Goal: Task Accomplishment & Management: Manage account settings

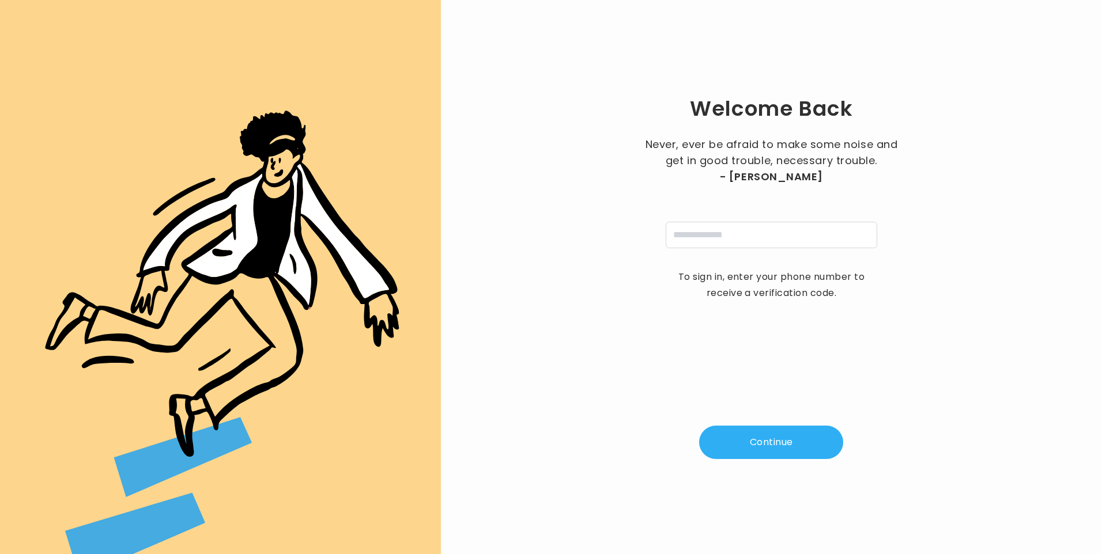
click at [692, 245] on input "tel" at bounding box center [772, 235] width 212 height 27
type input "**********"
click at [776, 453] on button "Continue" at bounding box center [771, 442] width 144 height 33
type input "*"
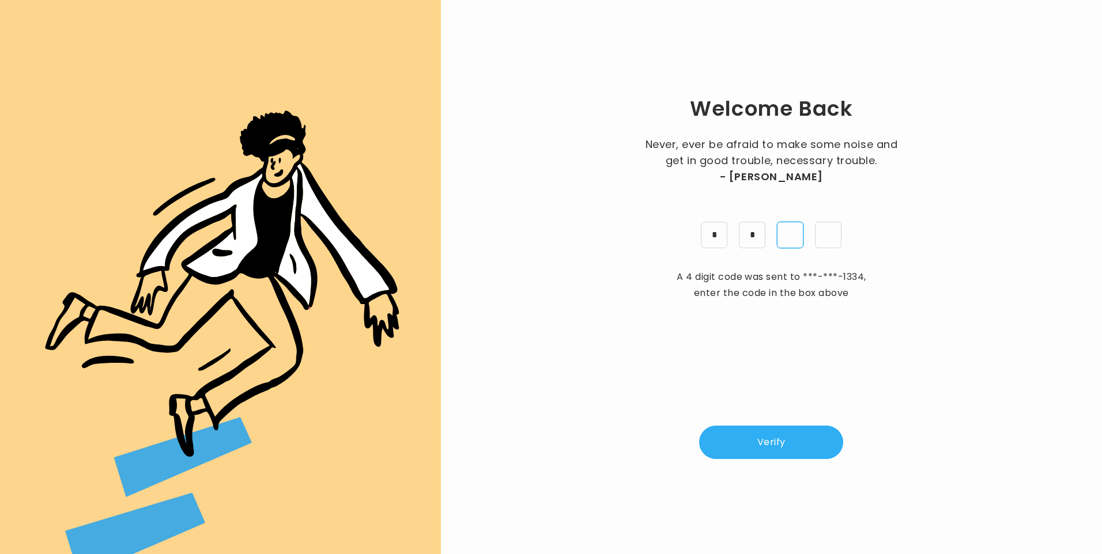
type input "*"
click at [799, 439] on button "Verify" at bounding box center [771, 442] width 144 height 33
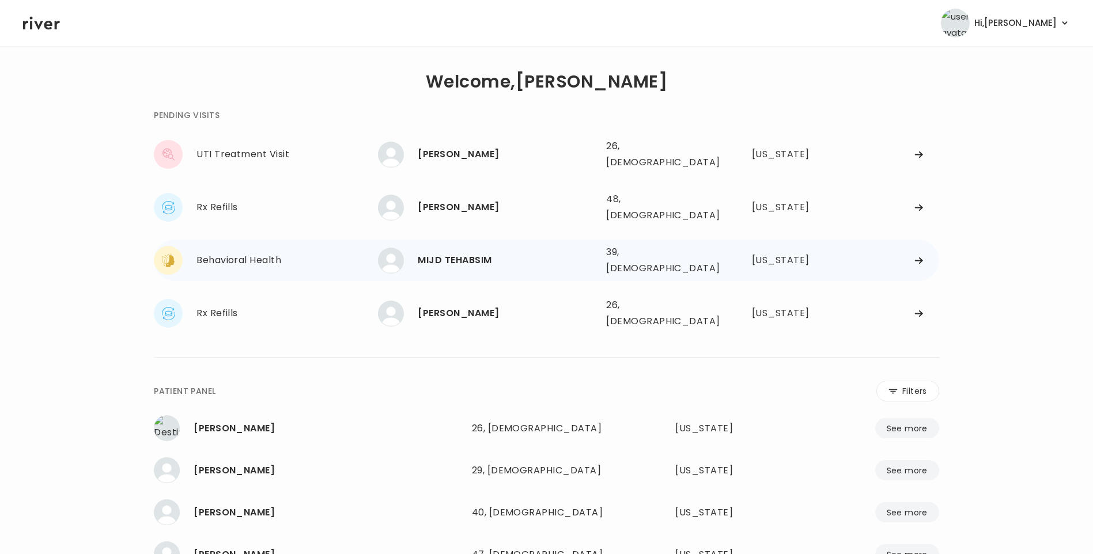
click at [644, 244] on div "39, Female" at bounding box center [658, 260] width 105 height 32
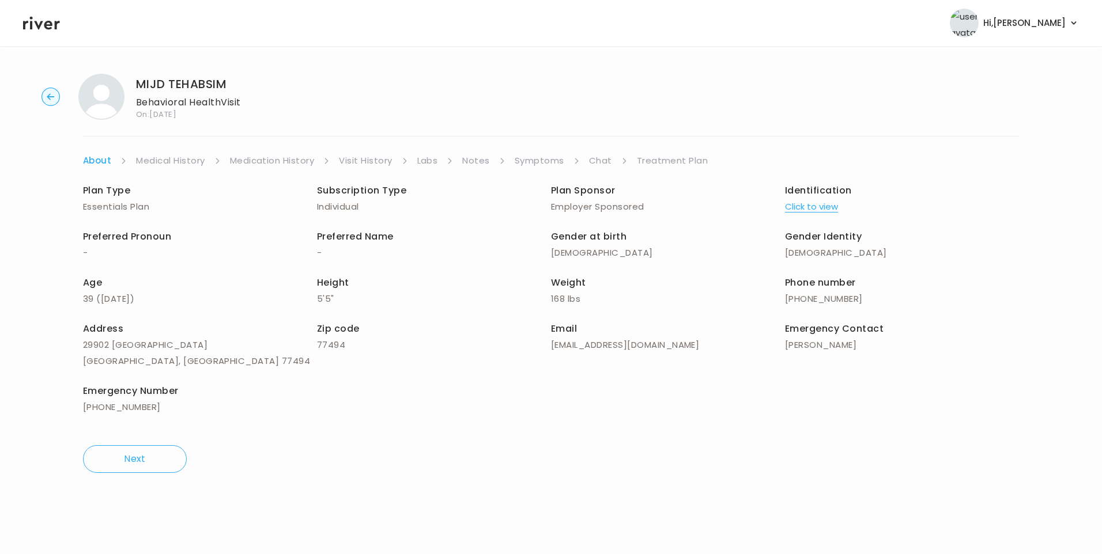
click at [374, 163] on link "Visit History" at bounding box center [365, 161] width 53 height 16
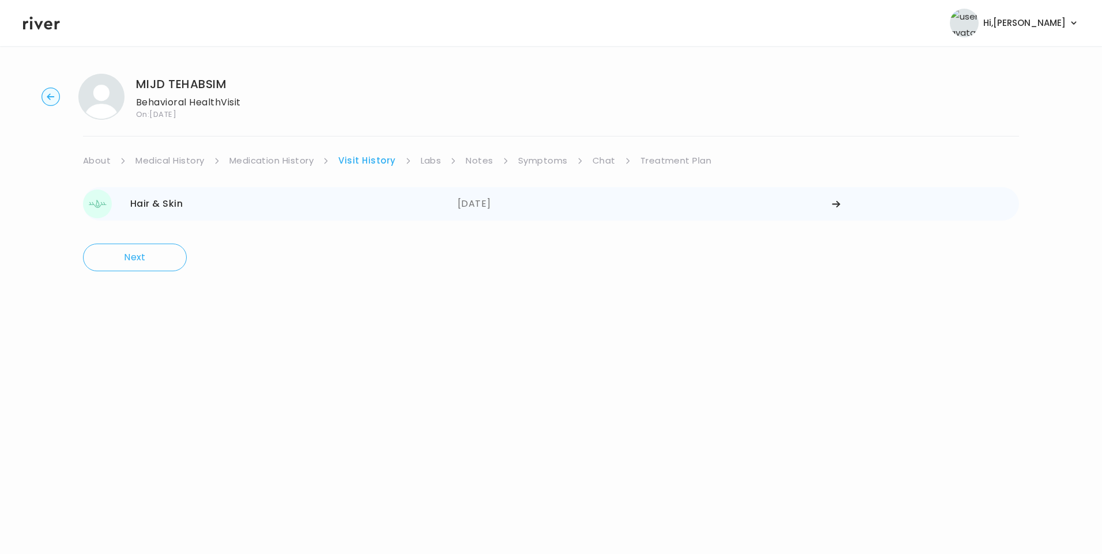
click at [496, 209] on div "08/08/2025" at bounding box center [645, 204] width 375 height 29
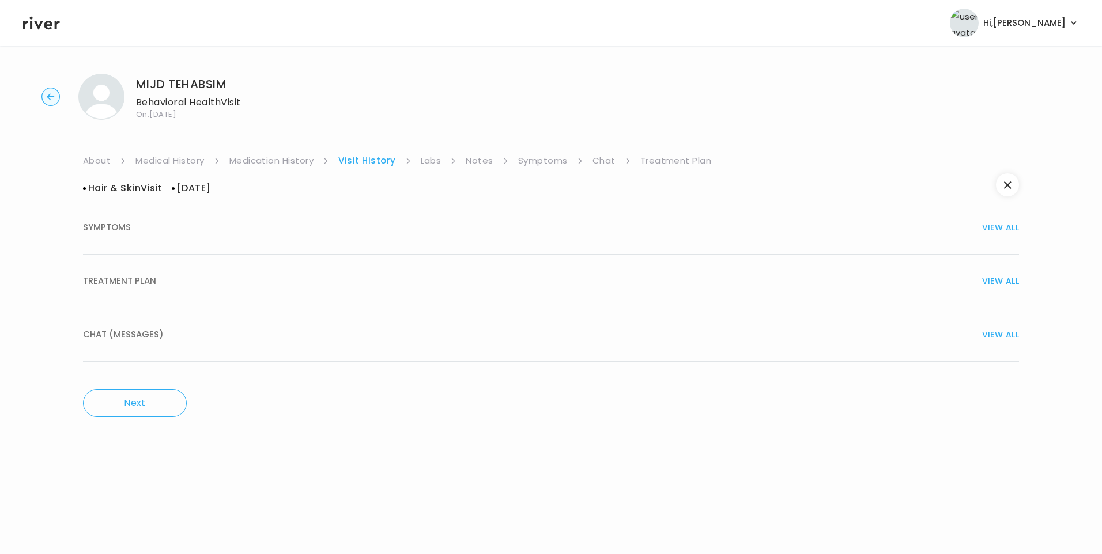
click at [224, 277] on div "TREATMENT PLAN VIEW ALL" at bounding box center [551, 281] width 936 height 16
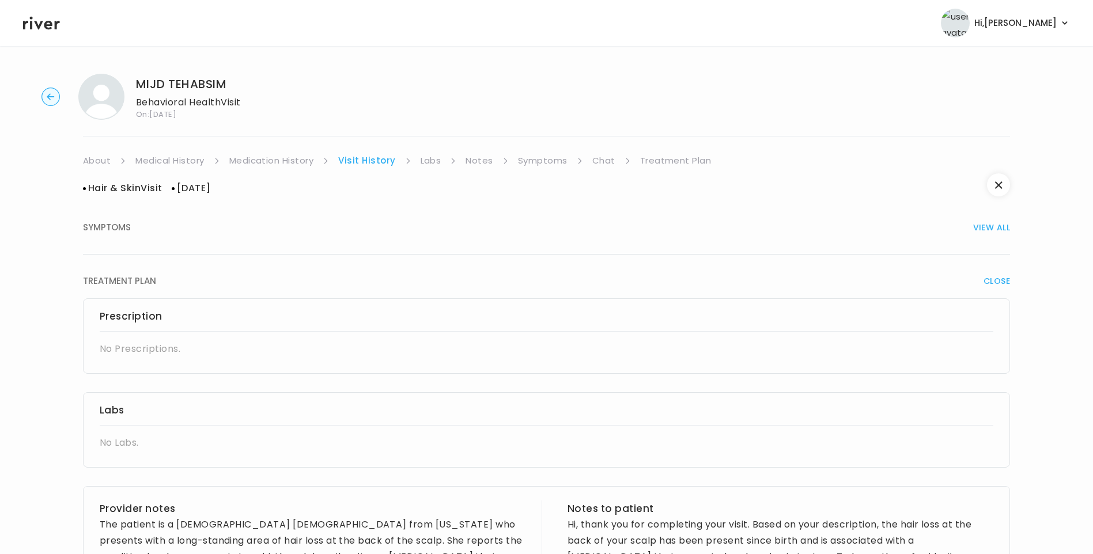
click at [540, 159] on link "Symptoms" at bounding box center [543, 161] width 50 height 16
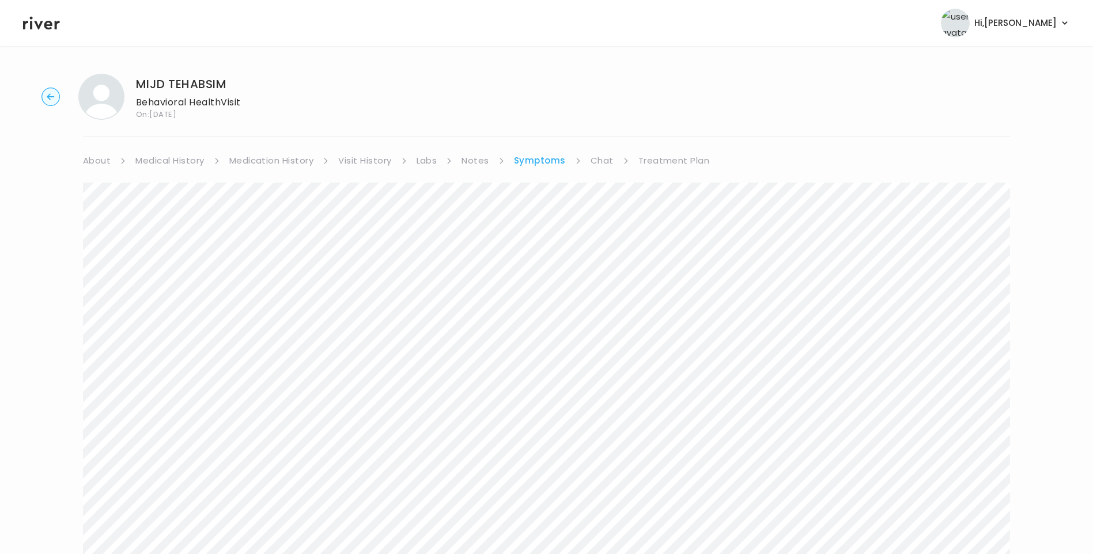
click at [100, 164] on link "About" at bounding box center [97, 161] width 28 height 16
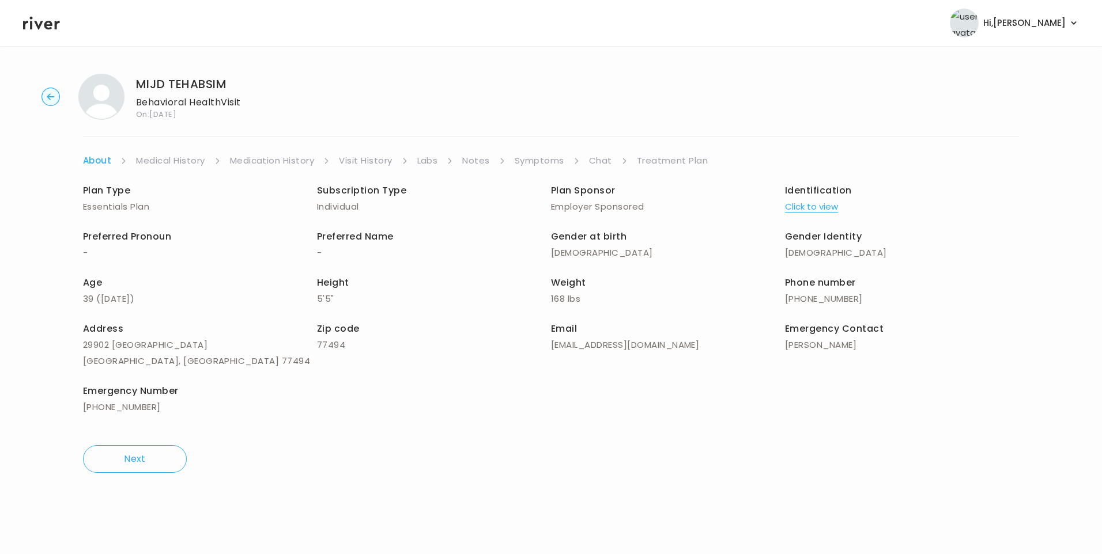
click at [823, 204] on button "Click to view" at bounding box center [811, 207] width 53 height 16
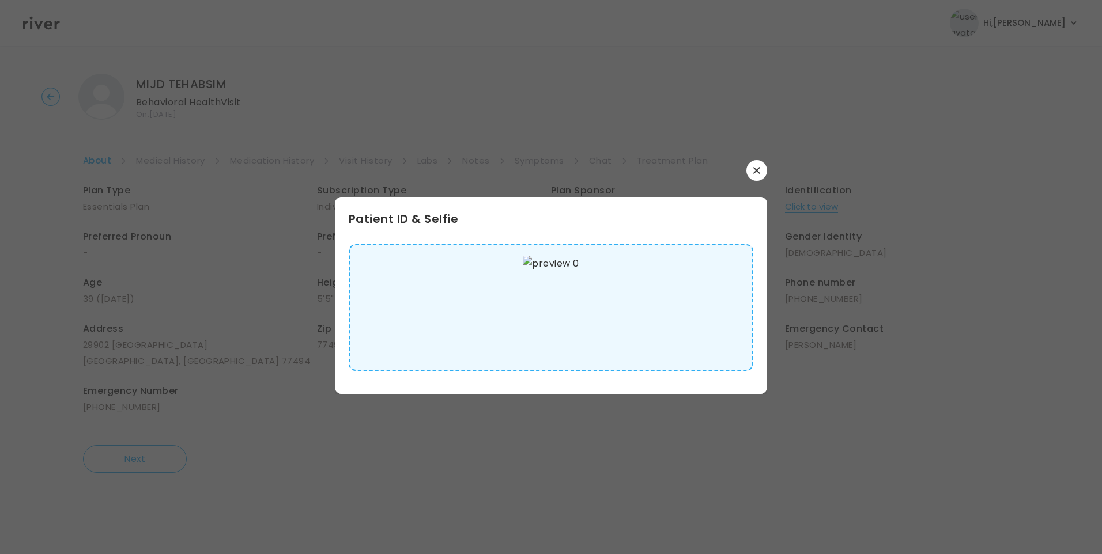
click at [527, 328] on img at bounding box center [551, 308] width 56 height 104
click at [755, 173] on button "button" at bounding box center [756, 170] width 21 height 21
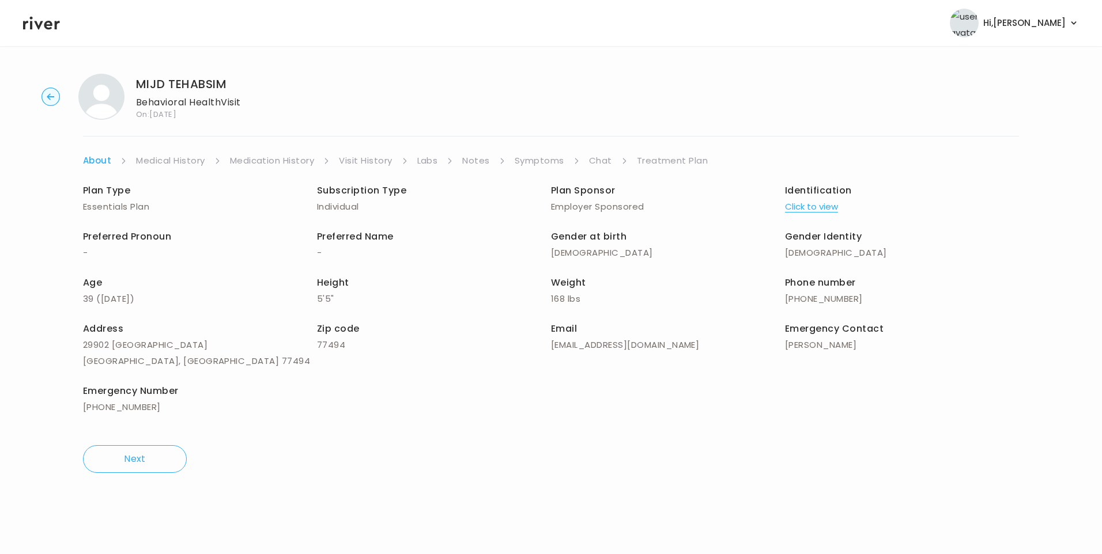
click at [167, 163] on link "Medical History" at bounding box center [170, 161] width 69 height 16
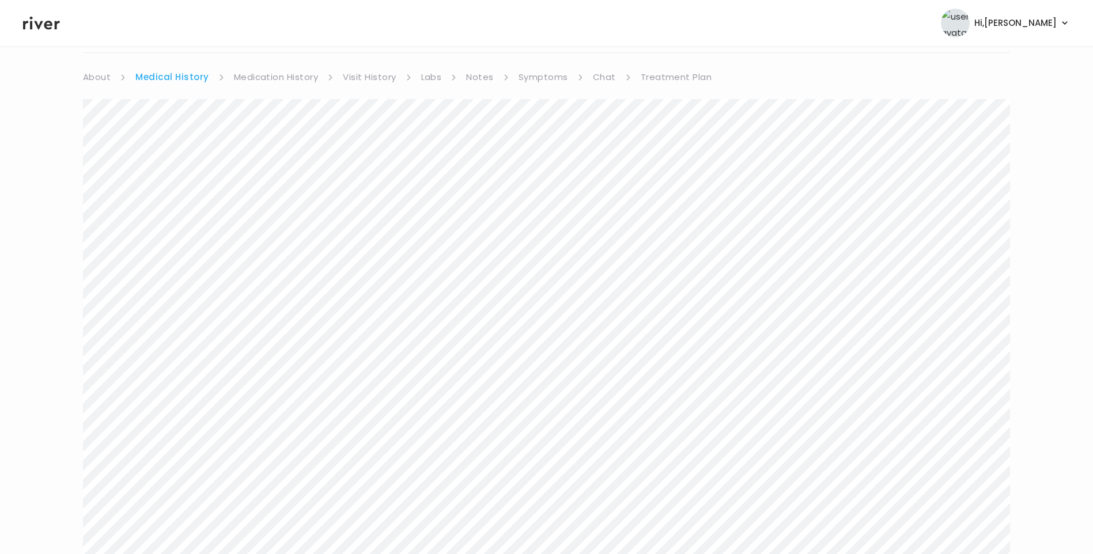
scroll to position [115, 0]
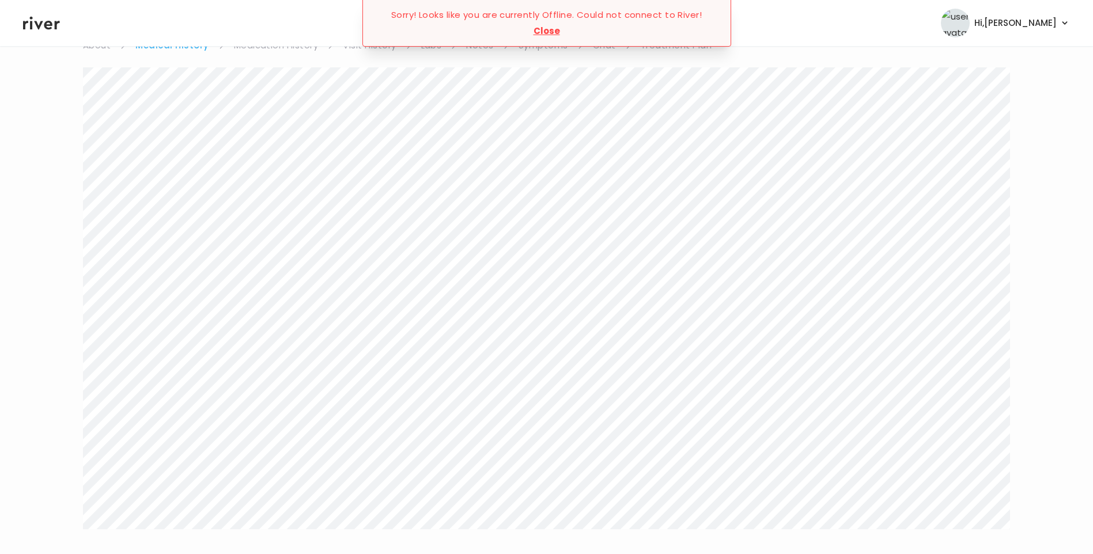
click at [550, 30] on button "Close" at bounding box center [547, 31] width 27 height 16
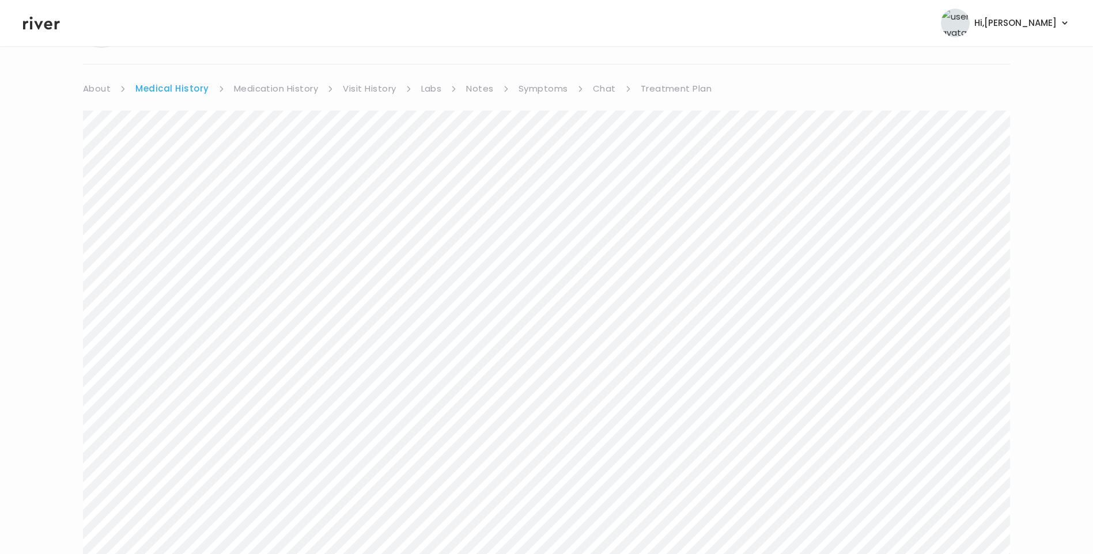
scroll to position [0, 0]
click at [537, 154] on link "Symptoms" at bounding box center [544, 161] width 50 height 16
click at [602, 162] on link "Chat" at bounding box center [602, 161] width 23 height 16
click at [107, 161] on link "About" at bounding box center [97, 161] width 28 height 16
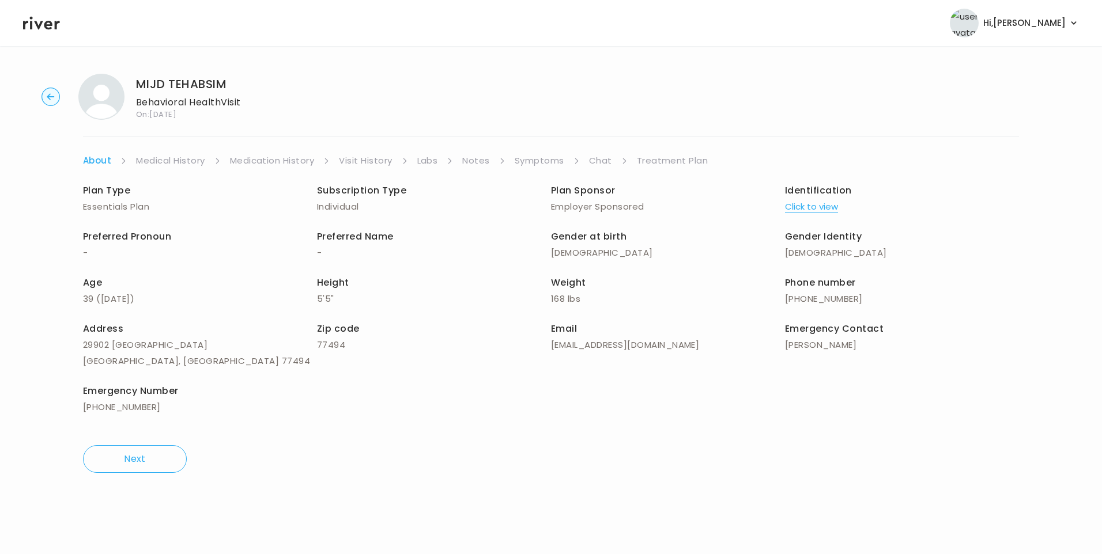
click at [597, 164] on link "Chat" at bounding box center [600, 161] width 23 height 16
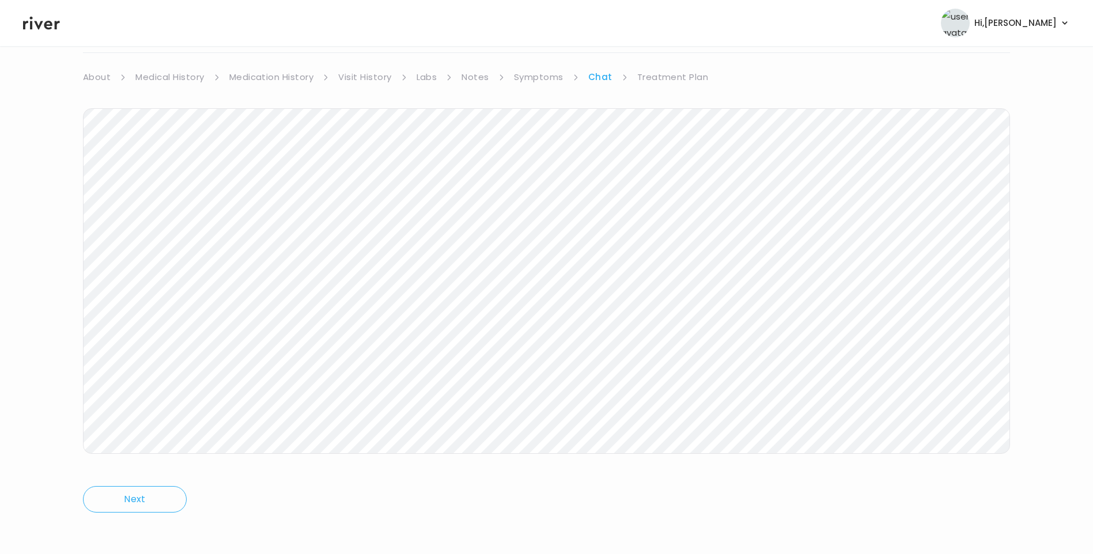
scroll to position [86, 0]
click at [661, 81] on link "Treatment Plan" at bounding box center [672, 75] width 71 height 16
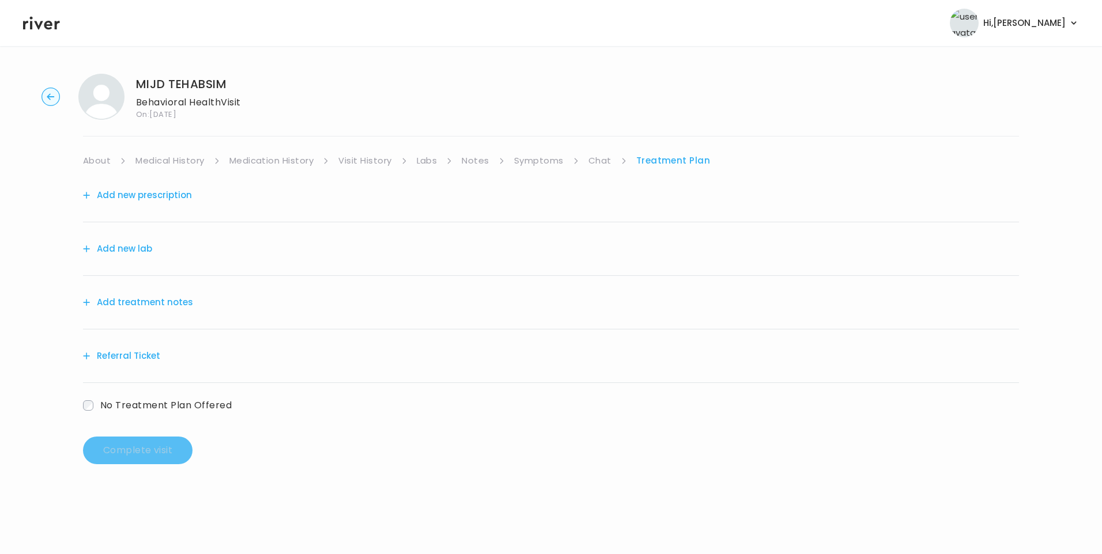
click at [150, 307] on button "Add treatment notes" at bounding box center [138, 303] width 110 height 16
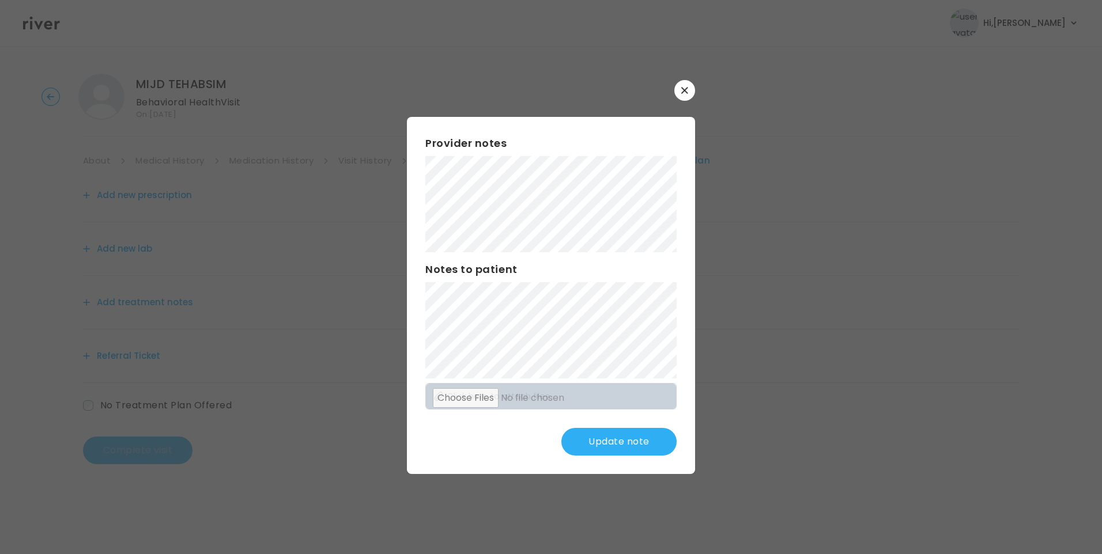
click at [621, 447] on button "Update note" at bounding box center [618, 442] width 115 height 28
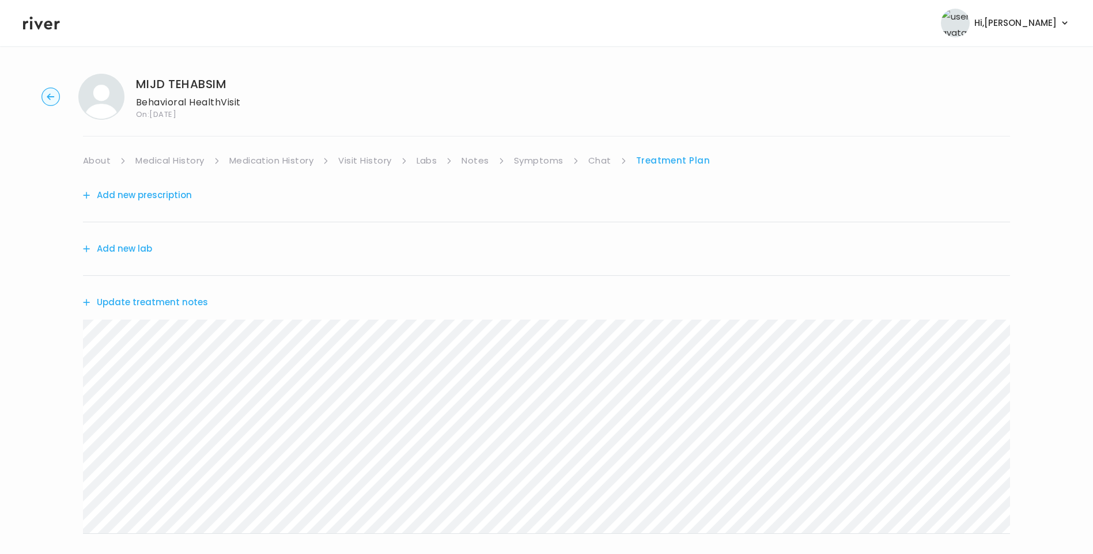
click at [597, 161] on link "Chat" at bounding box center [599, 161] width 23 height 16
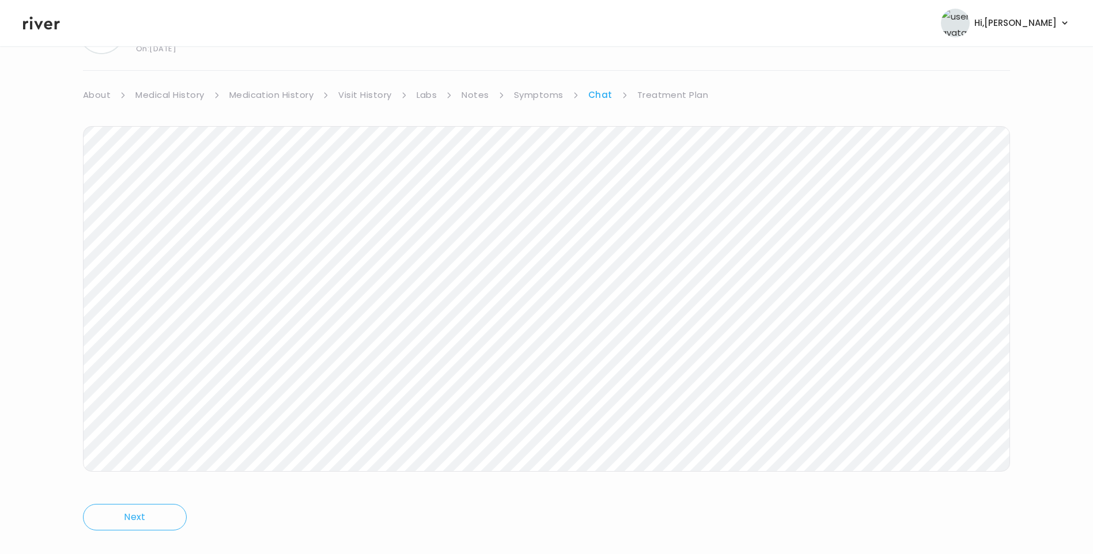
scroll to position [86, 0]
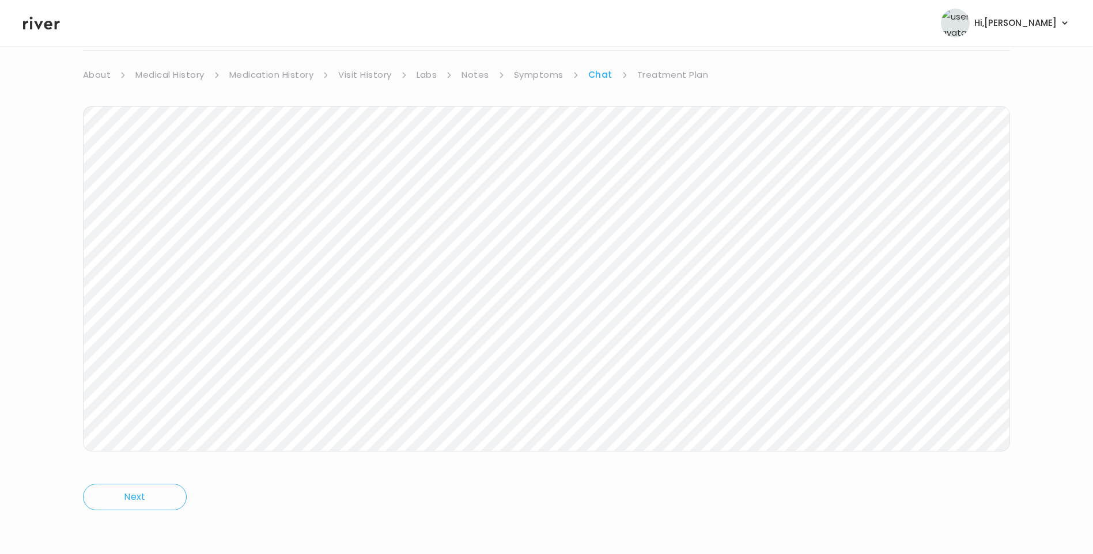
click at [40, 30] on icon at bounding box center [41, 22] width 37 height 17
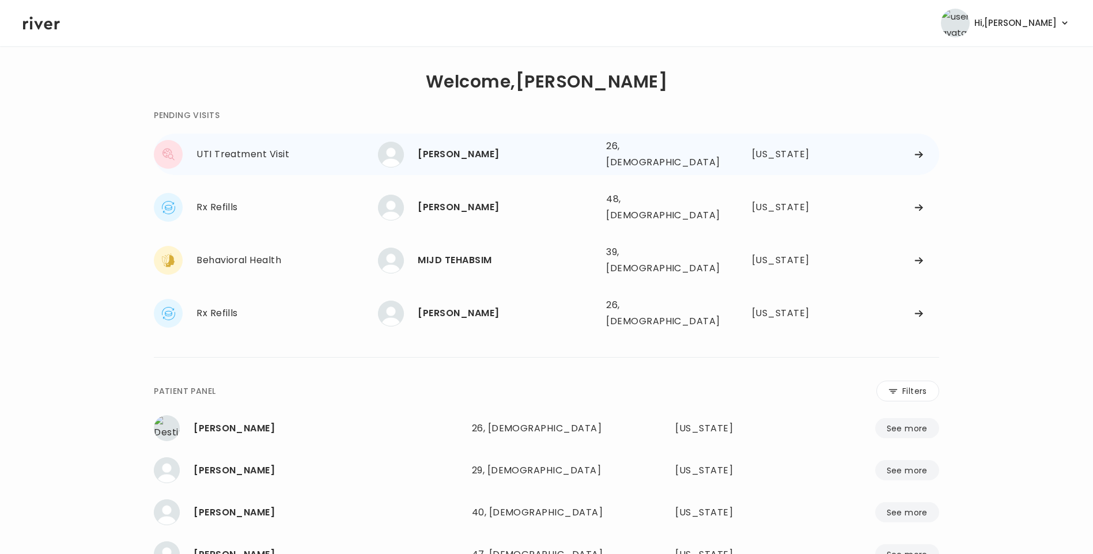
click at [515, 137] on div "UTI Treatment Visit Ruth Bennett Ruth Bennett 26, Female See more 26, Female Te…" at bounding box center [547, 154] width 786 height 41
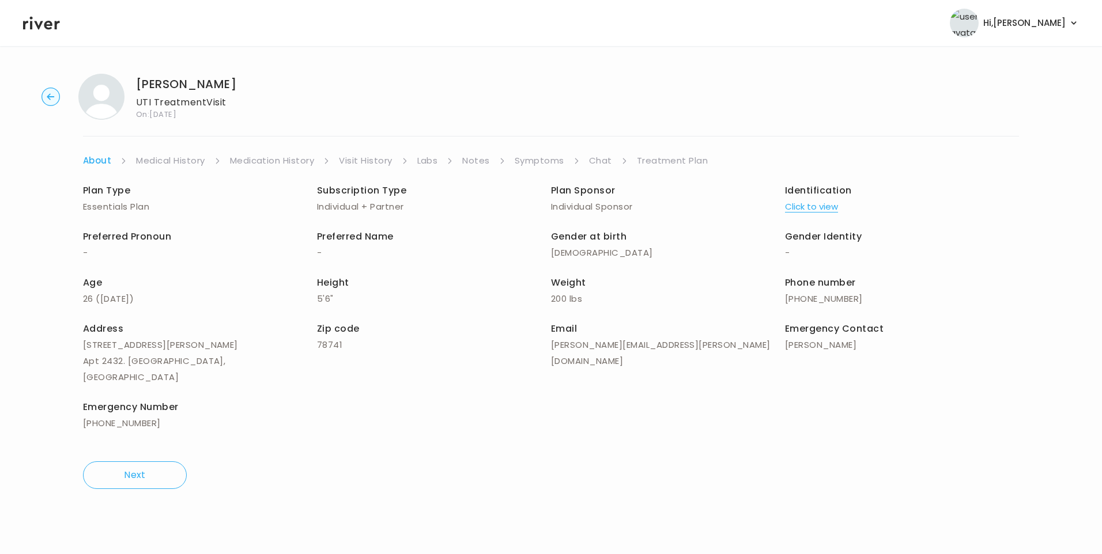
click at [283, 161] on link "Medication History" at bounding box center [272, 161] width 85 height 16
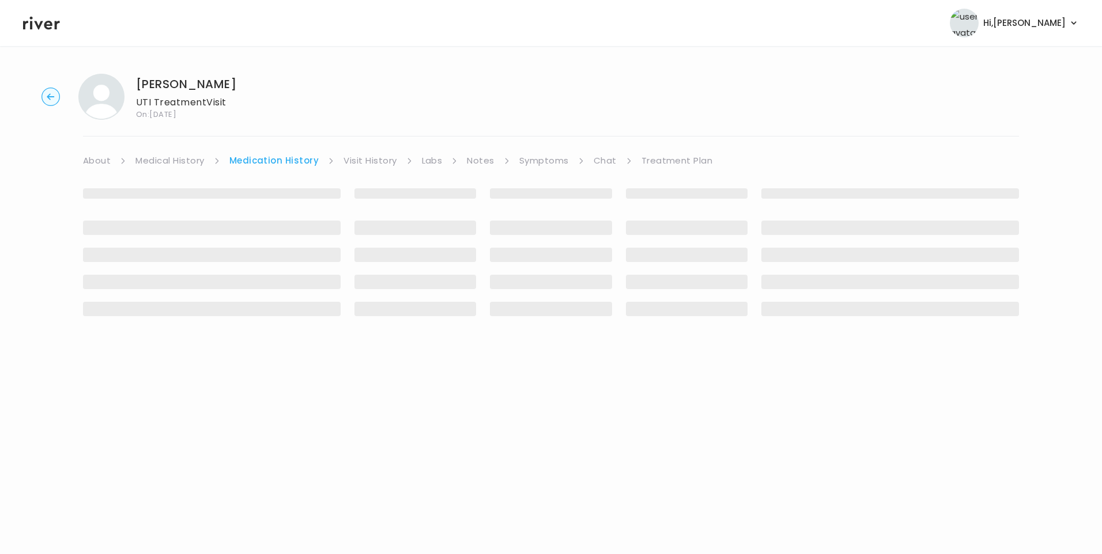
drag, startPoint x: 360, startPoint y: 160, endPoint x: 372, endPoint y: 165, distance: 12.6
click at [361, 160] on link "Visit History" at bounding box center [370, 161] width 53 height 16
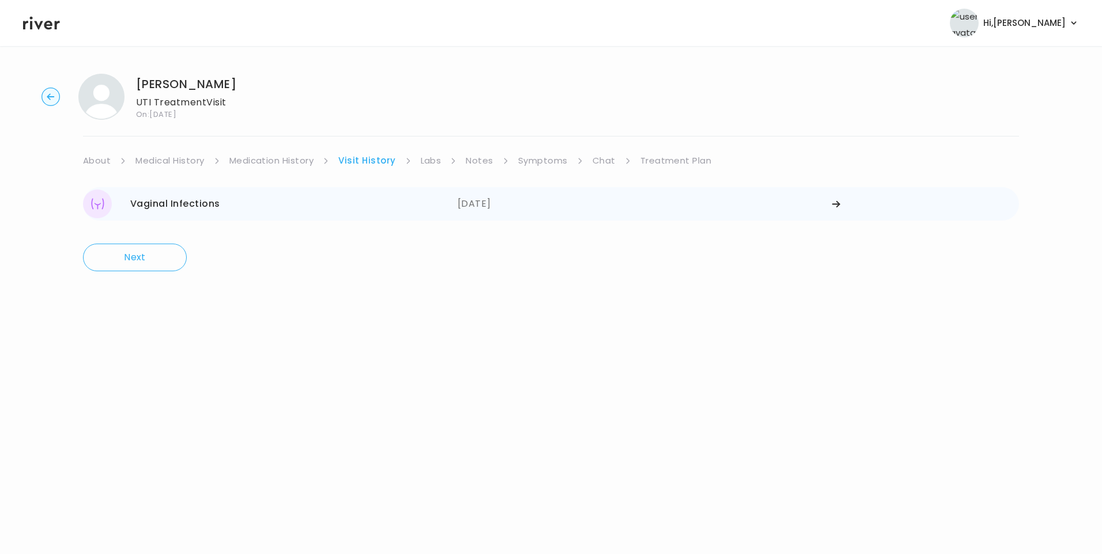
click at [488, 207] on div "08/20/2025" at bounding box center [645, 204] width 375 height 29
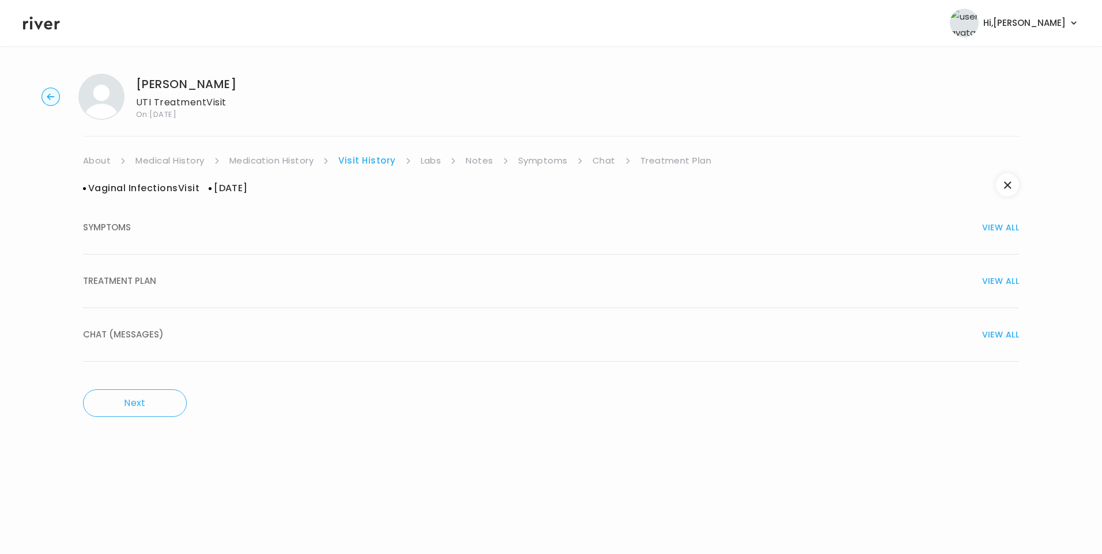
drag, startPoint x: 157, startPoint y: 289, endPoint x: 279, endPoint y: 314, distance: 124.7
click at [161, 290] on button "TREATMENT PLAN VIEW ALL" at bounding box center [551, 282] width 936 height 54
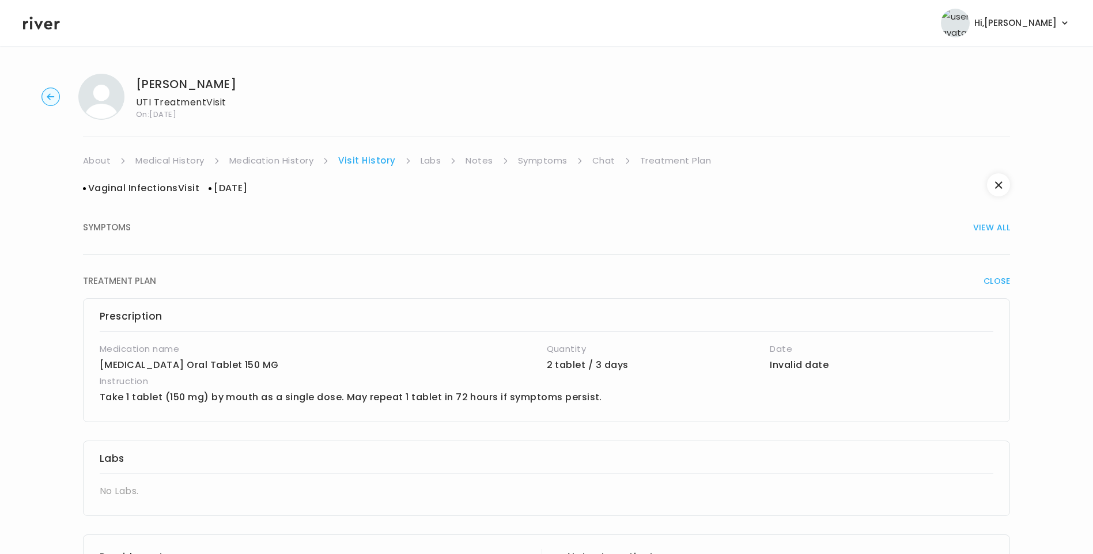
click at [100, 159] on link "About" at bounding box center [97, 161] width 28 height 16
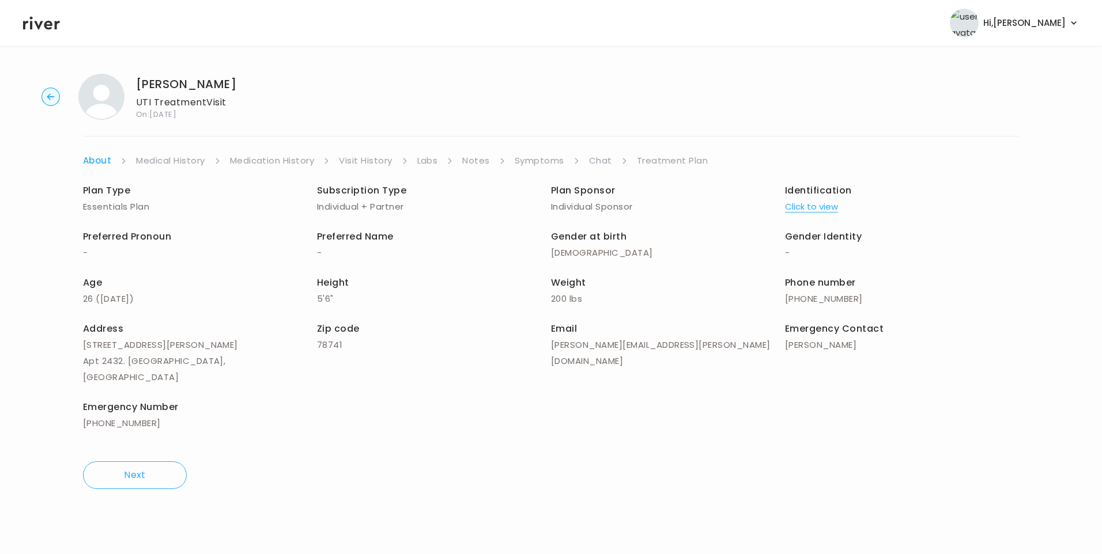
drag, startPoint x: 358, startPoint y: 164, endPoint x: 364, endPoint y: 166, distance: 6.0
click at [359, 164] on link "Visit History" at bounding box center [365, 161] width 53 height 16
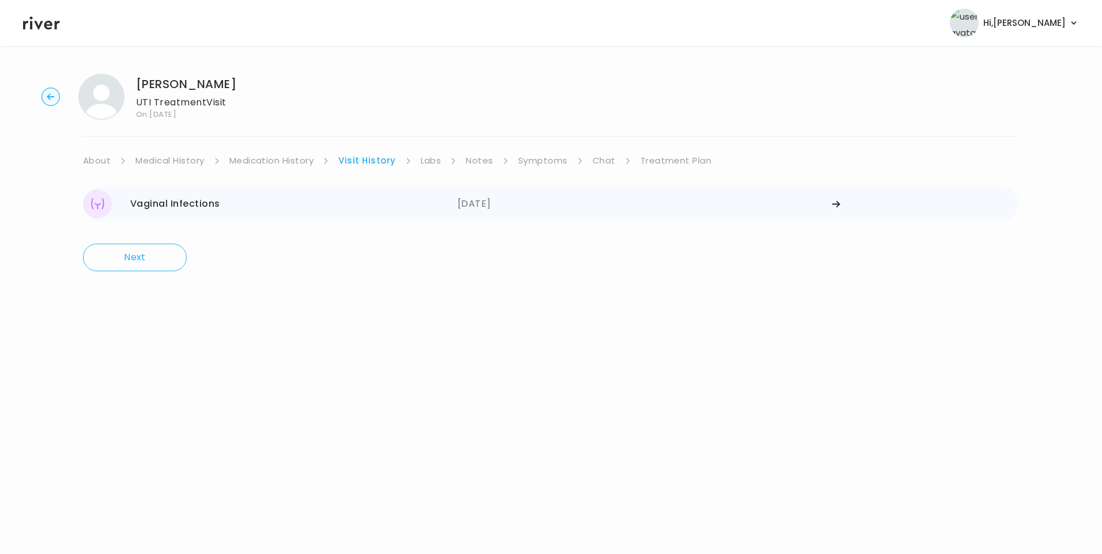
click at [164, 197] on div "Vaginal Infections" at bounding box center [175, 204] width 90 height 16
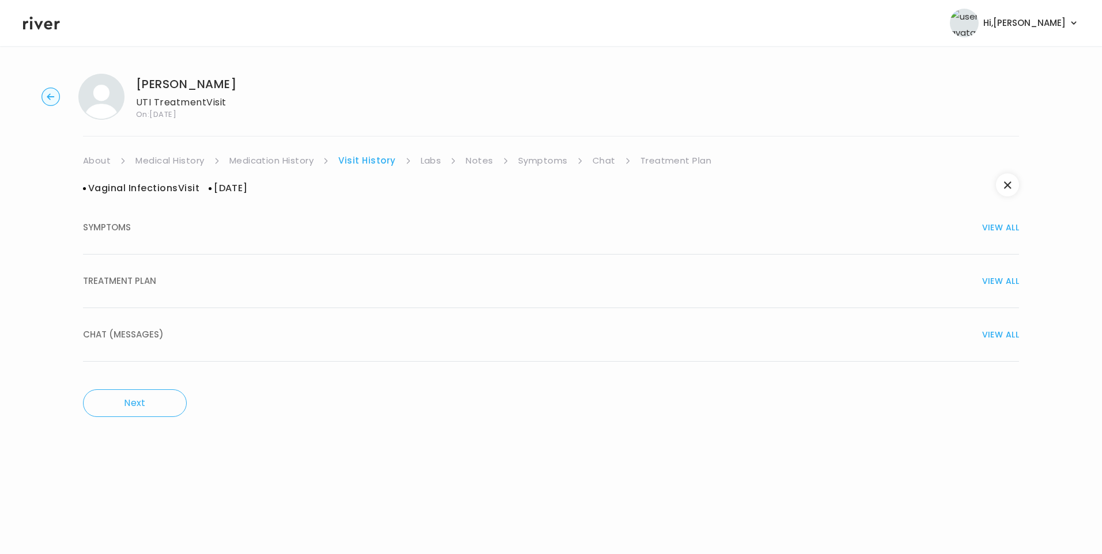
drag, startPoint x: 0, startPoint y: 280, endPoint x: 61, endPoint y: 284, distance: 60.7
click at [17, 282] on div "Ruth Bennett UTI Treatment Visit On: 12 Sep 2025 About Medical History Medicati…" at bounding box center [551, 246] width 1102 height 362
click at [661, 160] on link "Treatment Plan" at bounding box center [675, 161] width 71 height 16
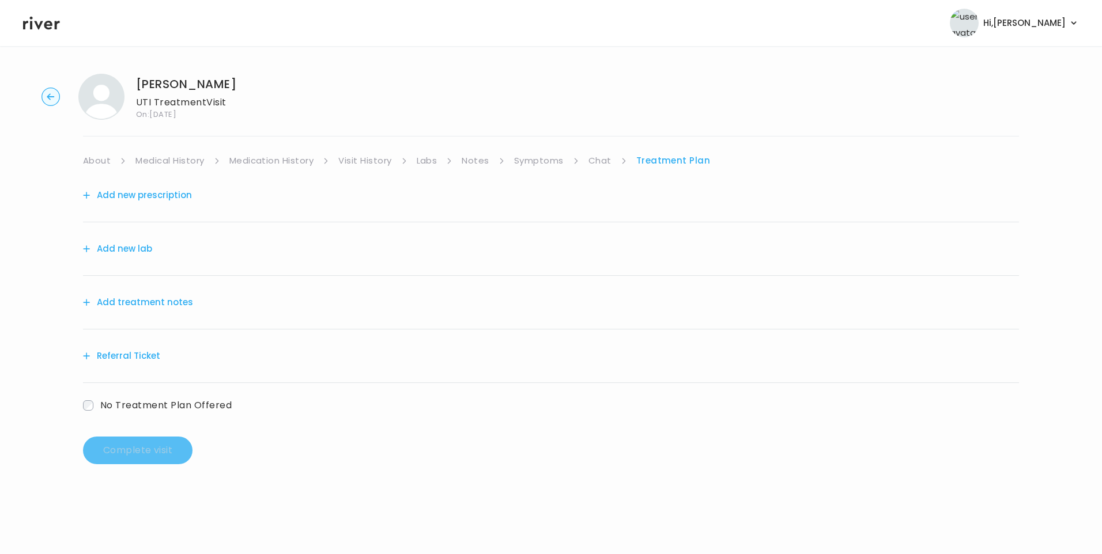
click at [181, 297] on button "Add treatment notes" at bounding box center [138, 303] width 110 height 16
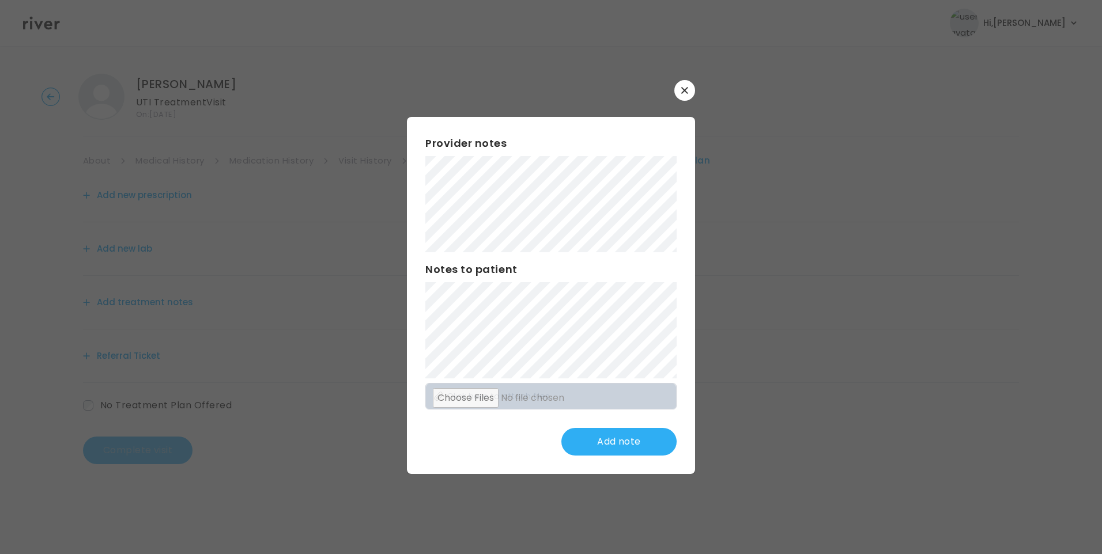
click at [688, 85] on button "button" at bounding box center [684, 90] width 21 height 21
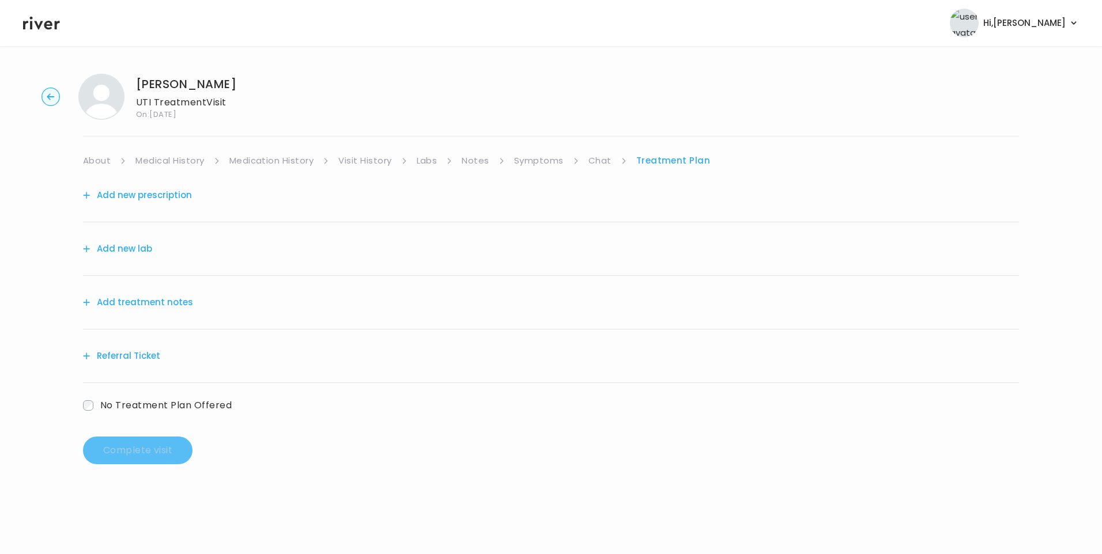
click at [476, 161] on link "Notes" at bounding box center [475, 161] width 27 height 16
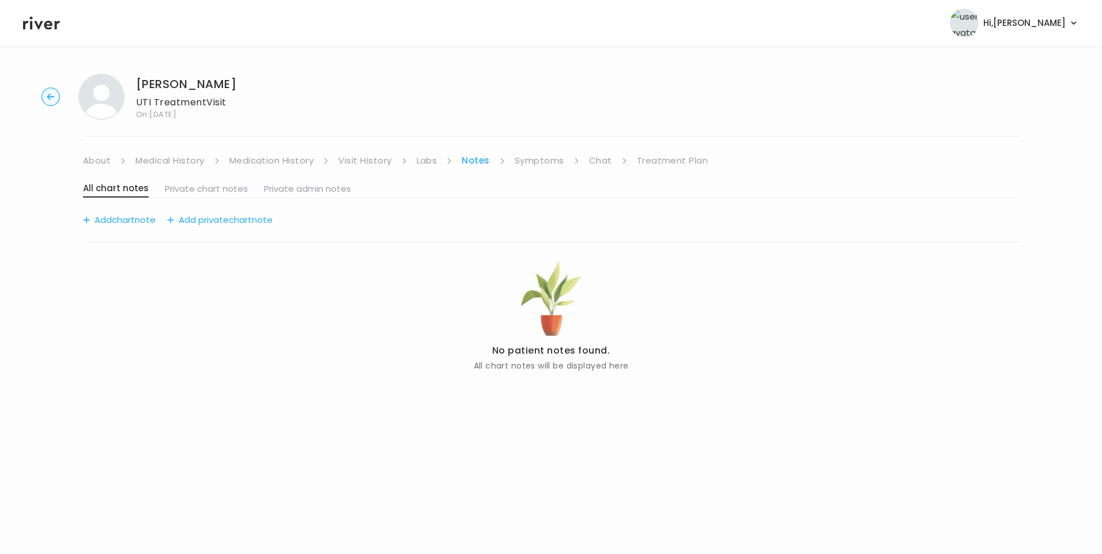
click at [360, 165] on link "Visit History" at bounding box center [364, 161] width 53 height 16
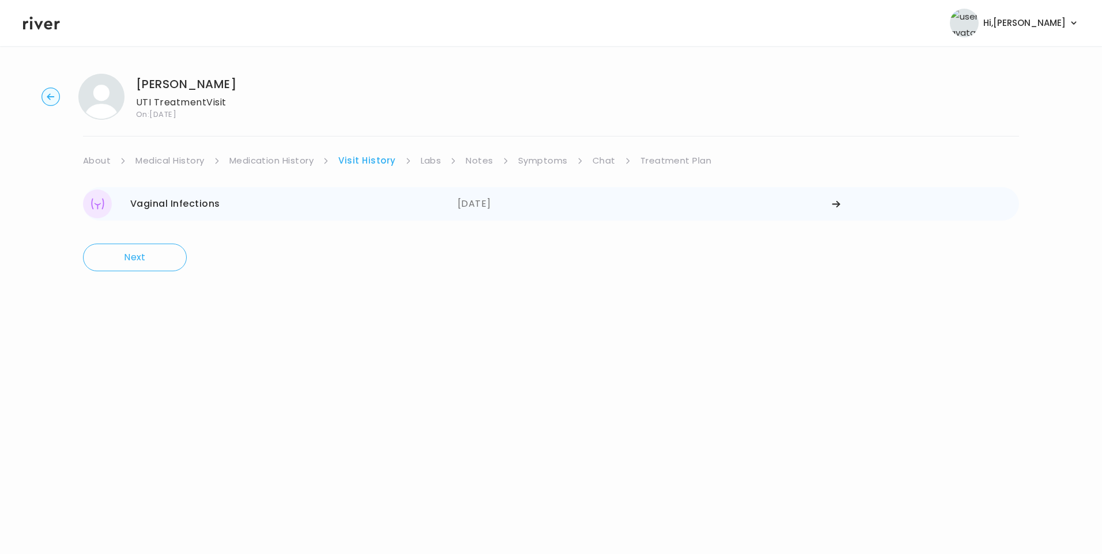
click at [280, 207] on div "Vaginal Infections 08/20/2025" at bounding box center [270, 204] width 375 height 29
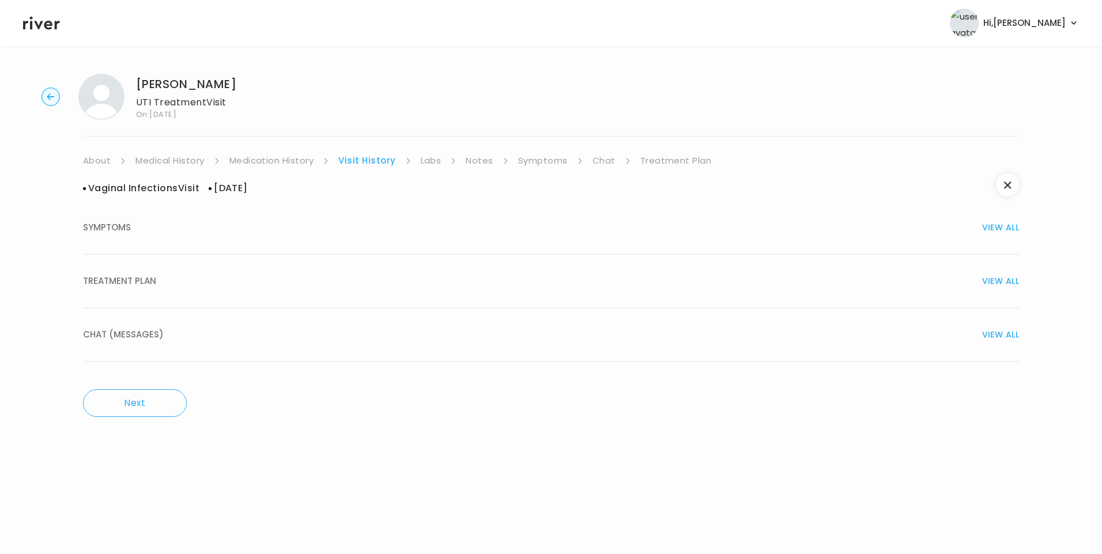
click at [210, 295] on button "TREATMENT PLAN VIEW ALL" at bounding box center [551, 282] width 936 height 54
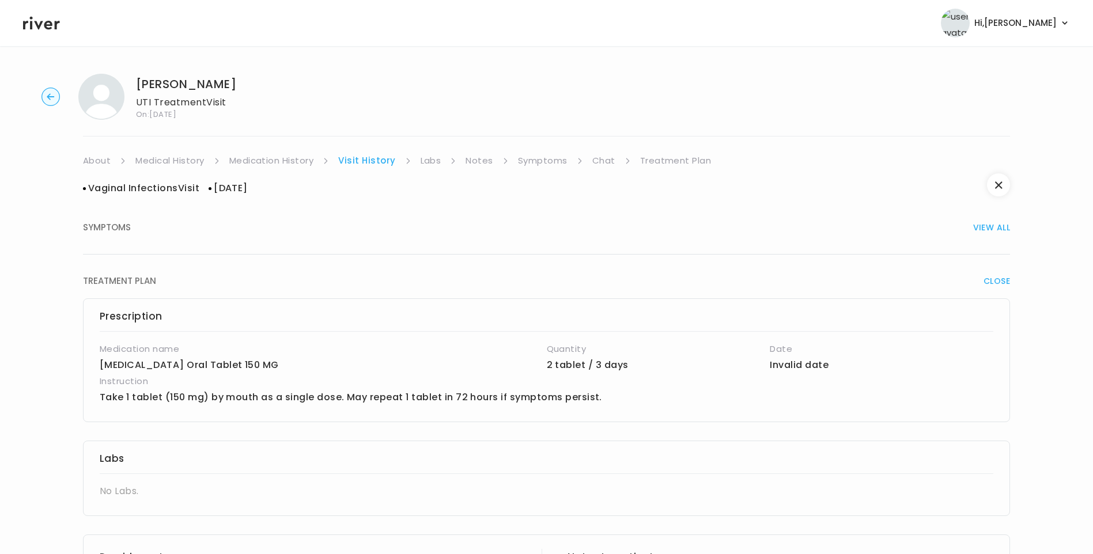
click at [100, 161] on link "About" at bounding box center [97, 161] width 28 height 16
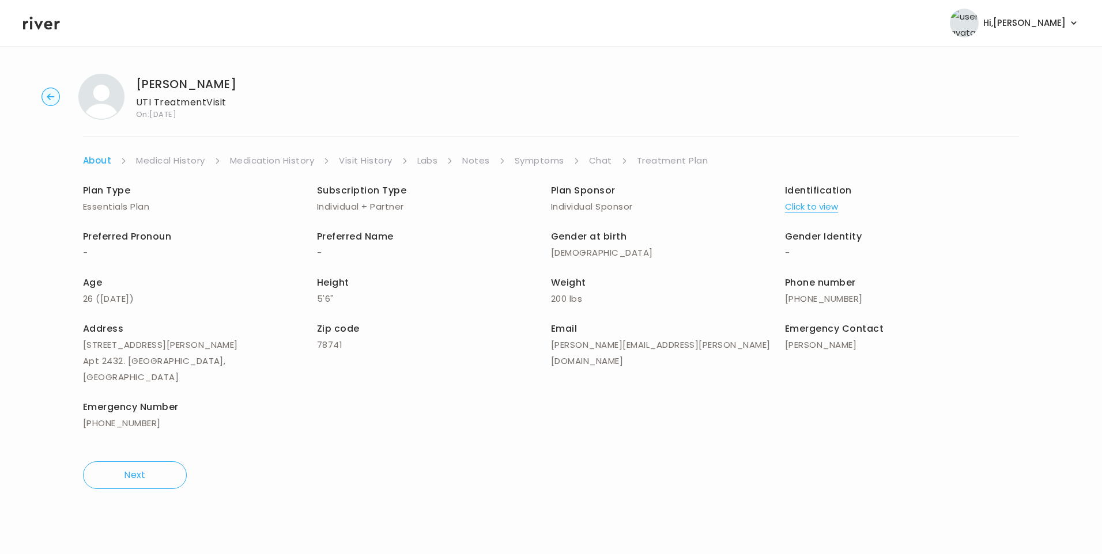
click at [827, 209] on button "Click to view" at bounding box center [811, 207] width 53 height 16
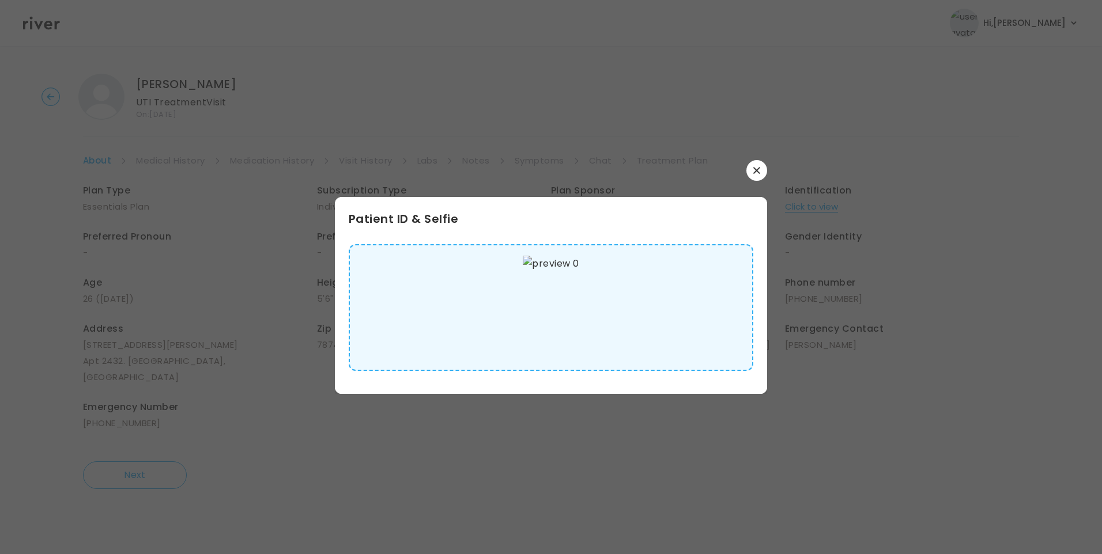
click at [548, 307] on img at bounding box center [551, 308] width 56 height 104
click at [759, 165] on button "button" at bounding box center [756, 170] width 21 height 21
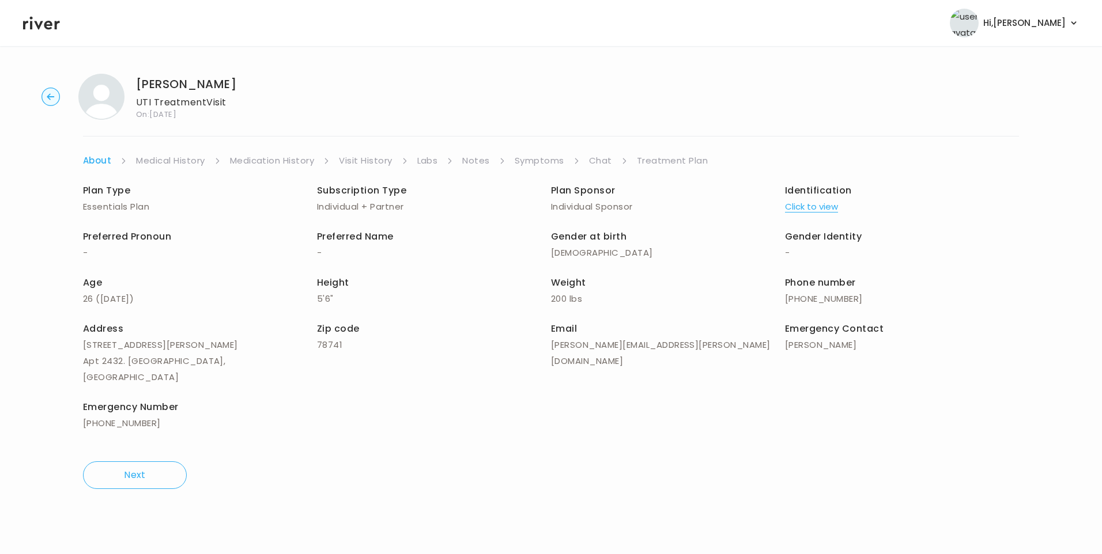
click at [188, 160] on link "Medical History" at bounding box center [170, 161] width 69 height 16
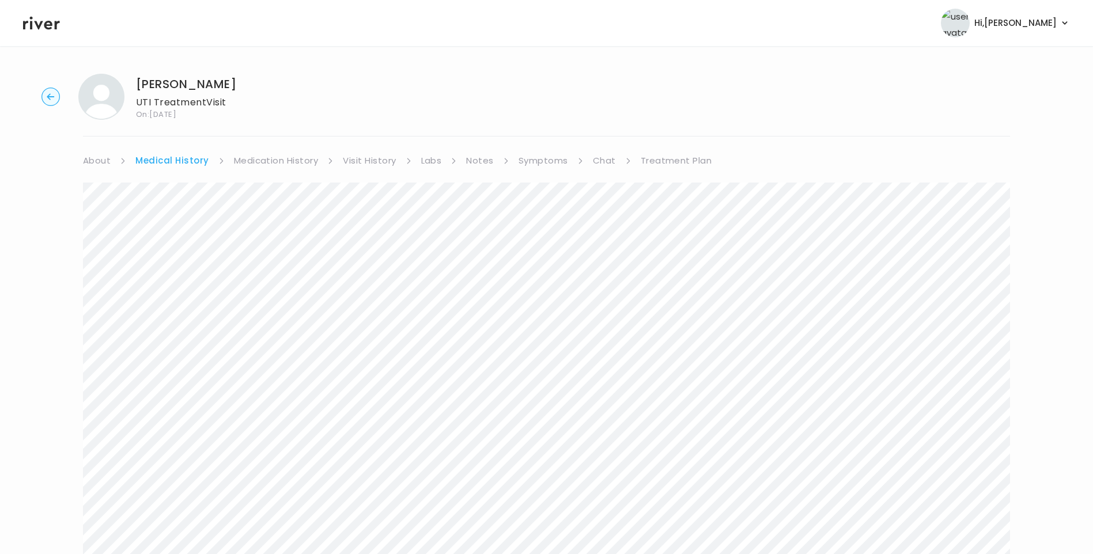
click at [525, 155] on link "Symptoms" at bounding box center [544, 161] width 50 height 16
click at [300, 156] on link "Medication History" at bounding box center [271, 161] width 85 height 16
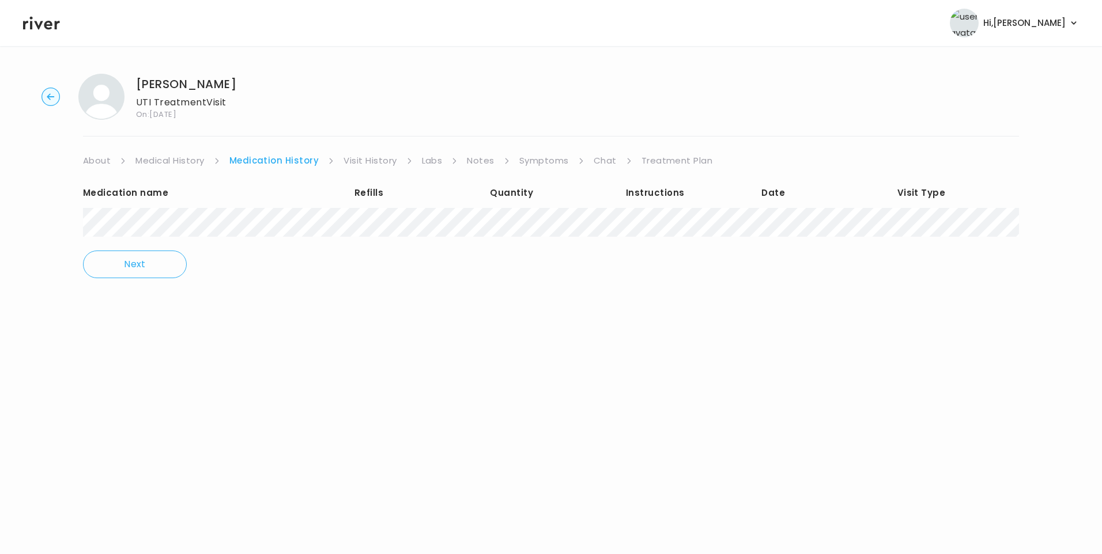
click at [677, 161] on link "Treatment Plan" at bounding box center [676, 161] width 71 height 16
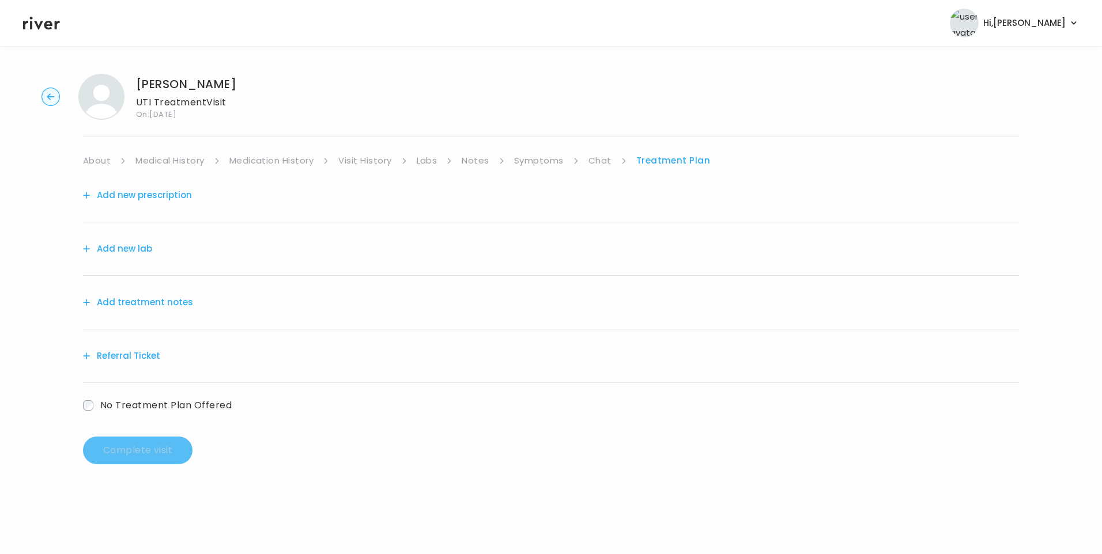
click at [160, 296] on button "Add treatment notes" at bounding box center [138, 303] width 110 height 16
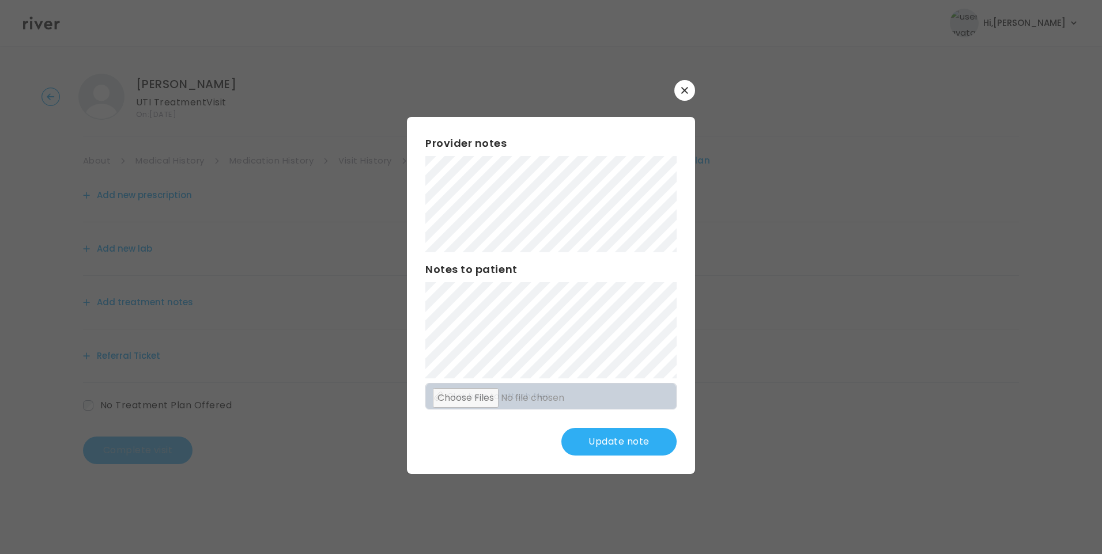
click at [611, 440] on button "Update note" at bounding box center [618, 442] width 115 height 28
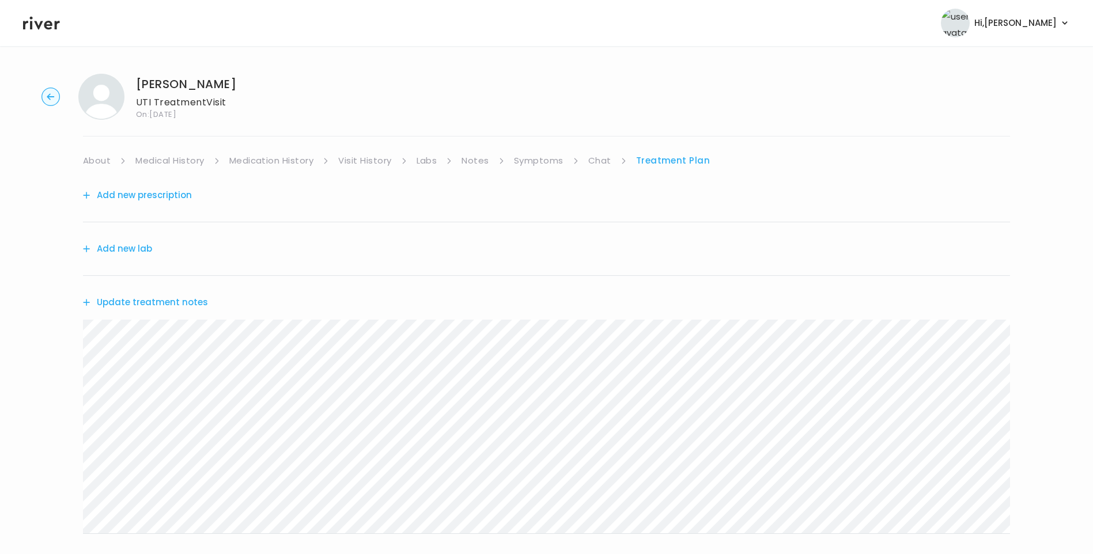
click at [153, 298] on button "Update treatment notes" at bounding box center [145, 303] width 125 height 16
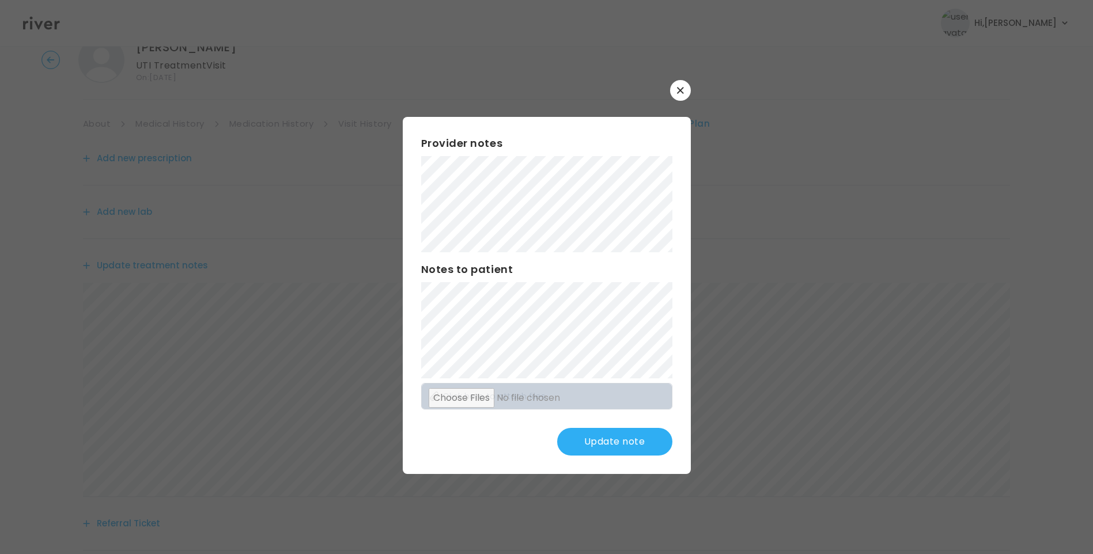
scroll to position [58, 0]
click at [593, 437] on button "Update note" at bounding box center [614, 442] width 115 height 28
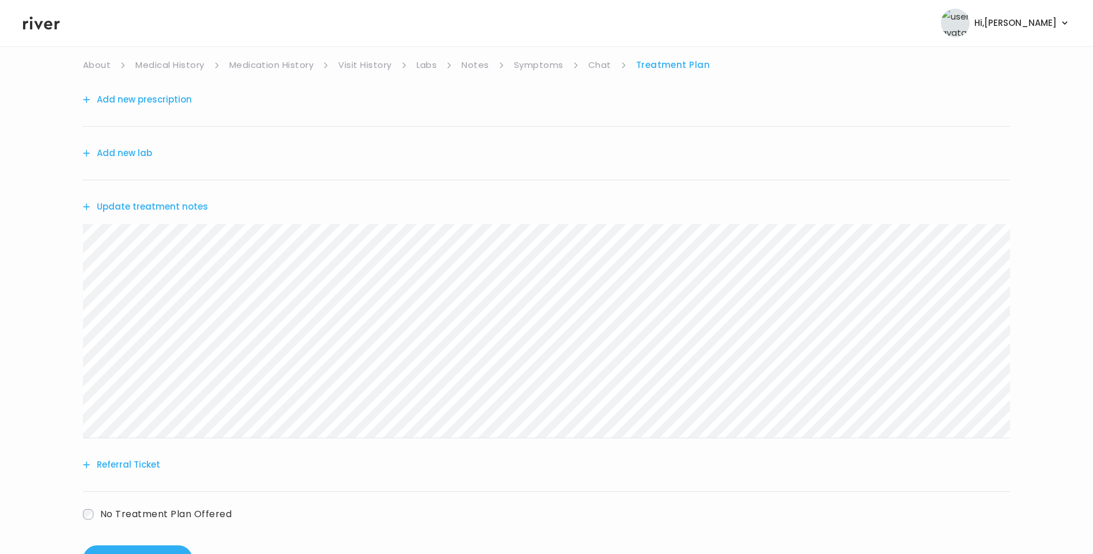
scroll to position [115, 0]
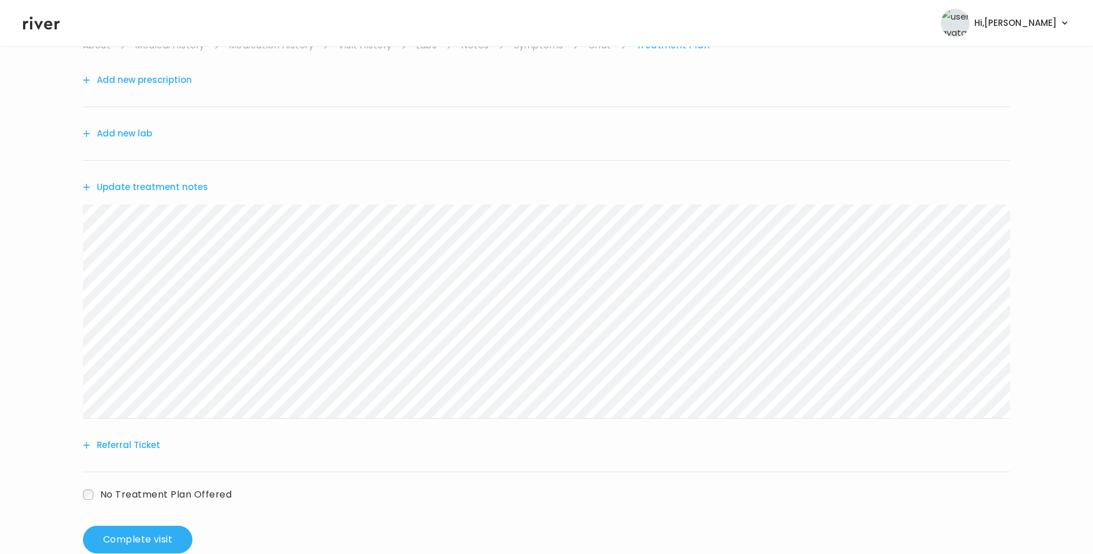
click at [158, 182] on button "Update treatment notes" at bounding box center [145, 187] width 125 height 16
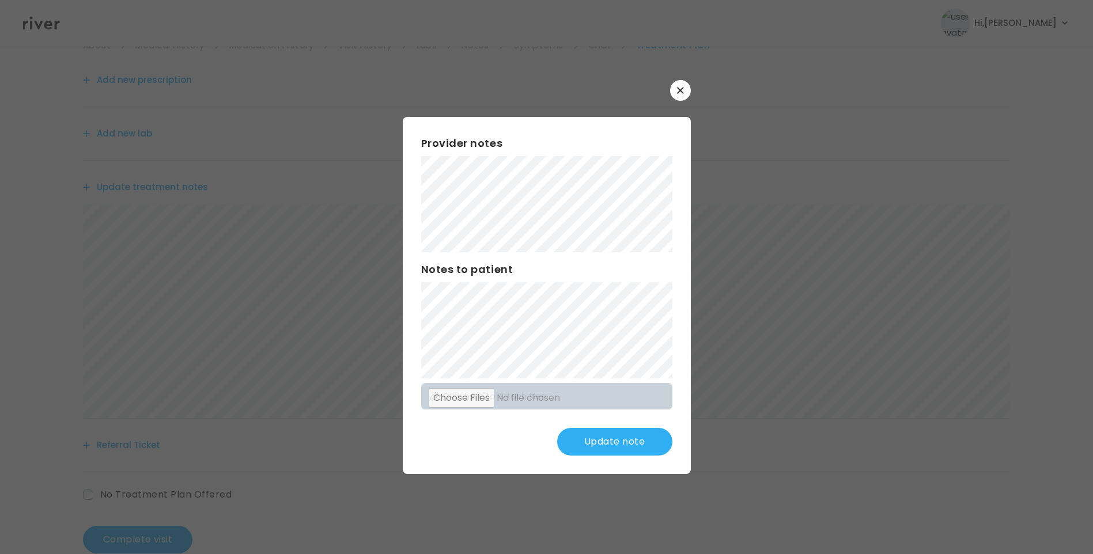
click at [625, 442] on button "Update note" at bounding box center [614, 442] width 115 height 28
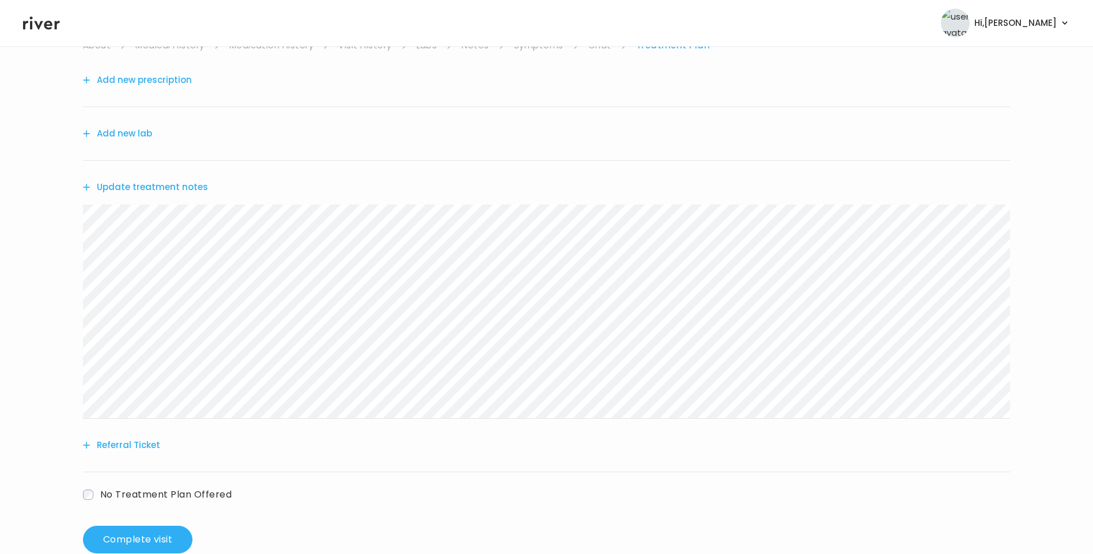
click at [159, 185] on button "Update treatment notes" at bounding box center [145, 187] width 125 height 16
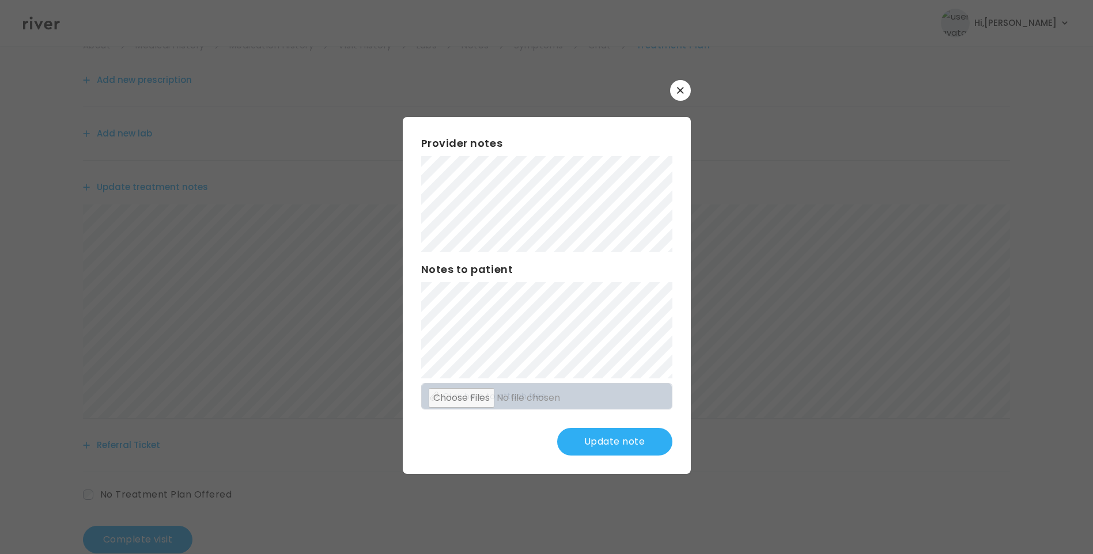
click at [620, 443] on button "Update note" at bounding box center [614, 442] width 115 height 28
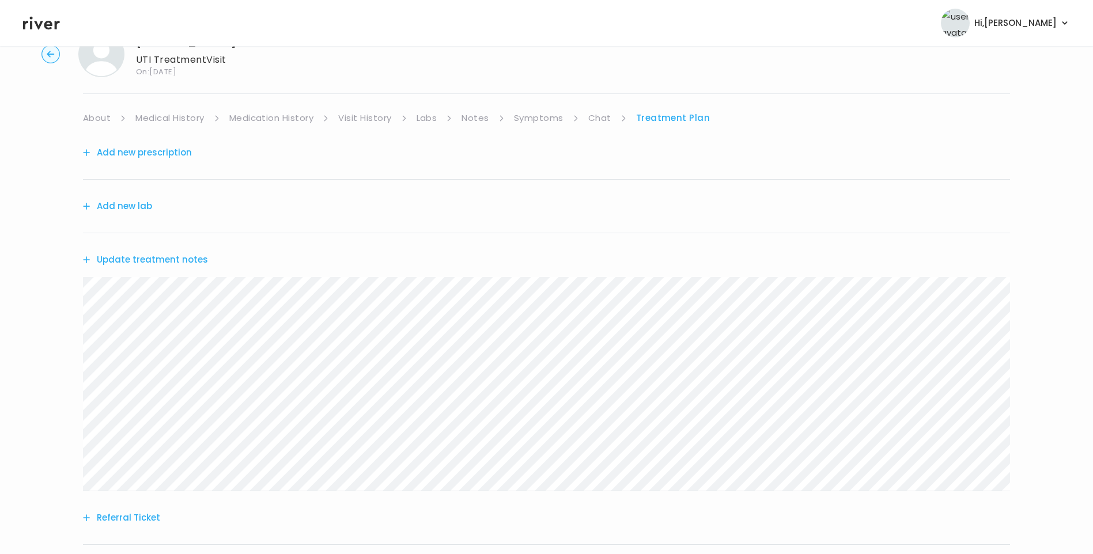
scroll to position [0, 0]
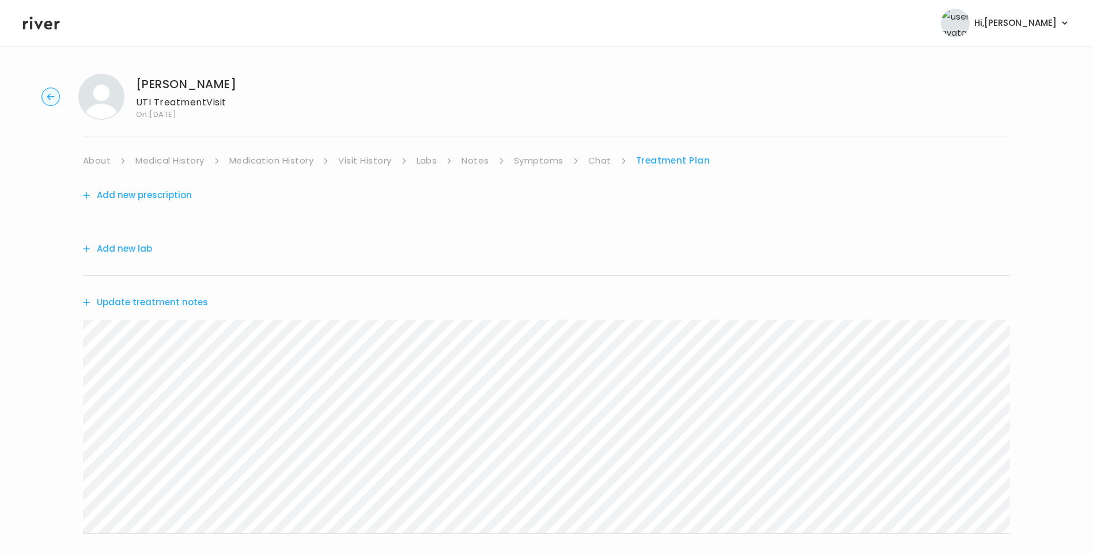
click at [173, 303] on button "Update treatment notes" at bounding box center [145, 303] width 125 height 16
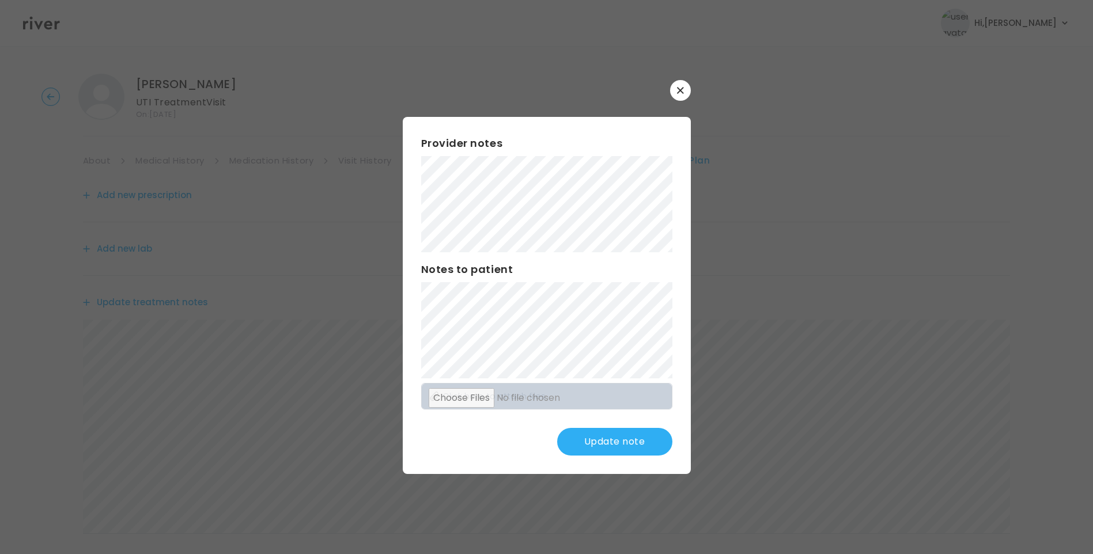
click at [635, 445] on button "Update note" at bounding box center [614, 442] width 115 height 28
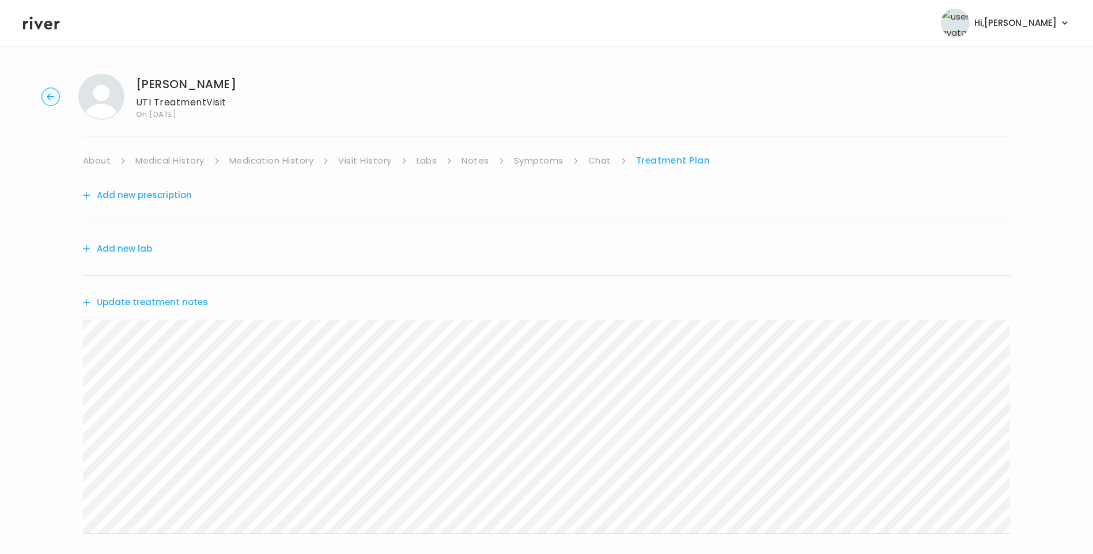
click at [174, 190] on button "Add new prescription" at bounding box center [137, 195] width 109 height 16
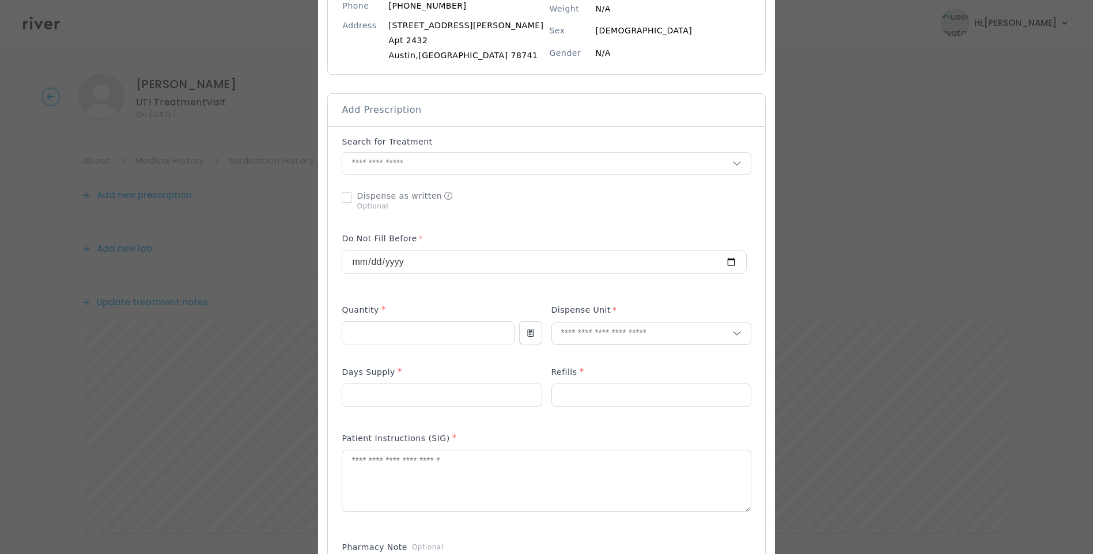
scroll to position [173, 0]
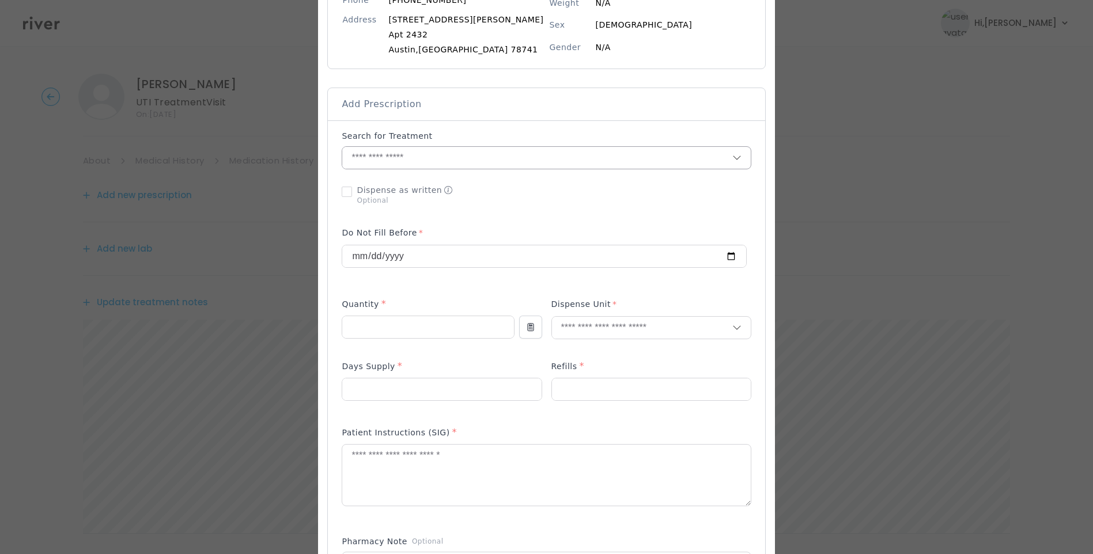
click at [411, 160] on input "text" at bounding box center [537, 158] width 390 height 22
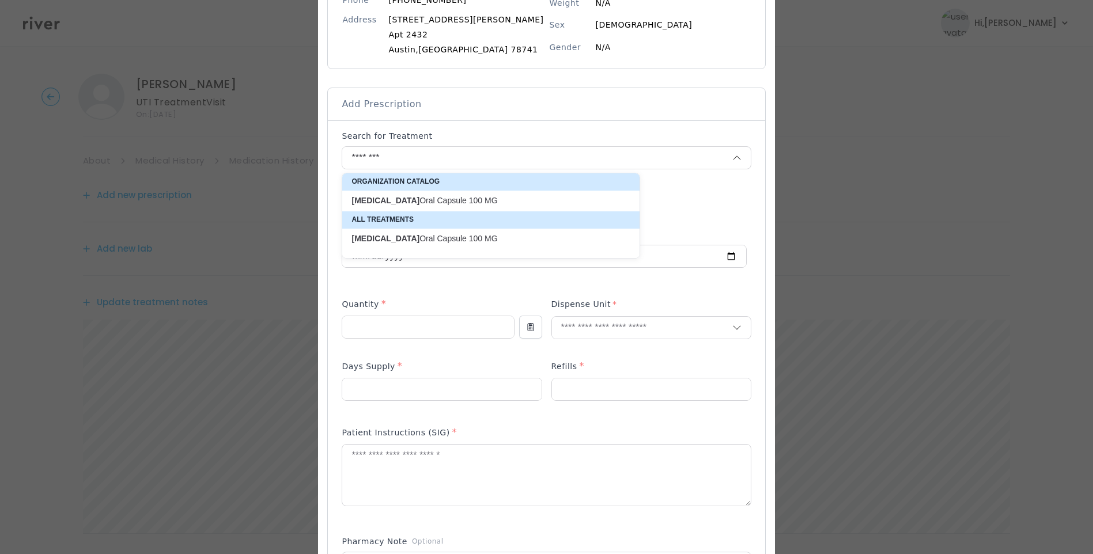
click at [425, 203] on p "Macrobid Oral Capsule 100 MG" at bounding box center [484, 200] width 265 height 11
type input "**********"
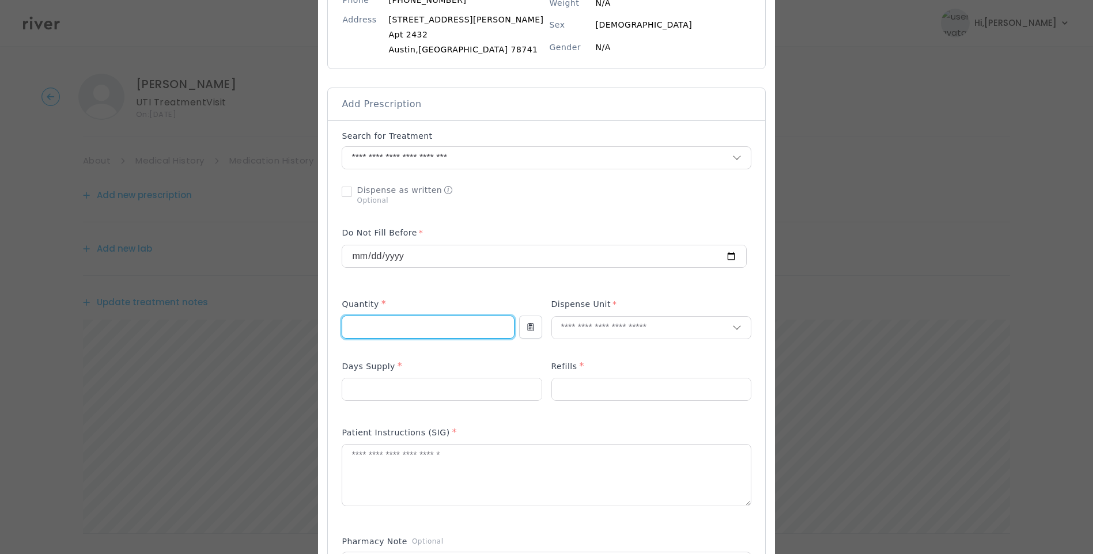
click at [375, 329] on input "number" at bounding box center [427, 327] width 171 height 22
drag, startPoint x: 365, startPoint y: 475, endPoint x: 372, endPoint y: 472, distance: 8.0
click at [365, 474] on textarea at bounding box center [546, 475] width 408 height 61
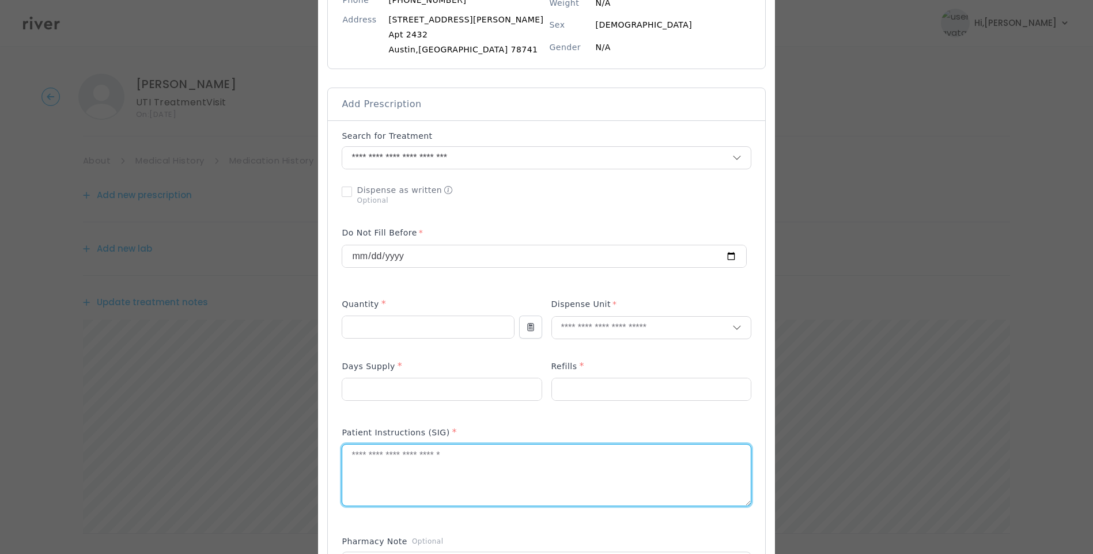
drag, startPoint x: 371, startPoint y: 470, endPoint x: 402, endPoint y: 485, distance: 34.0
click at [403, 486] on textarea at bounding box center [546, 475] width 408 height 61
click at [377, 452] on textarea at bounding box center [546, 475] width 408 height 61
click at [358, 455] on textarea "**********" at bounding box center [546, 475] width 408 height 61
type textarea "**********"
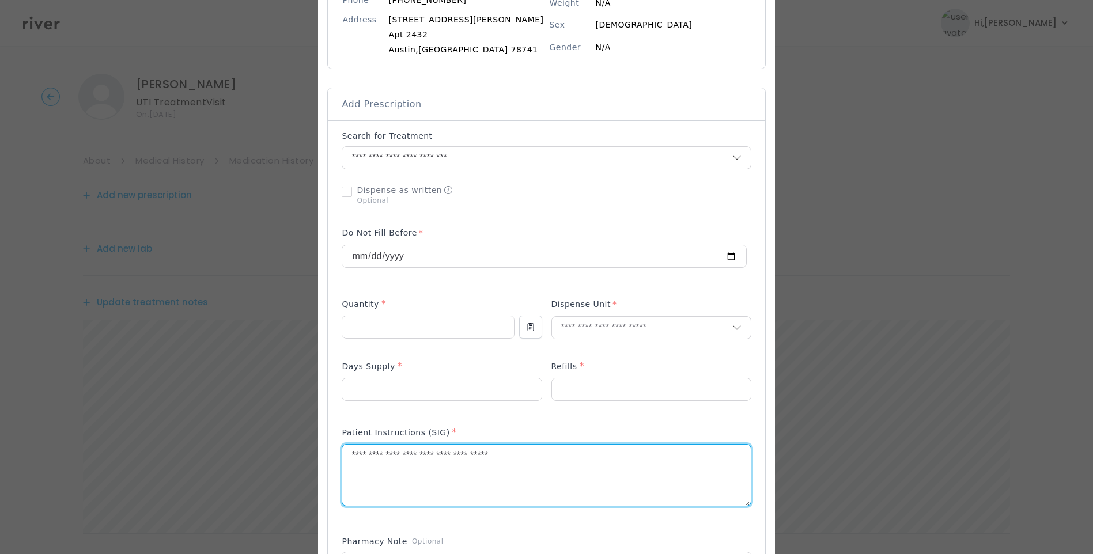
click at [399, 344] on p at bounding box center [428, 346] width 172 height 12
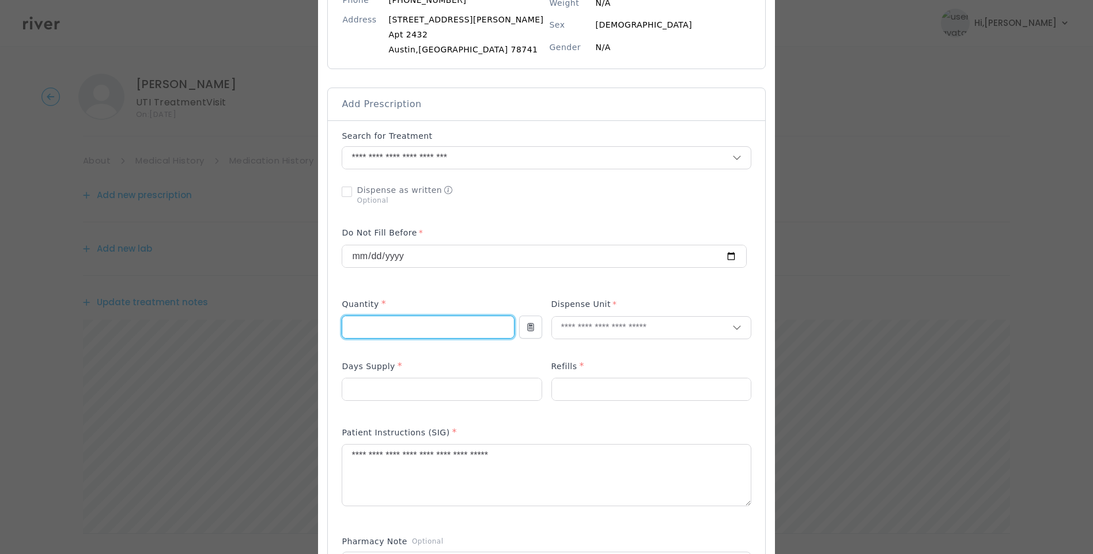
click at [395, 335] on input "number" at bounding box center [427, 327] width 171 height 22
click at [585, 333] on input "text" at bounding box center [642, 328] width 180 height 22
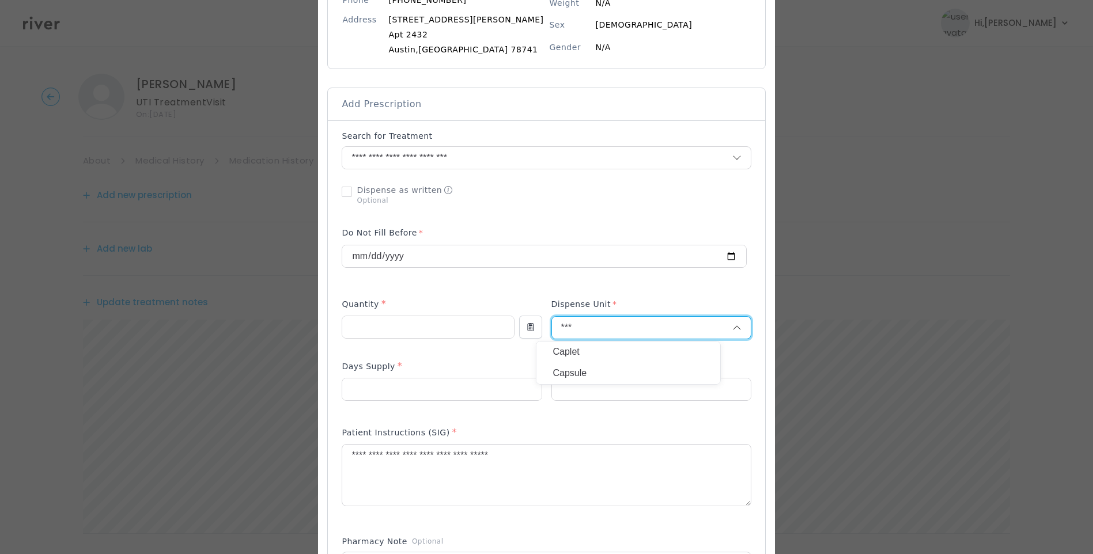
type input "***"
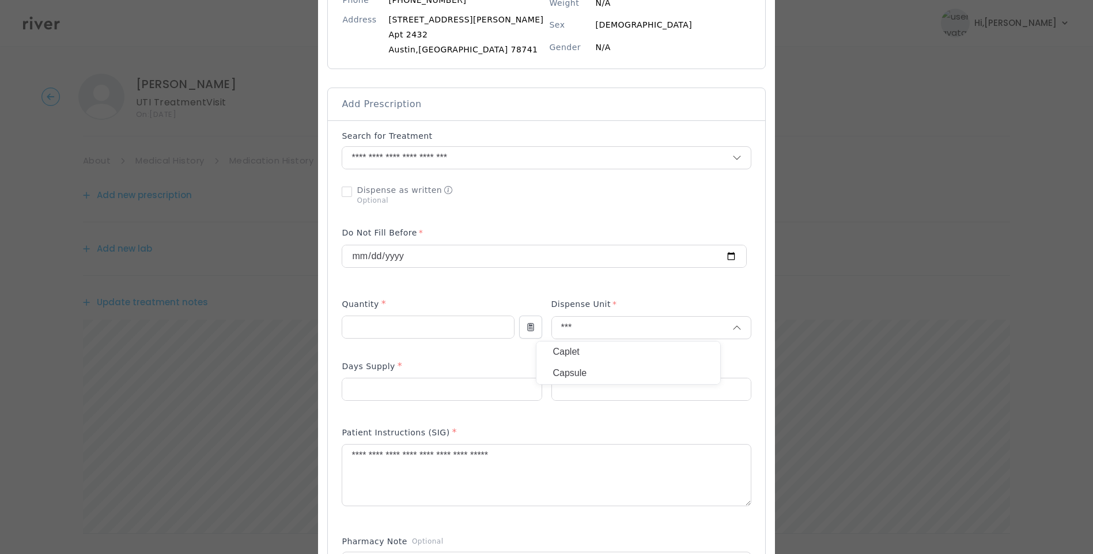
click at [588, 370] on p "Capsule" at bounding box center [629, 373] width 152 height 17
click at [586, 389] on input "number" at bounding box center [651, 390] width 199 height 22
type input "*"
click at [377, 391] on input "number" at bounding box center [441, 390] width 199 height 22
type input "*"
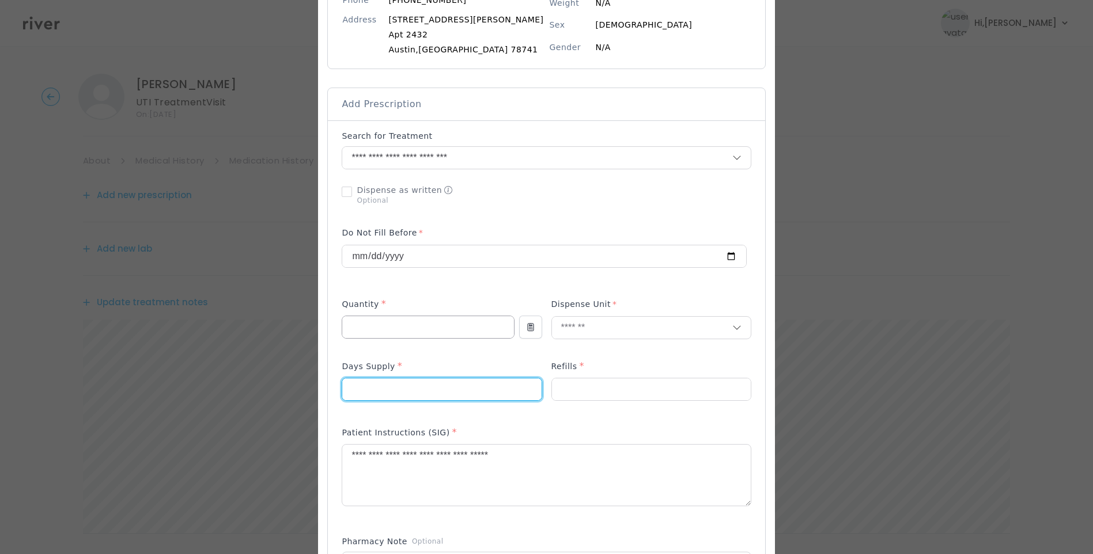
click at [383, 327] on input "number" at bounding box center [427, 327] width 171 height 22
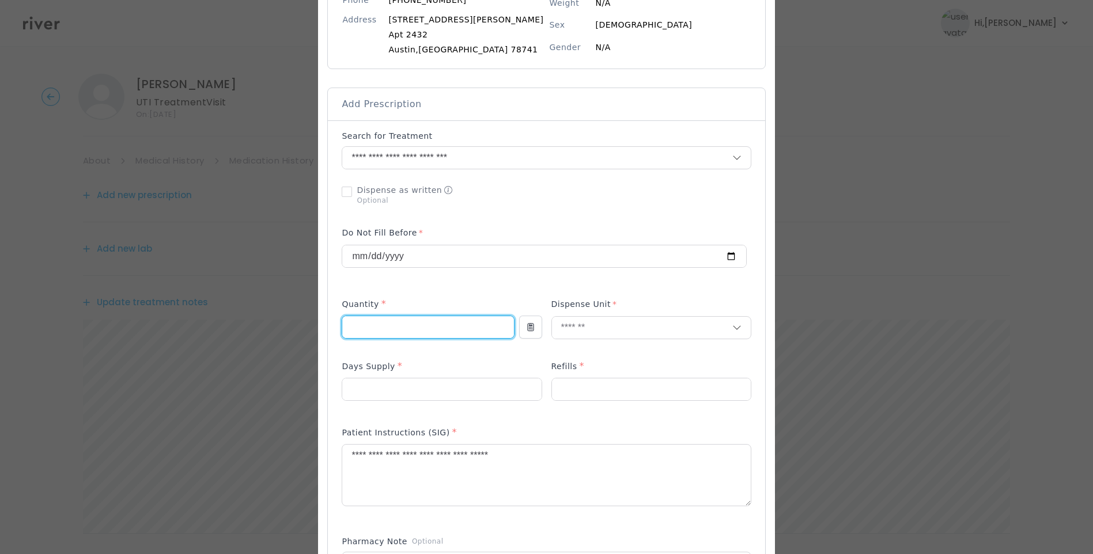
type input "**"
click at [559, 206] on div at bounding box center [546, 195] width 409 height 30
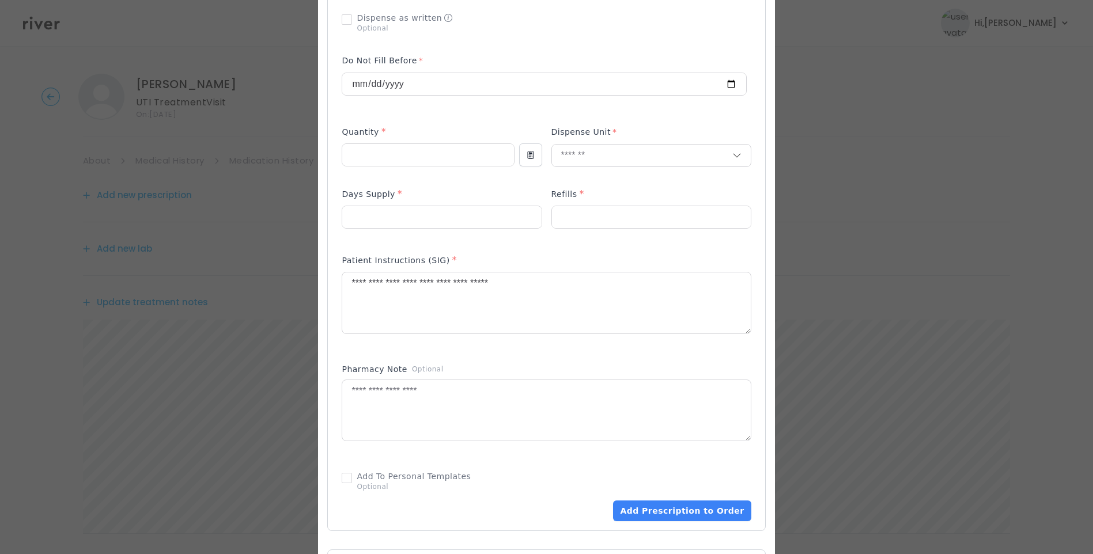
scroll to position [346, 0]
click at [422, 439] on textarea at bounding box center [546, 410] width 408 height 61
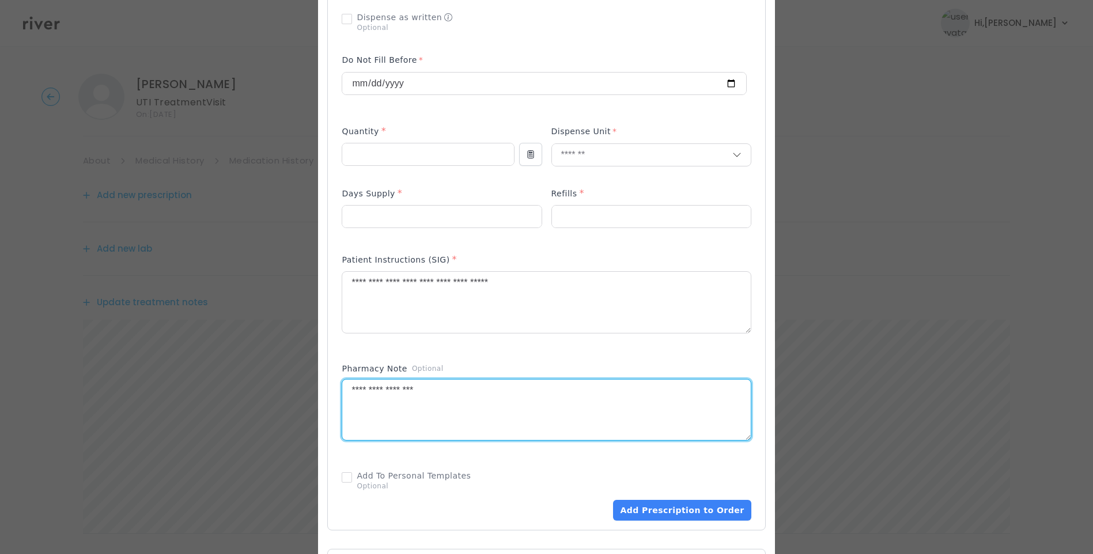
click at [468, 391] on textarea "**********" at bounding box center [546, 410] width 408 height 61
type textarea "**********"
click at [488, 343] on p at bounding box center [546, 341] width 409 height 12
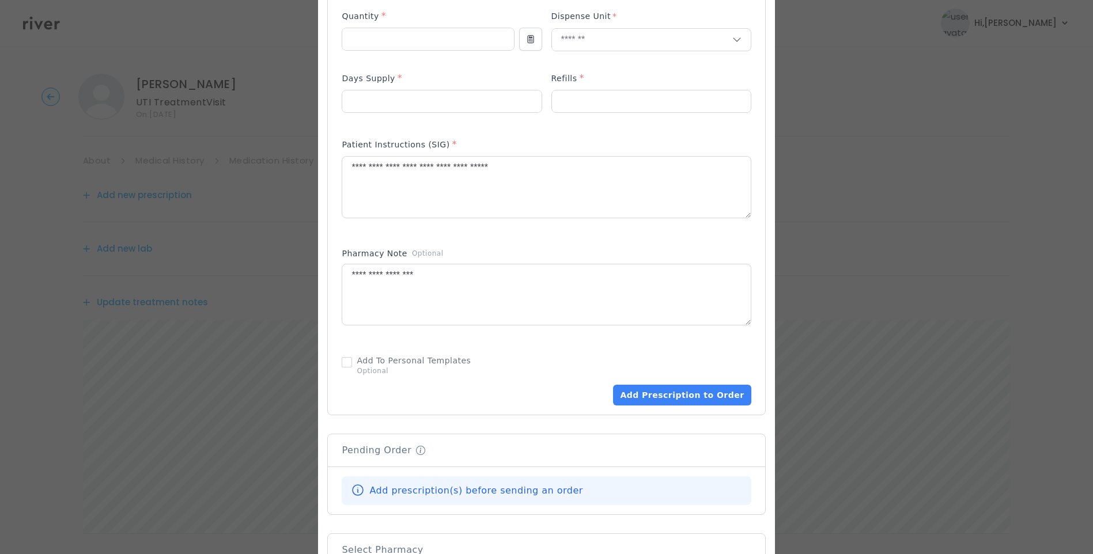
scroll to position [634, 0]
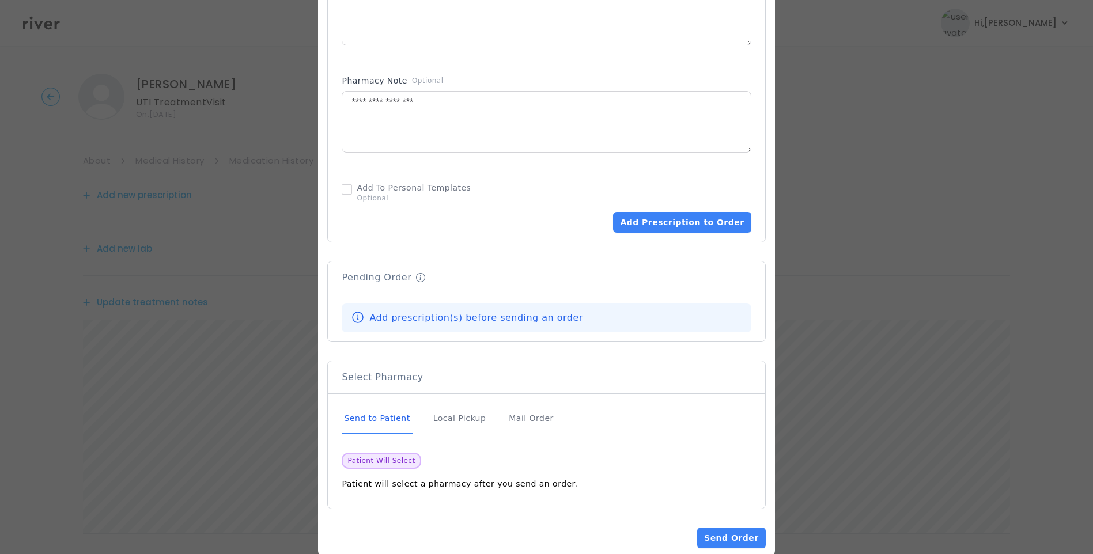
click at [386, 417] on div "Send to Patient" at bounding box center [377, 418] width 70 height 31
click at [660, 217] on button "Add Prescription to Order" at bounding box center [682, 222] width 138 height 21
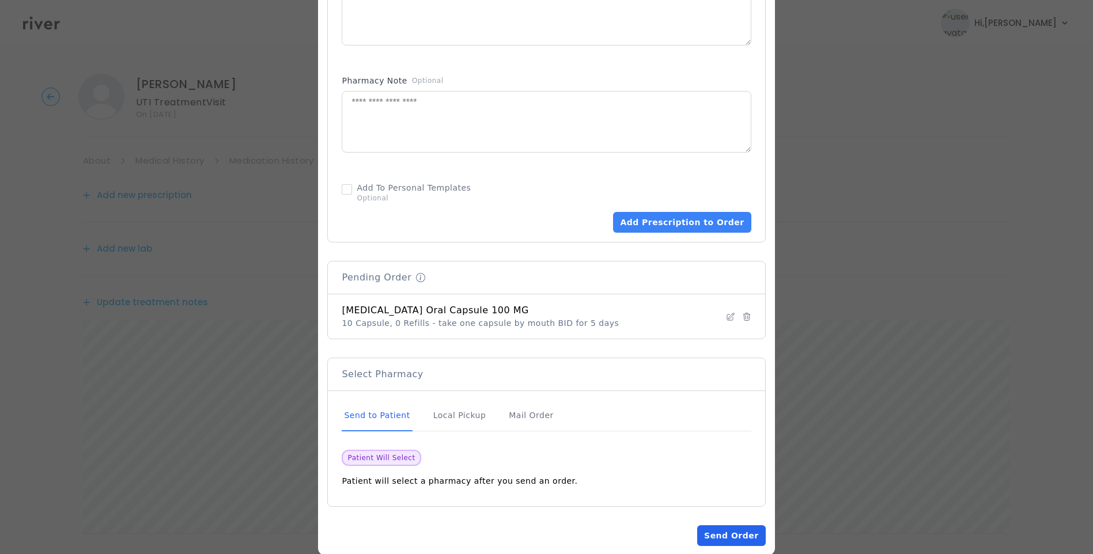
click at [725, 533] on button "Send Order" at bounding box center [731, 536] width 68 height 21
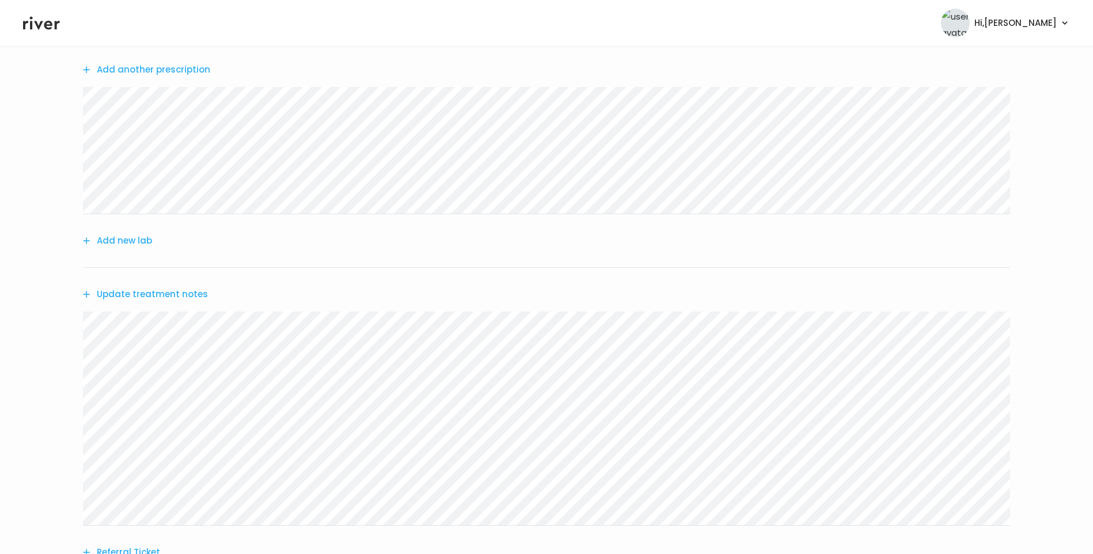
scroll to position [0, 0]
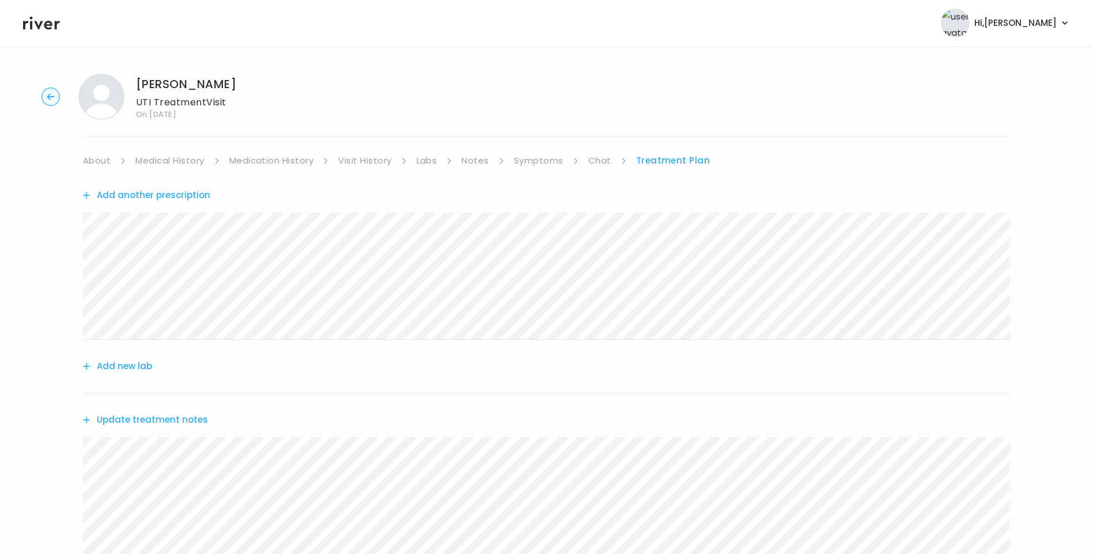
drag, startPoint x: 97, startPoint y: 156, endPoint x: 103, endPoint y: 159, distance: 6.2
click at [98, 157] on link "About" at bounding box center [97, 161] width 28 height 16
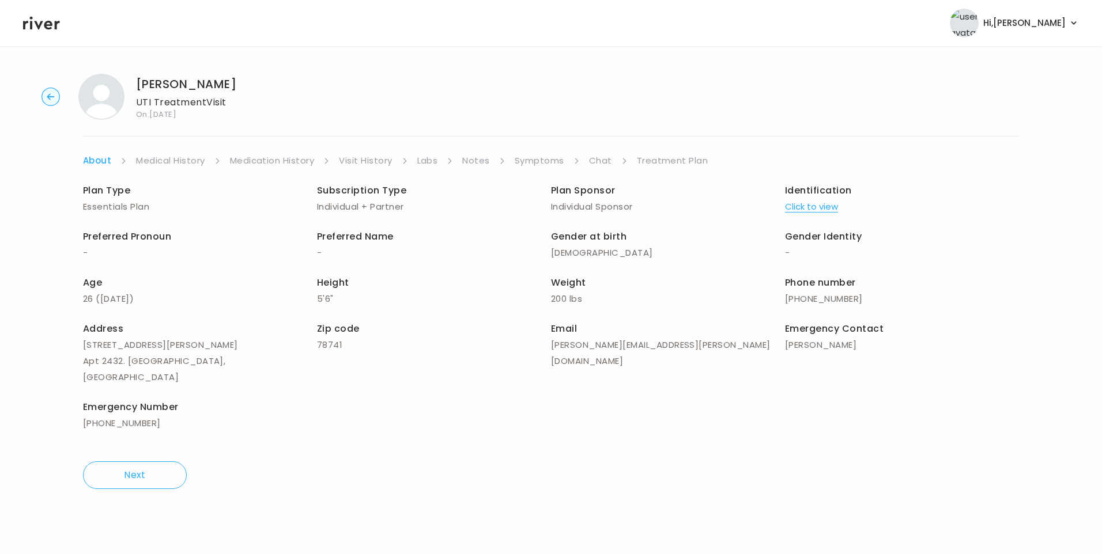
click at [655, 163] on link "Treatment Plan" at bounding box center [672, 161] width 71 height 16
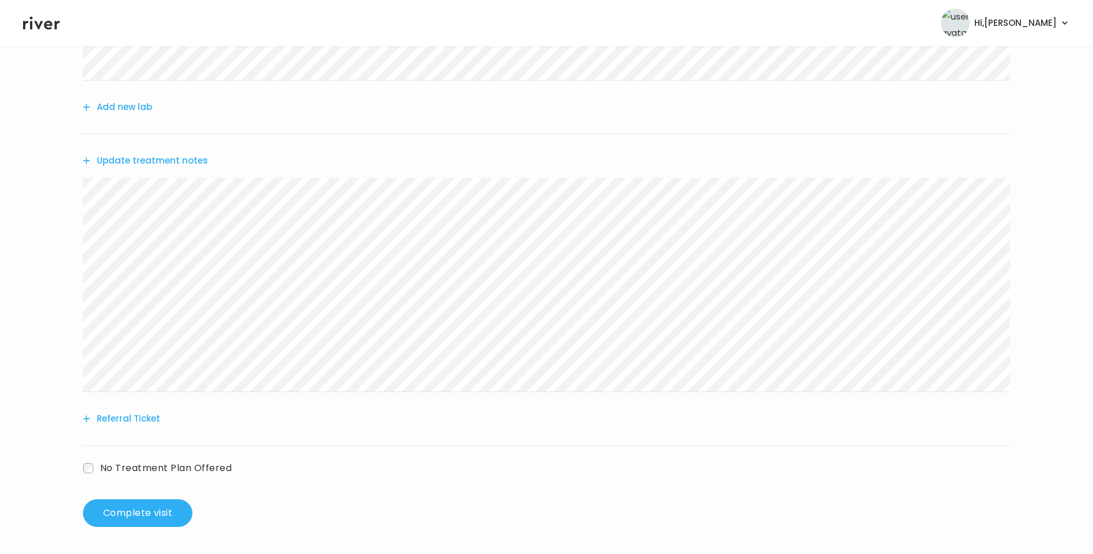
scroll to position [260, 0]
click at [168, 523] on button "Complete visit" at bounding box center [138, 513] width 110 height 28
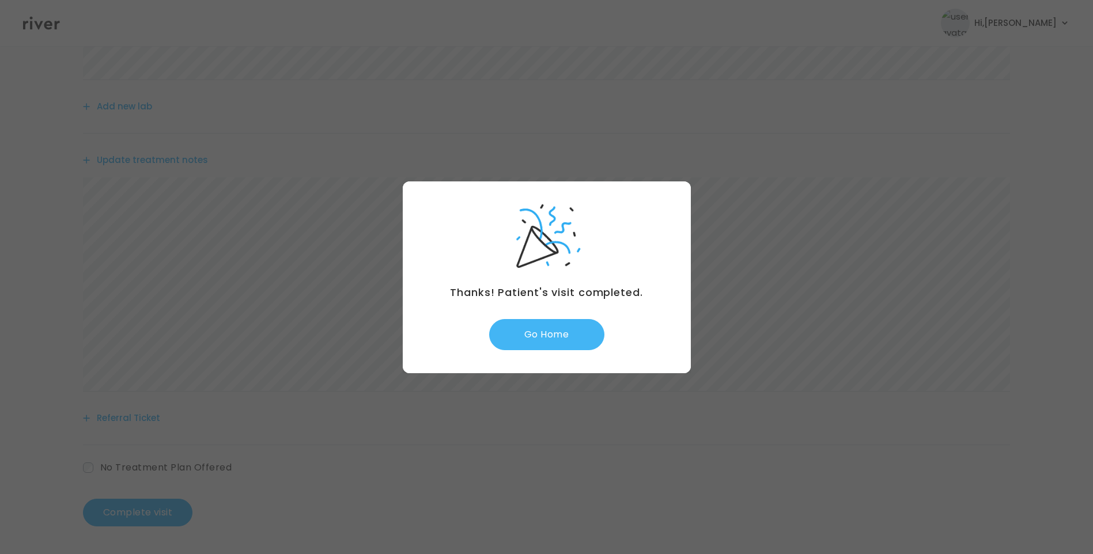
click at [569, 340] on button "Go Home" at bounding box center [546, 334] width 115 height 31
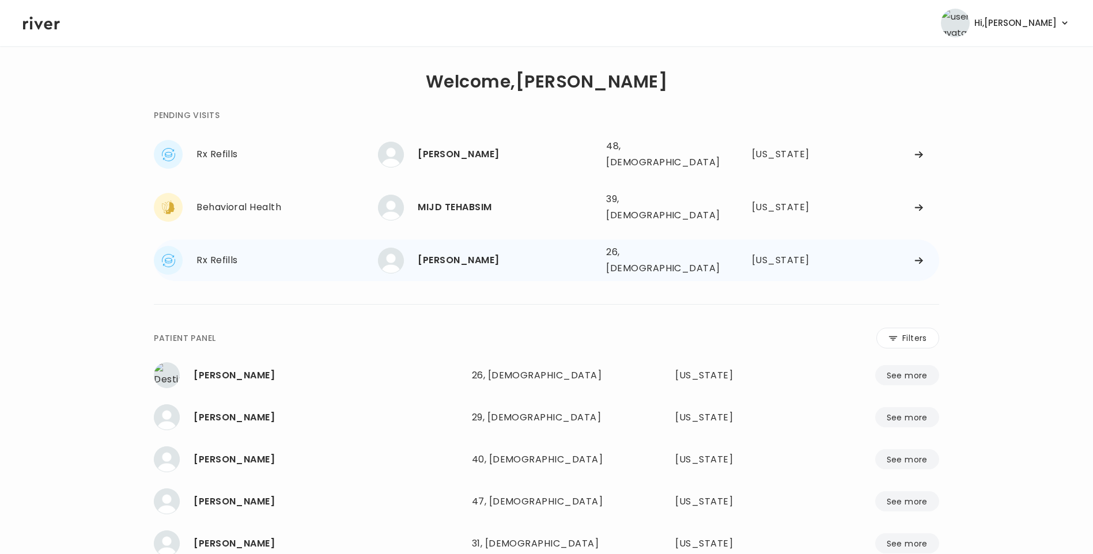
click at [453, 252] on div "[PERSON_NAME]" at bounding box center [507, 260] width 179 height 16
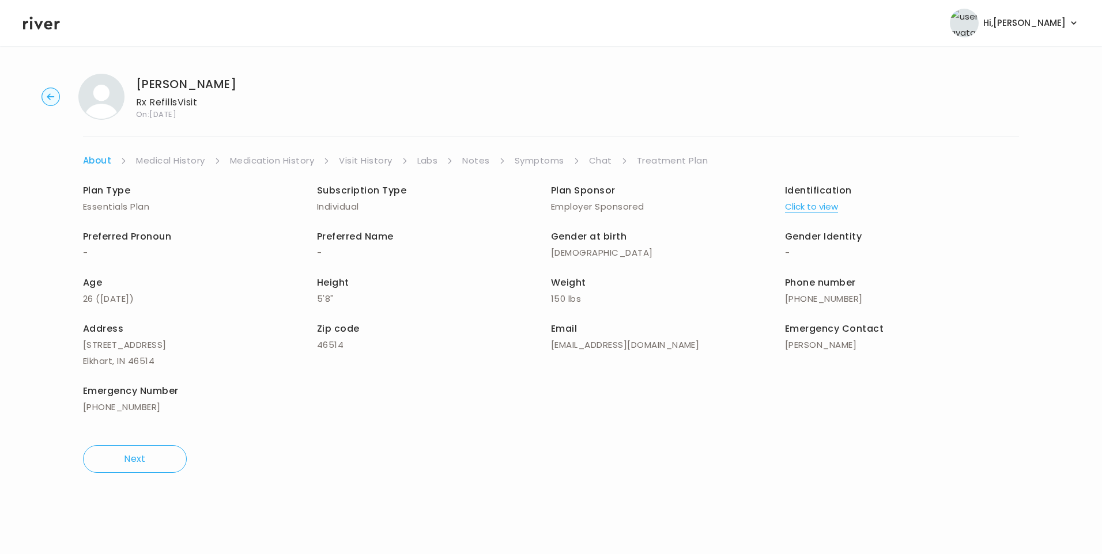
click at [360, 161] on link "Visit History" at bounding box center [365, 161] width 53 height 16
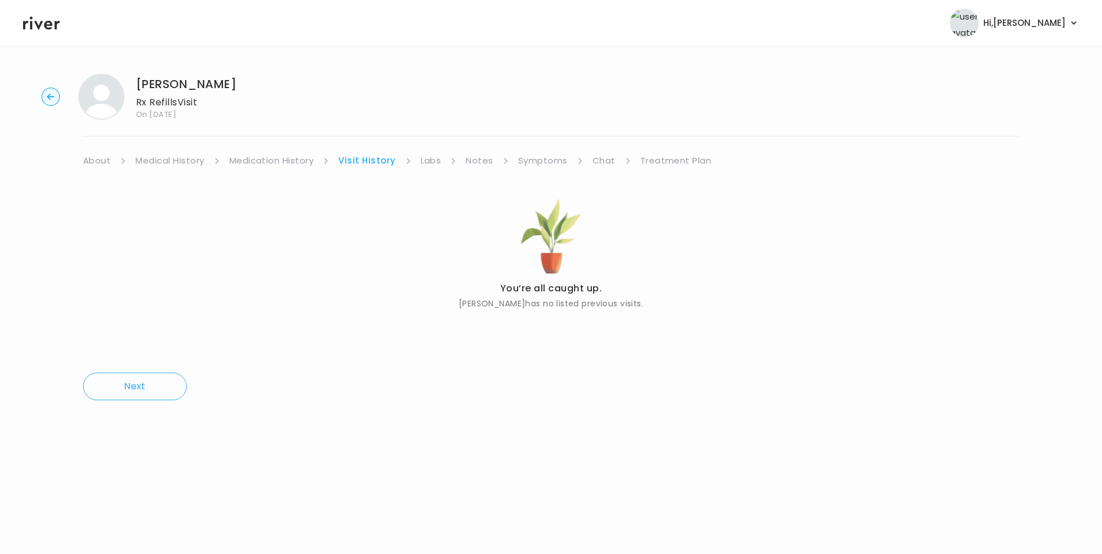
drag, startPoint x: 100, startPoint y: 160, endPoint x: 115, endPoint y: 168, distance: 17.0
click at [101, 161] on link "About" at bounding box center [97, 161] width 28 height 16
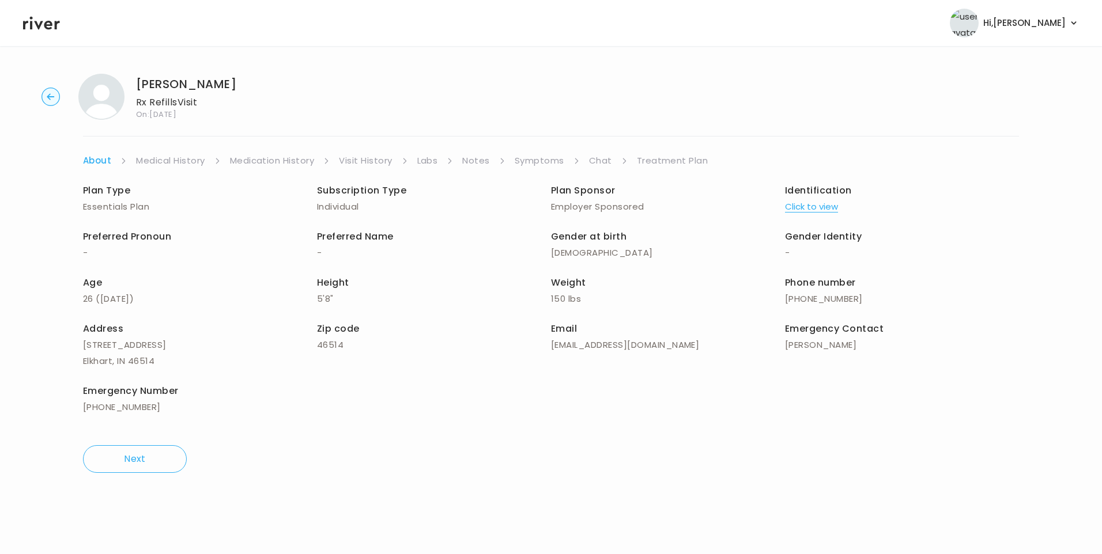
click at [807, 206] on button "Click to view" at bounding box center [811, 207] width 53 height 16
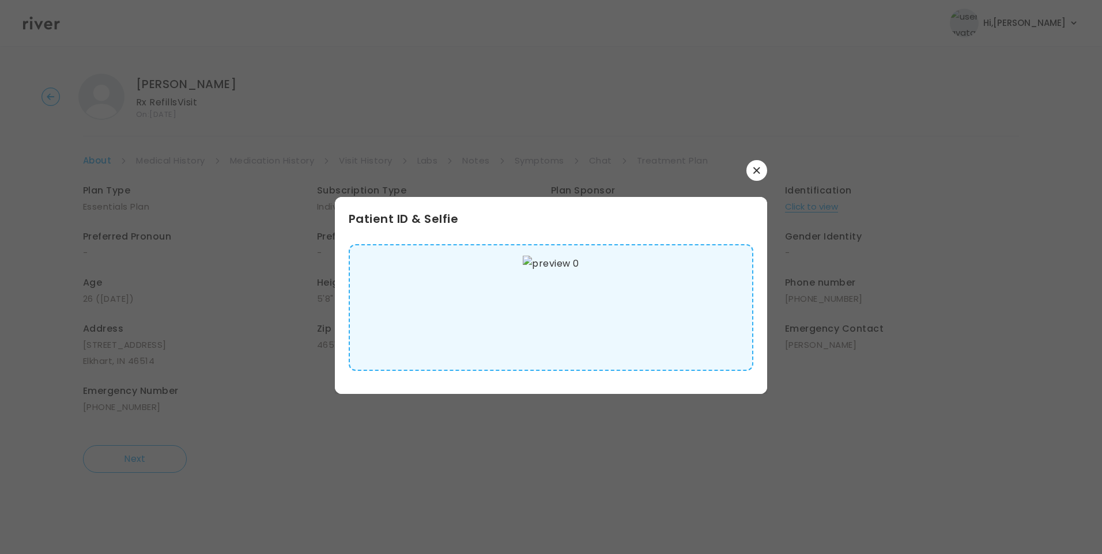
click at [566, 304] on img at bounding box center [551, 308] width 56 height 104
click at [760, 170] on button "button" at bounding box center [756, 170] width 21 height 21
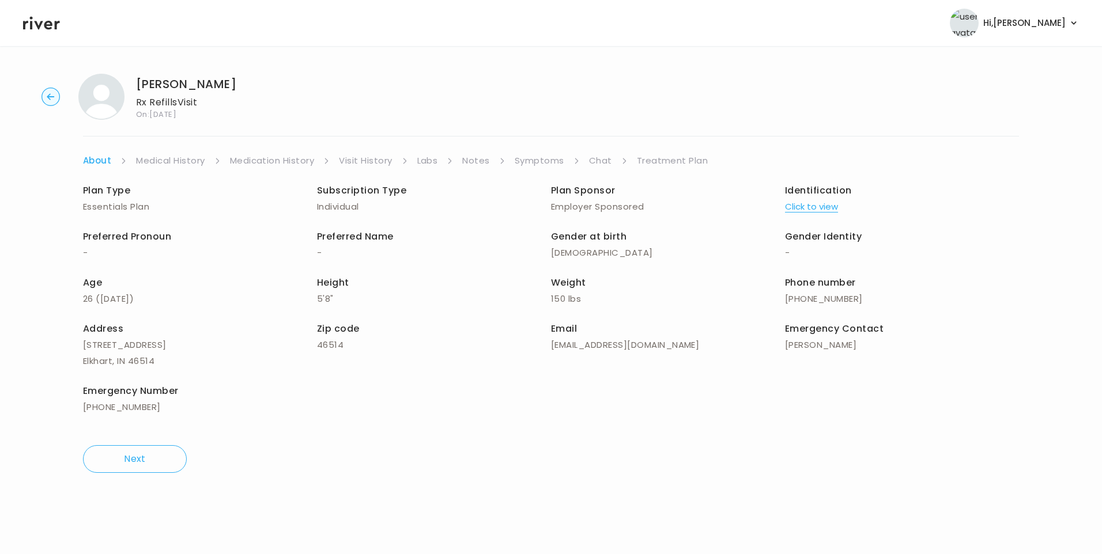
click at [150, 158] on link "Medical History" at bounding box center [170, 161] width 69 height 16
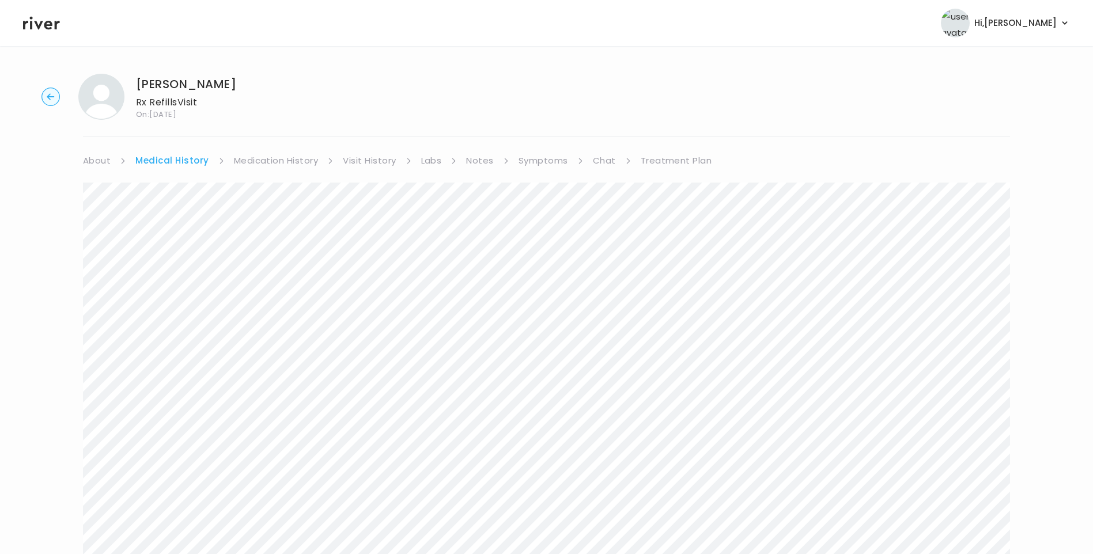
click at [552, 167] on link "Symptoms" at bounding box center [544, 161] width 50 height 16
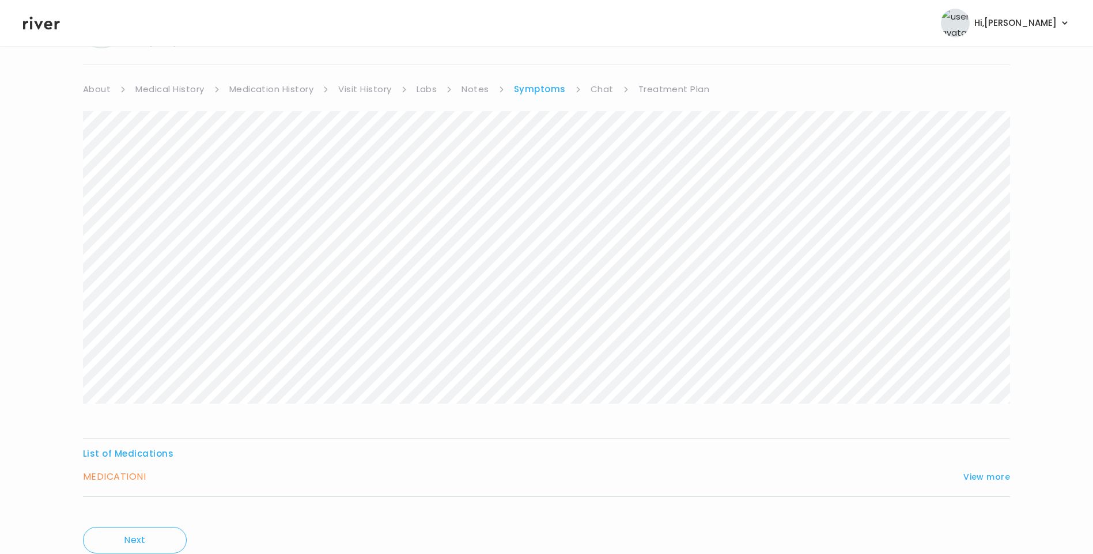
scroll to position [115, 0]
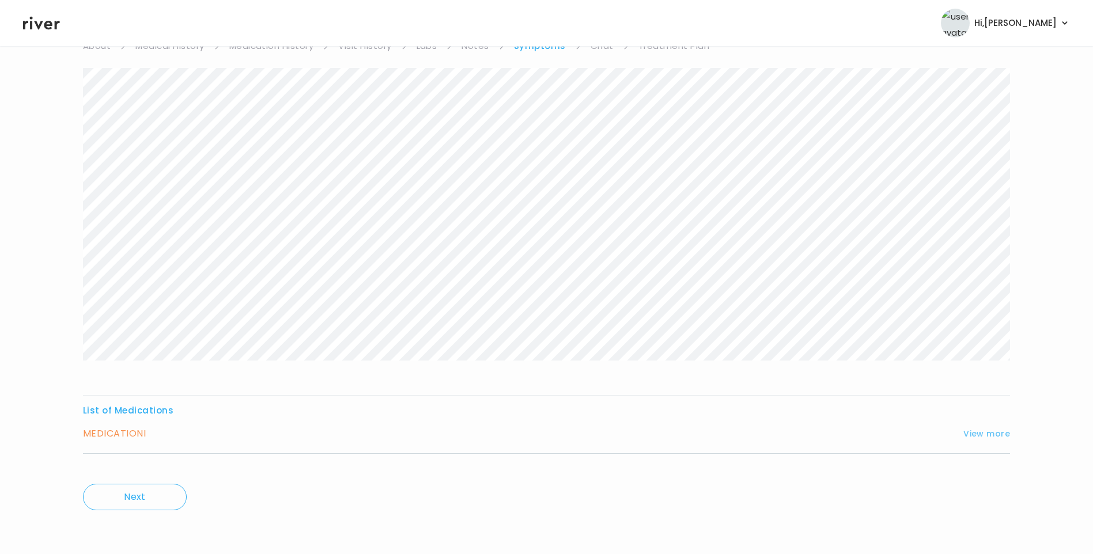
click at [1006, 432] on button "View more" at bounding box center [987, 434] width 47 height 14
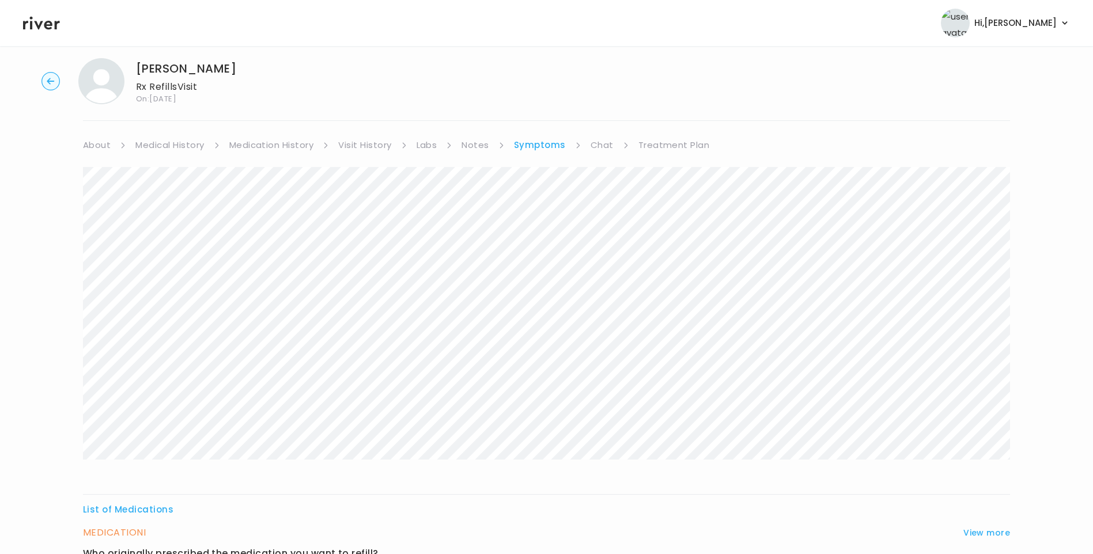
scroll to position [0, 0]
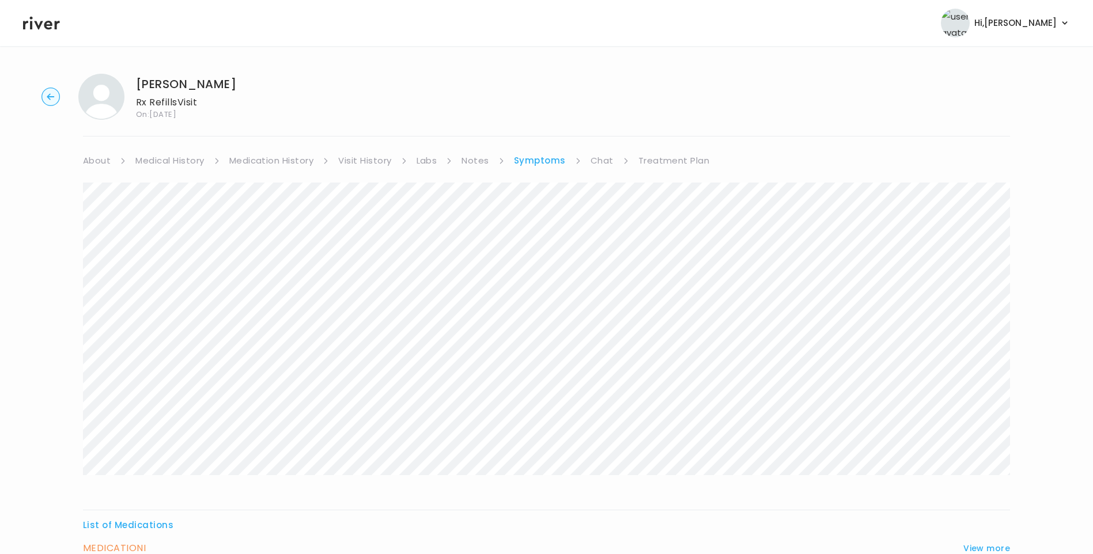
click at [187, 154] on link "Medical History" at bounding box center [169, 161] width 69 height 16
click at [661, 158] on link "Treatment Plan" at bounding box center [676, 161] width 71 height 16
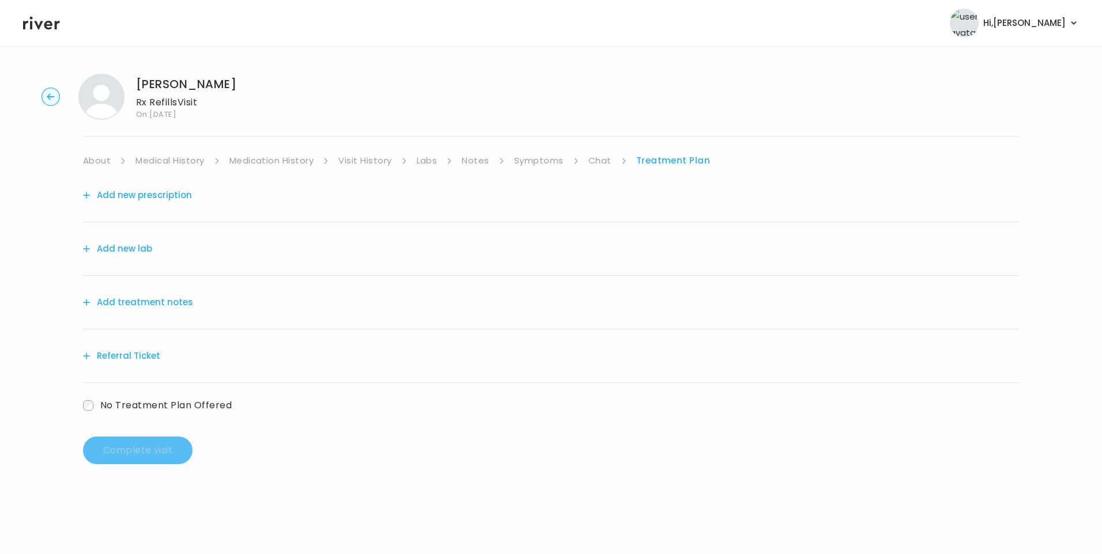
click at [133, 304] on button "Add treatment notes" at bounding box center [138, 303] width 110 height 16
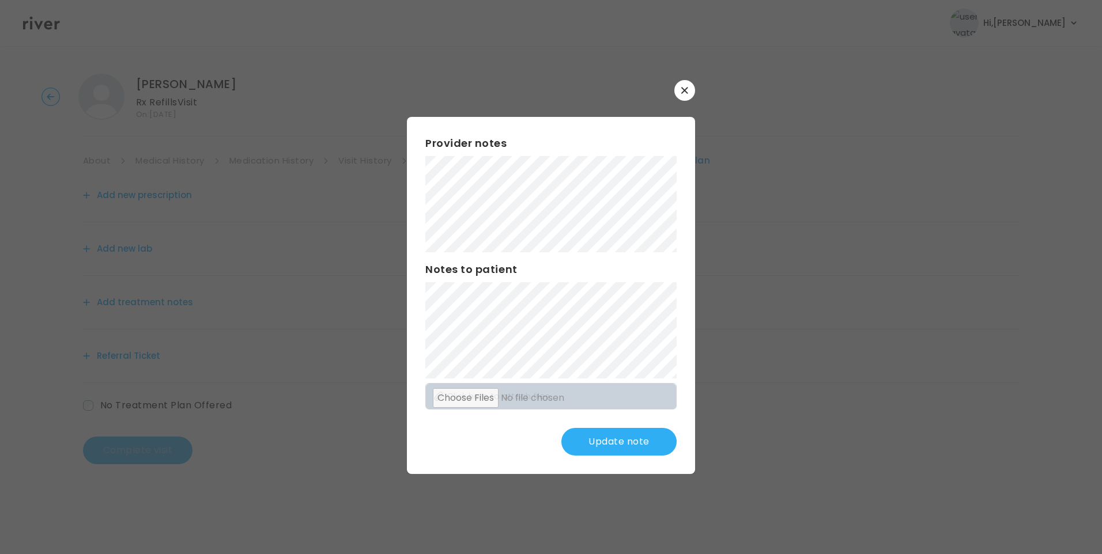
click at [704, 378] on div "​ Provider notes Notes to patient Click here to attach files Update note" at bounding box center [551, 277] width 1102 height 554
click at [606, 443] on button "Update note" at bounding box center [618, 442] width 115 height 28
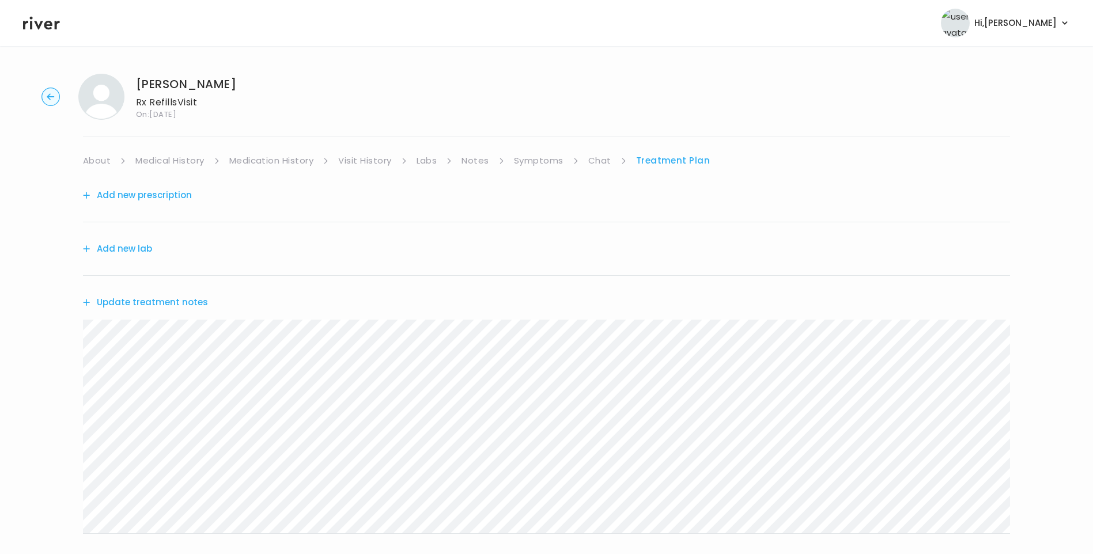
click at [548, 163] on link "Symptoms" at bounding box center [539, 161] width 50 height 16
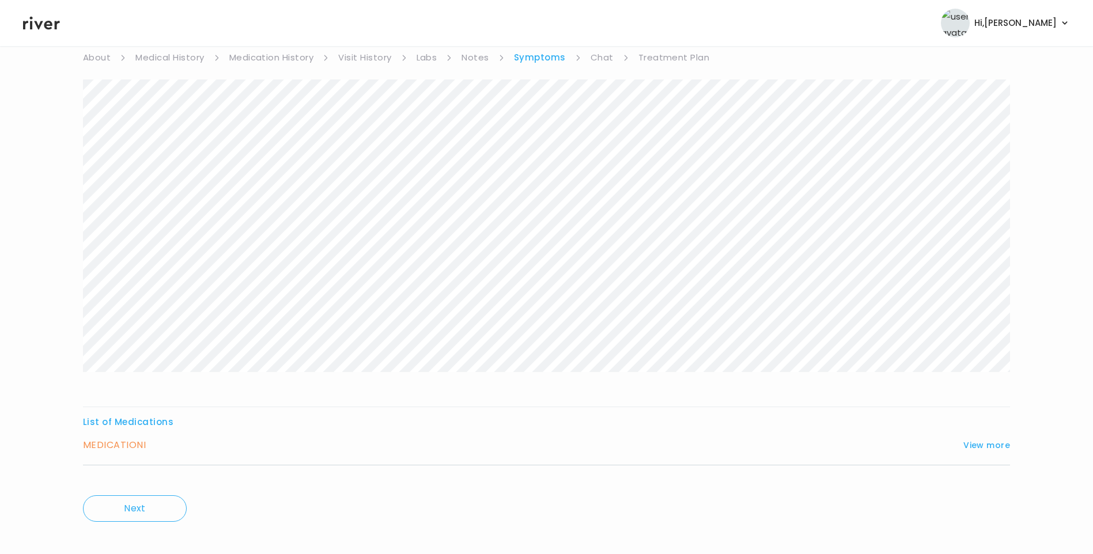
scroll to position [115, 0]
click at [979, 431] on button "View more" at bounding box center [987, 434] width 47 height 14
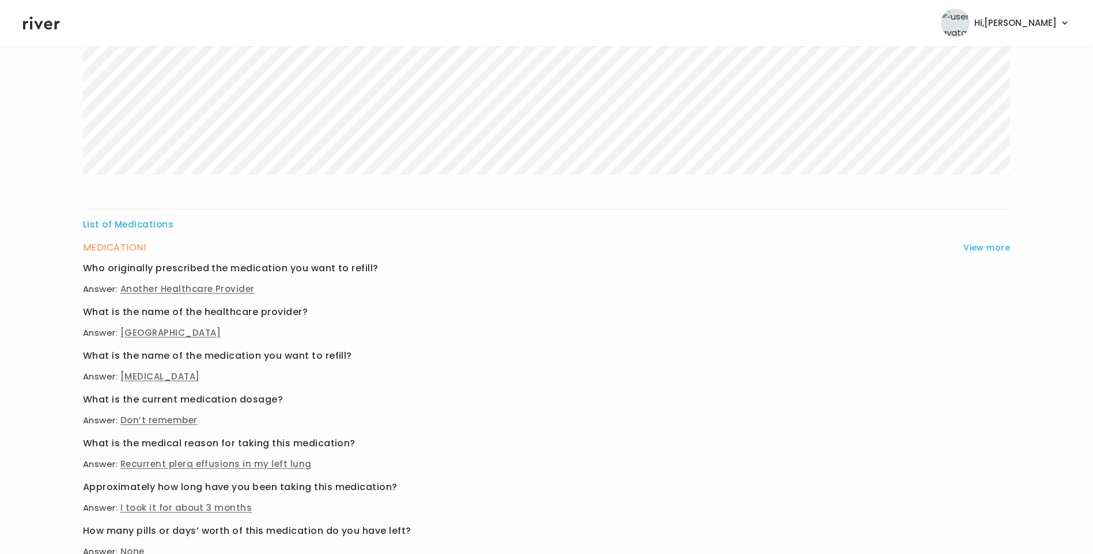
scroll to position [345, 0]
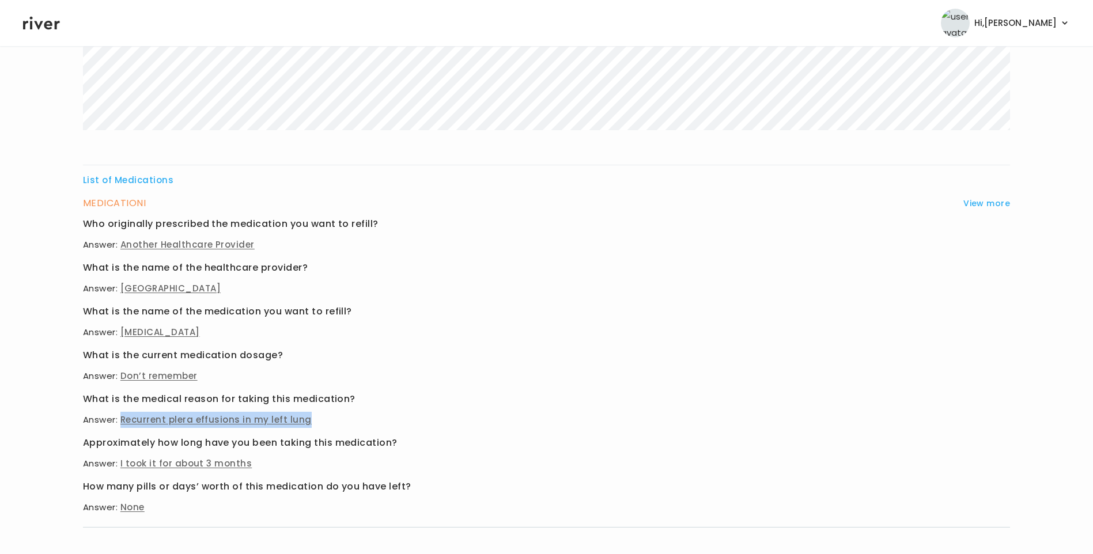
drag, startPoint x: 121, startPoint y: 420, endPoint x: 308, endPoint y: 420, distance: 186.7
click at [308, 420] on p "Answer: Recurrent plera effusions in my left lung" at bounding box center [546, 420] width 927 height 16
copy span "Recurrent plera effusions in my left lung"
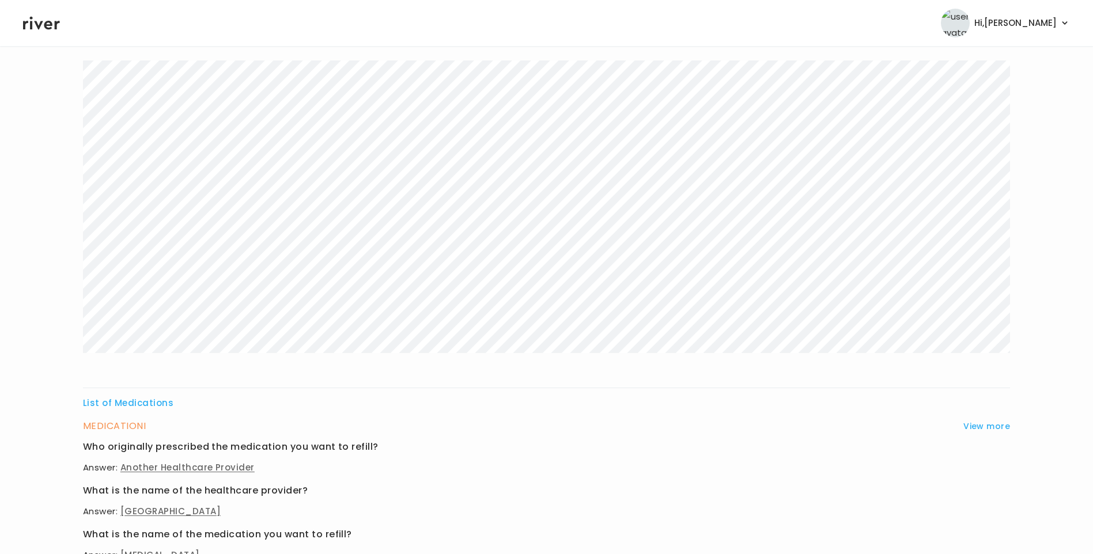
scroll to position [0, 0]
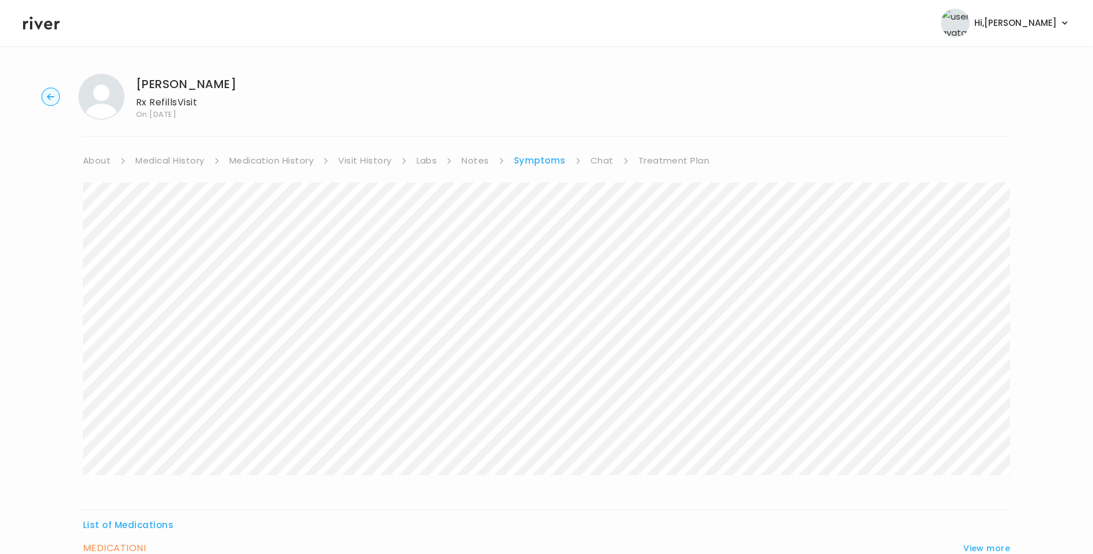
click at [350, 163] on link "Visit History" at bounding box center [364, 161] width 53 height 16
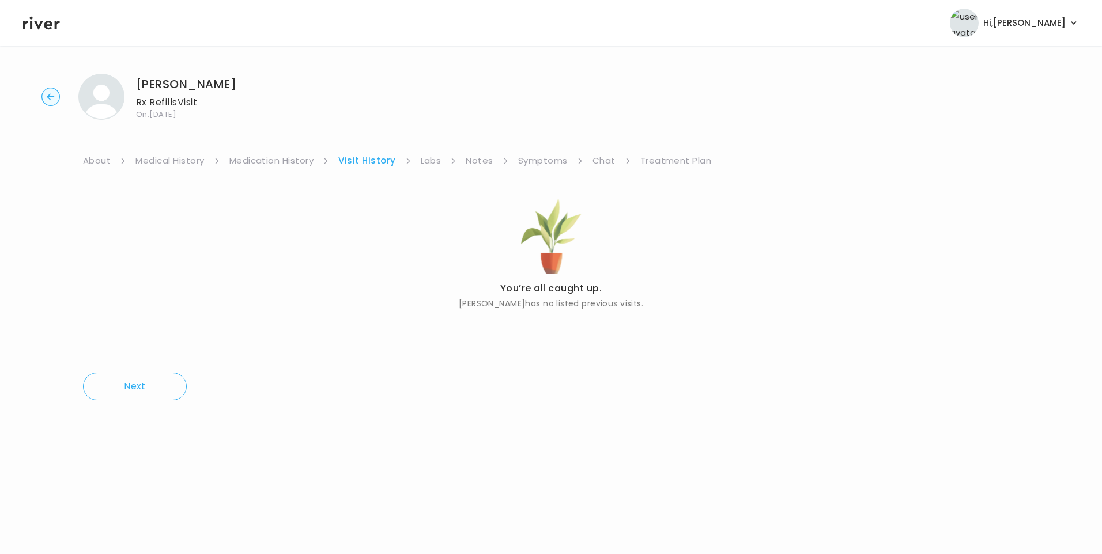
click at [271, 164] on link "Medication History" at bounding box center [271, 161] width 85 height 16
click at [594, 156] on link "Chat" at bounding box center [605, 161] width 23 height 16
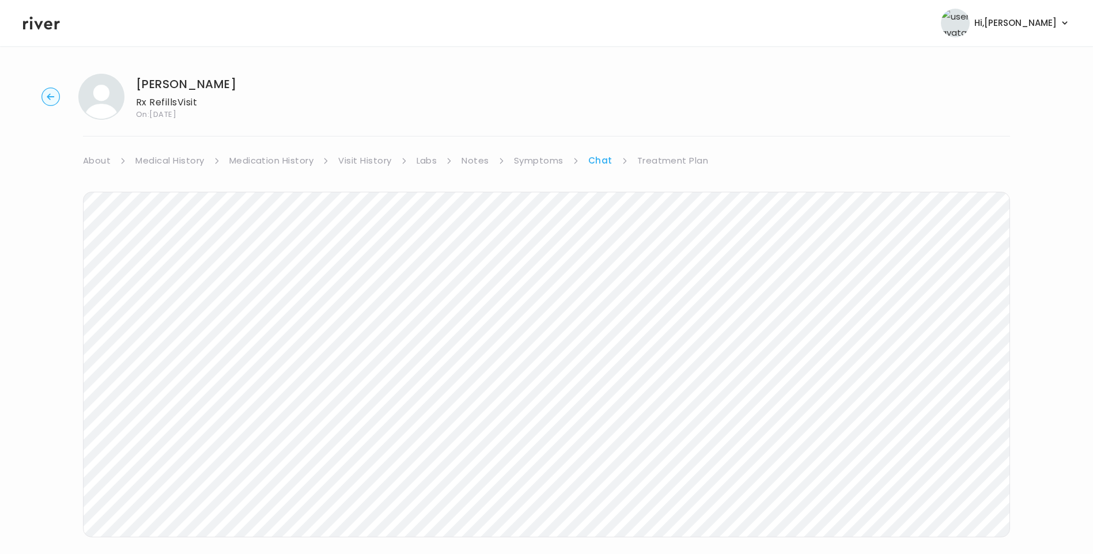
click at [681, 160] on link "Treatment Plan" at bounding box center [672, 161] width 71 height 16
click at [152, 302] on button "Update treatment notes" at bounding box center [145, 303] width 125 height 16
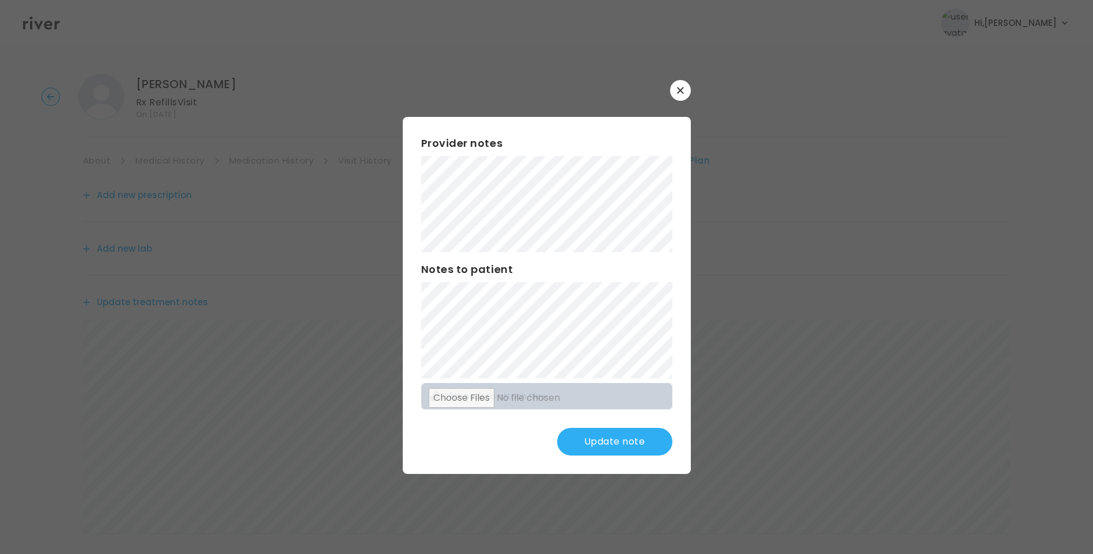
click at [629, 444] on button "Update note" at bounding box center [614, 442] width 115 height 28
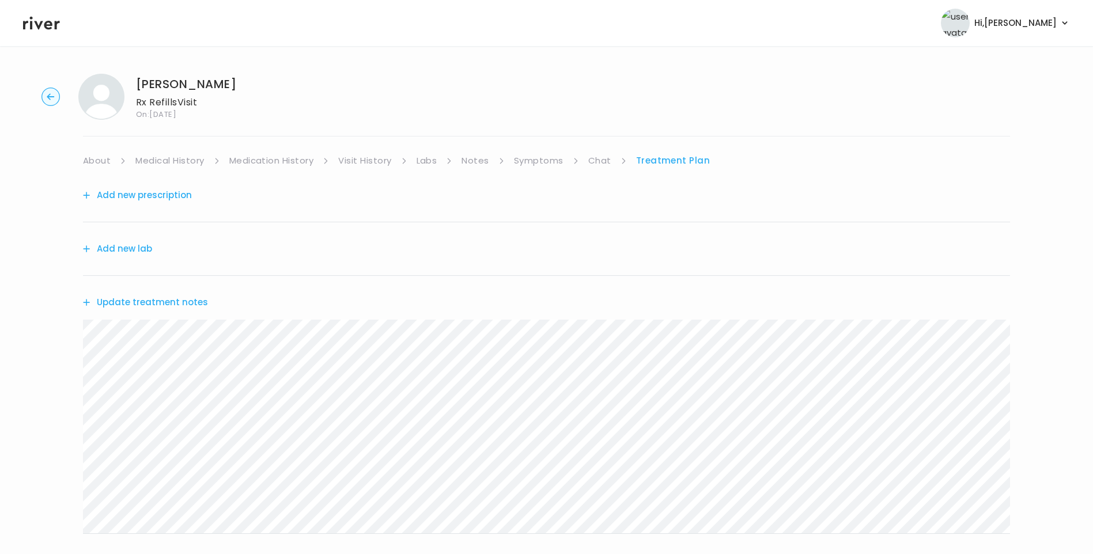
click at [547, 157] on link "Symptoms" at bounding box center [539, 161] width 50 height 16
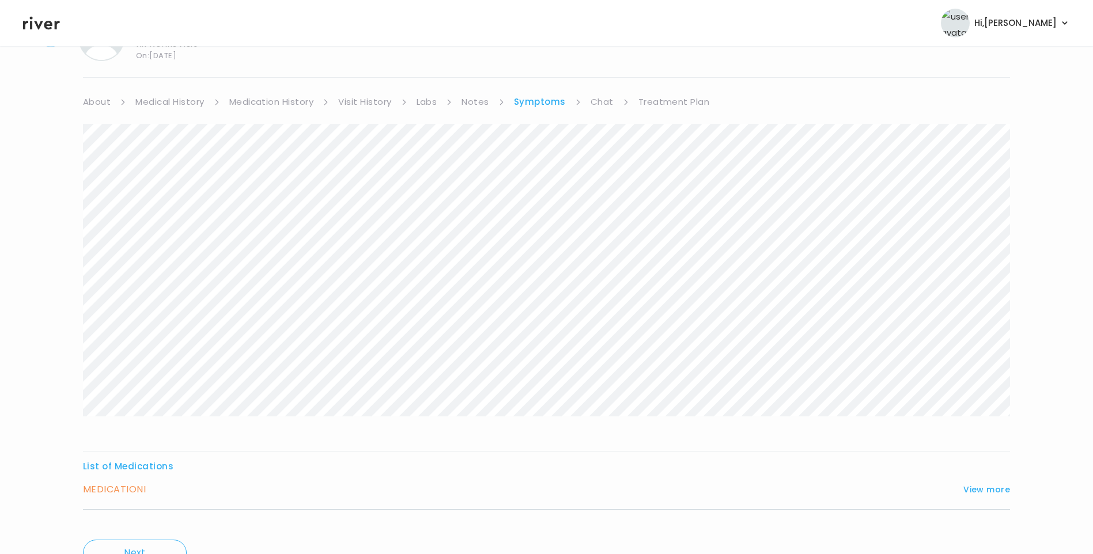
scroll to position [115, 0]
click at [979, 426] on div "List of Medications MEDICATION I View more Who originally prescribed the medica…" at bounding box center [546, 428] width 927 height 51
click at [980, 436] on button "View more" at bounding box center [987, 434] width 47 height 14
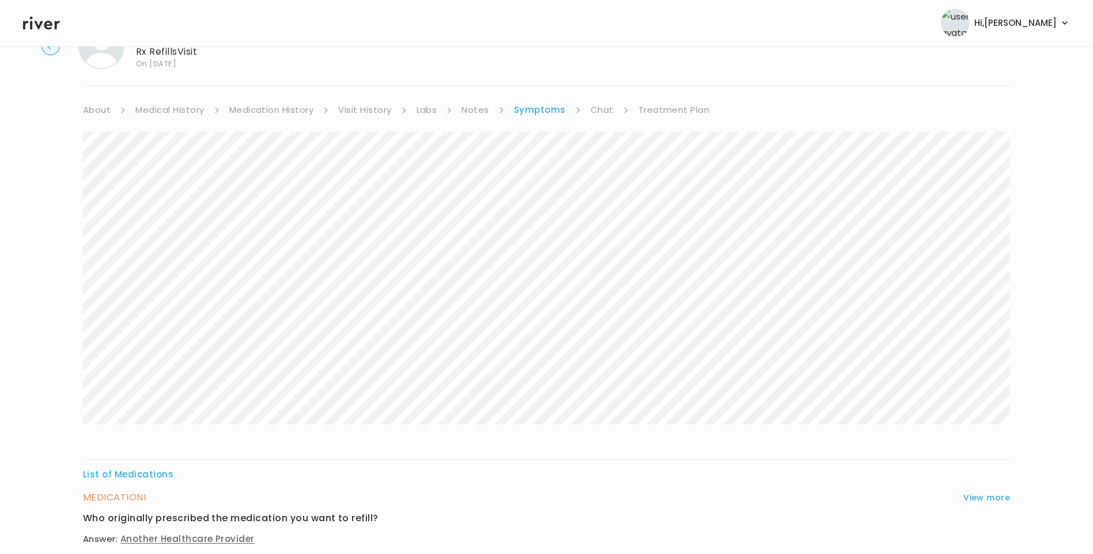
scroll to position [0, 0]
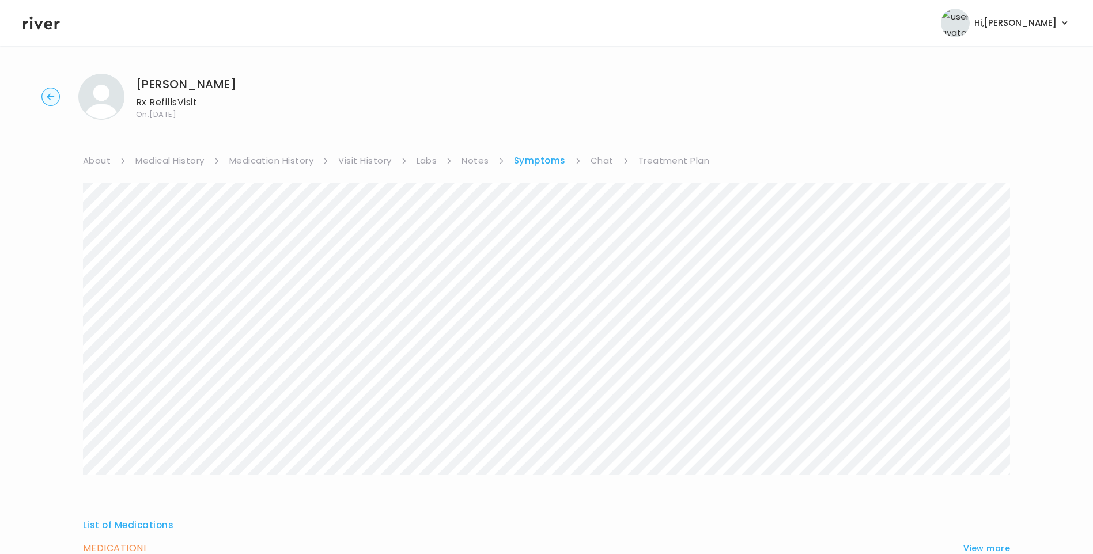
click at [691, 160] on link "Treatment Plan" at bounding box center [674, 161] width 71 height 16
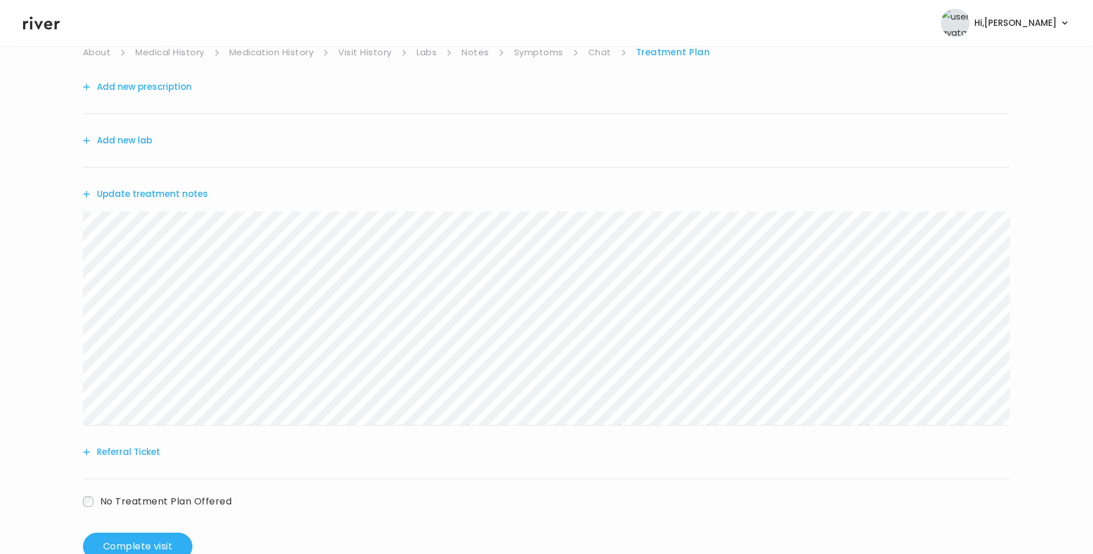
scroll to position [115, 0]
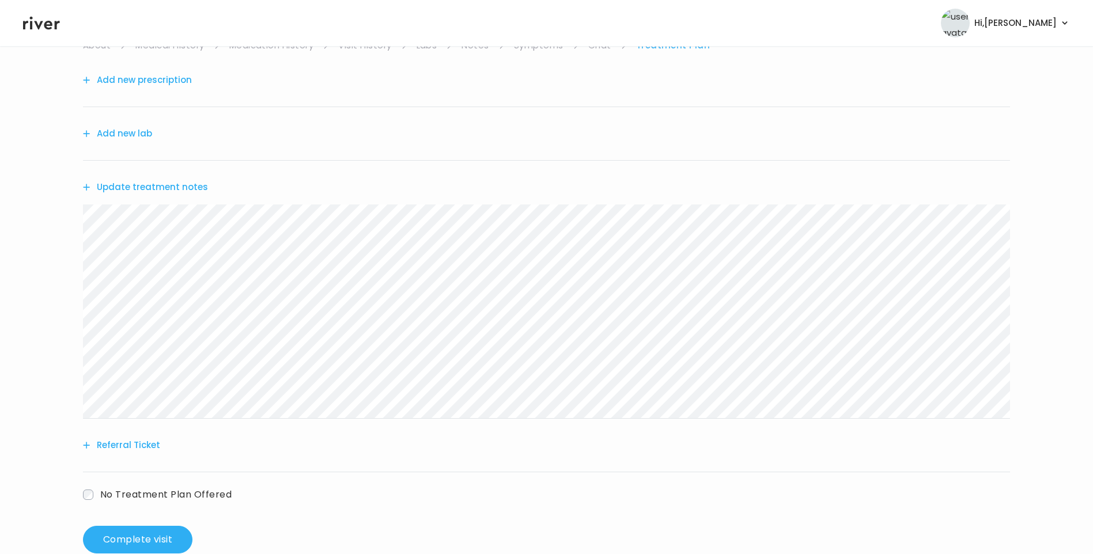
click at [156, 187] on button "Update treatment notes" at bounding box center [145, 187] width 125 height 16
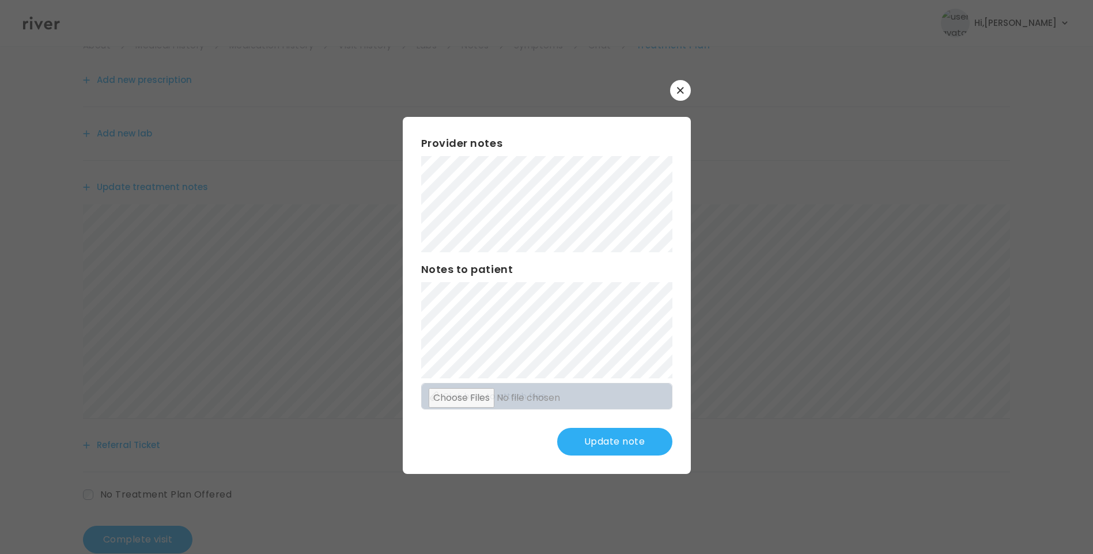
click at [629, 443] on button "Update note" at bounding box center [614, 442] width 115 height 28
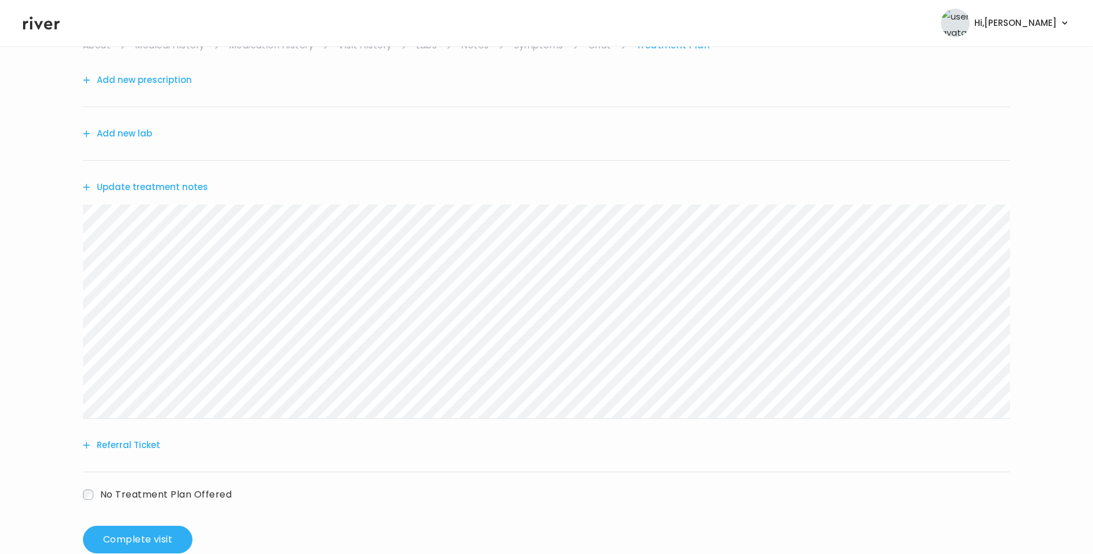
scroll to position [0, 0]
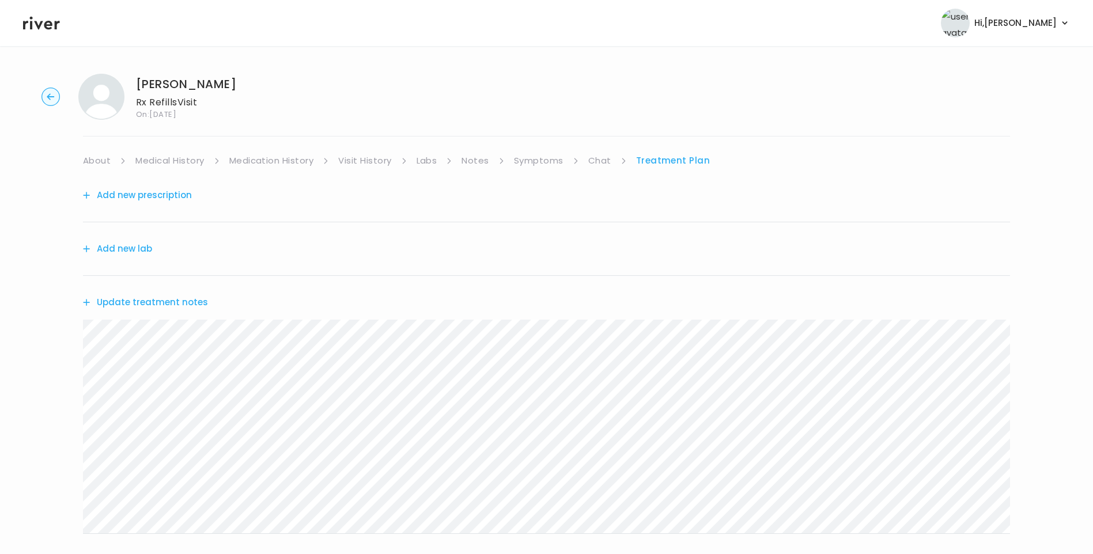
click at [150, 307] on button "Update treatment notes" at bounding box center [145, 303] width 125 height 16
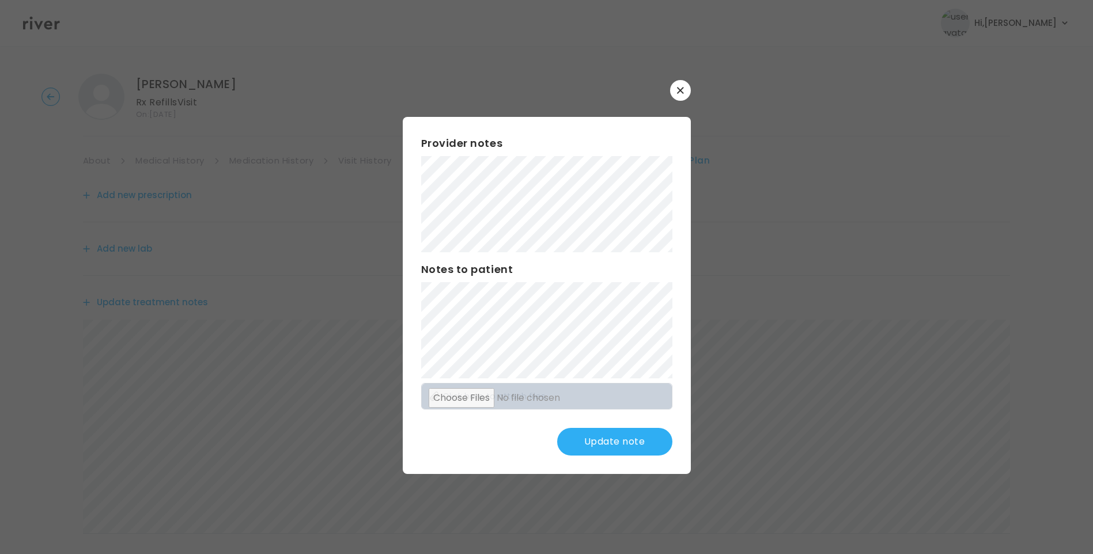
click at [614, 441] on button "Update note" at bounding box center [614, 442] width 115 height 28
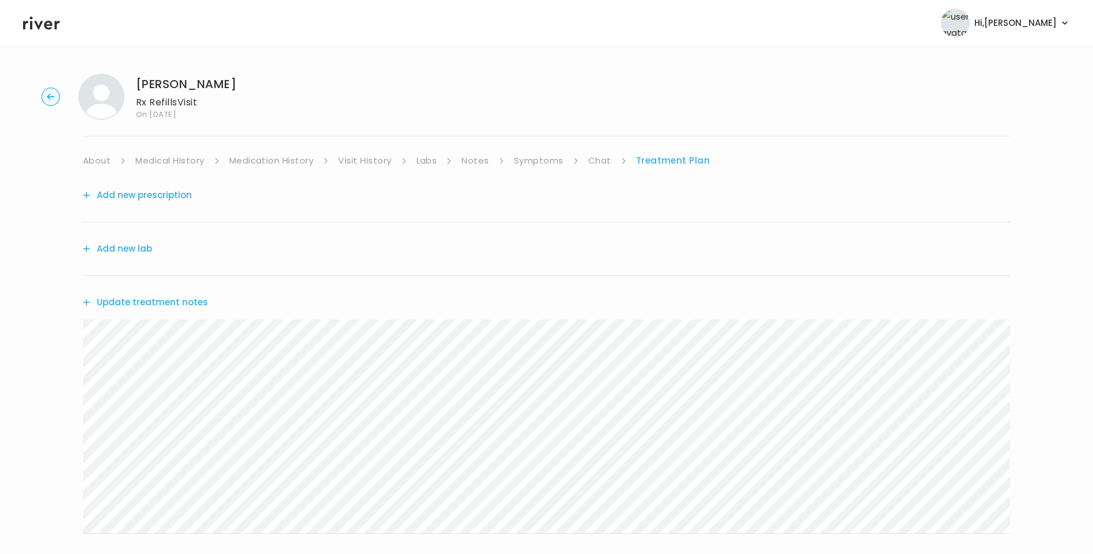
click at [193, 302] on button "Update treatment notes" at bounding box center [145, 303] width 125 height 16
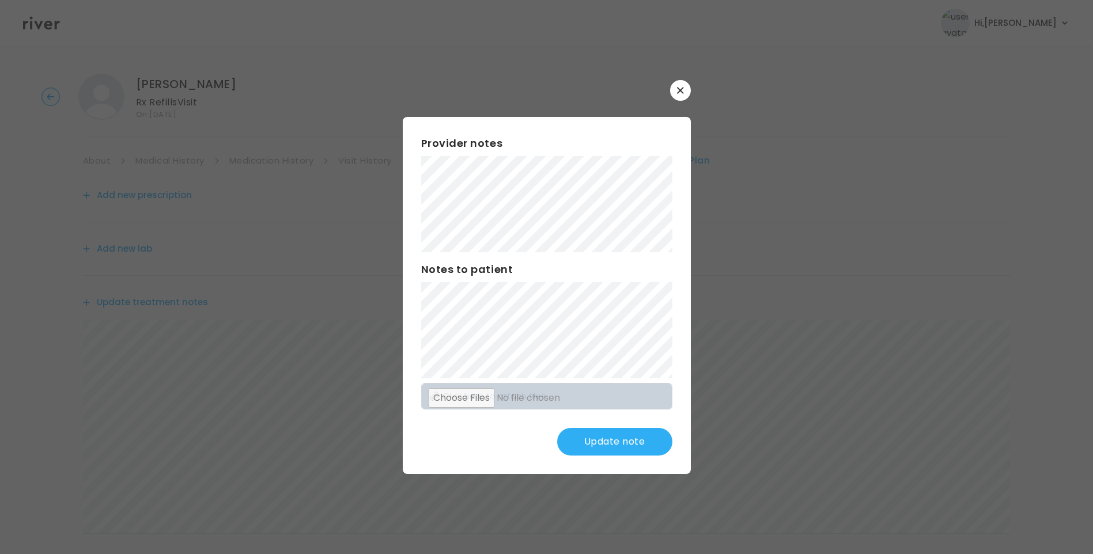
click at [597, 439] on button "Update note" at bounding box center [614, 442] width 115 height 28
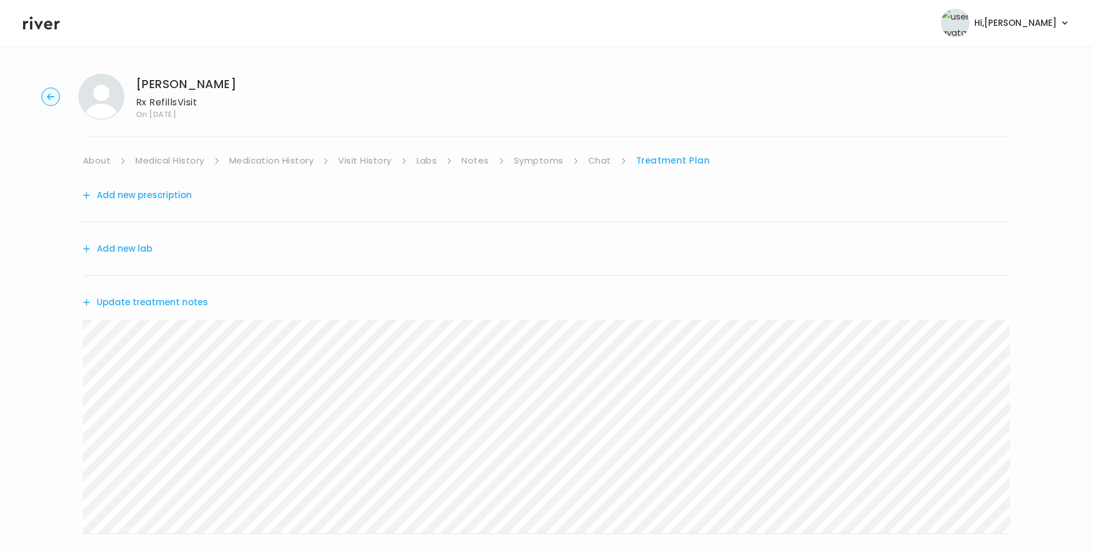
click at [188, 299] on button "Update treatment notes" at bounding box center [145, 303] width 125 height 16
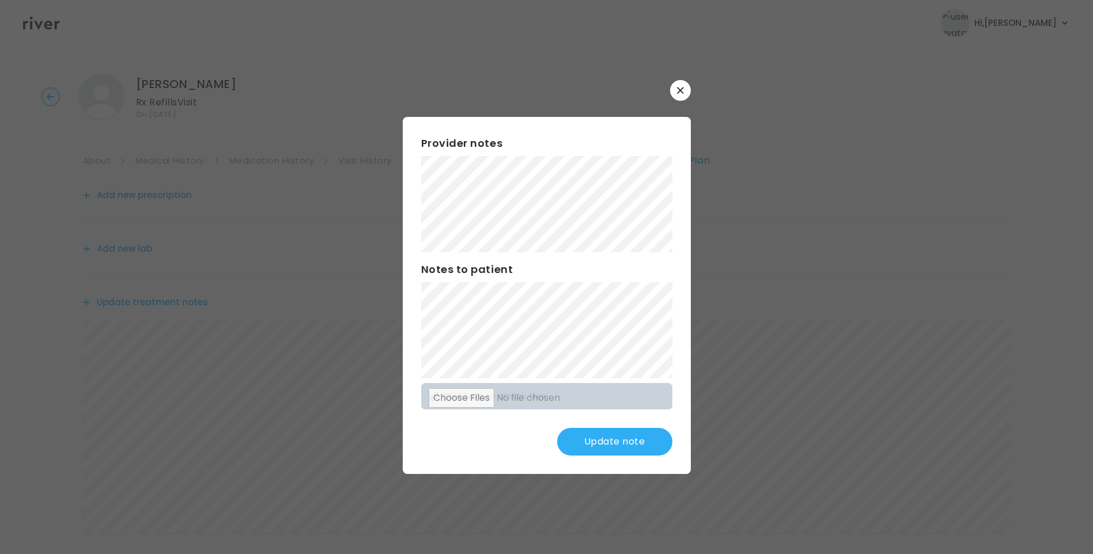
click at [617, 446] on button "Update note" at bounding box center [614, 442] width 115 height 28
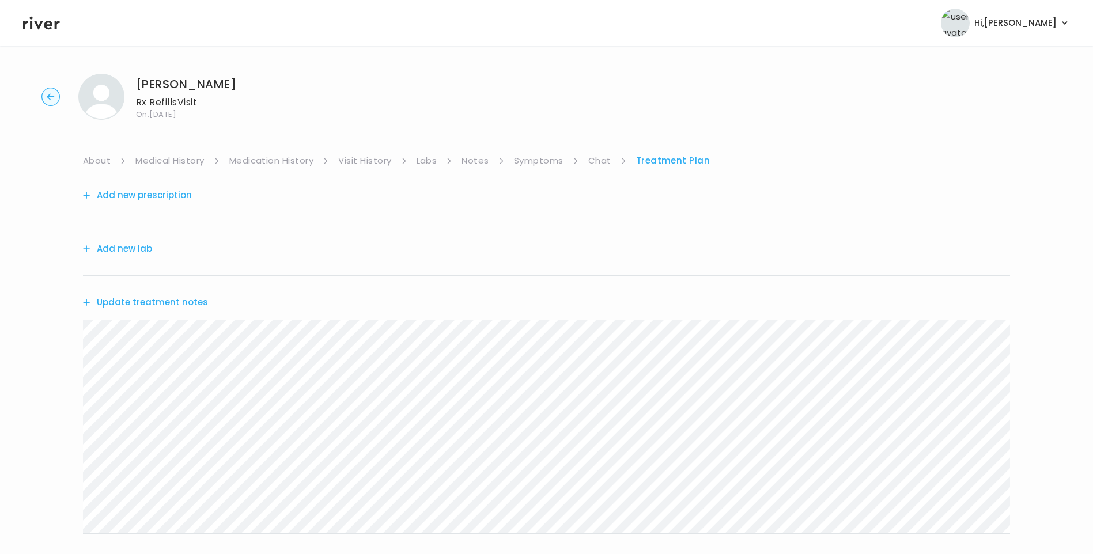
click at [193, 308] on button "Update treatment notes" at bounding box center [145, 303] width 125 height 16
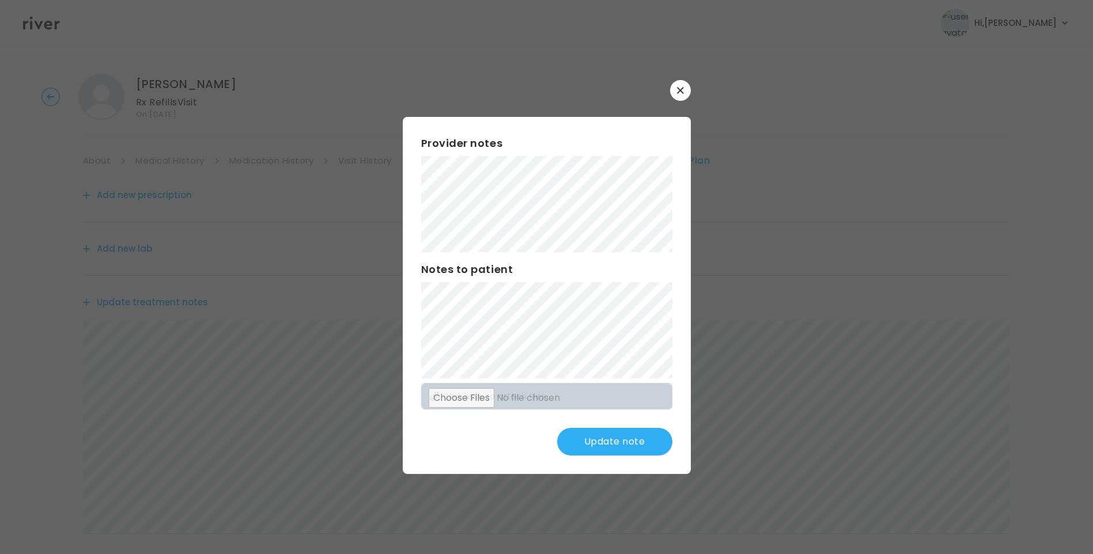
click at [646, 446] on button "Update note" at bounding box center [614, 442] width 115 height 28
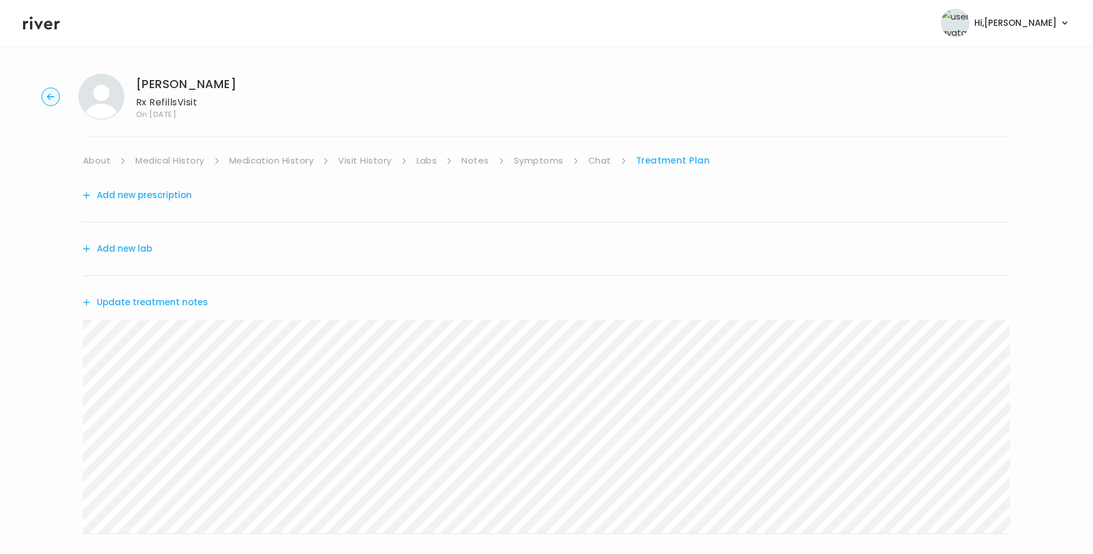
click at [153, 164] on link "Medical History" at bounding box center [169, 161] width 69 height 16
click at [107, 157] on link "About" at bounding box center [97, 161] width 28 height 16
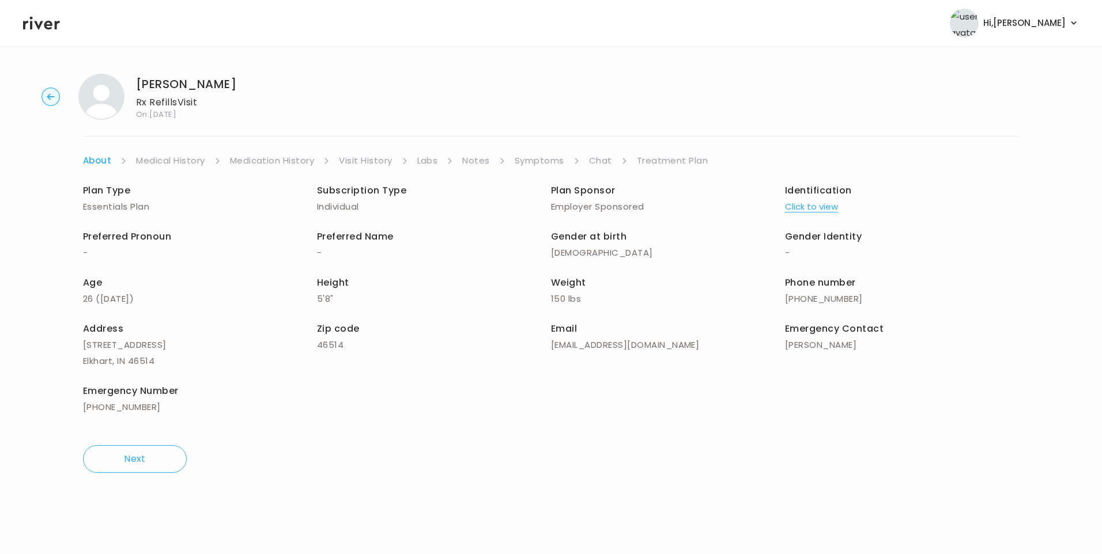
click at [677, 157] on link "Treatment Plan" at bounding box center [672, 161] width 71 height 16
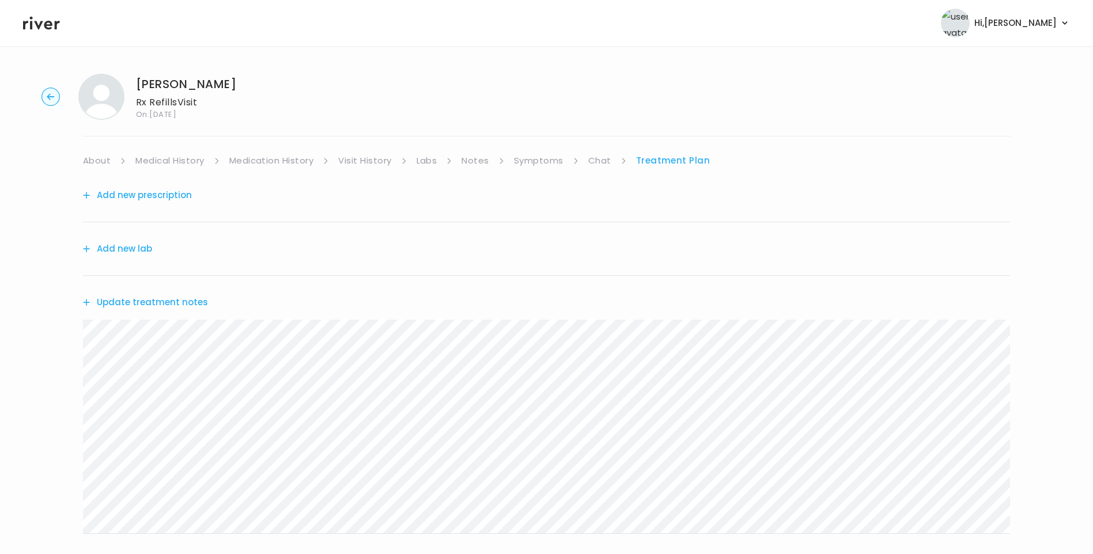
click at [171, 298] on button "Update treatment notes" at bounding box center [145, 303] width 125 height 16
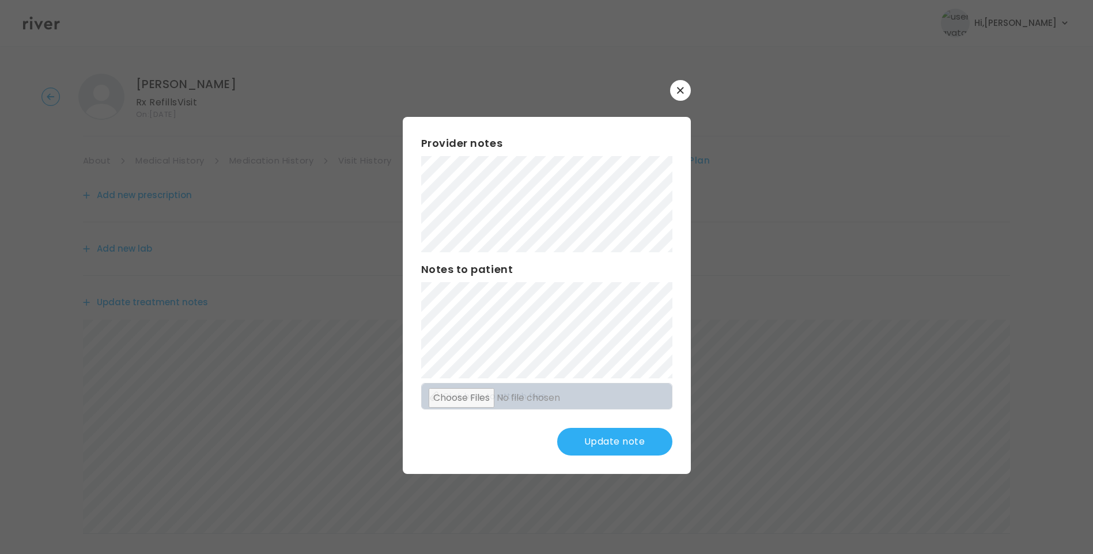
click at [620, 295] on div "Provider notes Notes to patient Click here to attach files Update note" at bounding box center [547, 295] width 288 height 357
click at [620, 447] on button "Update note" at bounding box center [614, 442] width 115 height 28
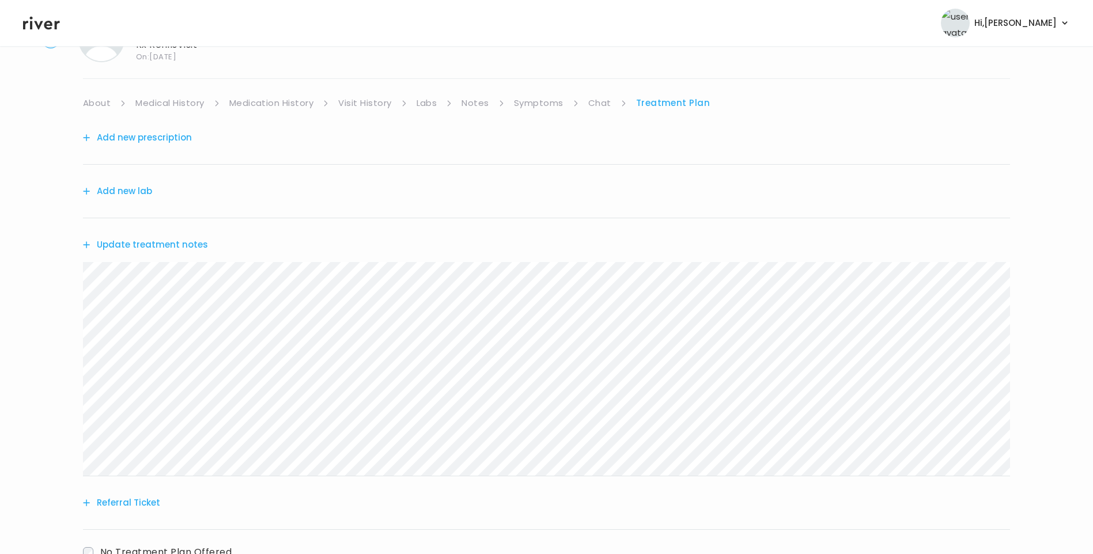
click at [62, 284] on div "Michael Davis Rx Refills Visit On: 11 Sep 2025 About Medical History Medication…" at bounding box center [546, 314] width 1093 height 614
click at [80, 289] on div "Michael Davis Rx Refills Visit On: 11 Sep 2025 About Medical History Medication…" at bounding box center [546, 314] width 1093 height 614
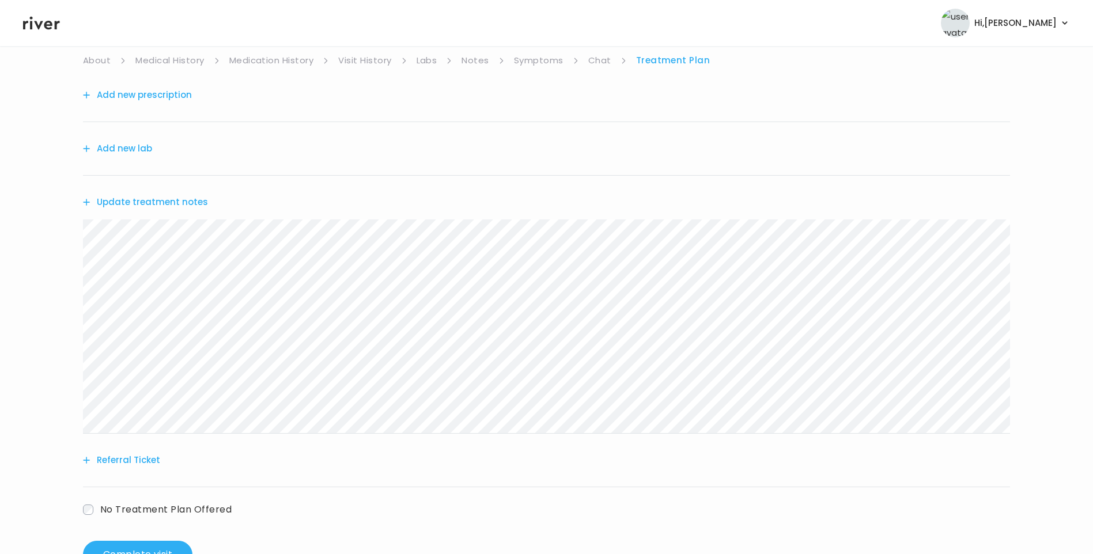
scroll to position [142, 0]
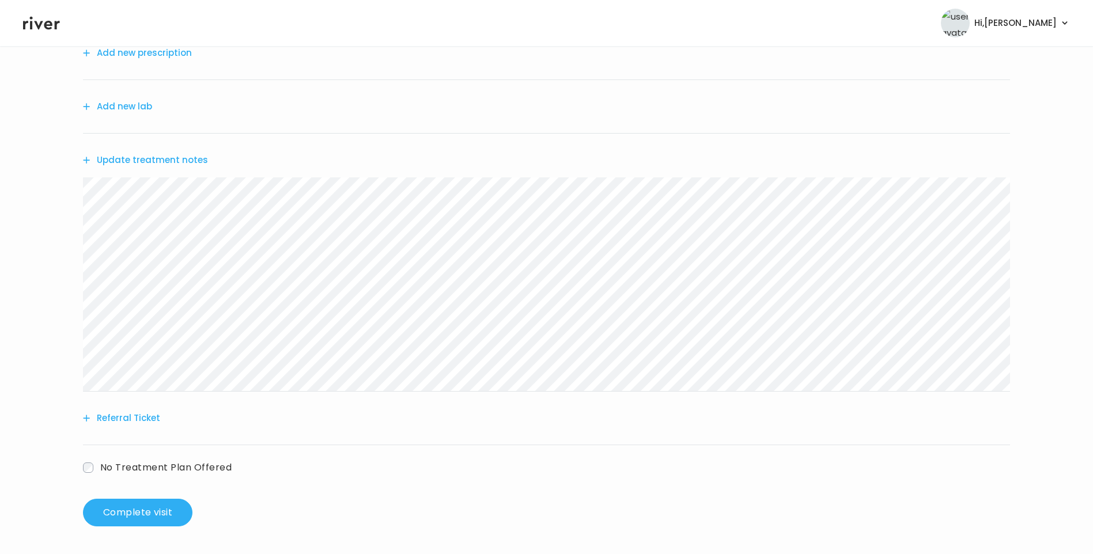
click at [143, 418] on button "Referral Ticket" at bounding box center [121, 418] width 77 height 16
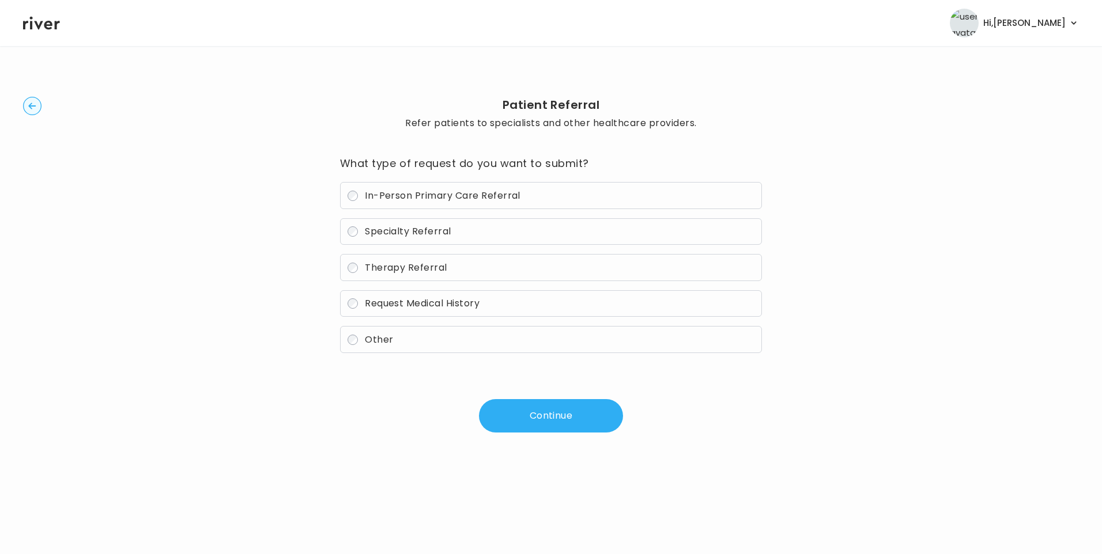
click at [405, 197] on span "In-Person Primary Care Referral" at bounding box center [443, 195] width 156 height 13
click at [537, 416] on button "Continue" at bounding box center [551, 415] width 144 height 33
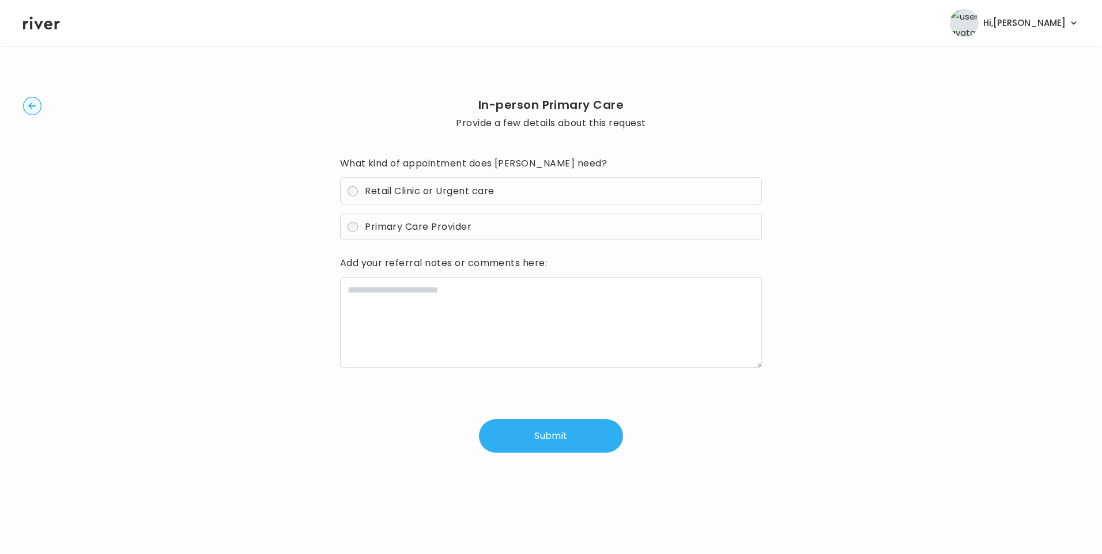
click at [424, 222] on span "Primary Care Provider" at bounding box center [418, 226] width 107 height 13
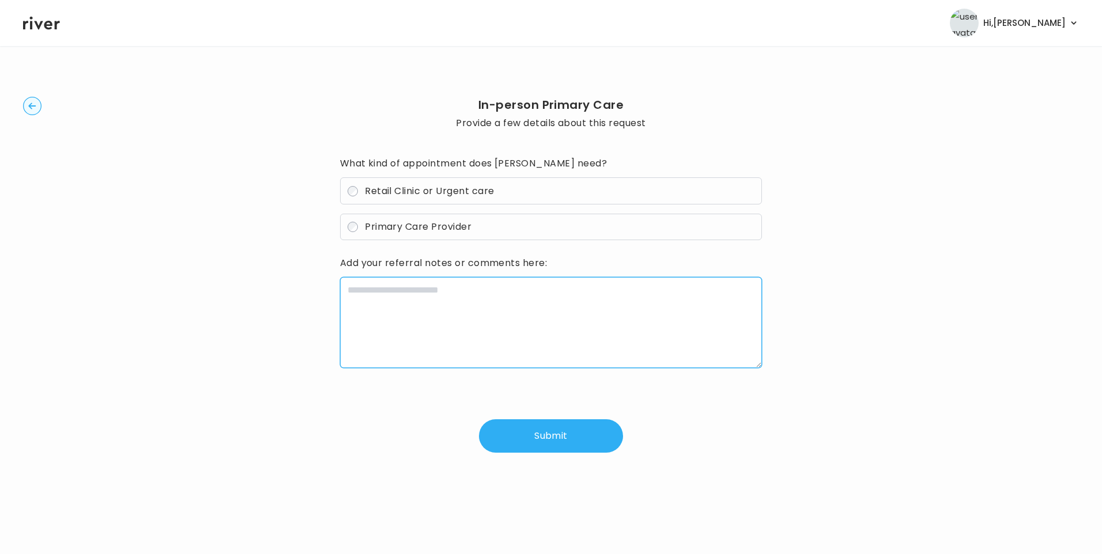
click at [384, 288] on textarea at bounding box center [551, 322] width 422 height 91
paste textarea "**********"
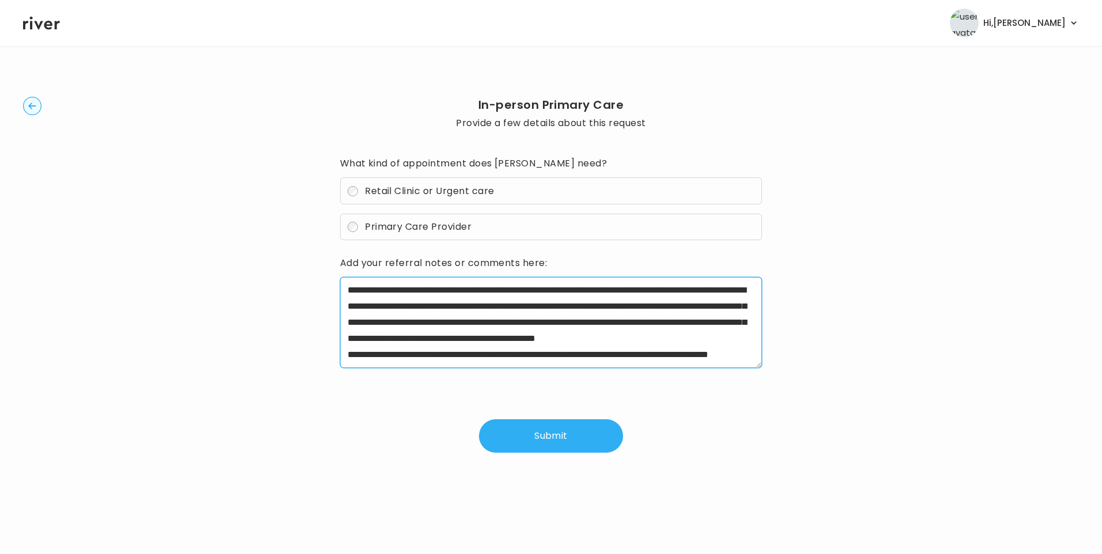
click at [340, 288] on textarea "**********" at bounding box center [551, 322] width 422 height 91
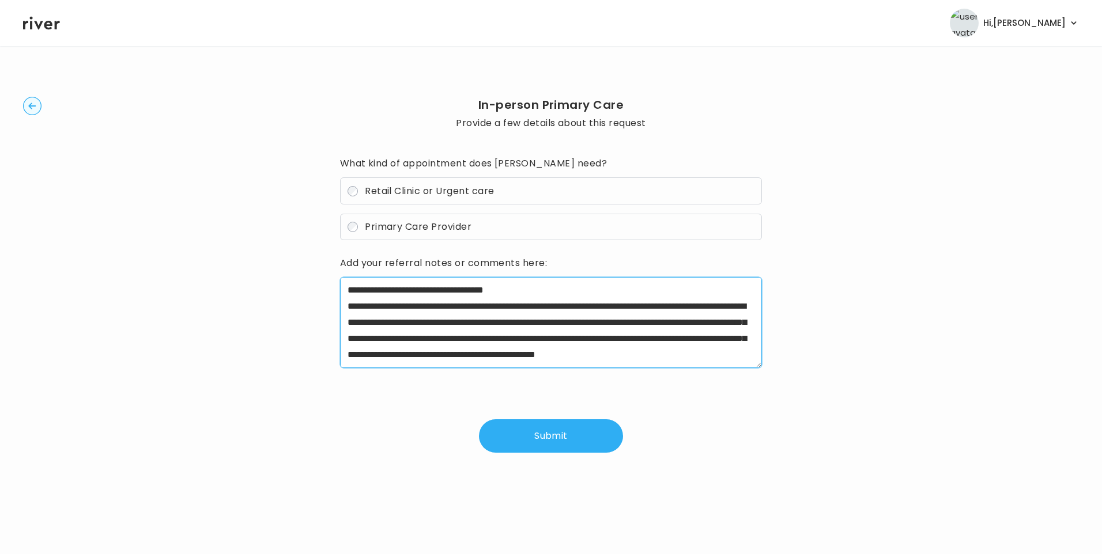
drag, startPoint x: 388, startPoint y: 307, endPoint x: 567, endPoint y: 310, distance: 178.7
click at [567, 310] on textarea "**********" at bounding box center [551, 322] width 422 height 91
drag, startPoint x: 347, startPoint y: 323, endPoint x: 563, endPoint y: 325, distance: 215.6
click at [563, 325] on textarea "**********" at bounding box center [551, 322] width 422 height 91
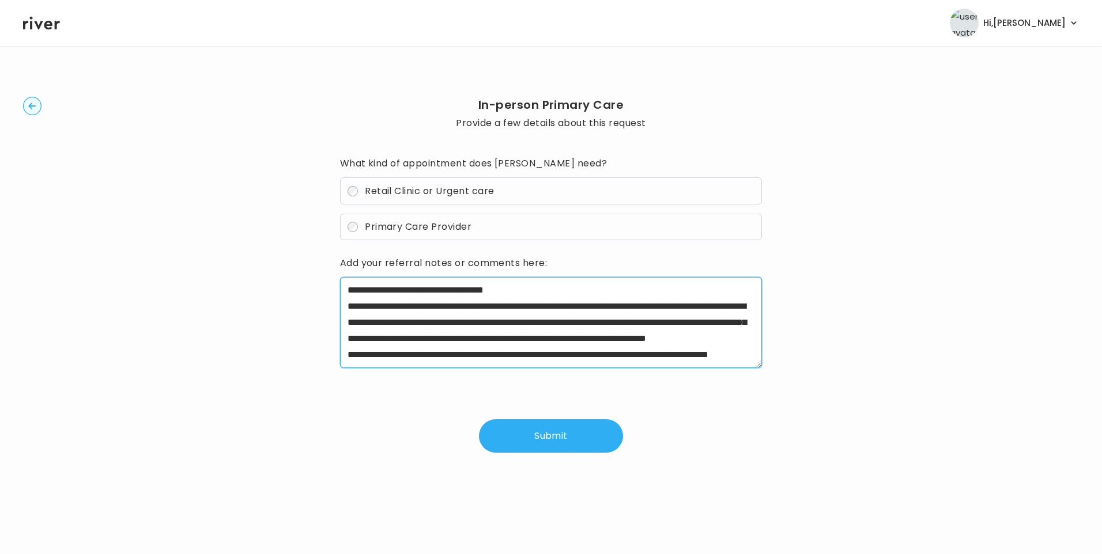
drag, startPoint x: 611, startPoint y: 307, endPoint x: 441, endPoint y: 324, distance: 170.9
click at [441, 324] on textarea "**********" at bounding box center [551, 322] width 422 height 91
click at [689, 307] on textarea "**********" at bounding box center [551, 322] width 422 height 91
click at [611, 318] on textarea "**********" at bounding box center [551, 322] width 422 height 91
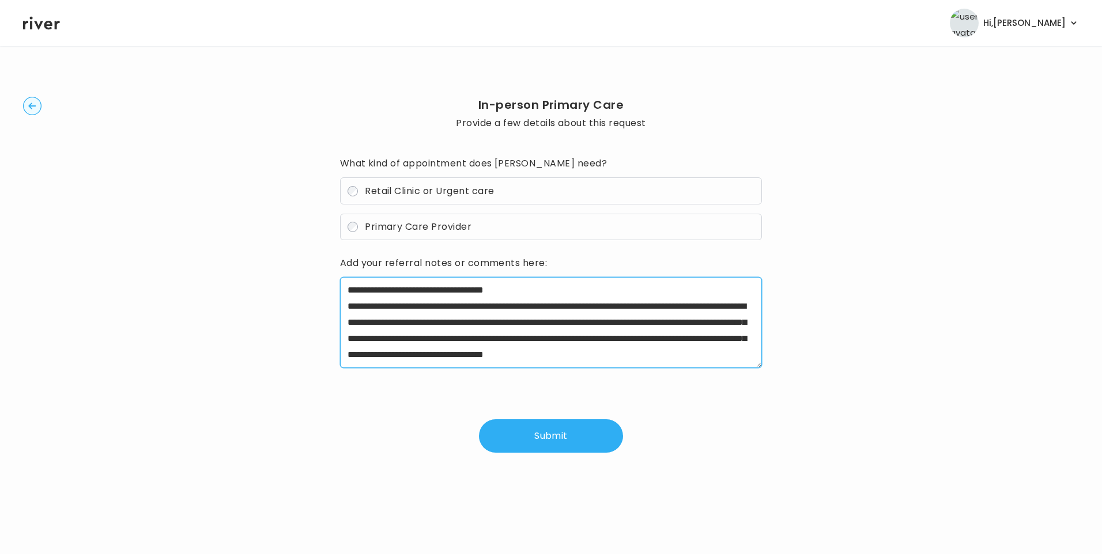
drag, startPoint x: 549, startPoint y: 336, endPoint x: 427, endPoint y: 357, distance: 123.9
click at [427, 357] on textarea "**********" at bounding box center [551, 322] width 422 height 91
click at [539, 290] on textarea "**********" at bounding box center [551, 322] width 422 height 91
paste textarea "**********"
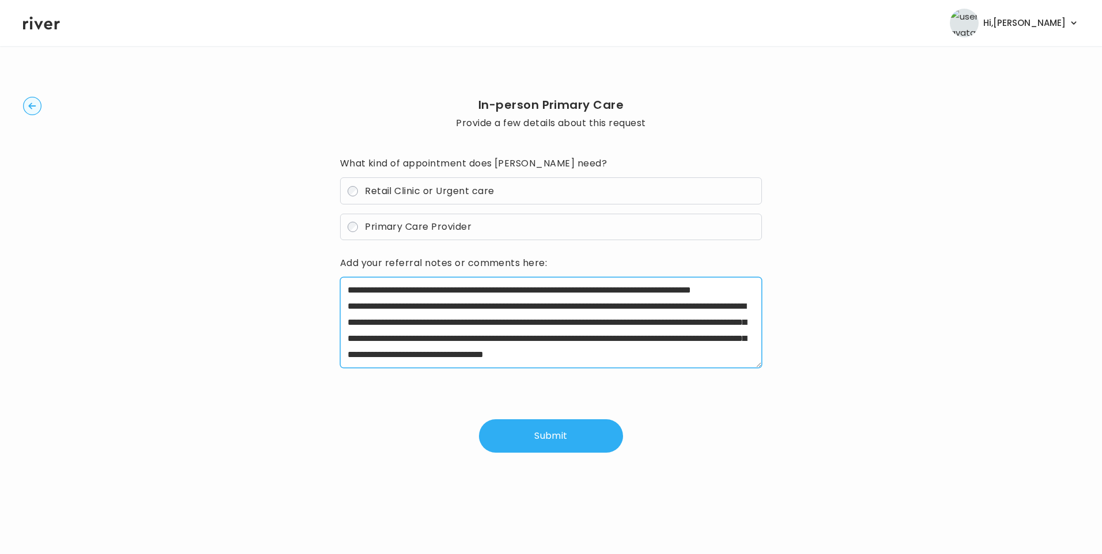
click at [489, 299] on textarea "**********" at bounding box center [551, 322] width 422 height 91
click at [477, 305] on textarea "**********" at bounding box center [551, 322] width 422 height 91
drag, startPoint x: 550, startPoint y: 342, endPoint x: 663, endPoint y: 372, distance: 117.6
click at [663, 372] on div "**********" at bounding box center [551, 325] width 422 height 96
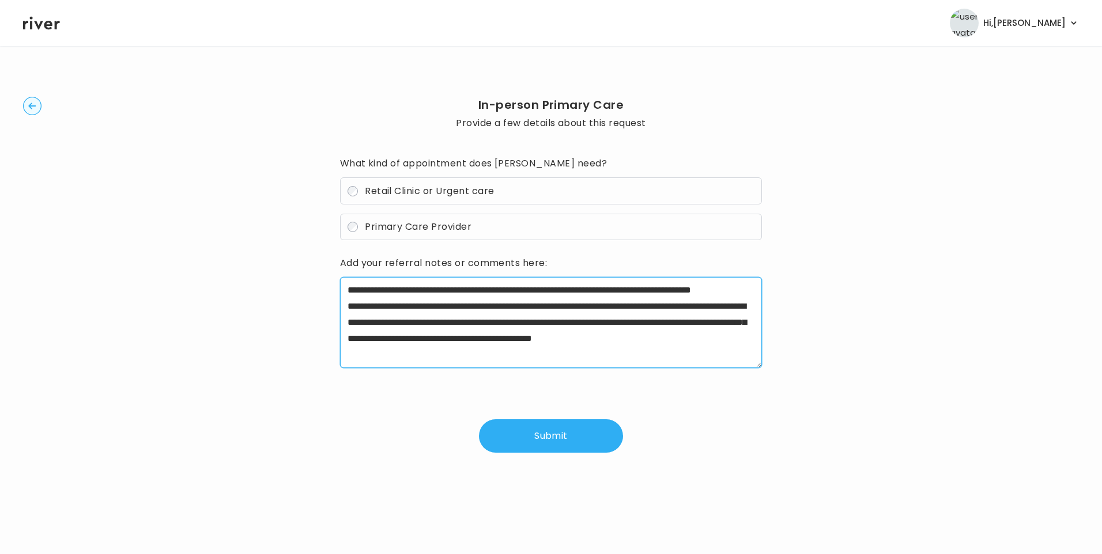
scroll to position [16, 0]
drag, startPoint x: 500, startPoint y: 324, endPoint x: 582, endPoint y: 325, distance: 82.4
click at [582, 325] on textarea "**********" at bounding box center [551, 322] width 422 height 91
type textarea "**********"
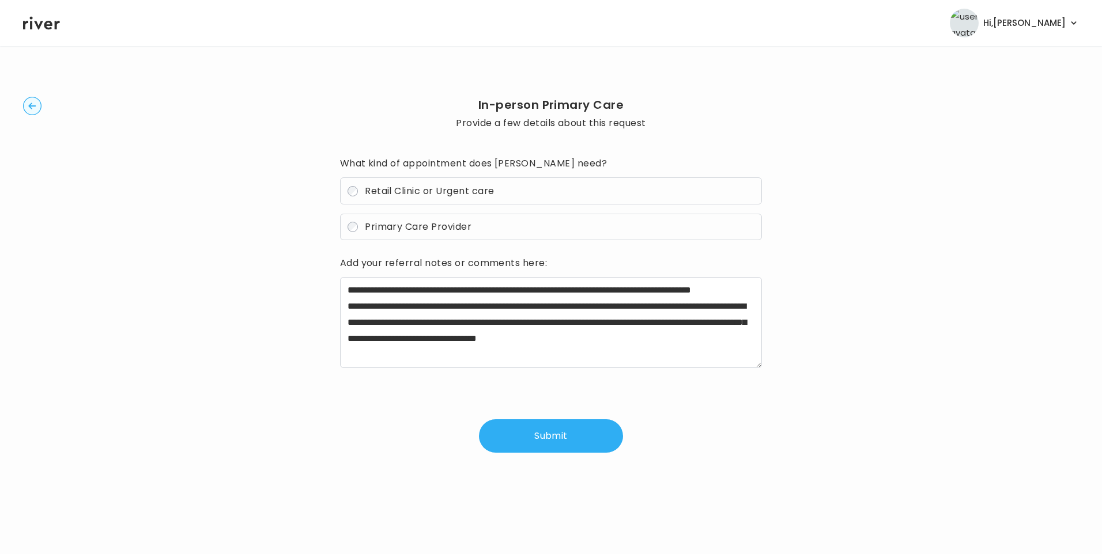
click at [561, 437] on button "Submit" at bounding box center [551, 436] width 144 height 33
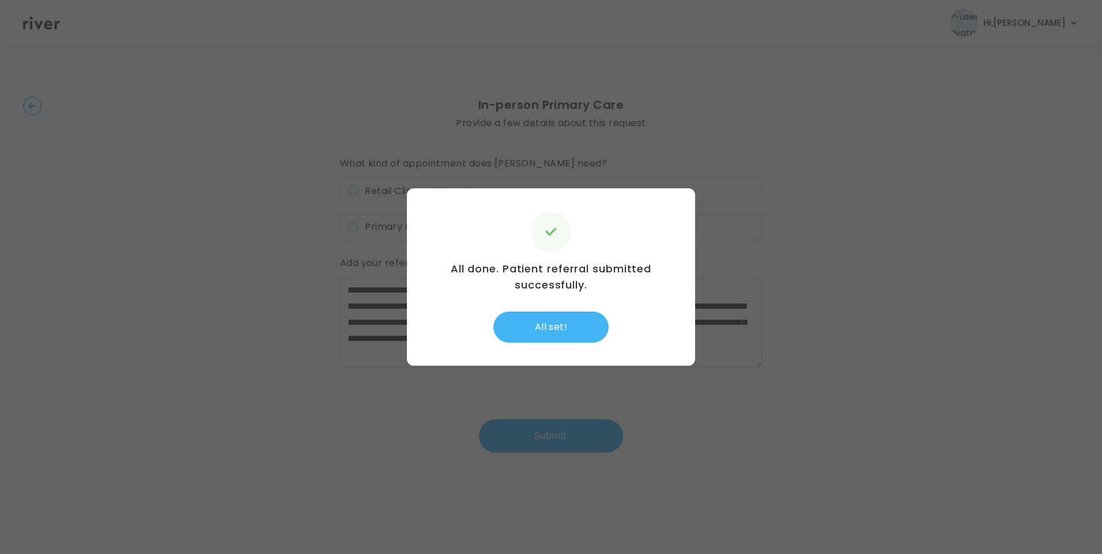
click at [553, 323] on button "All set!" at bounding box center [550, 327] width 115 height 31
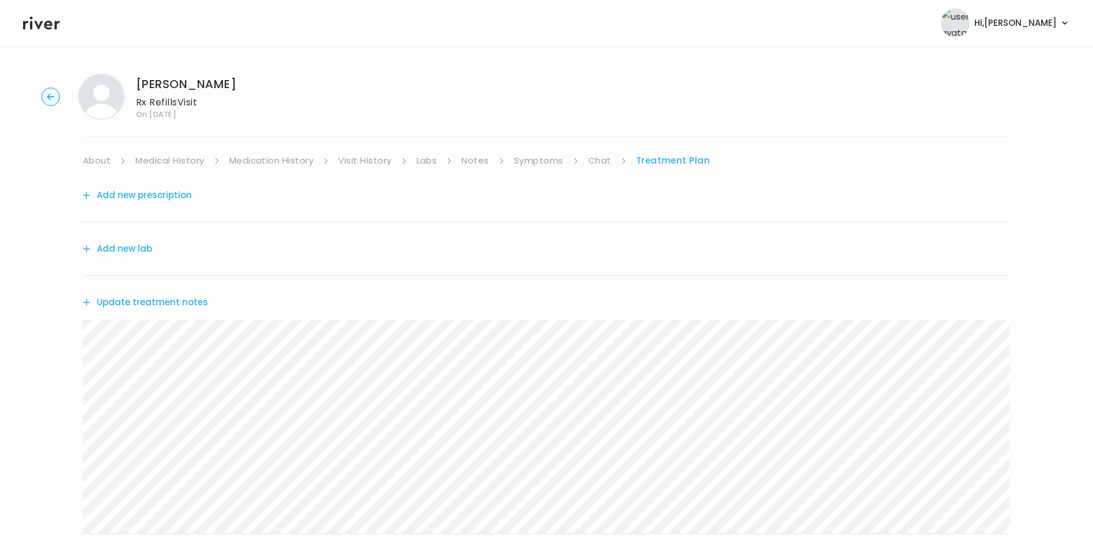
click at [190, 300] on button "Update treatment notes" at bounding box center [145, 303] width 125 height 16
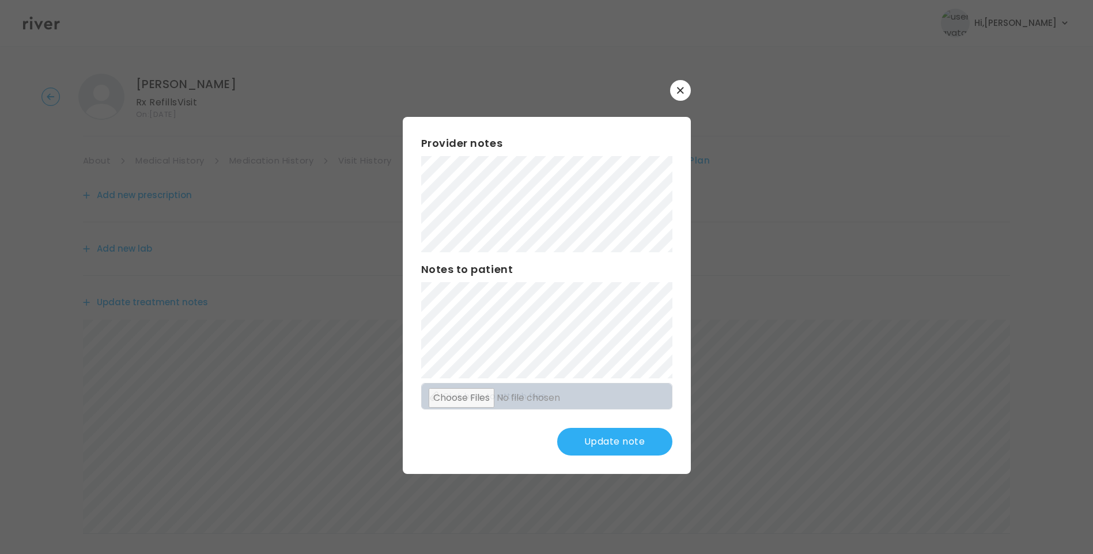
click at [587, 436] on button "Update note" at bounding box center [614, 442] width 115 height 28
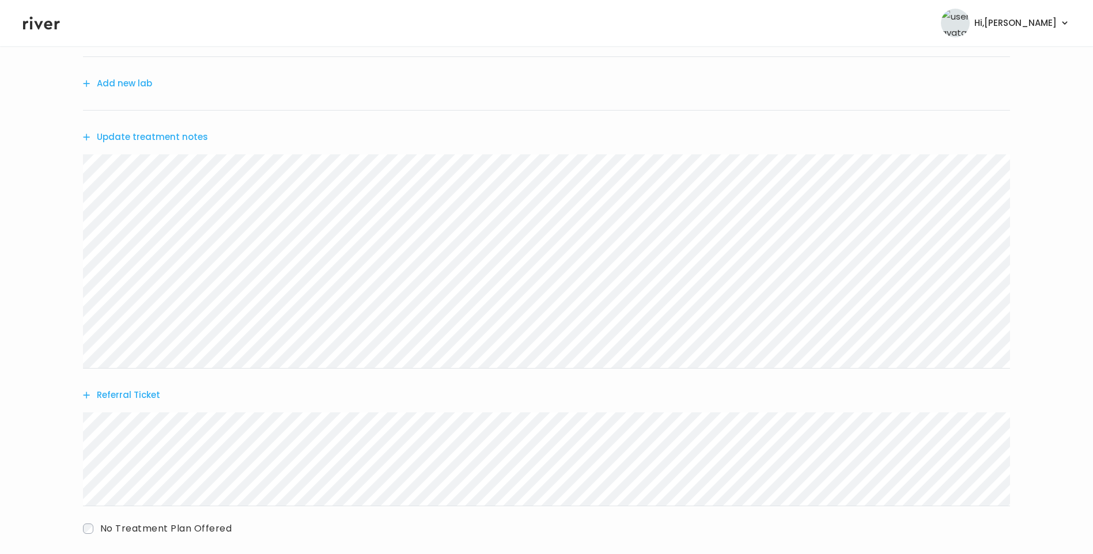
scroll to position [173, 0]
click at [165, 127] on button "Update treatment notes" at bounding box center [145, 130] width 125 height 16
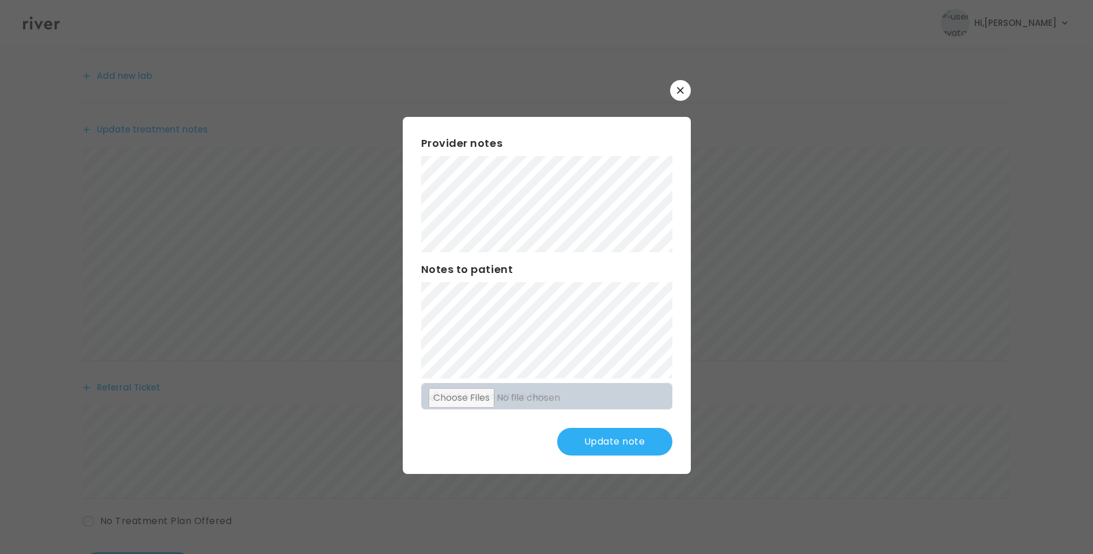
click at [605, 434] on button "Update note" at bounding box center [614, 442] width 115 height 28
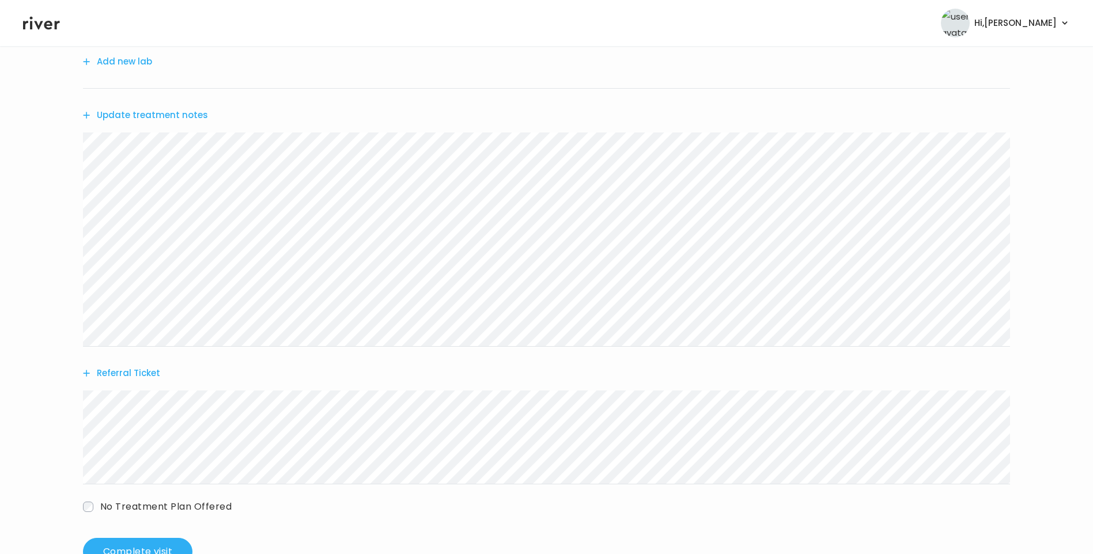
scroll to position [227, 0]
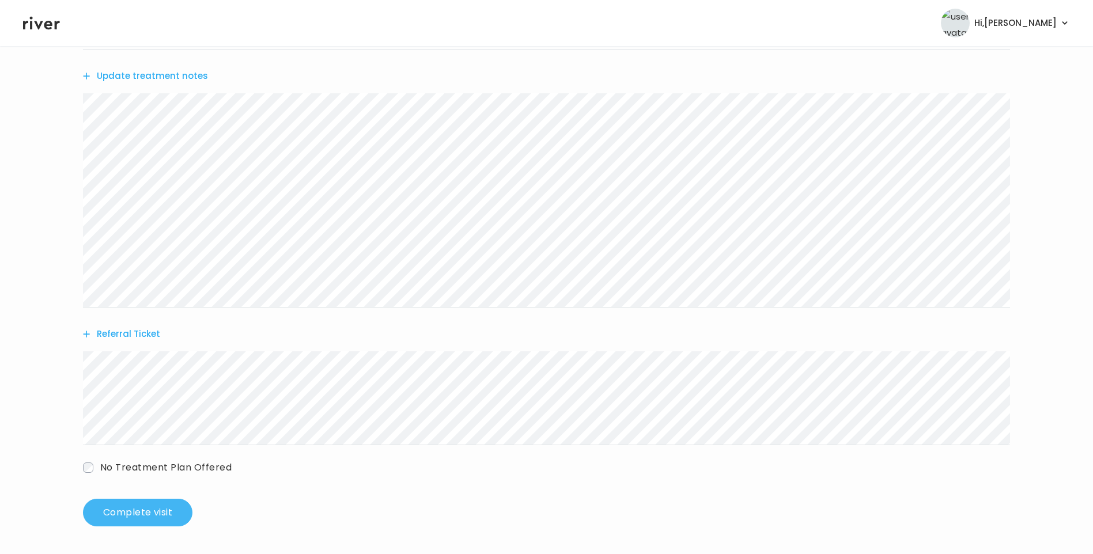
click at [148, 518] on button "Complete visit" at bounding box center [138, 513] width 110 height 28
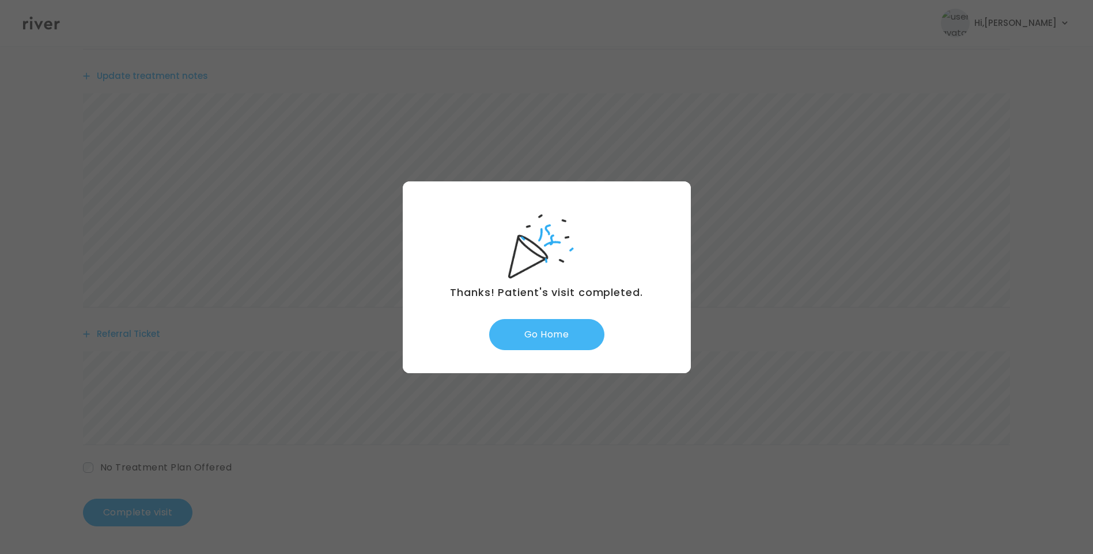
click at [567, 342] on button "Go Home" at bounding box center [546, 334] width 115 height 31
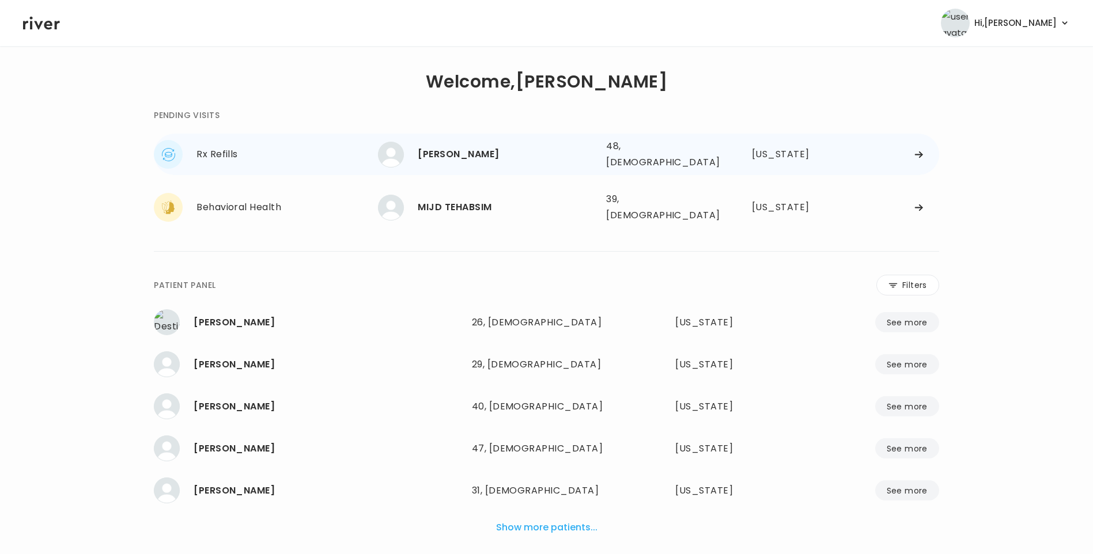
click at [440, 152] on div "[PERSON_NAME]" at bounding box center [507, 154] width 179 height 16
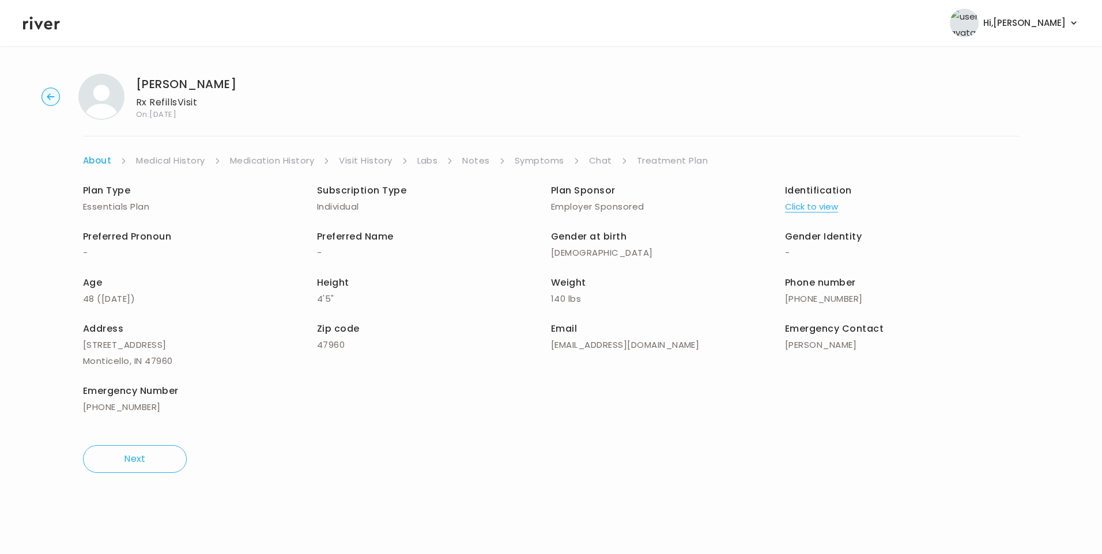
click at [365, 160] on link "Visit History" at bounding box center [365, 161] width 53 height 16
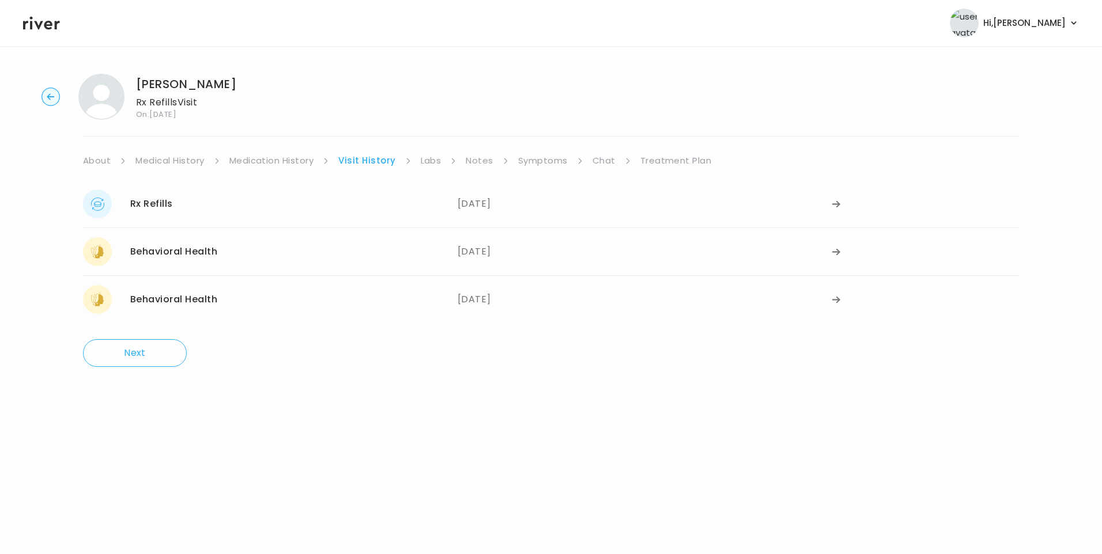
drag, startPoint x: 537, startPoint y: 156, endPoint x: 538, endPoint y: 163, distance: 7.0
click at [535, 156] on link "Symptoms" at bounding box center [543, 161] width 50 height 16
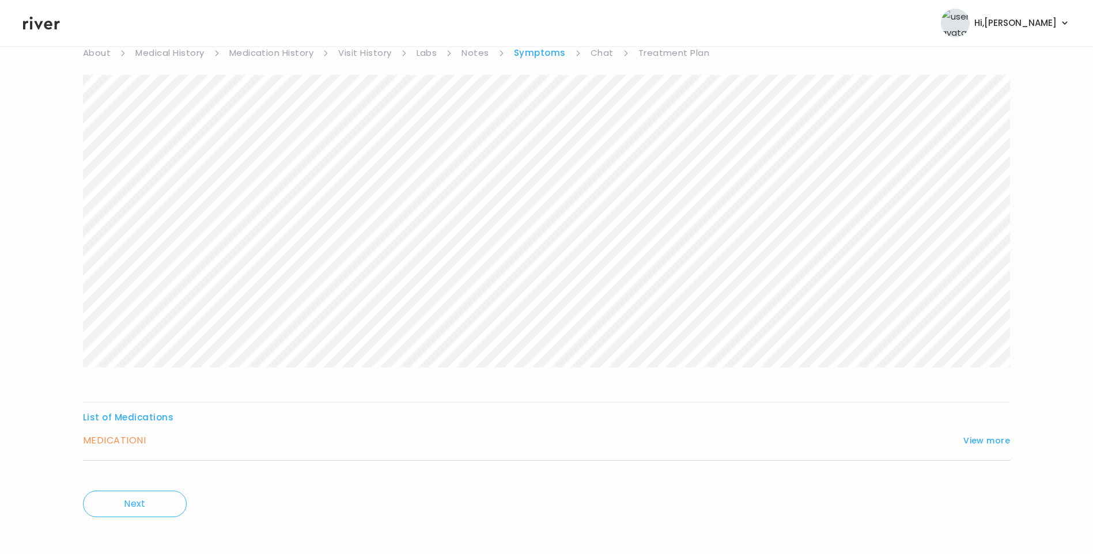
scroll to position [115, 0]
click at [975, 436] on button "View more" at bounding box center [987, 434] width 47 height 14
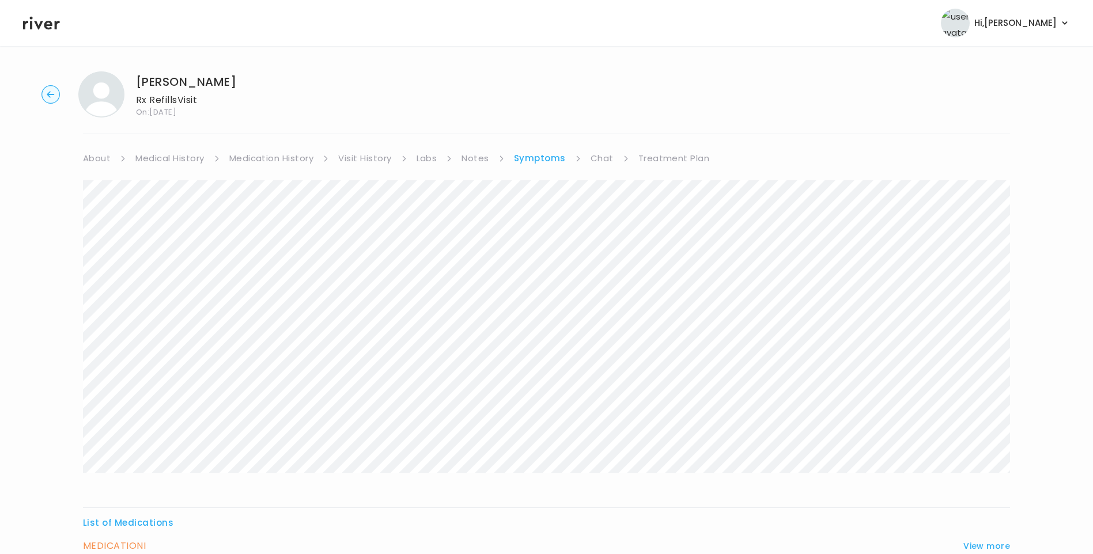
scroll to position [0, 0]
click at [270, 164] on link "Medication History" at bounding box center [271, 161] width 85 height 16
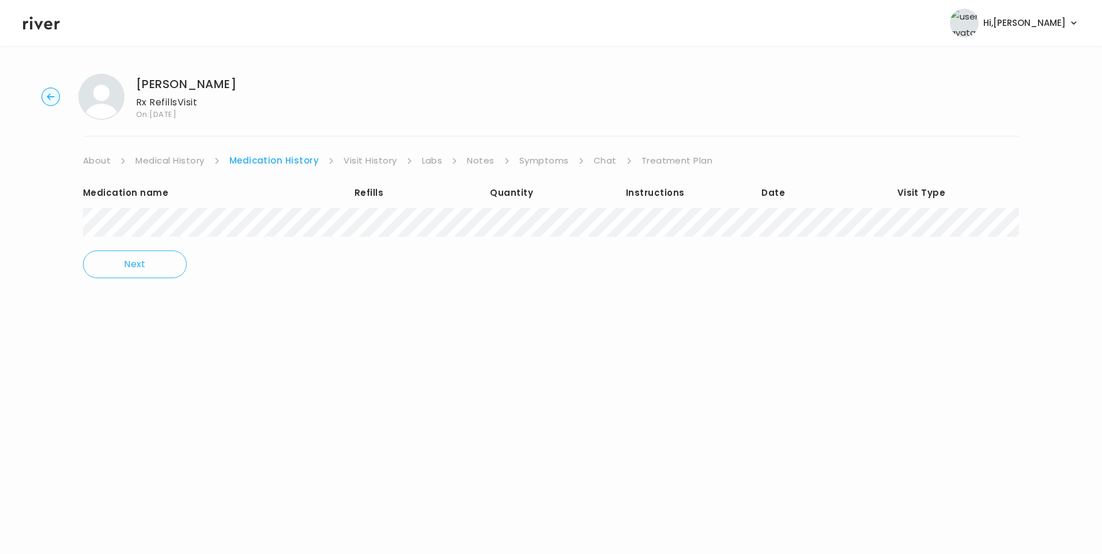
click at [186, 164] on link "Medical History" at bounding box center [169, 161] width 69 height 16
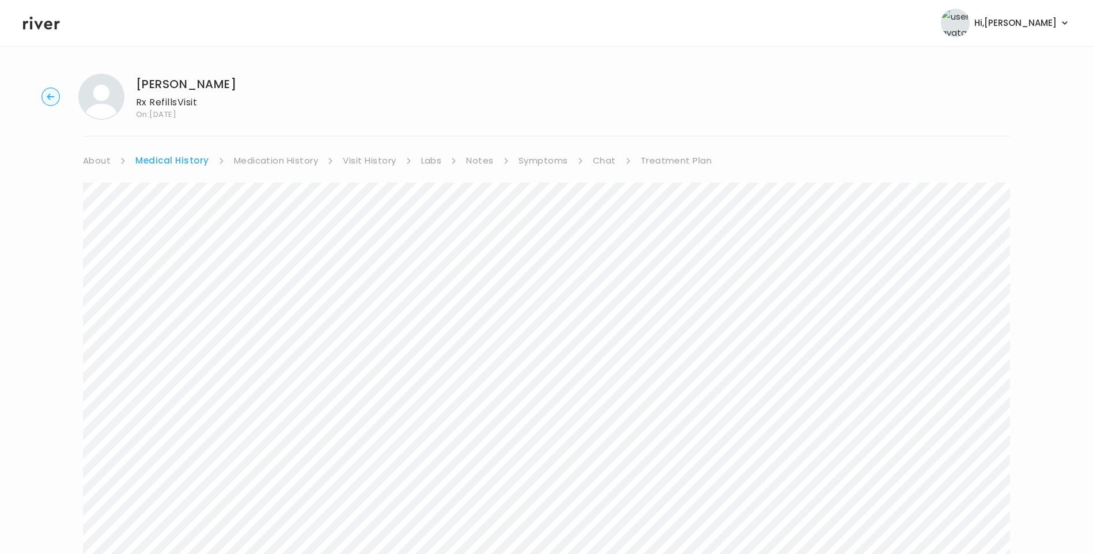
drag, startPoint x: 373, startPoint y: 160, endPoint x: 378, endPoint y: 164, distance: 6.6
click at [373, 160] on link "Visit History" at bounding box center [369, 161] width 53 height 16
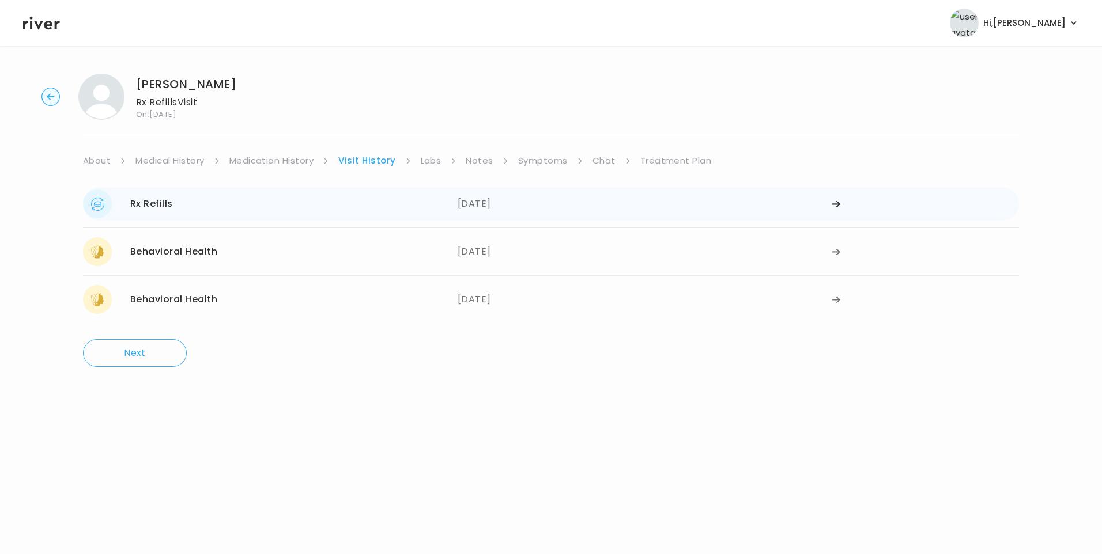
click at [190, 216] on div "Rx Refills 07/10/2025" at bounding box center [270, 204] width 375 height 29
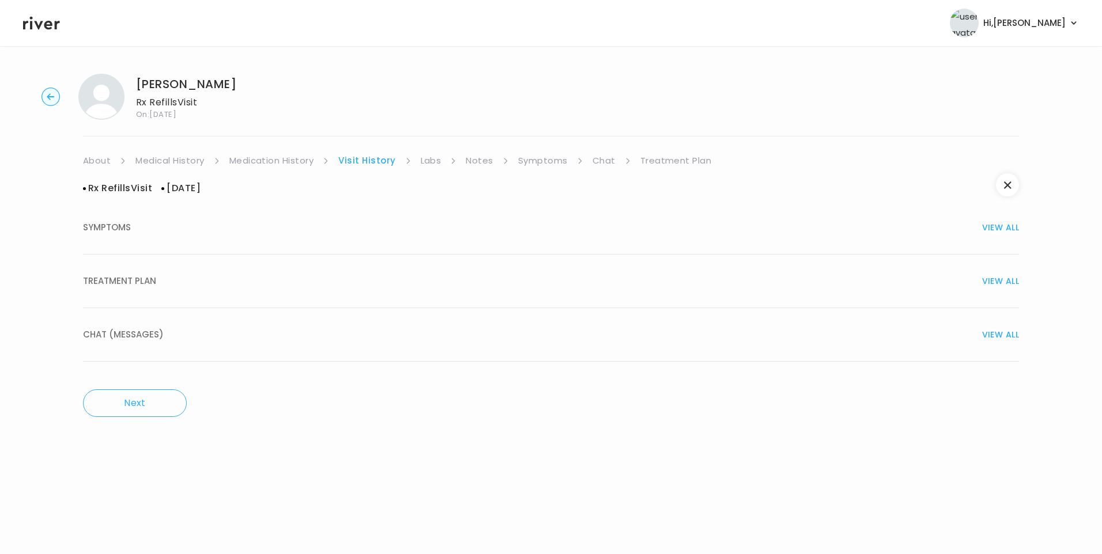
click at [141, 289] on button "TREATMENT PLAN VIEW ALL" at bounding box center [551, 282] width 936 height 54
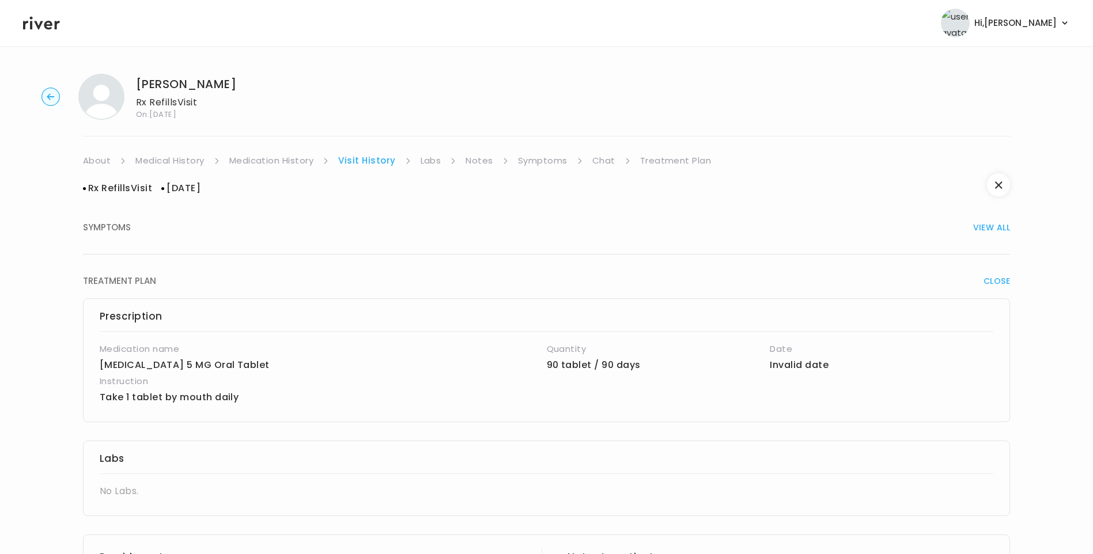
click at [270, 157] on link "Medication History" at bounding box center [271, 161] width 85 height 16
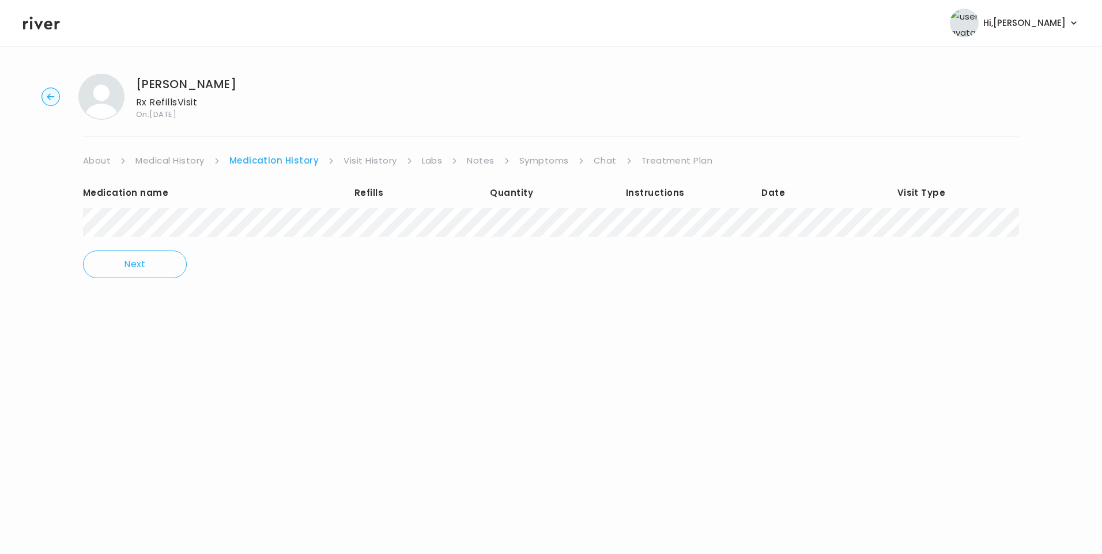
click at [383, 160] on link "Visit History" at bounding box center [370, 161] width 53 height 16
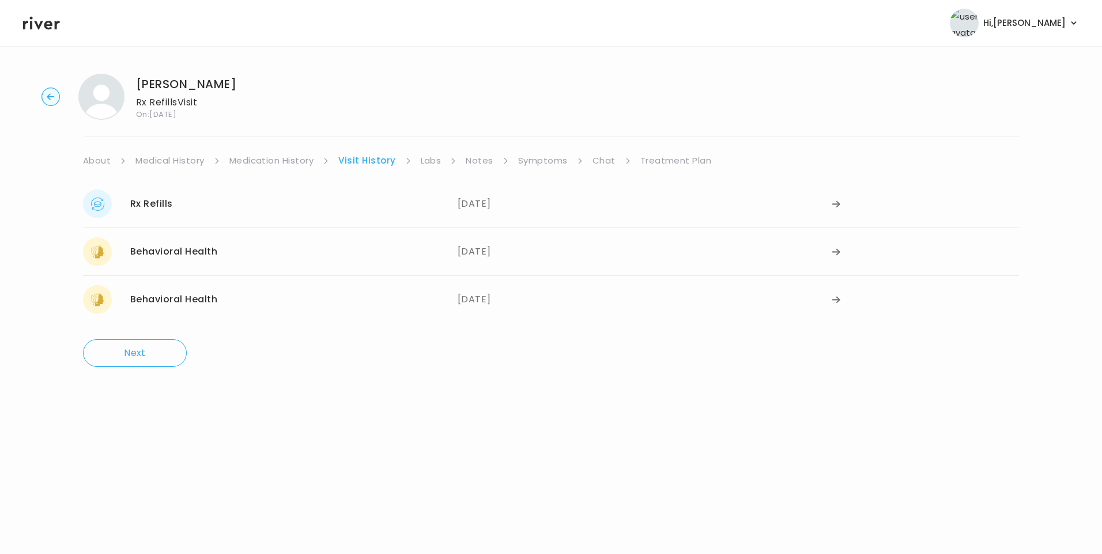
click at [296, 153] on link "Medication History" at bounding box center [271, 161] width 85 height 16
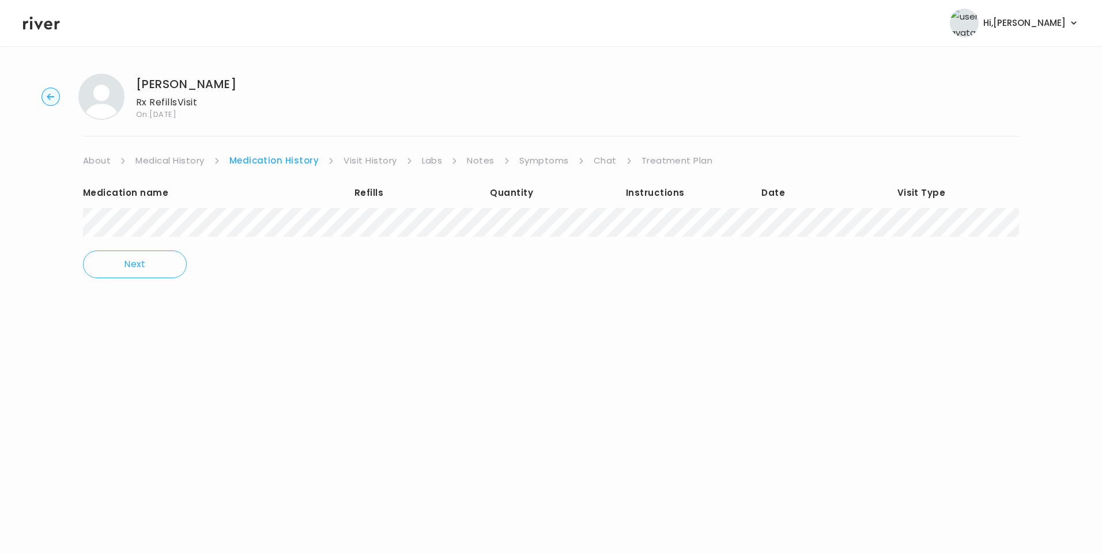
click at [361, 163] on link "Visit History" at bounding box center [370, 161] width 53 height 16
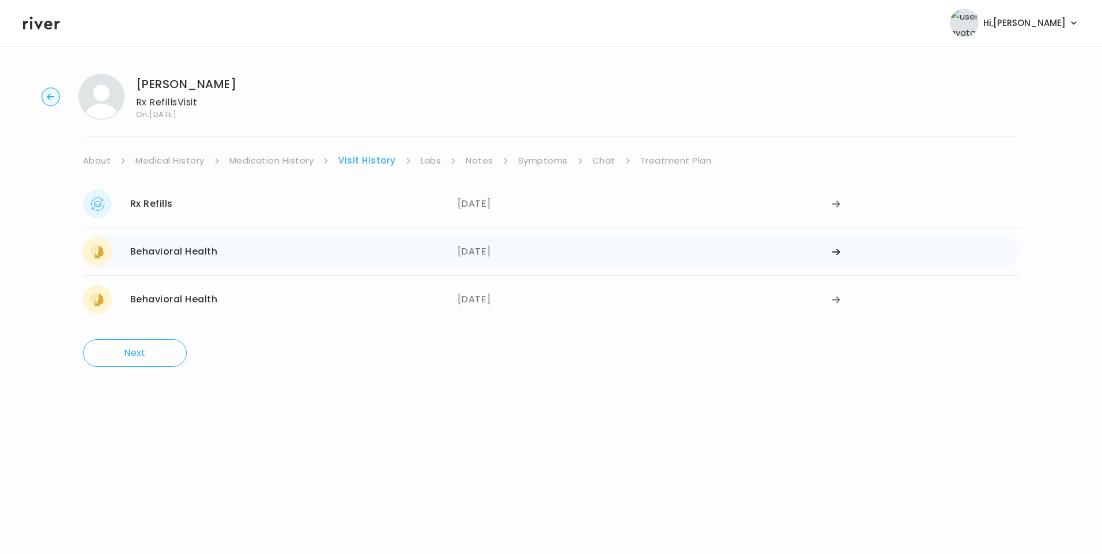
click at [187, 255] on div "Behavioral Health" at bounding box center [173, 252] width 87 height 16
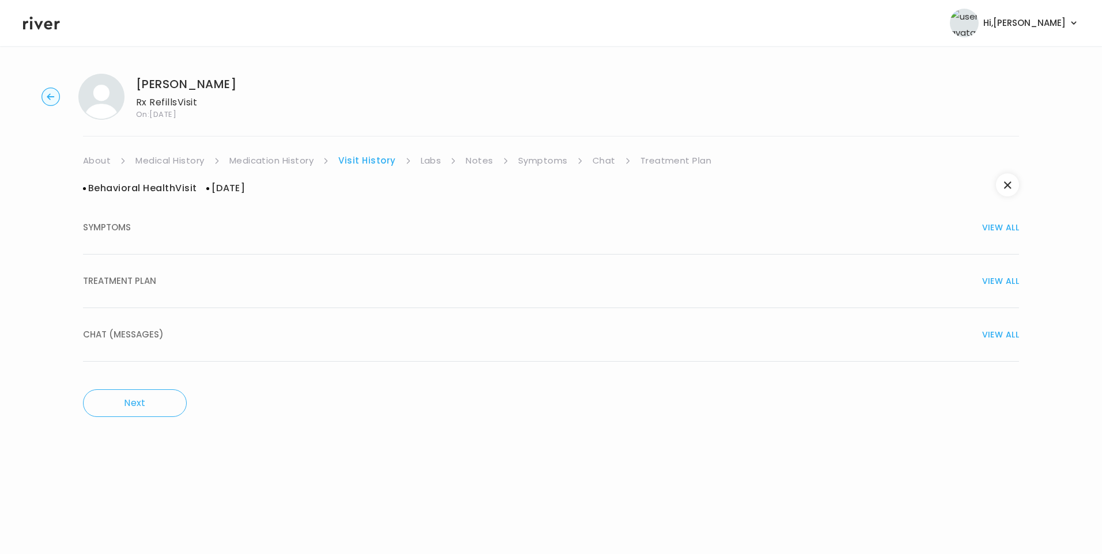
drag, startPoint x: 163, startPoint y: 281, endPoint x: 183, endPoint y: 297, distance: 25.4
click at [163, 282] on div "TREATMENT PLAN VIEW ALL" at bounding box center [551, 281] width 936 height 16
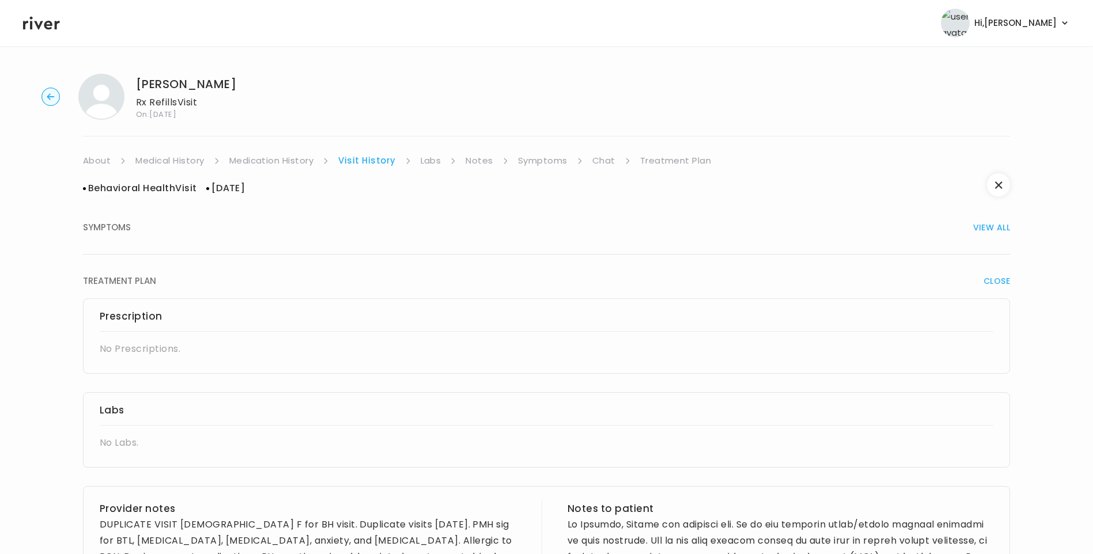
click at [297, 165] on link "Medication History" at bounding box center [271, 161] width 85 height 16
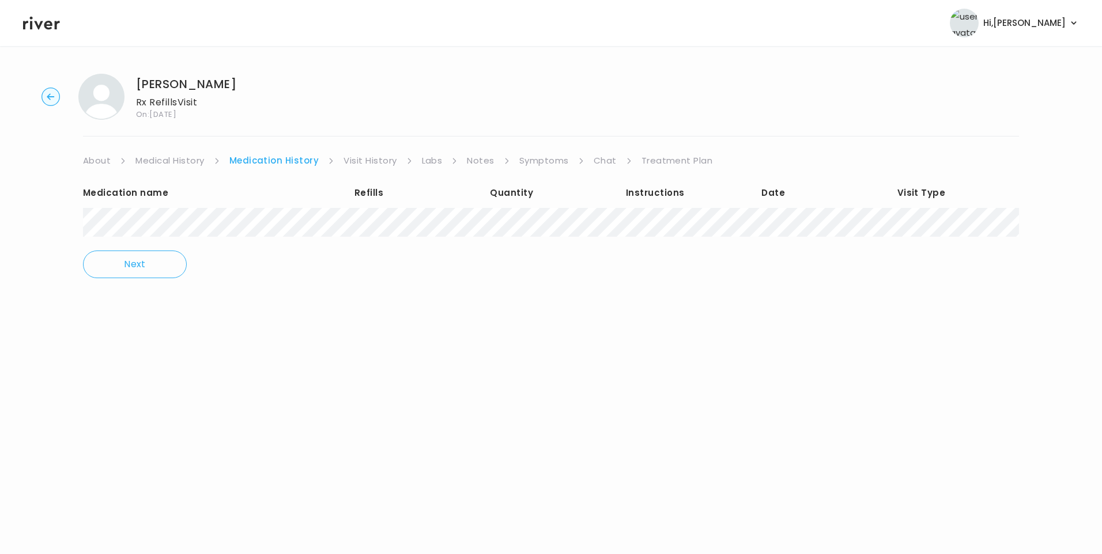
click at [356, 164] on link "Visit History" at bounding box center [370, 161] width 53 height 16
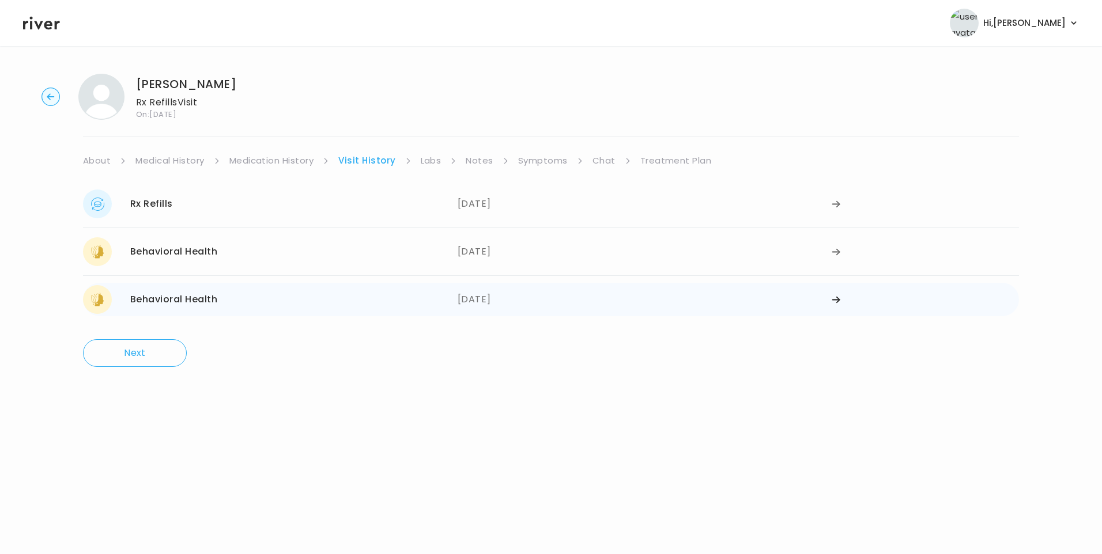
click at [209, 301] on div "Behavioral Health" at bounding box center [173, 300] width 87 height 16
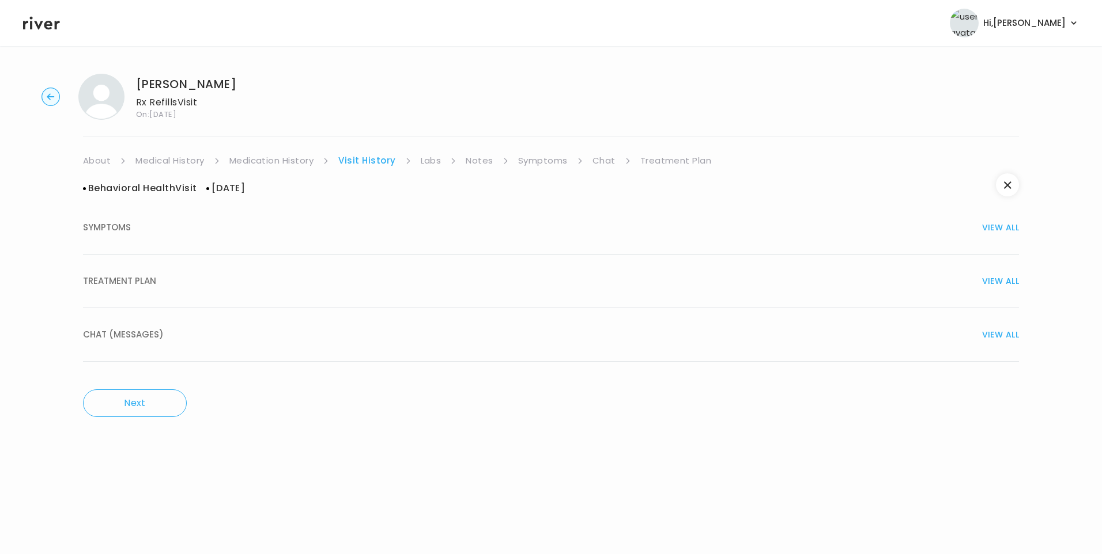
click at [143, 271] on button "TREATMENT PLAN VIEW ALL" at bounding box center [551, 282] width 936 height 54
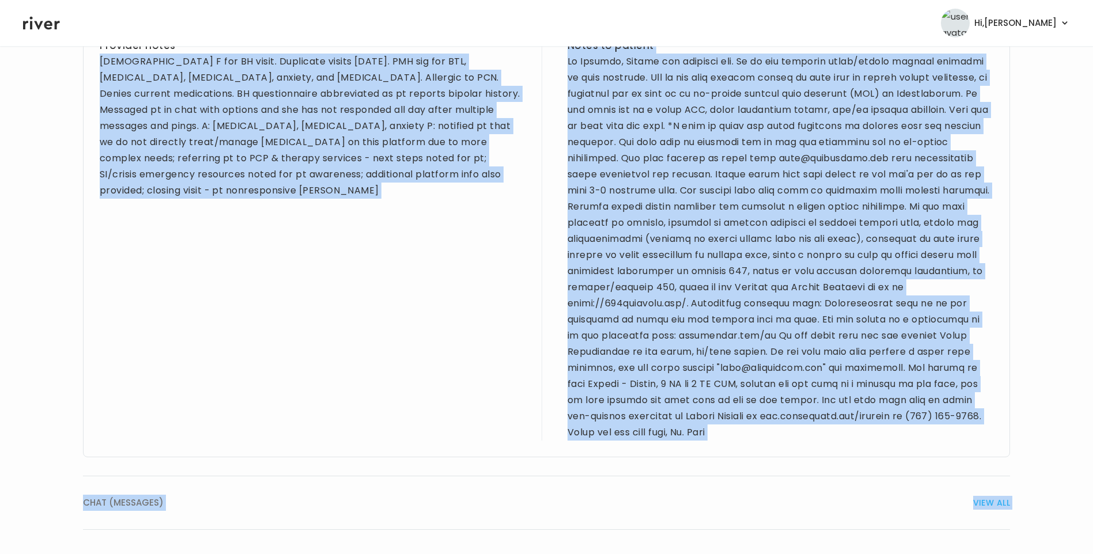
scroll to position [522, 0]
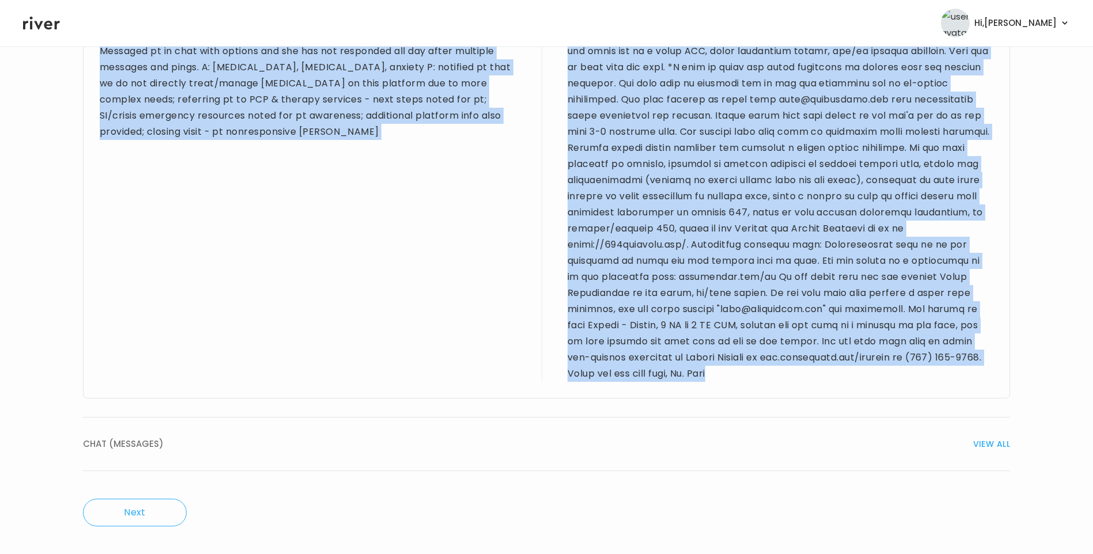
drag, startPoint x: 101, startPoint y: 236, endPoint x: 785, endPoint y: 371, distance: 697.3
click at [785, 371] on div "Provider notes 47 yo F for BH visit. Duplicate visits today. PMH sig for BTL, h…" at bounding box center [546, 181] width 927 height 435
drag, startPoint x: 785, startPoint y: 371, endPoint x: 782, endPoint y: 236, distance: 134.9
copy div "47 yo F for BH visit. Duplicate visits today. PMH sig for BTL, hysterectomy, bi…"
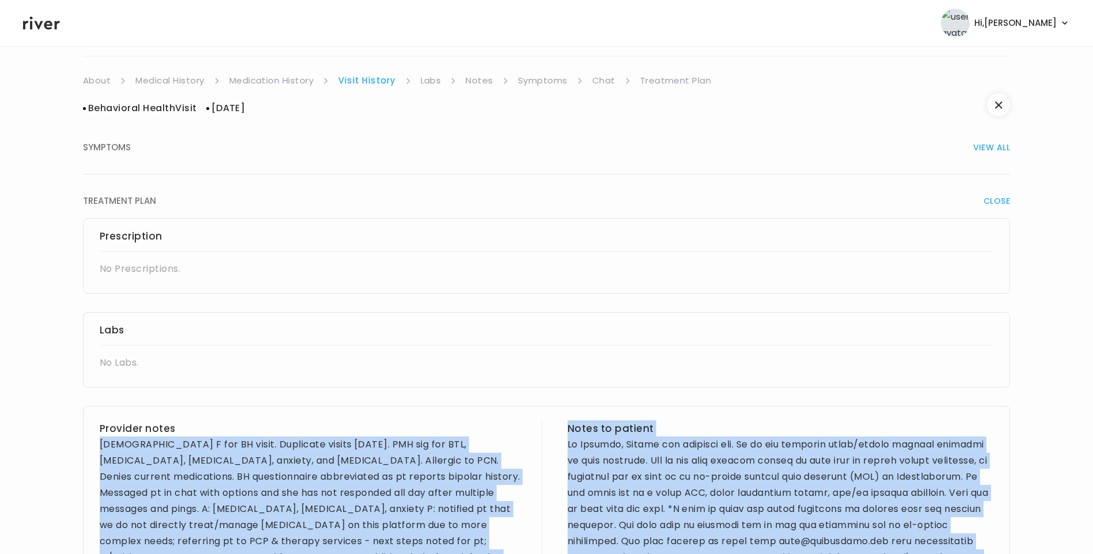
scroll to position [0, 0]
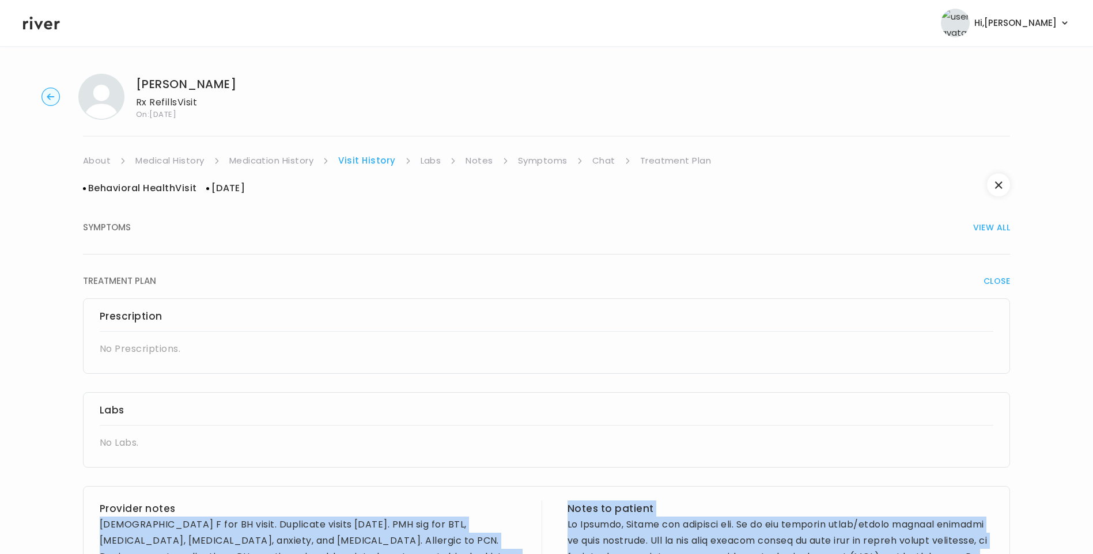
click at [554, 163] on link "Symptoms" at bounding box center [543, 161] width 50 height 16
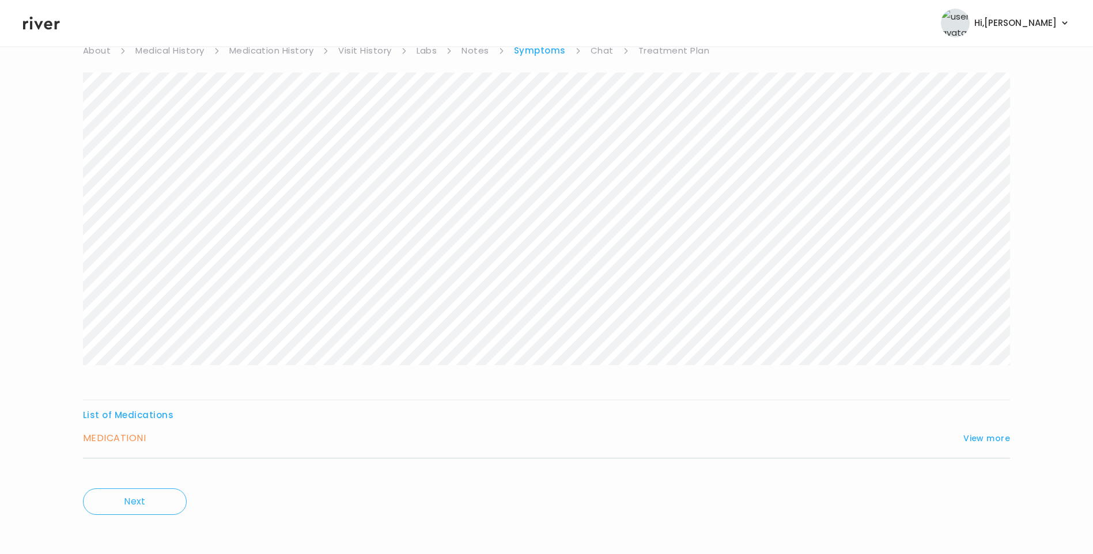
scroll to position [115, 0]
click at [971, 433] on button "View more" at bounding box center [987, 434] width 47 height 14
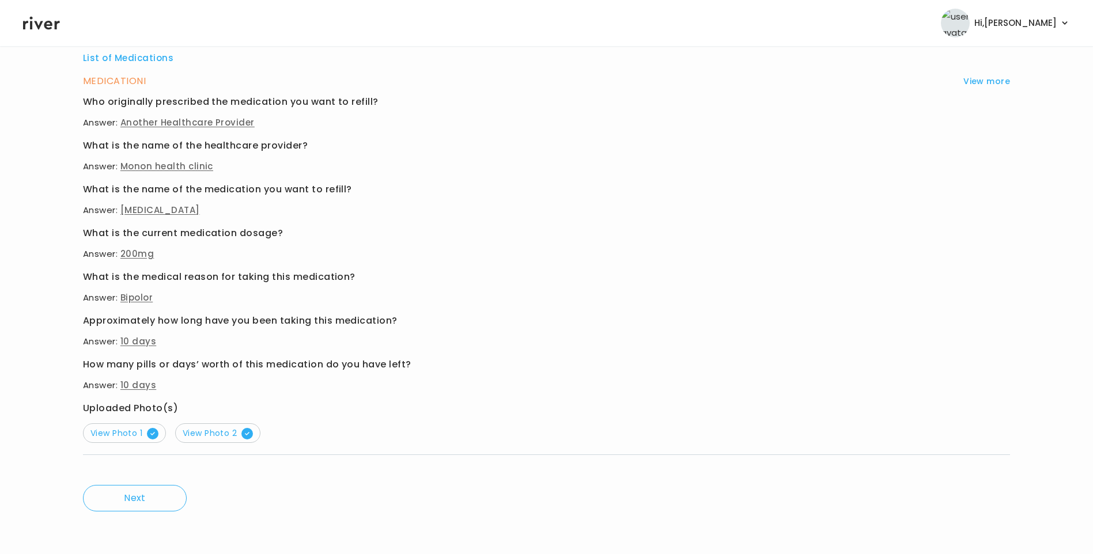
scroll to position [469, 0]
click at [108, 435] on span "View Photo 1" at bounding box center [124, 433] width 68 height 12
click at [227, 432] on span "View Photo 2" at bounding box center [218, 433] width 70 height 12
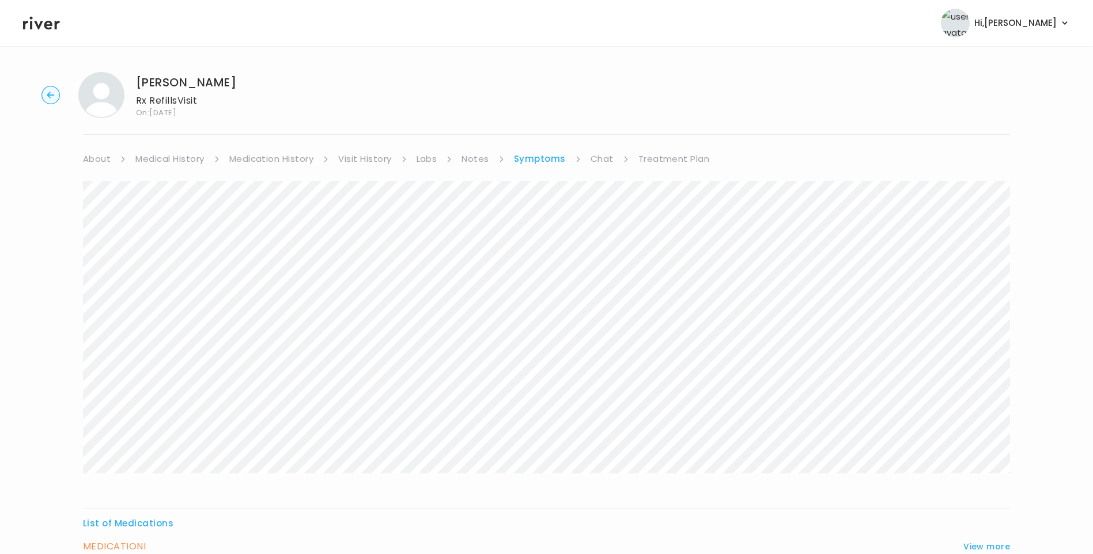
scroll to position [0, 0]
click at [663, 161] on link "Treatment Plan" at bounding box center [674, 161] width 71 height 16
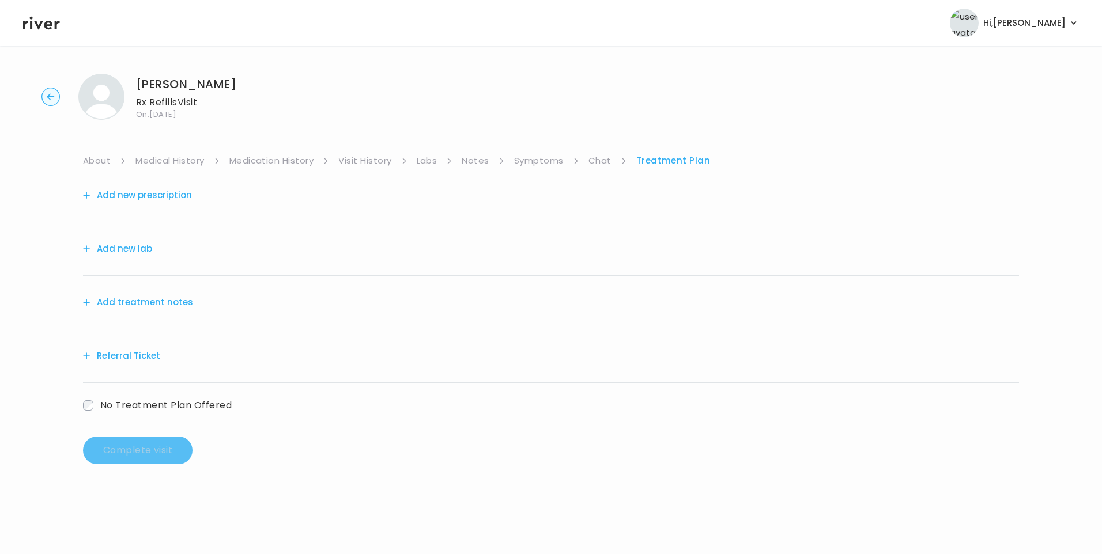
click at [173, 301] on button "Add treatment notes" at bounding box center [138, 303] width 110 height 16
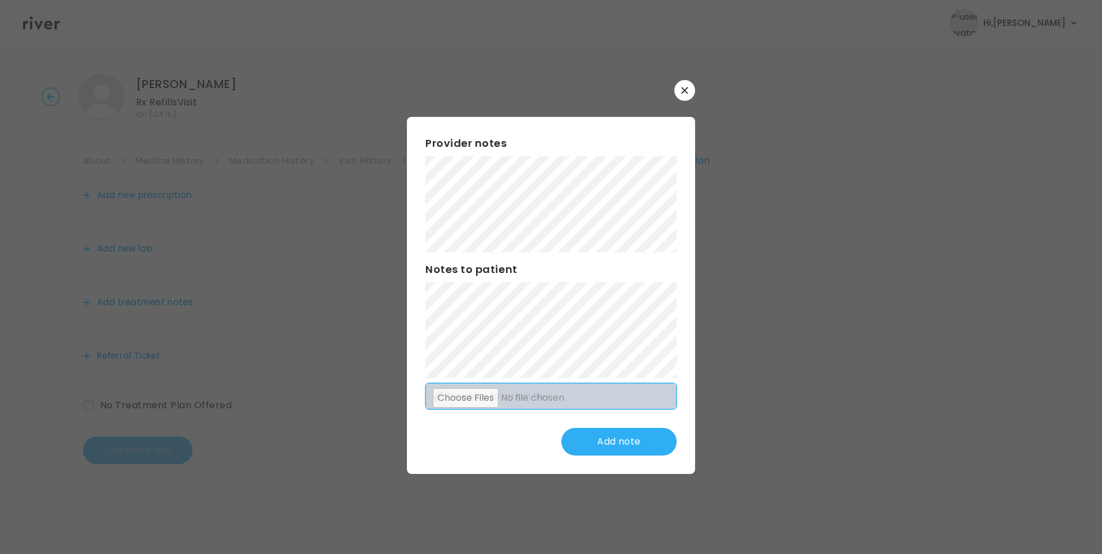
click at [586, 404] on div "Provider notes Notes to patient Click here to attach files Add note" at bounding box center [551, 295] width 288 height 357
click at [384, 236] on div "​ Provider notes Notes to patient Click here to attach files Update note" at bounding box center [551, 277] width 1102 height 554
click at [625, 436] on button "Update note" at bounding box center [618, 442] width 115 height 28
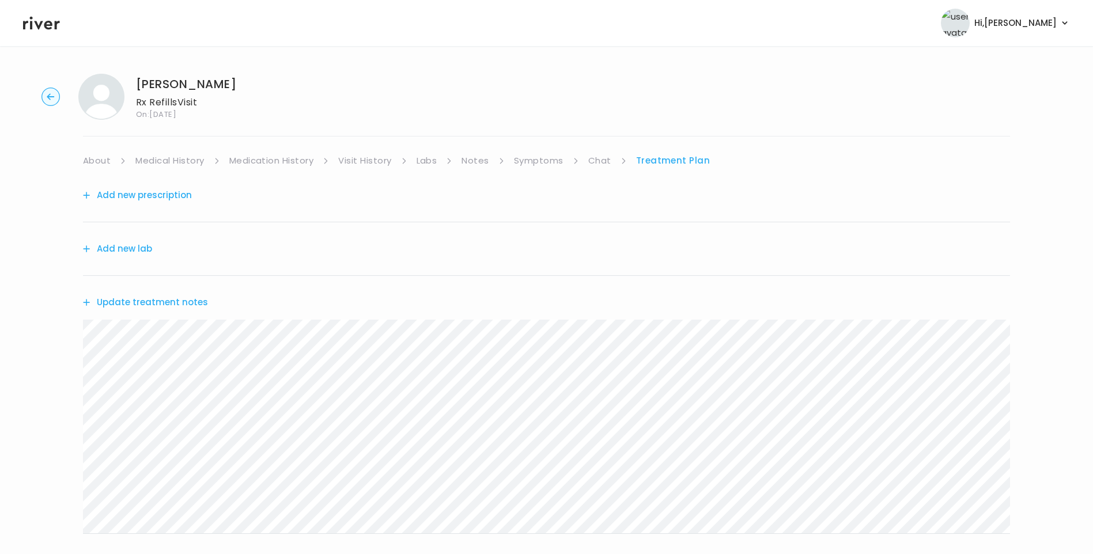
click at [196, 304] on button "Update treatment notes" at bounding box center [145, 303] width 125 height 16
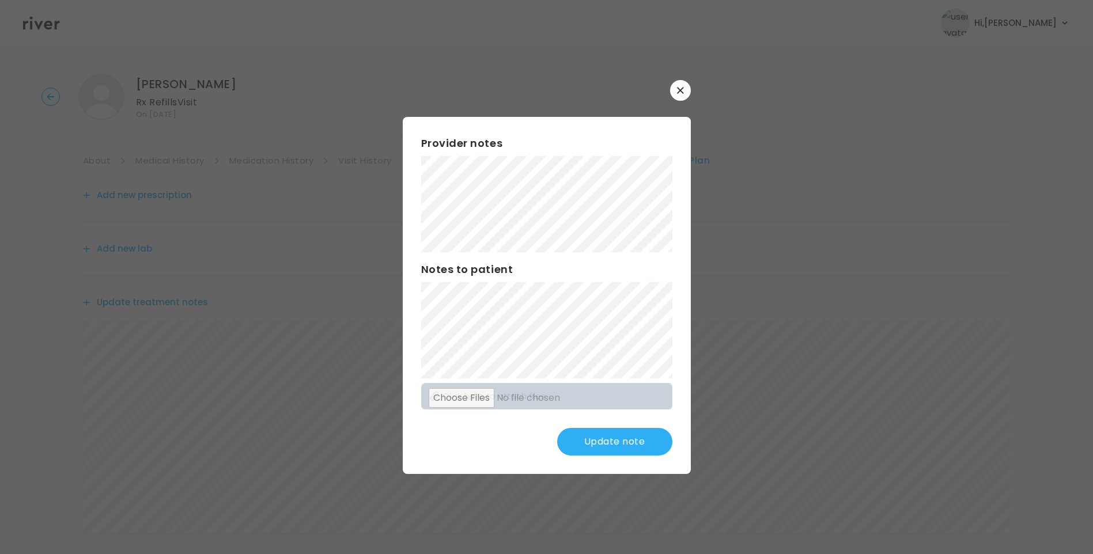
click at [633, 441] on button "Update note" at bounding box center [614, 442] width 115 height 28
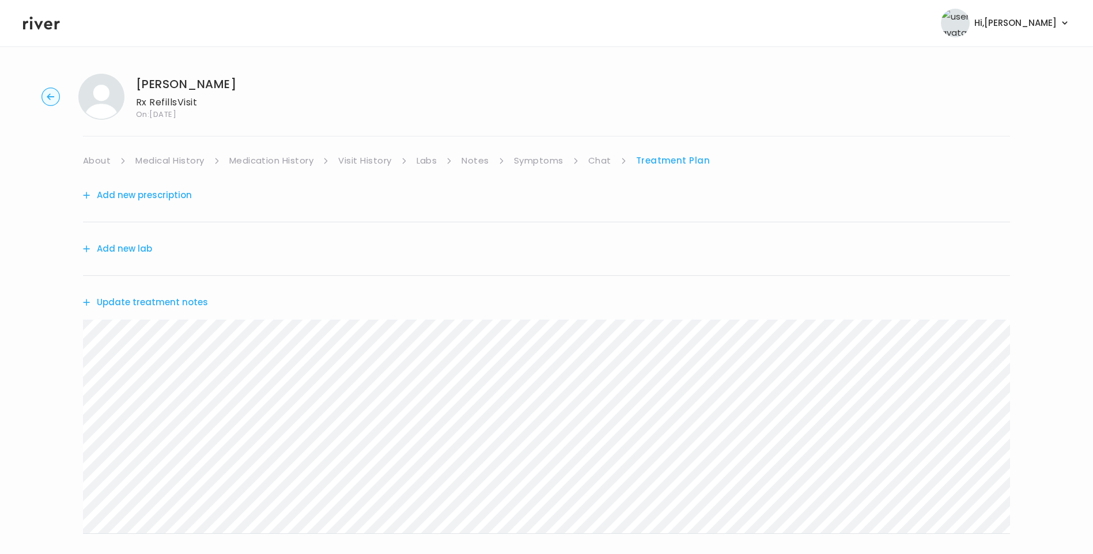
click at [147, 163] on link "Medical History" at bounding box center [169, 161] width 69 height 16
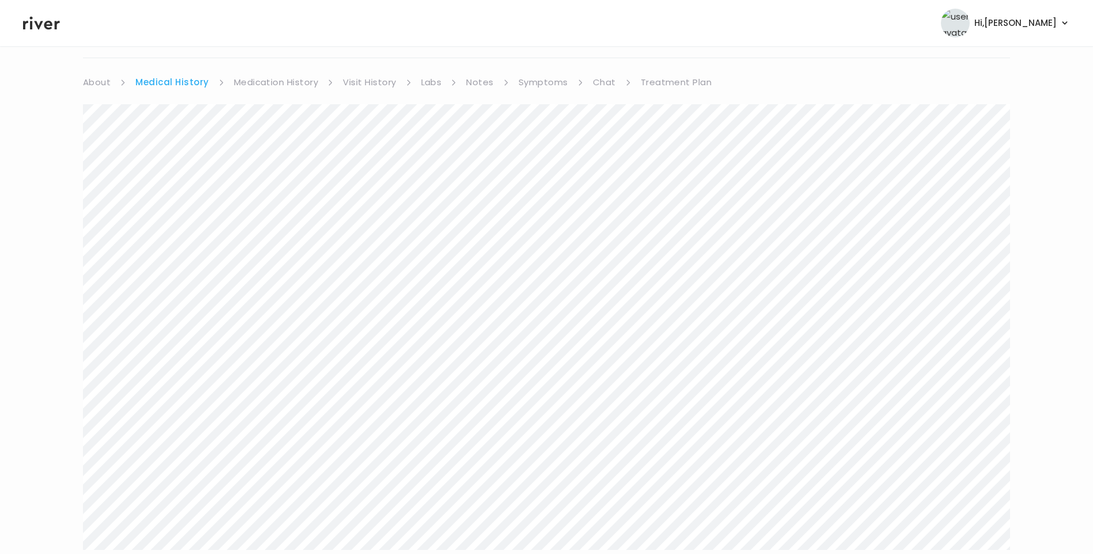
scroll to position [58, 0]
click at [361, 101] on link "Visit History" at bounding box center [369, 103] width 53 height 16
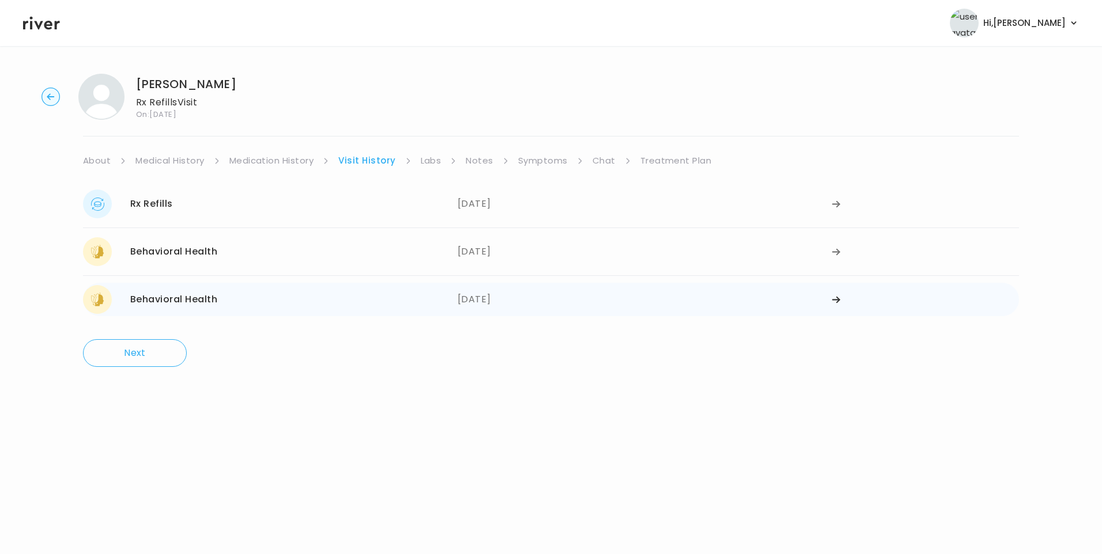
click at [504, 299] on div "06/19/2025" at bounding box center [645, 299] width 375 height 29
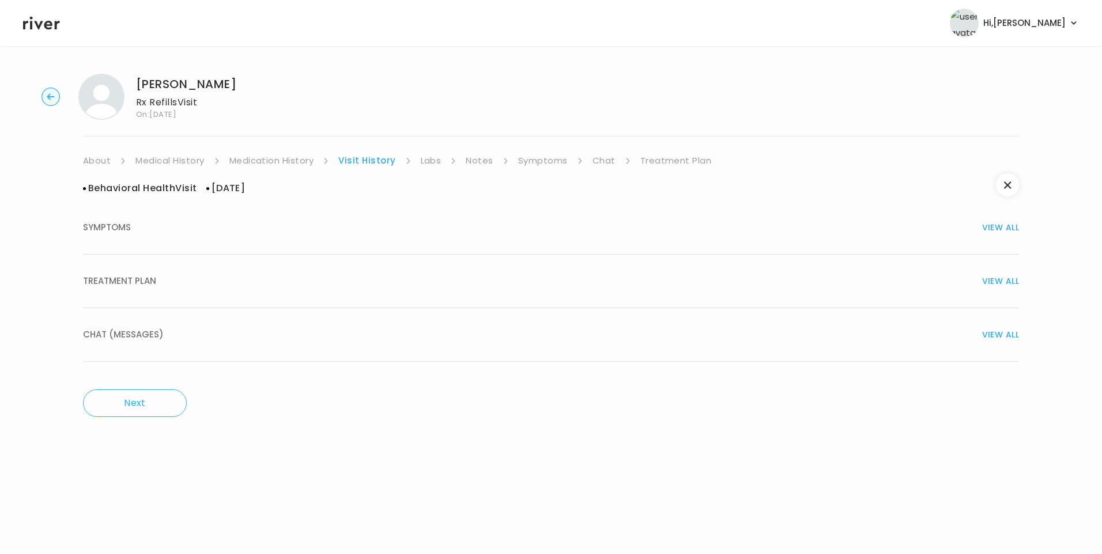
click at [145, 278] on span "TREATMENT PLAN" at bounding box center [119, 281] width 73 height 16
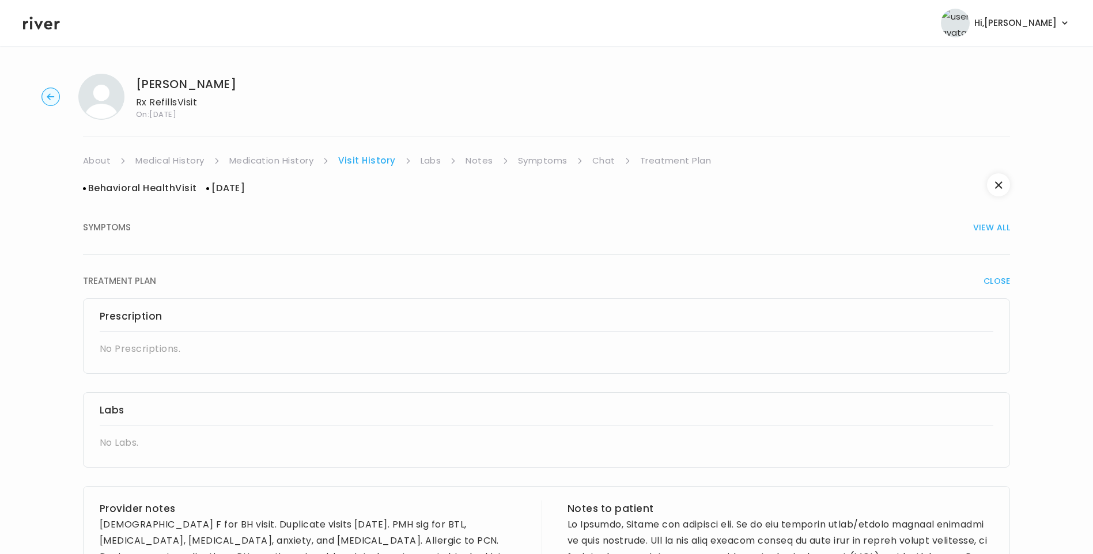
click at [269, 152] on div "Rebecca Winter Rx Refills Visit On: 12 Sep 2025 About Medical History Medicatio…" at bounding box center [546, 562] width 1093 height 994
click at [708, 163] on ul "About Medical History Medication History Visit History Labs Notes Symptoms Chat…" at bounding box center [546, 161] width 927 height 16
click at [676, 161] on link "Treatment Plan" at bounding box center [675, 161] width 71 height 16
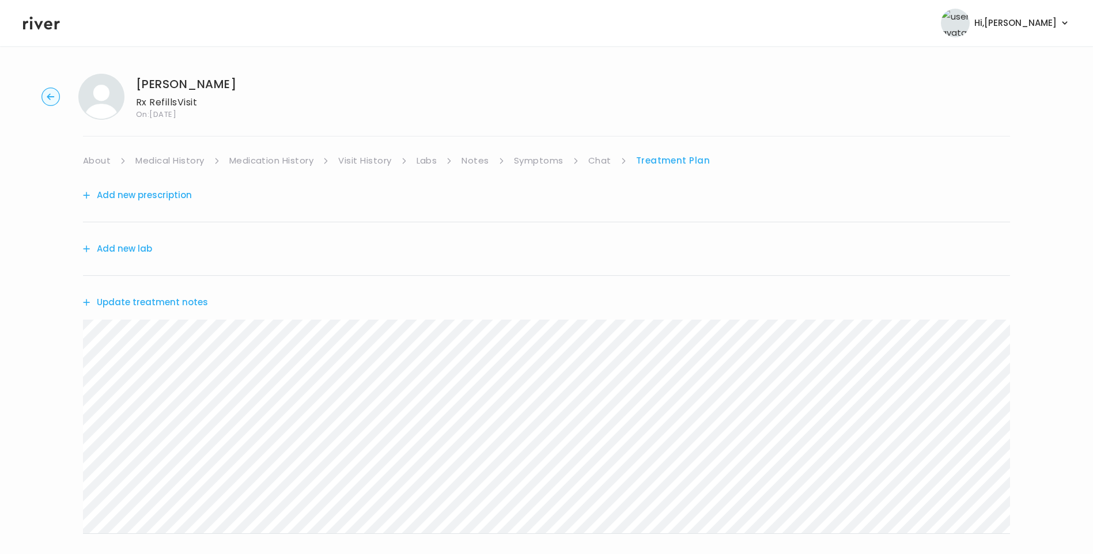
click at [157, 303] on button "Update treatment notes" at bounding box center [145, 303] width 125 height 16
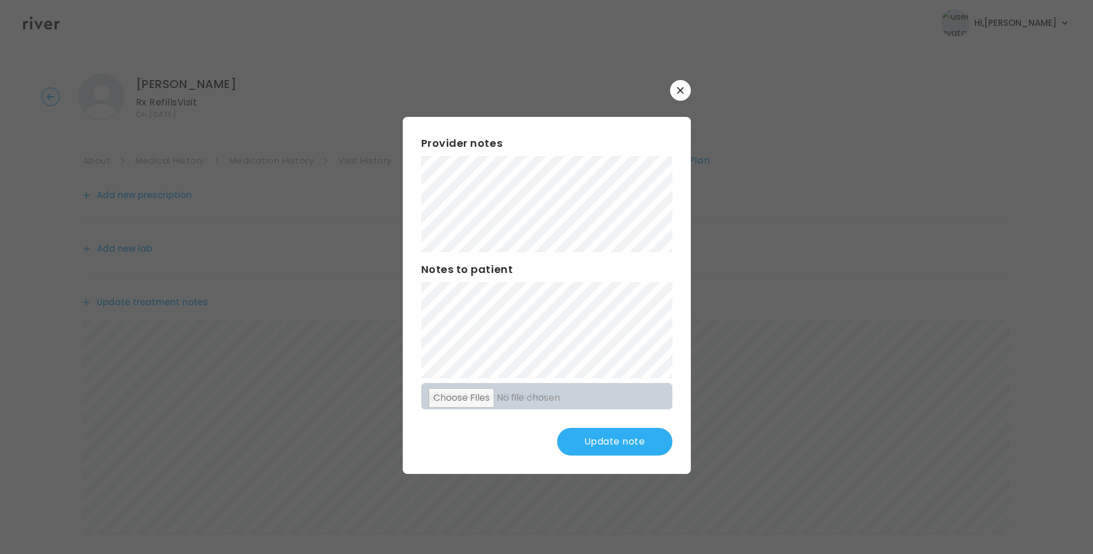
click at [635, 448] on button "Update note" at bounding box center [614, 442] width 115 height 28
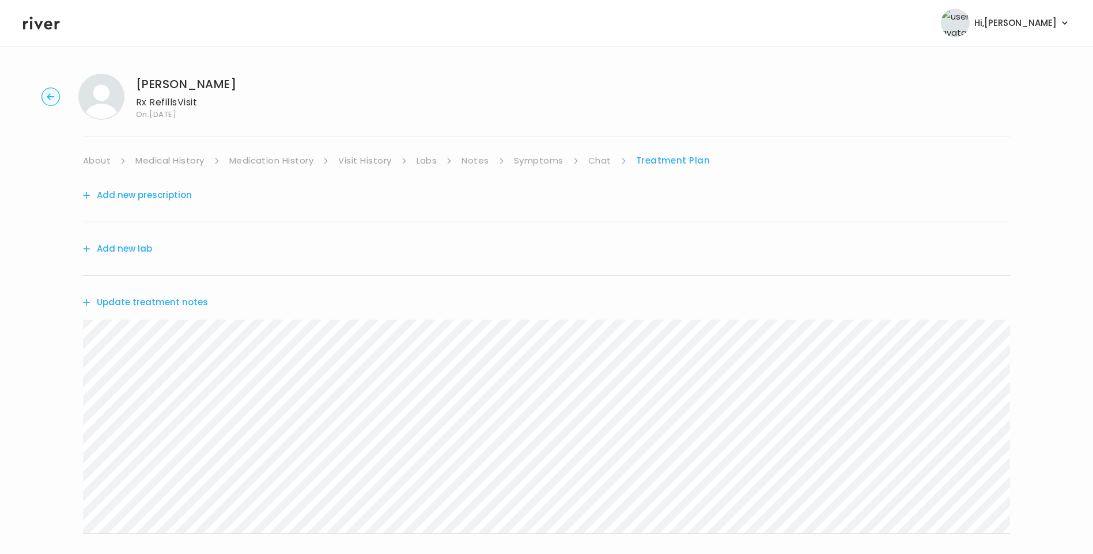
click at [545, 166] on link "Symptoms" at bounding box center [539, 161] width 50 height 16
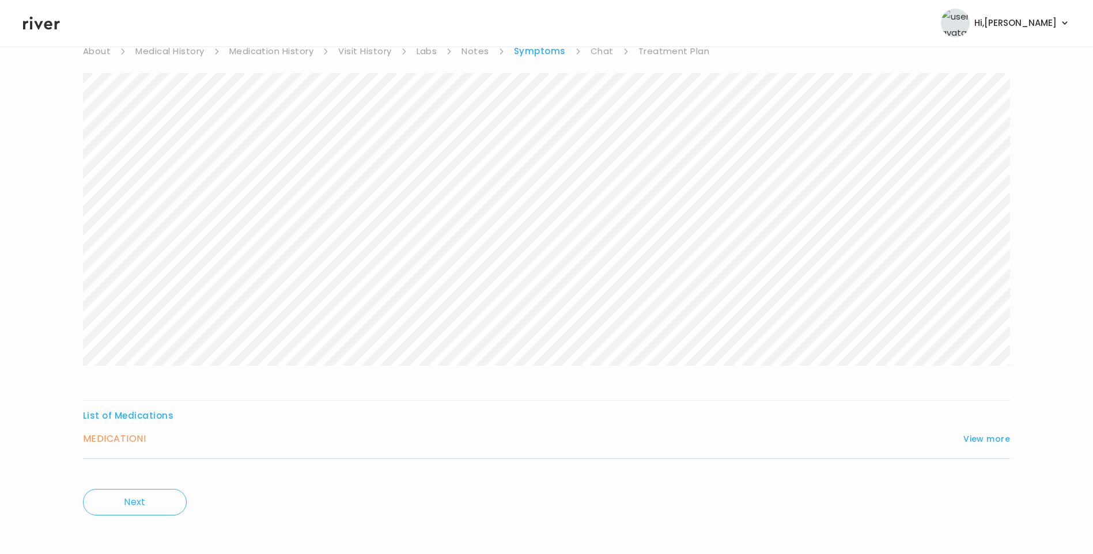
scroll to position [115, 0]
click at [995, 429] on button "View more" at bounding box center [987, 434] width 47 height 14
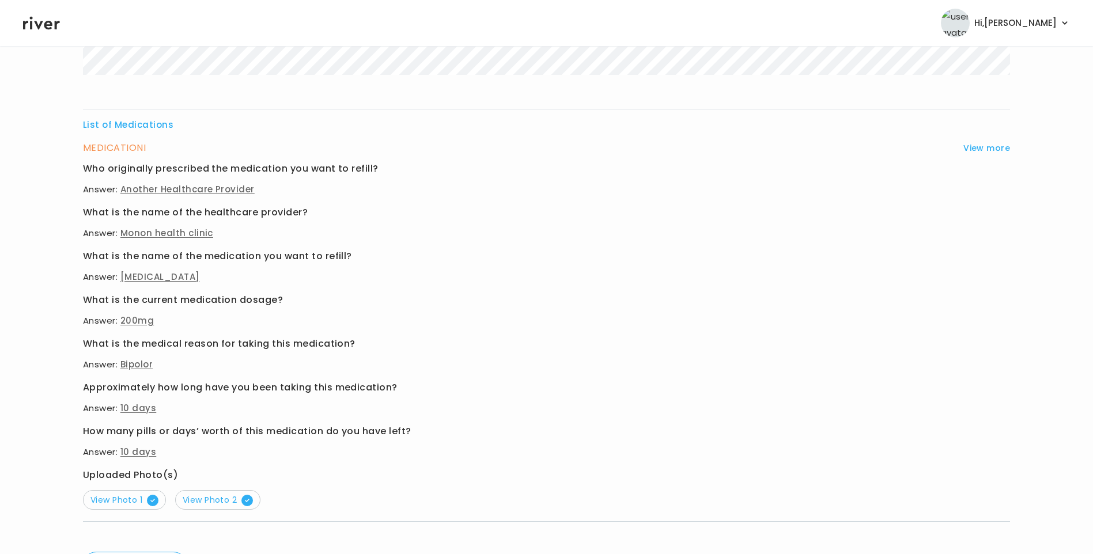
scroll to position [403, 0]
click at [100, 497] on span "View Photo 1" at bounding box center [124, 498] width 68 height 12
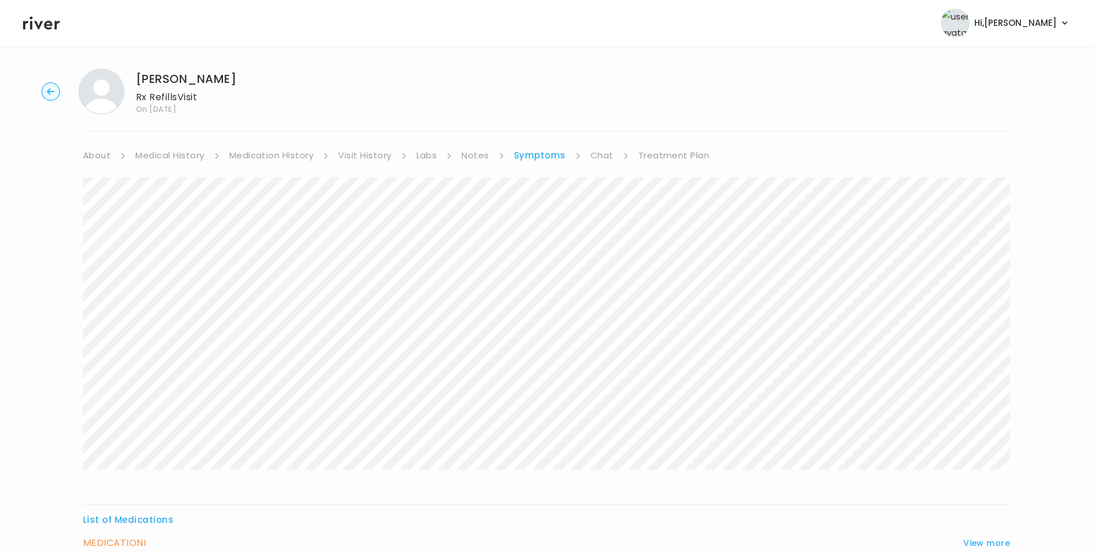
scroll to position [0, 0]
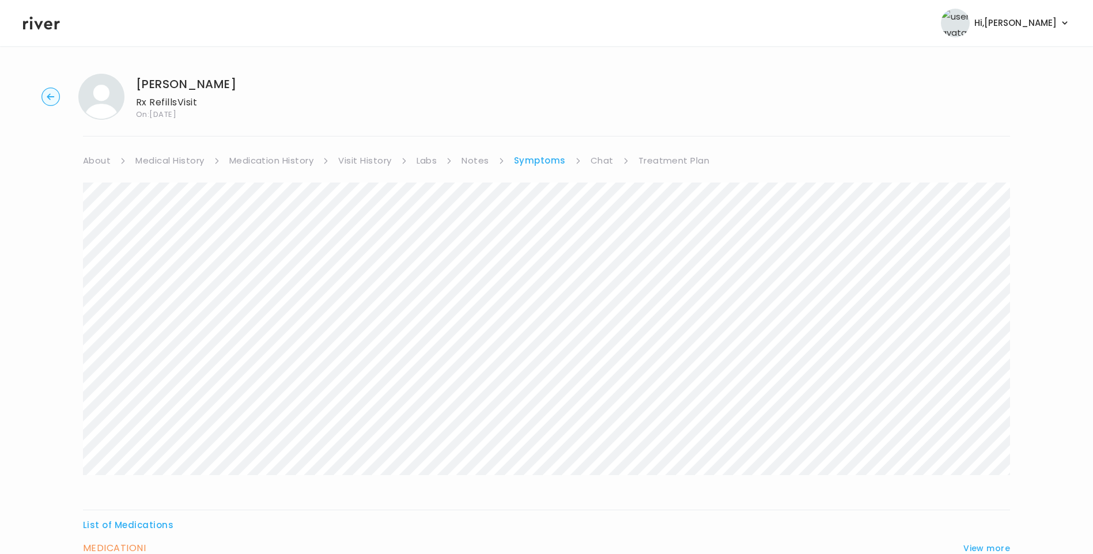
click at [686, 161] on link "Treatment Plan" at bounding box center [674, 161] width 71 height 16
click at [169, 300] on button "Update treatment notes" at bounding box center [145, 303] width 125 height 16
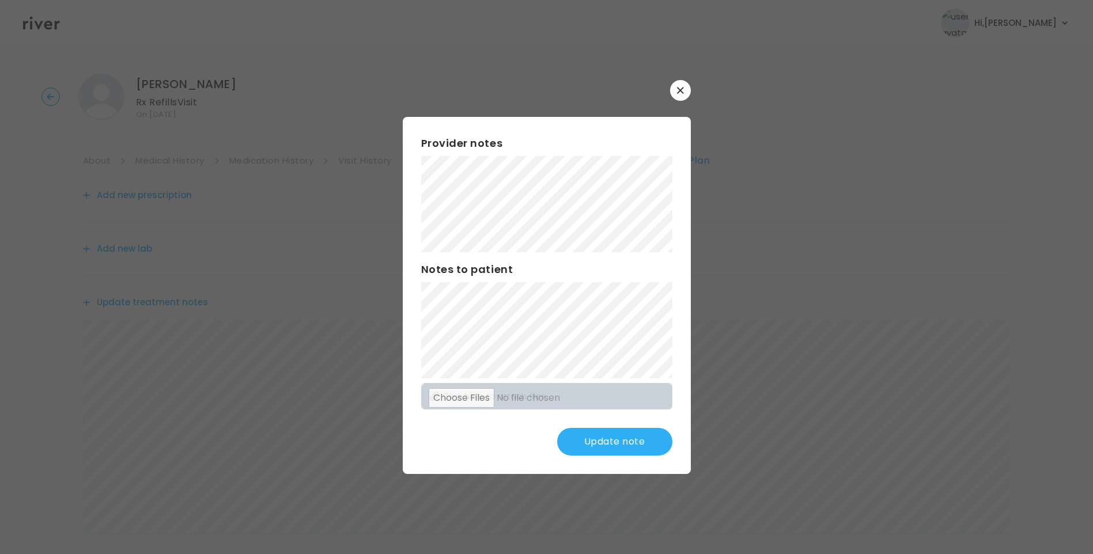
click at [616, 440] on button "Update note" at bounding box center [614, 442] width 115 height 28
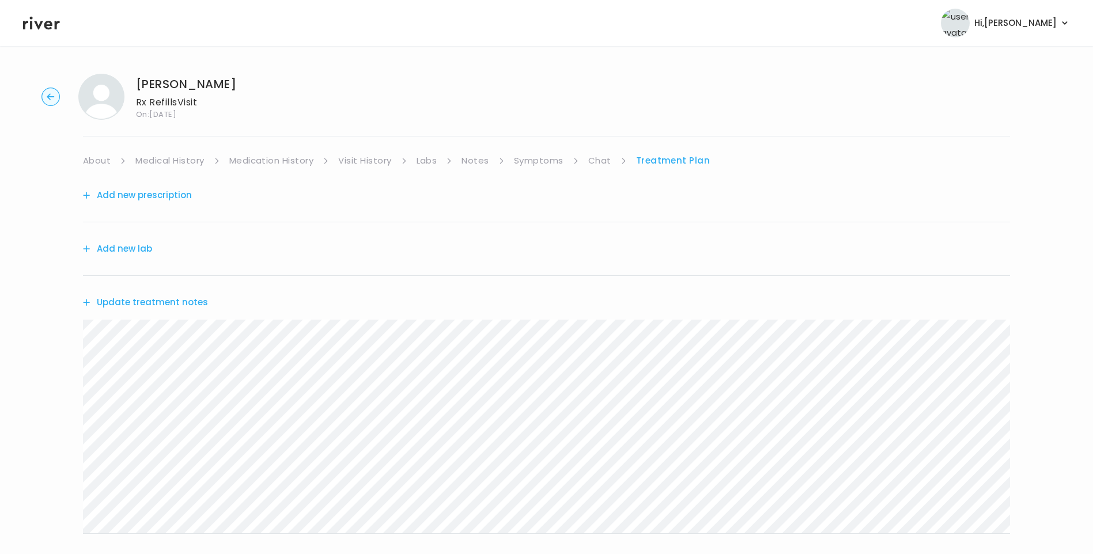
click at [198, 304] on button "Update treatment notes" at bounding box center [145, 303] width 125 height 16
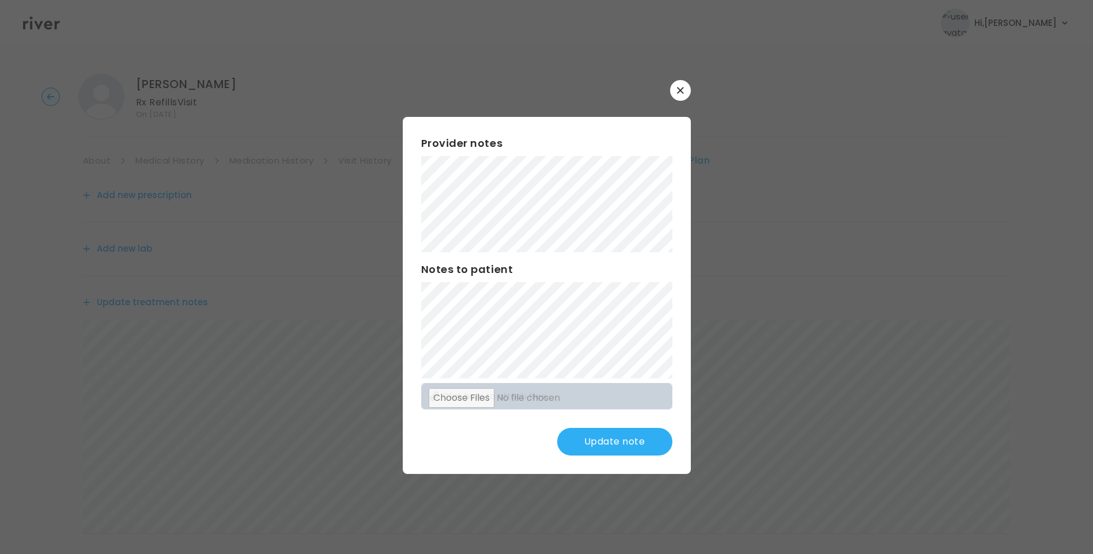
click at [600, 436] on button "Update note" at bounding box center [614, 442] width 115 height 28
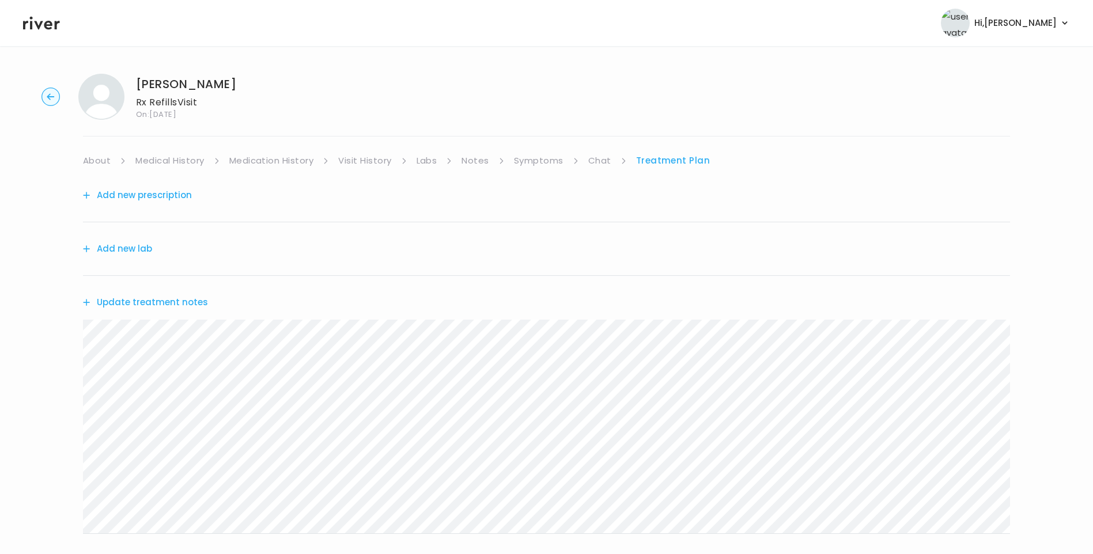
click at [189, 300] on button "Update treatment notes" at bounding box center [145, 303] width 125 height 16
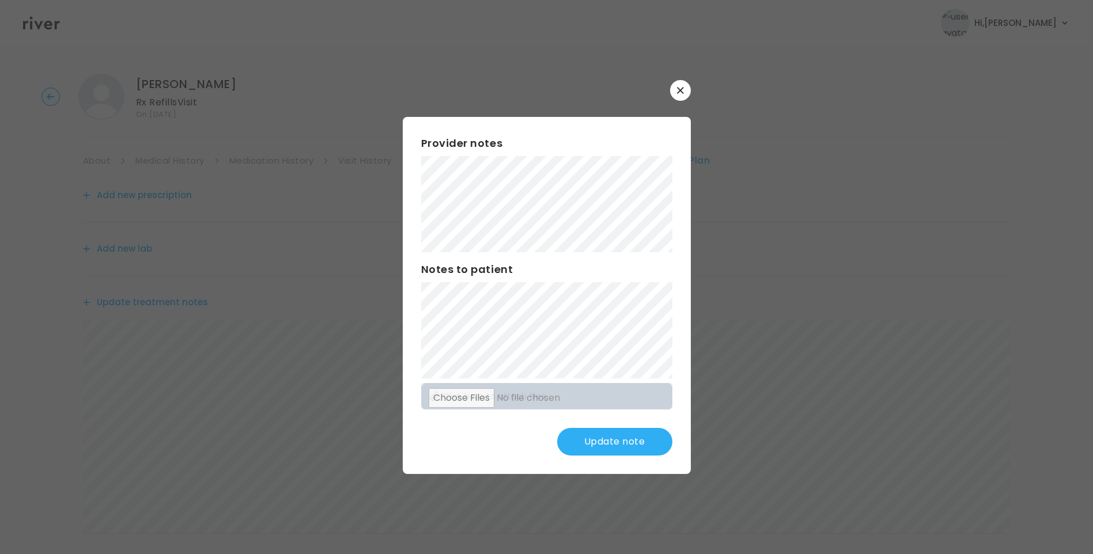
click at [590, 453] on button "Update note" at bounding box center [614, 442] width 115 height 28
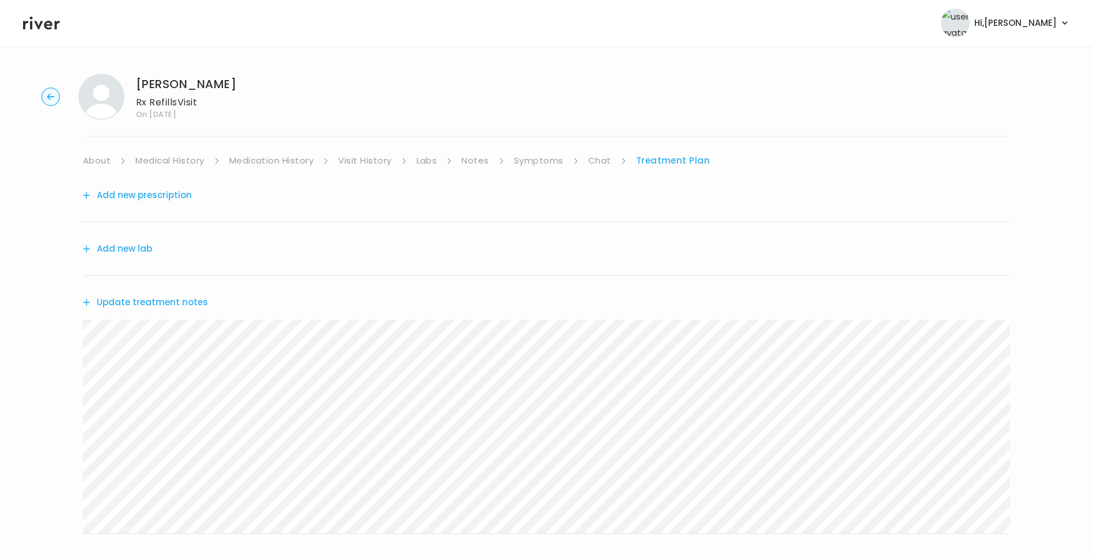
click at [171, 303] on button "Update treatment notes" at bounding box center [145, 303] width 125 height 16
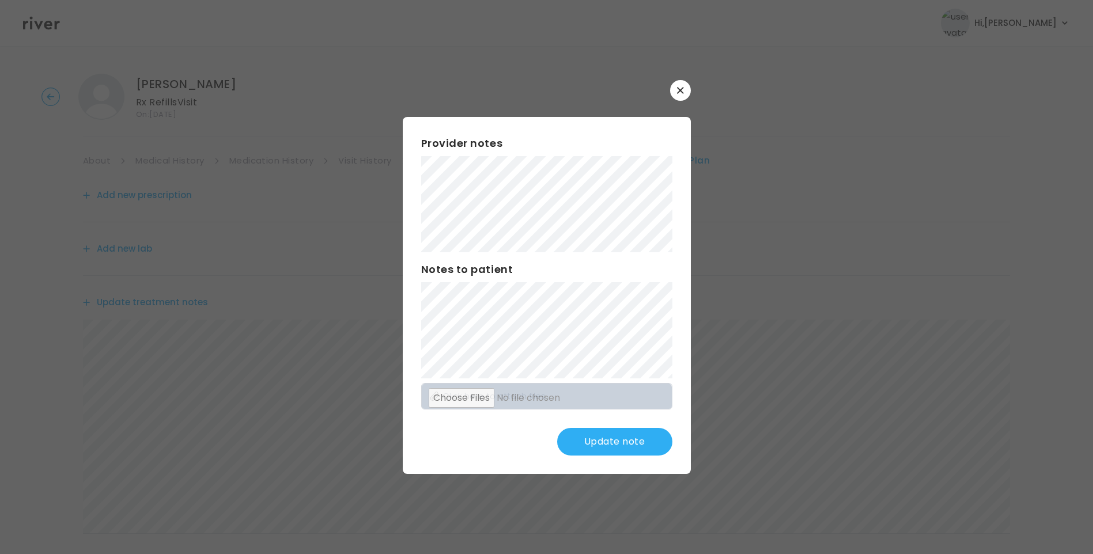
click at [634, 447] on button "Update note" at bounding box center [614, 442] width 115 height 28
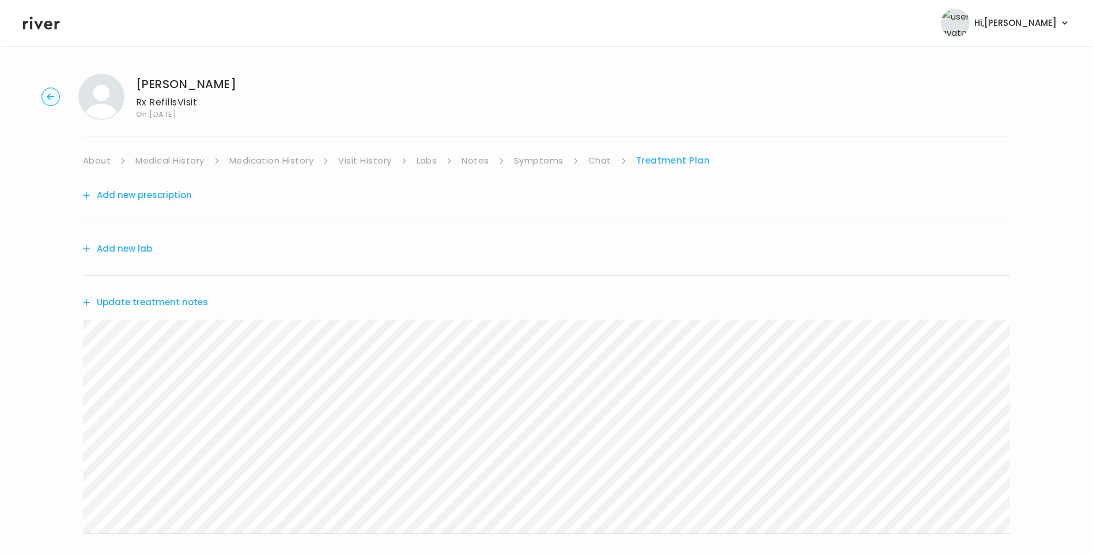
click at [95, 157] on link "About" at bounding box center [97, 161] width 28 height 16
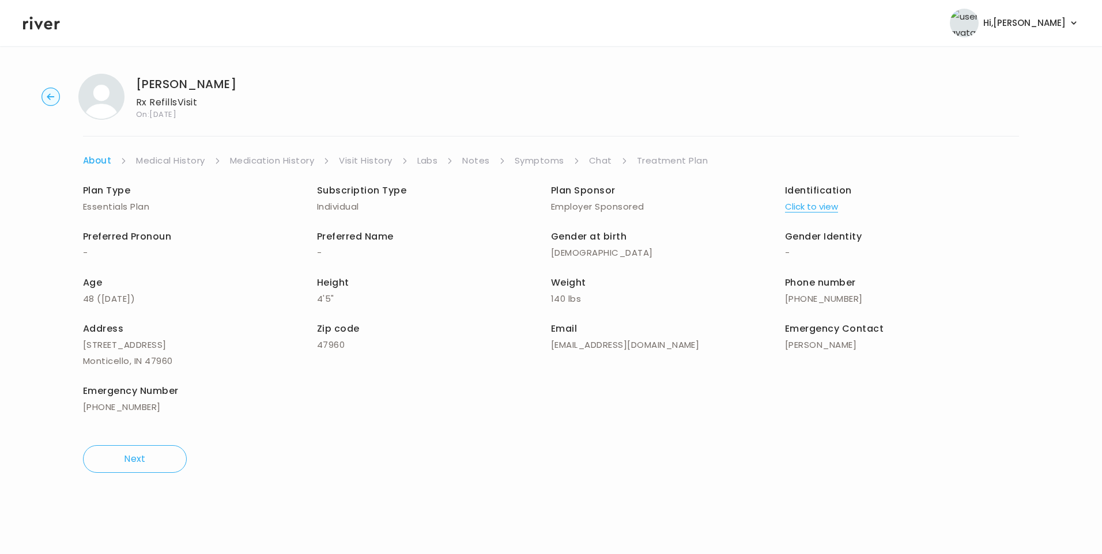
click at [681, 163] on link "Treatment Plan" at bounding box center [672, 161] width 71 height 16
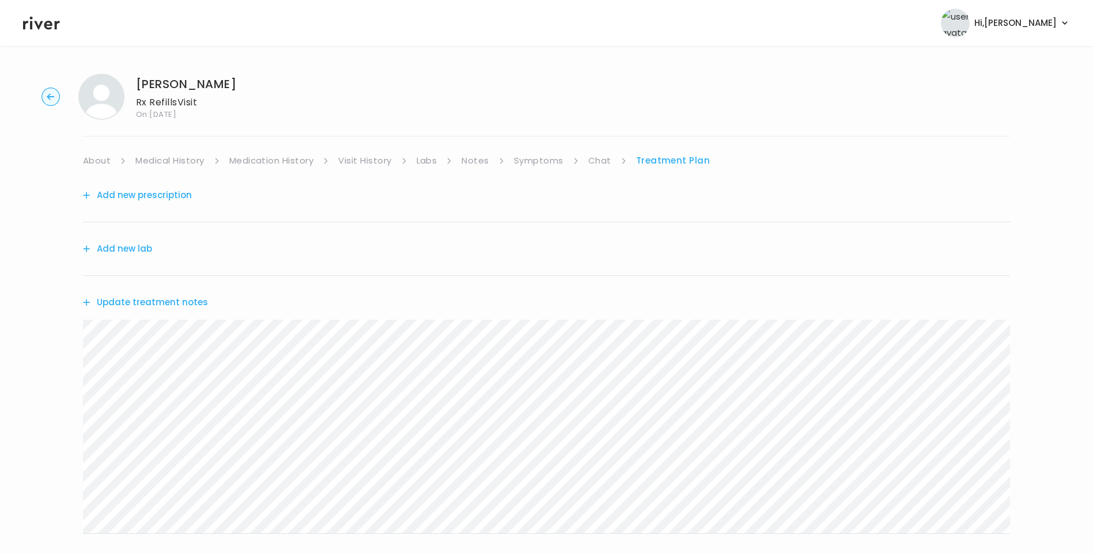
click at [198, 304] on button "Update treatment notes" at bounding box center [145, 303] width 125 height 16
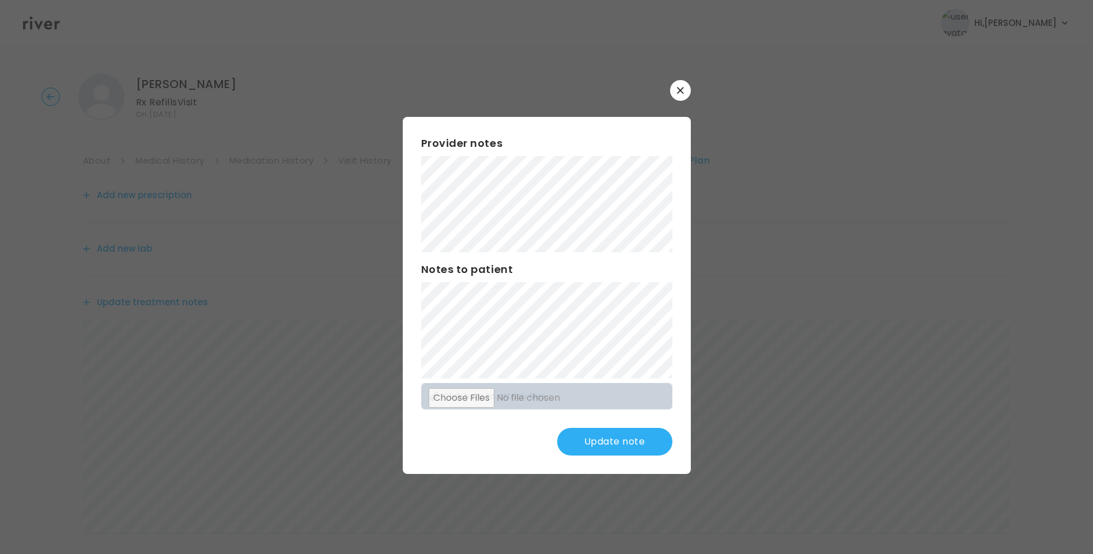
click at [614, 440] on button "Update note" at bounding box center [614, 442] width 115 height 28
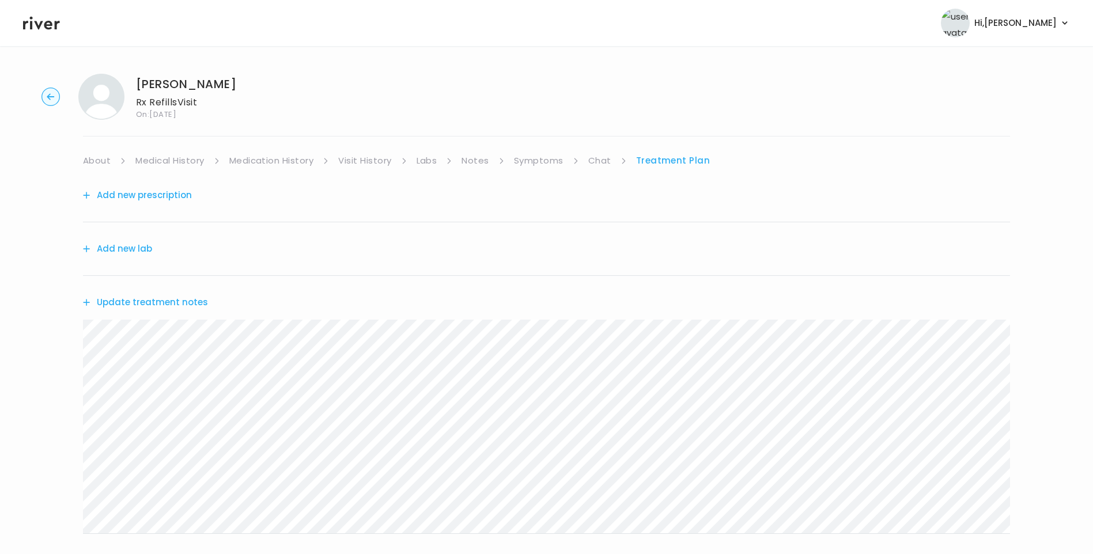
click at [188, 308] on button "Update treatment notes" at bounding box center [145, 303] width 125 height 16
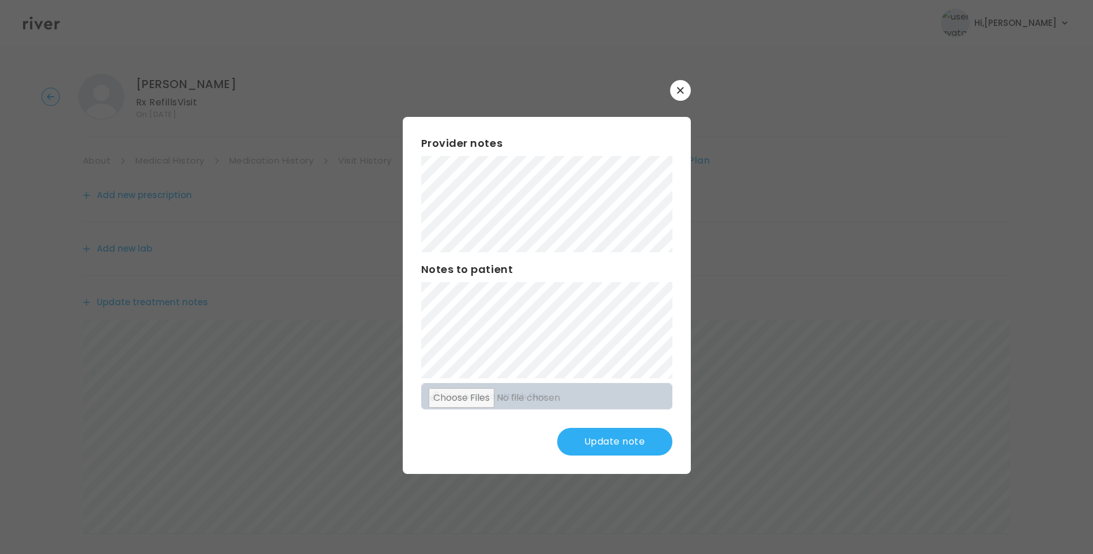
click at [596, 442] on button "Update note" at bounding box center [614, 442] width 115 height 28
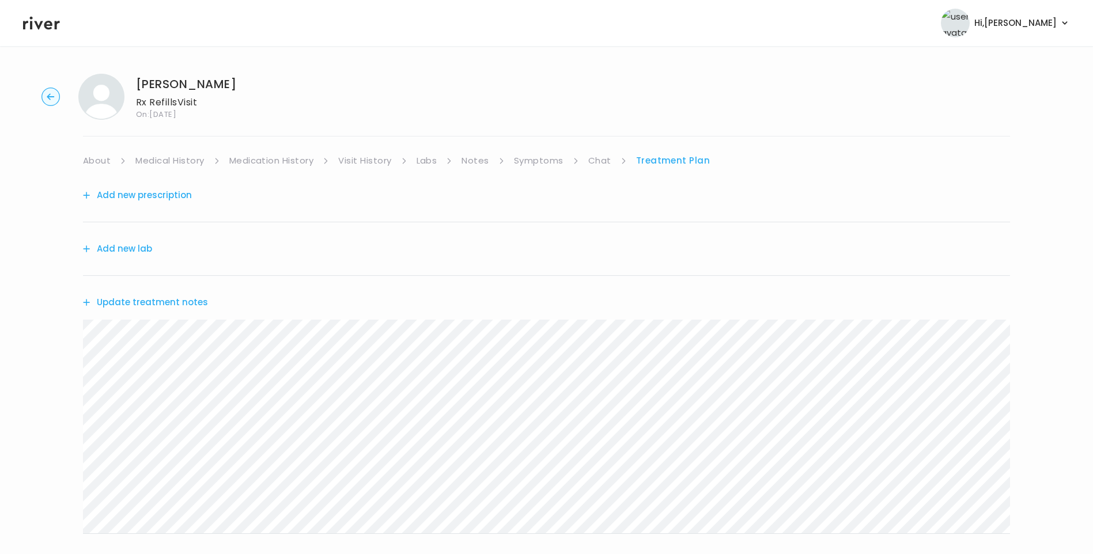
click at [173, 198] on button "Add new prescription" at bounding box center [137, 195] width 109 height 16
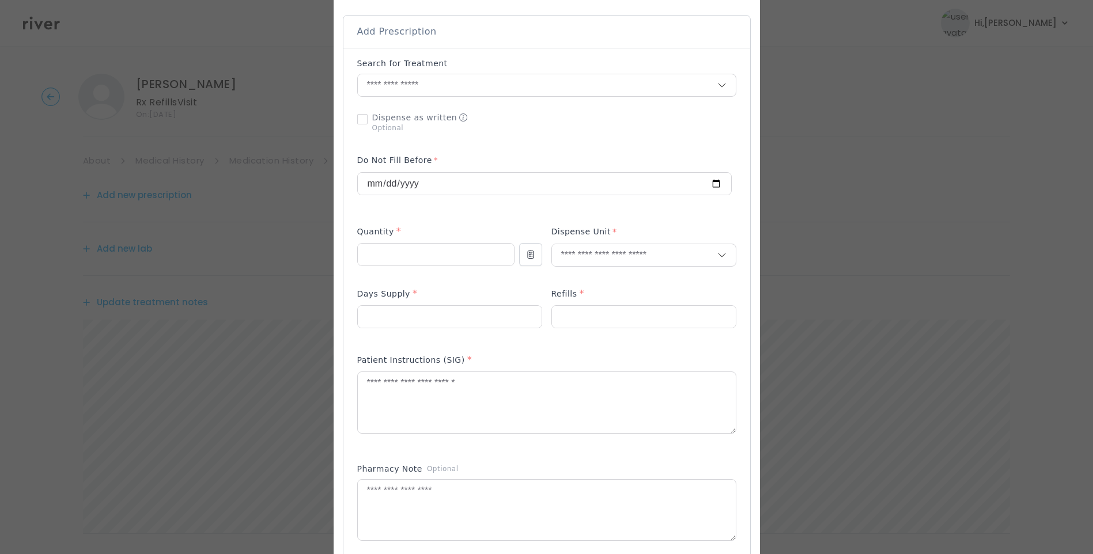
scroll to position [288, 0]
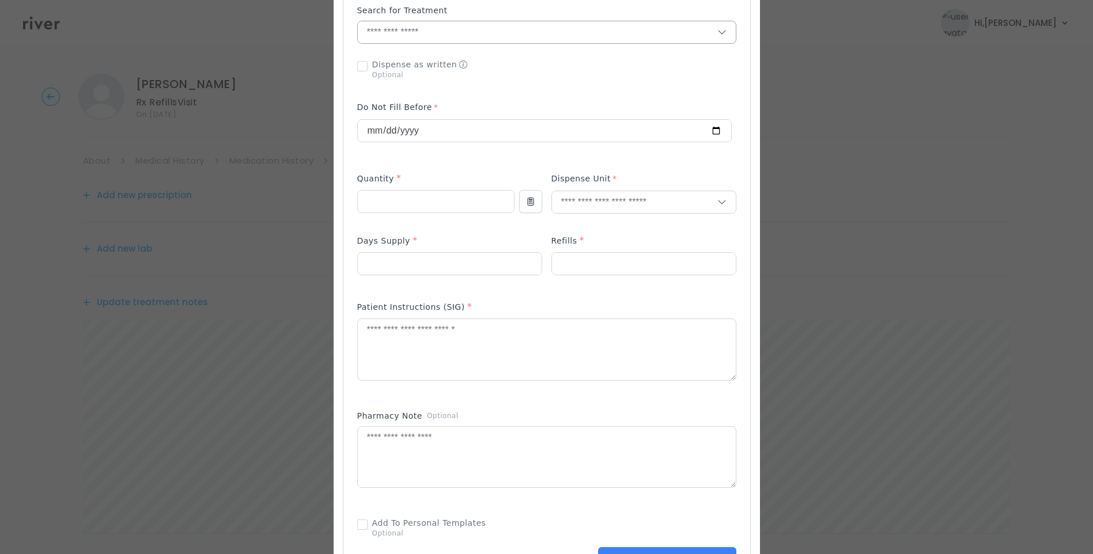
click at [384, 36] on input "text" at bounding box center [538, 32] width 360 height 22
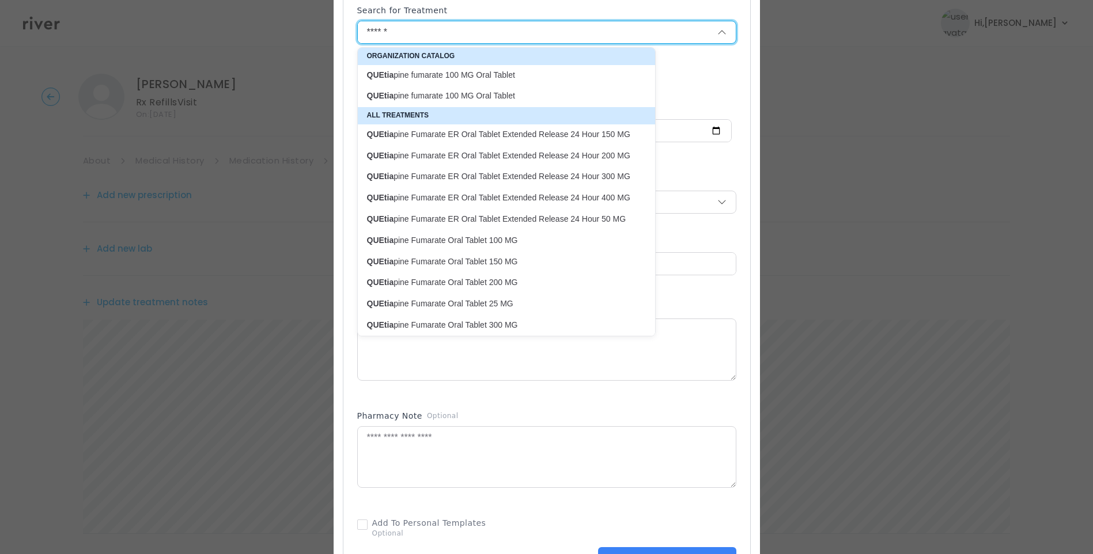
type input "*******"
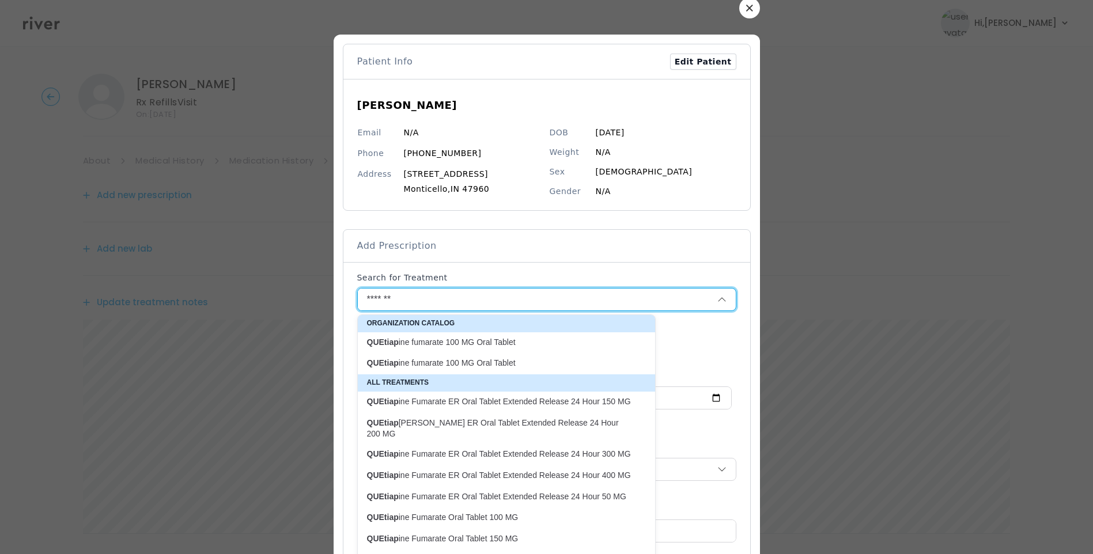
scroll to position [0, 0]
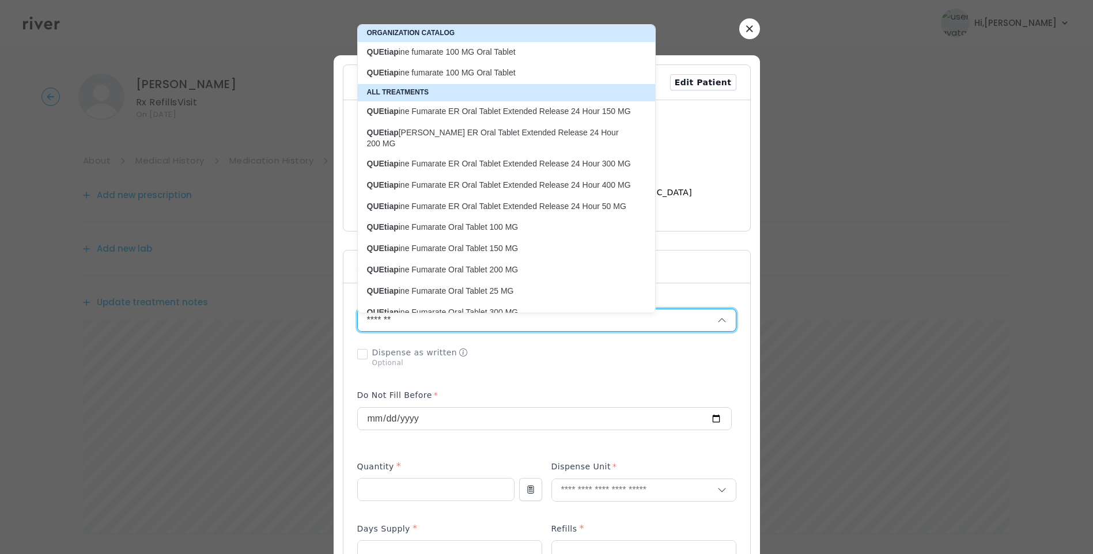
click at [744, 23] on button "button" at bounding box center [749, 28] width 21 height 21
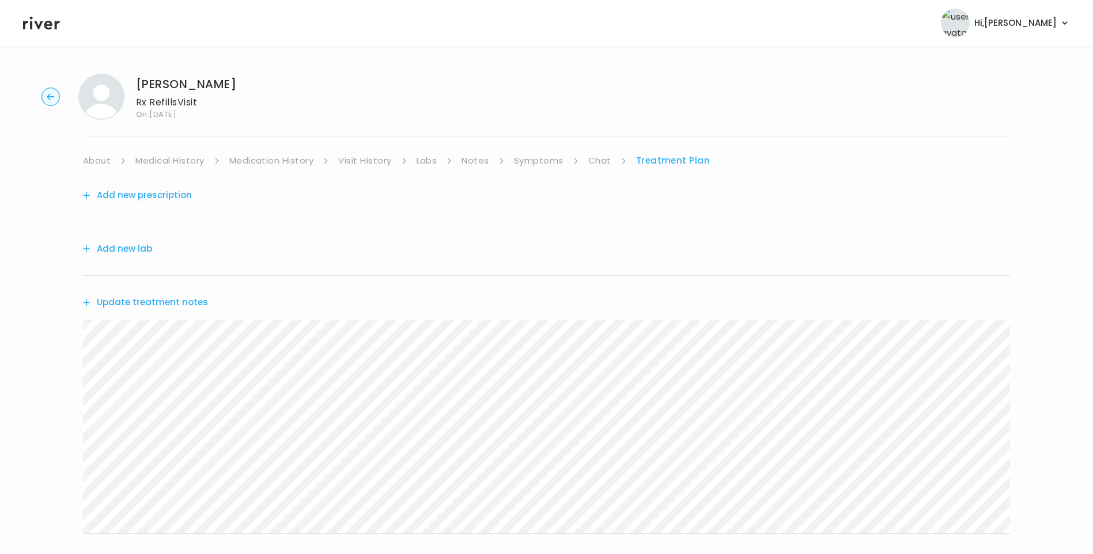
click at [530, 162] on link "Symptoms" at bounding box center [539, 161] width 50 height 16
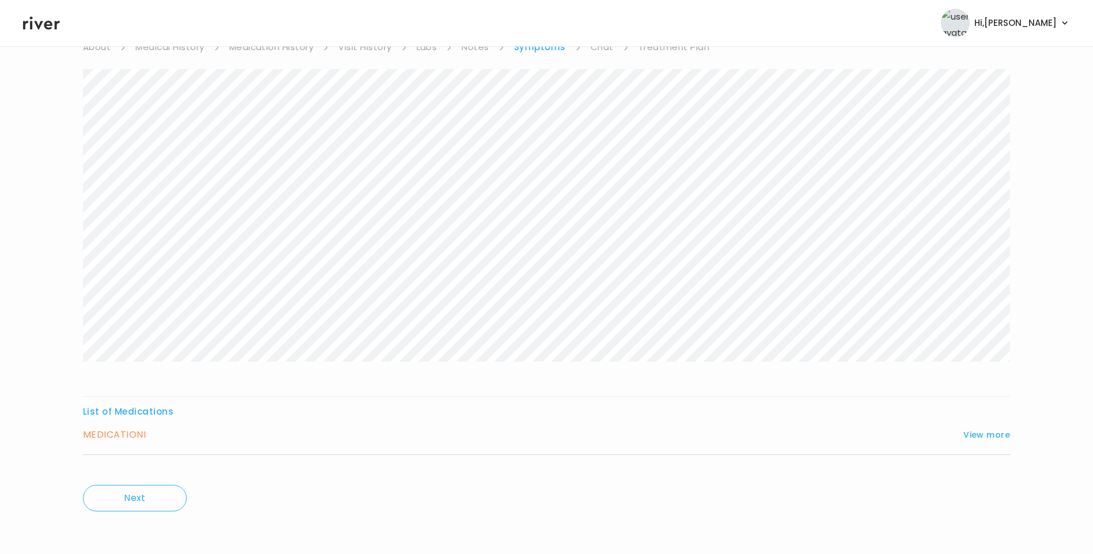
scroll to position [115, 0]
click at [999, 429] on button "View more" at bounding box center [987, 434] width 47 height 14
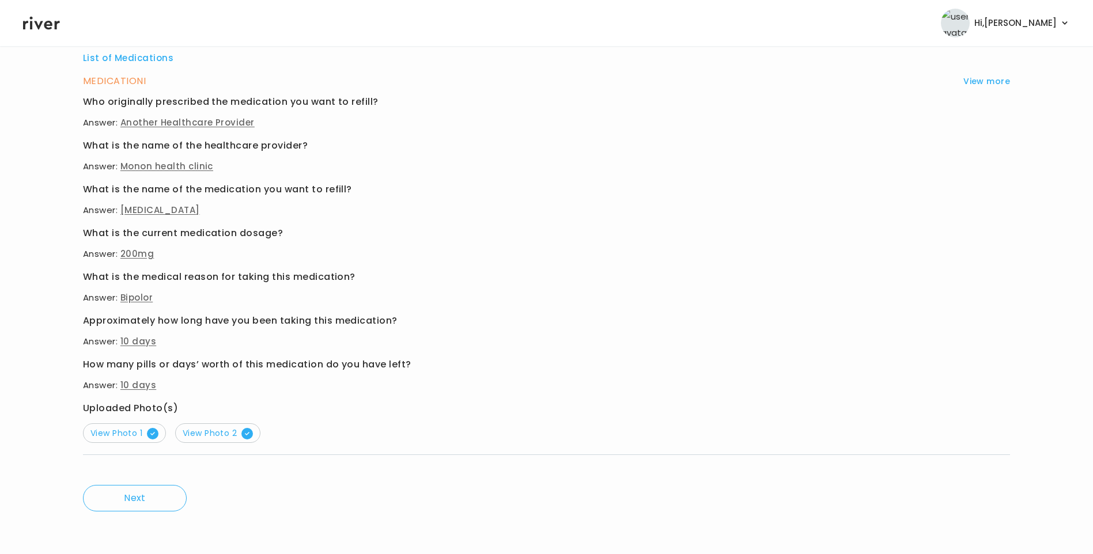
scroll to position [469, 0]
click at [111, 430] on span "View Photo 1" at bounding box center [124, 433] width 68 height 12
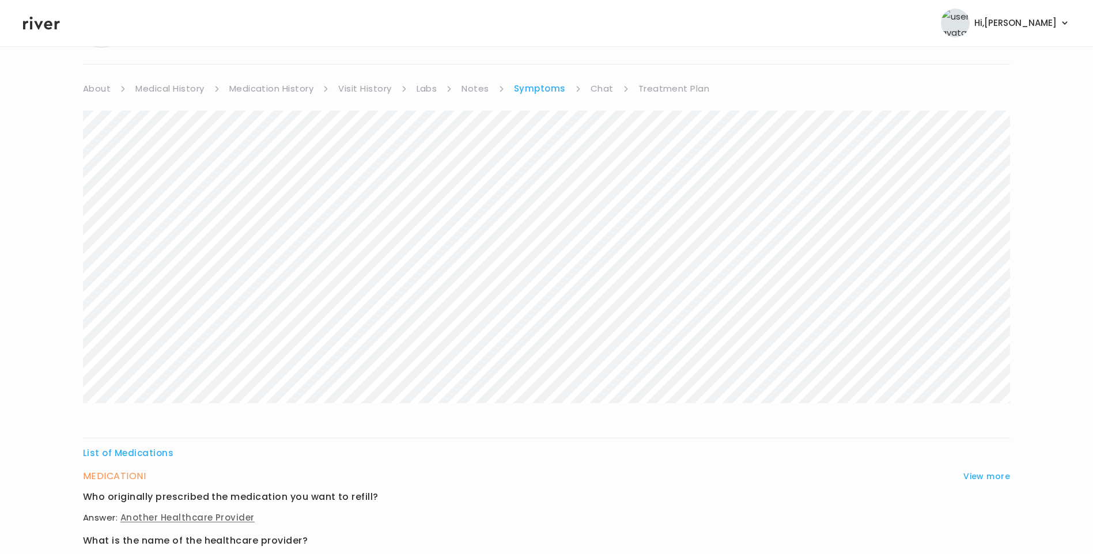
scroll to position [0, 0]
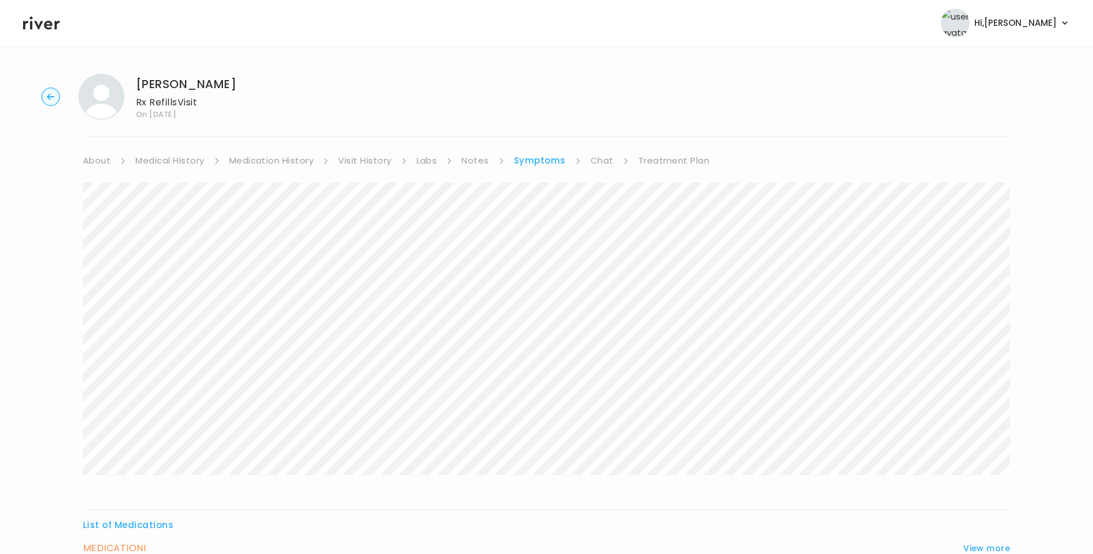
click at [667, 160] on link "Treatment Plan" at bounding box center [674, 161] width 71 height 16
click at [133, 194] on button "Add new prescription" at bounding box center [137, 195] width 109 height 16
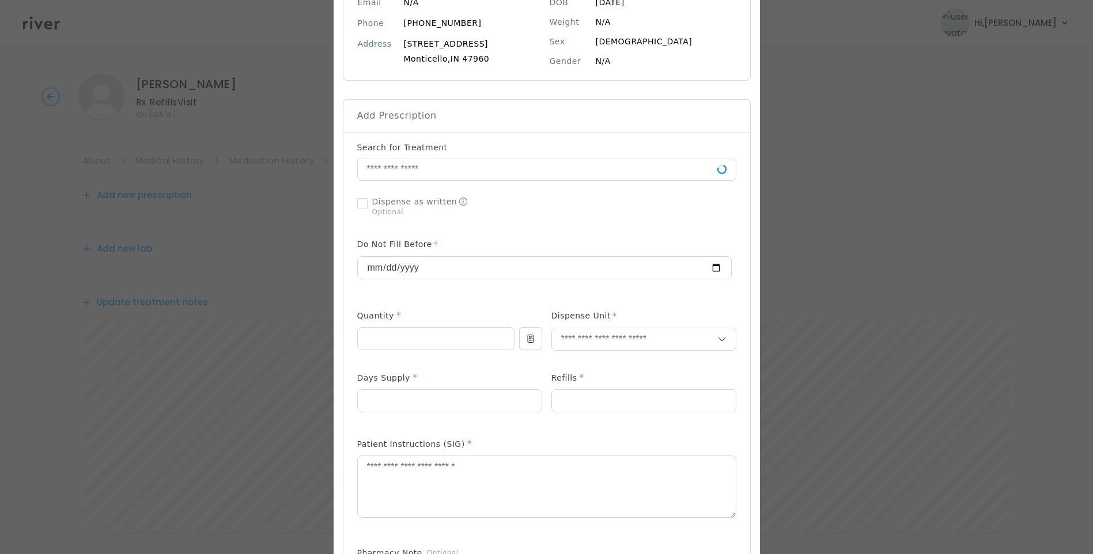
scroll to position [173, 0]
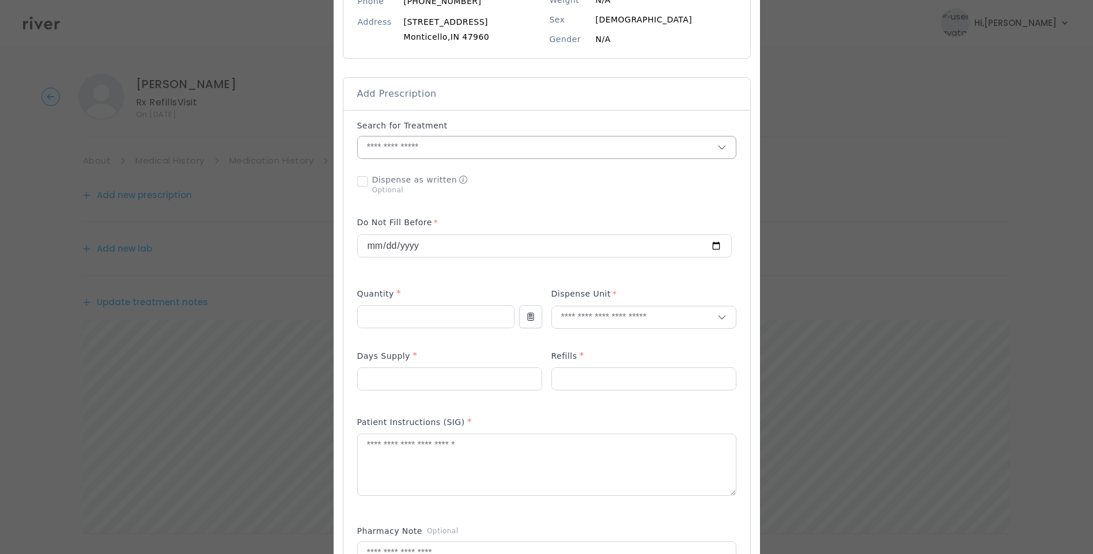
click at [414, 151] on input "text" at bounding box center [538, 148] width 360 height 22
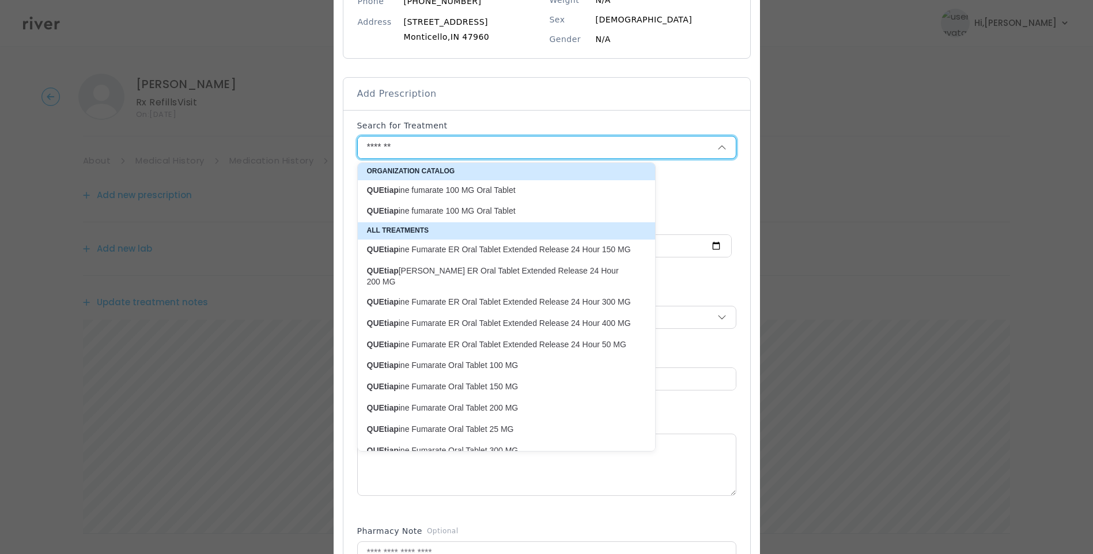
click at [499, 403] on p "QUEtiap ine Fumarate Oral Tablet 200 MG" at bounding box center [499, 408] width 265 height 11
type input "**********"
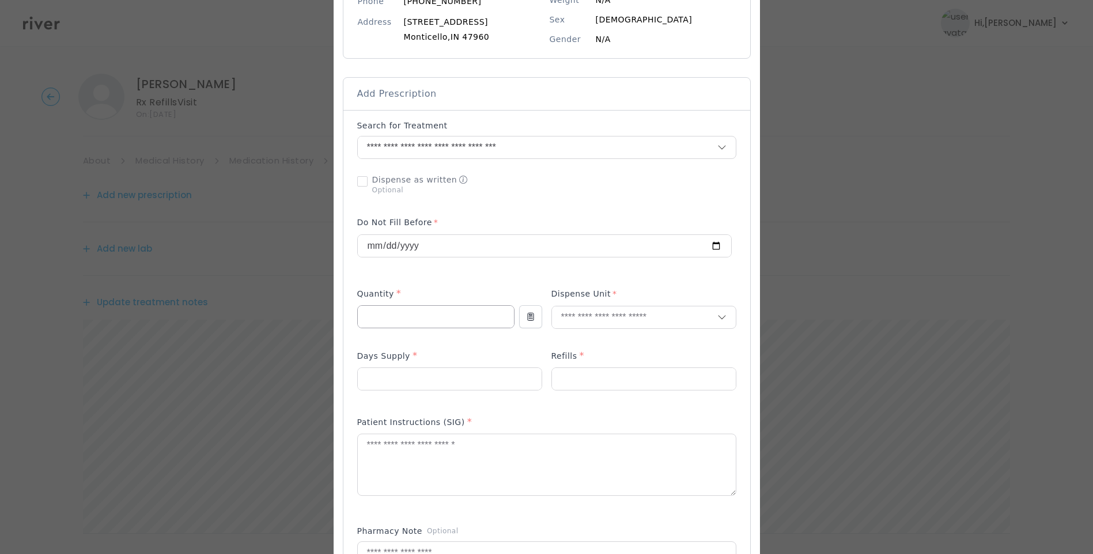
click at [378, 320] on input "number" at bounding box center [436, 317] width 156 height 22
type input "**"
type input "****"
click at [574, 350] on p "Tablet" at bounding box center [644, 342] width 152 height 17
click at [563, 374] on input "number" at bounding box center [644, 379] width 184 height 22
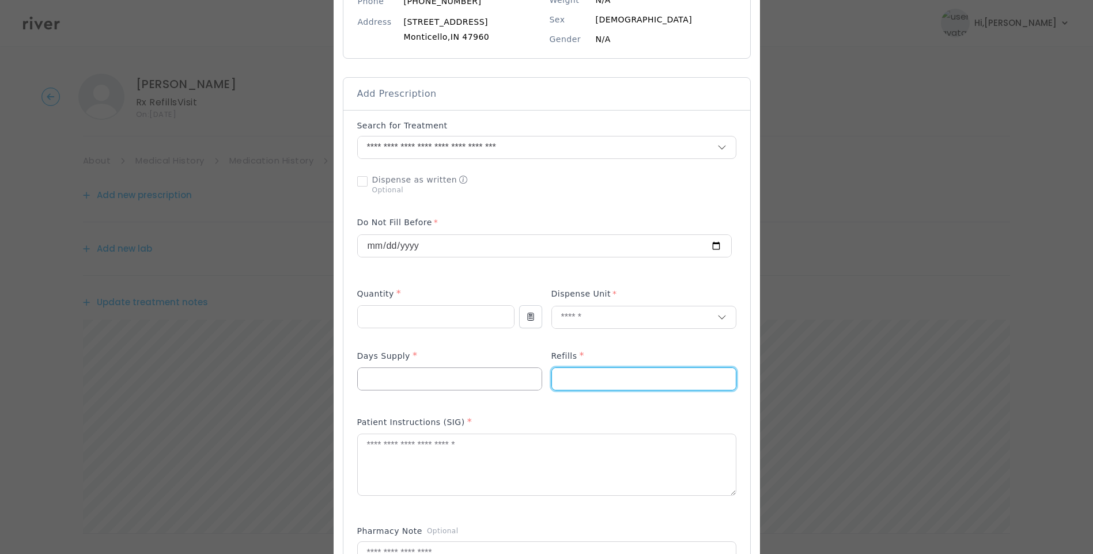
type input "*"
click at [479, 378] on input "number" at bounding box center [450, 379] width 184 height 22
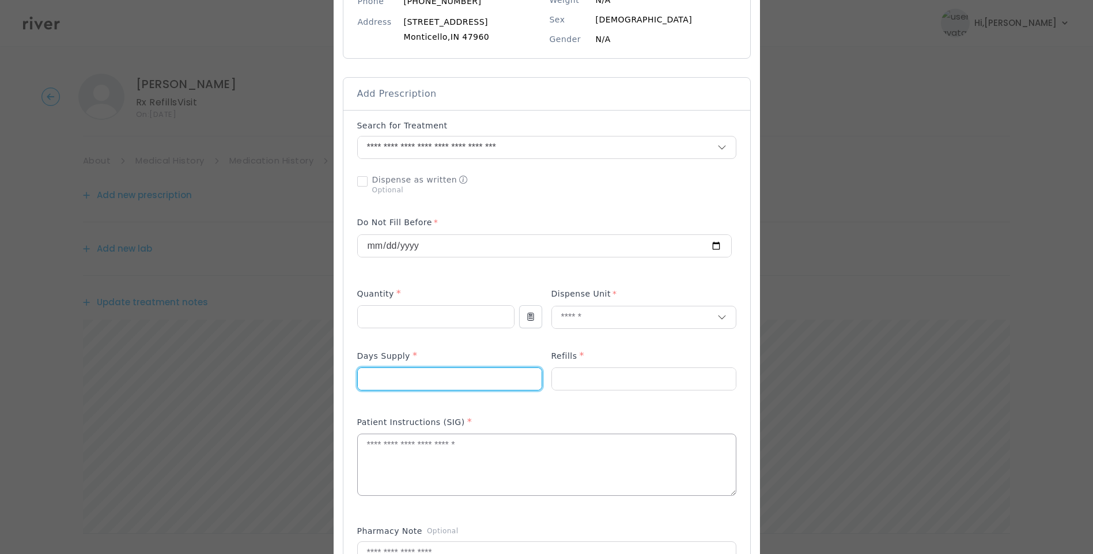
type input "**"
click at [459, 438] on textarea at bounding box center [547, 465] width 378 height 61
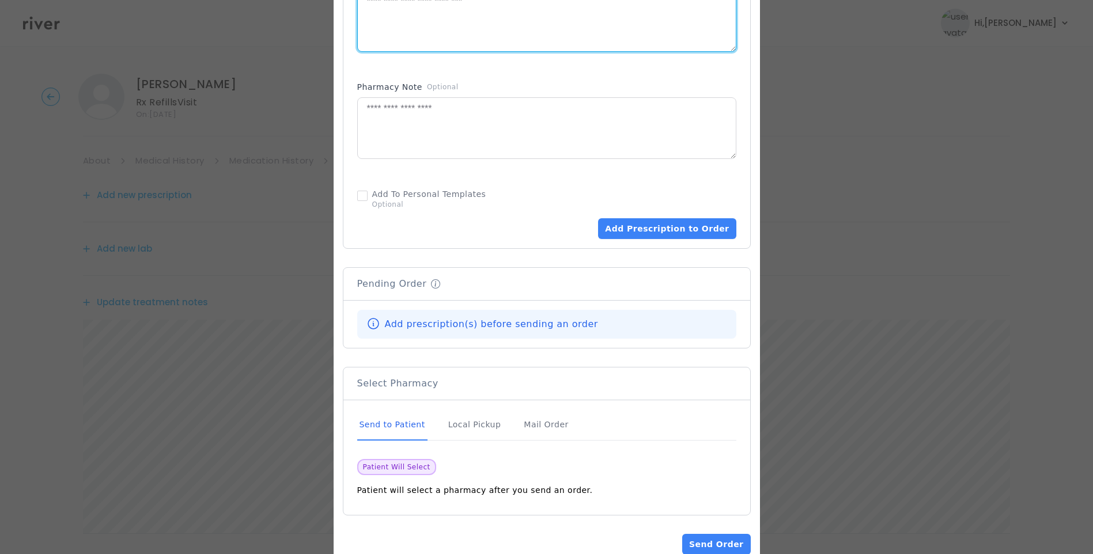
scroll to position [634, 0]
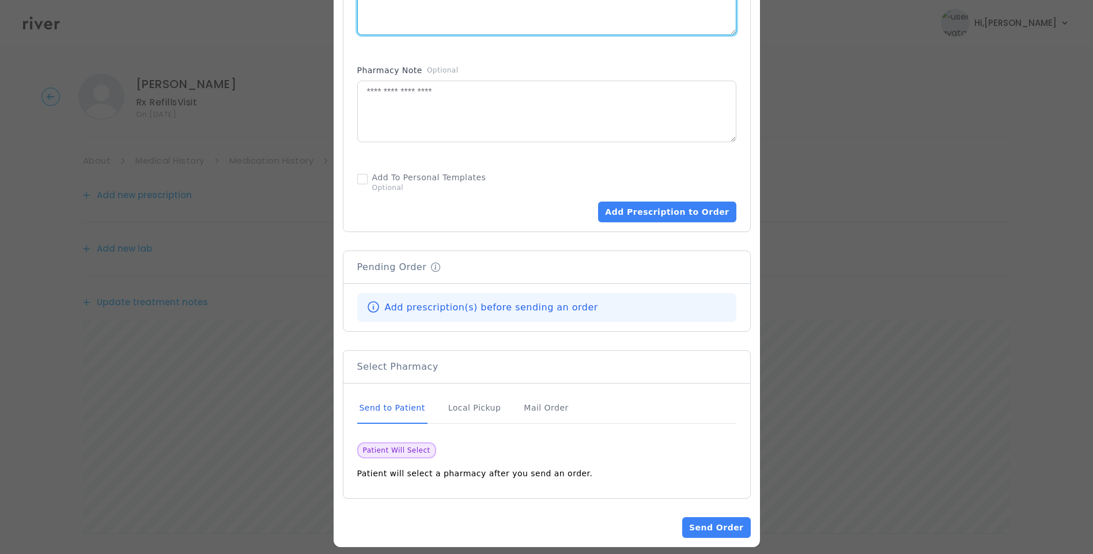
type textarea "**********"
click at [384, 407] on div "Send to Patient" at bounding box center [392, 408] width 70 height 31
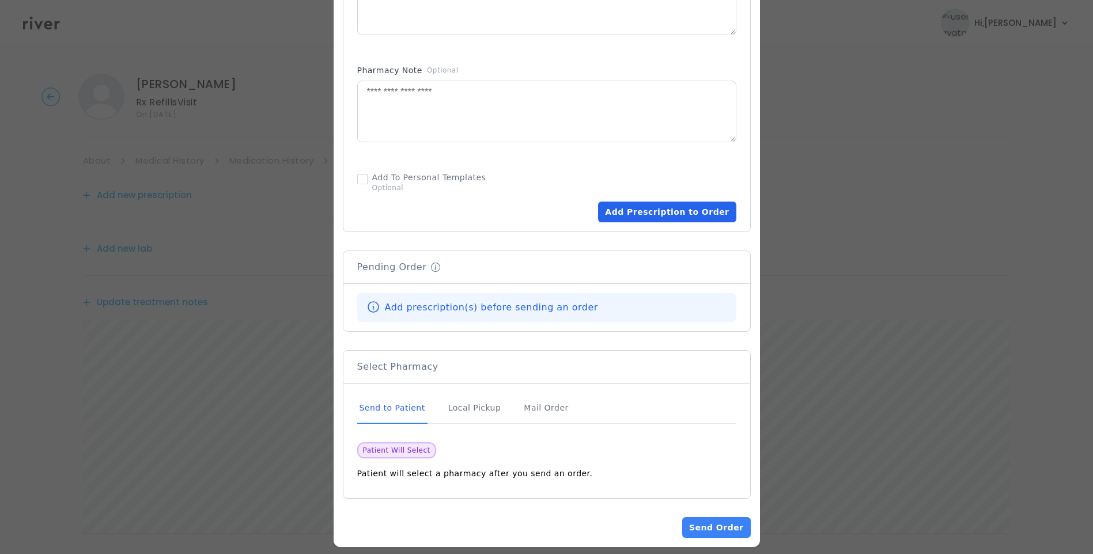
click at [673, 219] on button "Add Prescription to Order" at bounding box center [667, 212] width 138 height 21
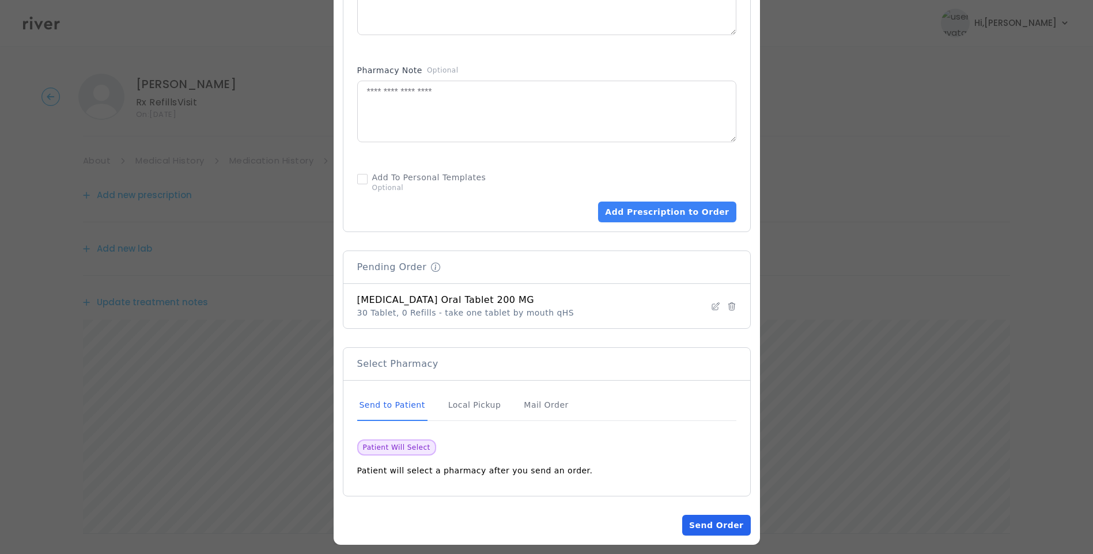
click at [743, 528] on button "Send Order" at bounding box center [716, 525] width 68 height 21
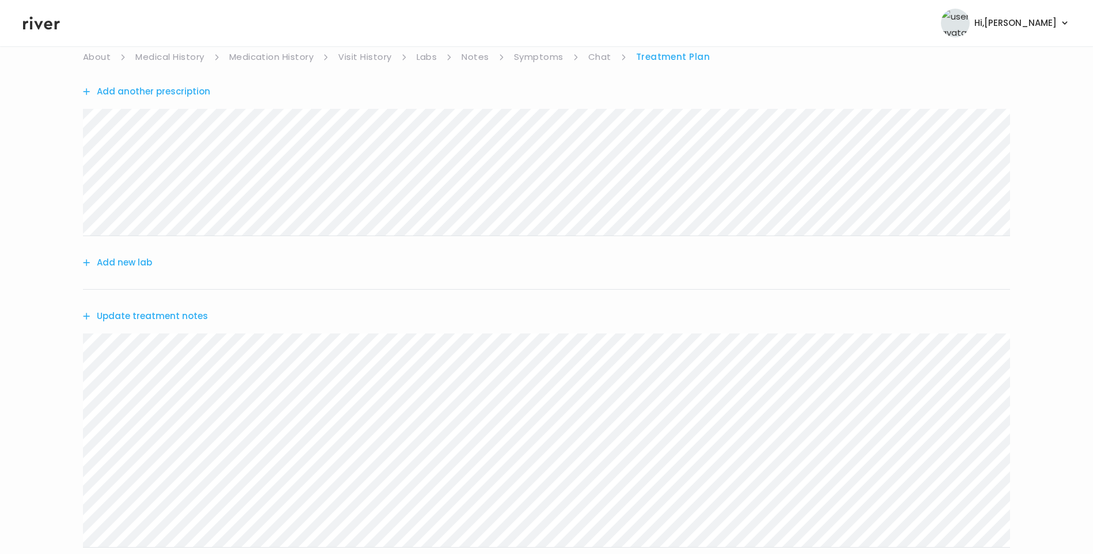
scroll to position [260, 0]
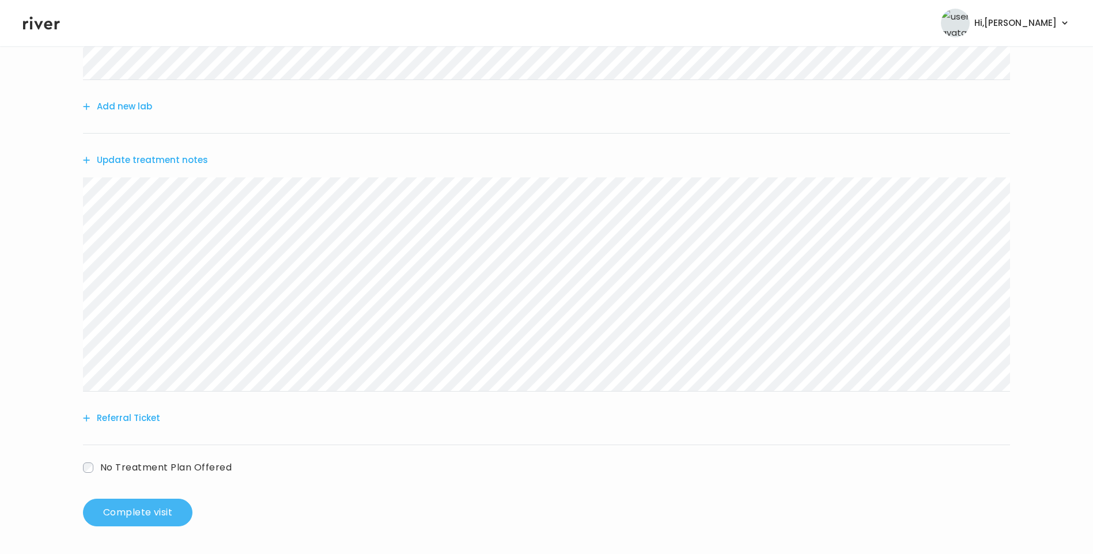
click at [184, 511] on button "Complete visit" at bounding box center [138, 513] width 110 height 28
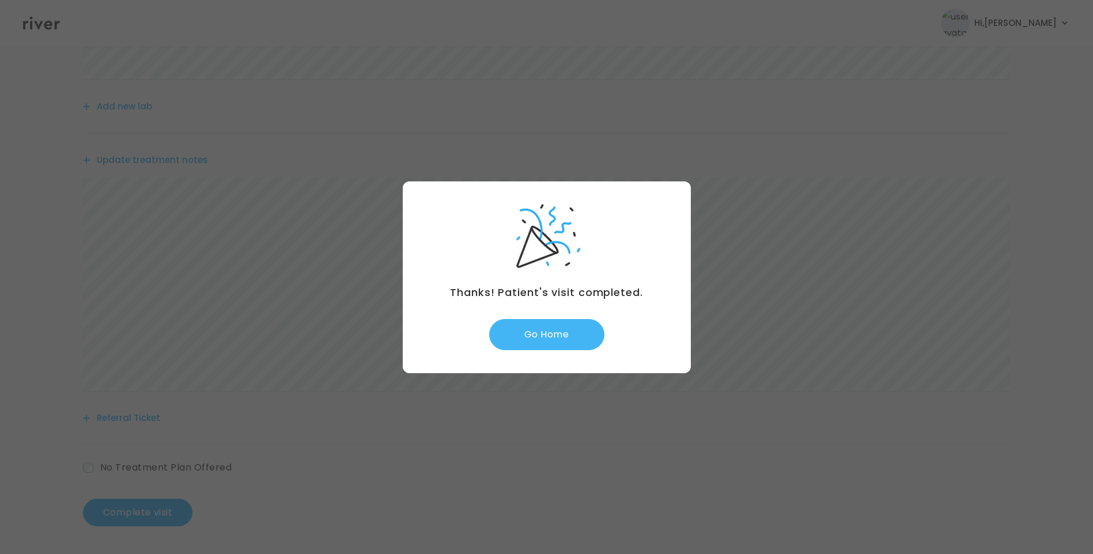
click at [564, 341] on button "Go Home" at bounding box center [546, 334] width 115 height 31
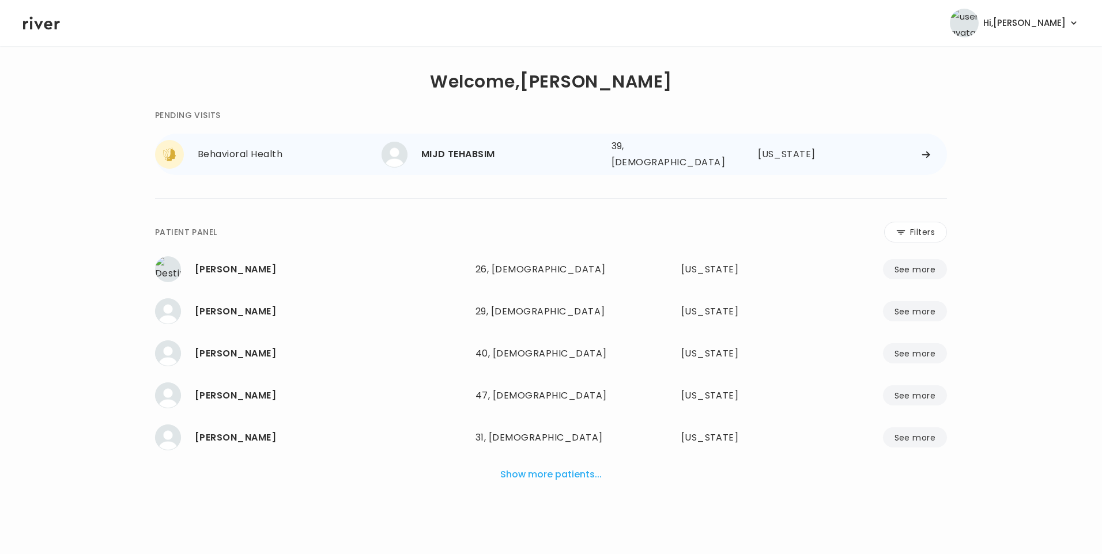
click at [476, 149] on div "MIJD TEHABSIM" at bounding box center [511, 154] width 181 height 16
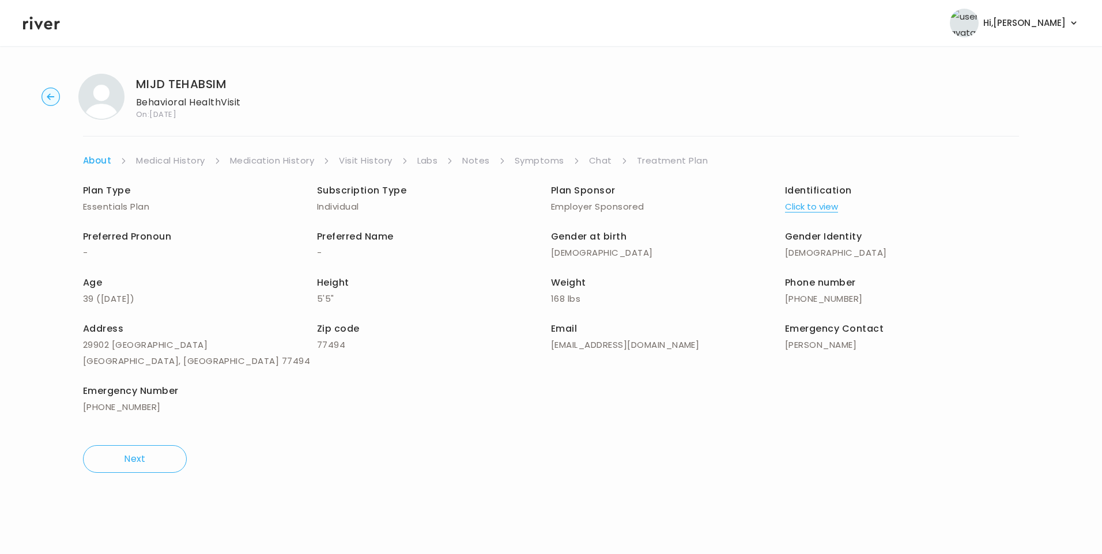
click at [602, 161] on link "Chat" at bounding box center [600, 161] width 23 height 16
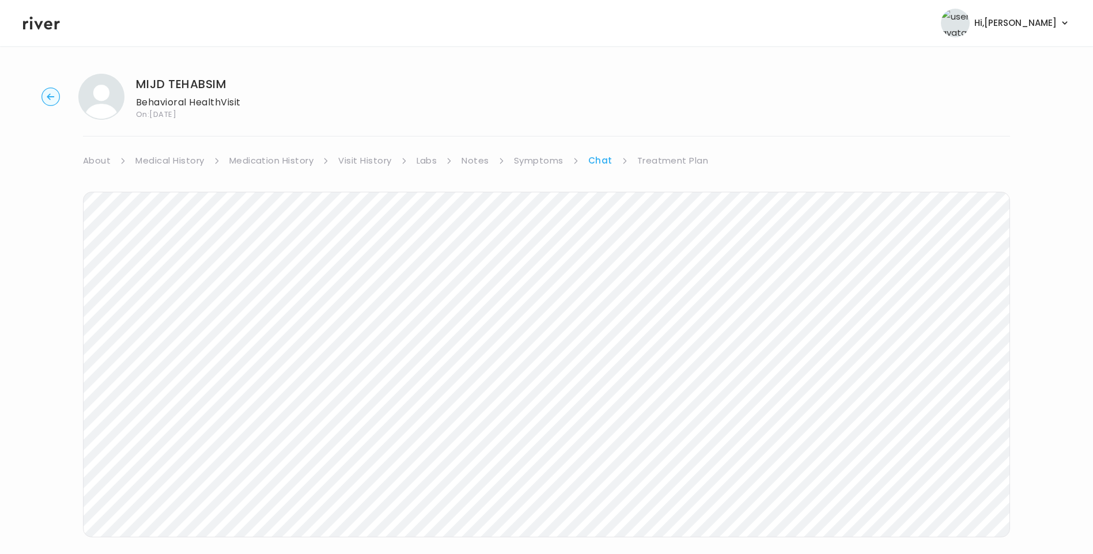
scroll to position [30, 0]
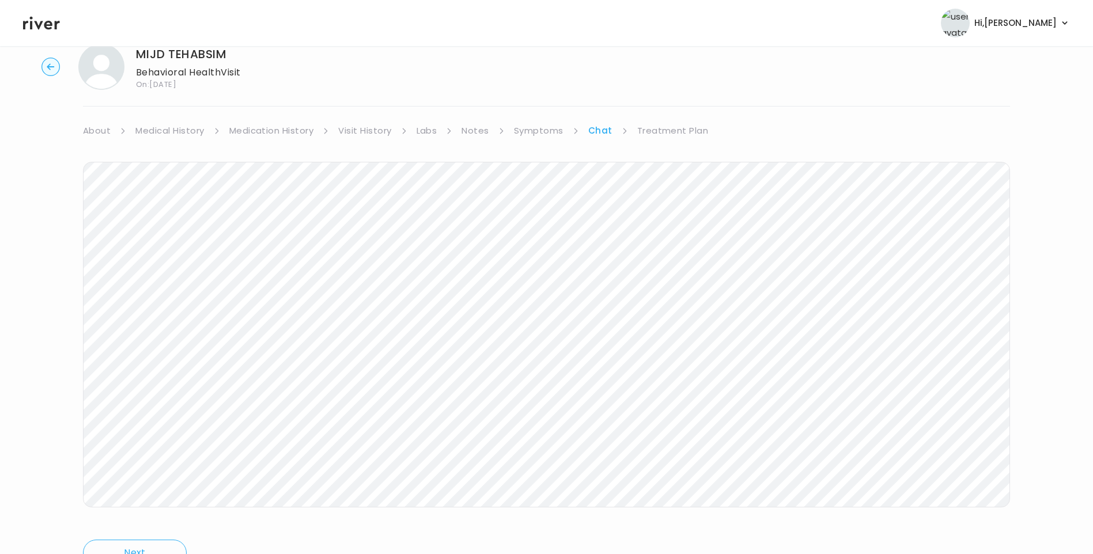
click at [45, 24] on icon at bounding box center [41, 23] width 37 height 13
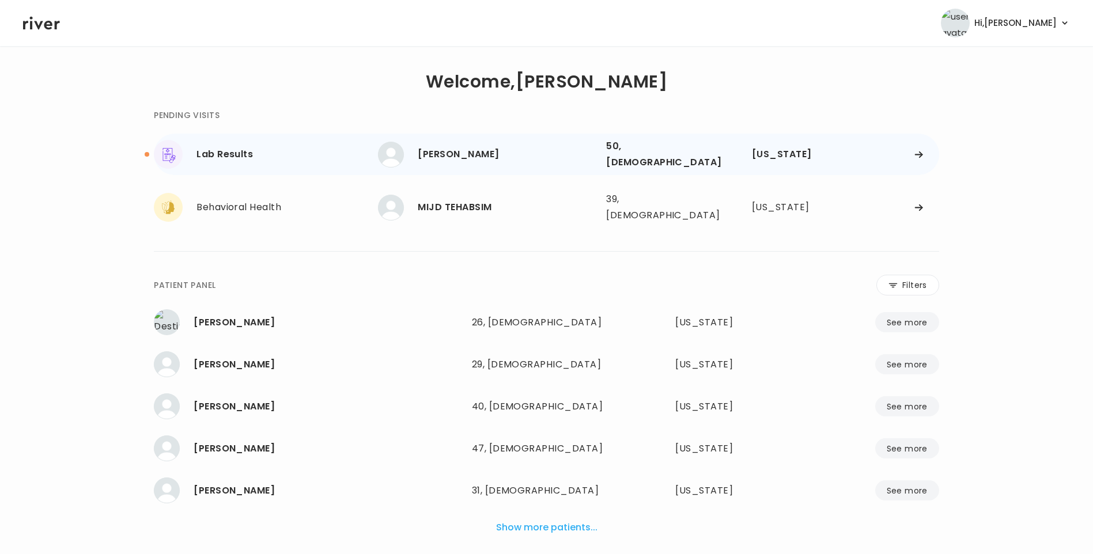
click at [492, 154] on div "[PERSON_NAME]" at bounding box center [507, 154] width 179 height 16
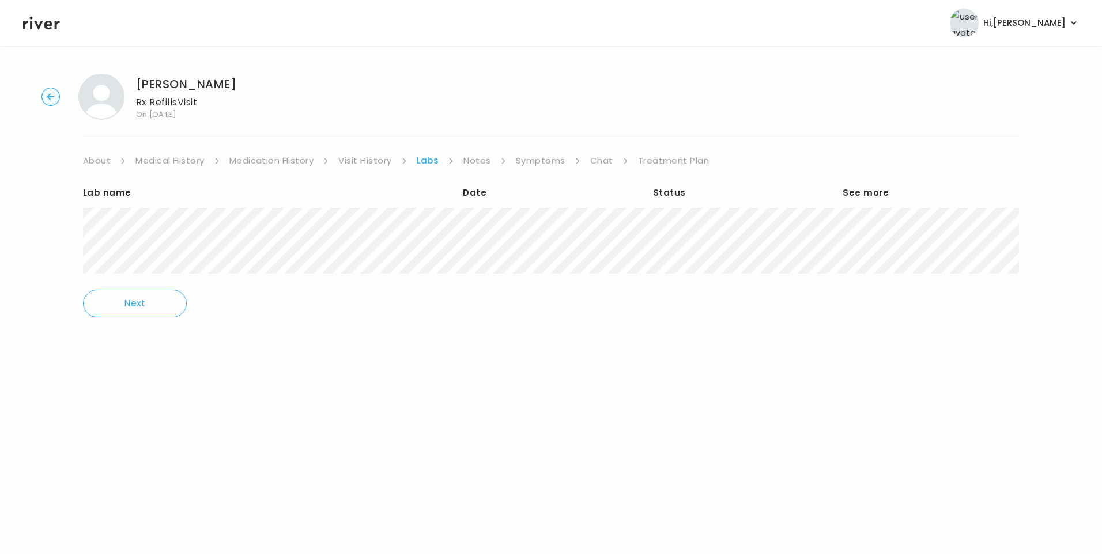
click at [352, 166] on link "Visit History" at bounding box center [364, 161] width 53 height 16
drag, startPoint x: 357, startPoint y: 160, endPoint x: 363, endPoint y: 161, distance: 6.4
click at [358, 160] on link "Visit History" at bounding box center [366, 161] width 57 height 16
click at [292, 163] on link "Medication History" at bounding box center [271, 161] width 85 height 16
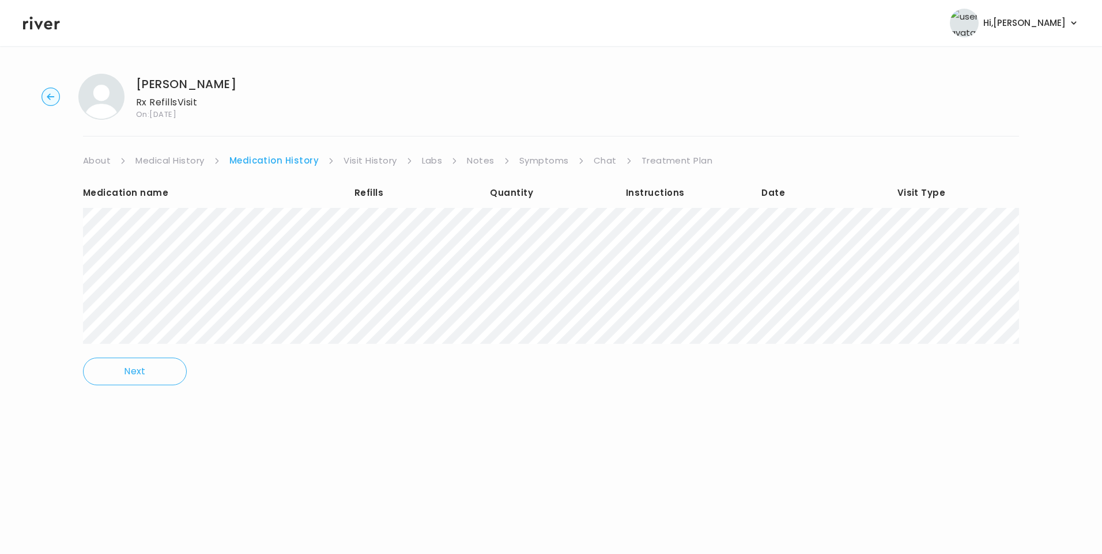
click at [376, 157] on link "Visit History" at bounding box center [370, 161] width 53 height 16
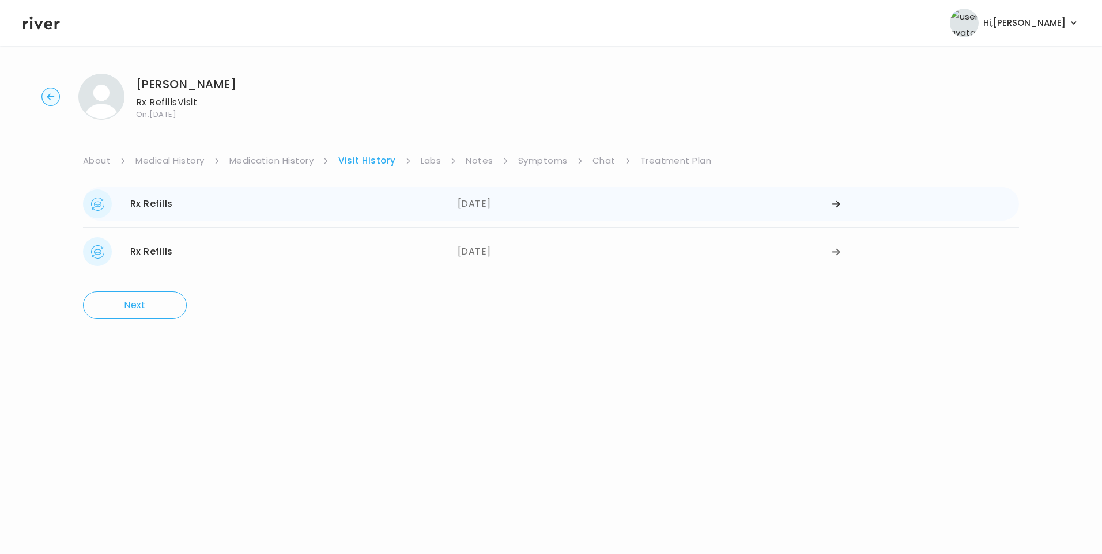
click at [299, 205] on div "Rx Refills [DATE]" at bounding box center [270, 204] width 375 height 29
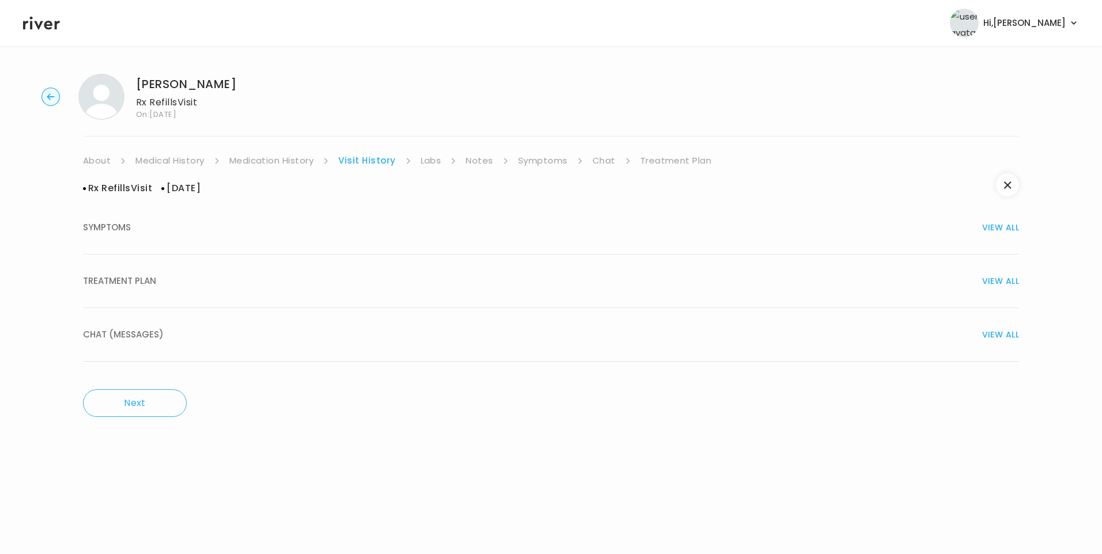
click at [145, 290] on button "TREATMENT PLAN VIEW ALL" at bounding box center [551, 282] width 936 height 54
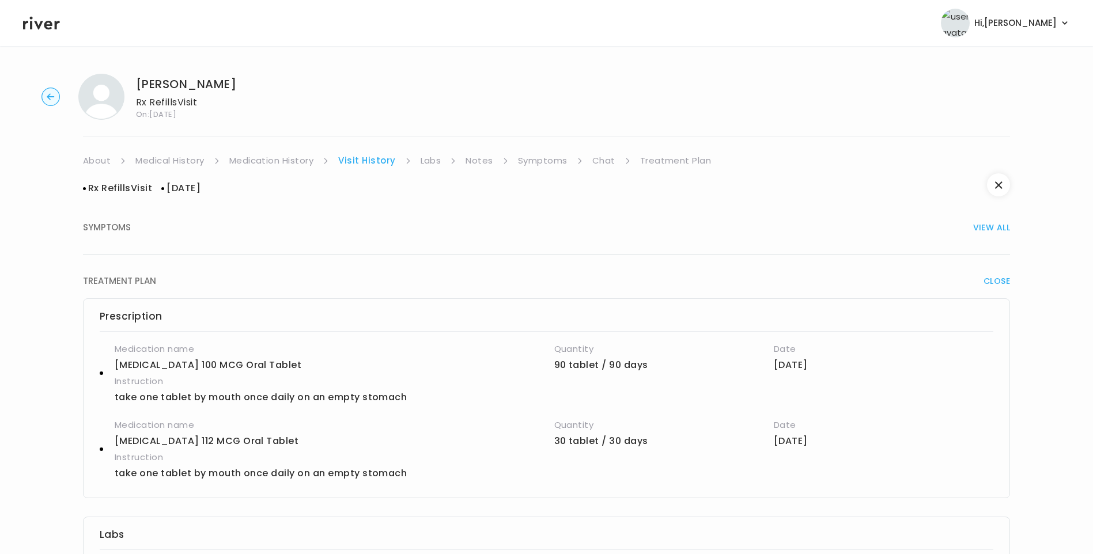
click at [431, 161] on link "Labs" at bounding box center [431, 161] width 21 height 16
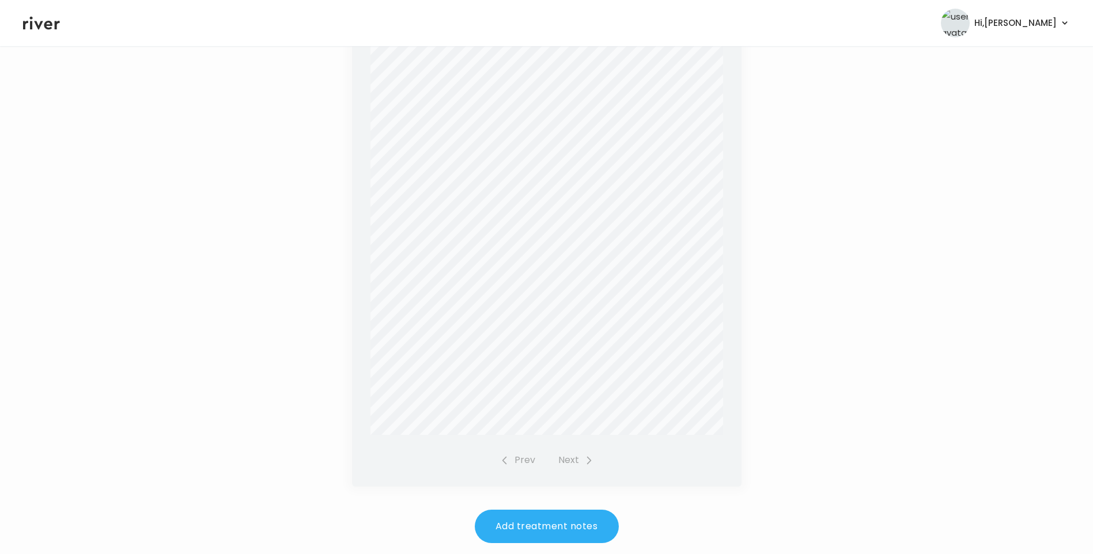
scroll to position [266, 0]
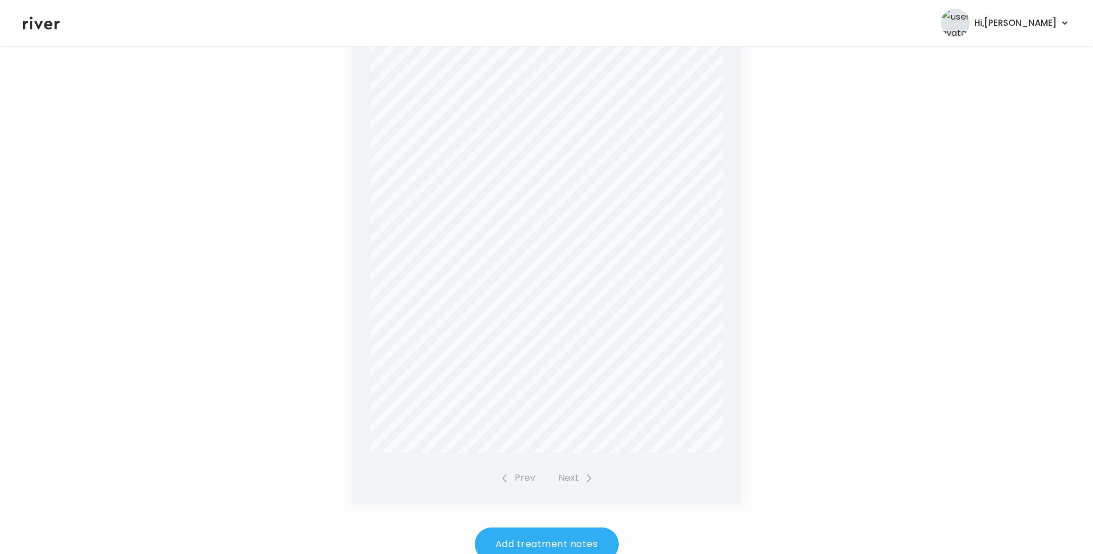
drag, startPoint x: 555, startPoint y: 470, endPoint x: 571, endPoint y: 476, distance: 16.6
click at [557, 471] on div "Report Status: Final [PERSON_NAME] Patient Information Specimen Information Cli…" at bounding box center [547, 241] width 390 height 527
click at [576, 478] on div "Prev Next" at bounding box center [546, 478] width 93 height 16
drag, startPoint x: 576, startPoint y: 478, endPoint x: 566, endPoint y: 537, distance: 60.3
click at [566, 537] on button "Add treatment notes" at bounding box center [547, 544] width 144 height 33
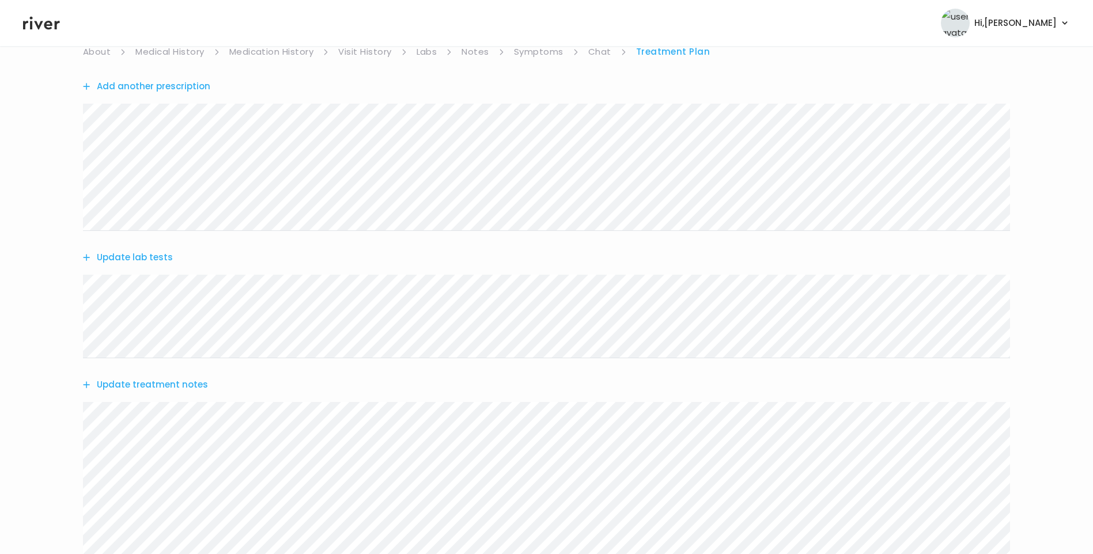
scroll to position [115, 0]
click at [177, 387] on div "Update treatment notes" at bounding box center [546, 378] width 927 height 53
click at [180, 375] on button "Update treatment notes" at bounding box center [145, 379] width 125 height 16
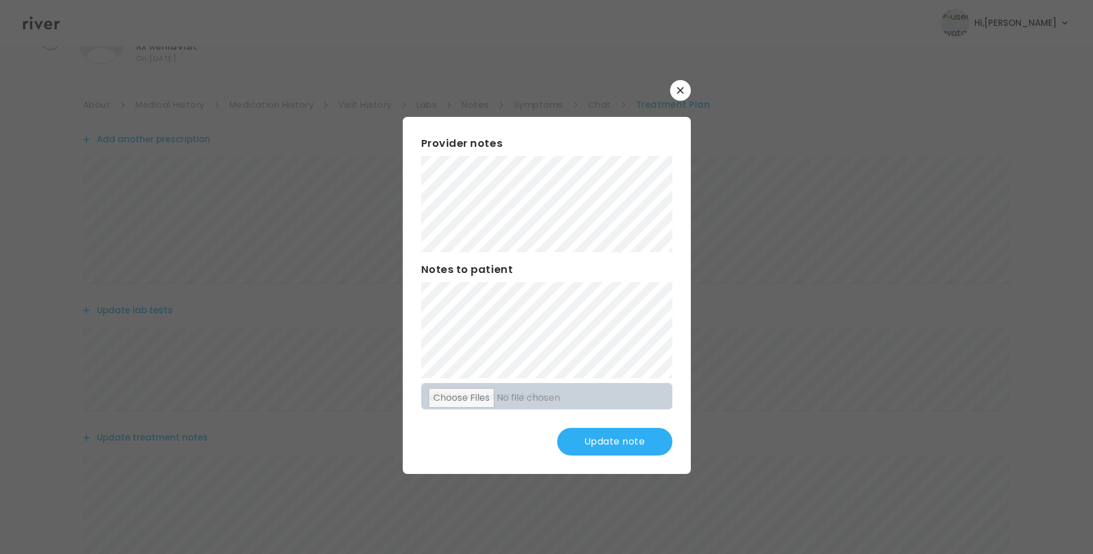
scroll to position [0, 0]
click at [656, 443] on button "Update note" at bounding box center [614, 442] width 115 height 28
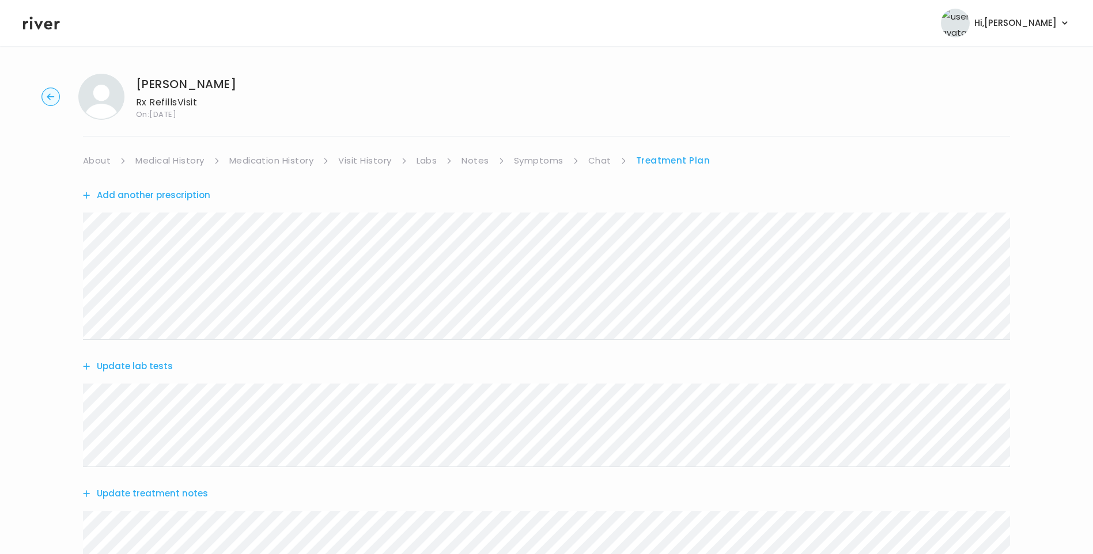
click at [374, 159] on link "Visit History" at bounding box center [364, 161] width 53 height 16
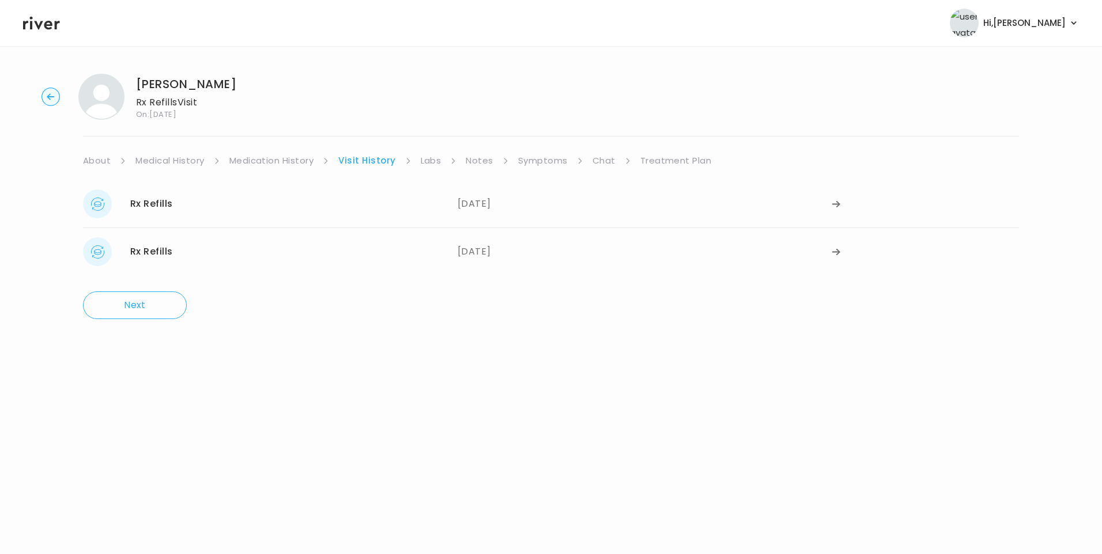
click at [661, 163] on link "Treatment Plan" at bounding box center [675, 161] width 71 height 16
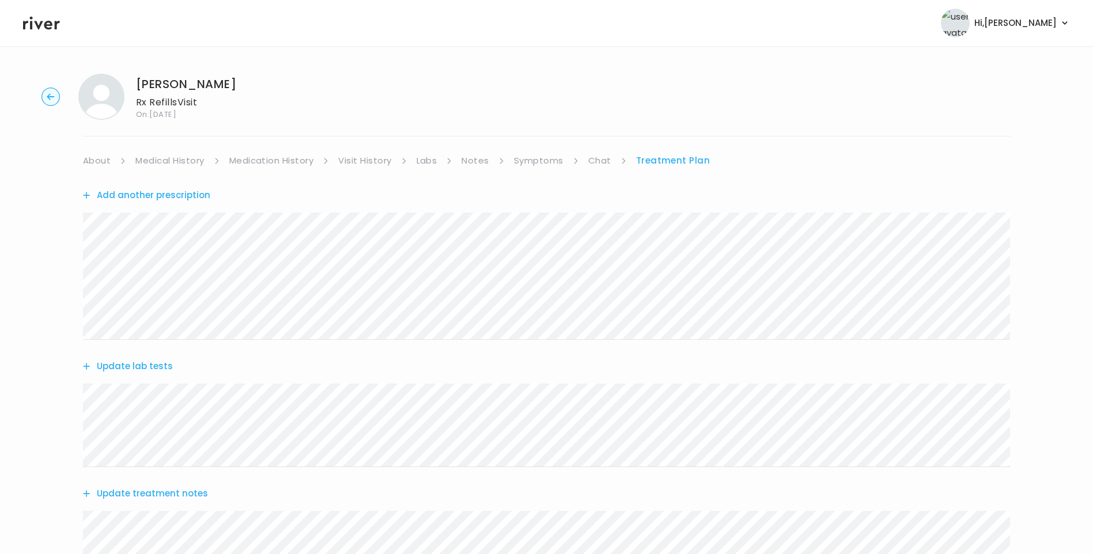
click at [431, 161] on link "Labs" at bounding box center [427, 161] width 21 height 16
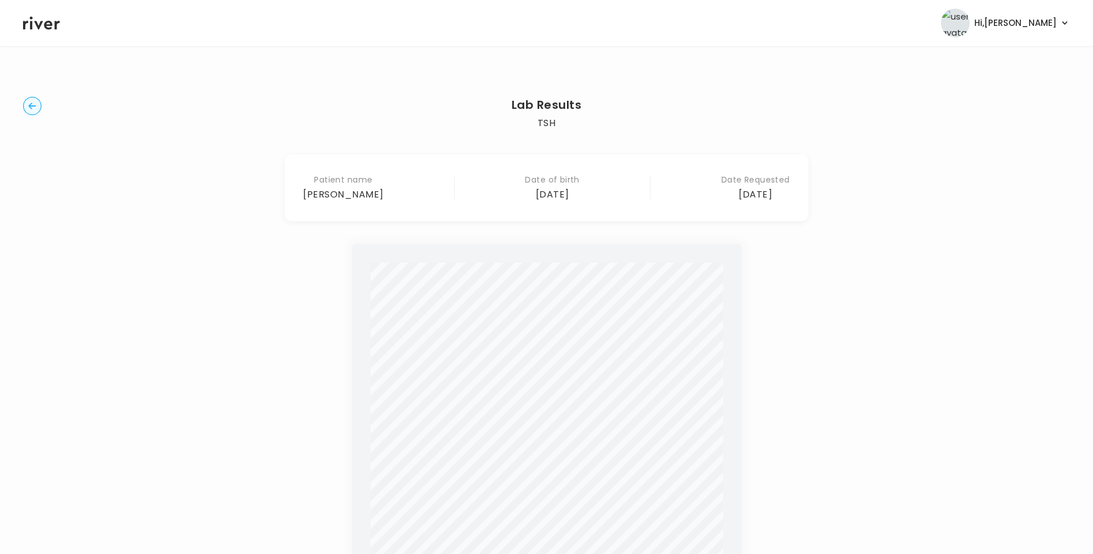
drag, startPoint x: 30, startPoint y: 101, endPoint x: 69, endPoint y: 119, distance: 42.8
click at [30, 102] on circle "button" at bounding box center [33, 106] width 18 height 18
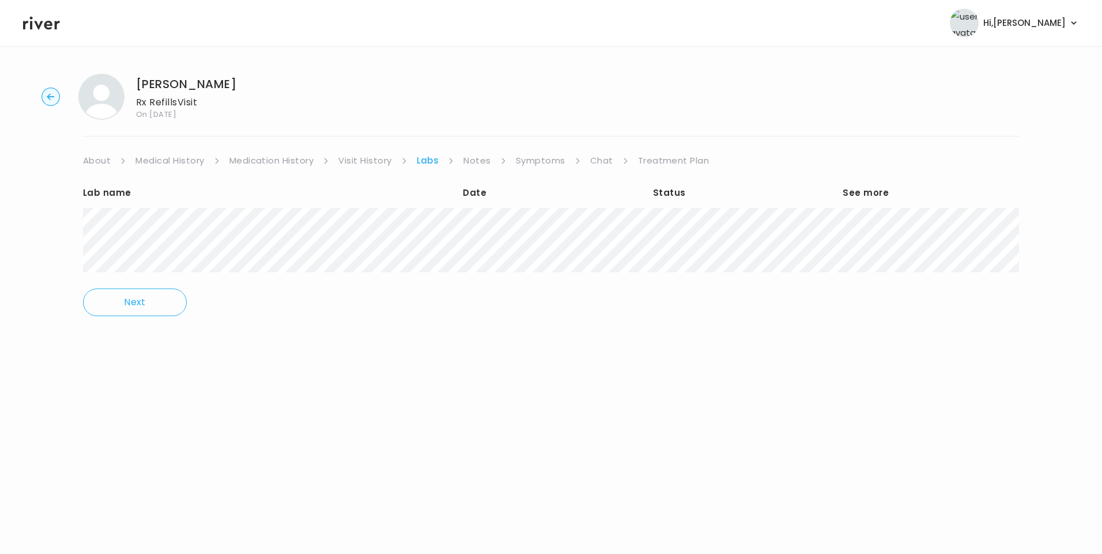
click at [294, 157] on link "Medication History" at bounding box center [271, 161] width 85 height 16
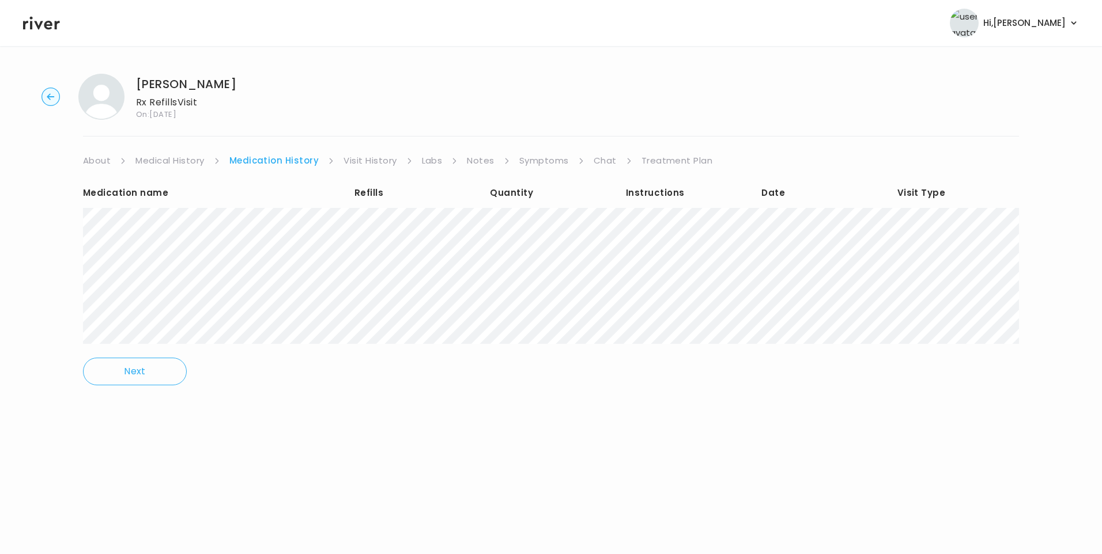
click at [673, 160] on link "Treatment Plan" at bounding box center [676, 161] width 71 height 16
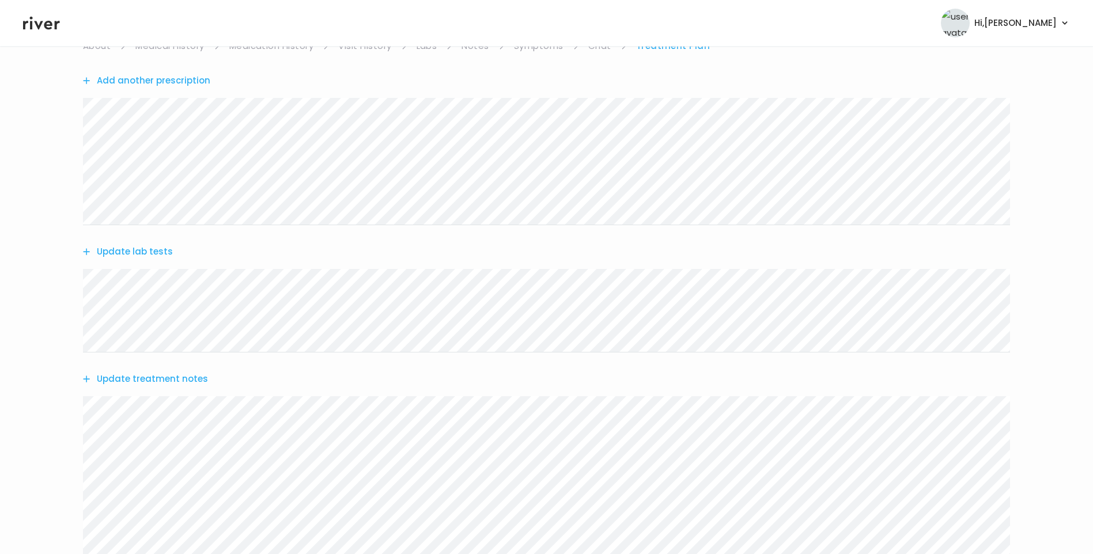
scroll to position [173, 0]
click at [199, 320] on button "Update treatment notes" at bounding box center [145, 321] width 125 height 16
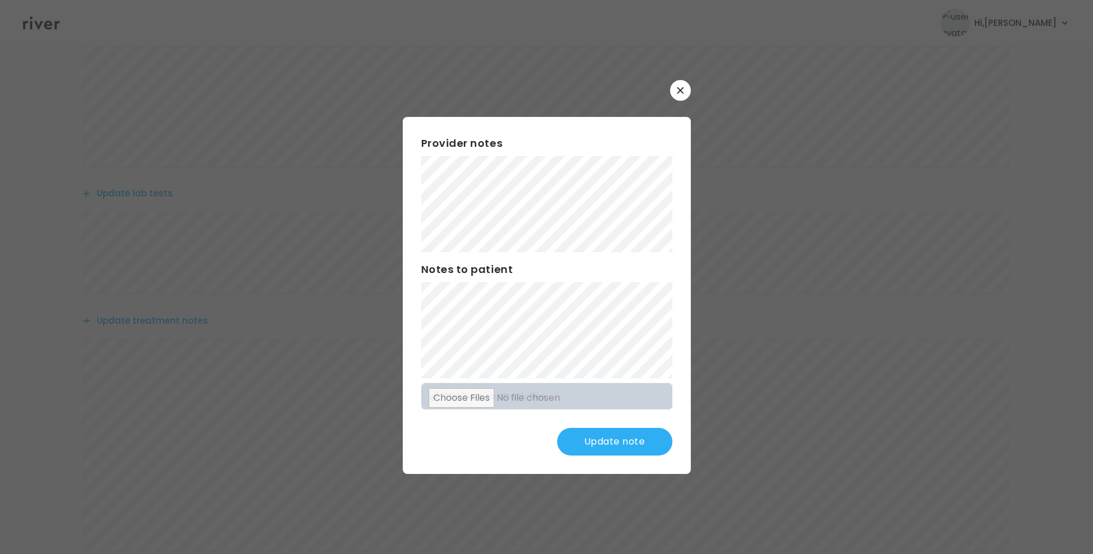
click at [679, 90] on icon "button" at bounding box center [680, 90] width 7 height 7
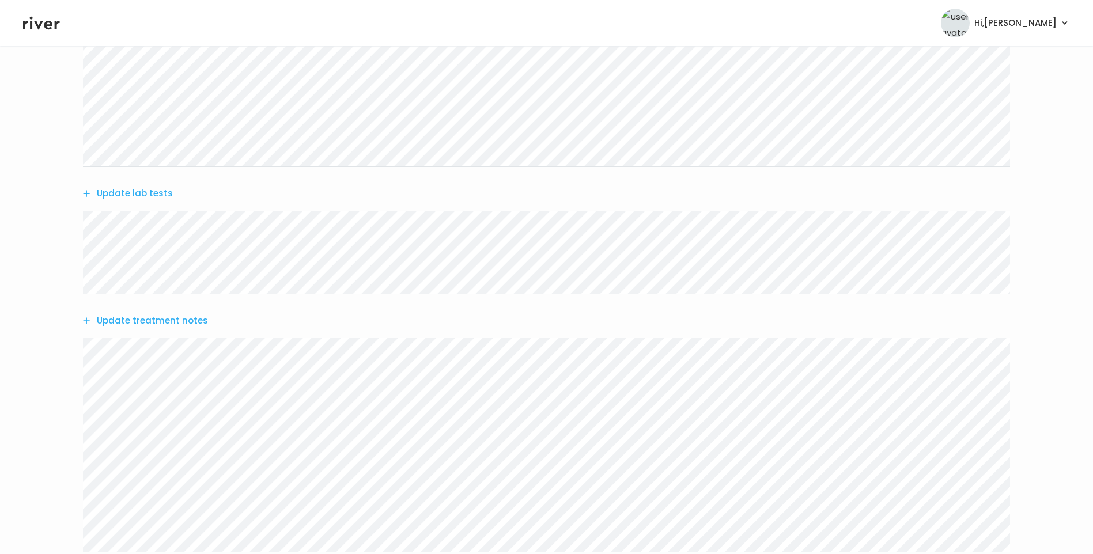
scroll to position [0, 0]
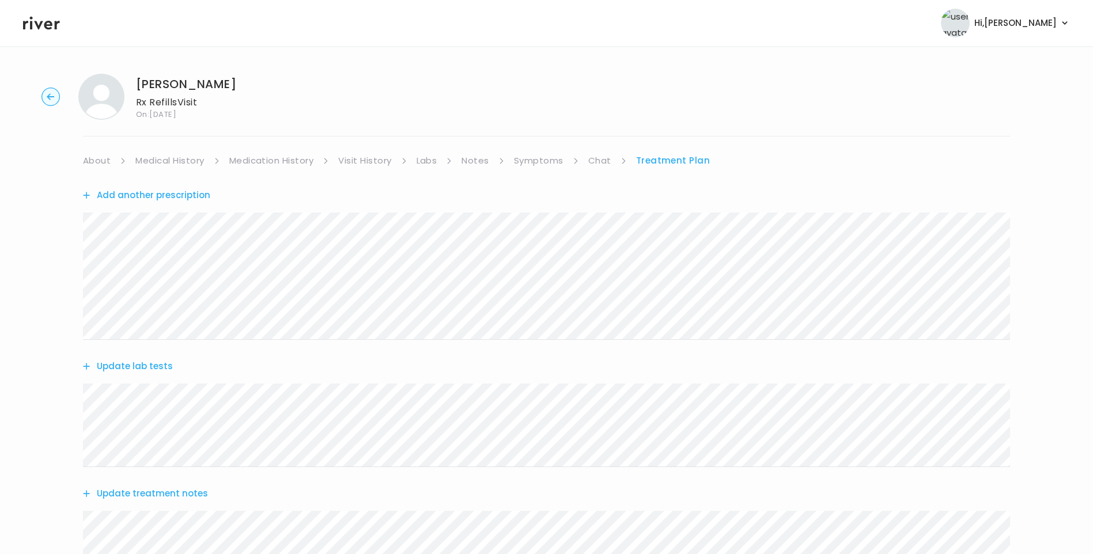
click at [300, 161] on link "Medication History" at bounding box center [271, 161] width 85 height 16
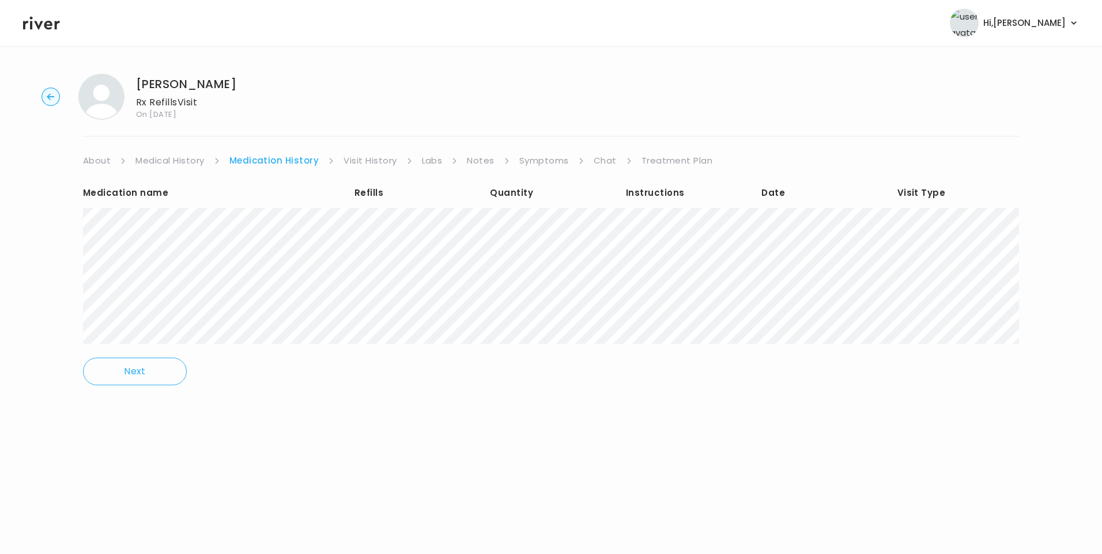
click at [653, 163] on link "Treatment Plan" at bounding box center [676, 161] width 71 height 16
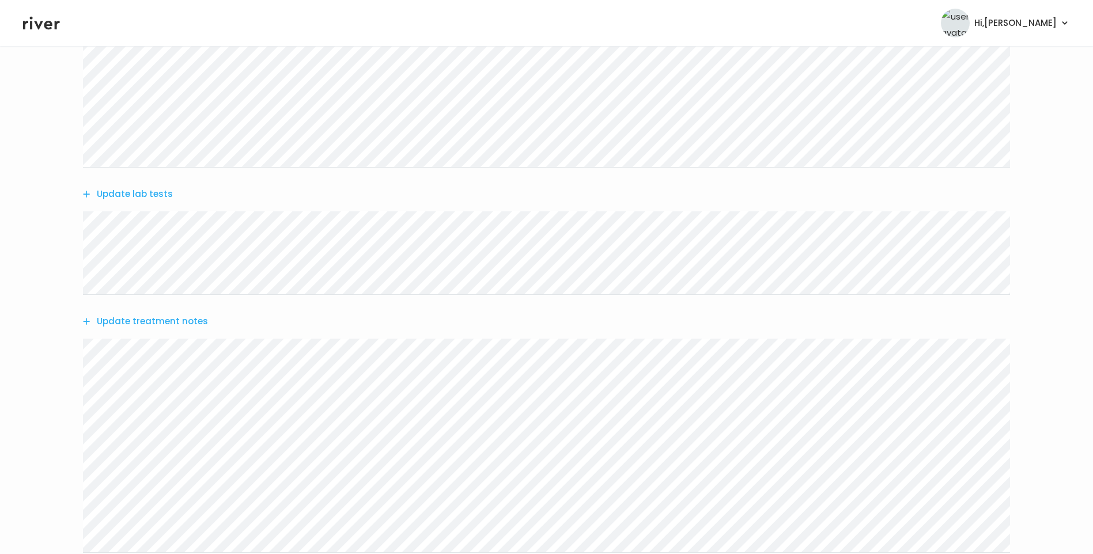
scroll to position [173, 0]
click at [138, 323] on button "Update treatment notes" at bounding box center [145, 321] width 125 height 16
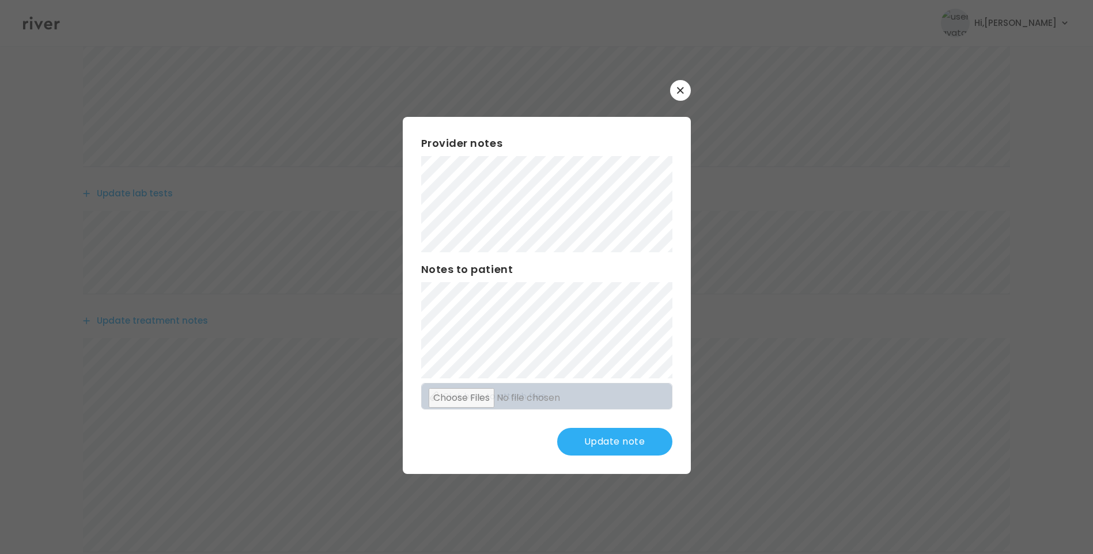
click at [622, 444] on button "Update note" at bounding box center [614, 442] width 115 height 28
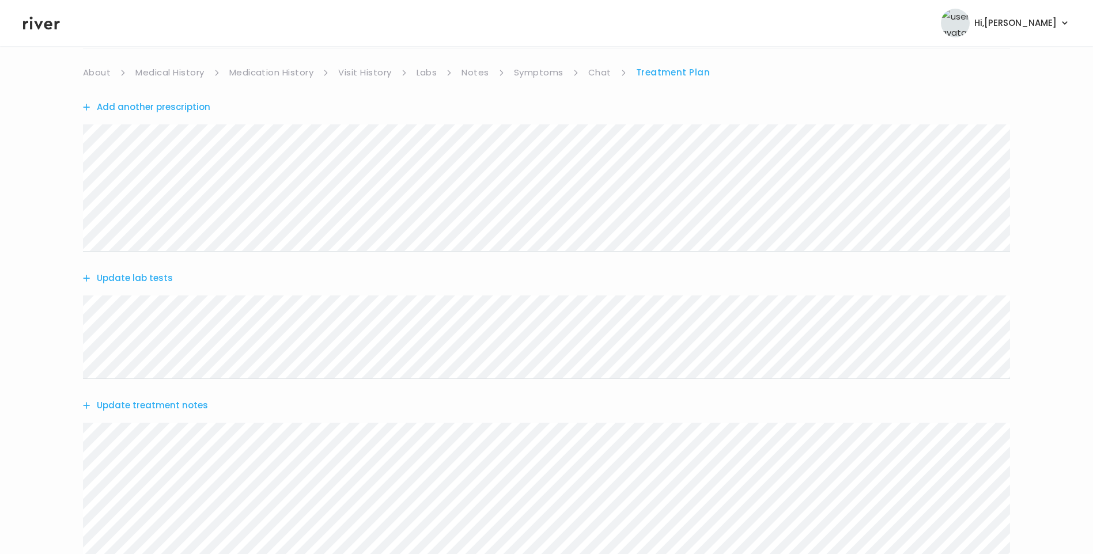
scroll to position [0, 0]
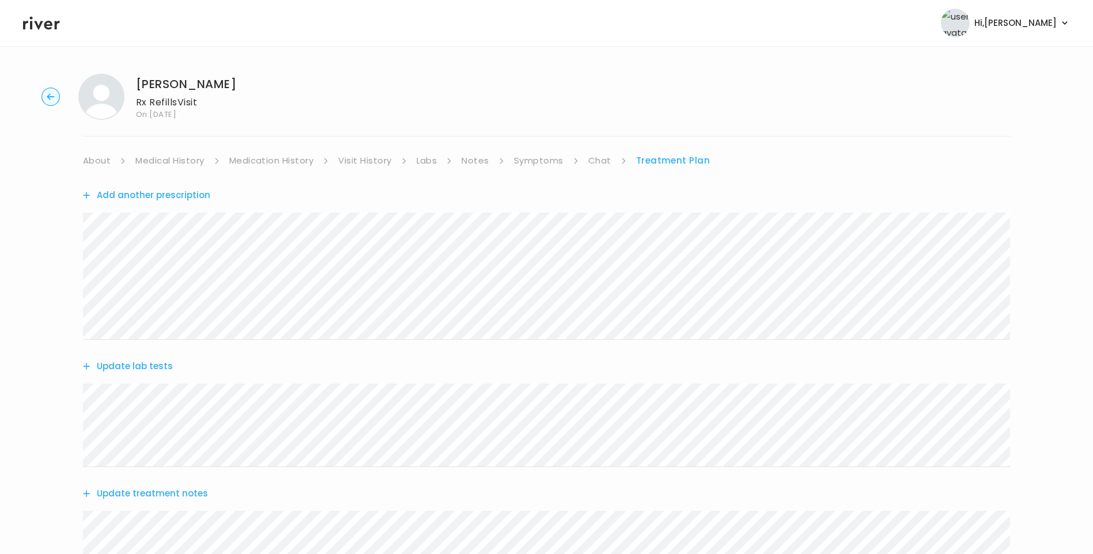
click at [282, 160] on link "Medication History" at bounding box center [271, 161] width 85 height 16
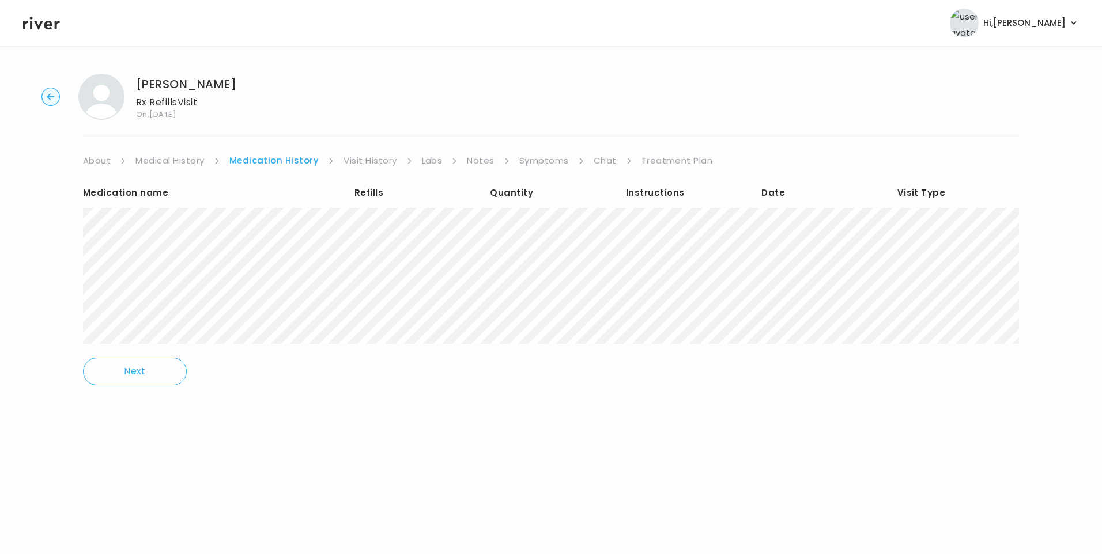
click at [652, 160] on link "Treatment Plan" at bounding box center [676, 161] width 71 height 16
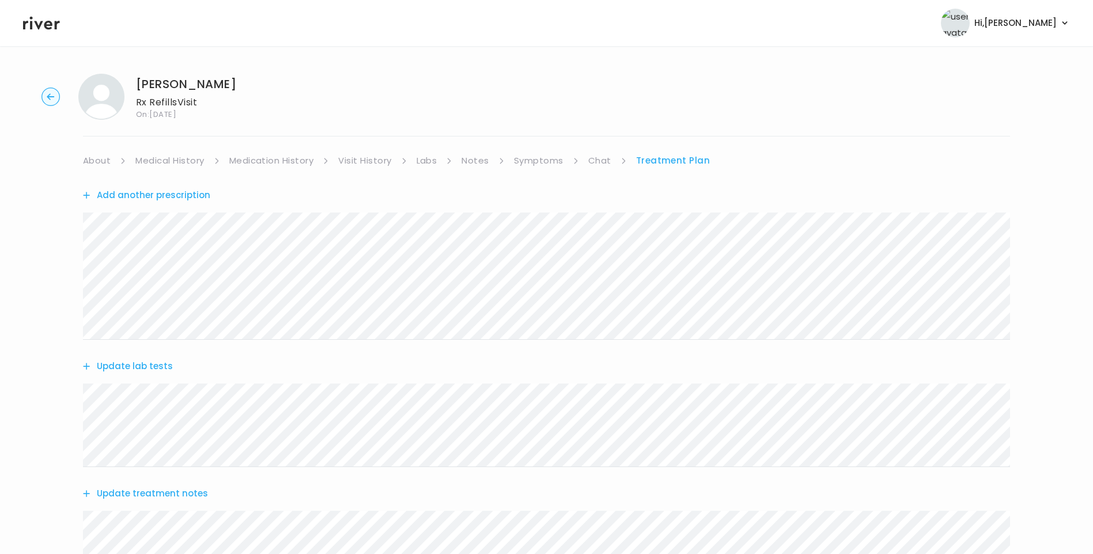
click at [343, 154] on link "Visit History" at bounding box center [364, 161] width 53 height 16
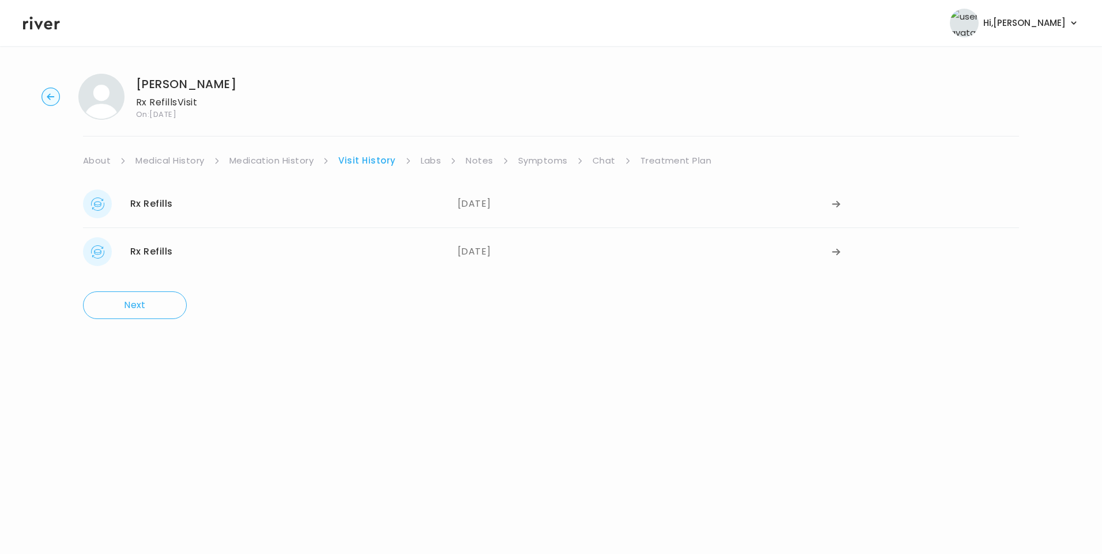
click at [323, 199] on div "Rx Refills 02/06/2025" at bounding box center [270, 204] width 375 height 29
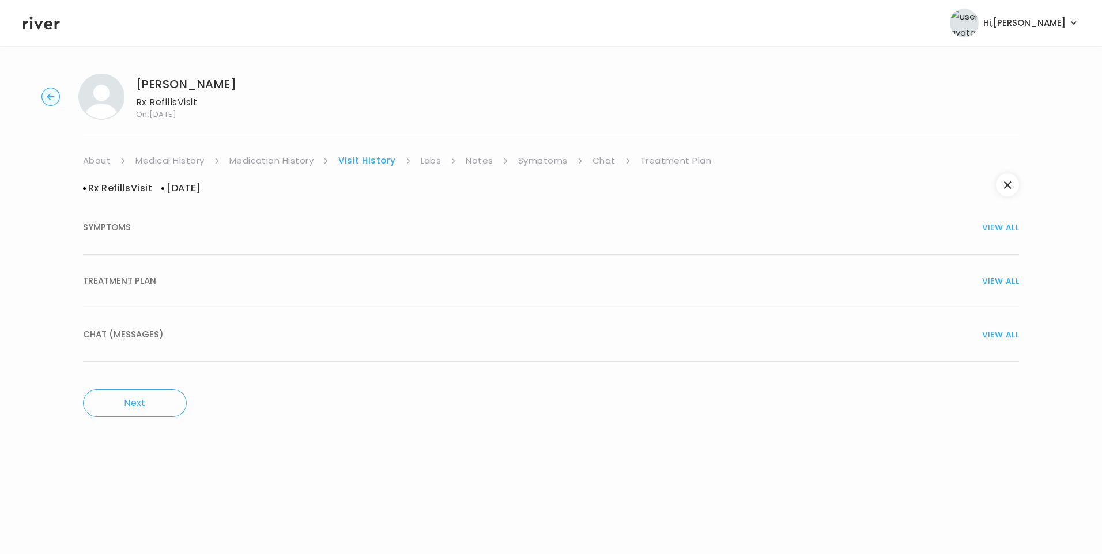
click at [661, 163] on link "Treatment Plan" at bounding box center [675, 161] width 71 height 16
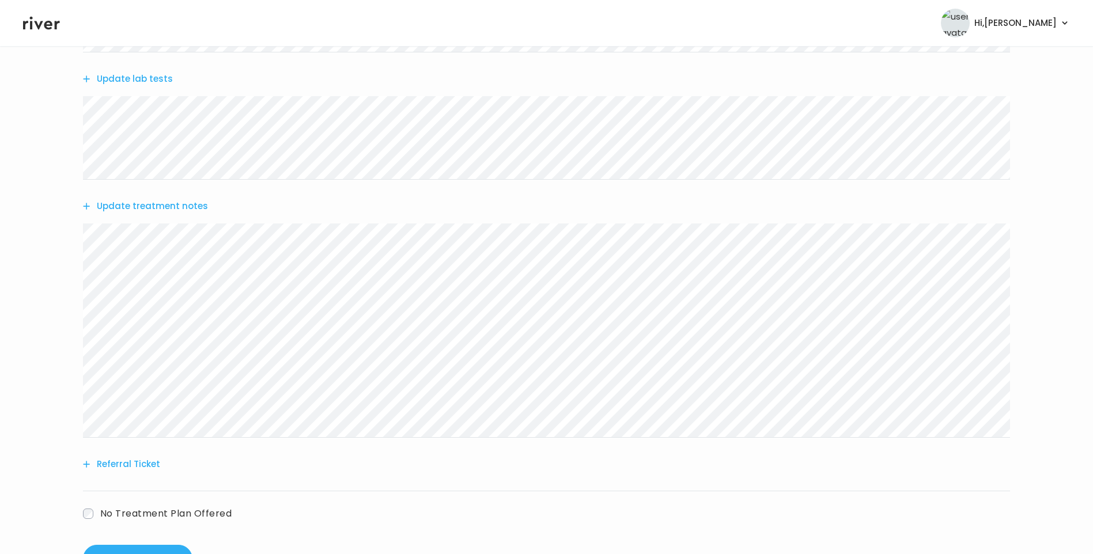
scroll to position [288, 0]
click at [191, 206] on button "Update treatment notes" at bounding box center [145, 206] width 125 height 16
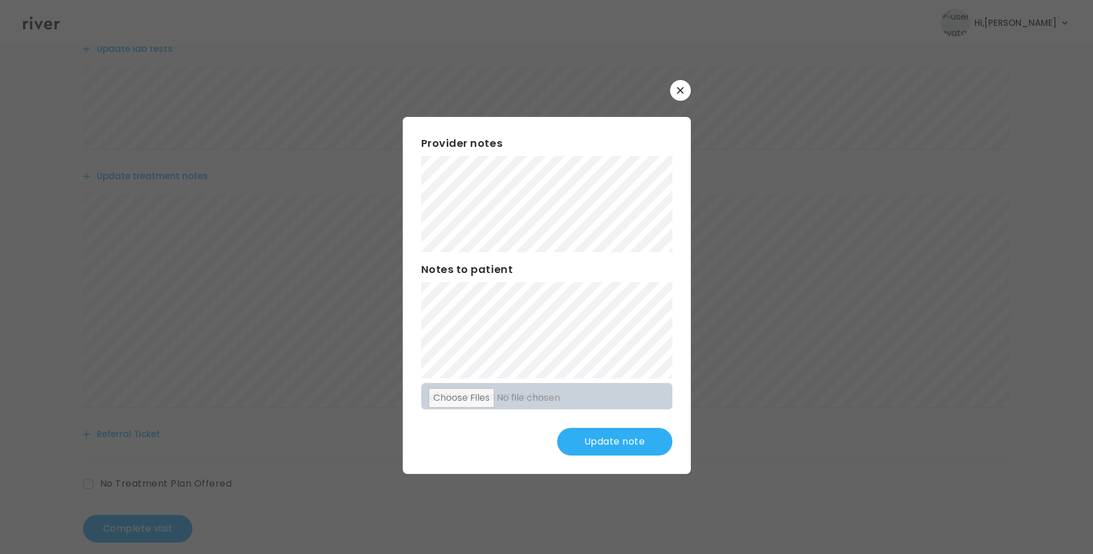
scroll to position [334, 0]
click at [598, 441] on button "Update note" at bounding box center [614, 442] width 115 height 28
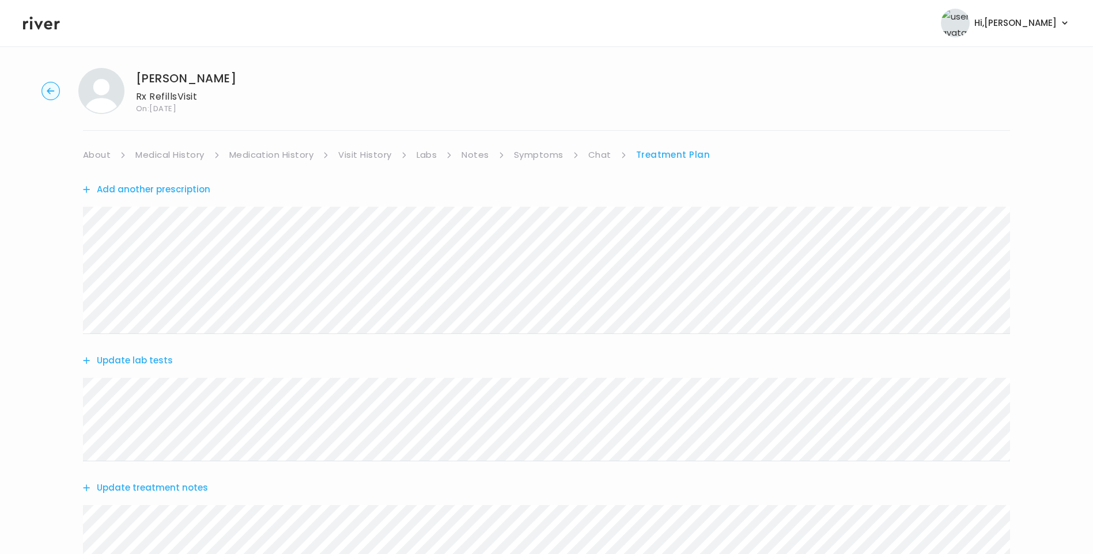
scroll to position [0, 0]
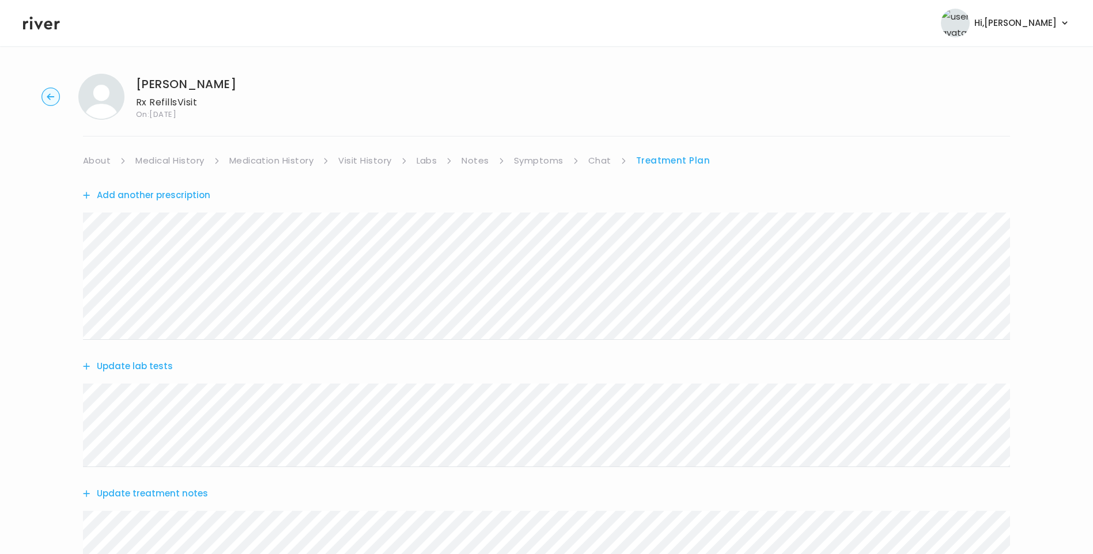
click at [596, 161] on link "Chat" at bounding box center [599, 161] width 23 height 16
click at [41, 30] on icon at bounding box center [41, 22] width 37 height 17
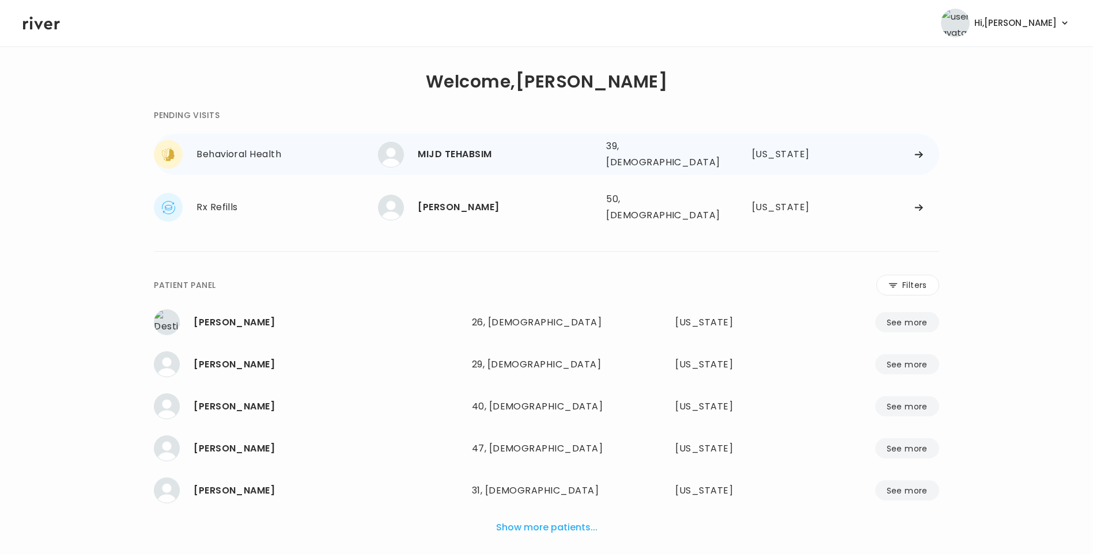
click at [469, 148] on div "MIJD TEHABSIM" at bounding box center [507, 154] width 179 height 16
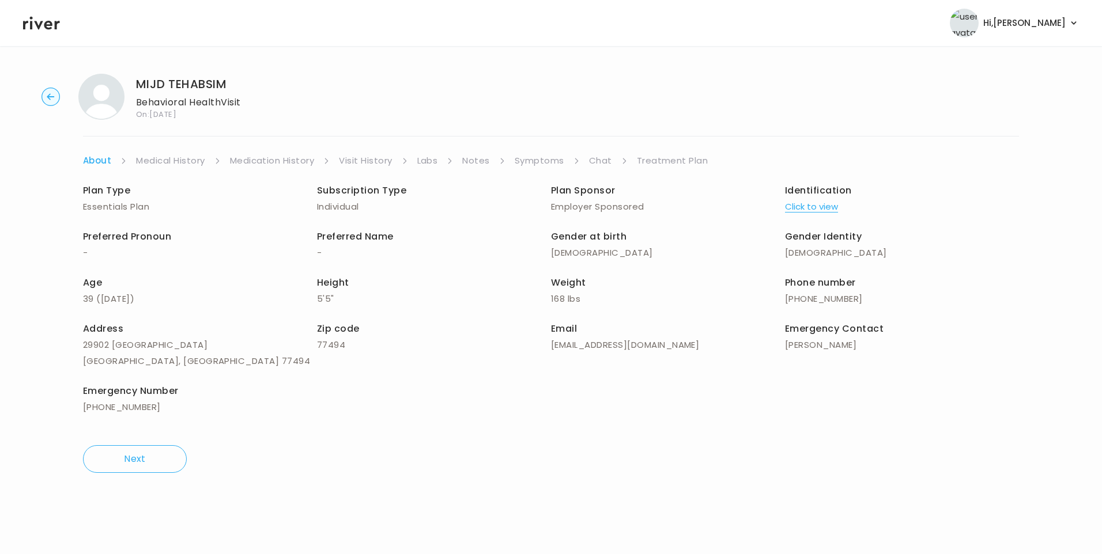
click at [546, 159] on link "Symptoms" at bounding box center [540, 161] width 50 height 16
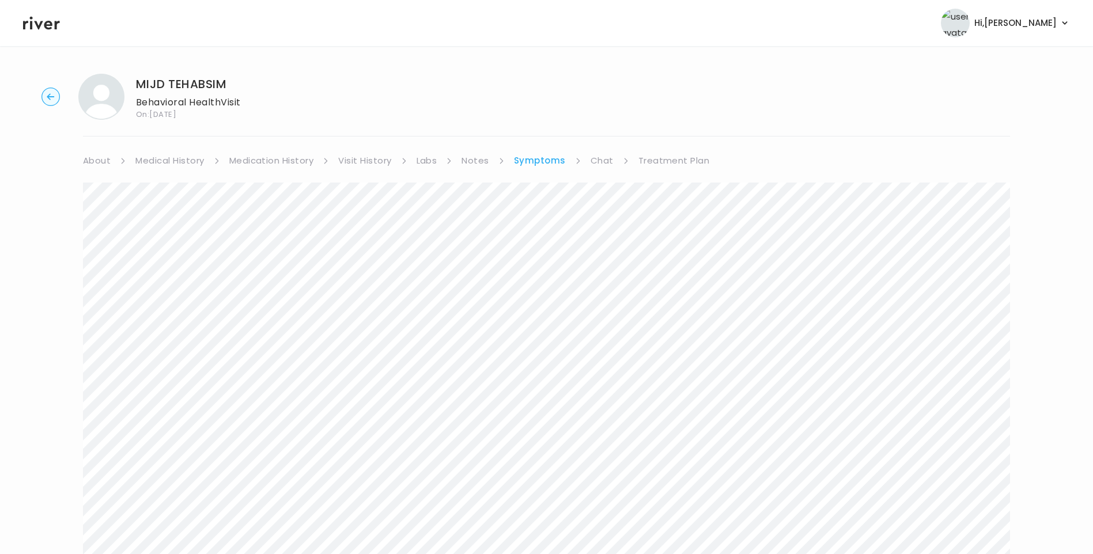
click at [599, 160] on link "Chat" at bounding box center [602, 161] width 23 height 16
drag, startPoint x: 29, startPoint y: 25, endPoint x: 35, endPoint y: 28, distance: 6.7
click at [29, 25] on icon at bounding box center [41, 22] width 37 height 17
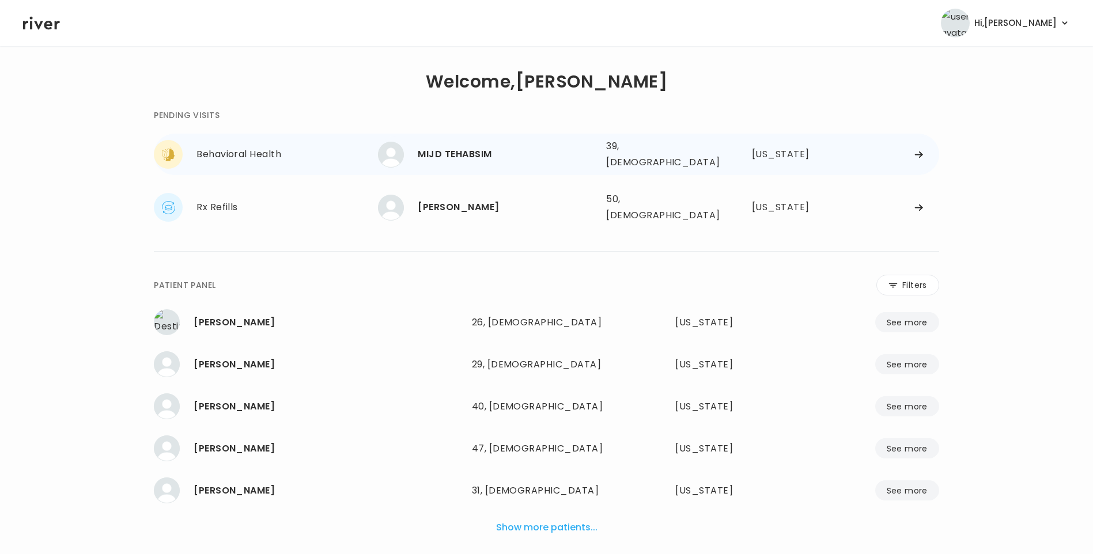
click at [455, 161] on div "[PERSON_NAME] 39, [DEMOGRAPHIC_DATA] See more" at bounding box center [487, 155] width 219 height 26
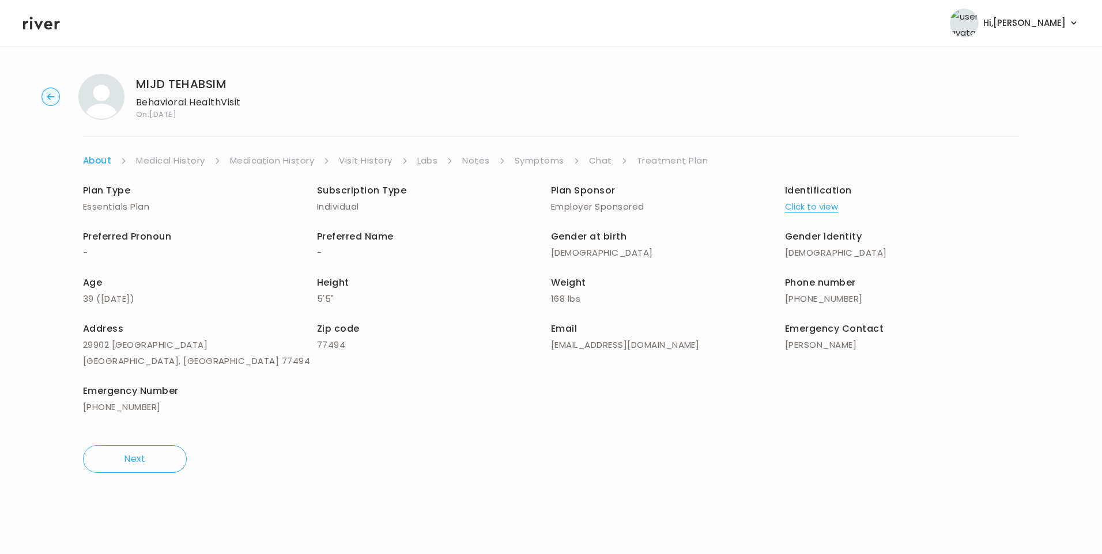
click at [550, 159] on link "Symptoms" at bounding box center [540, 161] width 50 height 16
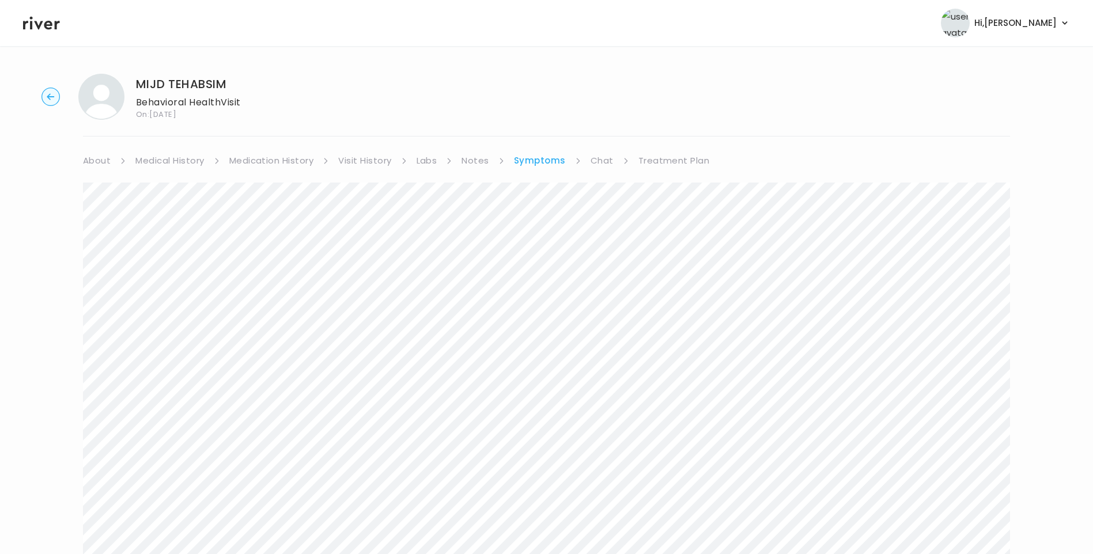
click at [604, 163] on link "Chat" at bounding box center [602, 161] width 23 height 16
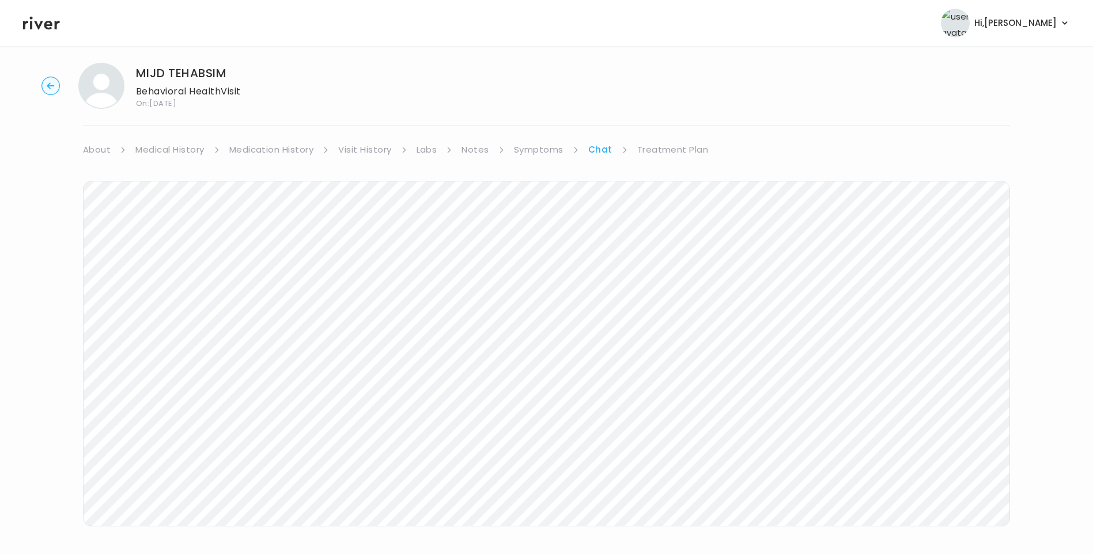
scroll to position [63, 0]
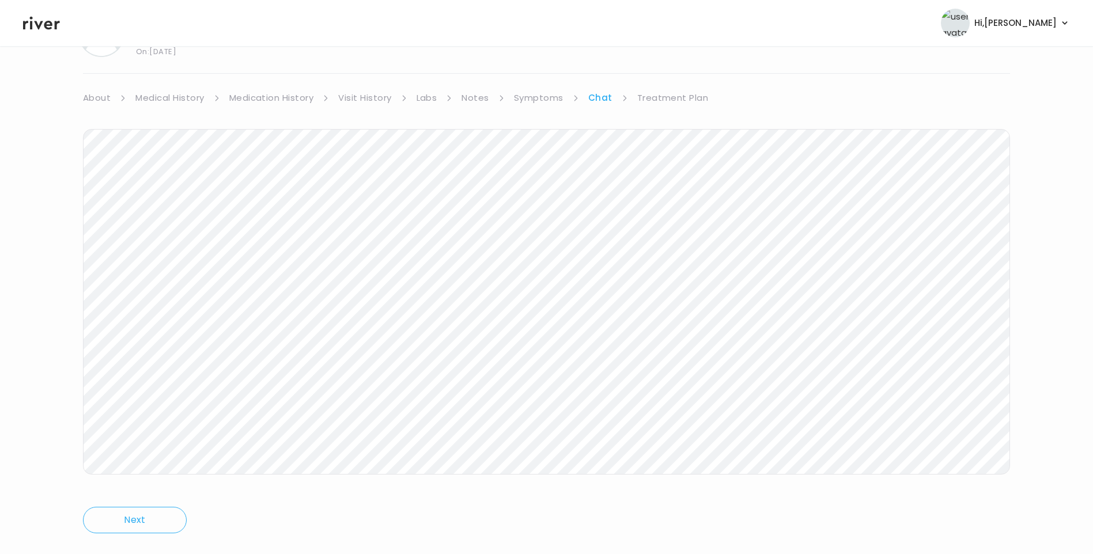
click at [41, 19] on icon at bounding box center [41, 22] width 37 height 17
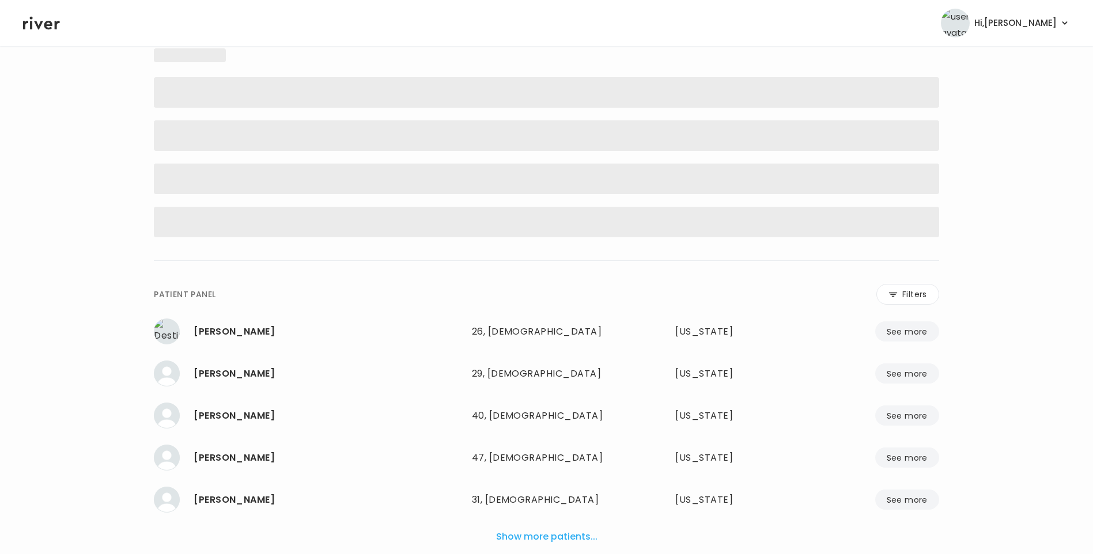
scroll to position [29, 0]
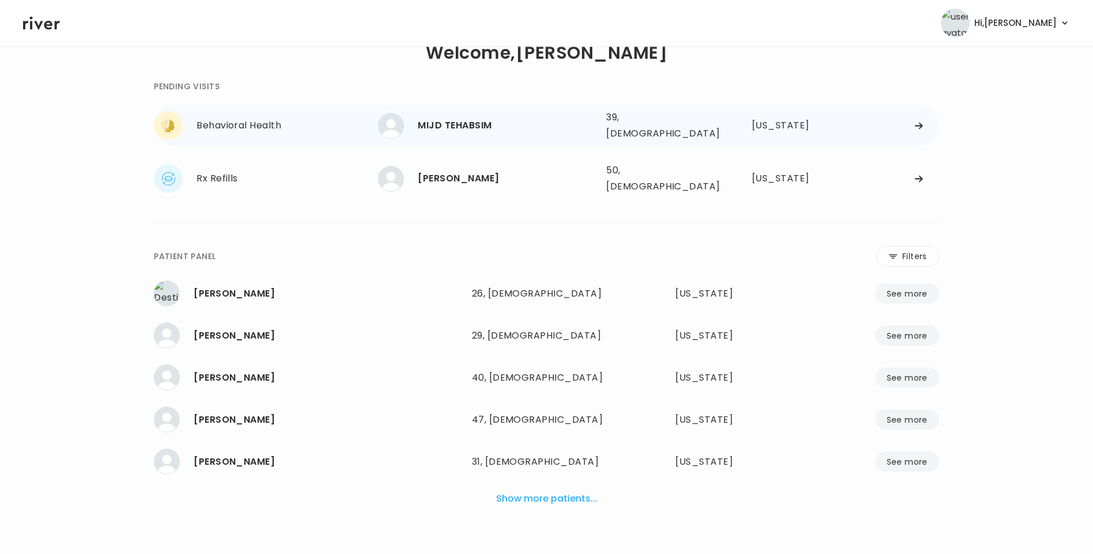
click at [455, 121] on div "MIJD TEHABSIM" at bounding box center [507, 126] width 179 height 16
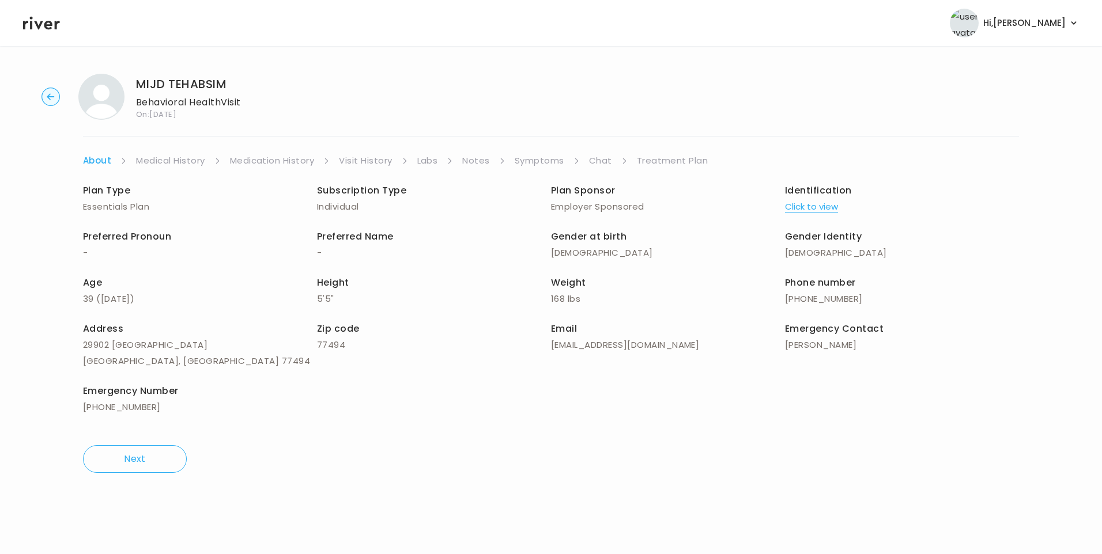
click at [599, 161] on link "Chat" at bounding box center [600, 161] width 23 height 16
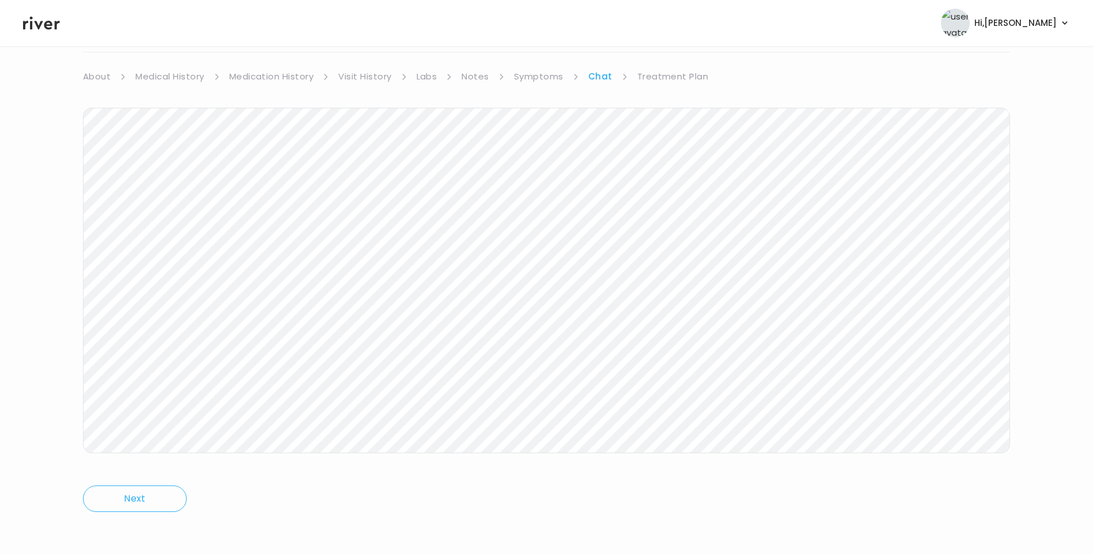
scroll to position [86, 0]
click at [676, 74] on link "Treatment Plan" at bounding box center [672, 75] width 71 height 16
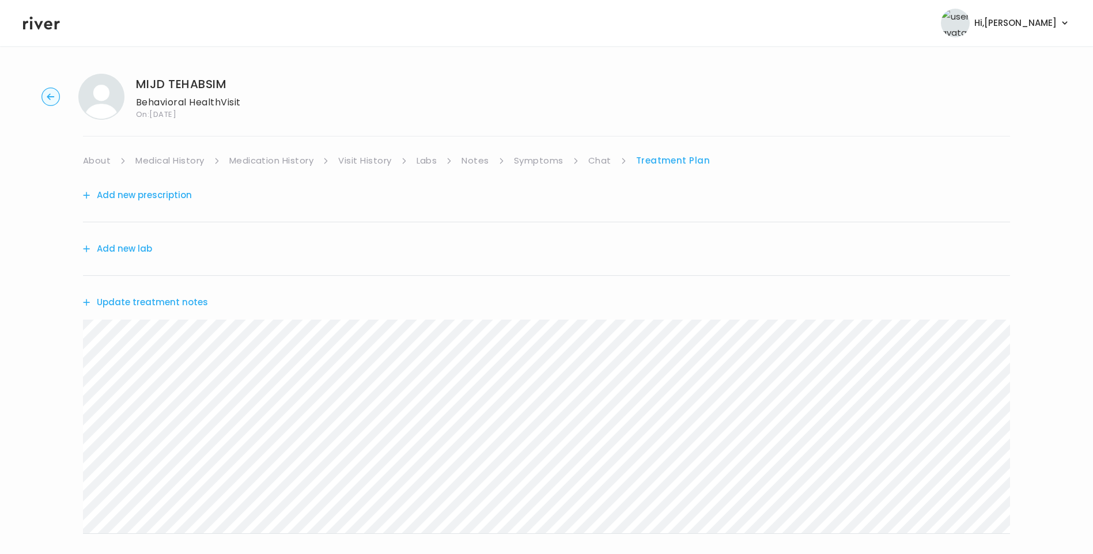
click at [170, 304] on button "Update treatment notes" at bounding box center [145, 303] width 125 height 16
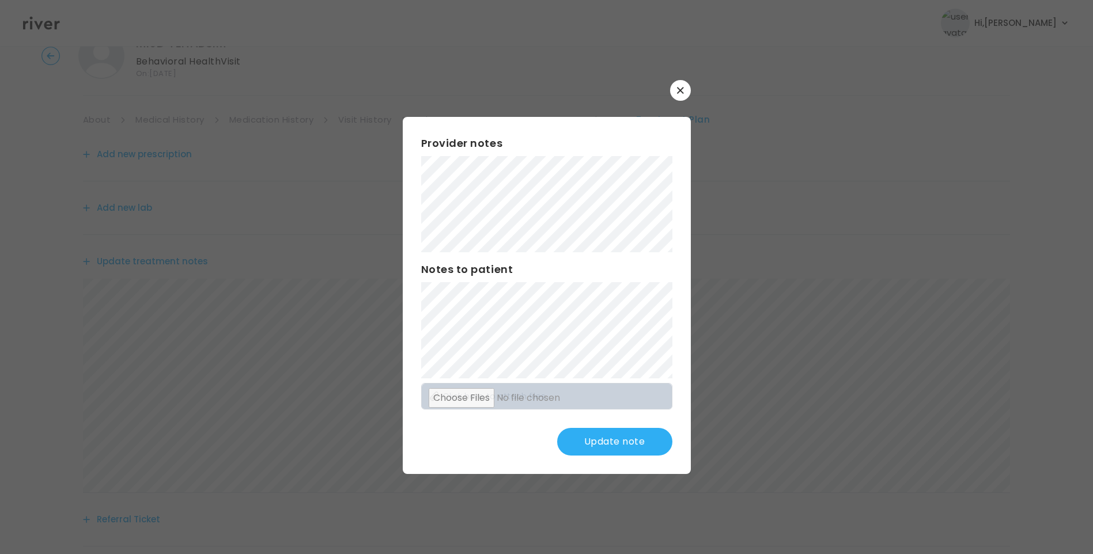
scroll to position [58, 0]
click at [425, 128] on div "Provider notes Notes to patient Click here to attach files Update note" at bounding box center [547, 295] width 288 height 357
click at [627, 442] on button "Update note" at bounding box center [614, 442] width 115 height 28
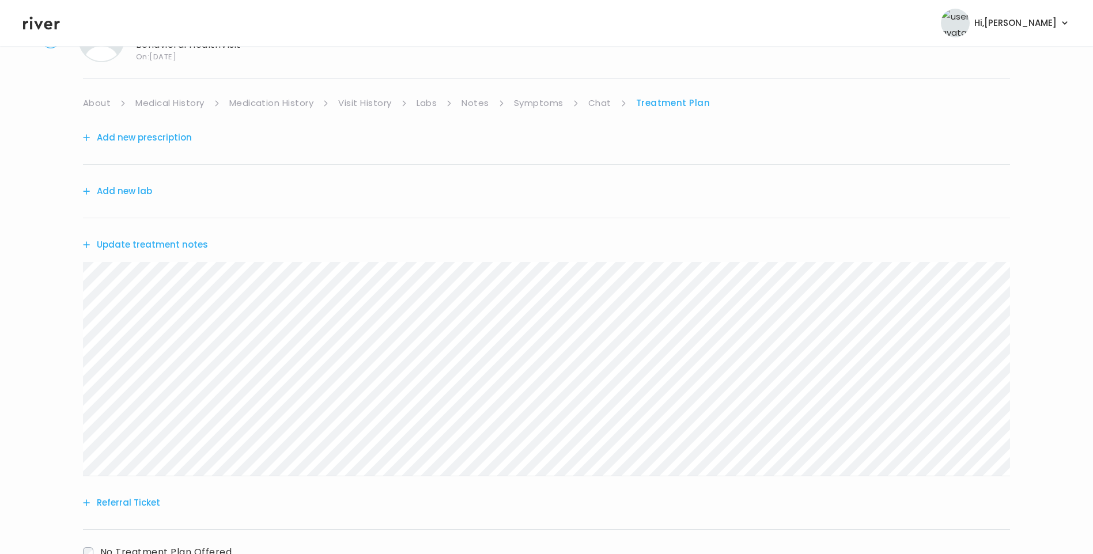
click at [183, 241] on button "Update treatment notes" at bounding box center [145, 245] width 125 height 16
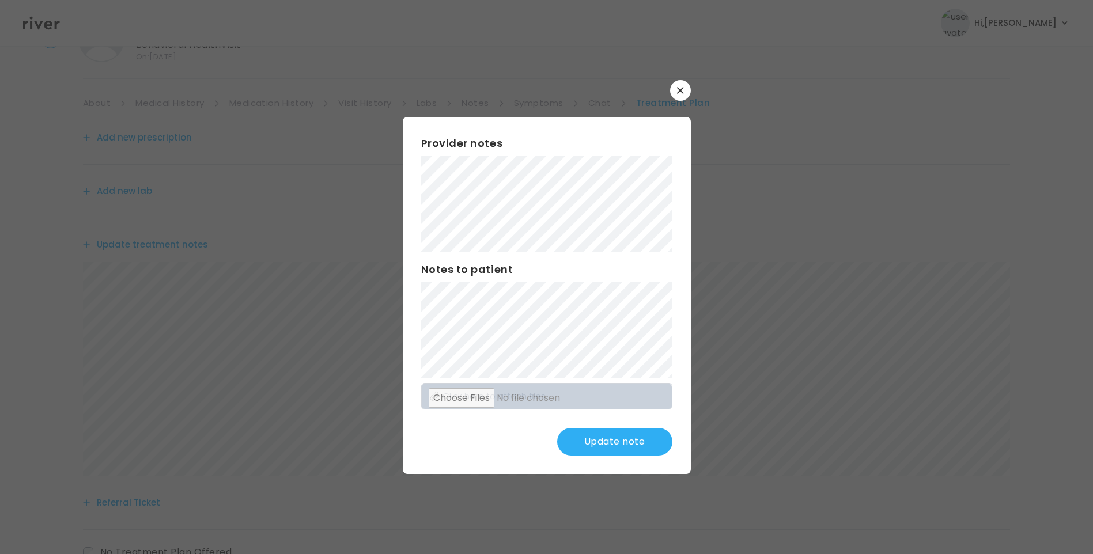
click at [612, 439] on button "Update note" at bounding box center [614, 442] width 115 height 28
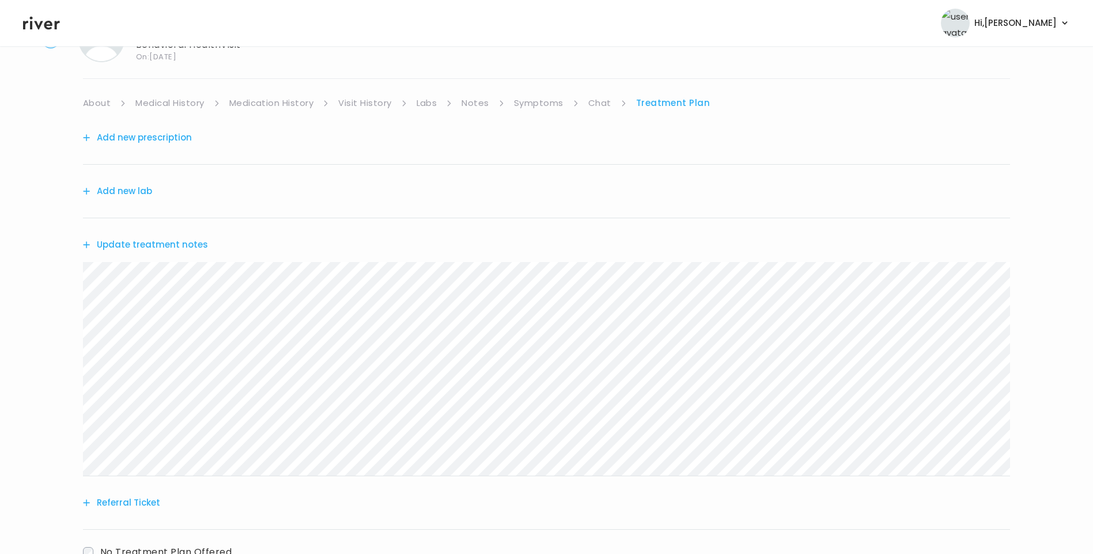
click at [188, 246] on button "Update treatment notes" at bounding box center [145, 245] width 125 height 16
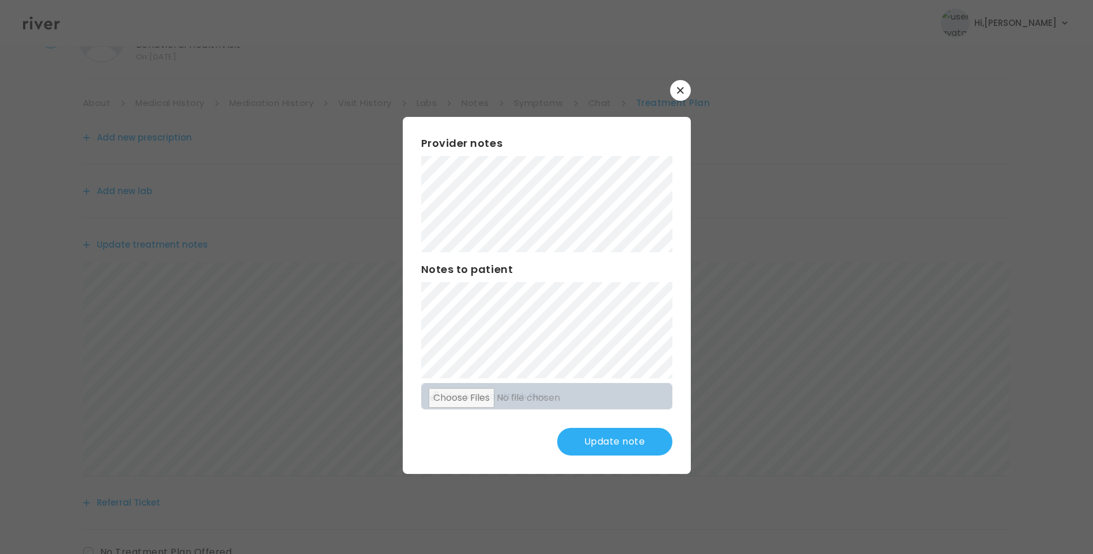
click at [645, 445] on button "Update note" at bounding box center [614, 442] width 115 height 28
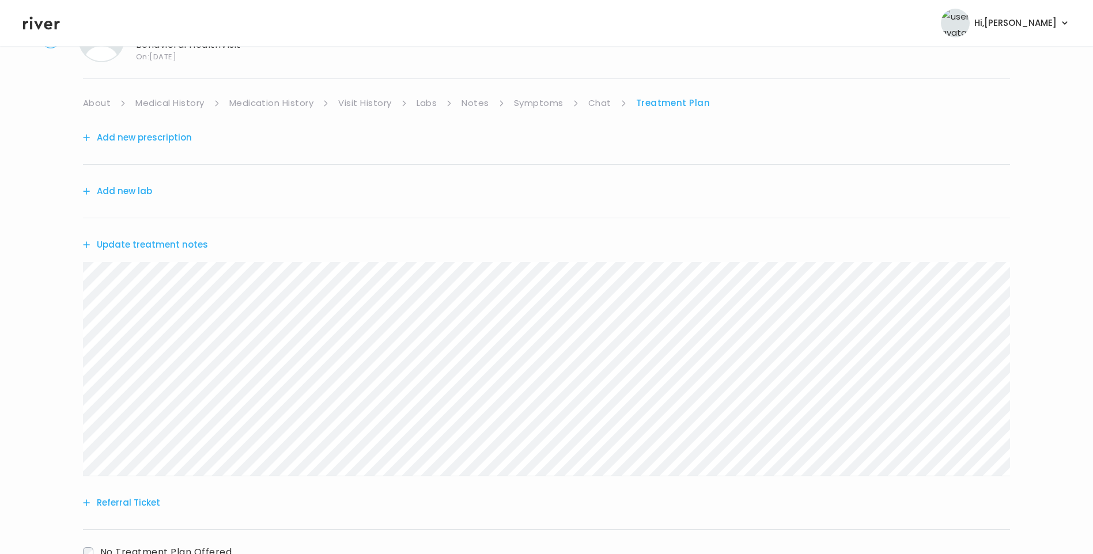
click at [145, 505] on button "Referral Ticket" at bounding box center [121, 503] width 77 height 16
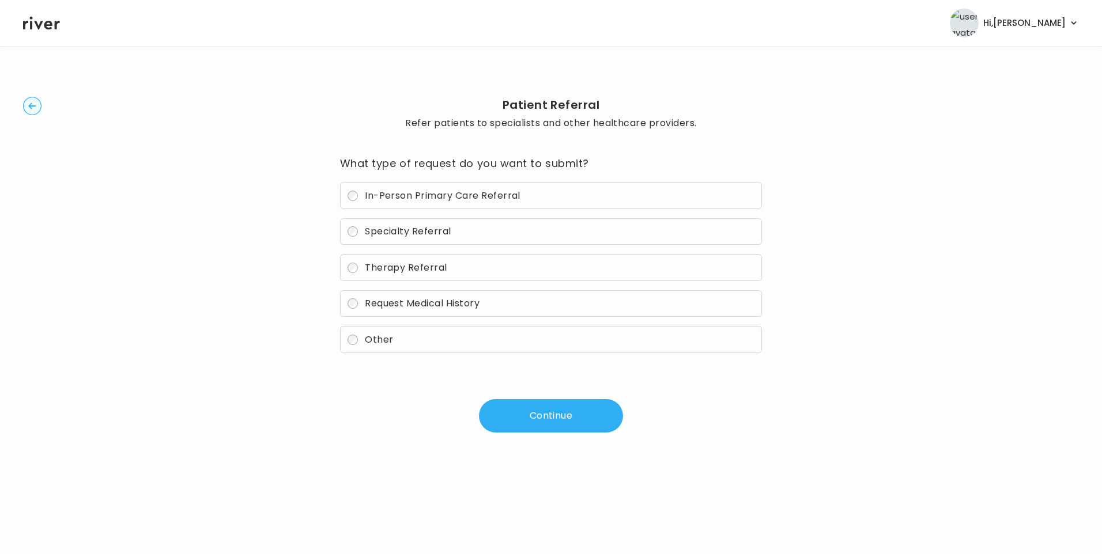
click at [403, 273] on span "Therapy Referral" at bounding box center [406, 267] width 82 height 13
click at [564, 418] on button "Continue" at bounding box center [551, 415] width 144 height 33
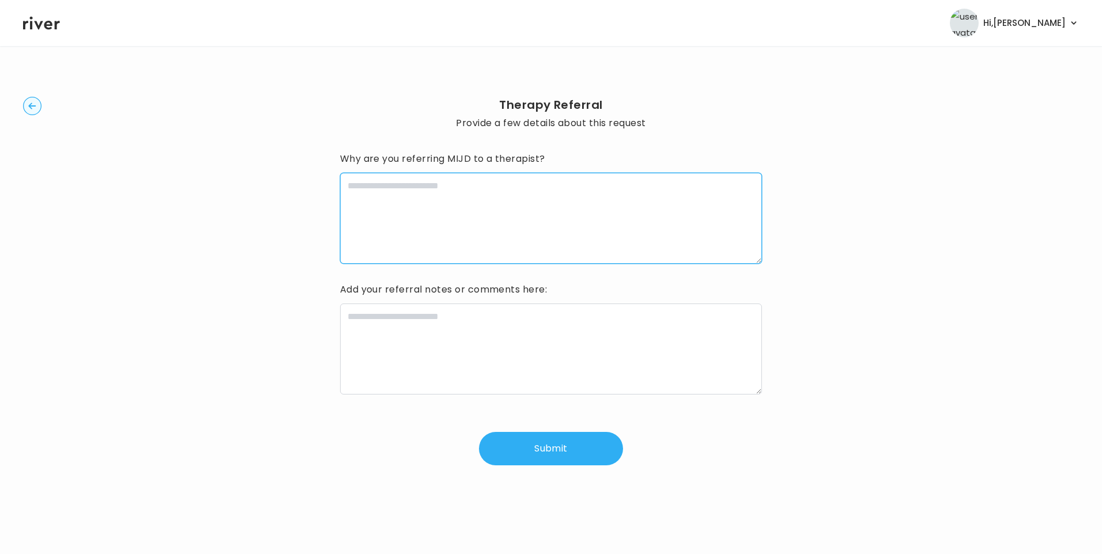
click at [413, 207] on textarea at bounding box center [551, 218] width 422 height 91
type textarea "*"
type textarea "**********"
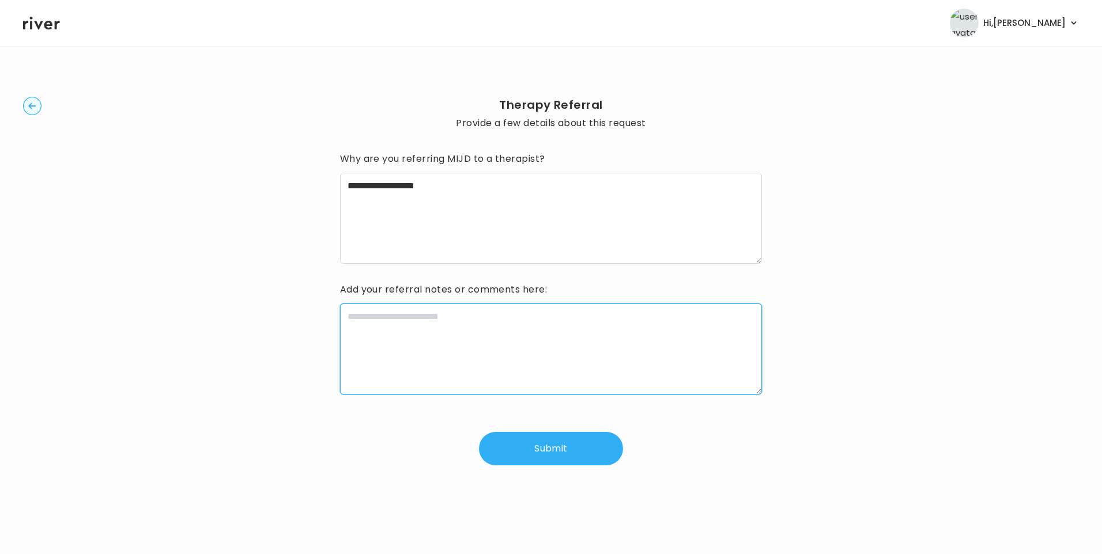
click at [375, 367] on textarea at bounding box center [551, 349] width 422 height 91
paste textarea "**********"
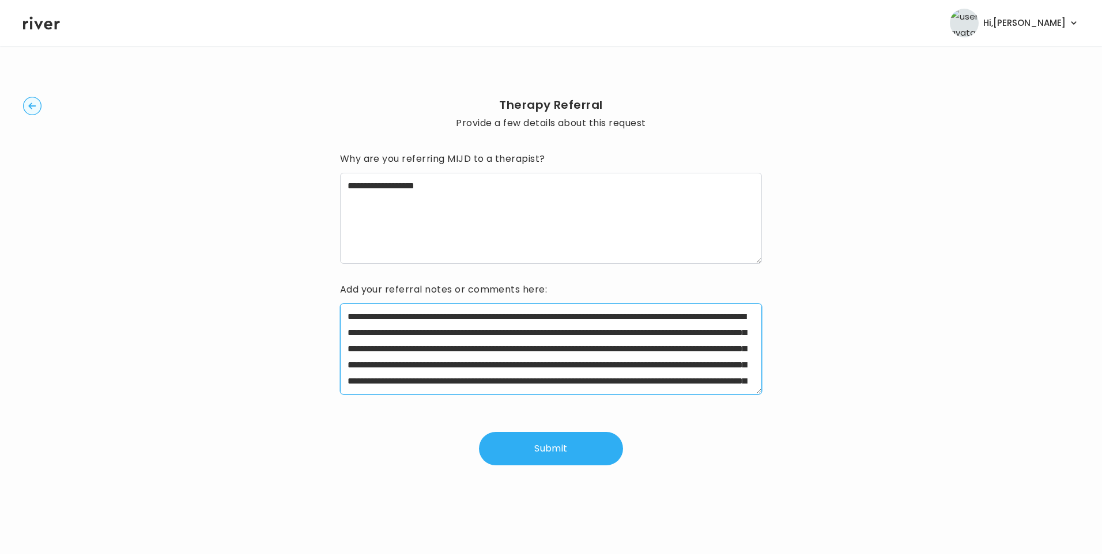
drag, startPoint x: 384, startPoint y: 318, endPoint x: 437, endPoint y: 317, distance: 53.6
click at [437, 317] on textarea "**********" at bounding box center [551, 349] width 422 height 91
drag, startPoint x: 376, startPoint y: 348, endPoint x: 459, endPoint y: 361, distance: 84.0
click at [459, 361] on textarea "**********" at bounding box center [551, 349] width 422 height 91
click at [508, 350] on textarea "**********" at bounding box center [551, 349] width 422 height 91
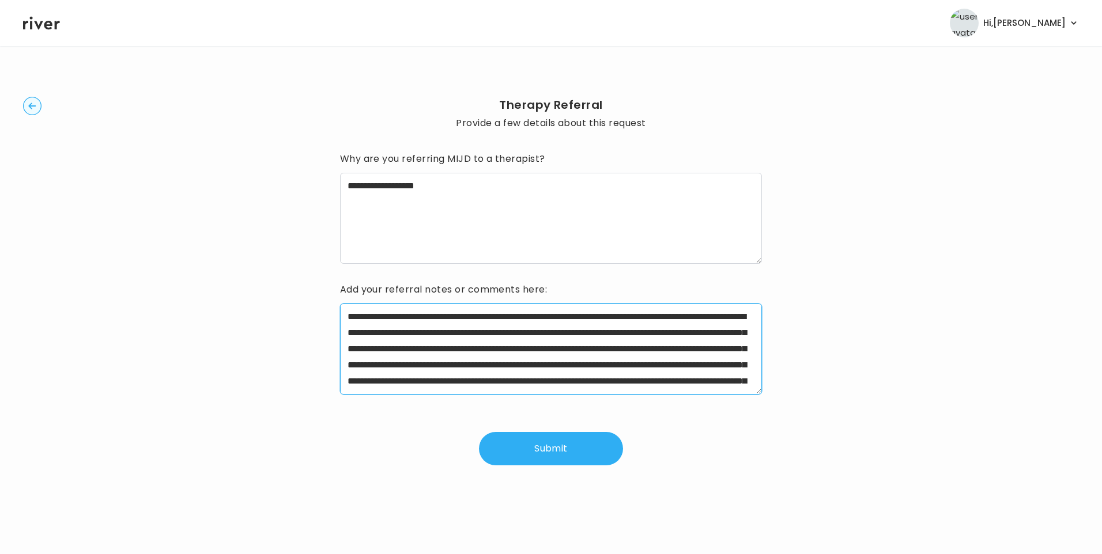
scroll to position [58, 0]
click at [447, 328] on textarea "**********" at bounding box center [551, 349] width 422 height 91
click at [446, 328] on textarea "**********" at bounding box center [551, 349] width 422 height 91
drag, startPoint x: 612, startPoint y: 324, endPoint x: 469, endPoint y: 339, distance: 143.7
click at [469, 339] on textarea "**********" at bounding box center [551, 349] width 422 height 91
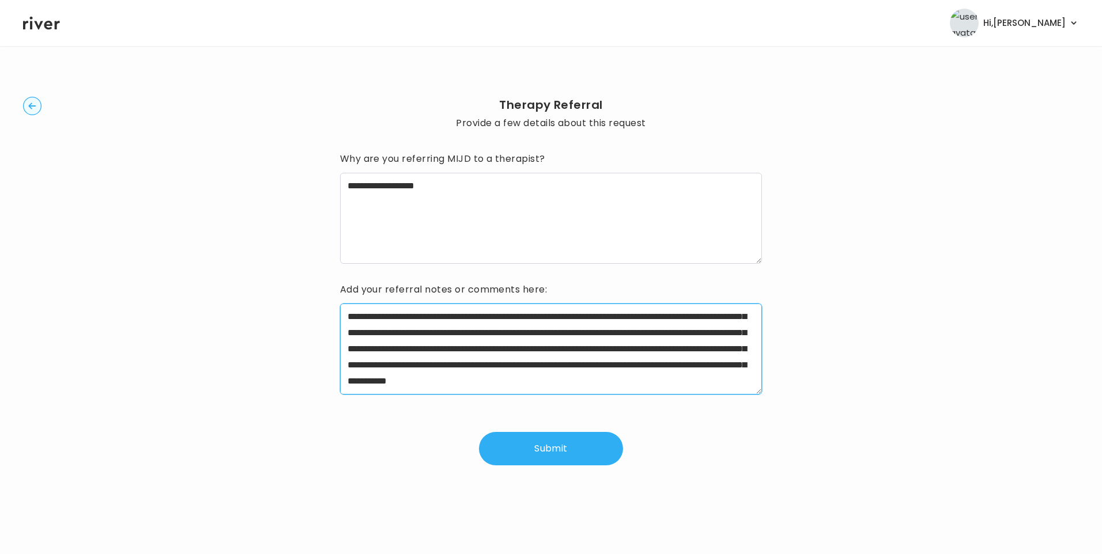
scroll to position [39, 0]
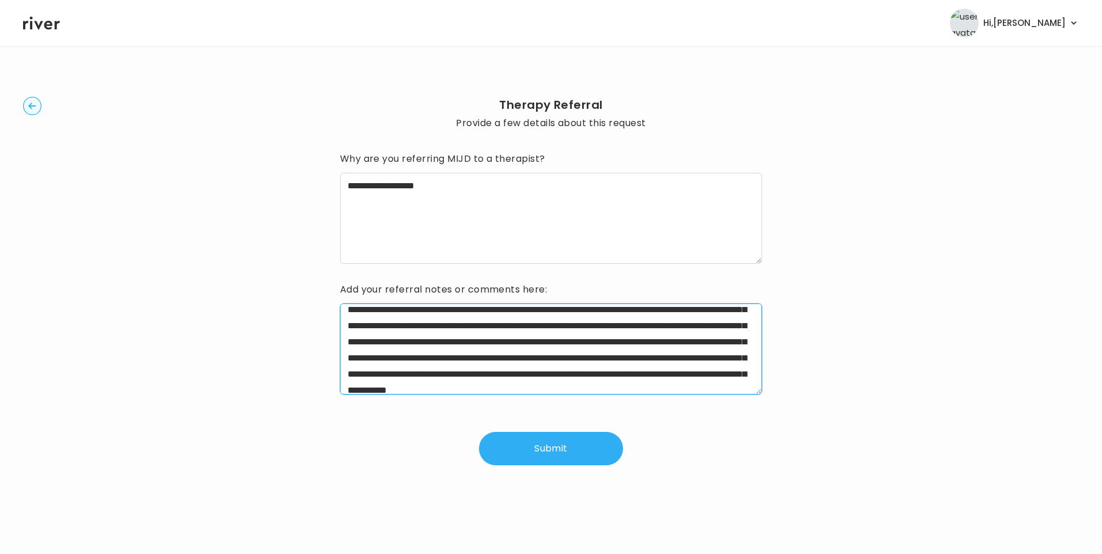
drag, startPoint x: 346, startPoint y: 359, endPoint x: 714, endPoint y: 374, distance: 368.6
click at [714, 374] on textarea "**********" at bounding box center [551, 349] width 422 height 91
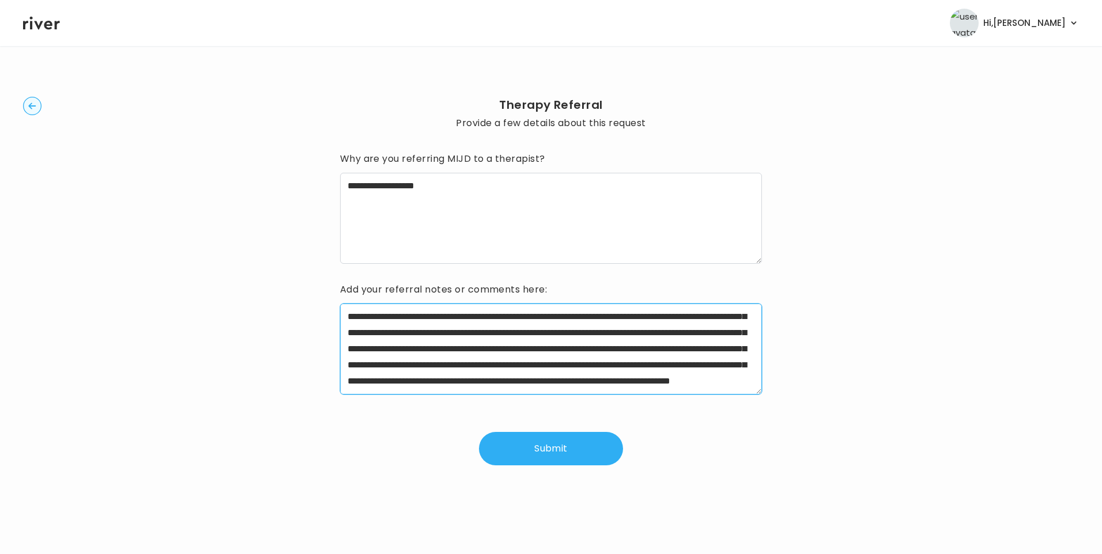
drag, startPoint x: 613, startPoint y: 342, endPoint x: 729, endPoint y: 377, distance: 121.5
click at [729, 377] on textarea "**********" at bounding box center [551, 349] width 422 height 91
drag, startPoint x: 611, startPoint y: 350, endPoint x: 635, endPoint y: 365, distance: 27.7
click at [635, 365] on textarea "**********" at bounding box center [551, 349] width 422 height 91
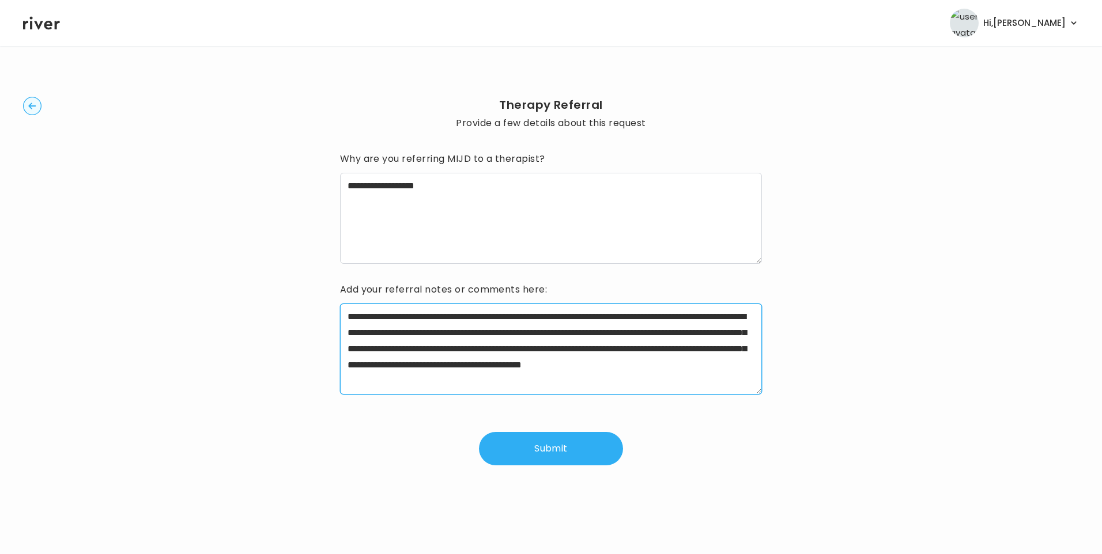
scroll to position [0, 0]
click at [650, 378] on textarea "**********" at bounding box center [551, 349] width 422 height 91
click at [693, 380] on textarea "**********" at bounding box center [551, 349] width 422 height 91
type textarea "**********"
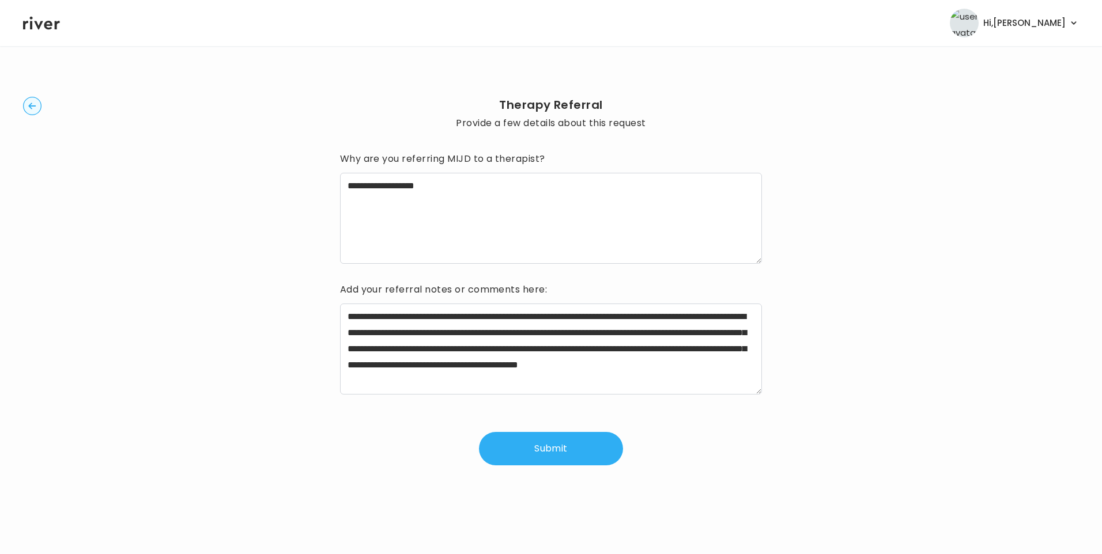
click at [549, 448] on button "Submit" at bounding box center [551, 448] width 144 height 33
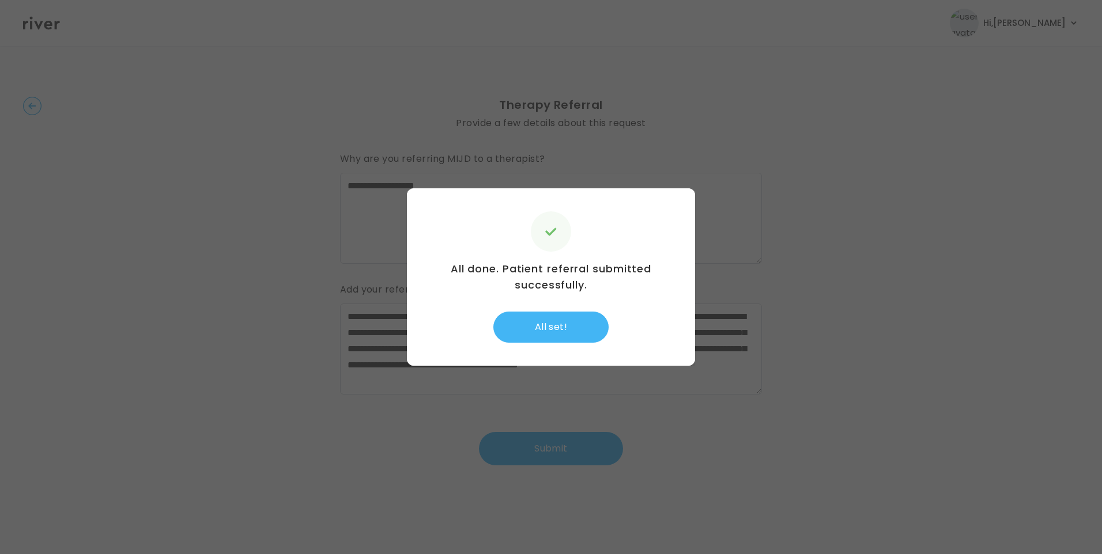
click at [545, 317] on button "All set!" at bounding box center [550, 327] width 115 height 31
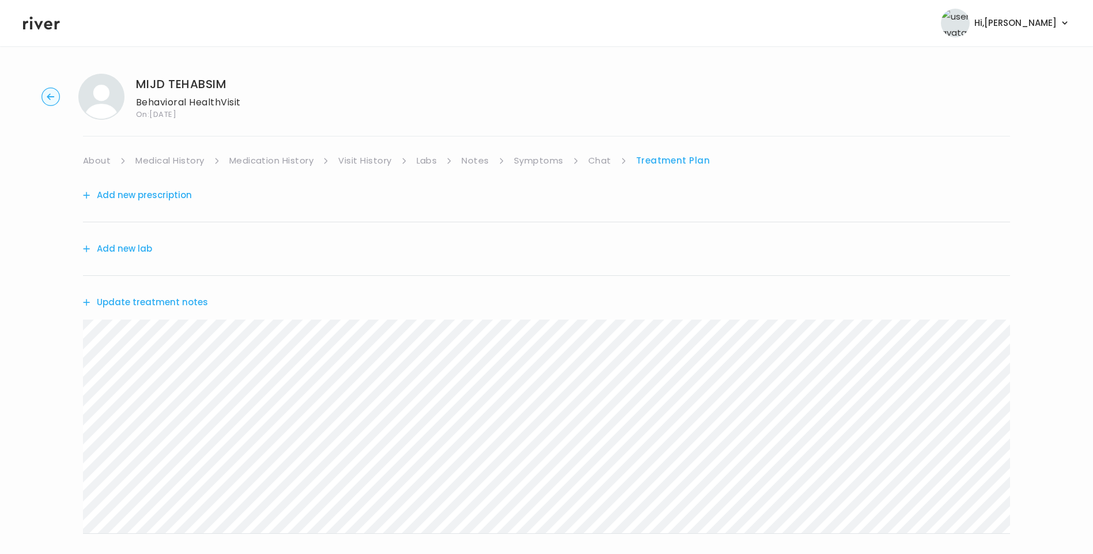
click at [598, 164] on link "Chat" at bounding box center [599, 161] width 23 height 16
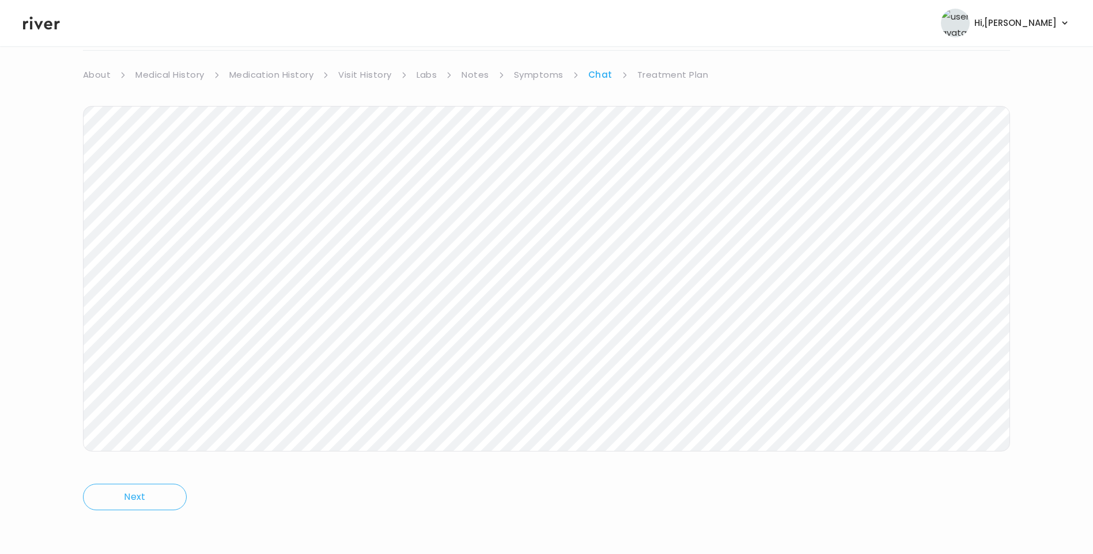
click at [44, 22] on icon at bounding box center [41, 22] width 37 height 17
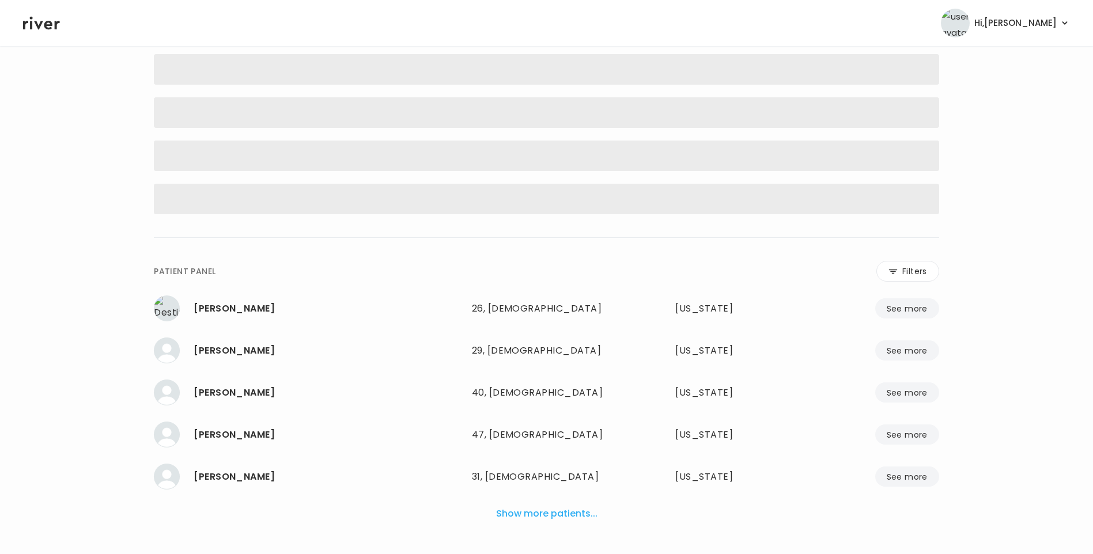
scroll to position [29, 0]
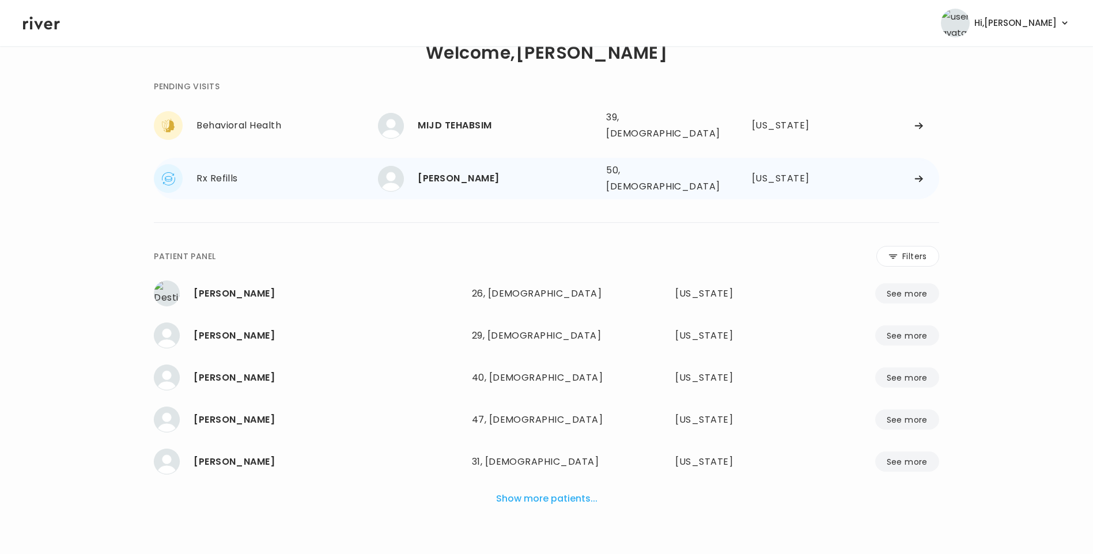
click at [487, 173] on div "[PERSON_NAME]" at bounding box center [507, 179] width 179 height 16
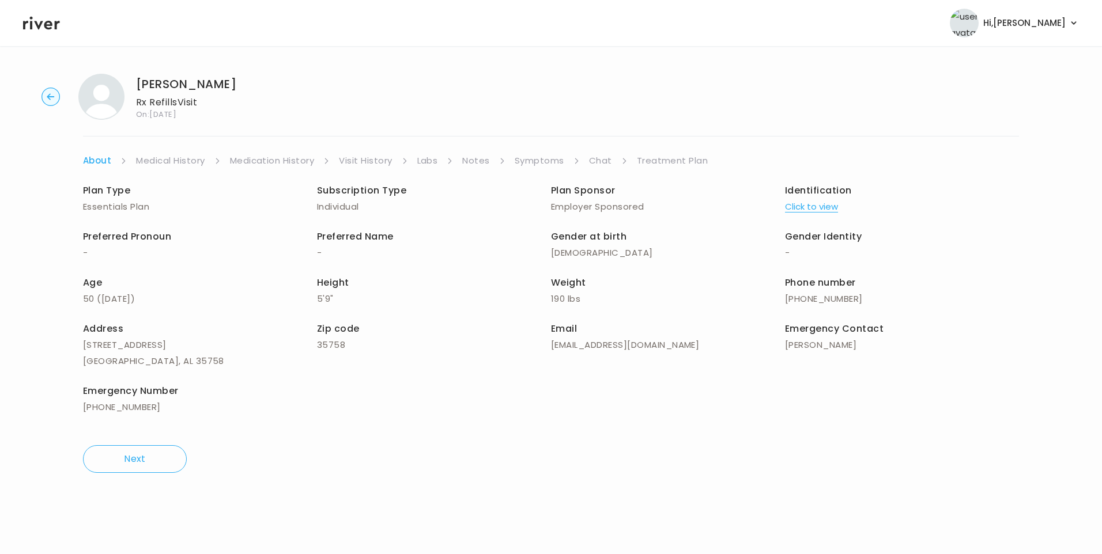
click at [596, 159] on link "Chat" at bounding box center [600, 161] width 23 height 16
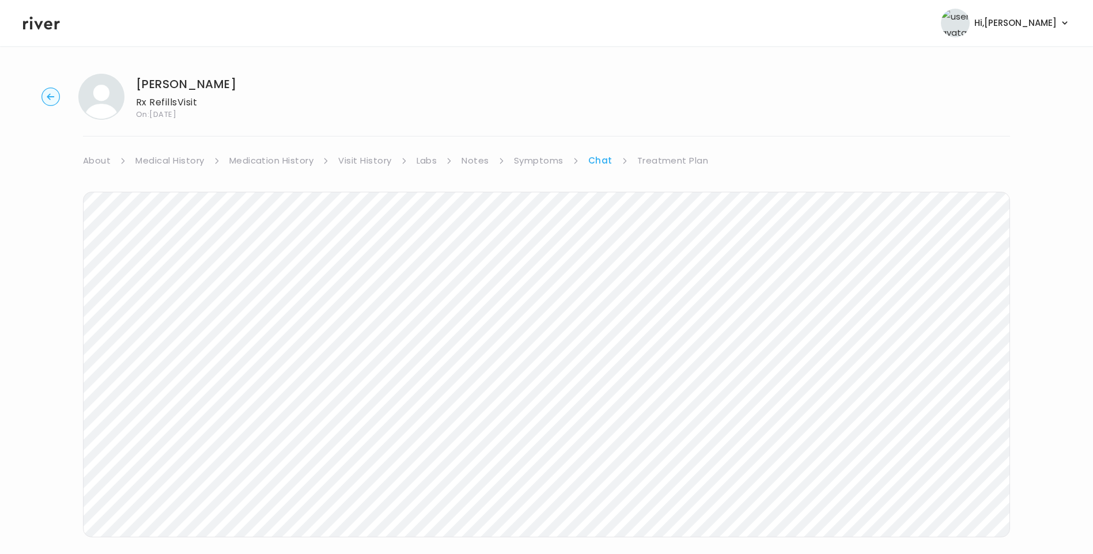
scroll to position [30, 0]
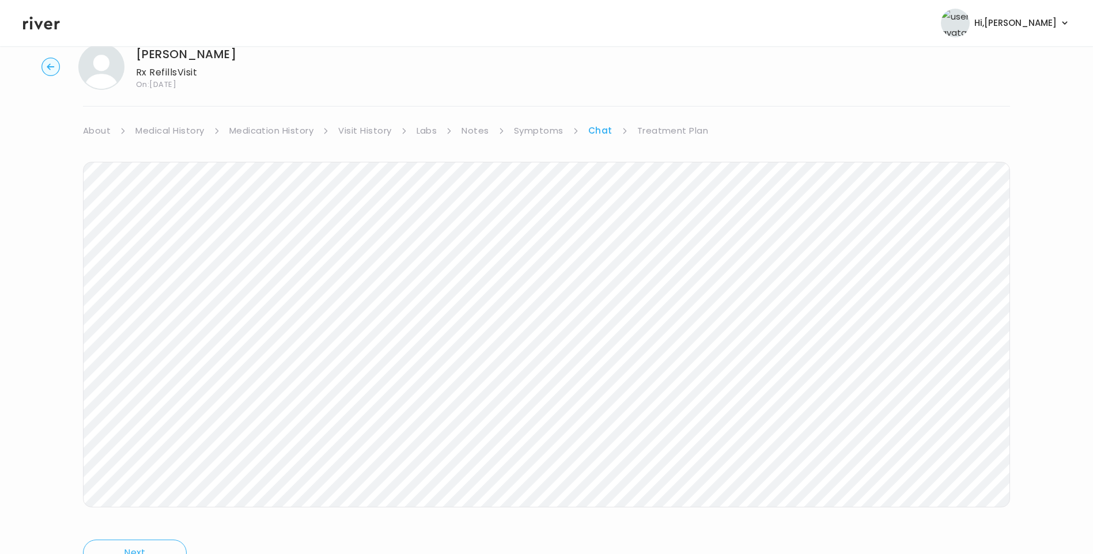
click at [45, 20] on icon at bounding box center [41, 22] width 37 height 17
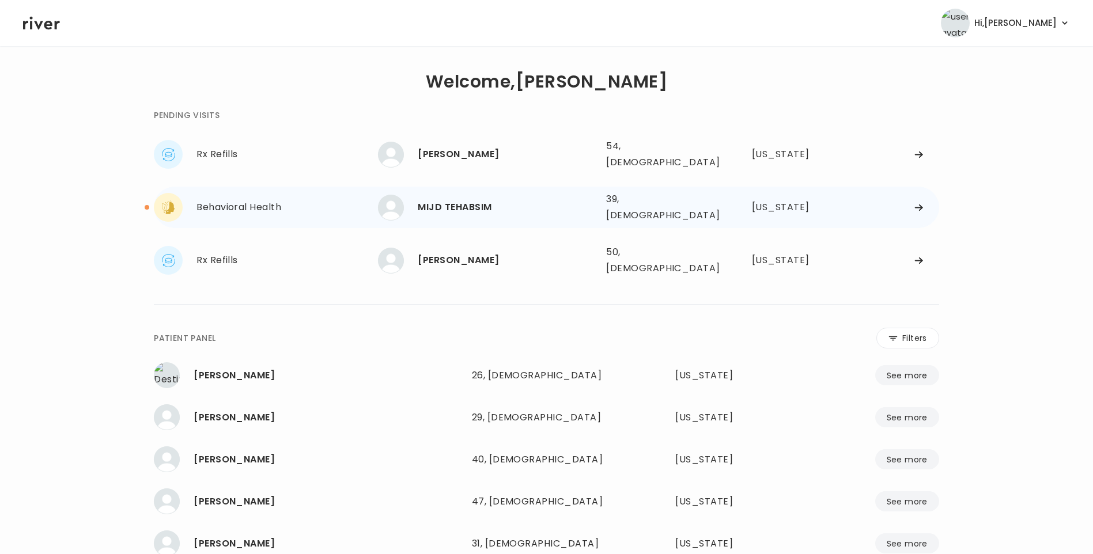
click at [481, 199] on div "MIJD TEHABSIM" at bounding box center [507, 207] width 179 height 16
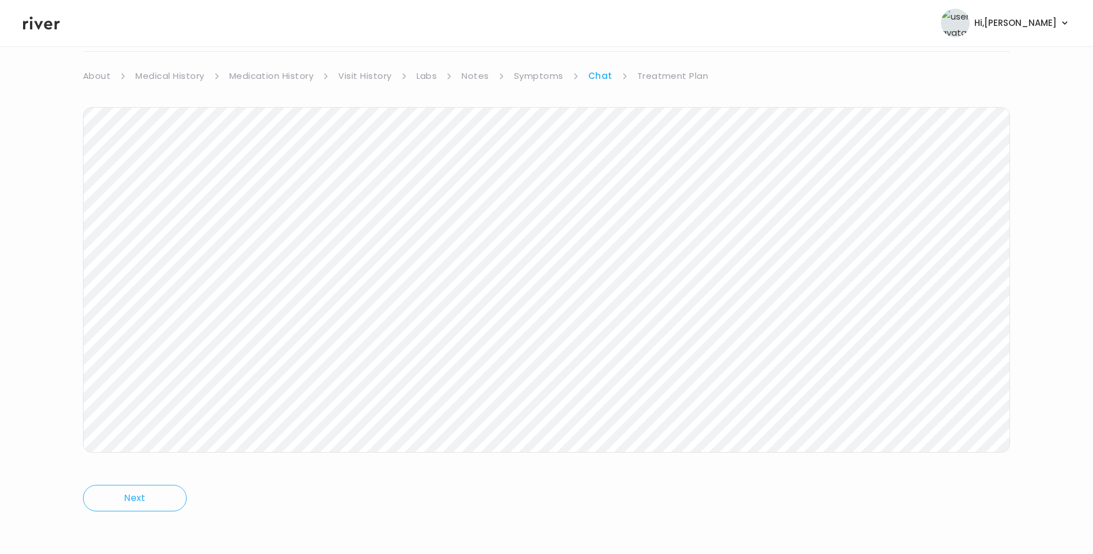
scroll to position [86, 0]
click at [689, 76] on link "Treatment Plan" at bounding box center [672, 75] width 71 height 16
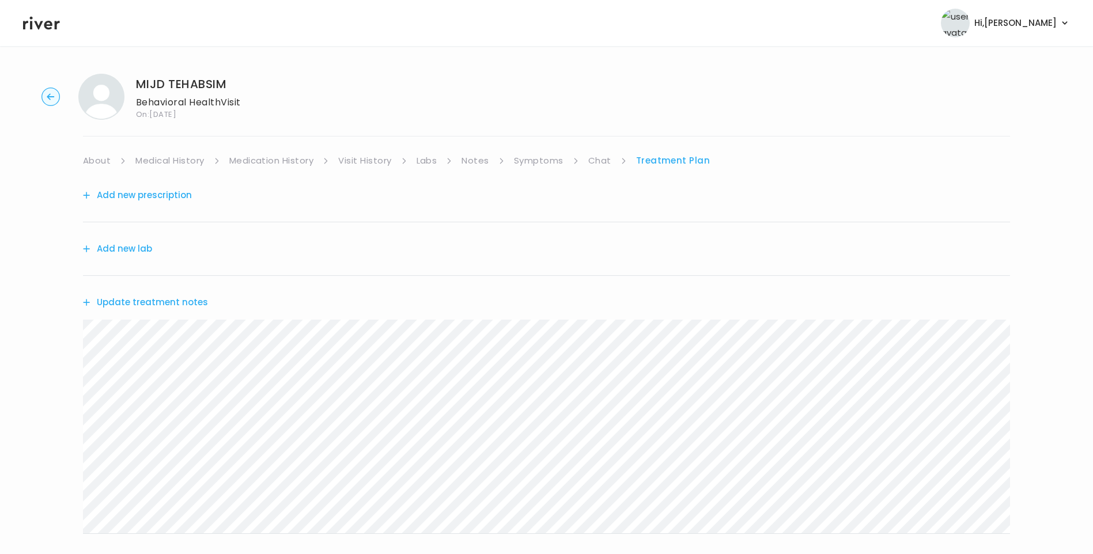
click at [88, 319] on div "Update treatment notes" at bounding box center [546, 405] width 927 height 258
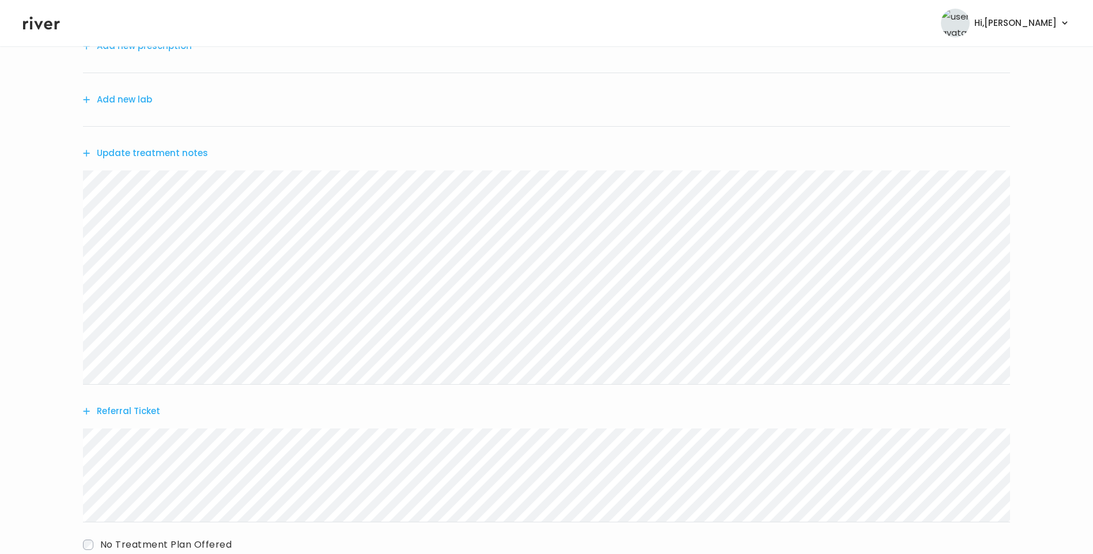
scroll to position [227, 0]
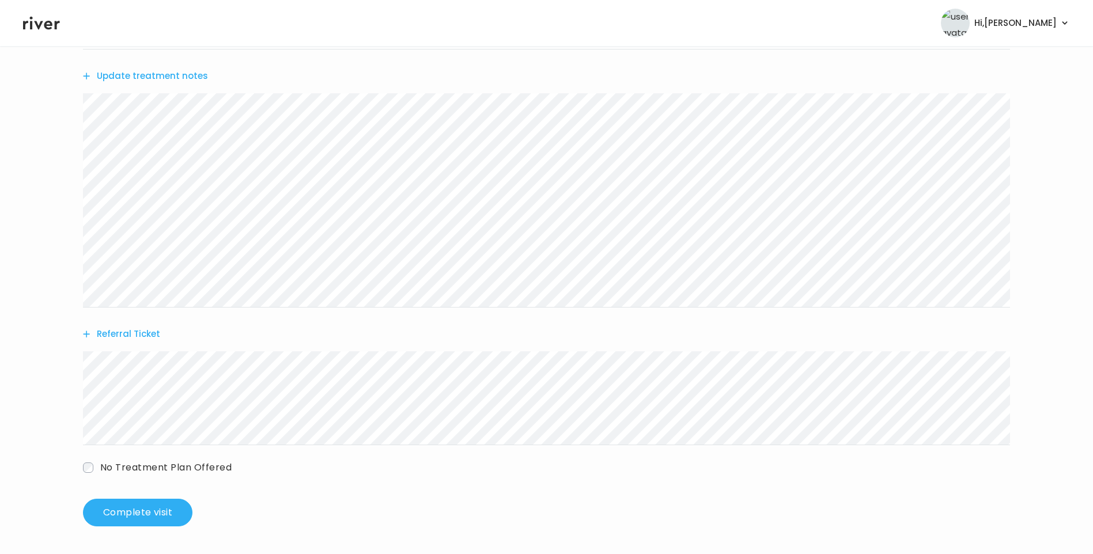
click at [128, 331] on button "Referral Ticket" at bounding box center [121, 334] width 77 height 16
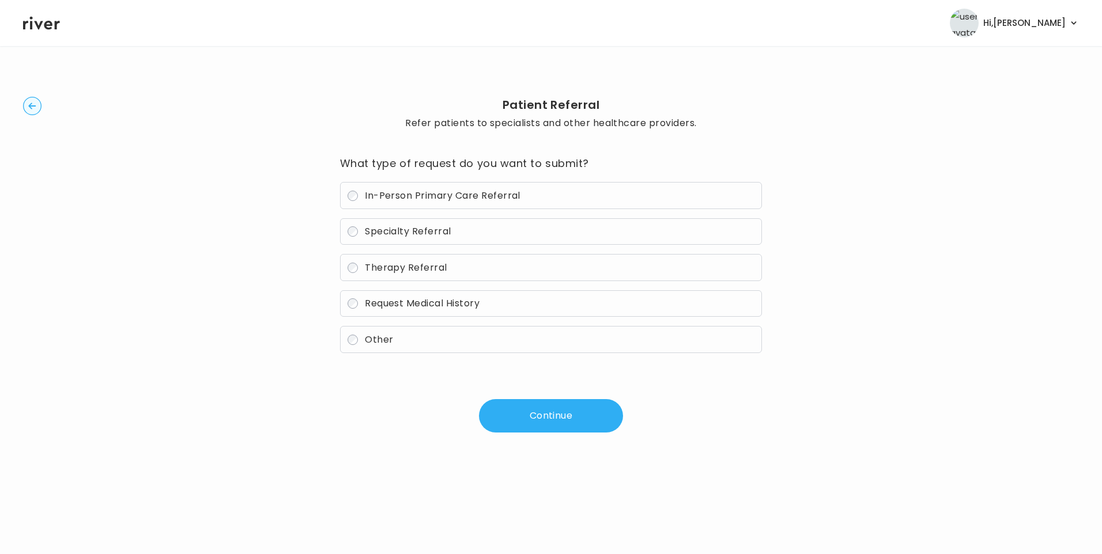
click at [397, 197] on span "In-Person Primary Care Referral" at bounding box center [443, 195] width 156 height 13
click at [527, 418] on button "Continue" at bounding box center [551, 415] width 144 height 33
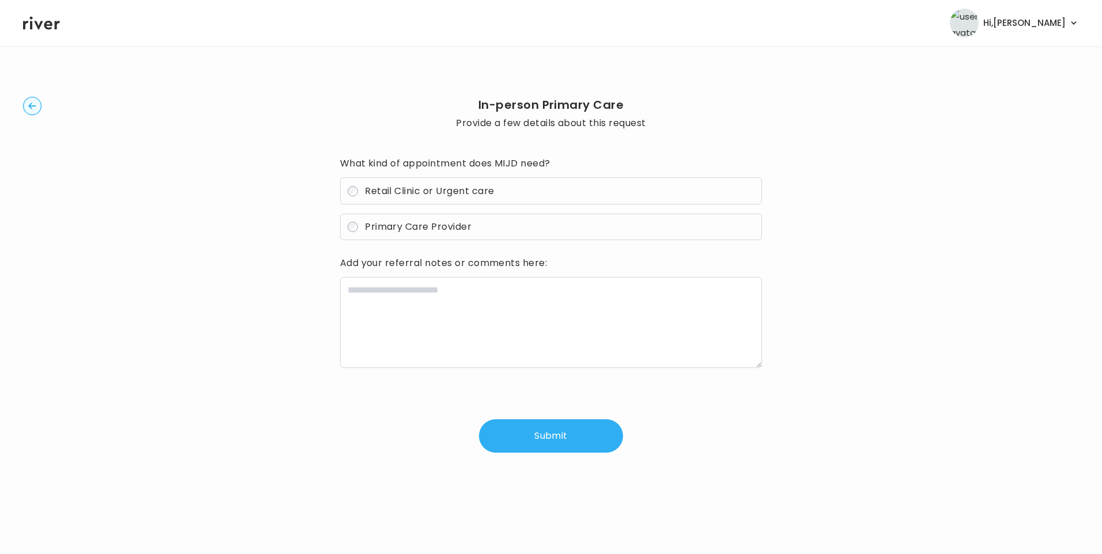
click at [398, 195] on span "Retail Clinic or Urgent care" at bounding box center [429, 190] width 129 height 13
click at [29, 103] on circle "button" at bounding box center [33, 106] width 18 height 18
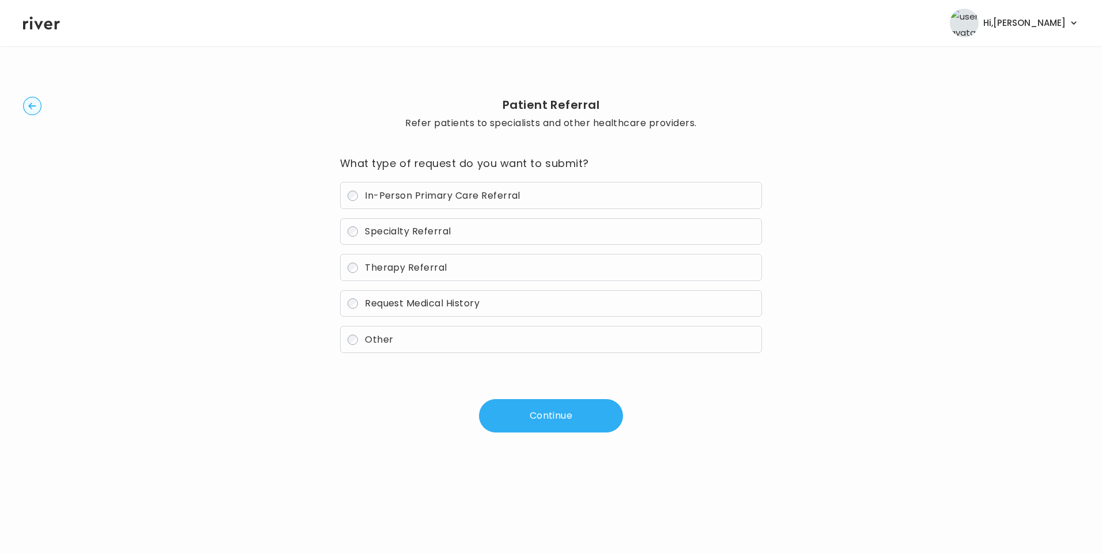
click at [375, 227] on span "Specialty Referral" at bounding box center [408, 231] width 86 height 13
click at [549, 419] on button "Continue" at bounding box center [551, 415] width 144 height 33
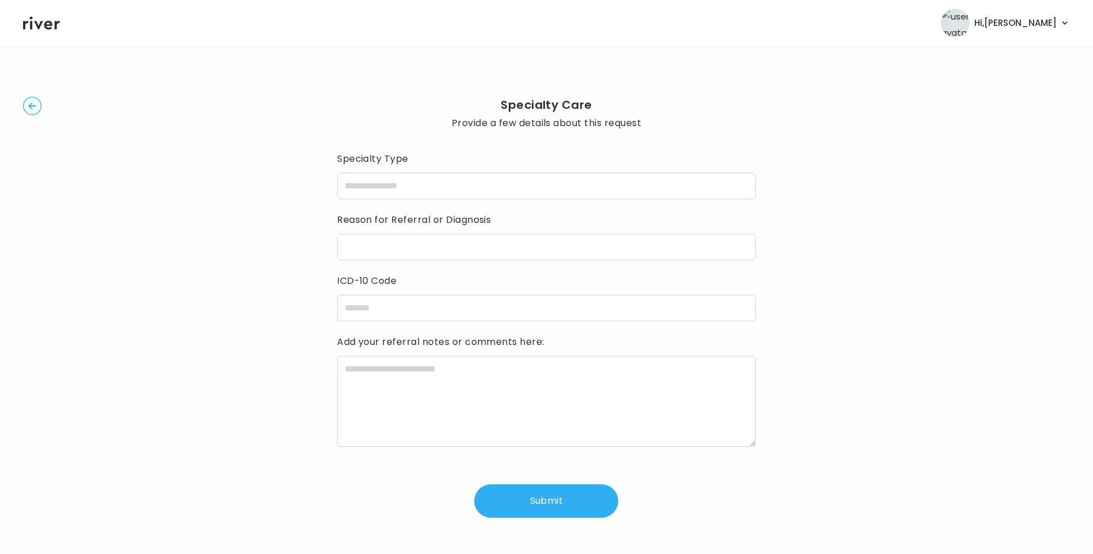
drag, startPoint x: 362, startPoint y: 169, endPoint x: 365, endPoint y: 175, distance: 7.0
click at [362, 170] on div "Specialty Type" at bounding box center [546, 175] width 419 height 50
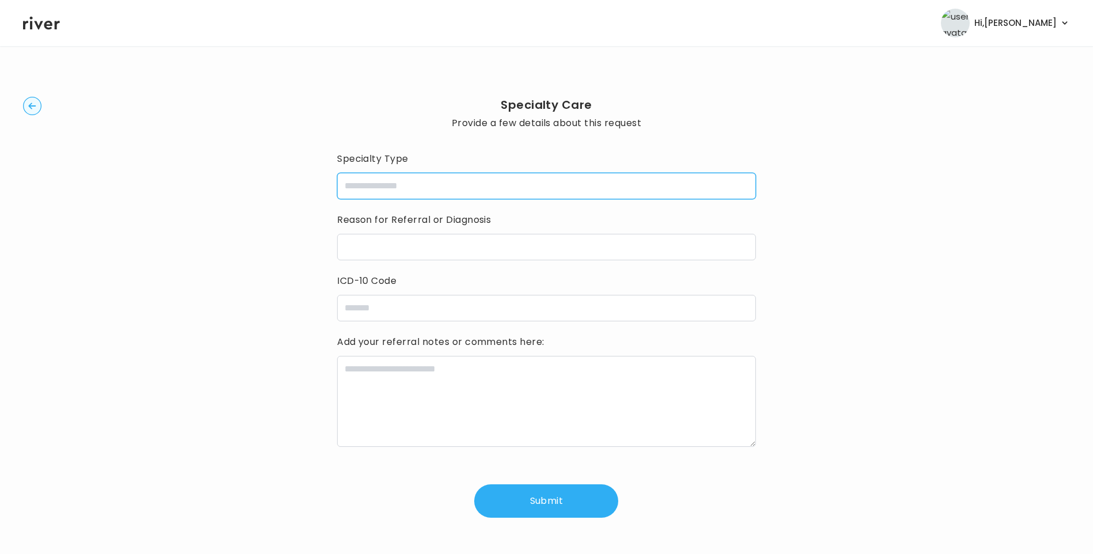
click at [373, 191] on input "specialtyType" at bounding box center [546, 186] width 419 height 27
type input "**********"
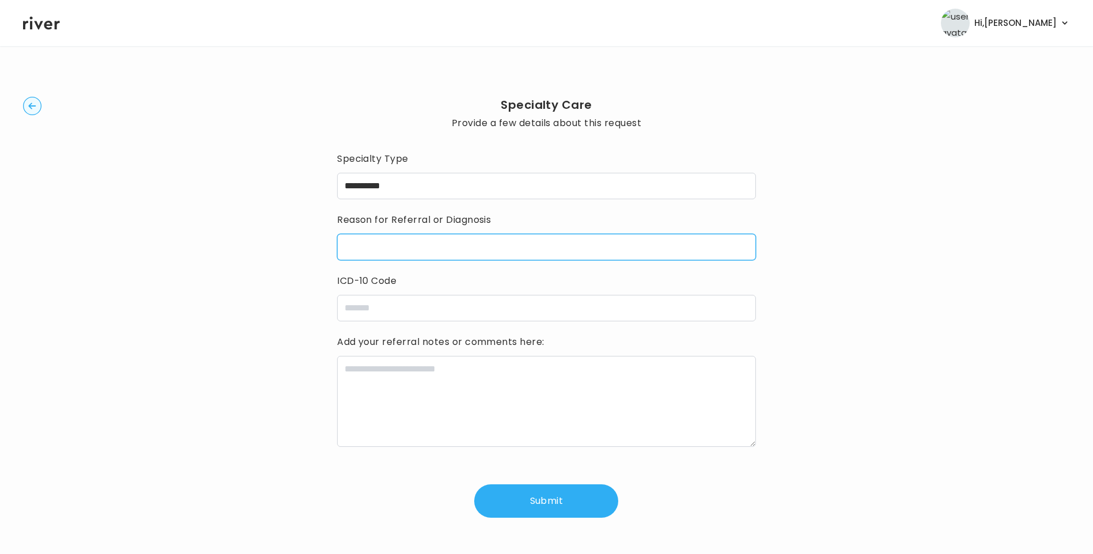
click at [376, 240] on input "reasonForReferral" at bounding box center [546, 247] width 419 height 27
type input "**********"
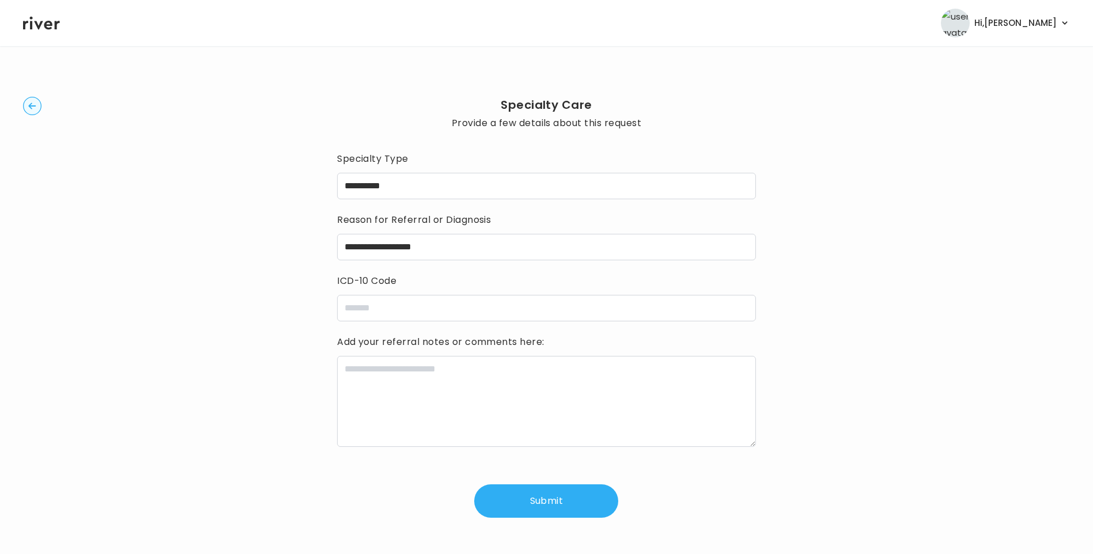
click at [272, 313] on div "**********" at bounding box center [546, 308] width 1047 height 486
click at [384, 309] on input "icdCode" at bounding box center [546, 308] width 419 height 27
type input "**********"
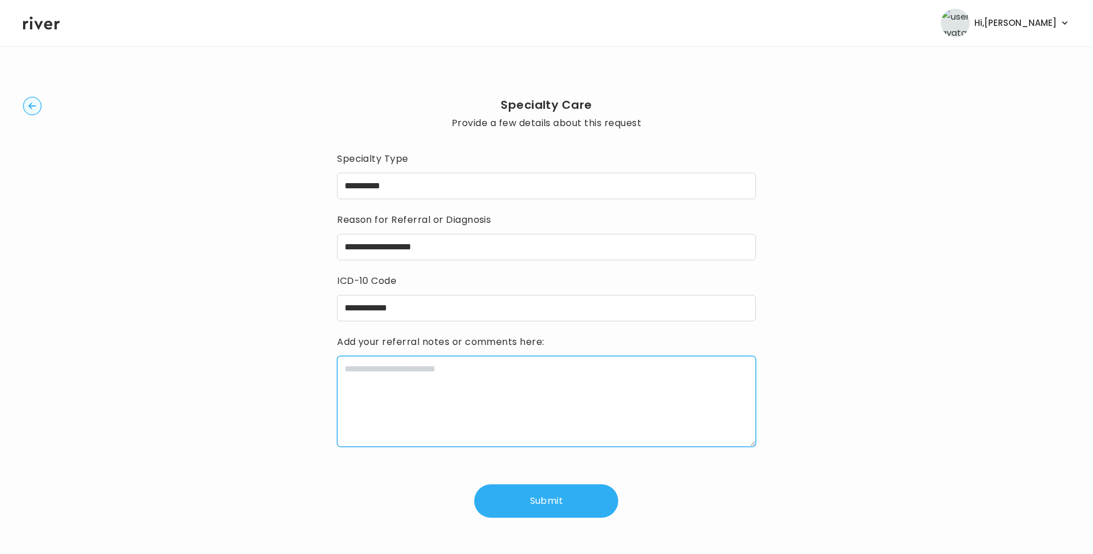
click at [368, 409] on textarea at bounding box center [546, 401] width 419 height 91
paste textarea "**********"
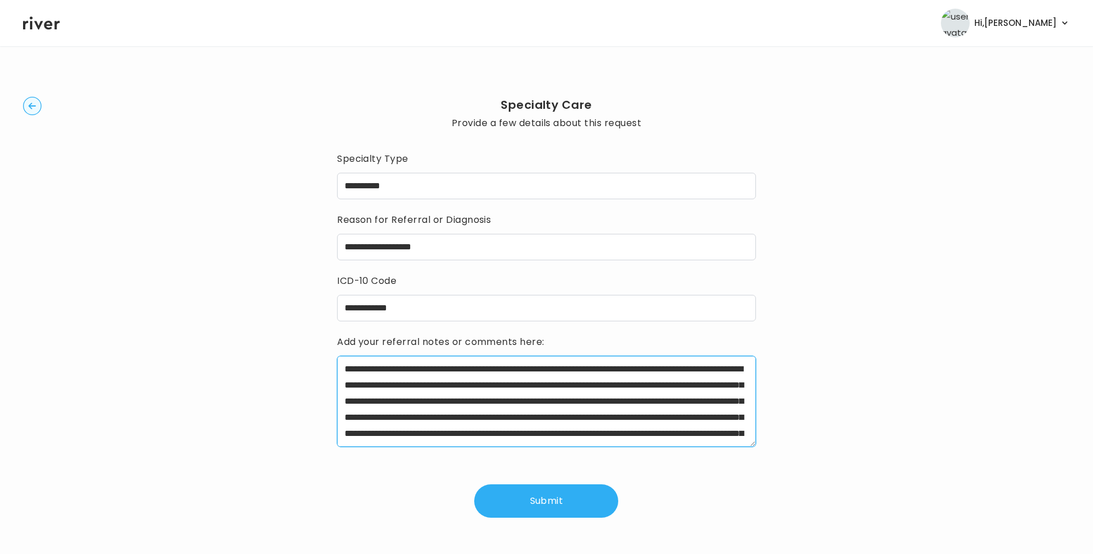
drag, startPoint x: 382, startPoint y: 373, endPoint x: 439, endPoint y: 373, distance: 57.1
click at [439, 373] on textarea "**********" at bounding box center [546, 401] width 419 height 91
drag, startPoint x: 409, startPoint y: 397, endPoint x: 594, endPoint y: 420, distance: 186.4
click at [594, 420] on textarea "**********" at bounding box center [546, 401] width 419 height 91
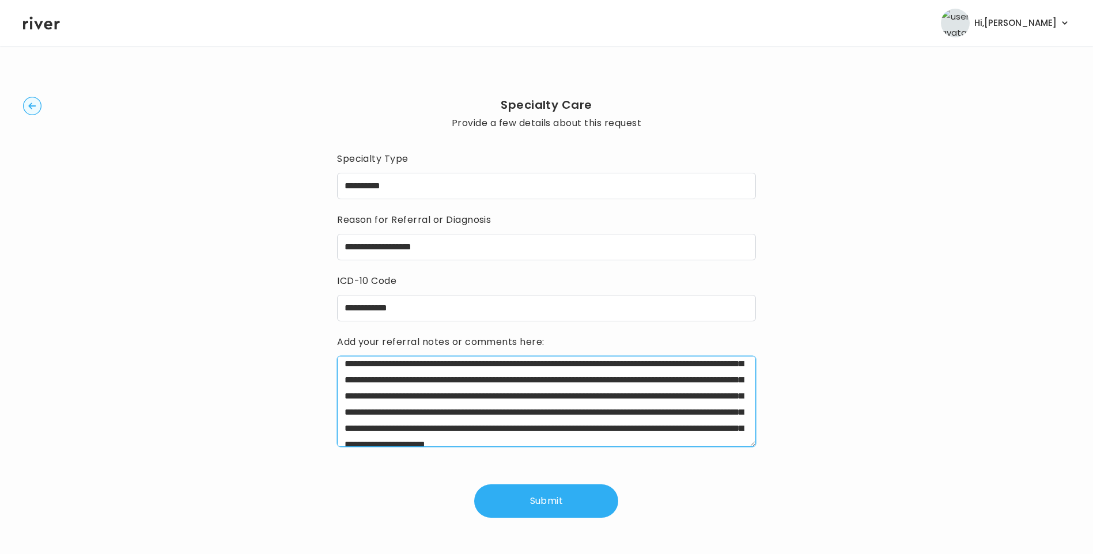
scroll to position [58, 0]
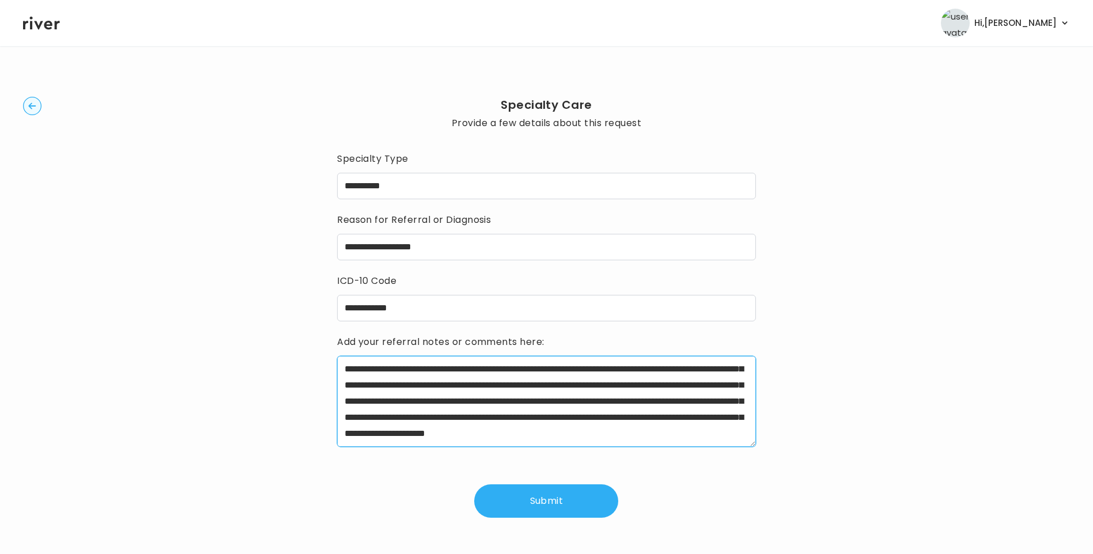
drag, startPoint x: 441, startPoint y: 376, endPoint x: 727, endPoint y: 422, distance: 289.1
click at [727, 422] on textarea "**********" at bounding box center [546, 401] width 419 height 91
drag, startPoint x: 439, startPoint y: 403, endPoint x: 529, endPoint y: 433, distance: 94.6
click at [529, 433] on textarea "**********" at bounding box center [546, 401] width 419 height 91
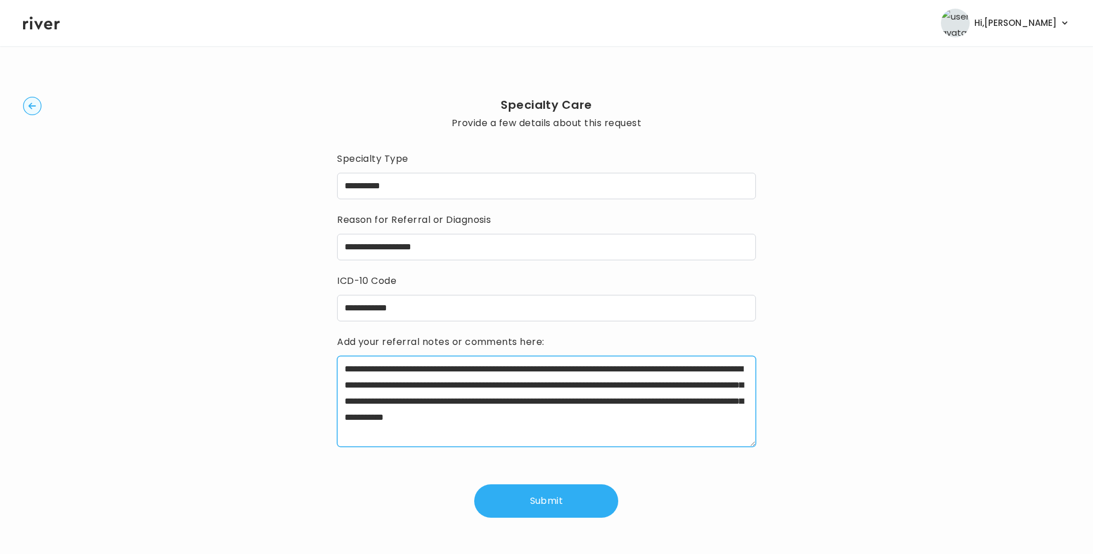
scroll to position [0, 0]
click at [480, 437] on textarea "**********" at bounding box center [546, 401] width 419 height 91
type textarea "**********"
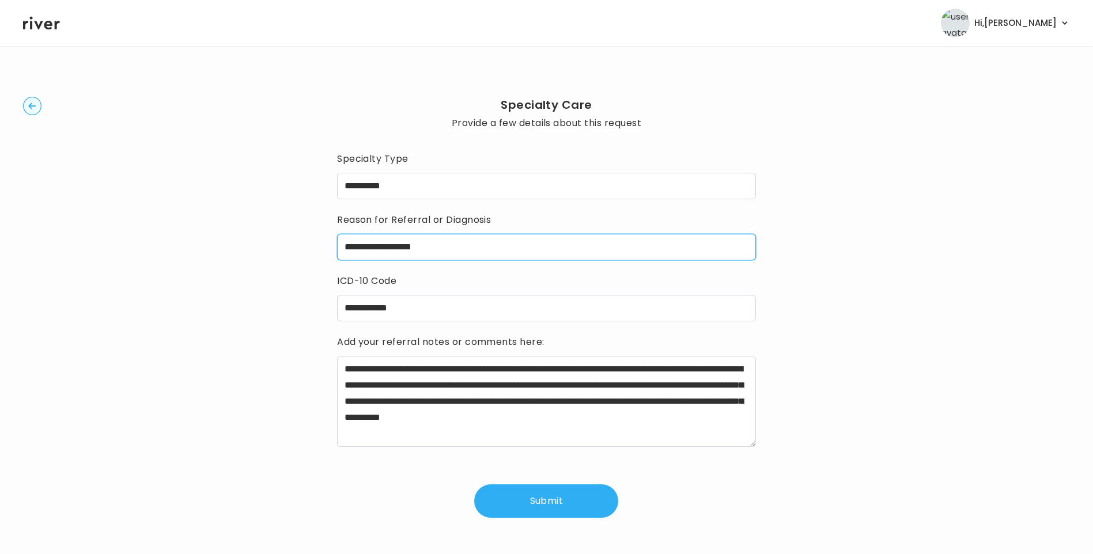
click at [494, 256] on input "**********" at bounding box center [546, 247] width 419 height 27
click at [454, 248] on input "**********" at bounding box center [546, 247] width 419 height 27
drag, startPoint x: 455, startPoint y: 247, endPoint x: 447, endPoint y: 247, distance: 8.1
click at [447, 247] on input "**********" at bounding box center [546, 247] width 419 height 27
click at [576, 251] on input "**********" at bounding box center [546, 247] width 419 height 27
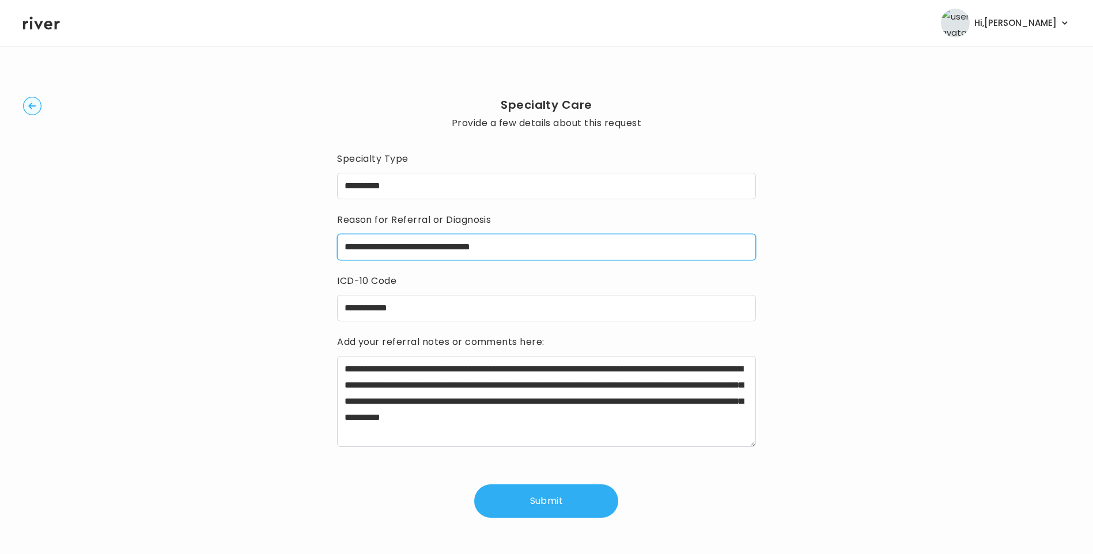
type input "**********"
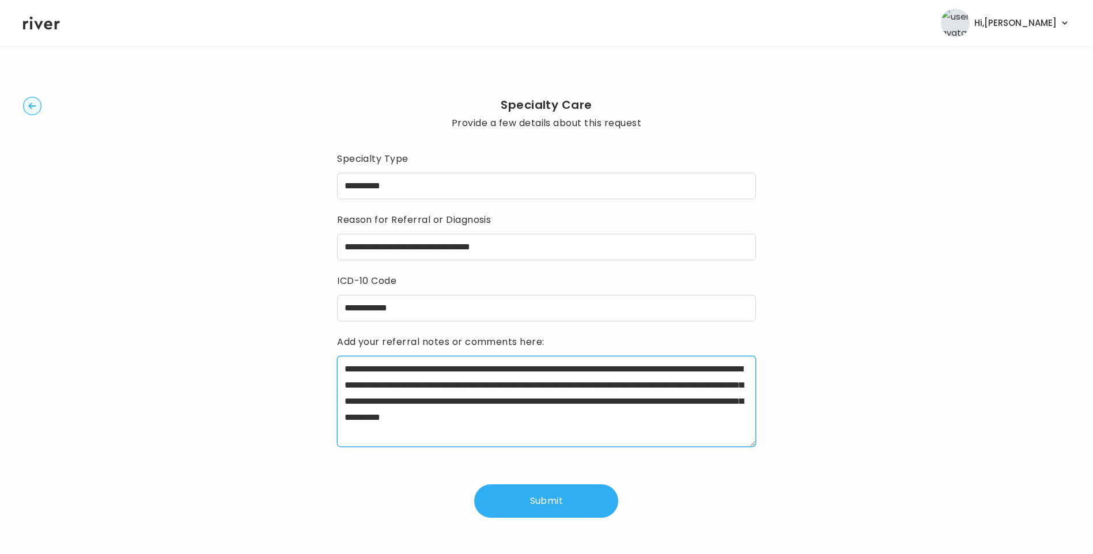
click at [466, 435] on textarea "**********" at bounding box center [546, 401] width 419 height 91
click at [608, 418] on textarea "**********" at bounding box center [546, 401] width 419 height 91
click at [607, 418] on textarea "**********" at bounding box center [546, 401] width 419 height 91
click at [520, 434] on textarea "**********" at bounding box center [546, 401] width 419 height 91
type textarea "**********"
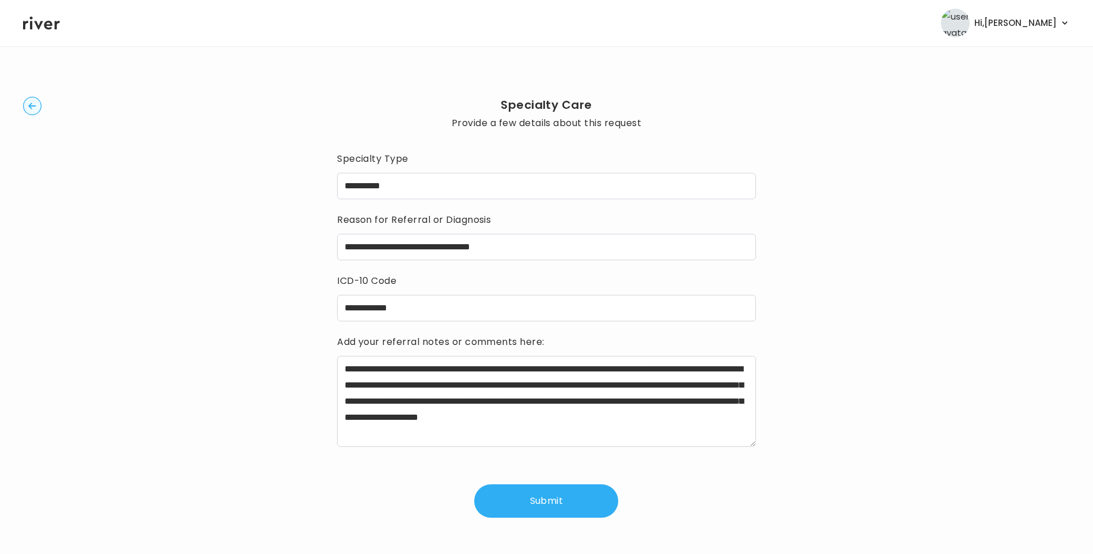
click at [552, 501] on button "Submit" at bounding box center [546, 501] width 144 height 33
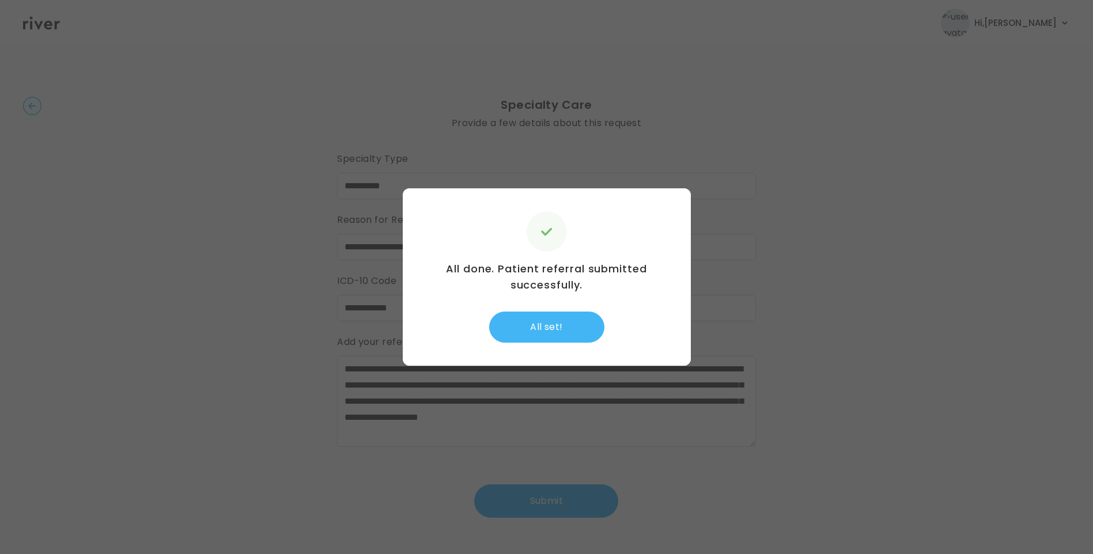
click at [536, 321] on button "All set!" at bounding box center [546, 327] width 115 height 31
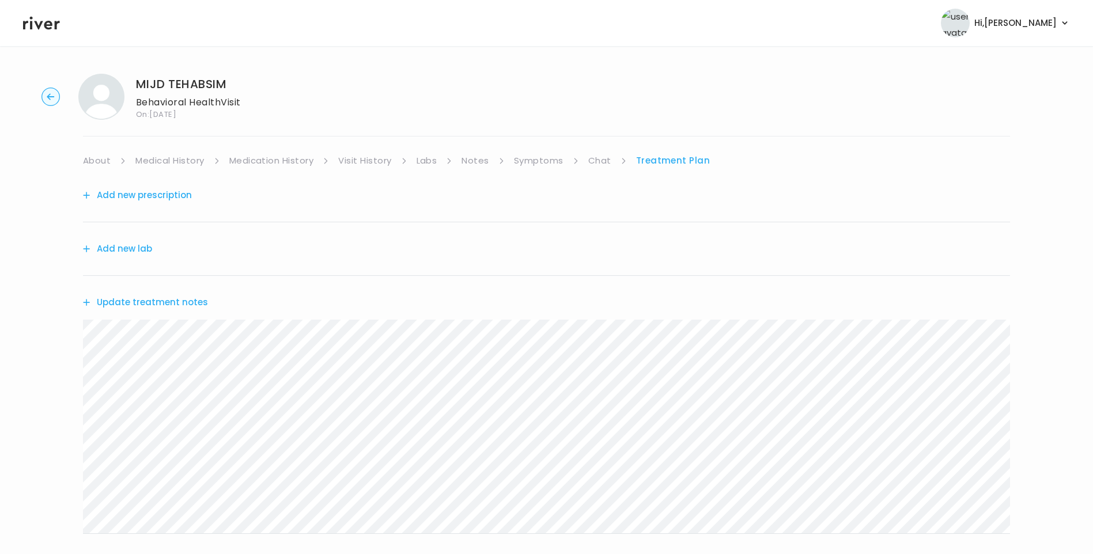
click at [594, 163] on link "Chat" at bounding box center [599, 161] width 23 height 16
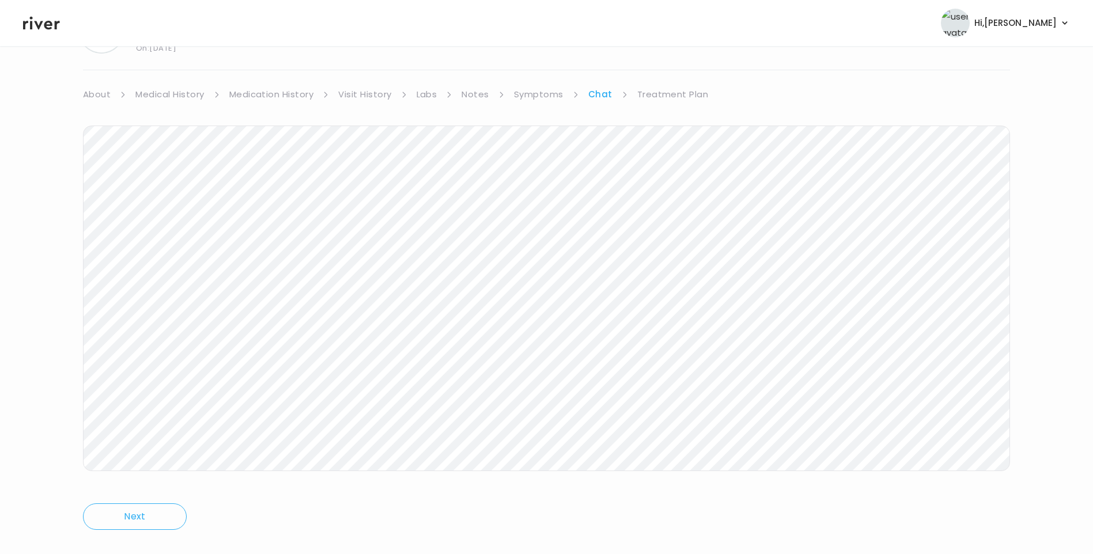
scroll to position [86, 0]
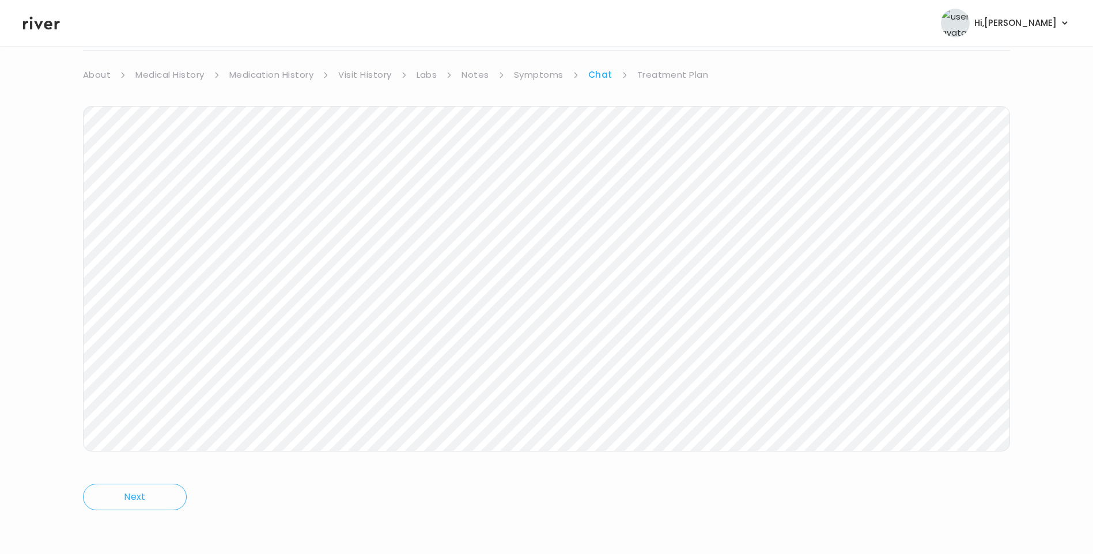
click at [659, 71] on link "Treatment Plan" at bounding box center [672, 75] width 71 height 16
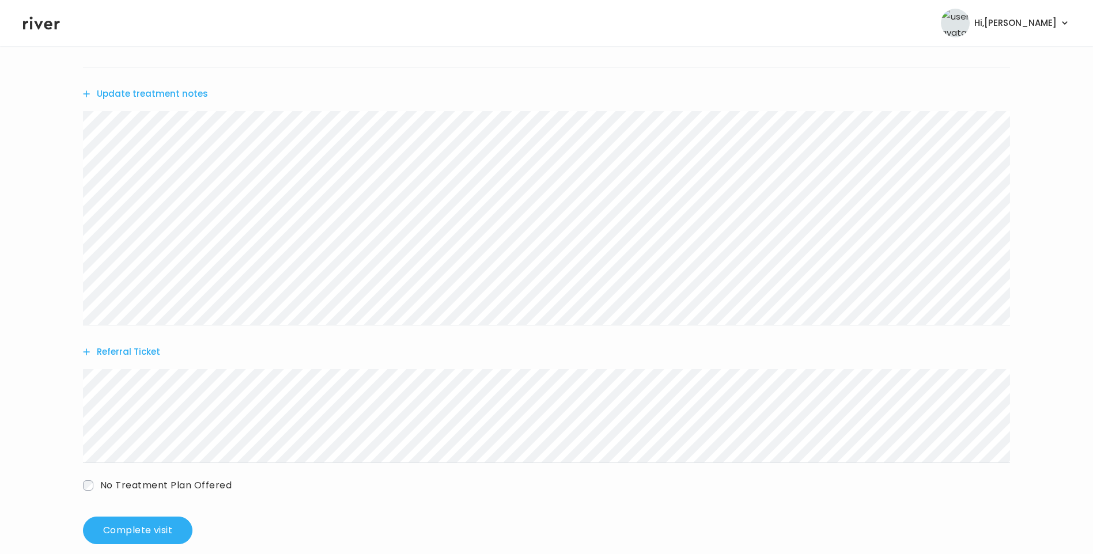
scroll to position [227, 0]
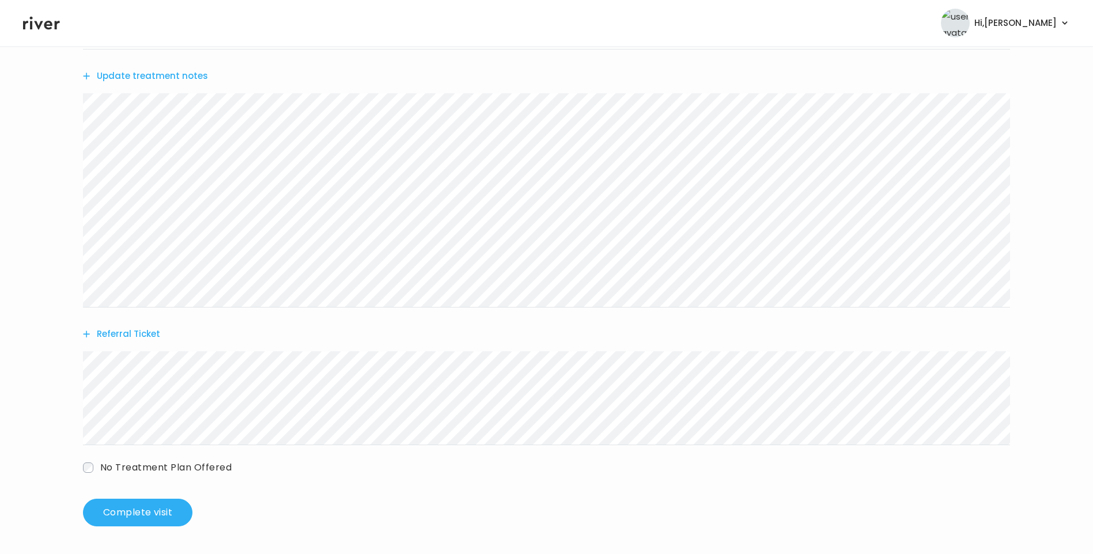
click at [175, 76] on button "Update treatment notes" at bounding box center [145, 76] width 125 height 16
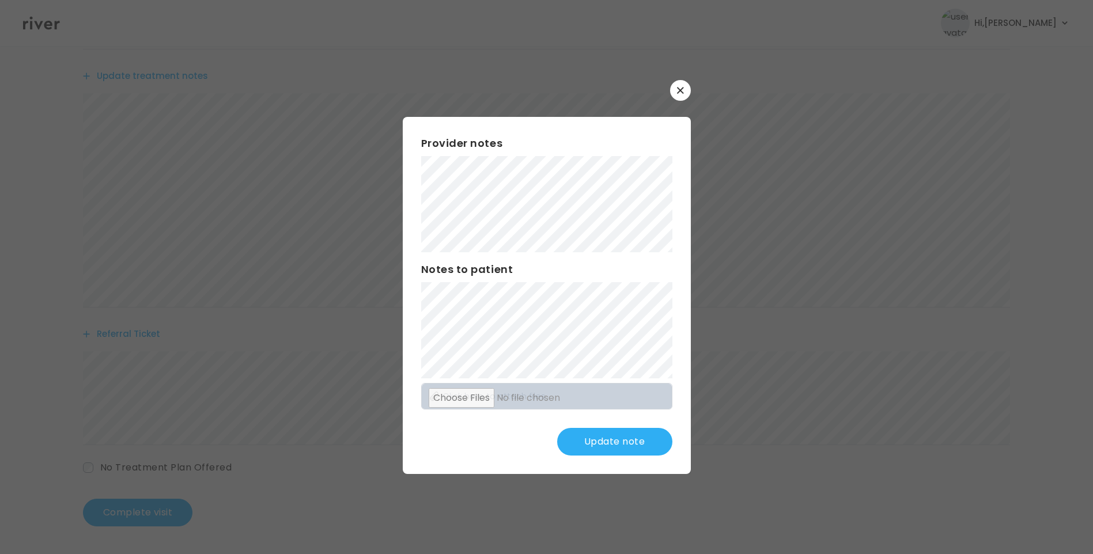
click at [630, 450] on button "Update note" at bounding box center [614, 442] width 115 height 28
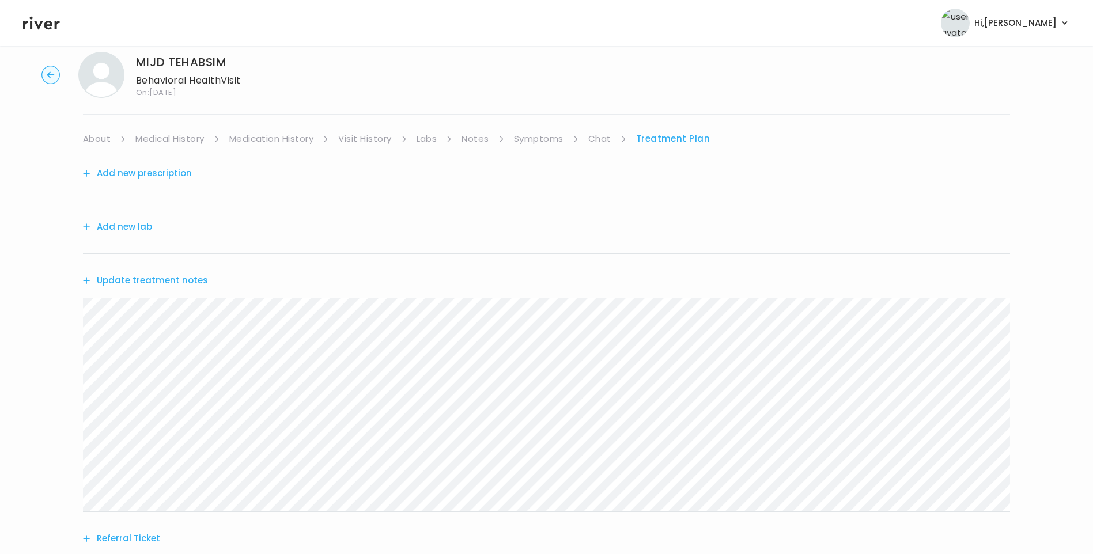
scroll to position [0, 0]
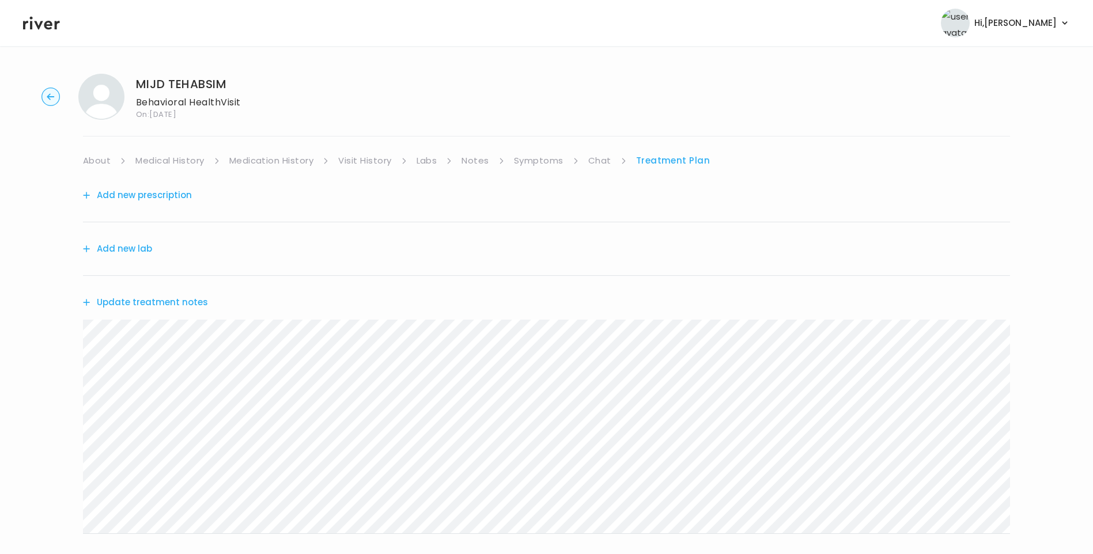
click at [542, 160] on link "Symptoms" at bounding box center [539, 161] width 50 height 16
click at [668, 160] on link "Treatment Plan" at bounding box center [674, 161] width 71 height 16
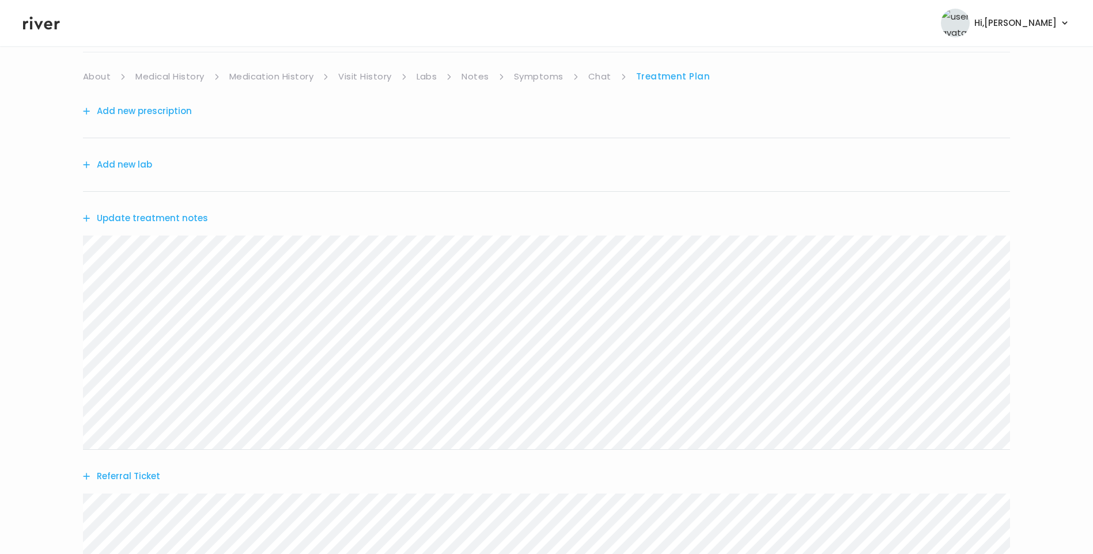
scroll to position [58, 0]
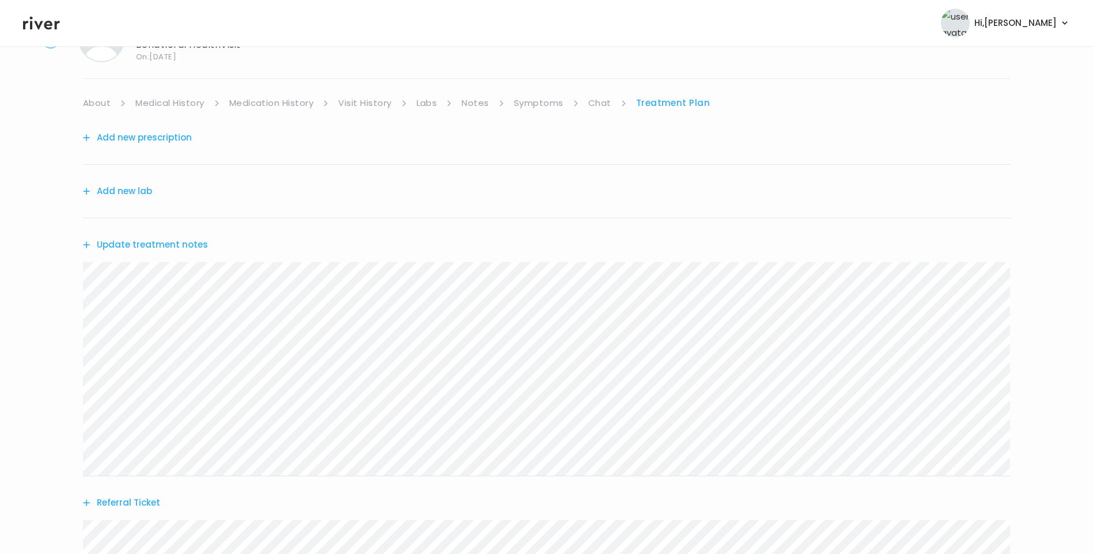
click at [603, 103] on link "Chat" at bounding box center [599, 103] width 23 height 16
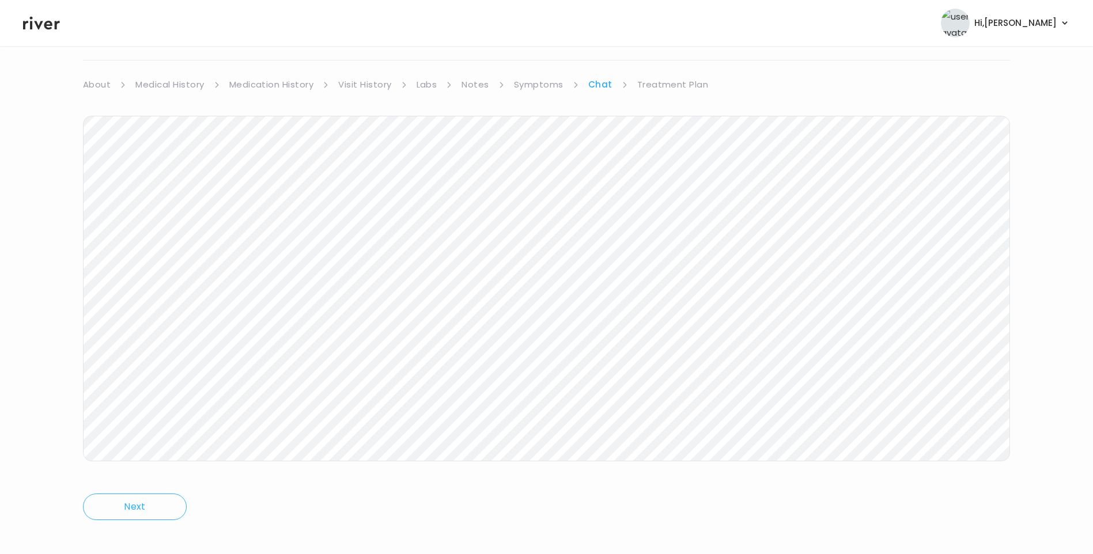
scroll to position [86, 0]
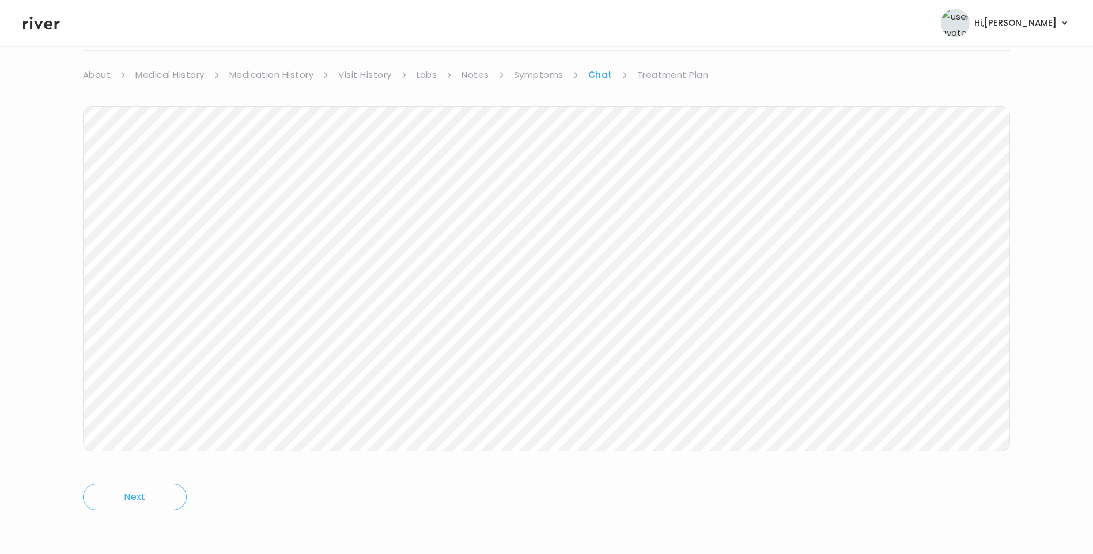
click at [661, 74] on link "Treatment Plan" at bounding box center [672, 75] width 71 height 16
click at [186, 216] on button "Update treatment notes" at bounding box center [145, 217] width 125 height 16
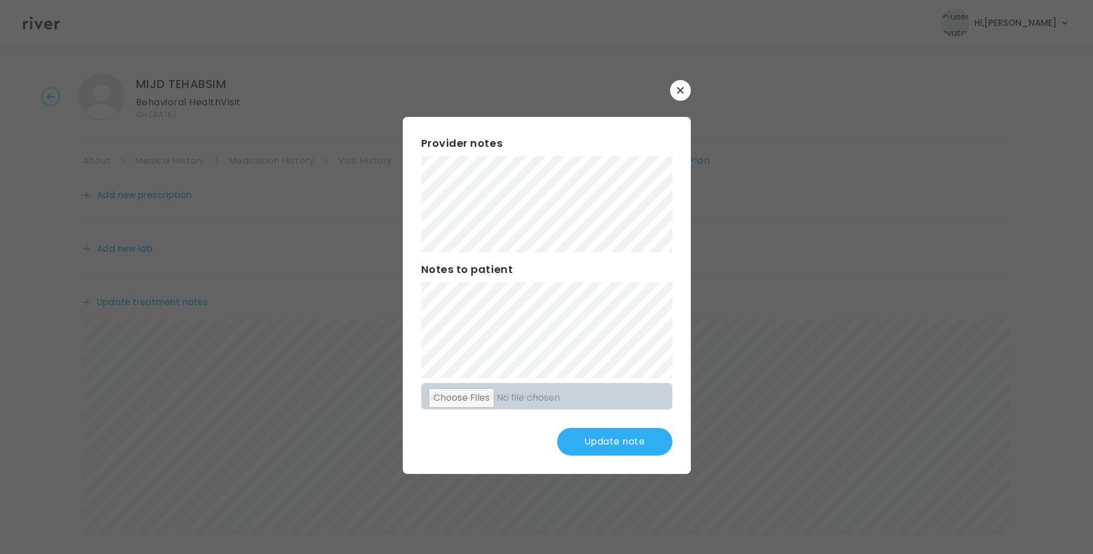
click at [620, 444] on button "Update note" at bounding box center [614, 442] width 115 height 28
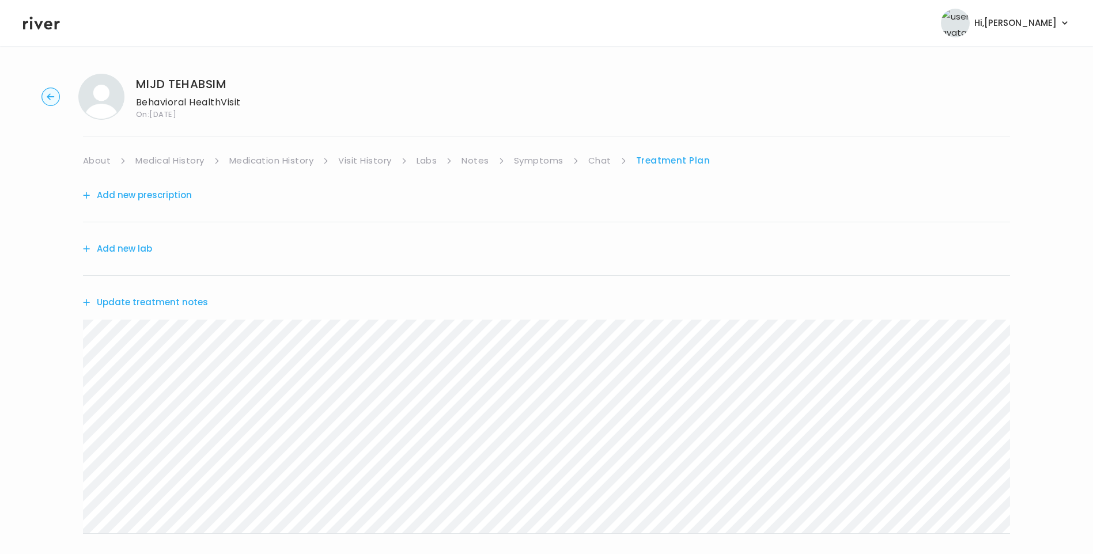
click at [598, 162] on link "Chat" at bounding box center [599, 161] width 23 height 16
click at [665, 160] on link "Treatment Plan" at bounding box center [672, 161] width 71 height 16
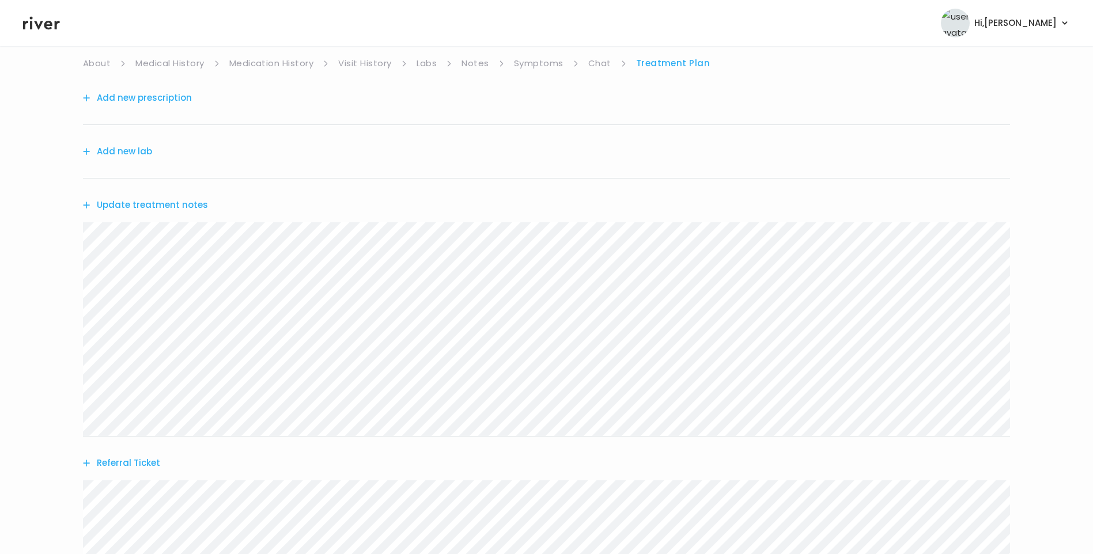
scroll to position [227, 0]
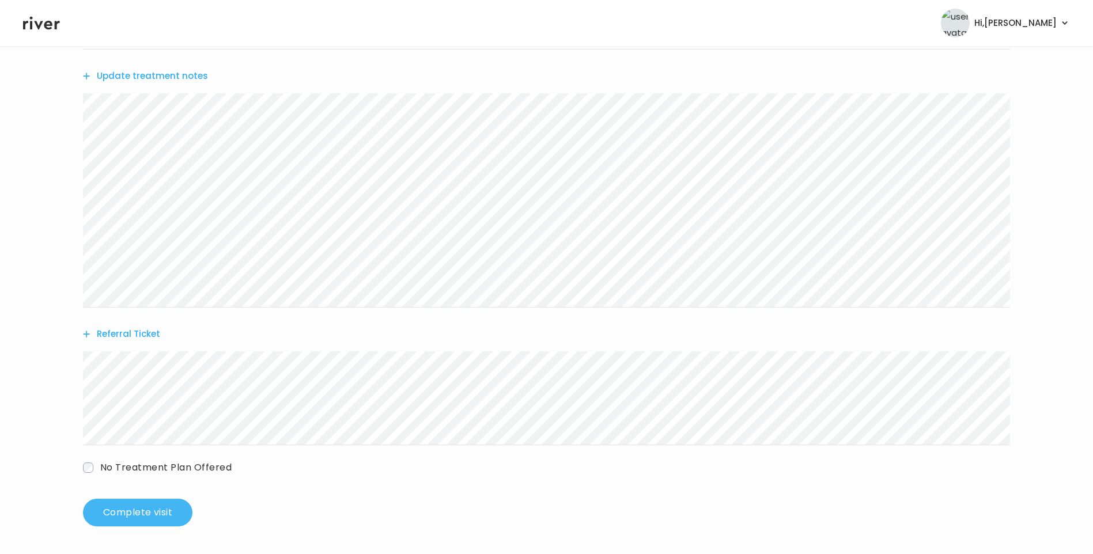
click at [159, 516] on button "Complete visit" at bounding box center [138, 513] width 110 height 28
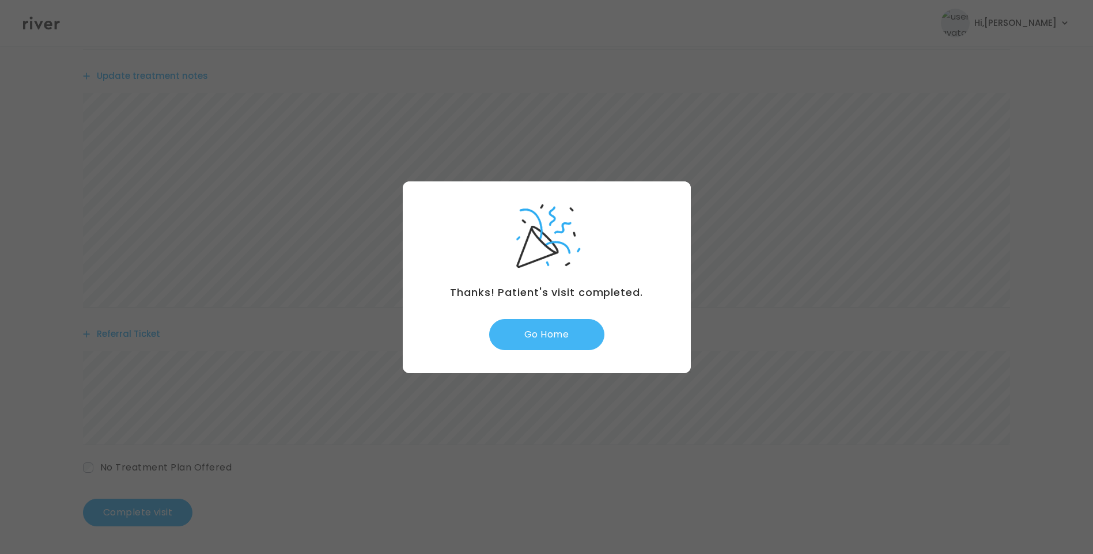
click at [563, 334] on button "Go Home" at bounding box center [546, 334] width 115 height 31
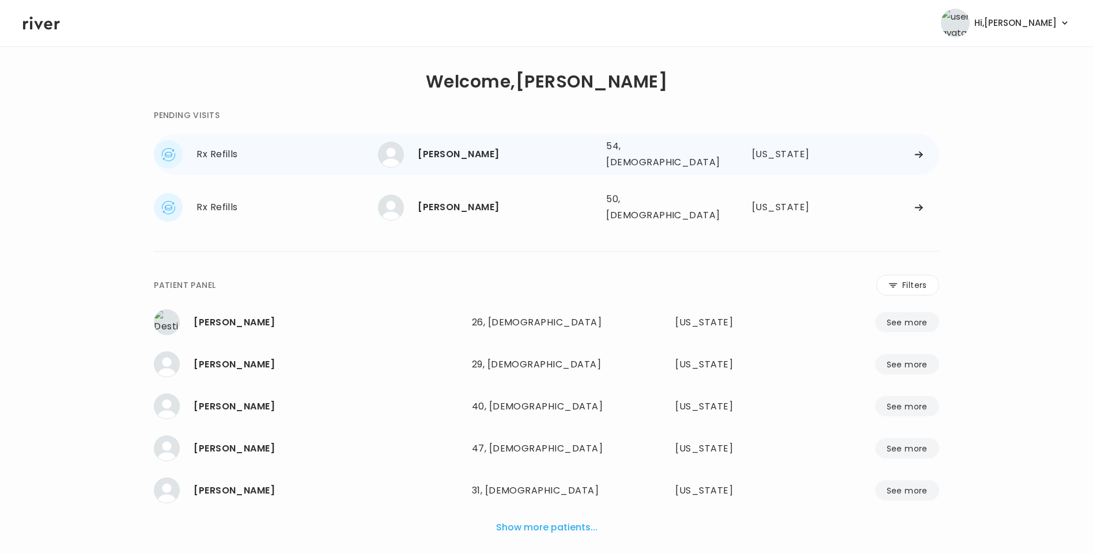
click at [493, 163] on div "[PERSON_NAME] 54, [DEMOGRAPHIC_DATA] See more" at bounding box center [487, 155] width 219 height 26
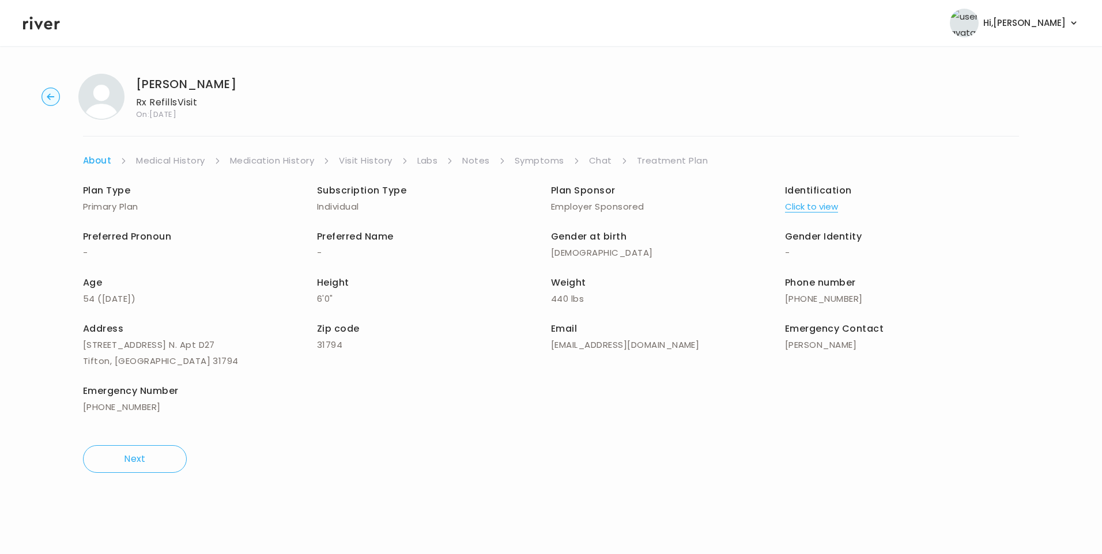
click at [394, 164] on li "Visit History" at bounding box center [373, 161] width 69 height 16
click at [384, 163] on link "Visit History" at bounding box center [365, 161] width 53 height 16
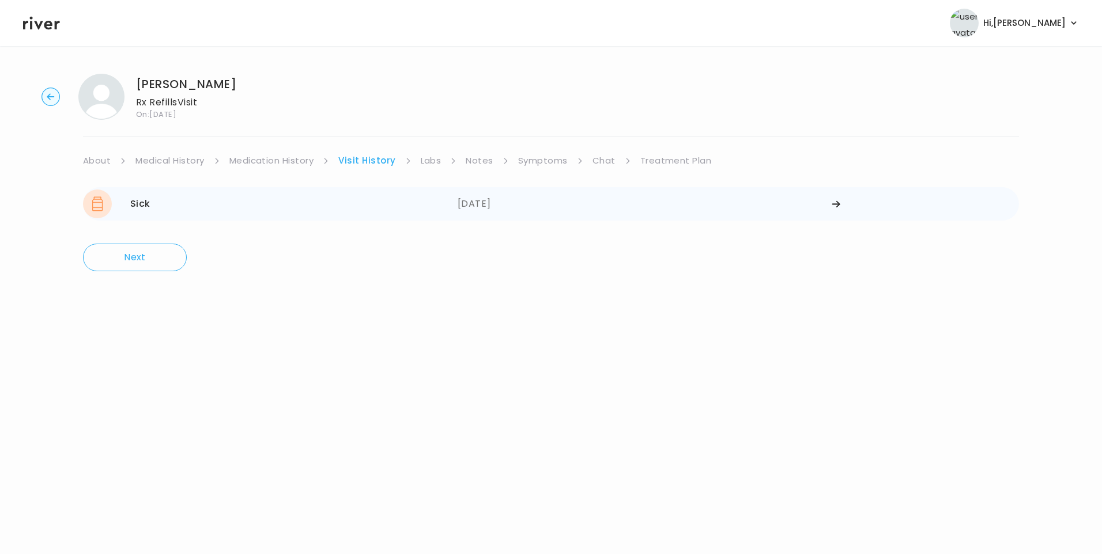
click at [485, 206] on div "09/06/2025" at bounding box center [645, 204] width 375 height 29
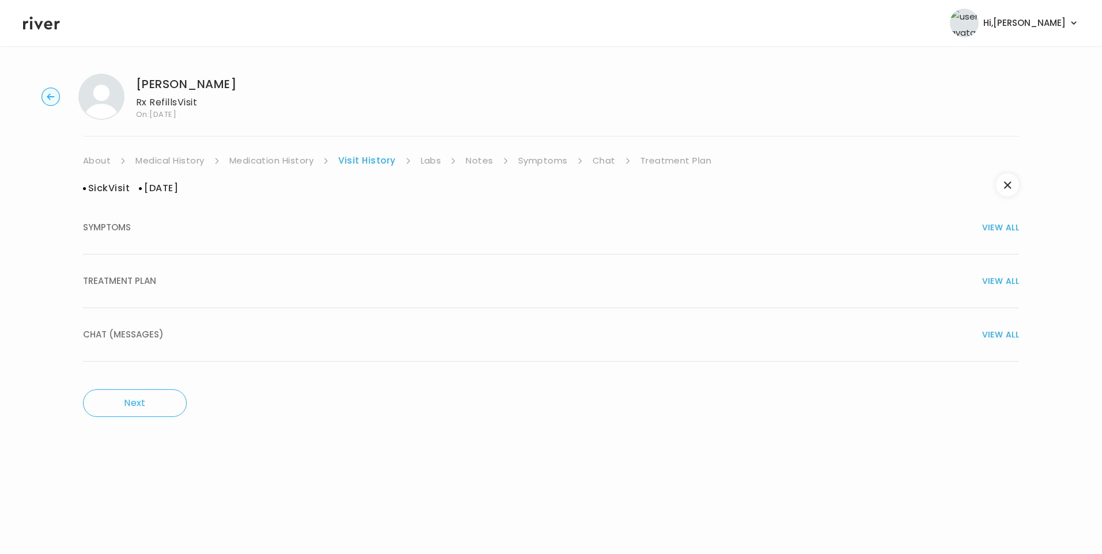
click at [156, 292] on button "TREATMENT PLAN VIEW ALL" at bounding box center [551, 282] width 936 height 54
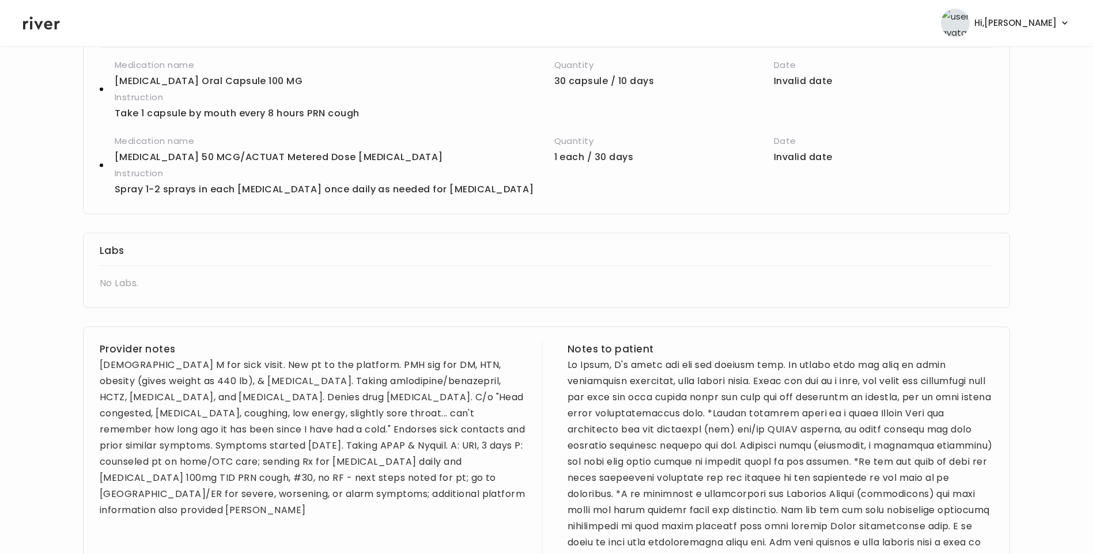
scroll to position [346, 0]
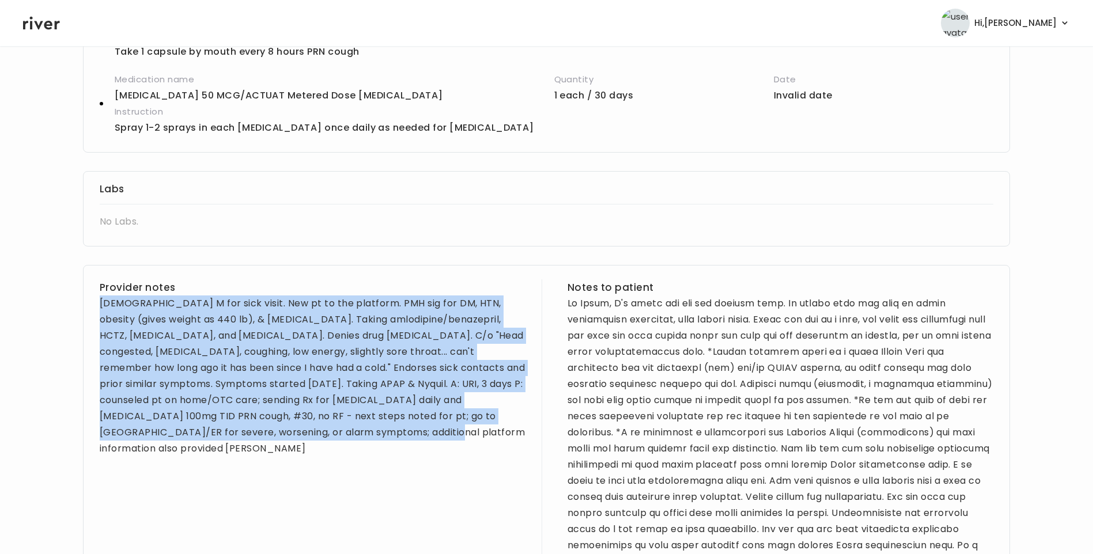
drag, startPoint x: 101, startPoint y: 305, endPoint x: 335, endPoint y: 471, distance: 287.4
copy div "54 yo M for sick visit. New pt to the platform. PMH sig for DM, HTN, obesity (g…"
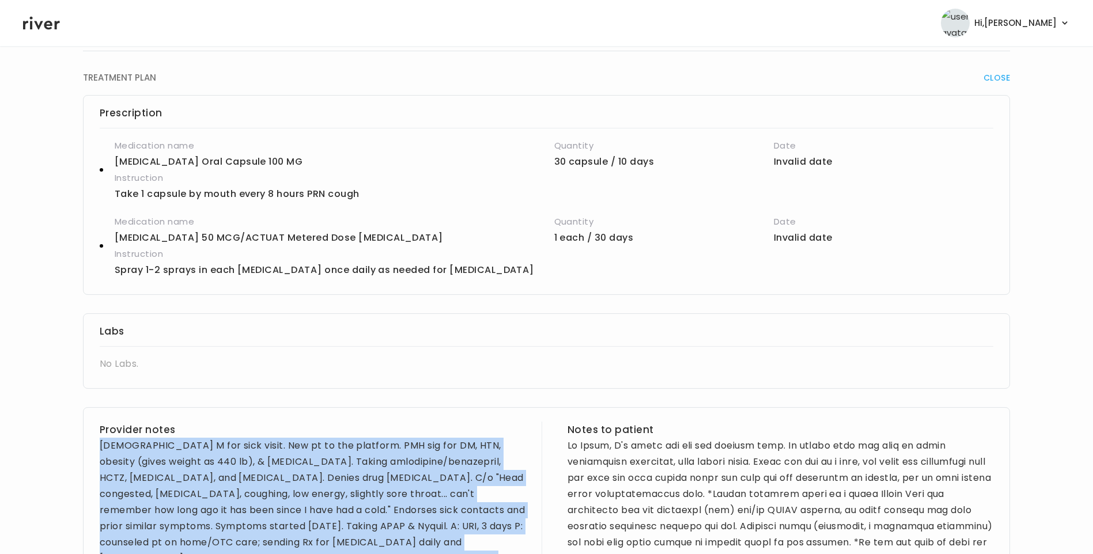
scroll to position [0, 0]
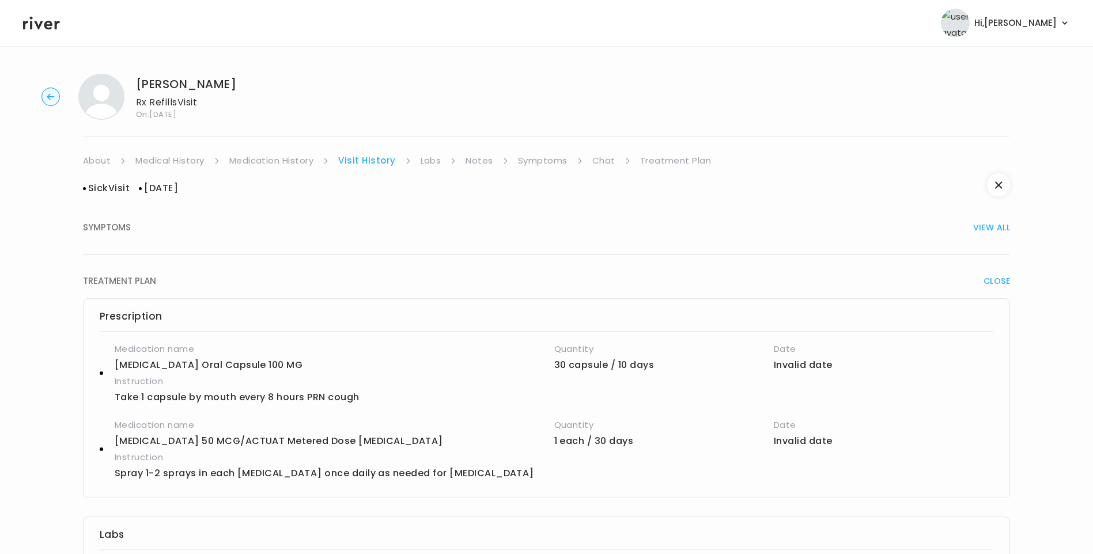
click at [530, 163] on link "Symptoms" at bounding box center [543, 161] width 50 height 16
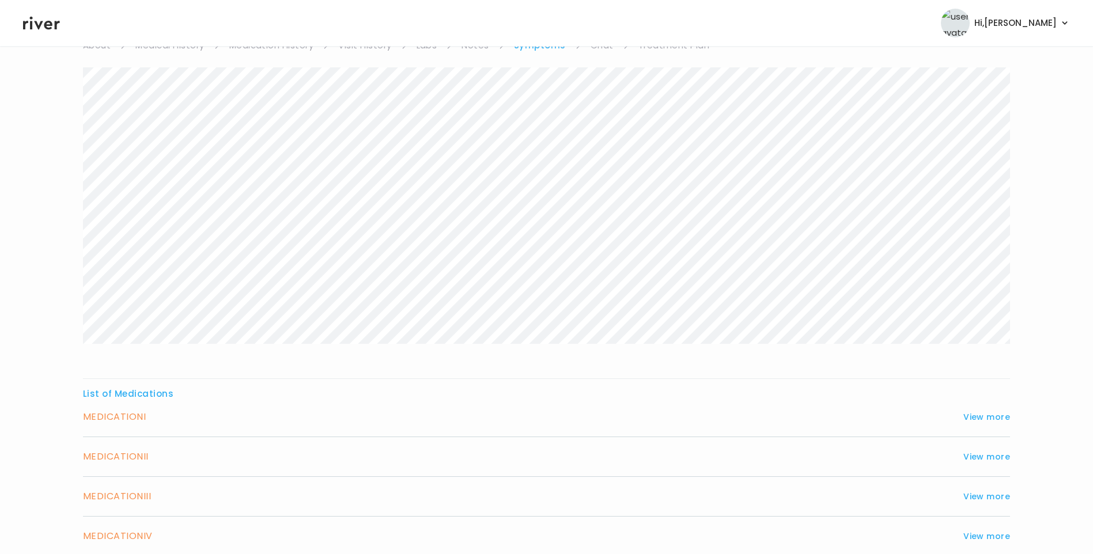
scroll to position [218, 0]
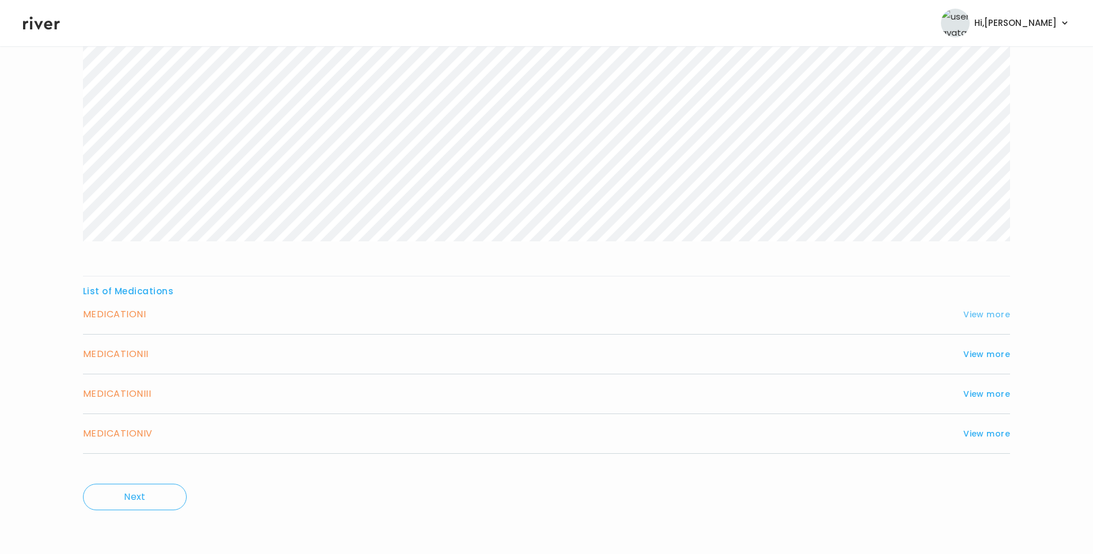
click at [985, 319] on button "View more" at bounding box center [987, 315] width 47 height 14
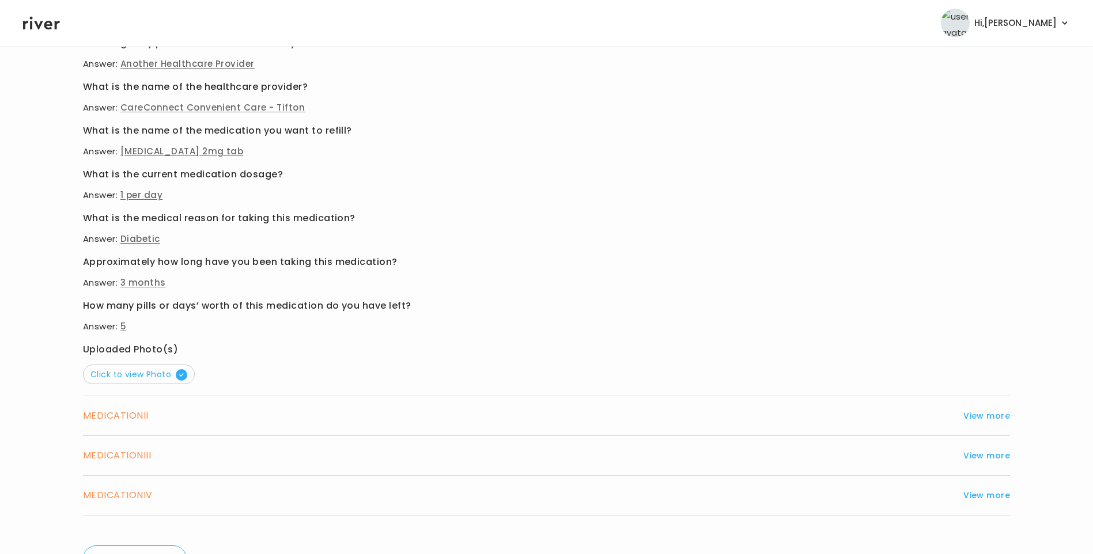
scroll to position [564, 0]
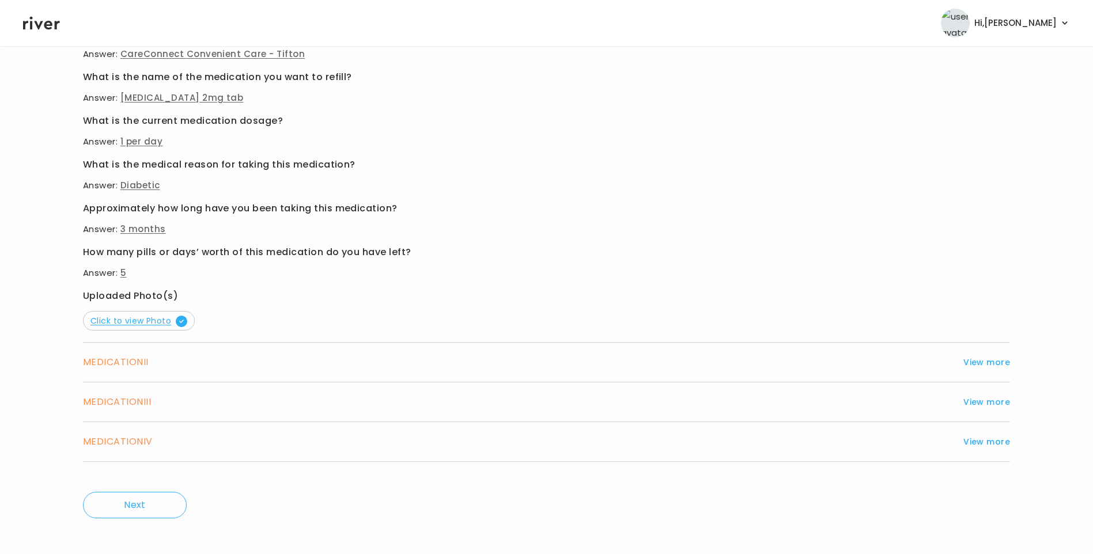
click at [131, 322] on span "Click to view Photo" at bounding box center [138, 321] width 97 height 12
click at [983, 364] on button "View more" at bounding box center [987, 363] width 47 height 14
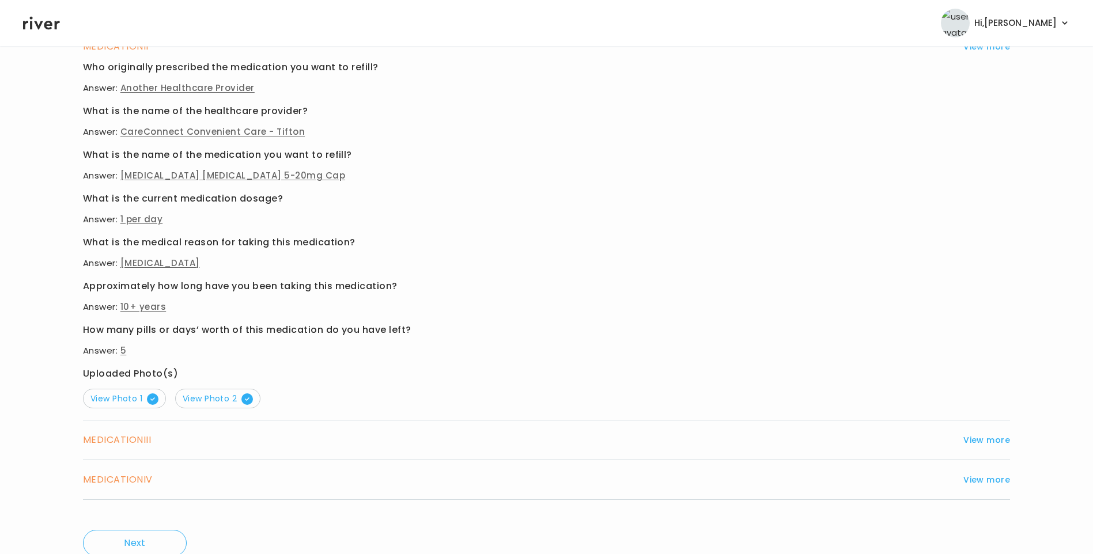
scroll to position [506, 0]
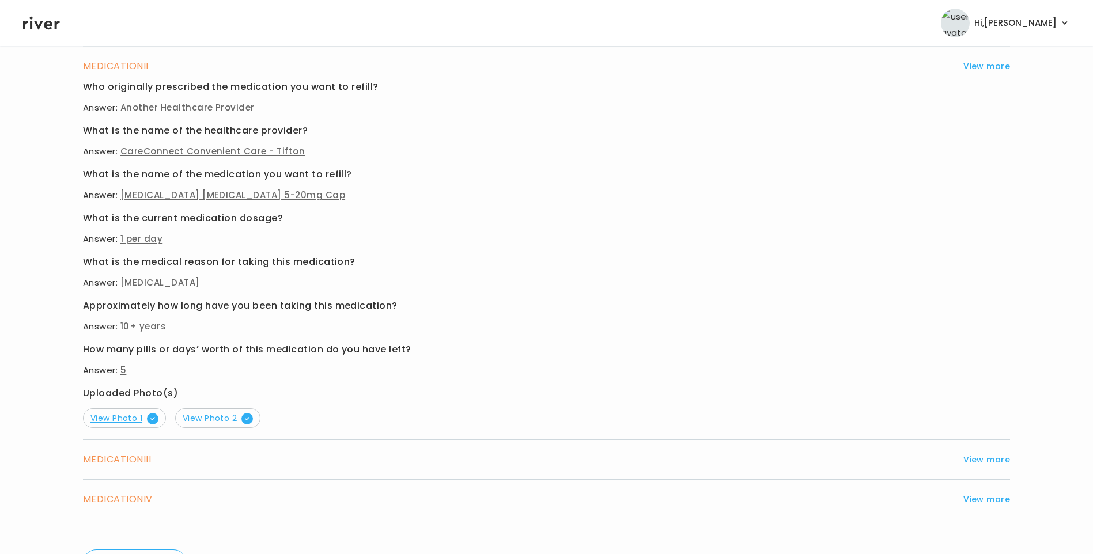
click at [130, 422] on span "View Photo 1" at bounding box center [124, 419] width 68 height 12
click at [206, 417] on span "View Photo 2" at bounding box center [218, 419] width 70 height 12
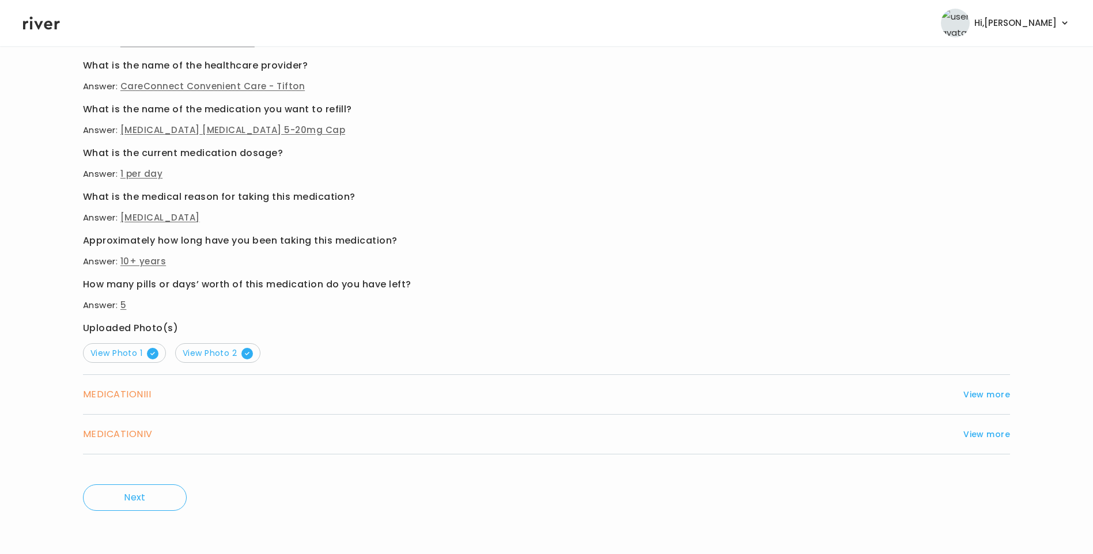
scroll to position [572, 0]
click at [993, 395] on button "View more" at bounding box center [987, 394] width 47 height 14
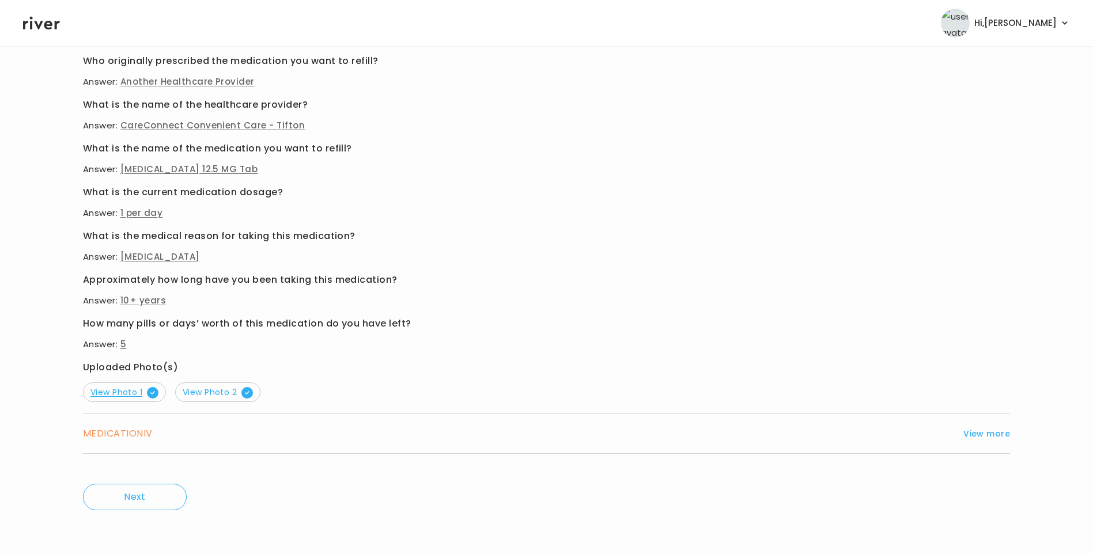
click at [132, 393] on span "View Photo 1" at bounding box center [124, 393] width 68 height 12
click at [213, 391] on span "View Photo 2" at bounding box center [218, 393] width 70 height 12
click at [105, 393] on span "View Photo 1" at bounding box center [124, 393] width 68 height 12
click at [991, 437] on button "View more" at bounding box center [987, 434] width 47 height 14
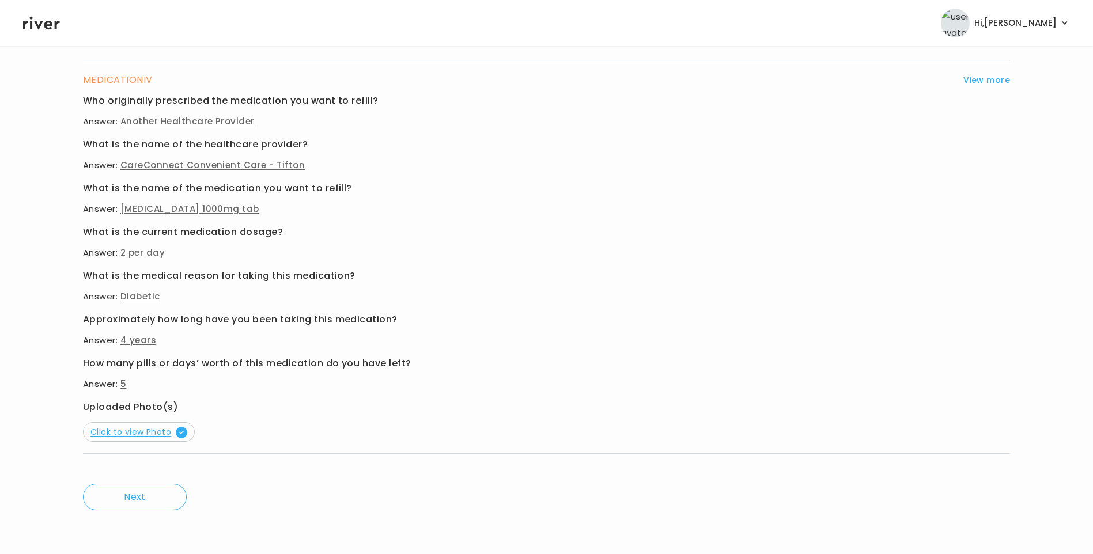
click at [154, 431] on span "Click to view Photo" at bounding box center [138, 433] width 97 height 12
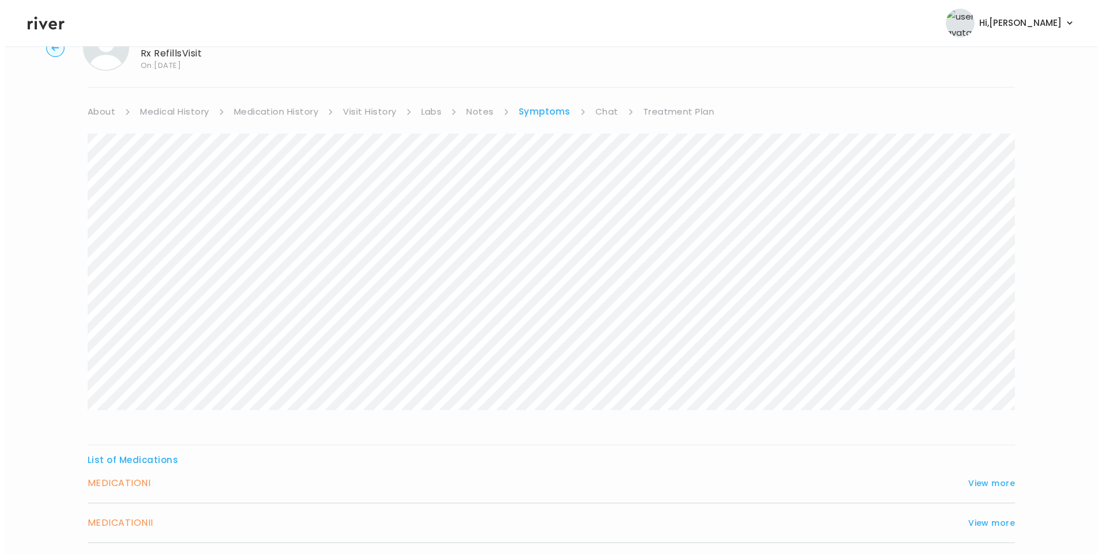
scroll to position [0, 0]
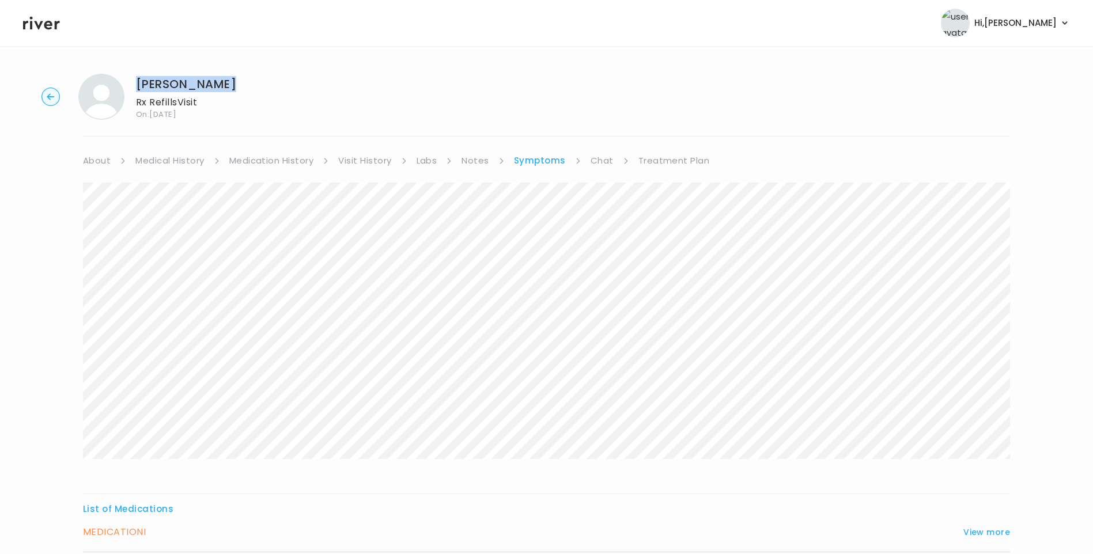
drag, startPoint x: 136, startPoint y: 81, endPoint x: 280, endPoint y: 74, distance: 144.2
click at [280, 74] on div "Scott Thumann Rx Refills Visit On: 12 Sep 2025" at bounding box center [546, 97] width 1056 height 46
copy h1 "Scott Thumann"
click at [661, 159] on link "Treatment Plan" at bounding box center [674, 161] width 71 height 16
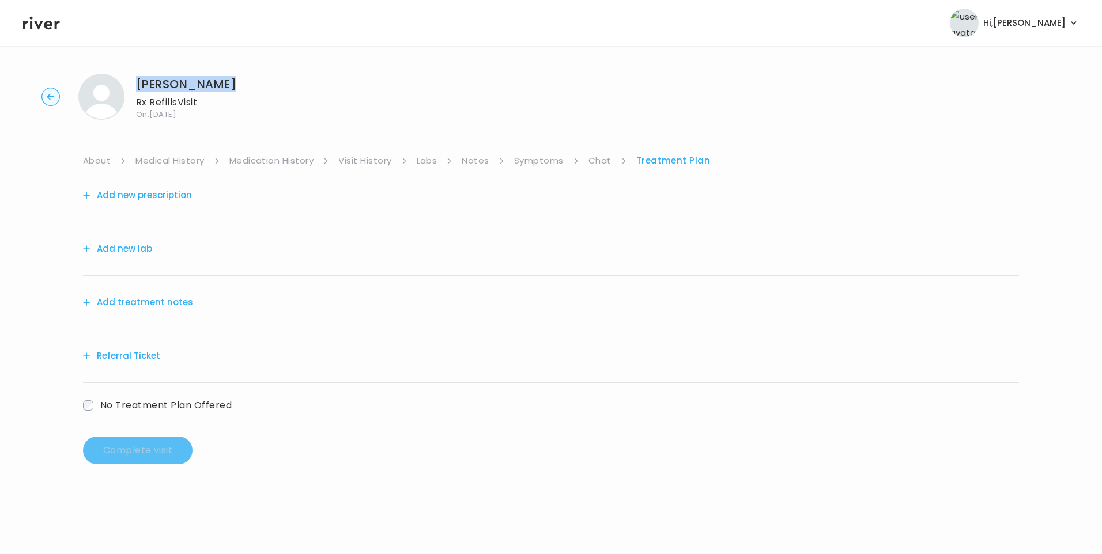
click at [164, 305] on button "Add treatment notes" at bounding box center [138, 303] width 110 height 16
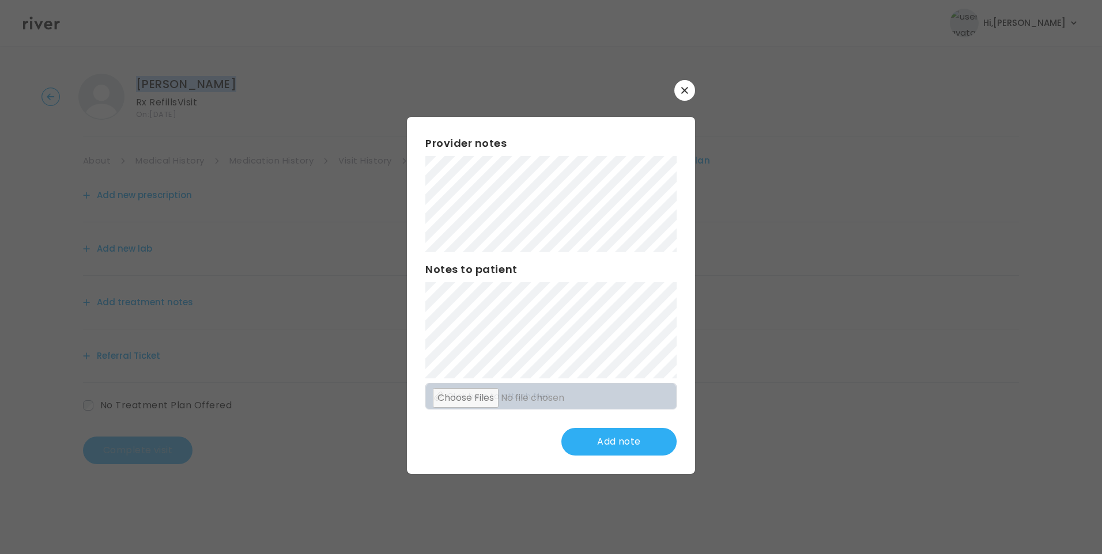
click at [676, 91] on button "button" at bounding box center [684, 90] width 21 height 21
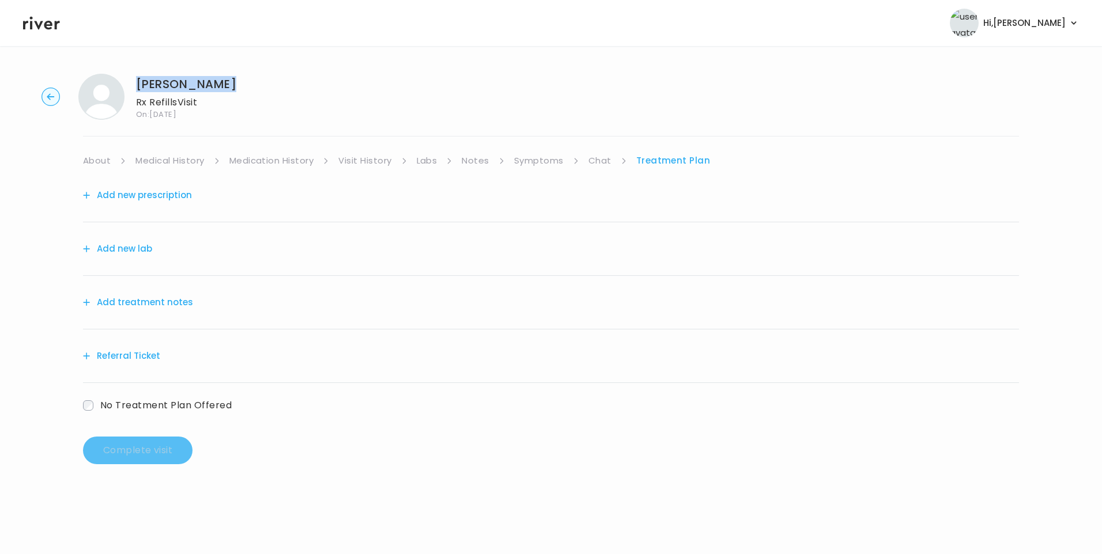
click at [35, 24] on icon at bounding box center [41, 22] width 37 height 17
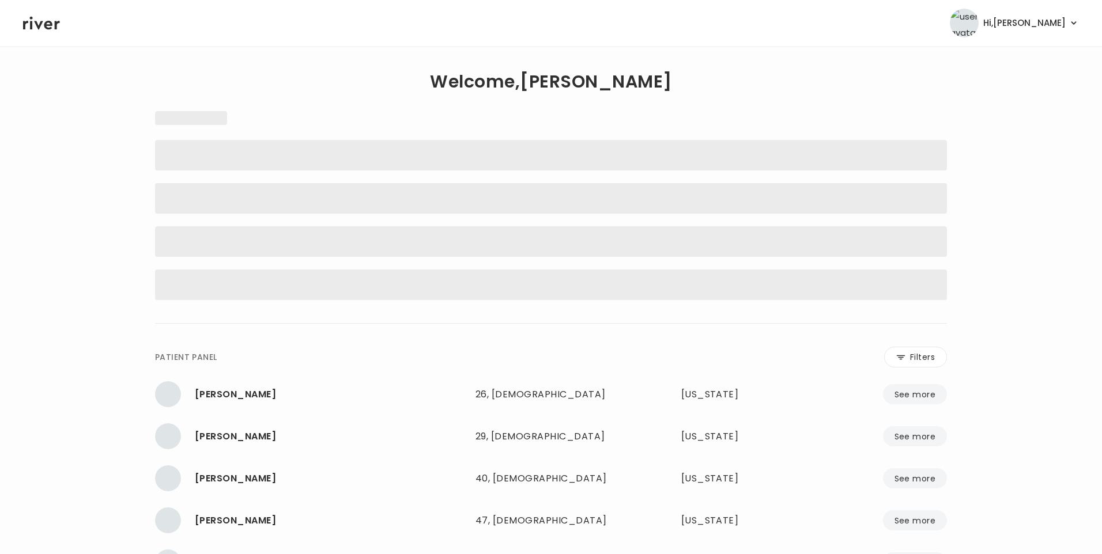
click at [44, 24] on icon at bounding box center [41, 23] width 37 height 13
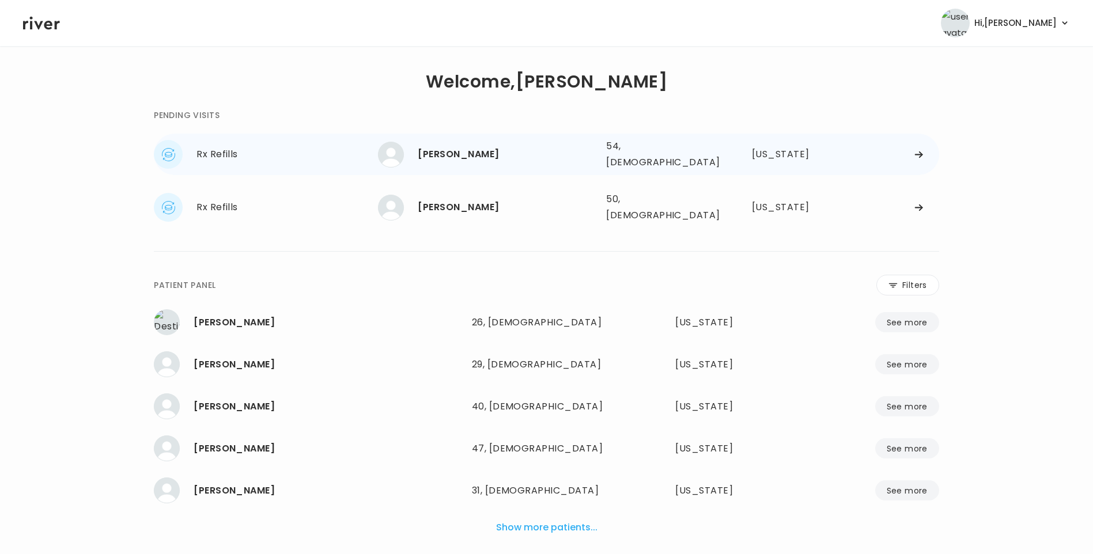
click at [467, 148] on div "[PERSON_NAME]" at bounding box center [507, 154] width 179 height 16
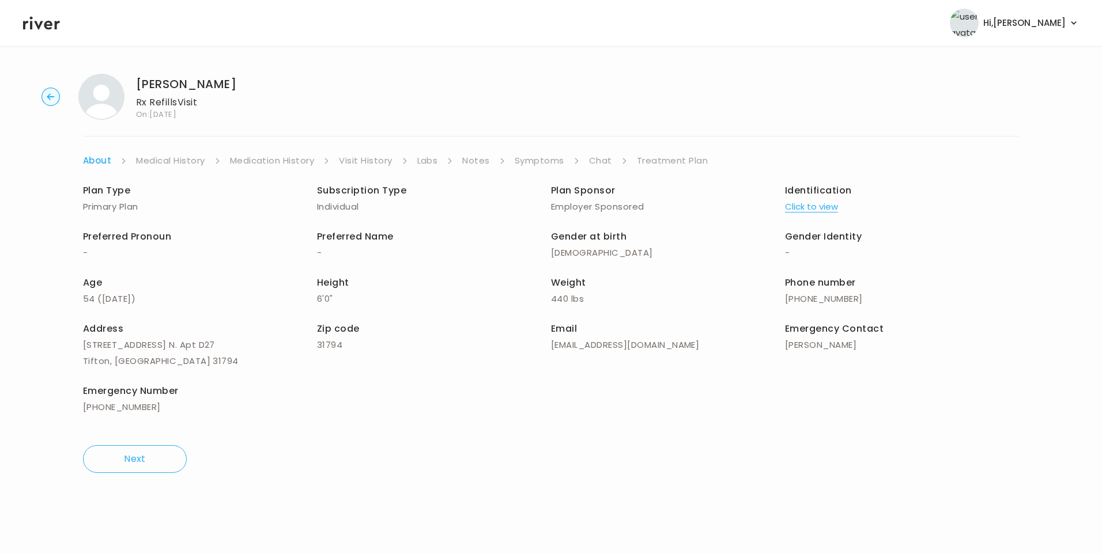
click at [603, 158] on link "Chat" at bounding box center [600, 161] width 23 height 16
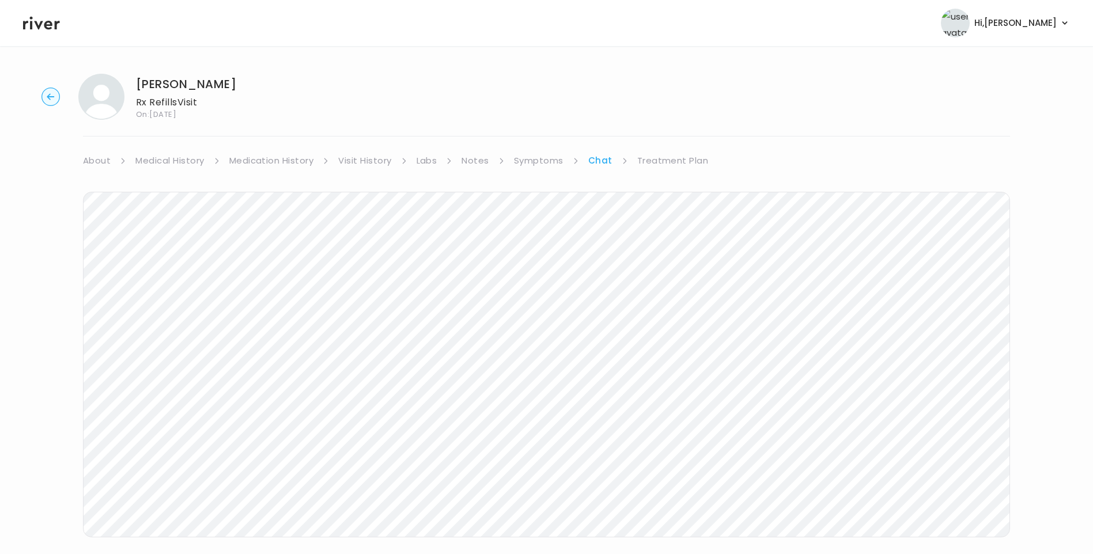
drag, startPoint x: 659, startPoint y: 157, endPoint x: 665, endPoint y: 165, distance: 9.9
click at [660, 157] on link "Treatment Plan" at bounding box center [672, 161] width 71 height 16
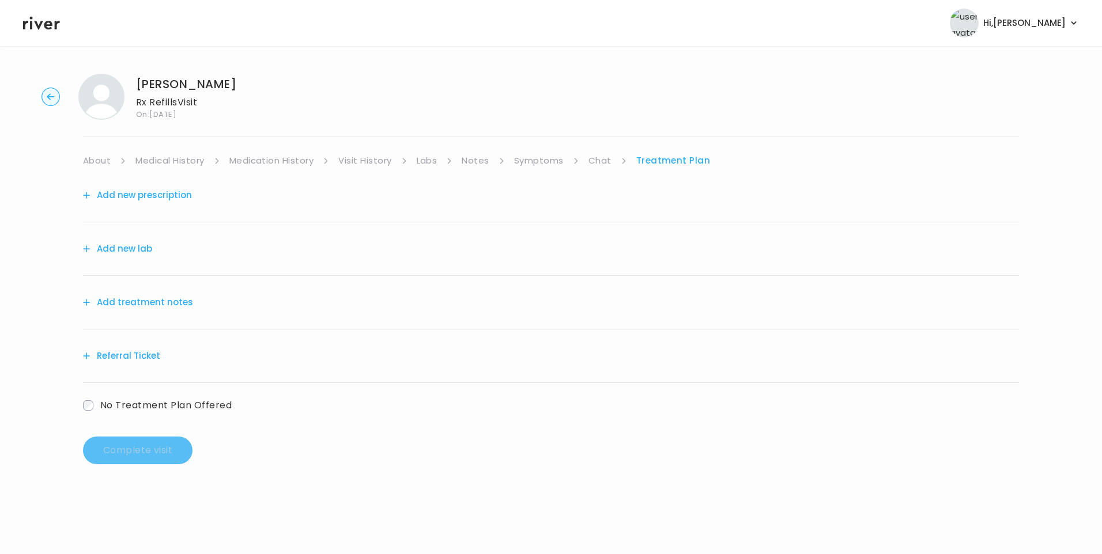
click at [167, 301] on button "Add treatment notes" at bounding box center [138, 303] width 110 height 16
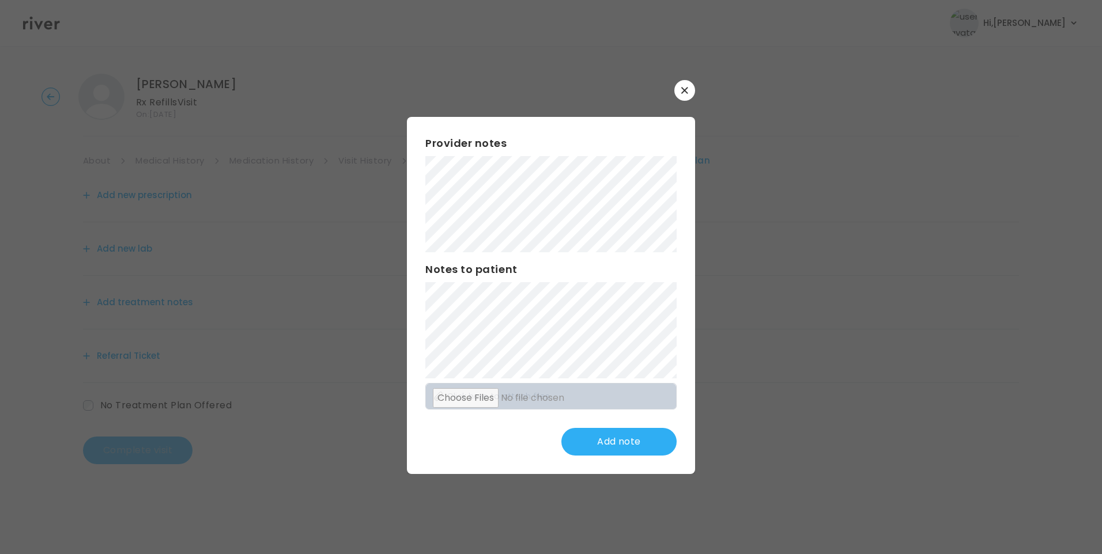
click at [682, 89] on icon "button" at bounding box center [684, 90] width 7 height 7
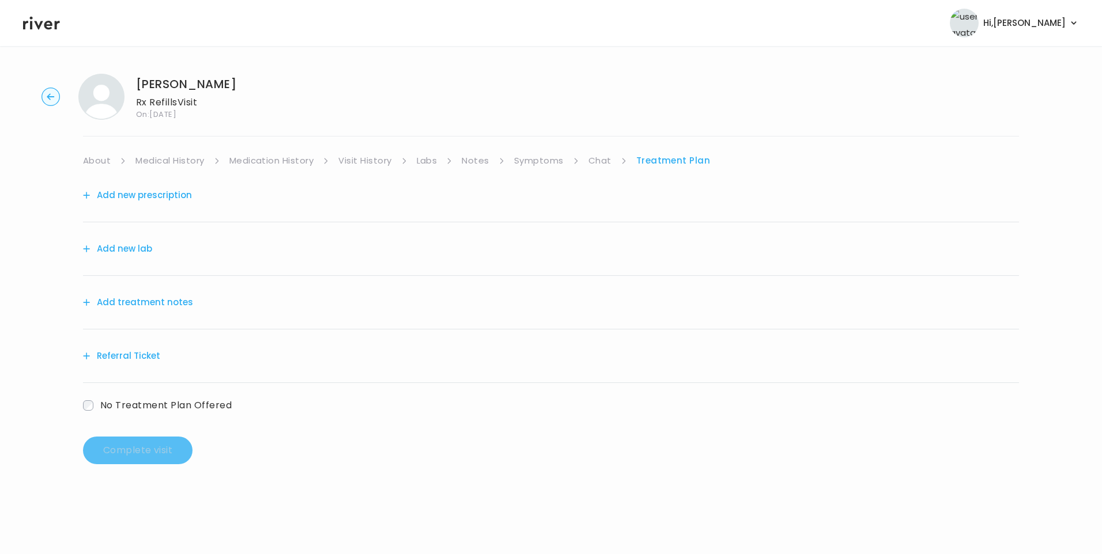
click at [599, 160] on link "Chat" at bounding box center [599, 161] width 23 height 16
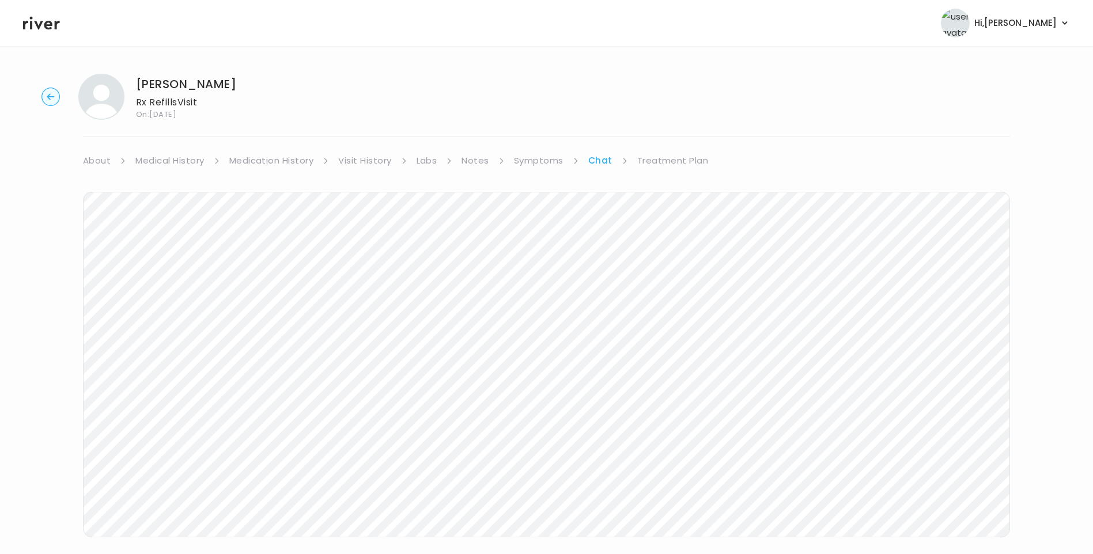
click at [525, 165] on link "Symptoms" at bounding box center [539, 161] width 50 height 16
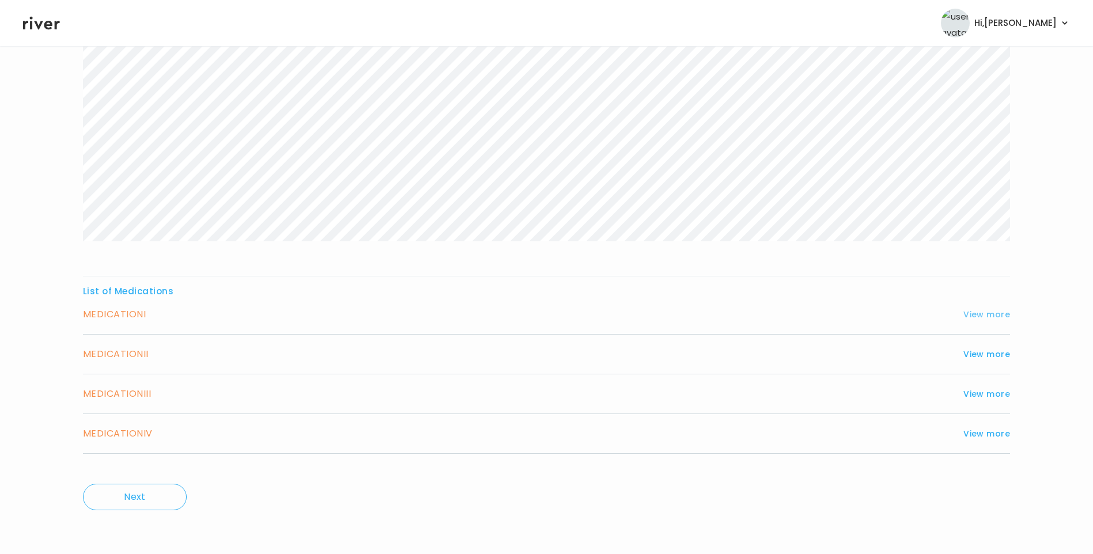
click at [975, 316] on button "View more" at bounding box center [987, 315] width 47 height 14
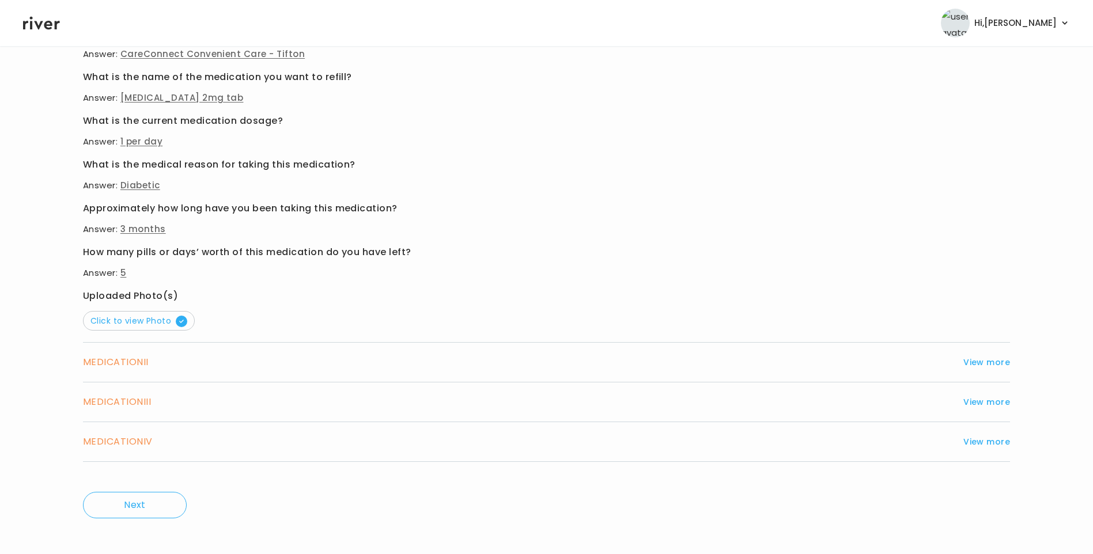
scroll to position [572, 0]
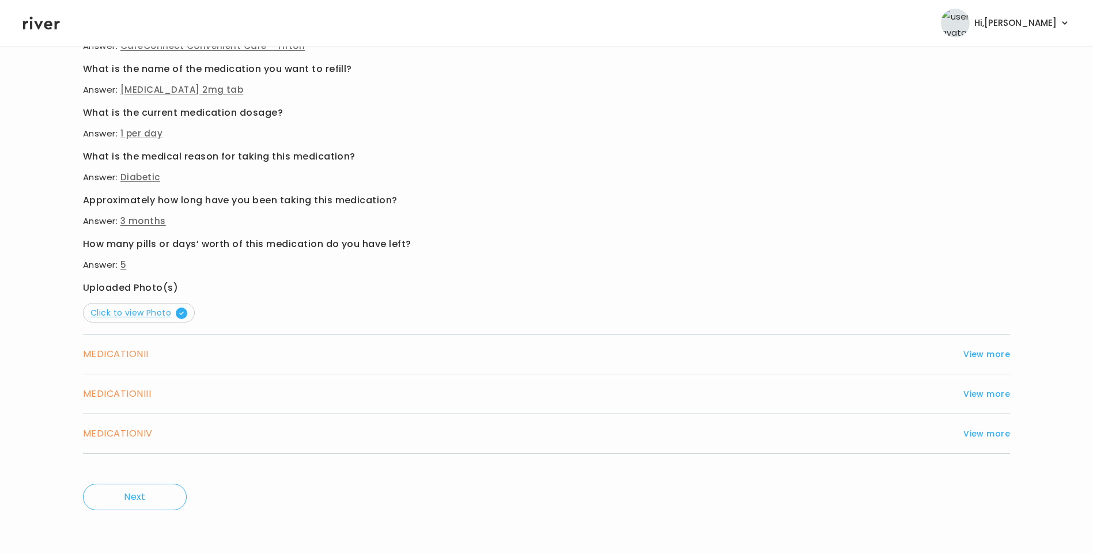
click at [137, 315] on span "Click to view Photo" at bounding box center [138, 313] width 97 height 12
click at [116, 436] on h3 "MEDICATION IV" at bounding box center [118, 434] width 70 height 16
click at [986, 428] on button "View more" at bounding box center [987, 434] width 47 height 14
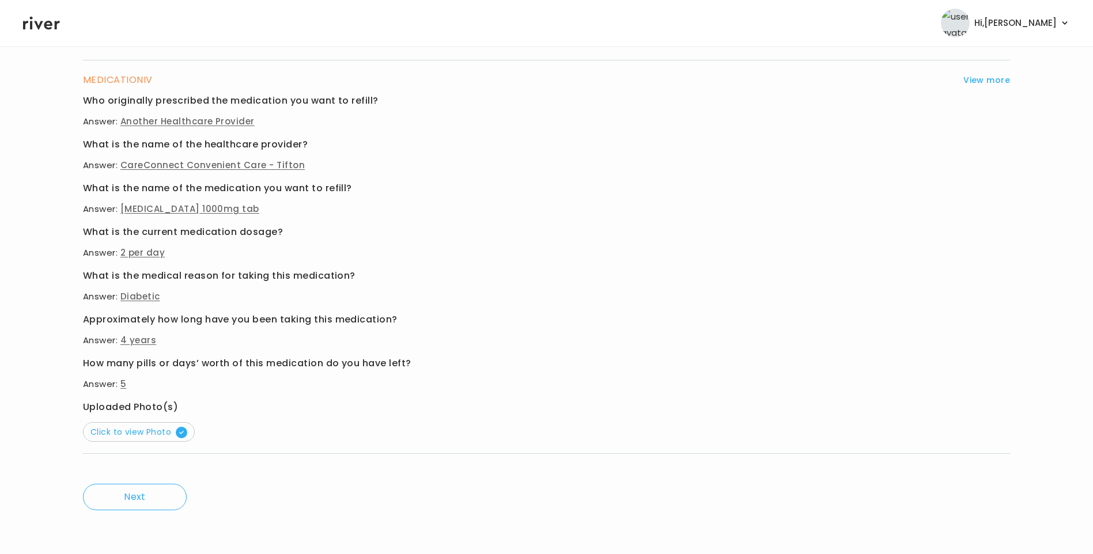
click at [124, 415] on h3 "Uploaded Photo(s)" at bounding box center [546, 407] width 927 height 16
click at [129, 430] on span "Click to view Photo" at bounding box center [138, 433] width 97 height 12
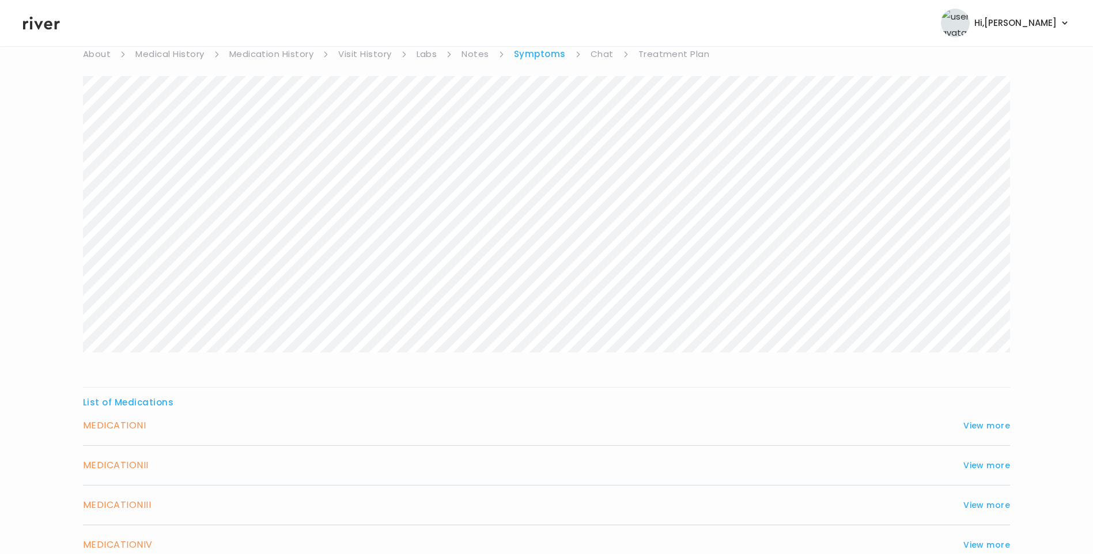
scroll to position [0, 0]
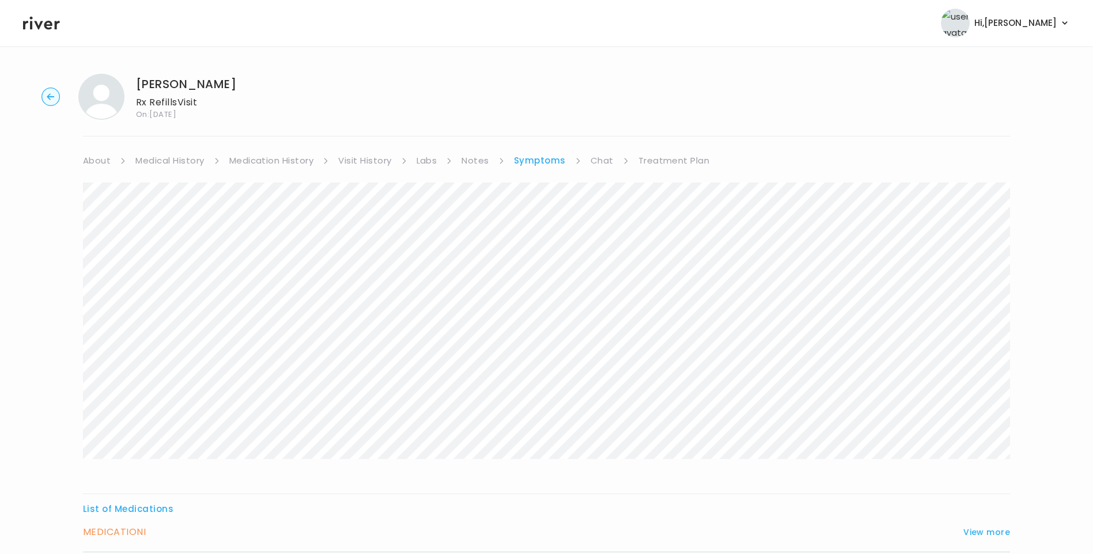
click at [599, 160] on link "Chat" at bounding box center [602, 161] width 23 height 16
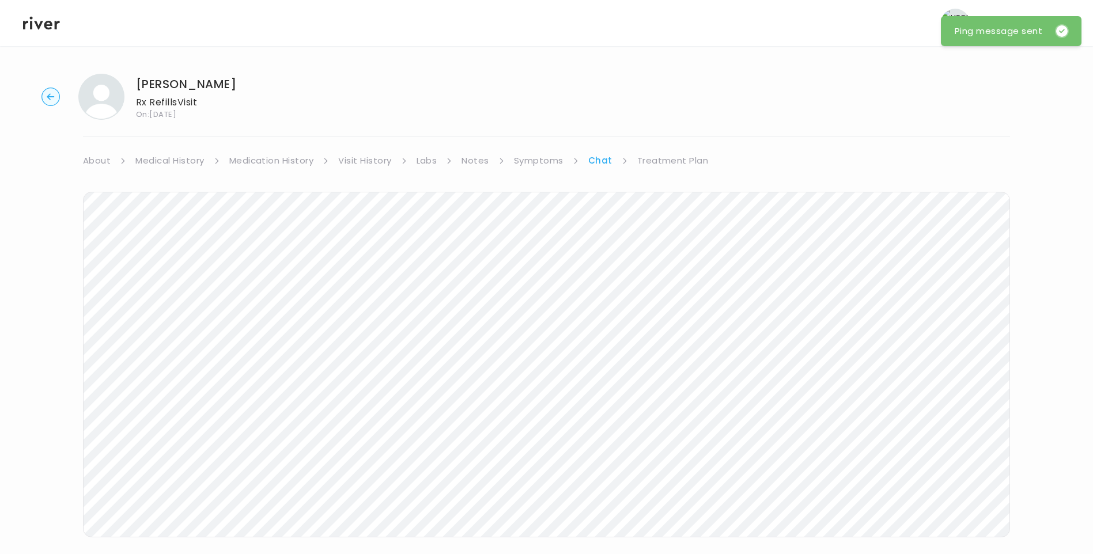
click at [659, 162] on link "Treatment Plan" at bounding box center [672, 161] width 71 height 16
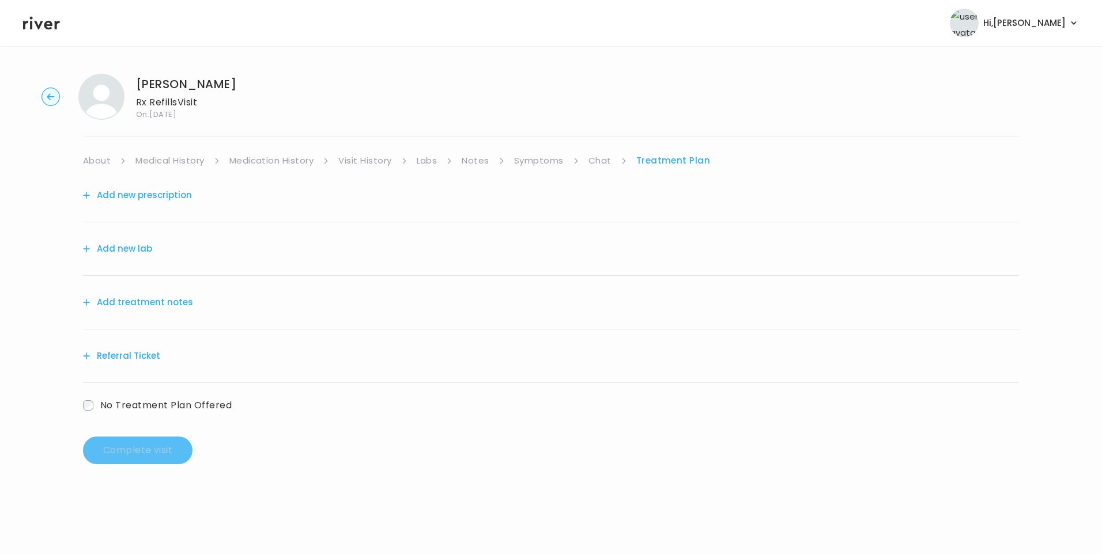
drag, startPoint x: 173, startPoint y: 304, endPoint x: 179, endPoint y: 303, distance: 5.9
click at [179, 303] on button "Add treatment notes" at bounding box center [138, 303] width 110 height 16
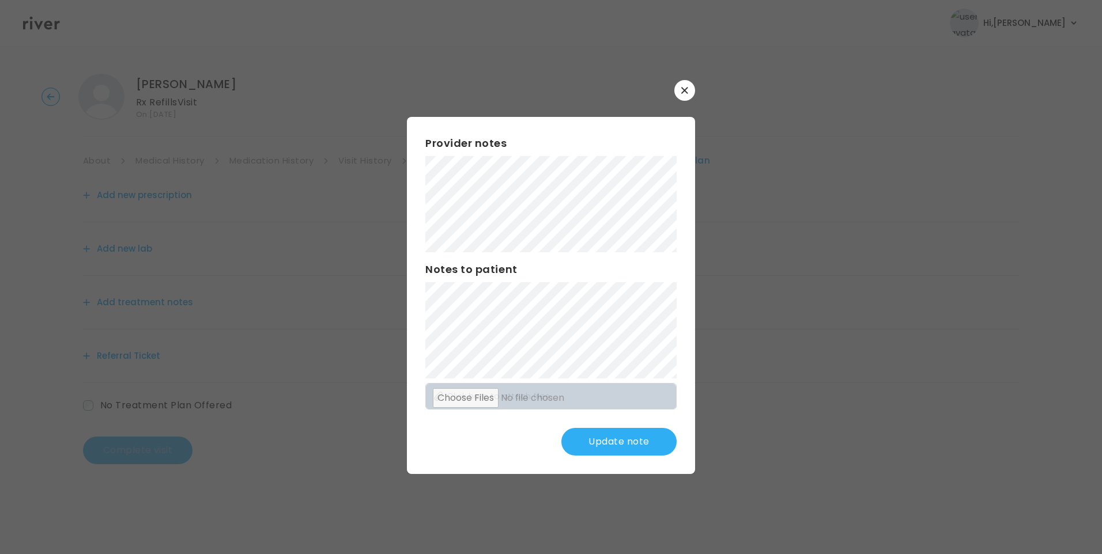
click at [621, 440] on button "Update note" at bounding box center [618, 442] width 115 height 28
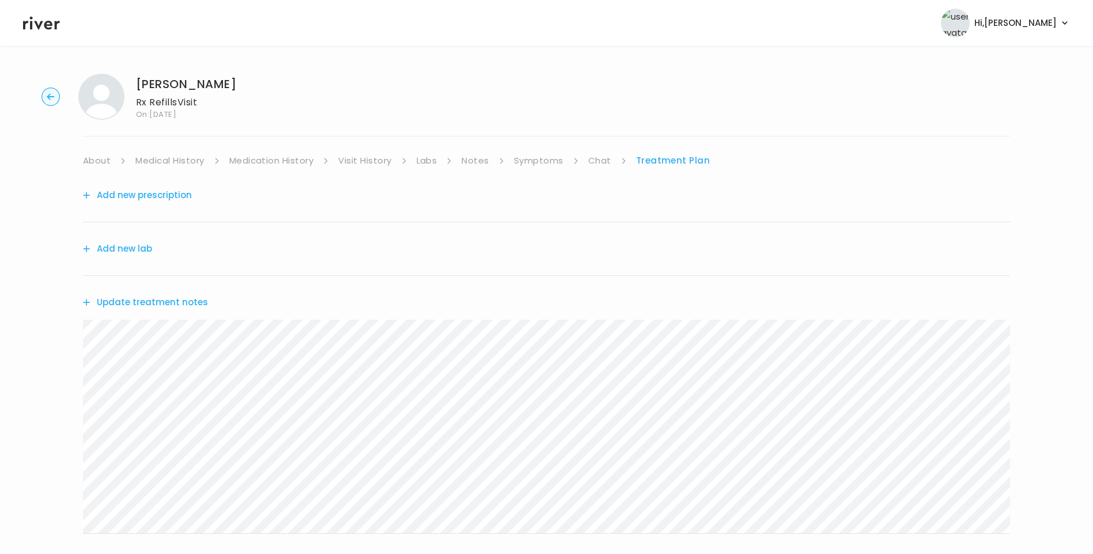
click at [126, 304] on button "Update treatment notes" at bounding box center [145, 303] width 125 height 16
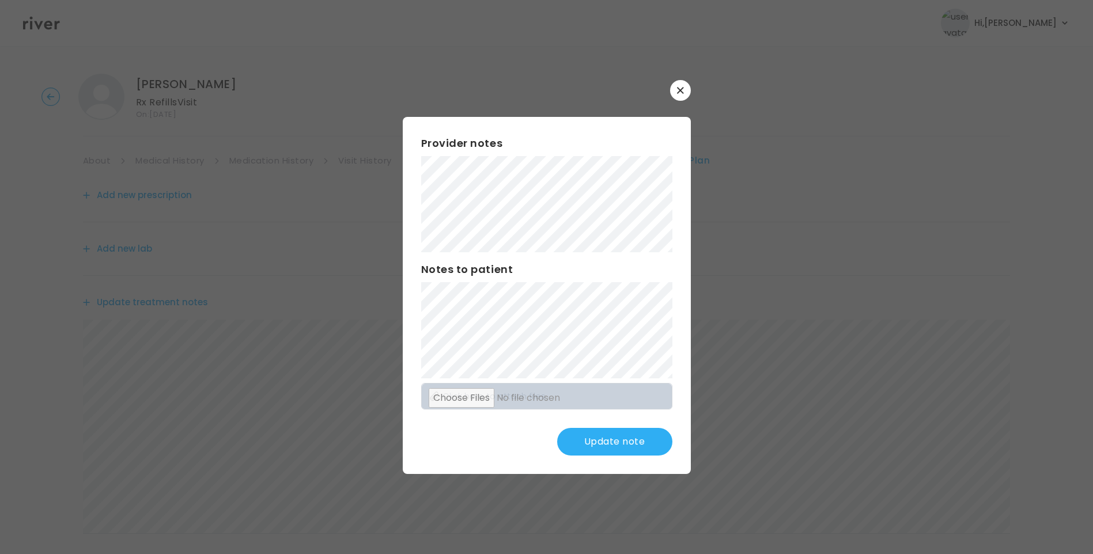
drag, startPoint x: 609, startPoint y: 425, endPoint x: 610, endPoint y: 436, distance: 11.7
click at [609, 428] on div "Provider notes Notes to patient Click here to attach files Update note" at bounding box center [547, 295] width 288 height 357
click at [611, 439] on button "Update note" at bounding box center [614, 442] width 115 height 28
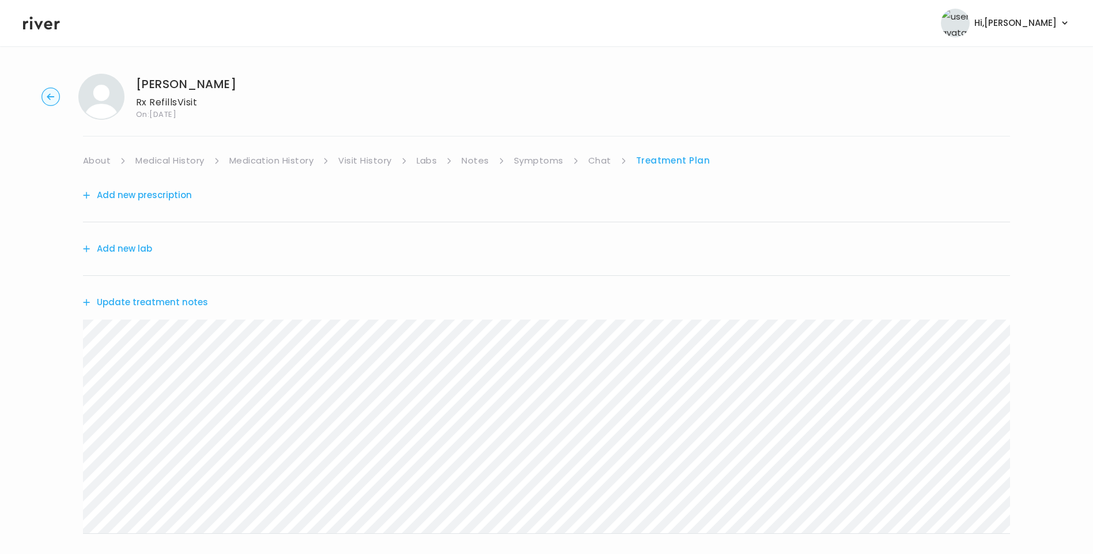
click at [596, 160] on link "Chat" at bounding box center [599, 161] width 23 height 16
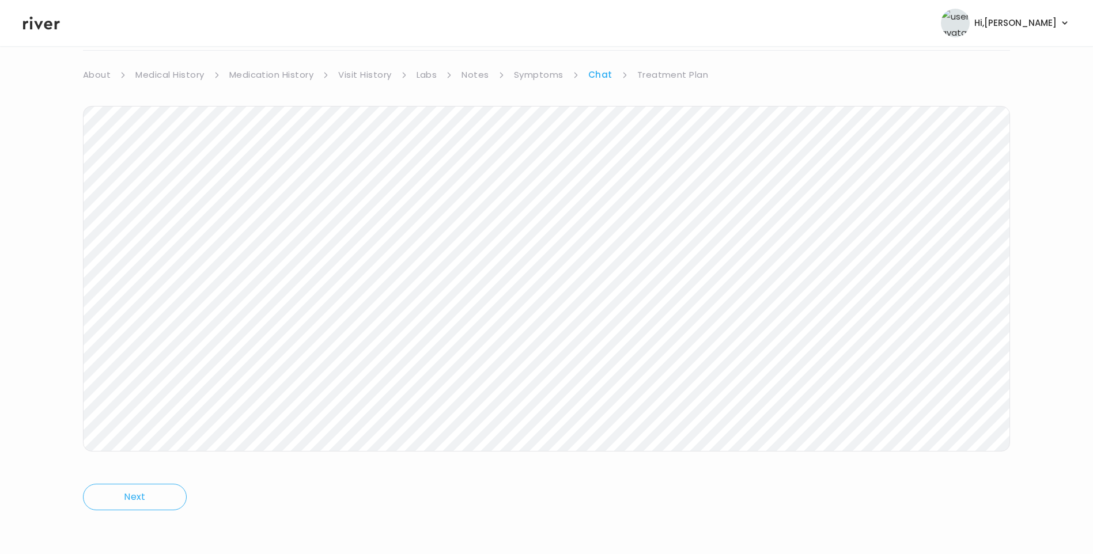
click at [52, 22] on icon at bounding box center [41, 22] width 37 height 17
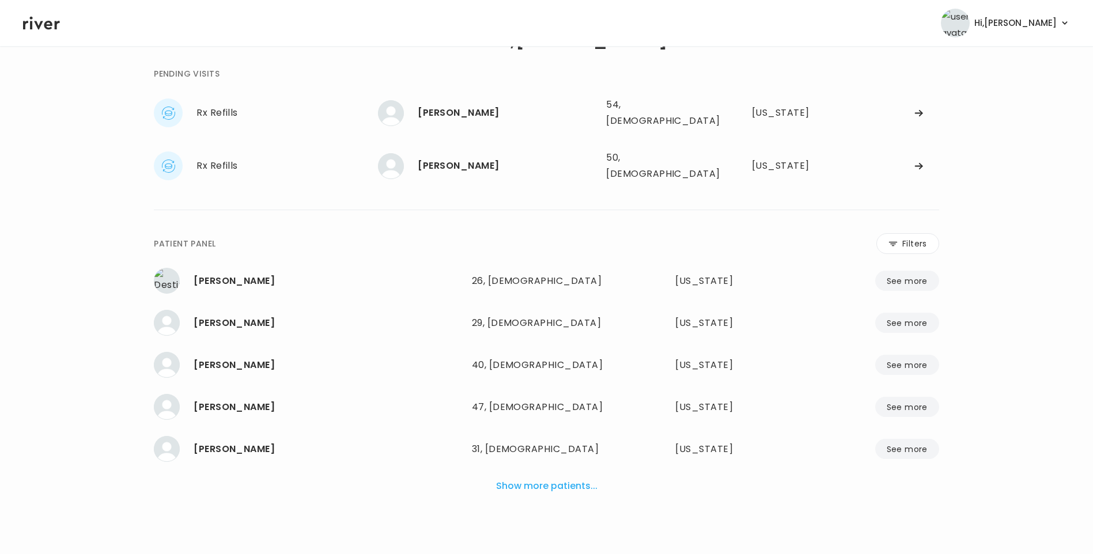
scroll to position [29, 0]
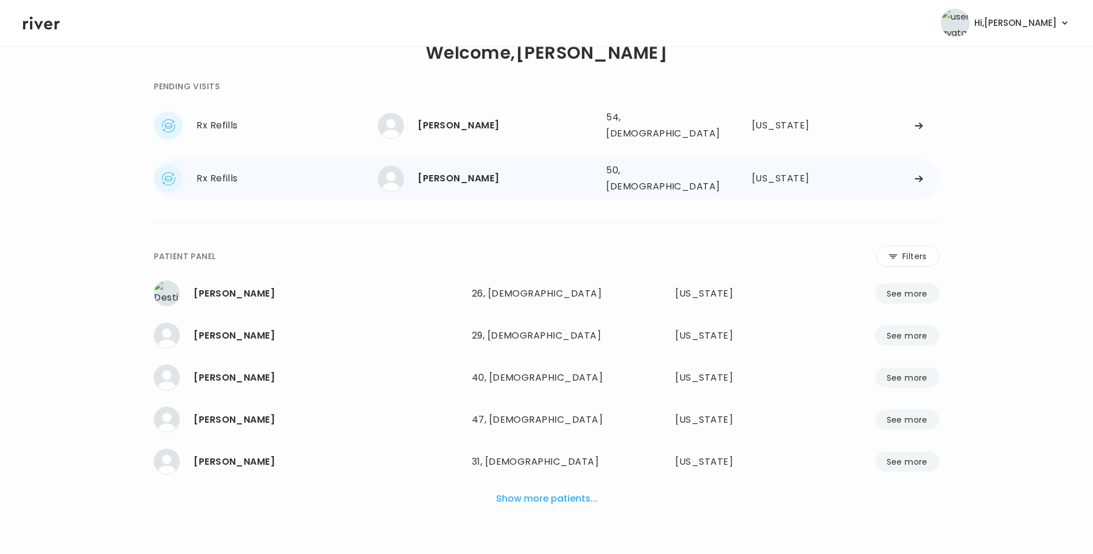
click at [454, 171] on div "[PERSON_NAME]" at bounding box center [507, 179] width 179 height 16
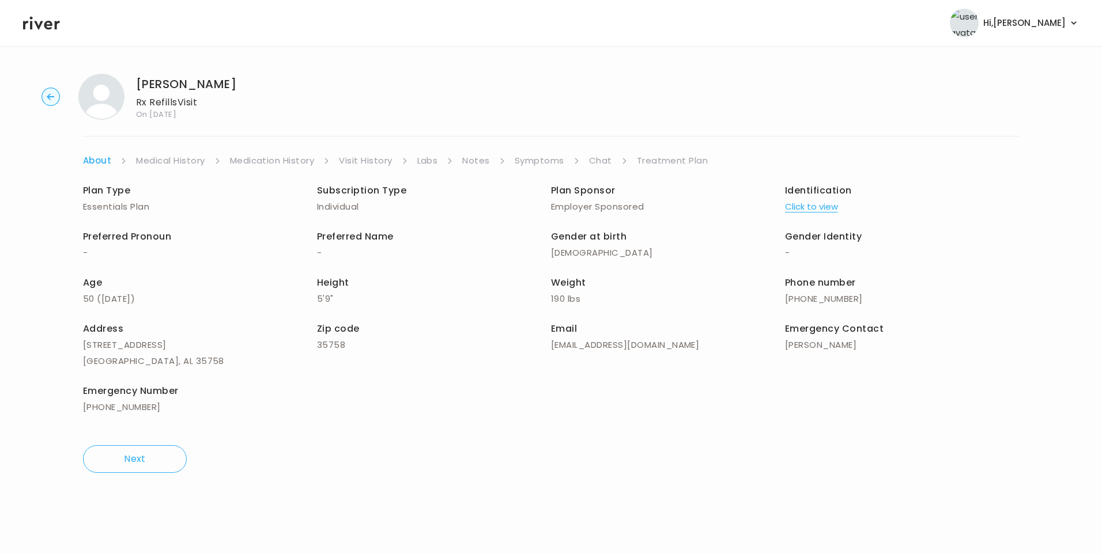
click at [597, 159] on link "Chat" at bounding box center [600, 161] width 23 height 16
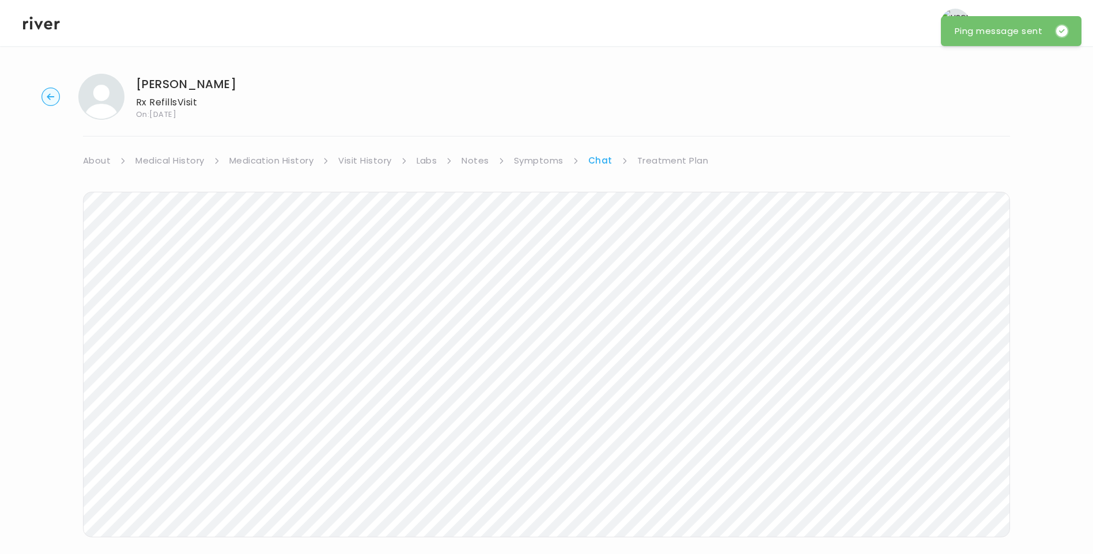
click at [37, 25] on icon at bounding box center [41, 23] width 37 height 13
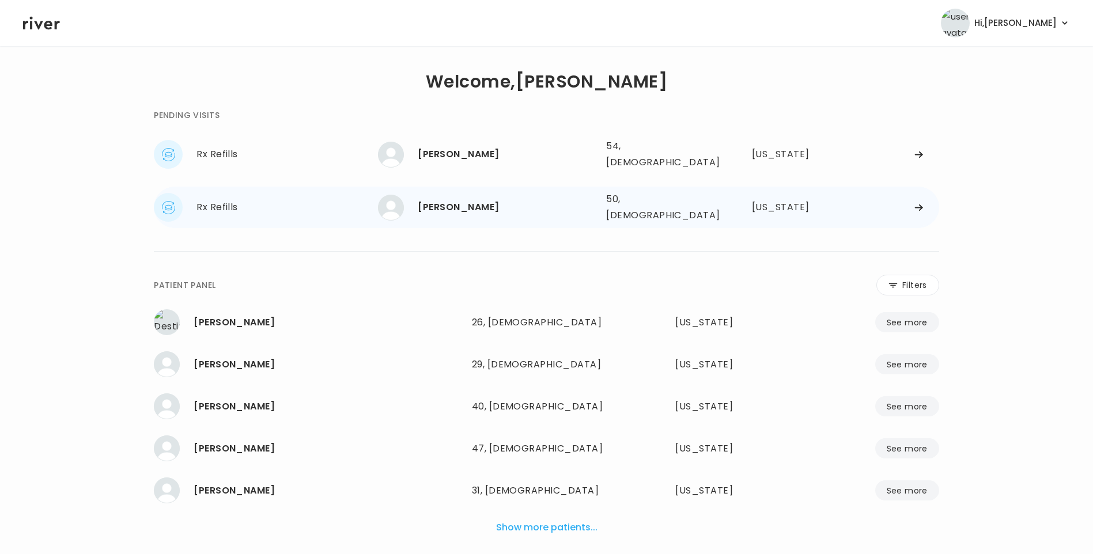
click at [450, 199] on div "[PERSON_NAME]" at bounding box center [507, 207] width 179 height 16
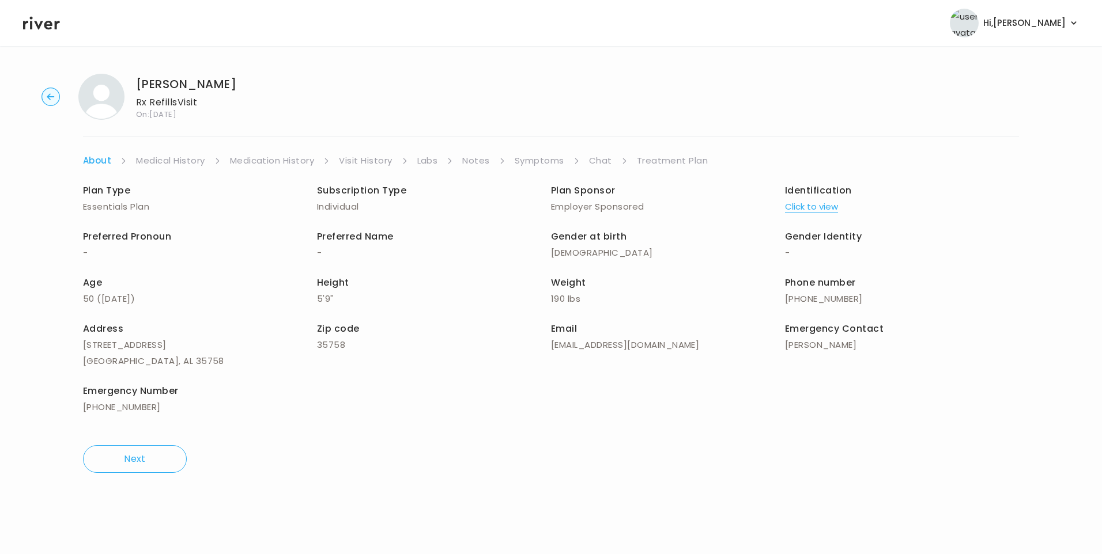
click at [605, 162] on link "Chat" at bounding box center [600, 161] width 23 height 16
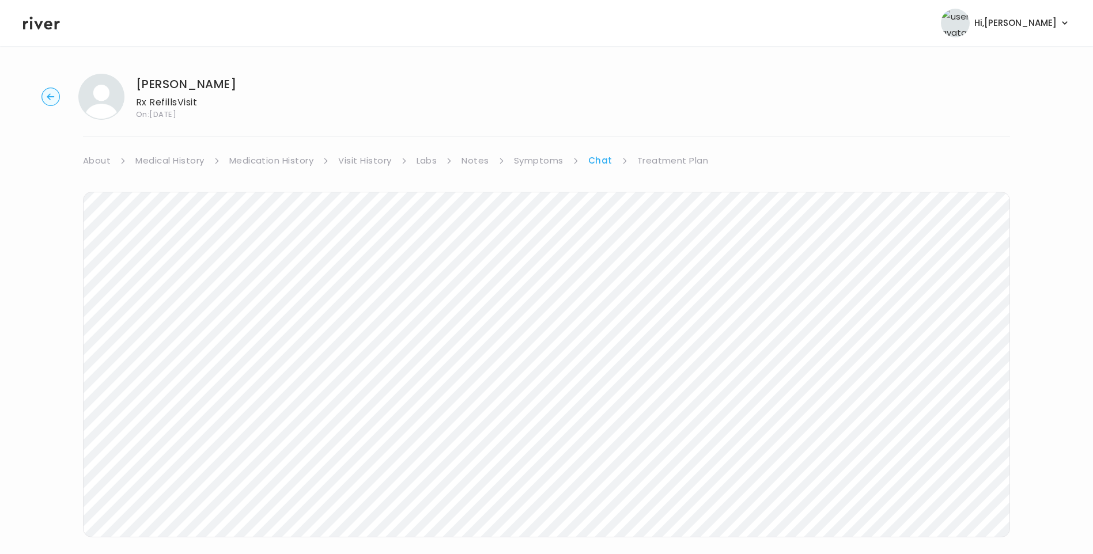
scroll to position [19, 0]
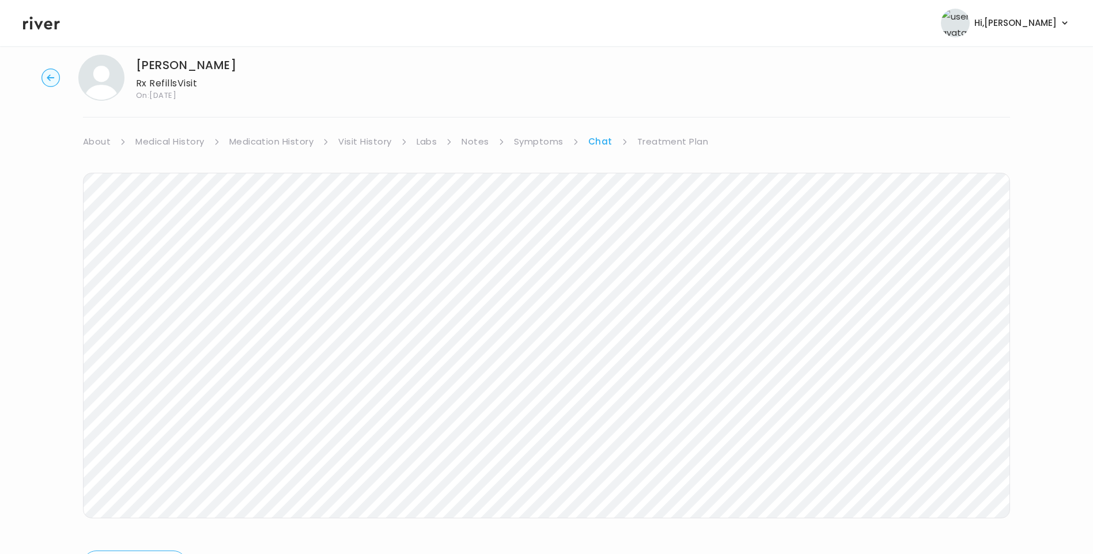
click at [49, 27] on icon at bounding box center [41, 22] width 37 height 17
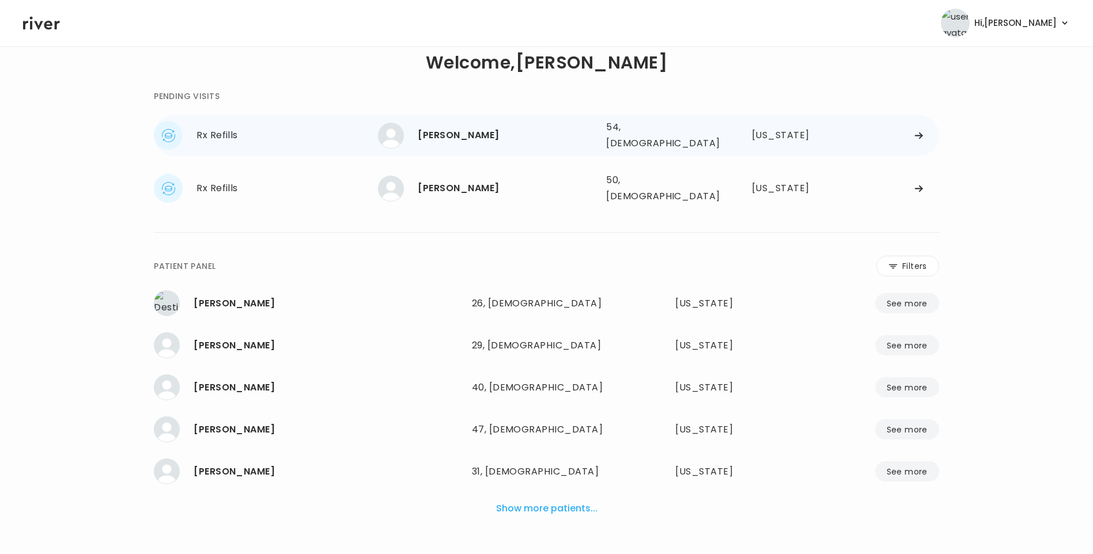
click at [472, 134] on div "[PERSON_NAME]" at bounding box center [507, 135] width 179 height 16
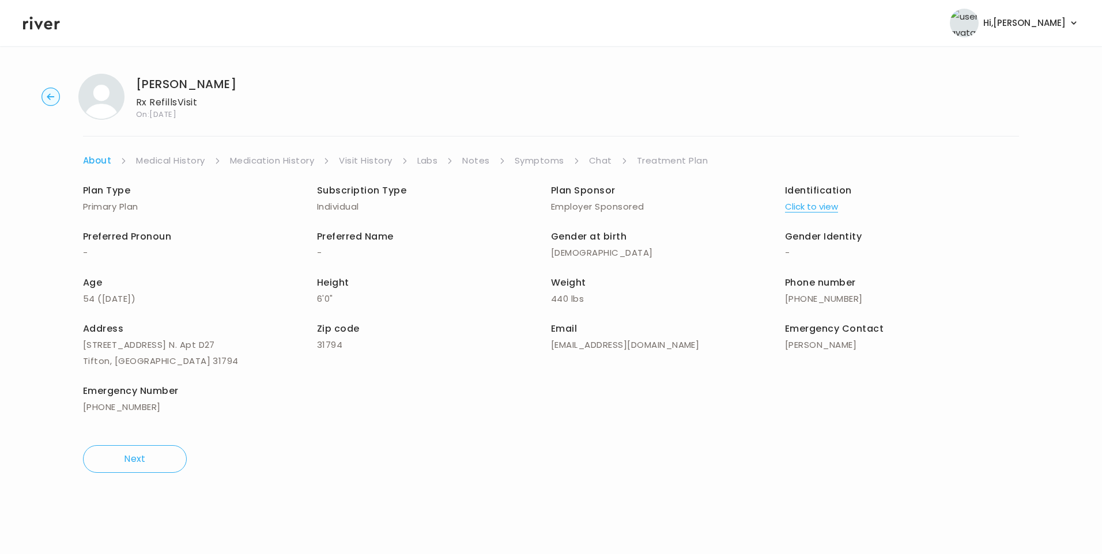
click at [44, 29] on icon at bounding box center [41, 22] width 37 height 17
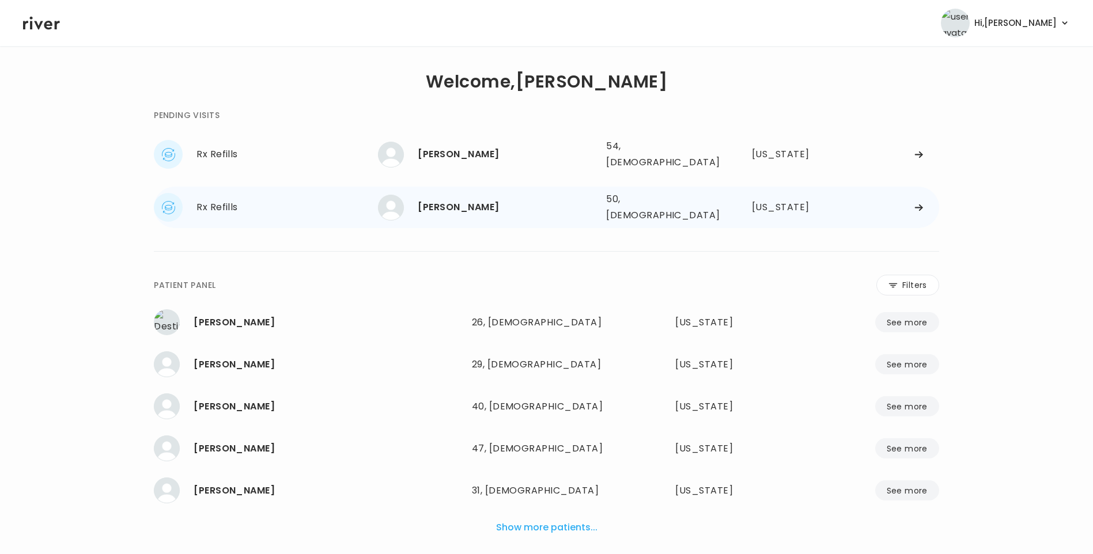
click at [464, 199] on div "[PERSON_NAME]" at bounding box center [507, 207] width 179 height 16
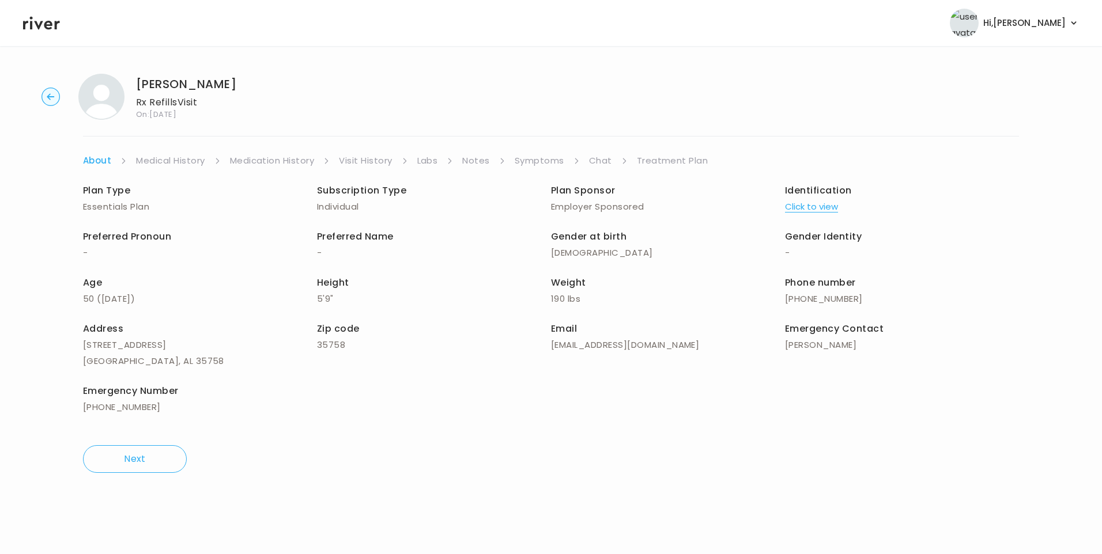
click at [599, 162] on link "Chat" at bounding box center [600, 161] width 23 height 16
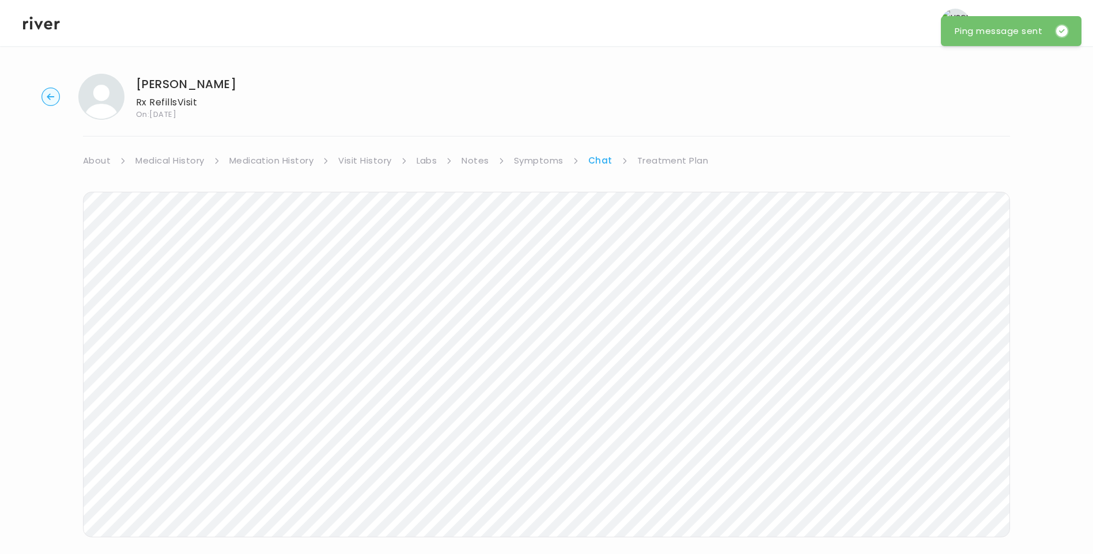
click at [47, 28] on icon at bounding box center [41, 23] width 37 height 13
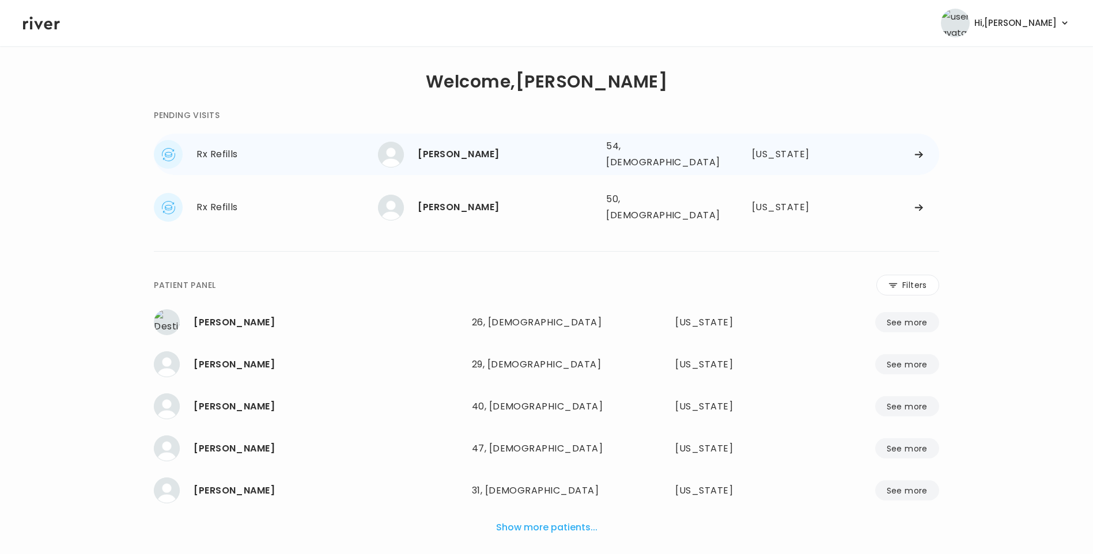
click at [452, 160] on div "Scott Thumann 54, Male See more" at bounding box center [487, 155] width 219 height 26
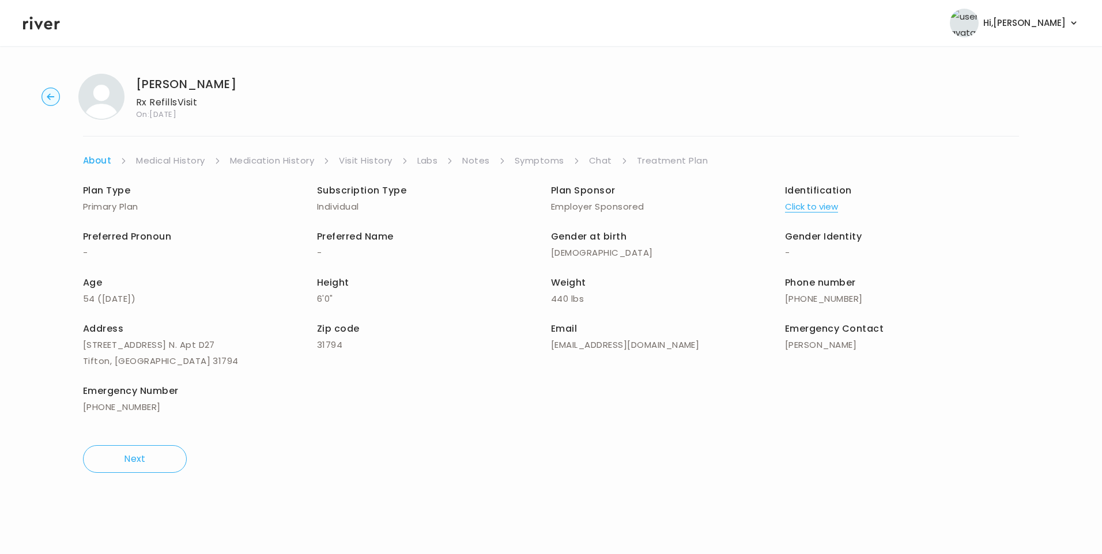
click at [601, 162] on link "Chat" at bounding box center [600, 161] width 23 height 16
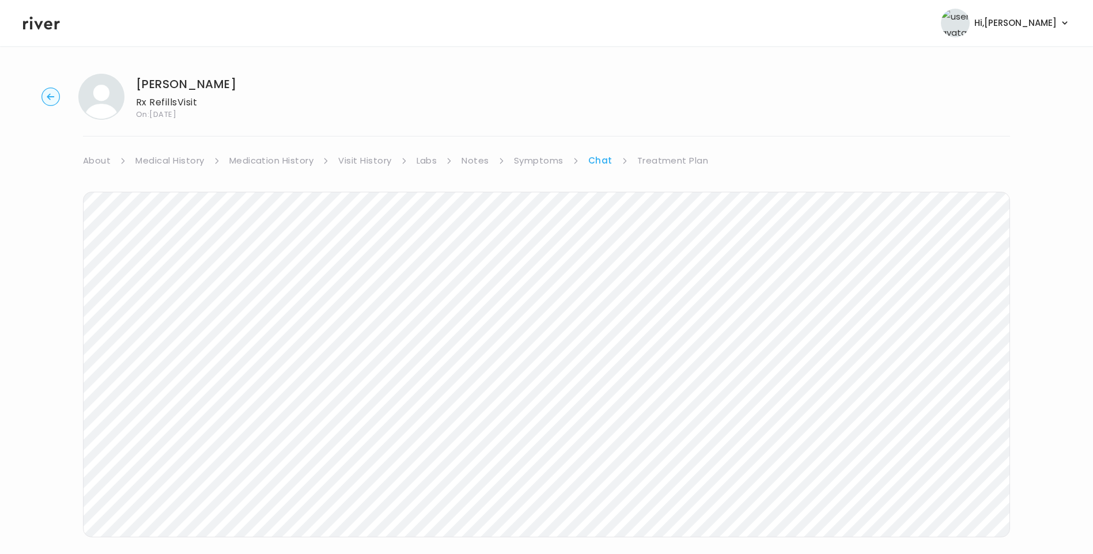
scroll to position [30, 0]
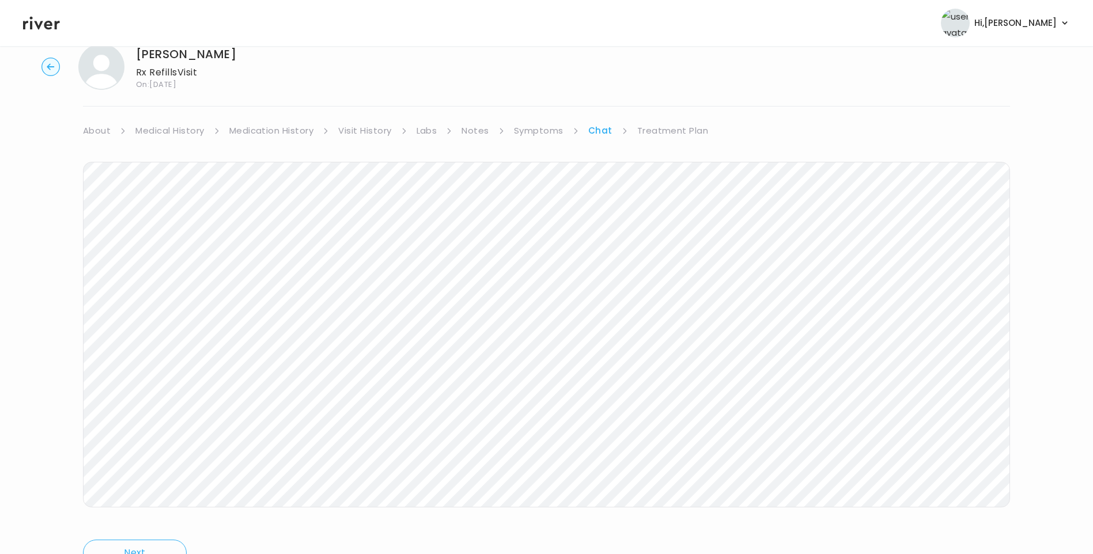
click at [37, 22] on icon at bounding box center [41, 22] width 37 height 17
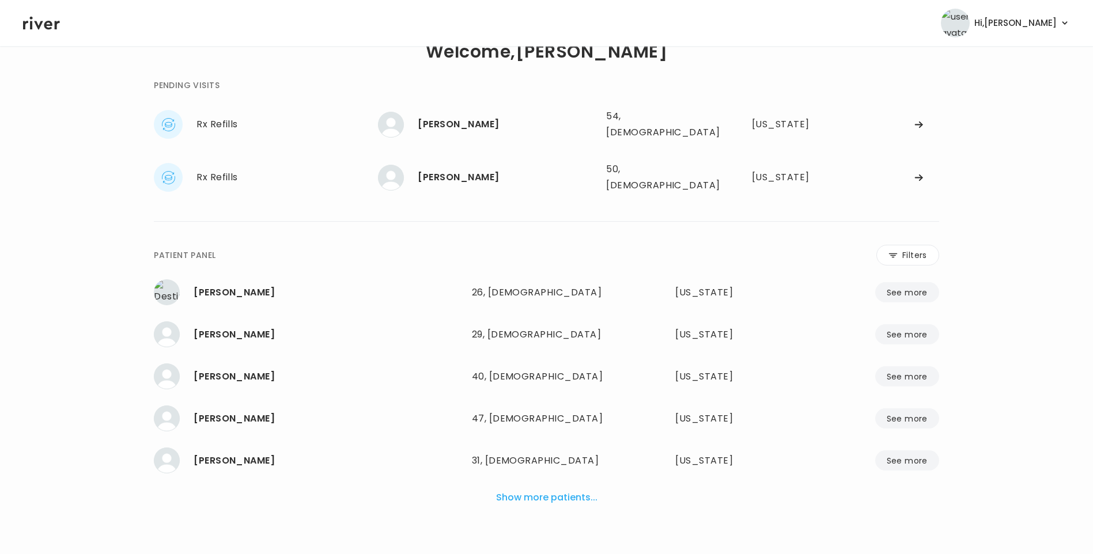
scroll to position [29, 0]
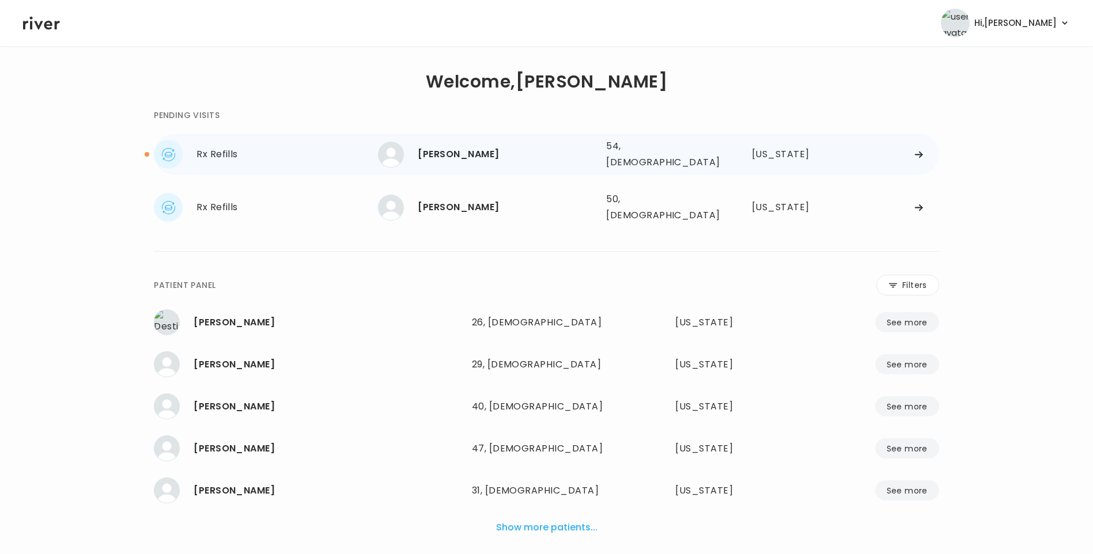
click at [457, 157] on div "[PERSON_NAME]" at bounding box center [507, 154] width 179 height 16
click at [462, 154] on div "[PERSON_NAME]" at bounding box center [507, 154] width 179 height 16
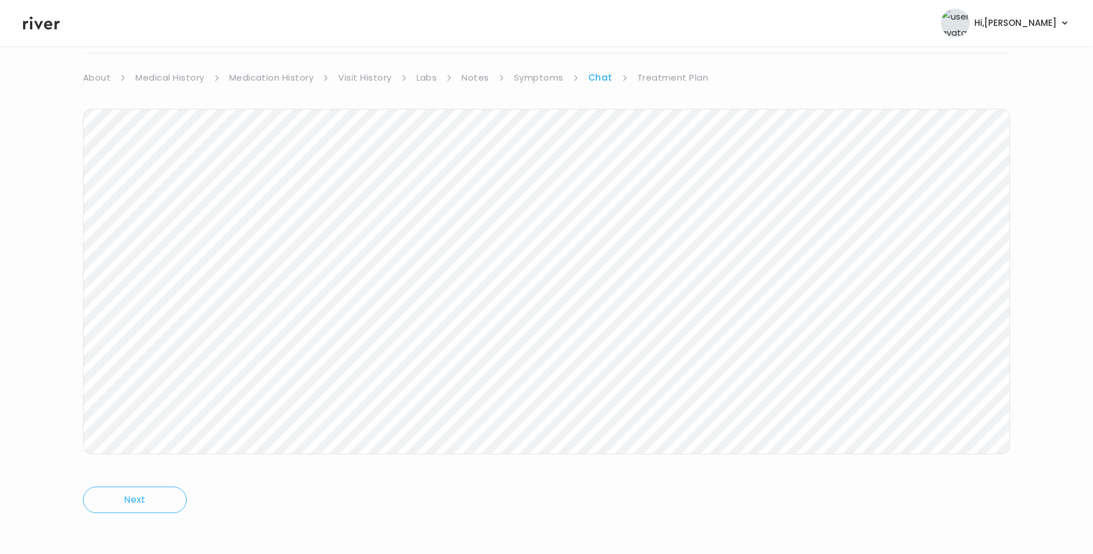
scroll to position [86, 0]
click at [682, 71] on link "Treatment Plan" at bounding box center [672, 75] width 71 height 16
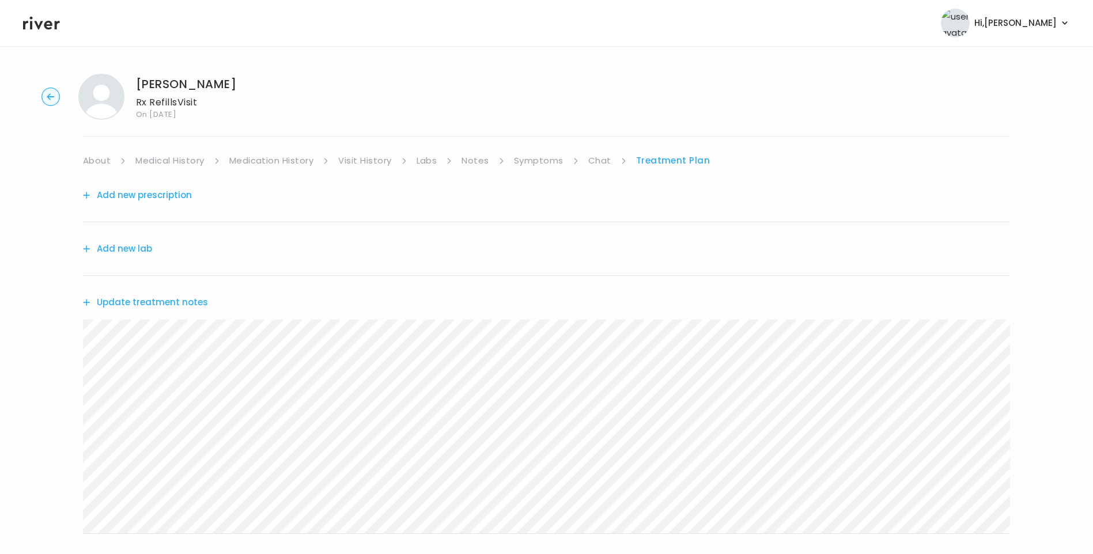
click at [131, 296] on button "Update treatment notes" at bounding box center [145, 303] width 125 height 16
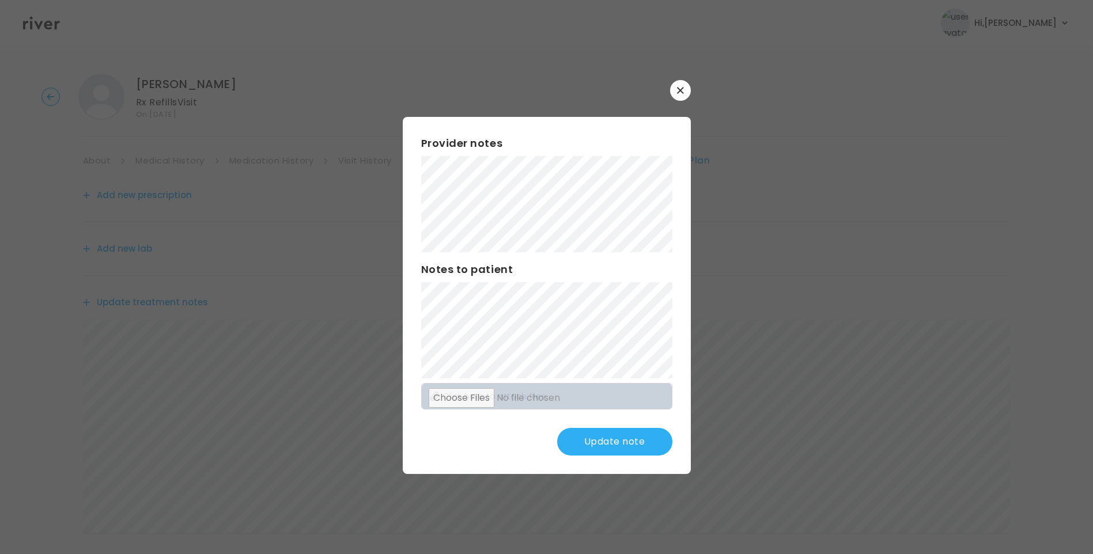
click at [594, 453] on button "Update note" at bounding box center [614, 442] width 115 height 28
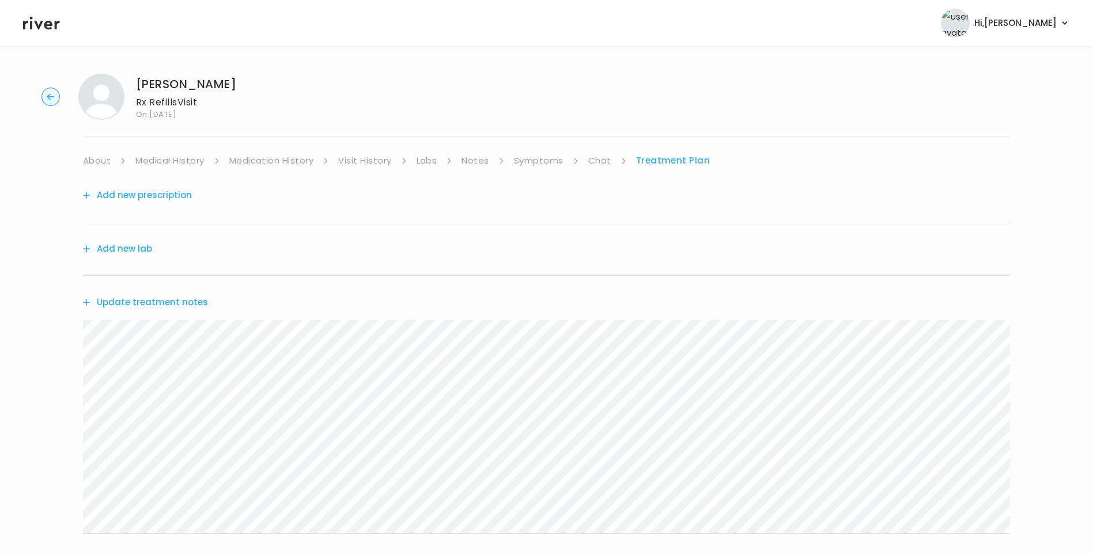
click at [169, 296] on button "Update treatment notes" at bounding box center [145, 303] width 125 height 16
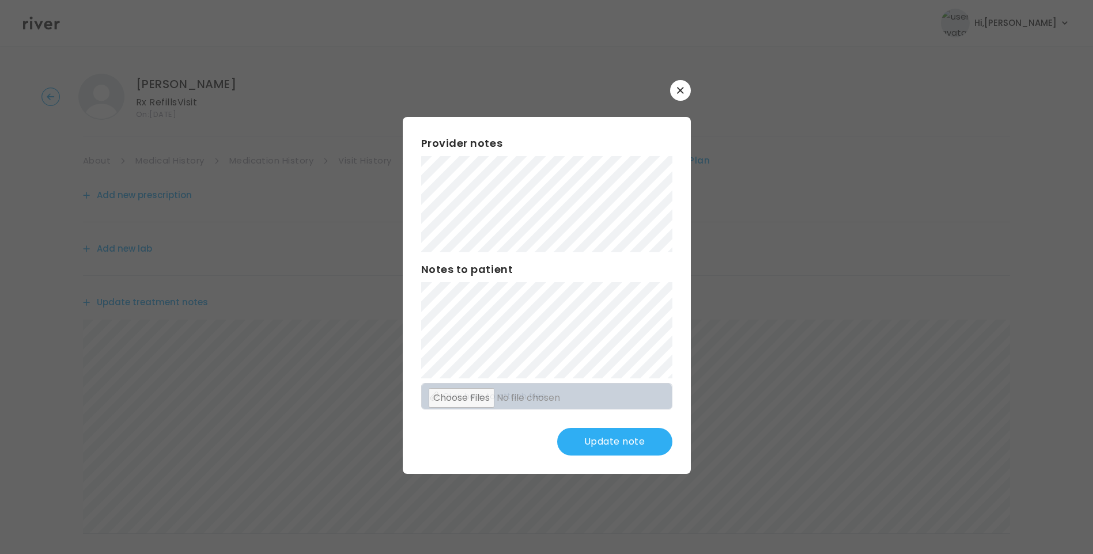
click at [607, 436] on button "Update note" at bounding box center [614, 442] width 115 height 28
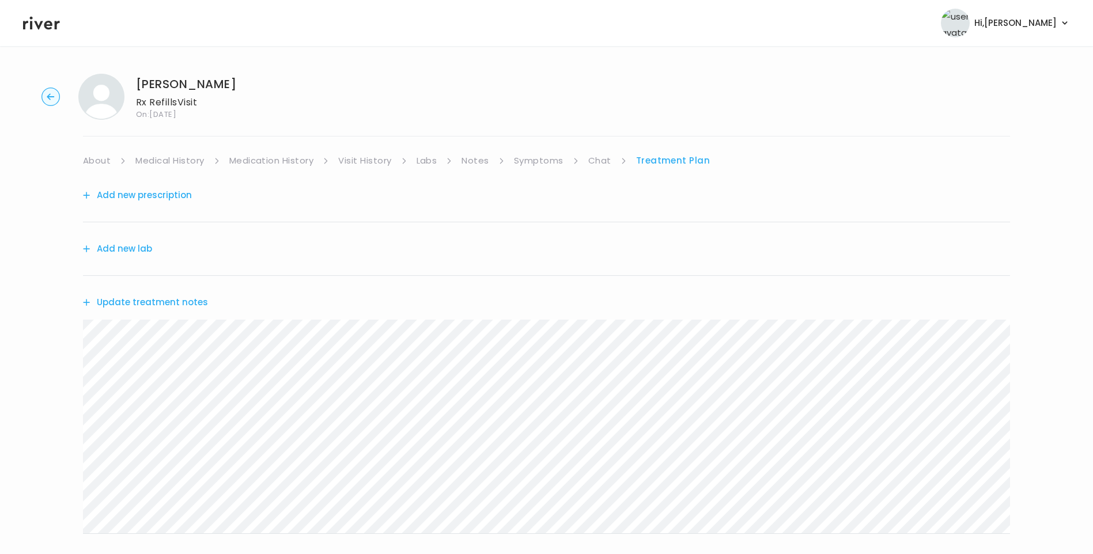
click at [181, 299] on button "Update treatment notes" at bounding box center [145, 303] width 125 height 16
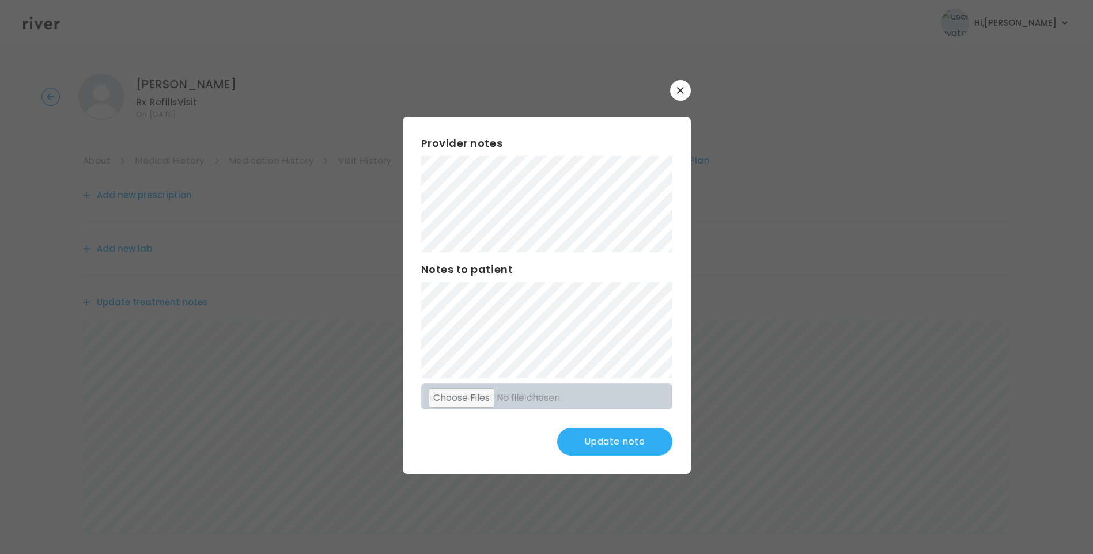
click at [637, 439] on button "Update note" at bounding box center [614, 442] width 115 height 28
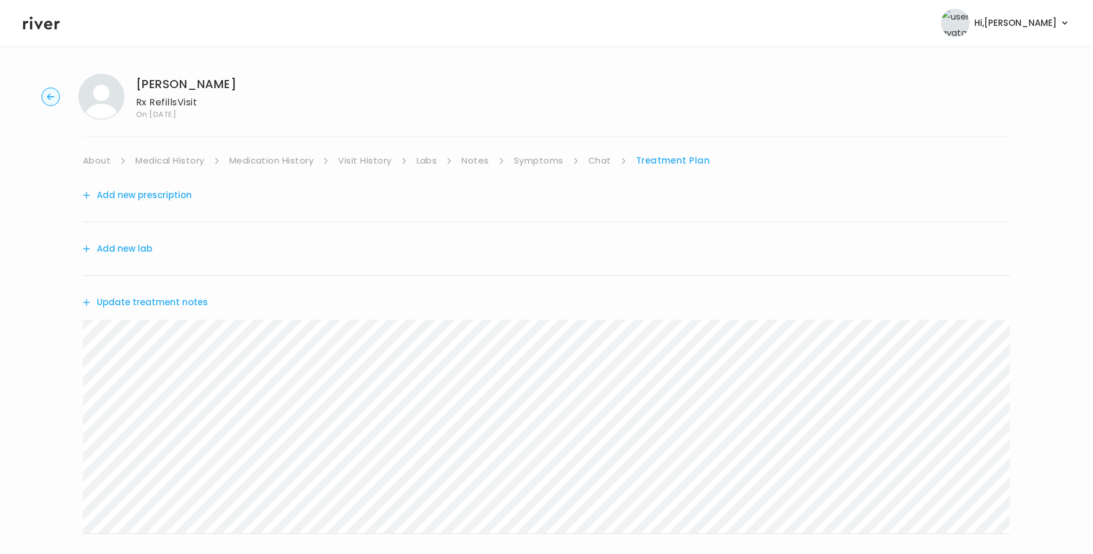
click at [604, 157] on link "Chat" at bounding box center [599, 161] width 23 height 16
click at [662, 159] on link "Treatment Plan" at bounding box center [672, 161] width 71 height 16
click at [179, 304] on button "Update treatment notes" at bounding box center [145, 303] width 125 height 16
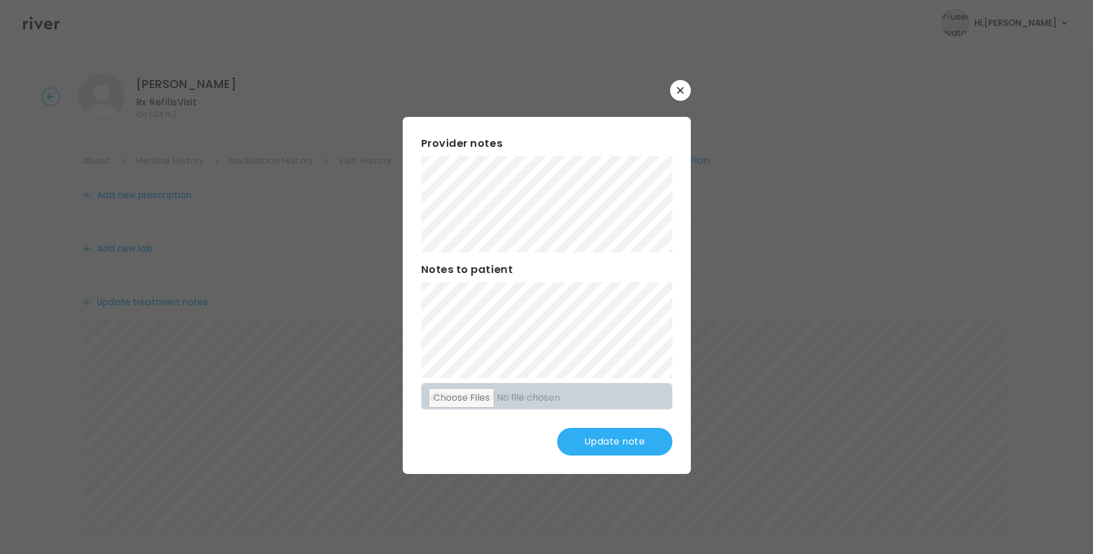
click at [620, 445] on button "Update note" at bounding box center [614, 442] width 115 height 28
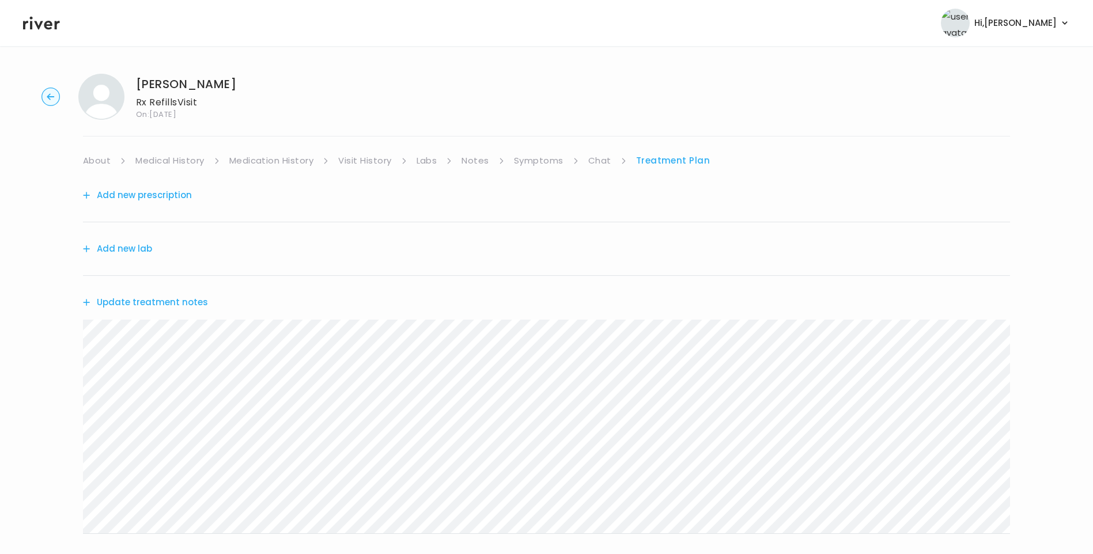
click at [188, 300] on button "Update treatment notes" at bounding box center [145, 303] width 125 height 16
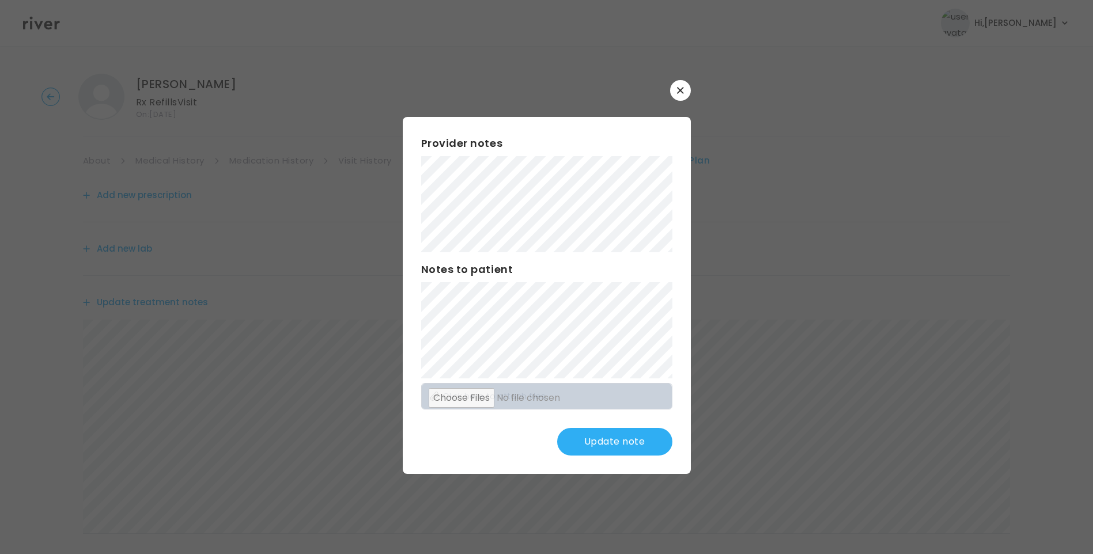
click at [619, 444] on button "Update note" at bounding box center [614, 442] width 115 height 28
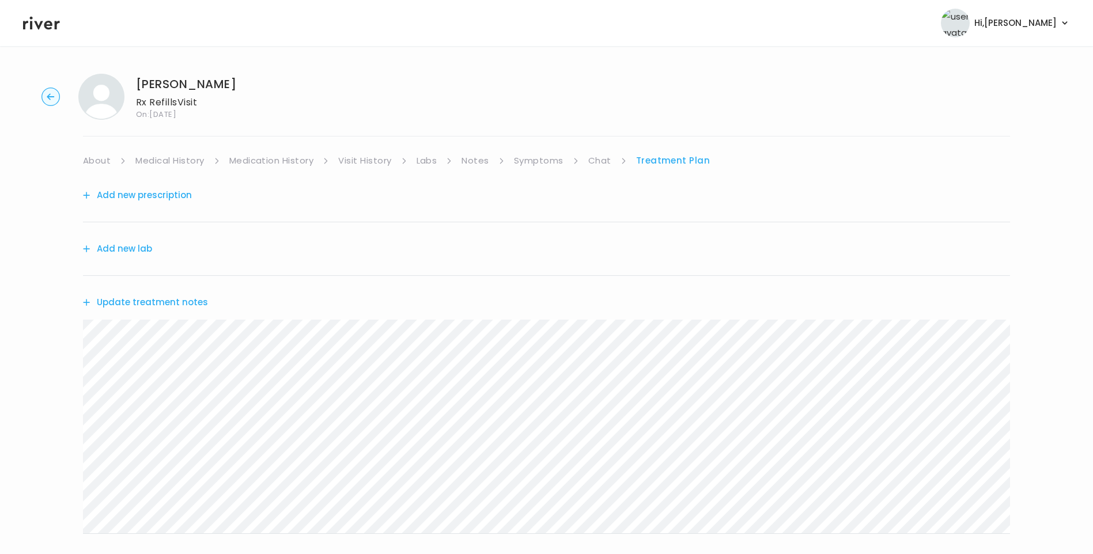
click at [95, 163] on link "About" at bounding box center [97, 161] width 28 height 16
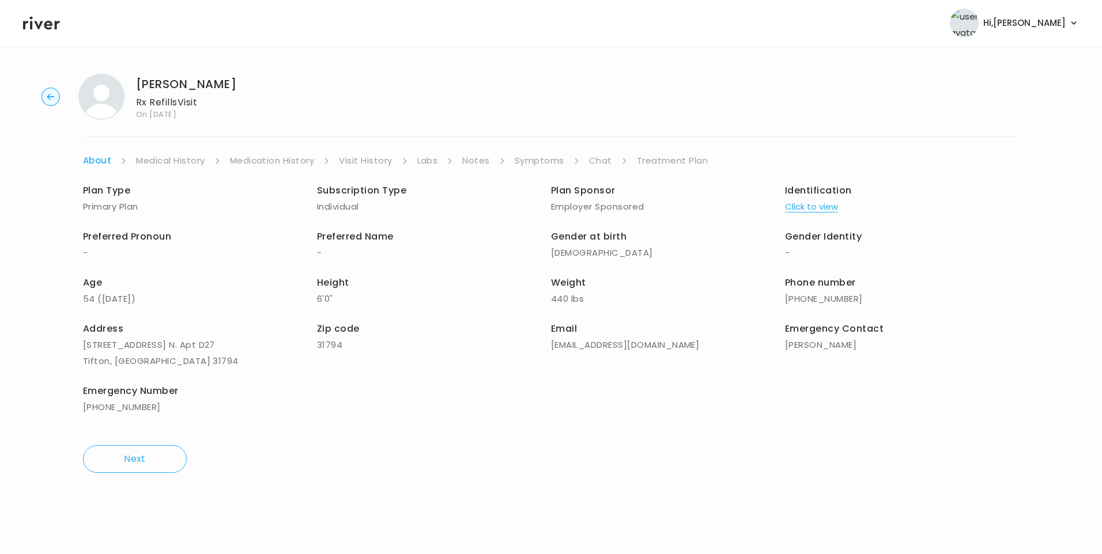
click at [670, 157] on link "Treatment Plan" at bounding box center [672, 161] width 71 height 16
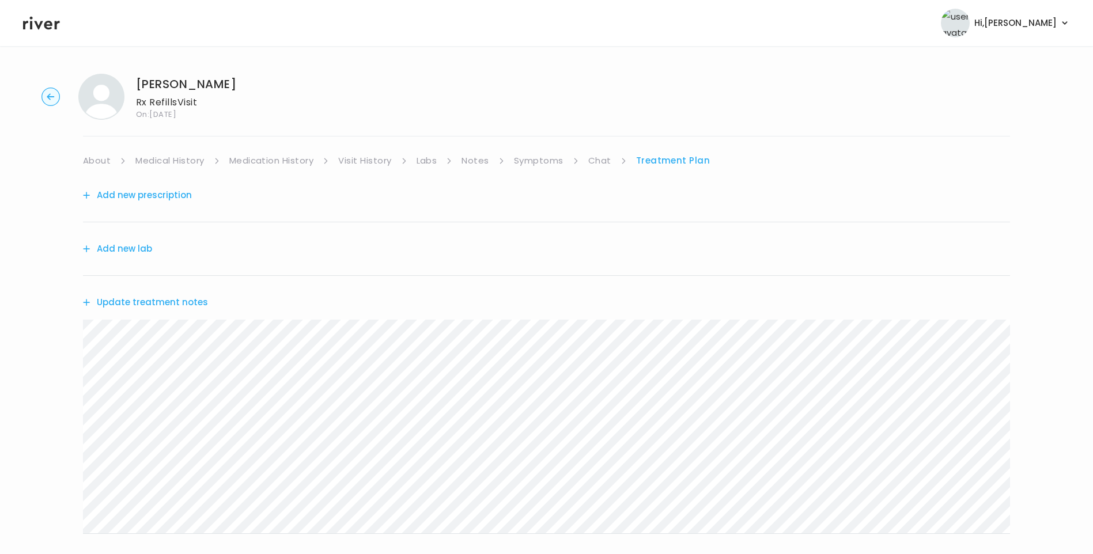
click at [161, 161] on link "Medical History" at bounding box center [169, 161] width 69 height 16
click at [651, 163] on link "Treatment Plan" at bounding box center [676, 161] width 71 height 16
click at [191, 303] on button "Update treatment notes" at bounding box center [145, 303] width 125 height 16
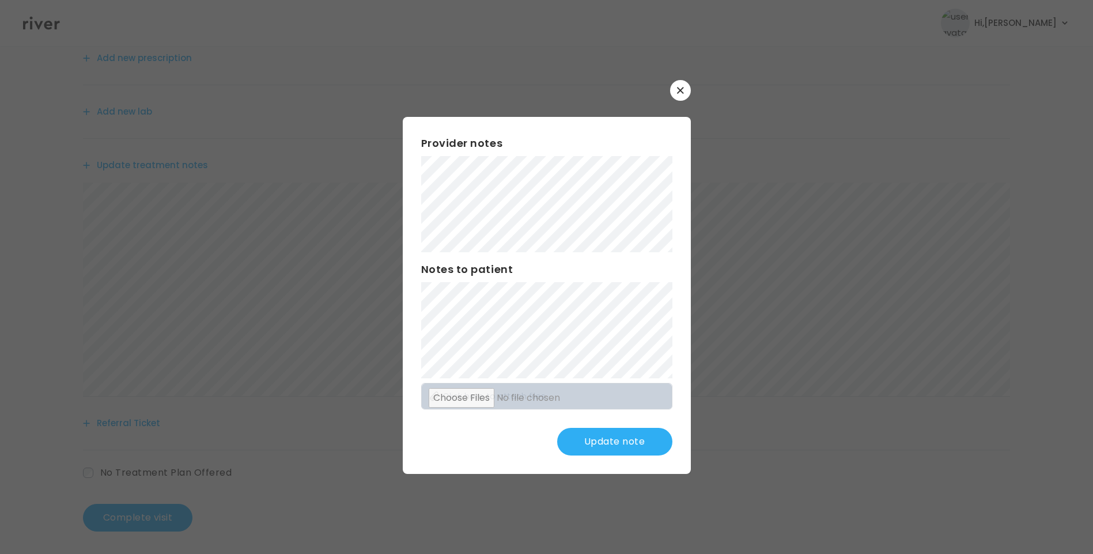
scroll to position [142, 0]
click at [601, 437] on button "Update note" at bounding box center [614, 442] width 115 height 28
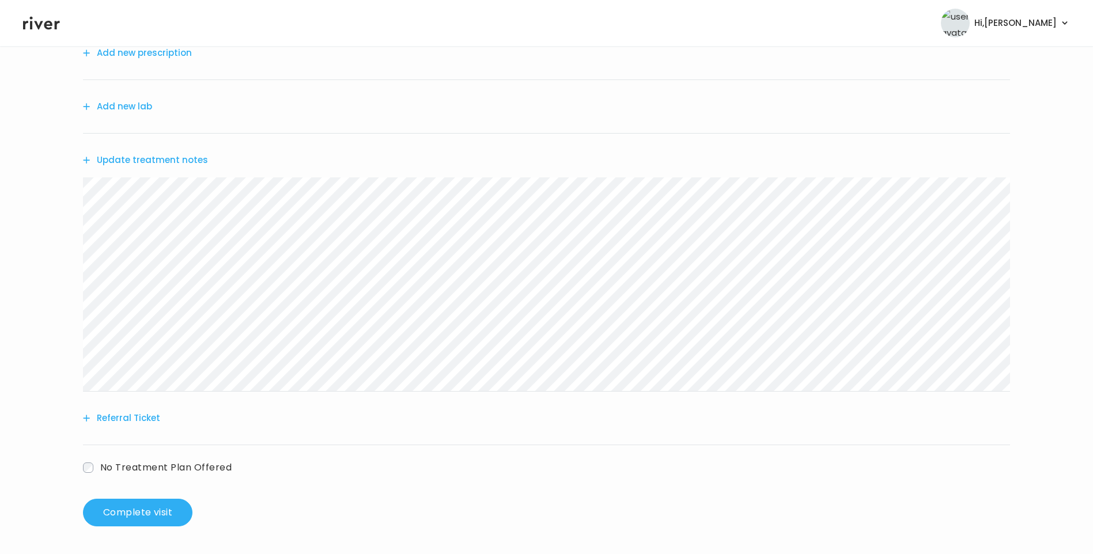
click at [196, 158] on button "Update treatment notes" at bounding box center [145, 160] width 125 height 16
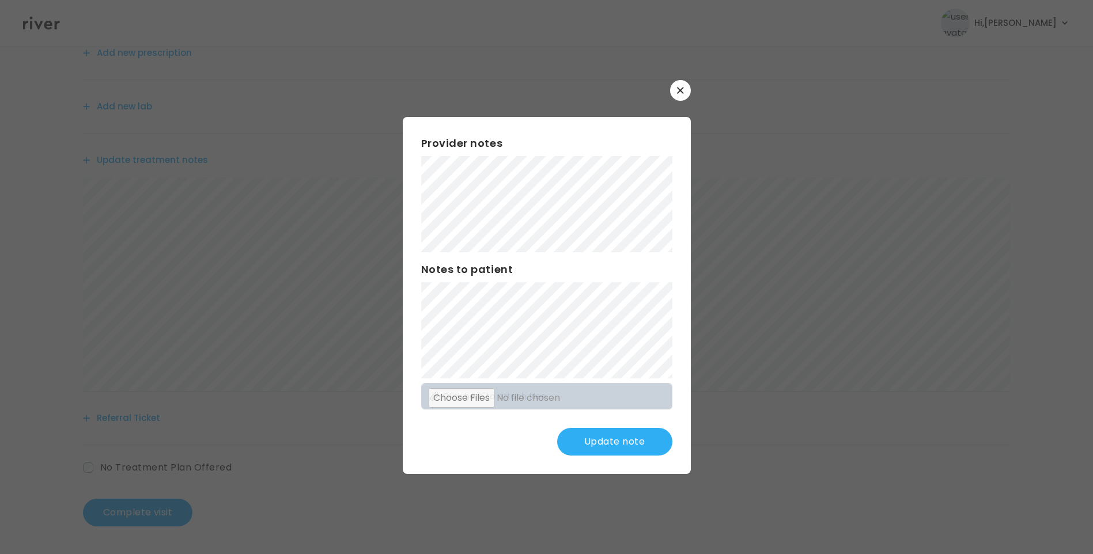
click at [596, 429] on button "Update note" at bounding box center [614, 442] width 115 height 28
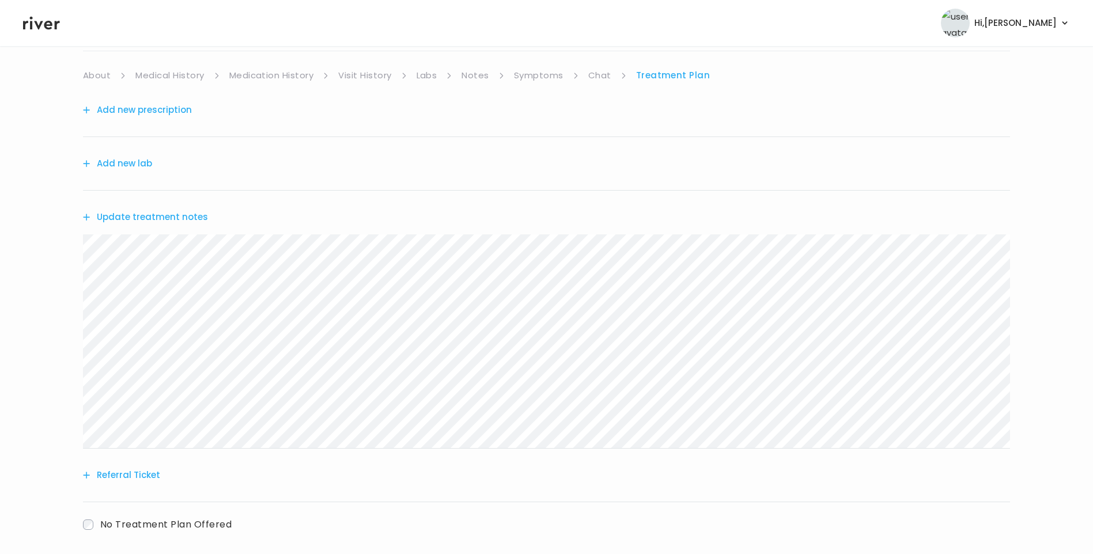
scroll to position [0, 0]
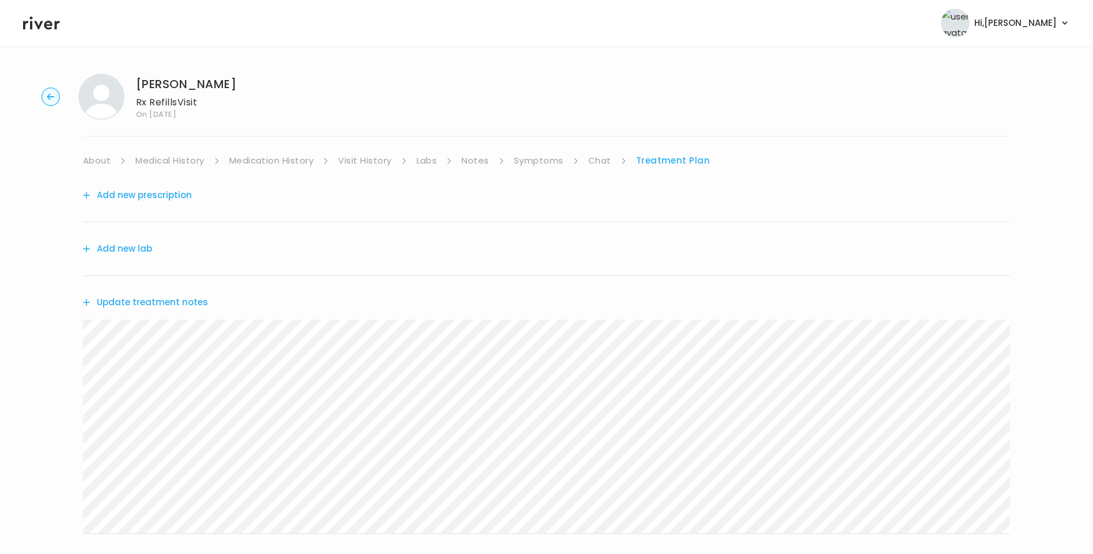
click at [594, 160] on link "Chat" at bounding box center [599, 161] width 23 height 16
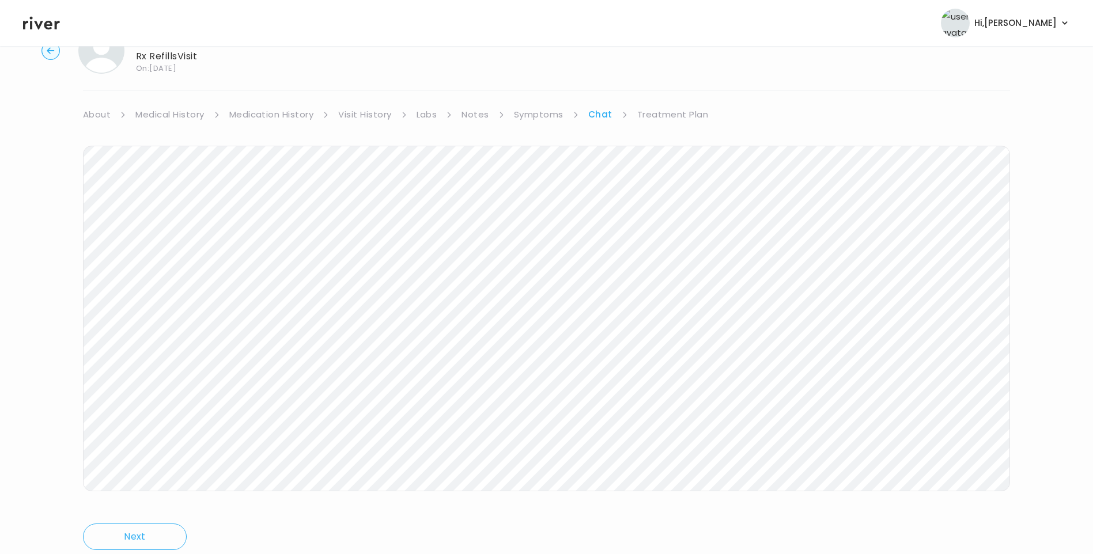
scroll to position [86, 0]
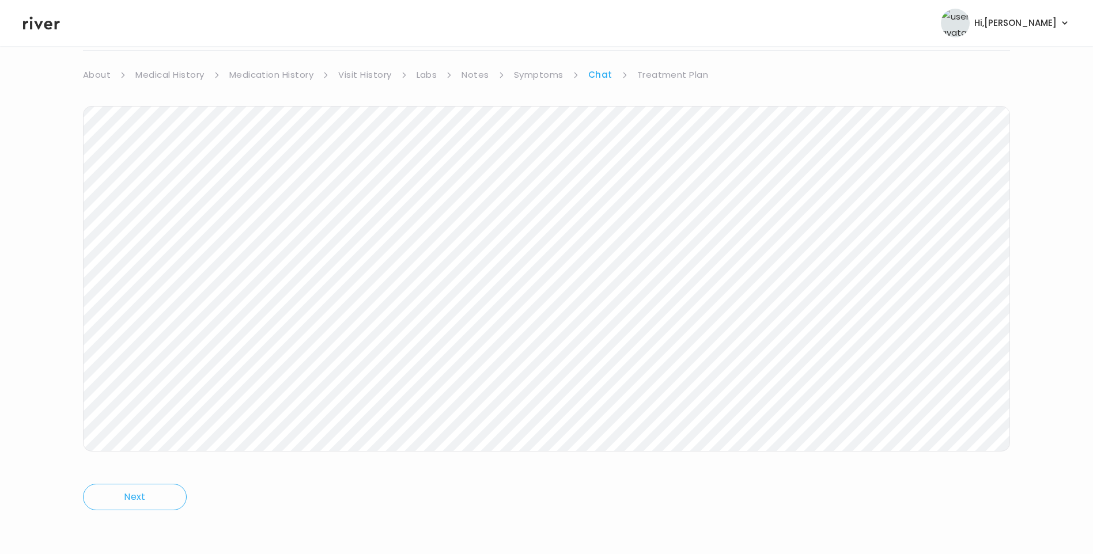
click at [676, 73] on link "Treatment Plan" at bounding box center [672, 75] width 71 height 16
click at [123, 105] on button "Add new prescription" at bounding box center [137, 109] width 109 height 16
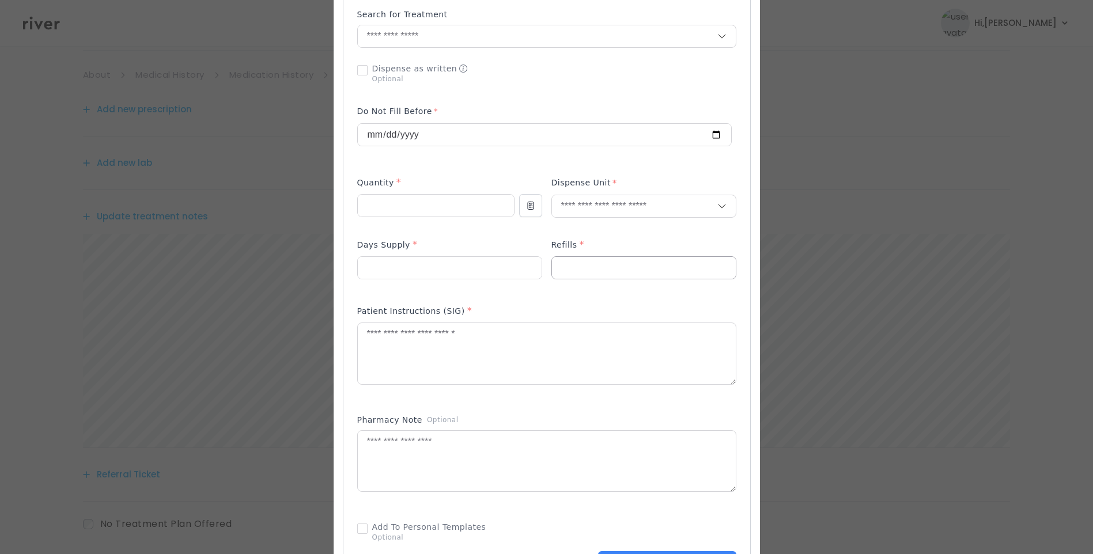
scroll to position [288, 0]
click at [392, 35] on input "text" at bounding box center [538, 32] width 360 height 22
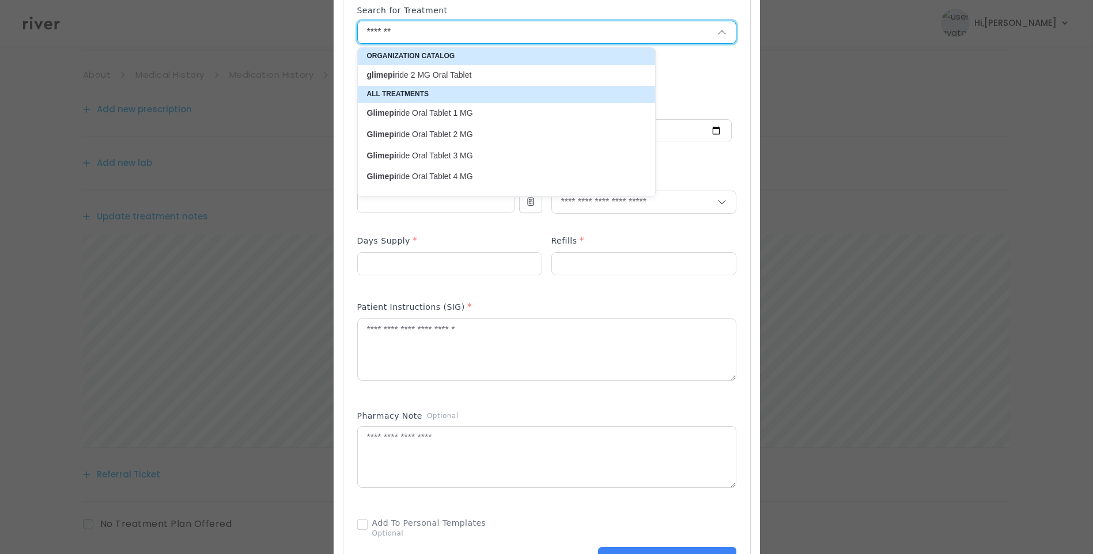
click at [414, 70] on p "glimepi ride 2 MG Oral Tablet" at bounding box center [499, 75] width 265 height 11
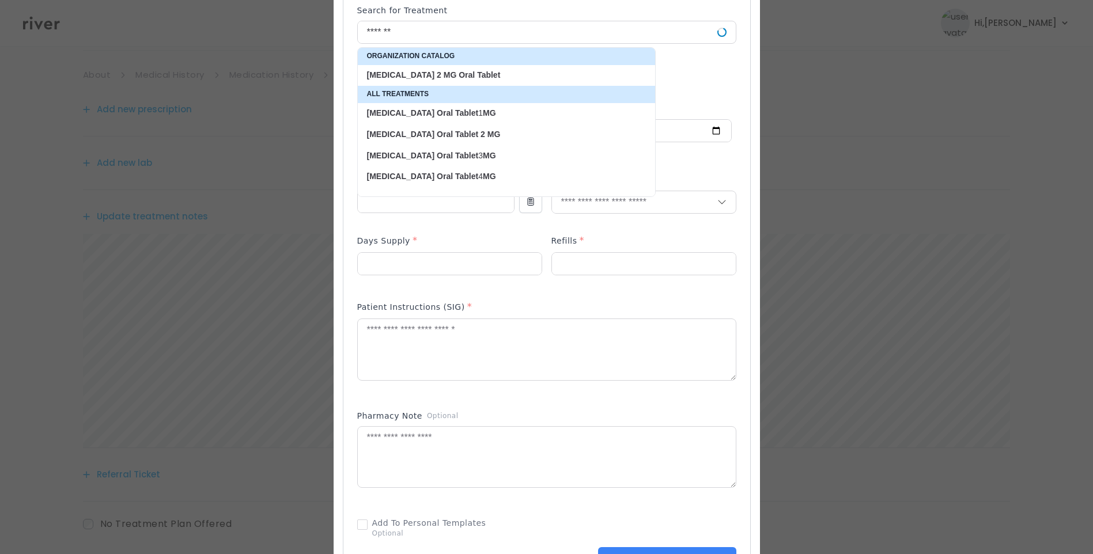
type input "**********"
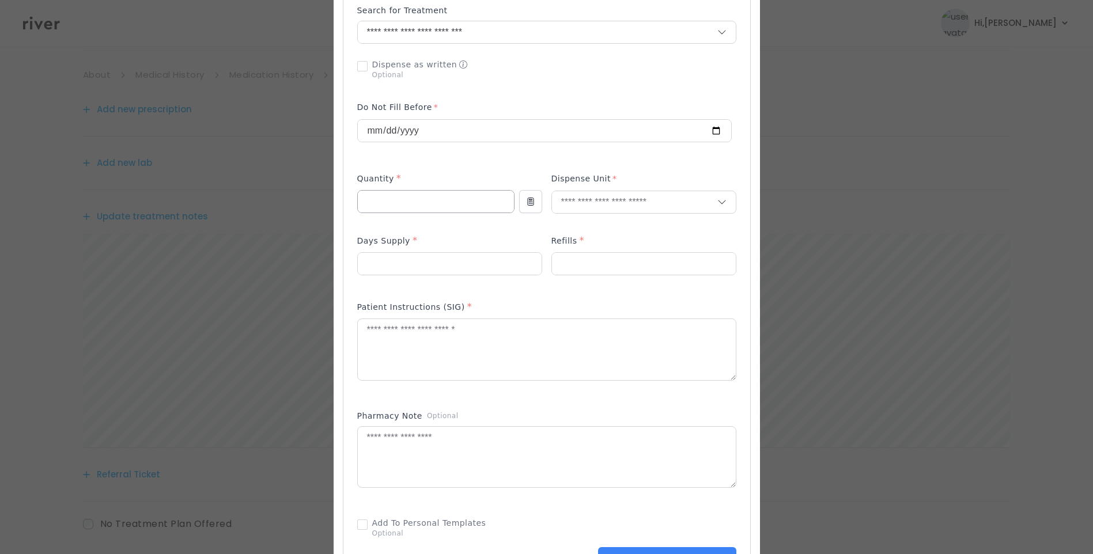
click at [379, 201] on input "number" at bounding box center [436, 202] width 156 height 22
type input "**"
click at [373, 258] on input "number" at bounding box center [450, 264] width 184 height 22
type input "**"
click at [573, 200] on input "text" at bounding box center [634, 202] width 165 height 22
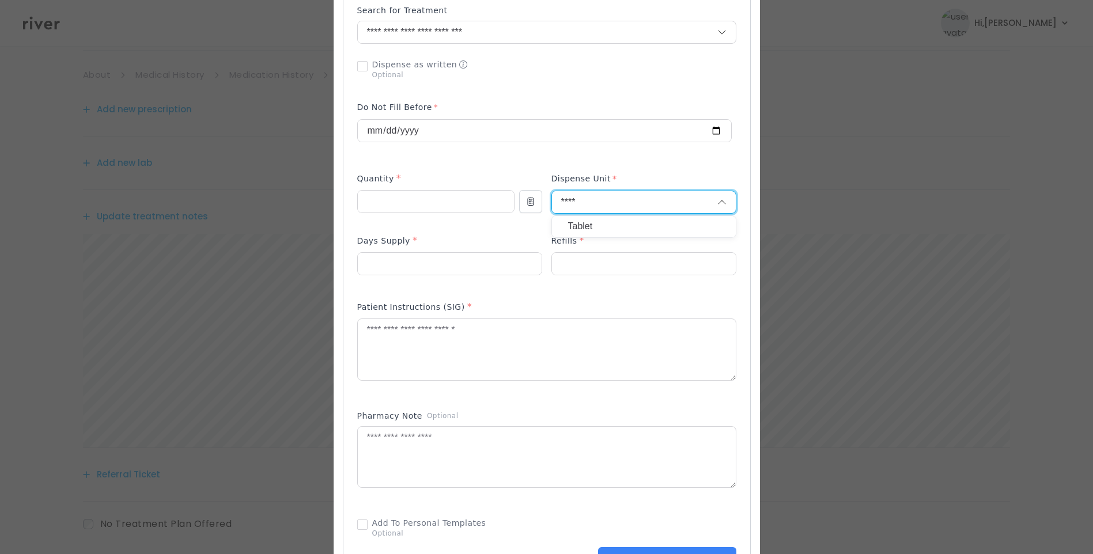
type input "****"
click at [595, 225] on p "Tablet" at bounding box center [644, 226] width 152 height 17
click at [588, 263] on input "number" at bounding box center [644, 264] width 184 height 22
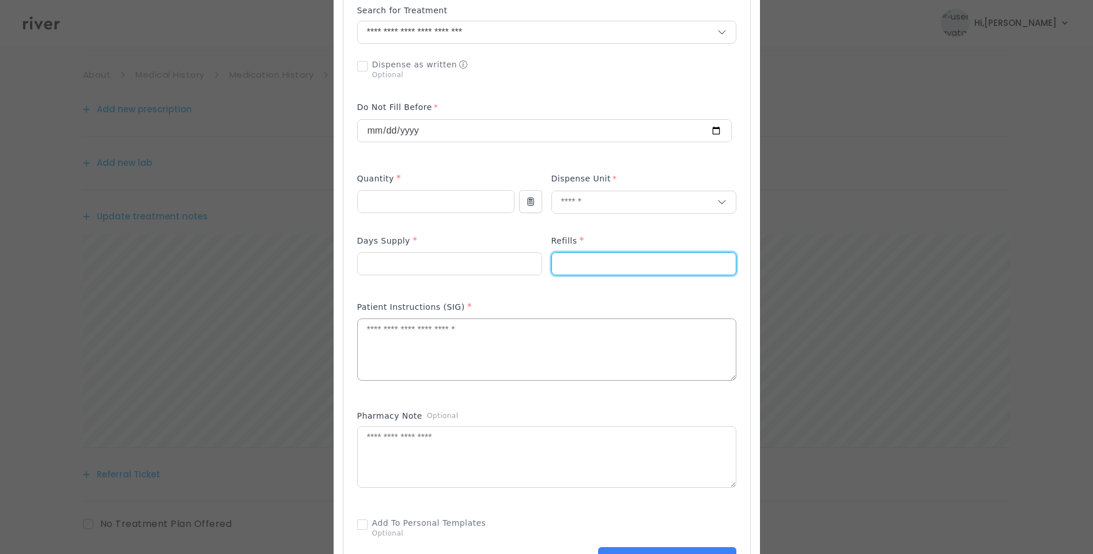
type input "*"
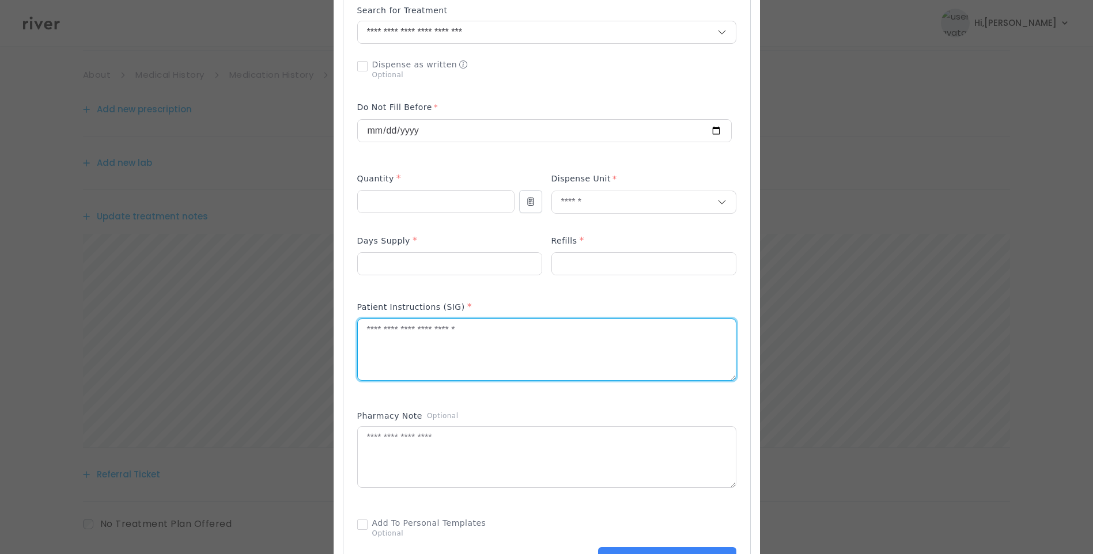
click at [459, 354] on textarea at bounding box center [547, 349] width 378 height 61
type textarea "**********"
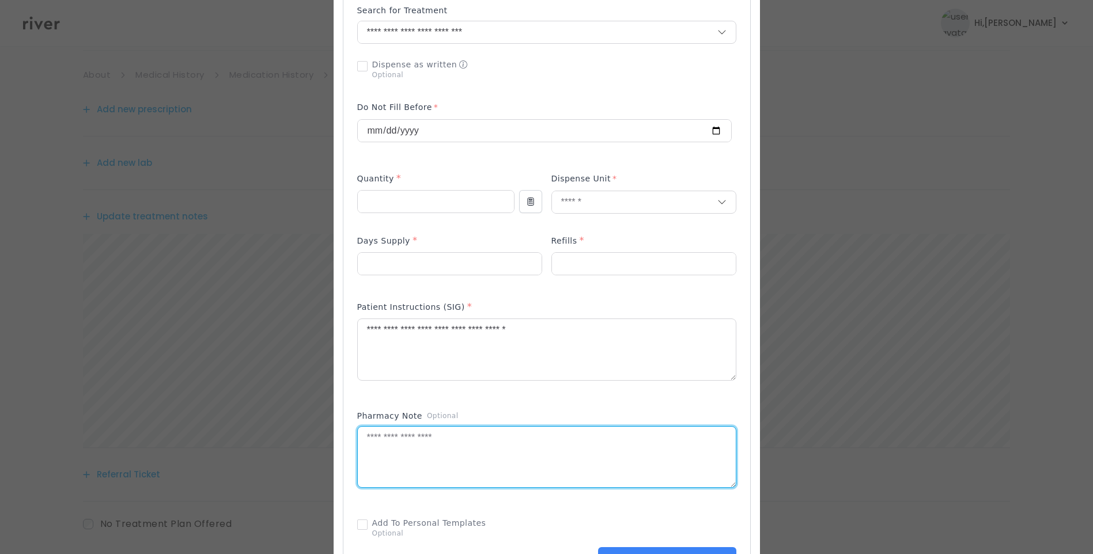
click at [450, 453] on textarea at bounding box center [547, 457] width 378 height 61
click at [600, 406] on div "Pharmacy Note Optional" at bounding box center [546, 456] width 379 height 101
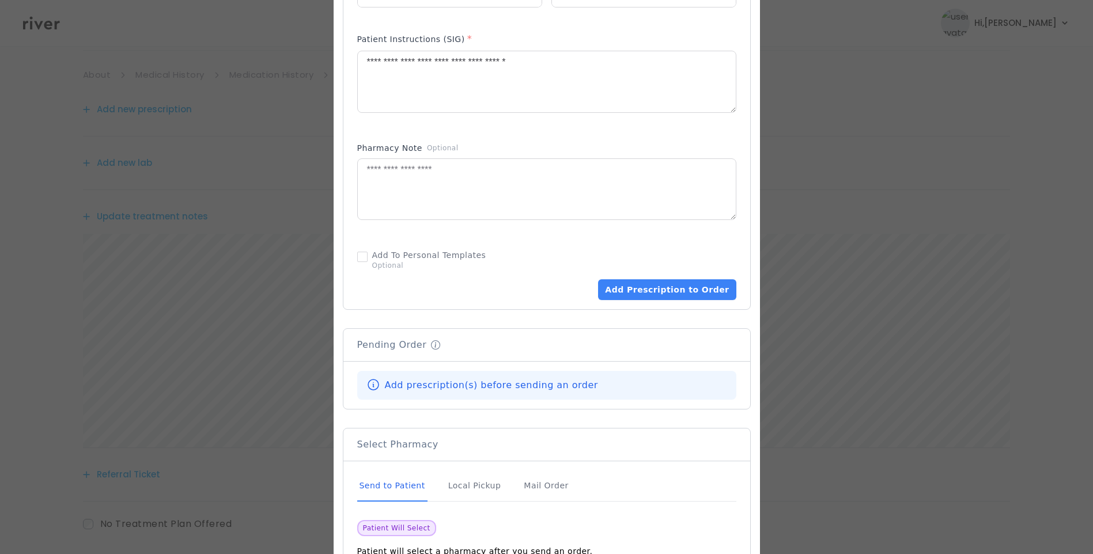
scroll to position [576, 0]
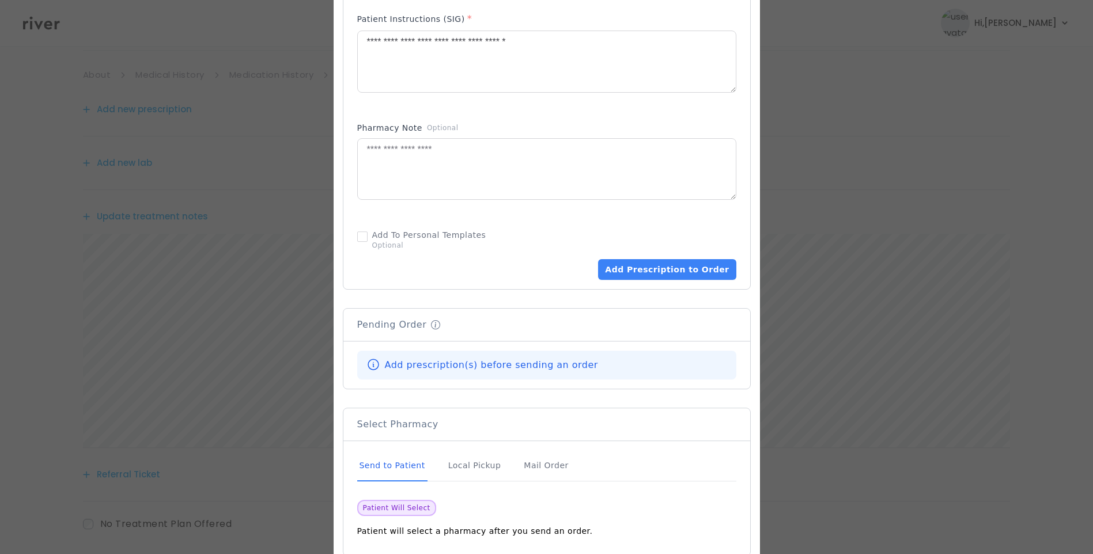
click at [390, 462] on div "Send to Patient" at bounding box center [392, 466] width 70 height 31
click at [684, 267] on button "Add Prescription to Order" at bounding box center [667, 269] width 138 height 21
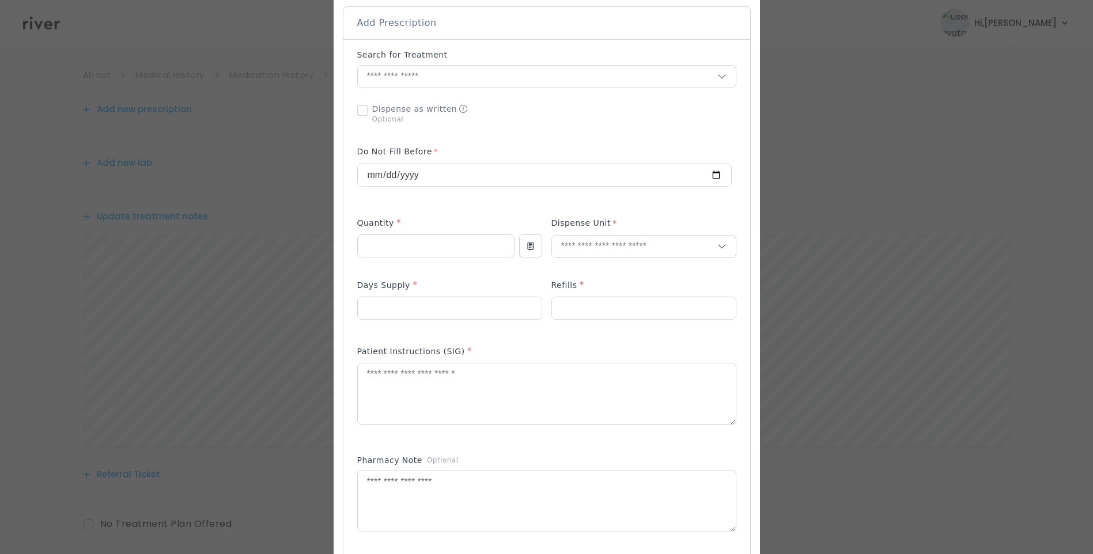
scroll to position [240, 0]
click at [427, 77] on input "text" at bounding box center [538, 81] width 360 height 22
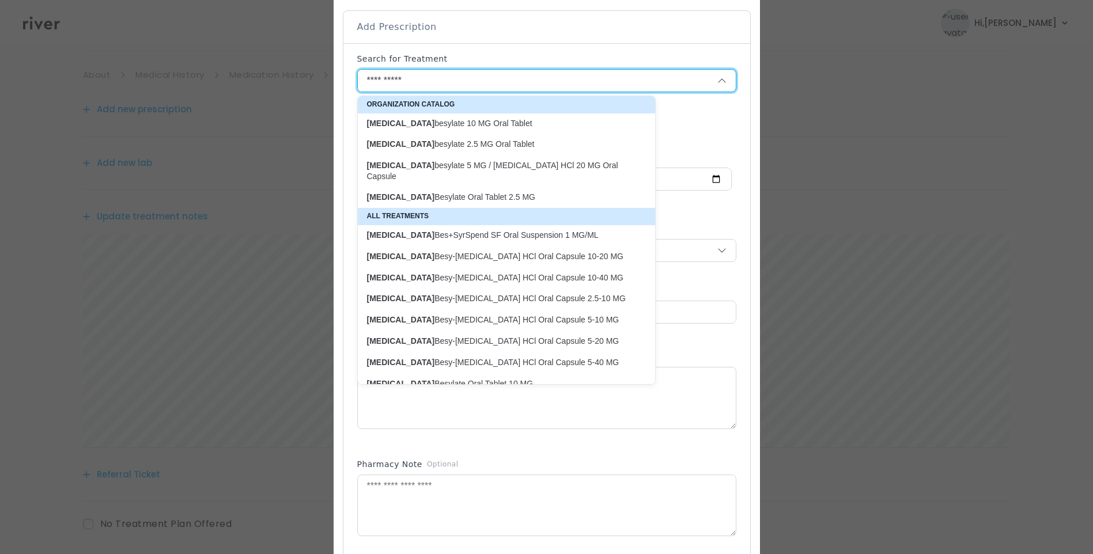
click at [522, 164] on p "amLODIPine besylate 5 MG / benazepril HCl 20 MG Oral Capsule" at bounding box center [499, 171] width 265 height 22
type input "**********"
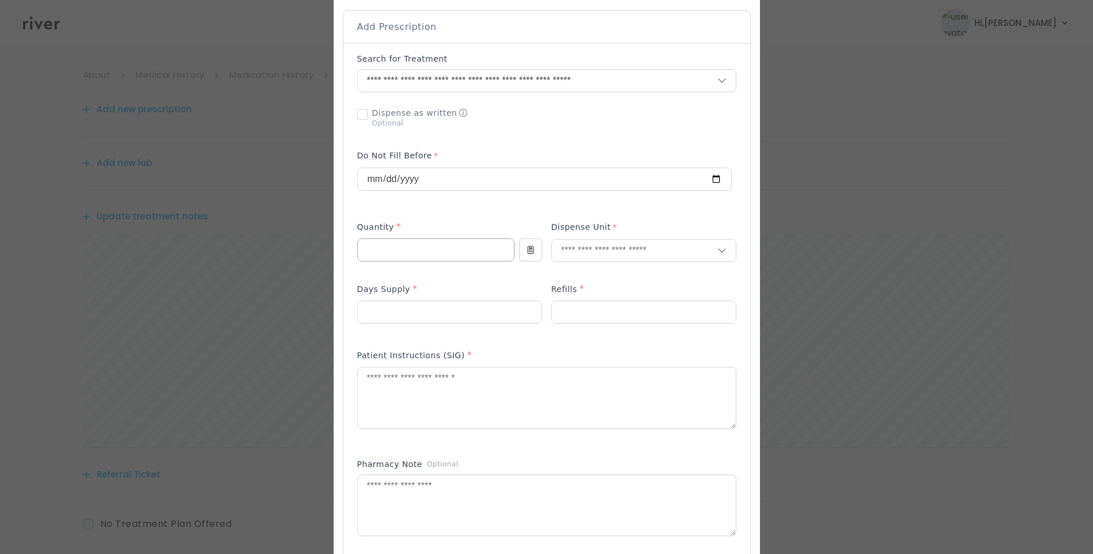
click at [410, 251] on input "number" at bounding box center [436, 250] width 156 height 22
type input "**"
click at [361, 307] on input "number" at bounding box center [450, 312] width 184 height 22
type input "**"
click at [596, 313] on input "number" at bounding box center [644, 312] width 184 height 22
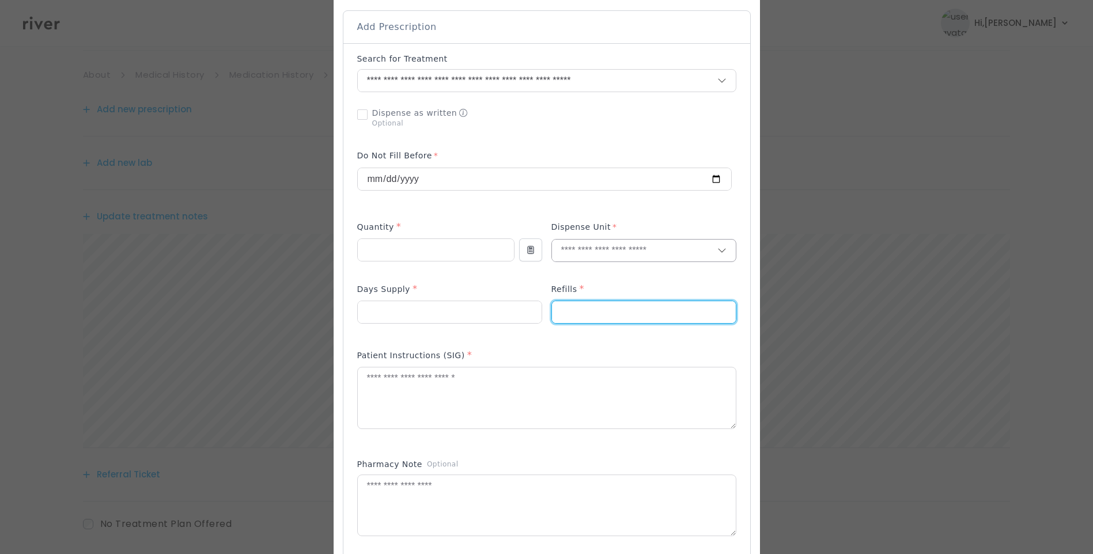
type input "*"
click at [598, 256] on input "text" at bounding box center [634, 251] width 165 height 22
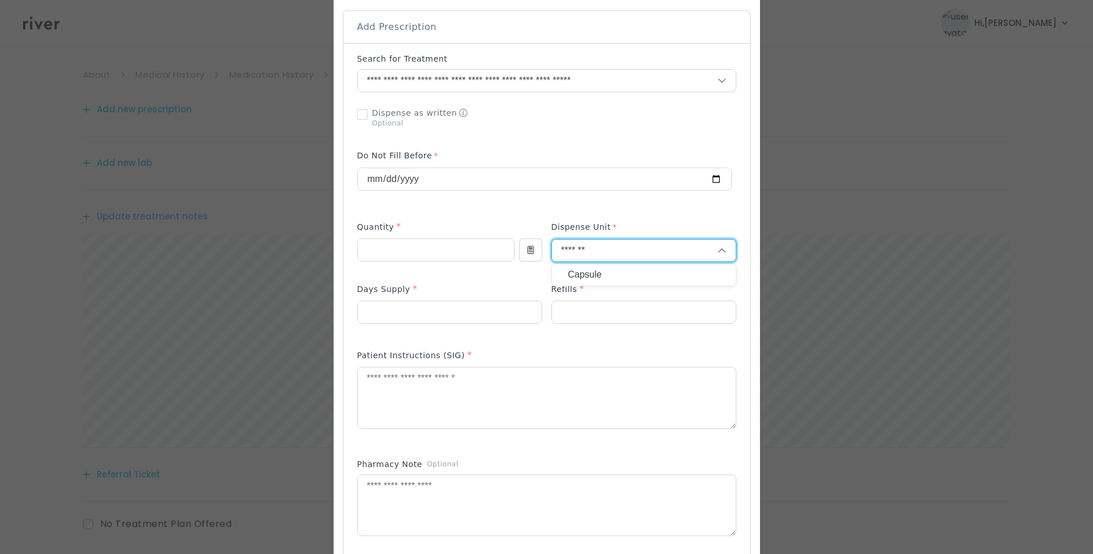
type input "*******"
click at [614, 271] on p "Capsule" at bounding box center [644, 275] width 152 height 17
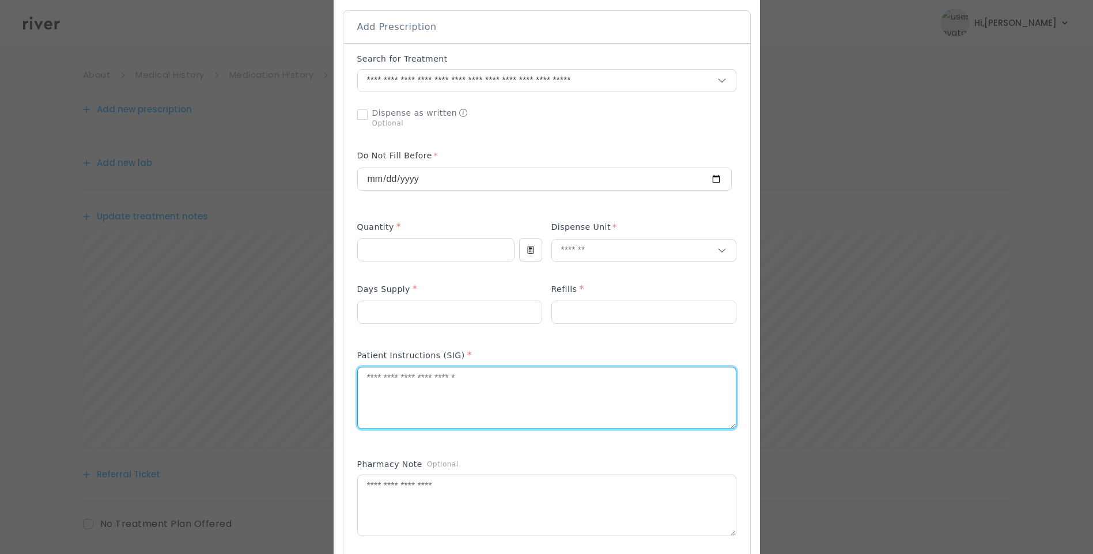
click at [476, 390] on textarea at bounding box center [547, 398] width 378 height 61
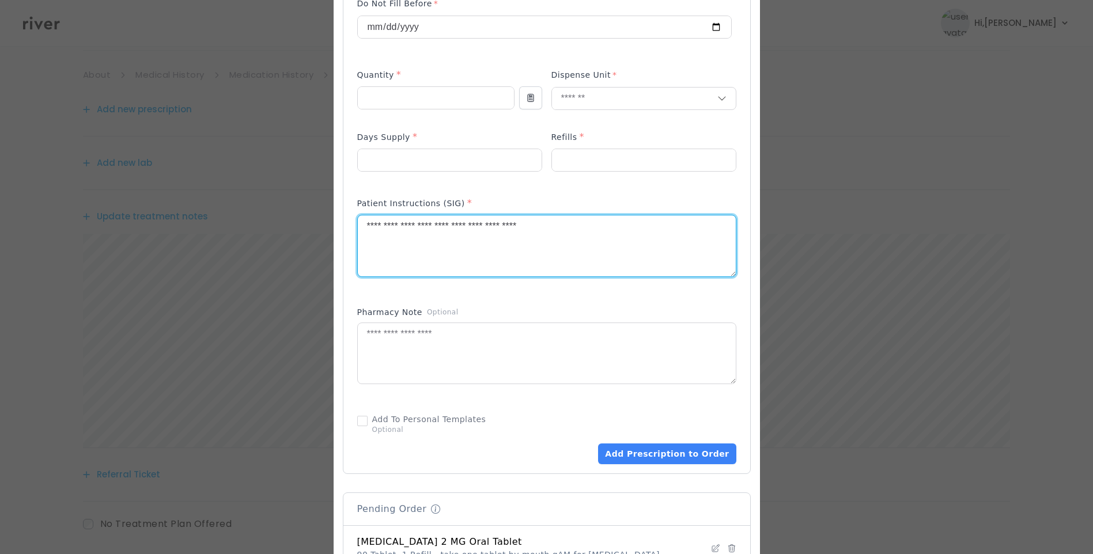
scroll to position [413, 0]
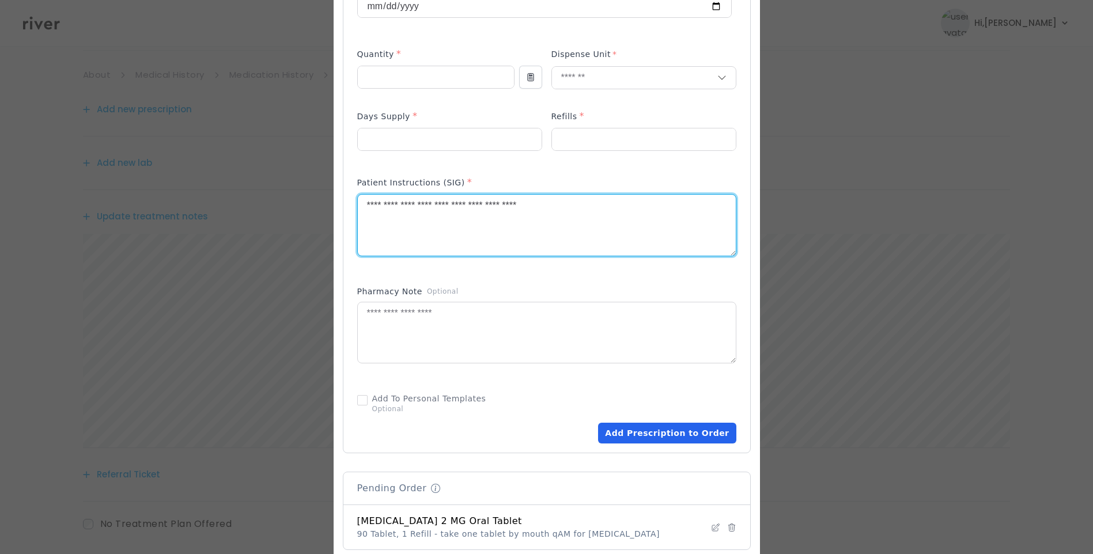
type textarea "**********"
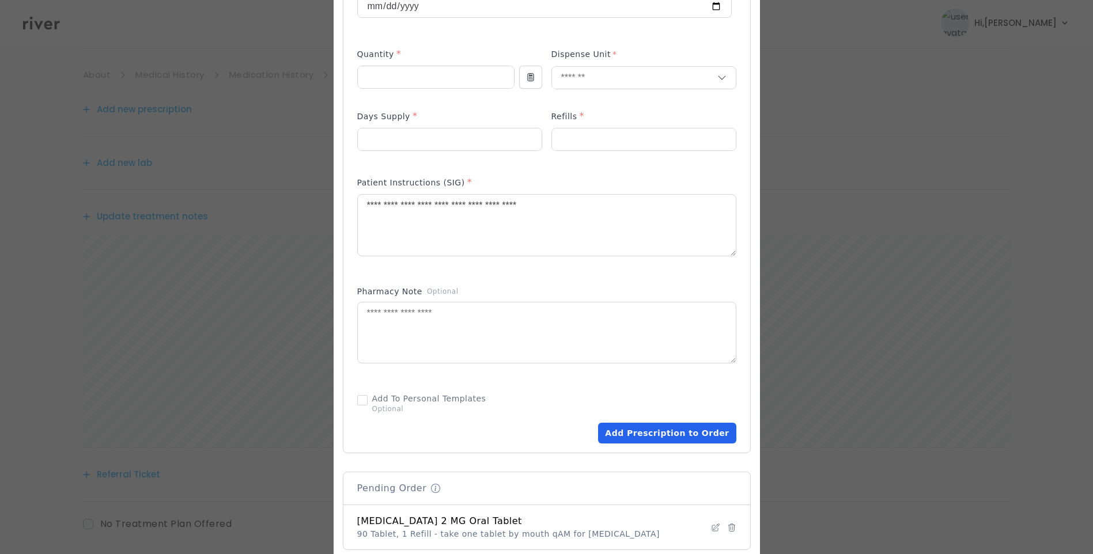
click at [670, 435] on button "Add Prescription to Order" at bounding box center [667, 433] width 138 height 21
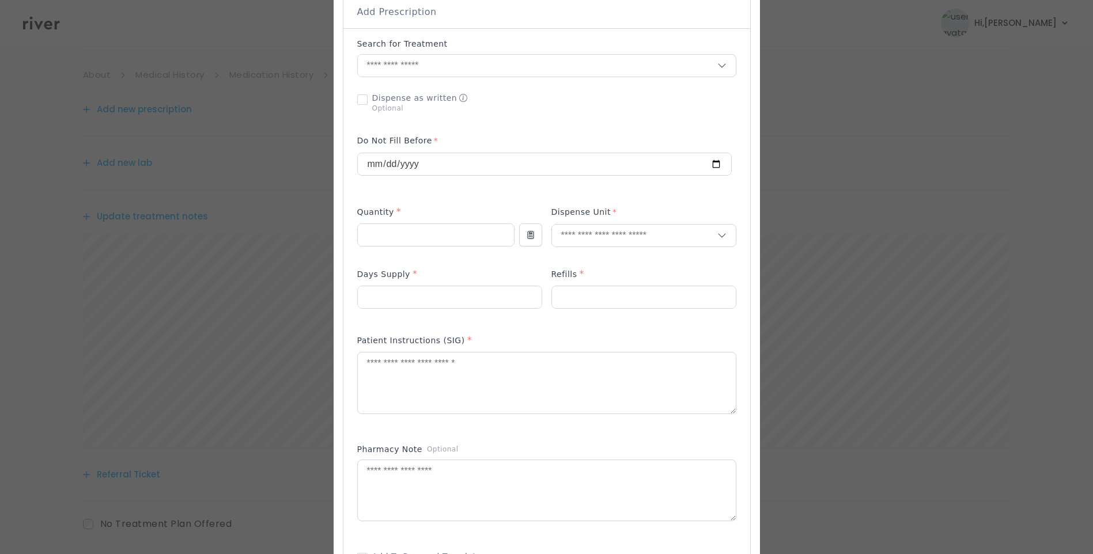
scroll to position [182, 0]
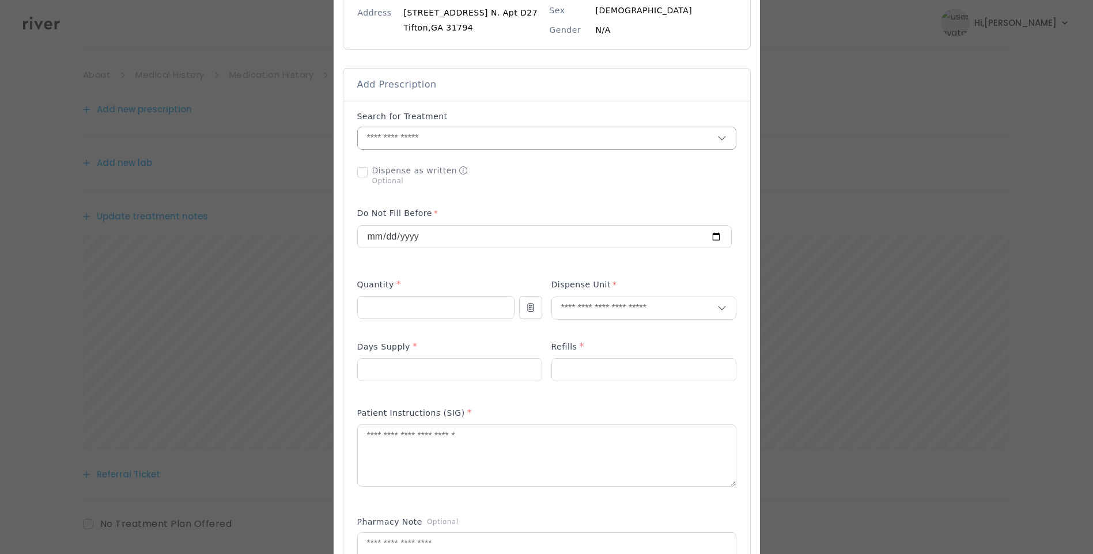
click at [417, 138] on input "text" at bounding box center [538, 138] width 360 height 22
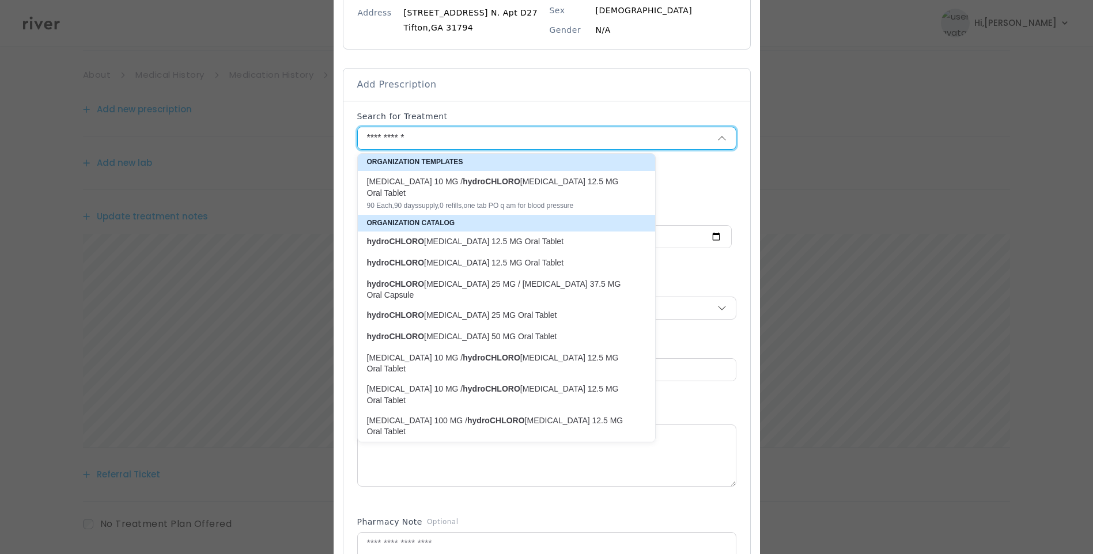
click at [434, 236] on p "hydroCHLORO thiazide 12.5 MG Oral Tablet" at bounding box center [499, 241] width 265 height 11
type input "**********"
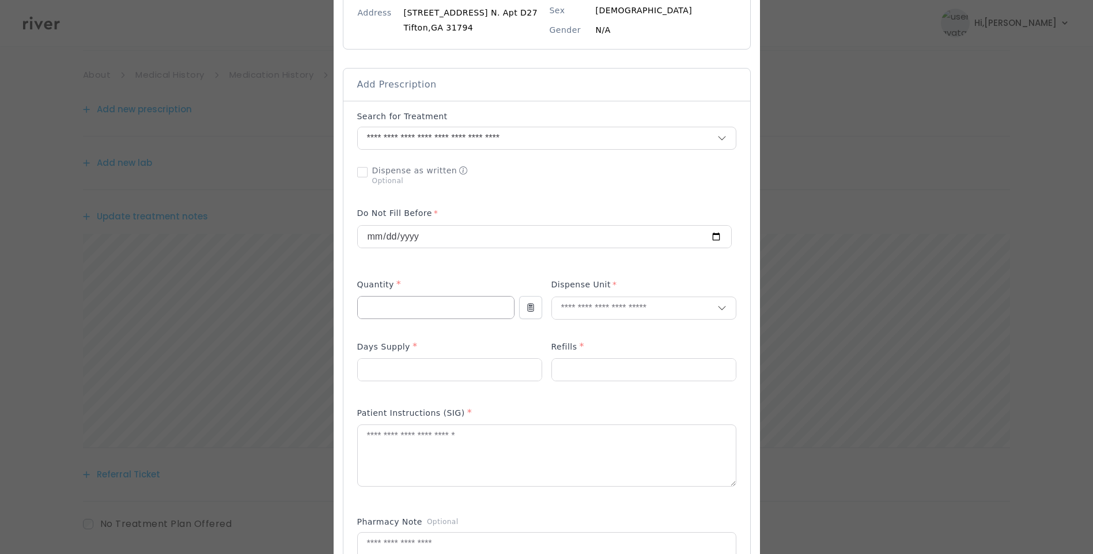
click at [380, 311] on input "number" at bounding box center [436, 308] width 156 height 22
type input "**"
click at [387, 361] on input "number" at bounding box center [450, 370] width 184 height 22
type input "**"
click at [575, 363] on input "number" at bounding box center [644, 370] width 184 height 22
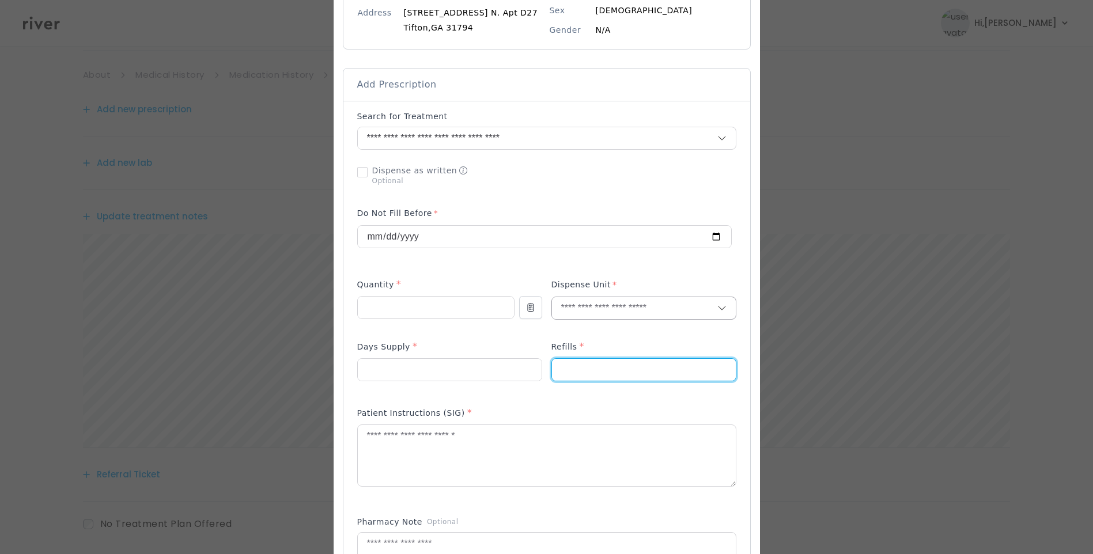
type input "*"
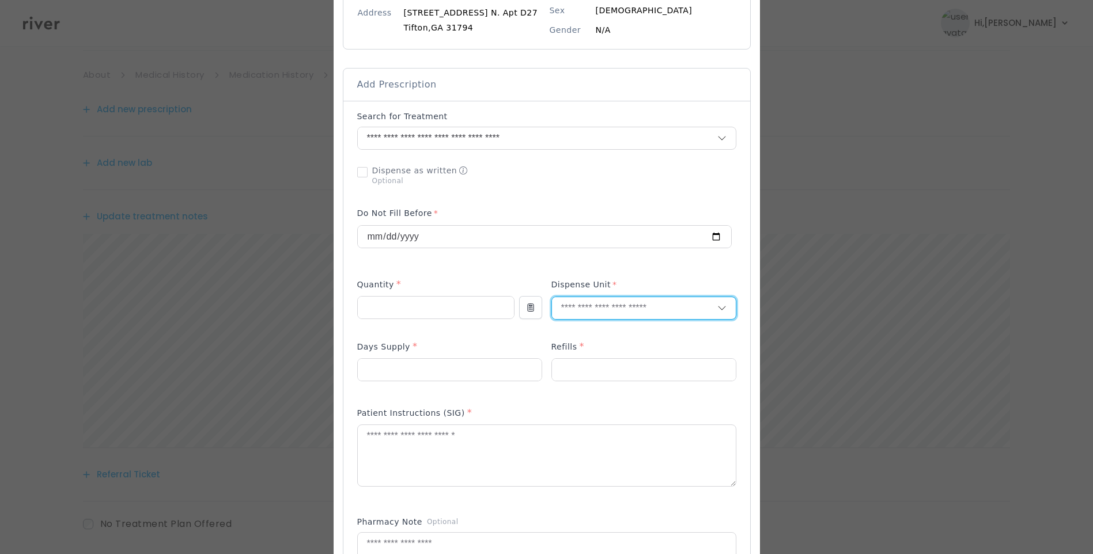
click at [583, 313] on input "text" at bounding box center [634, 308] width 165 height 22
type input "*****"
click at [596, 329] on p "Tablet" at bounding box center [644, 332] width 152 height 17
click at [418, 450] on textarea at bounding box center [547, 455] width 378 height 61
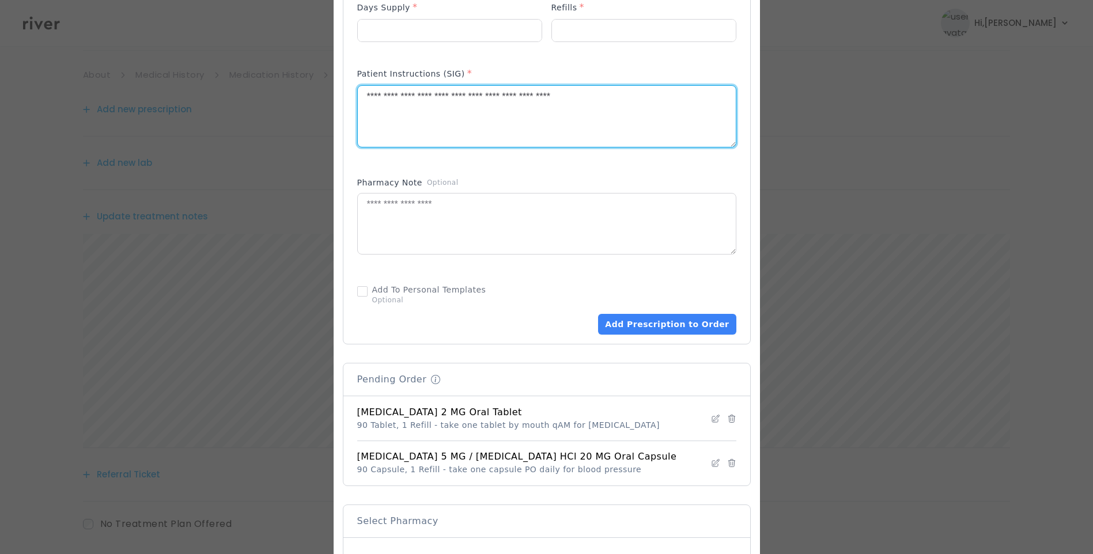
scroll to position [528, 0]
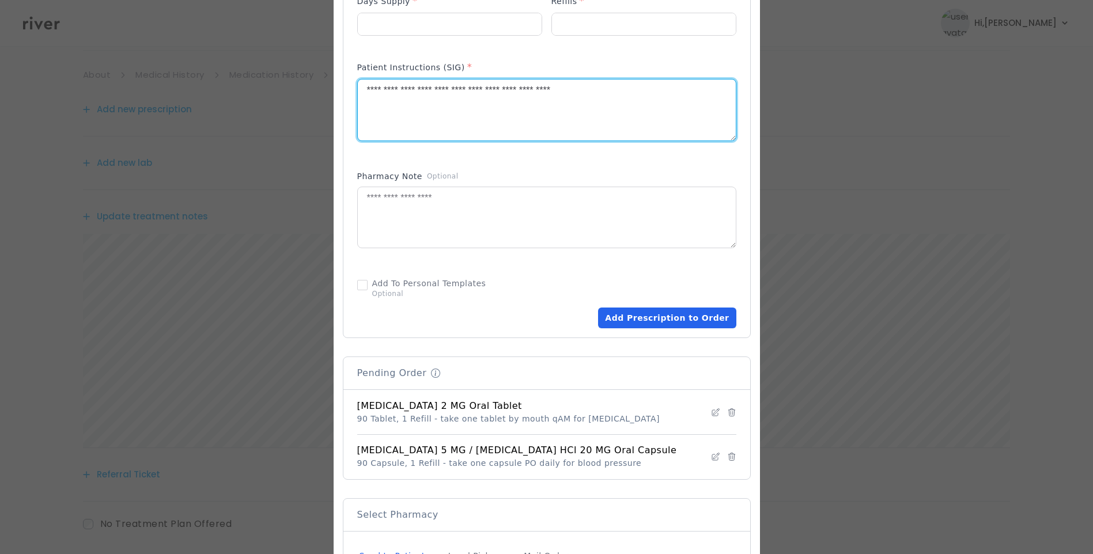
type textarea "**********"
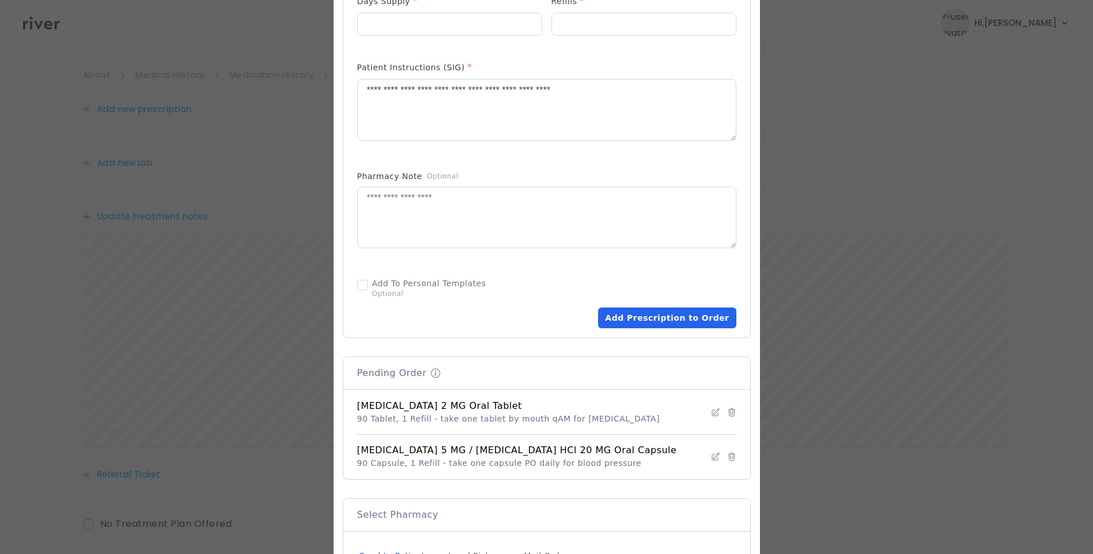
click at [657, 321] on button "Add Prescription to Order" at bounding box center [667, 318] width 138 height 21
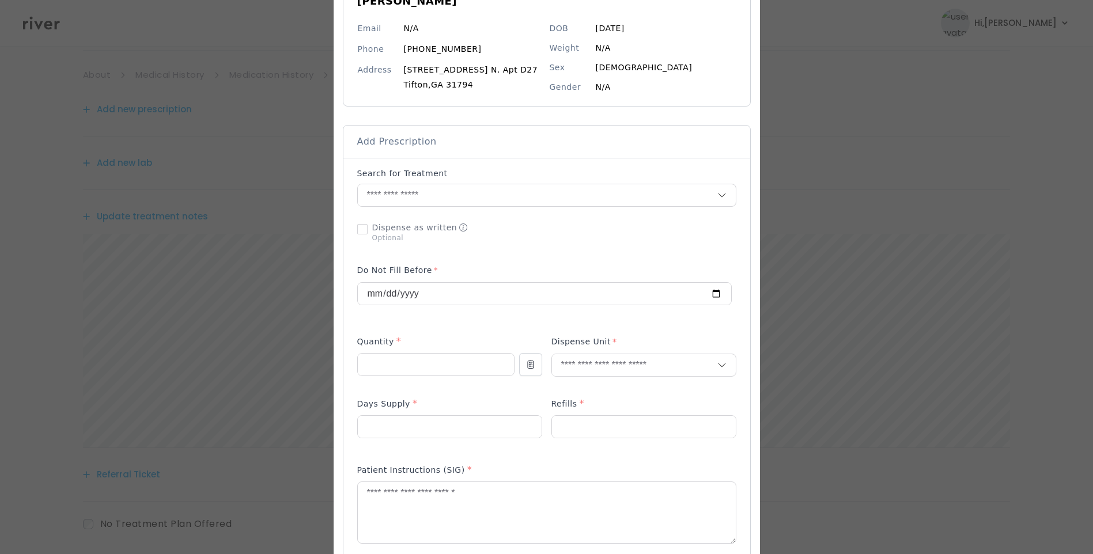
scroll to position [124, 0]
click at [405, 200] on input "text" at bounding box center [538, 196] width 360 height 22
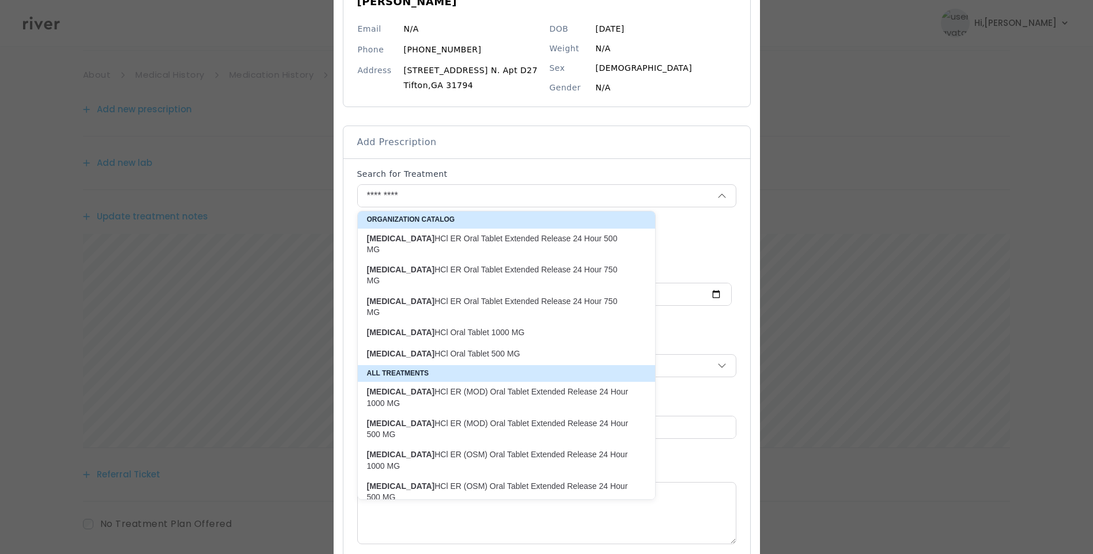
click at [471, 327] on p "metFORMIN HCl Oral Tablet 1000 MG" at bounding box center [499, 332] width 265 height 11
type input "**********"
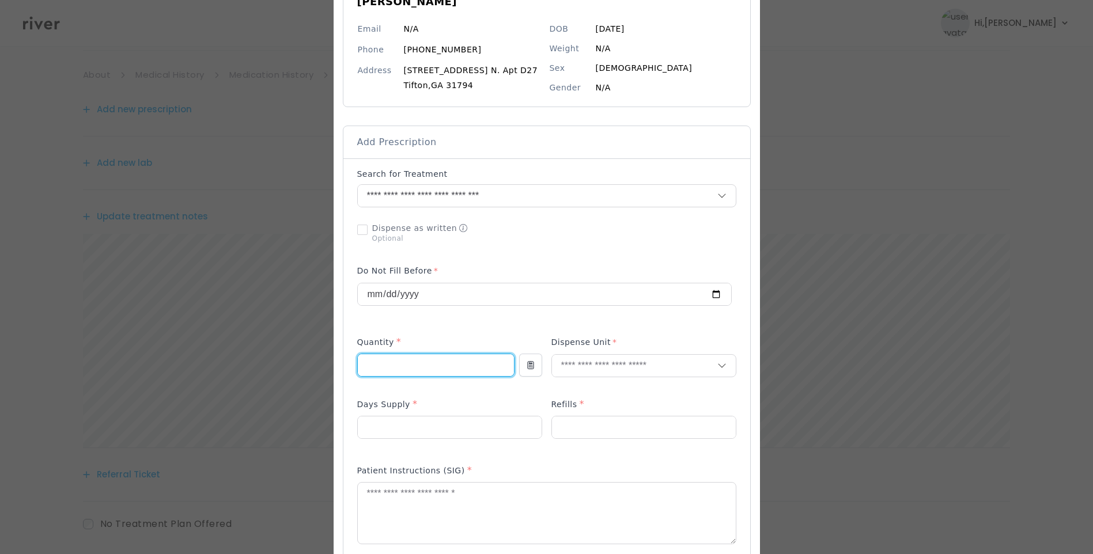
click at [395, 364] on input "number" at bounding box center [436, 365] width 156 height 22
type input "***"
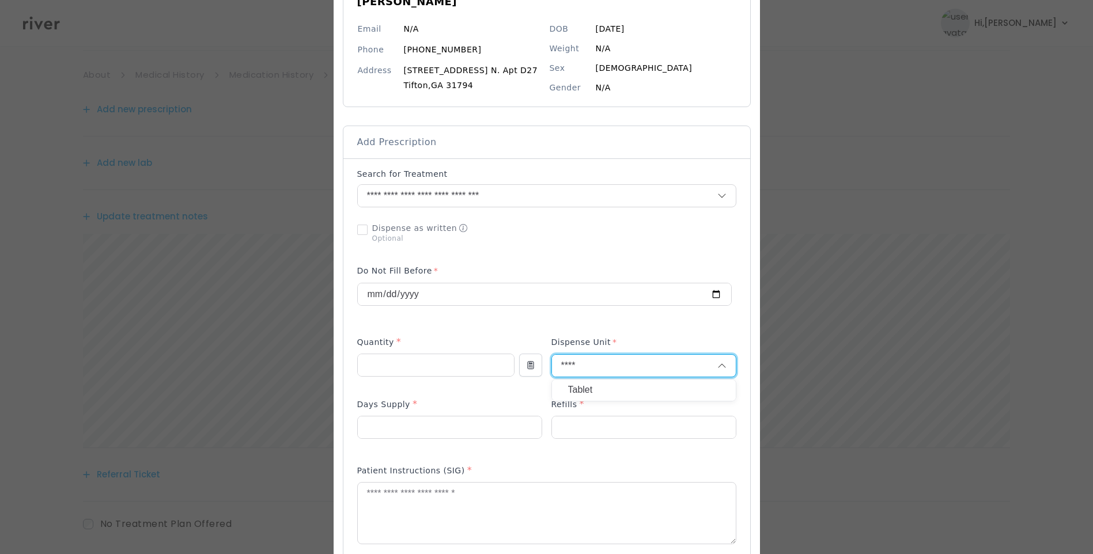
type input "****"
click at [582, 388] on p "Tablet" at bounding box center [644, 390] width 152 height 17
click at [565, 429] on input "number" at bounding box center [644, 428] width 184 height 22
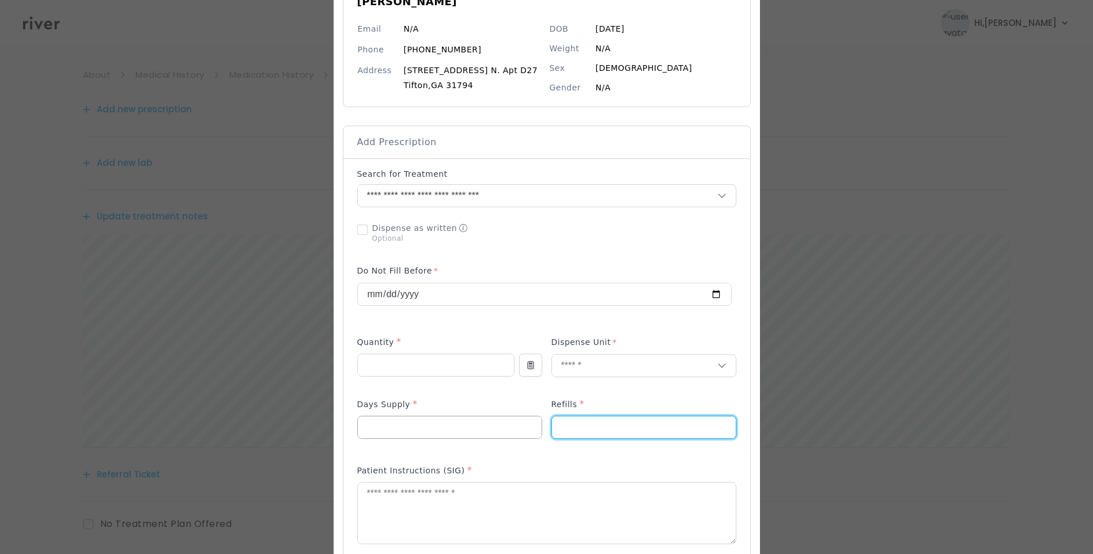
type input "*"
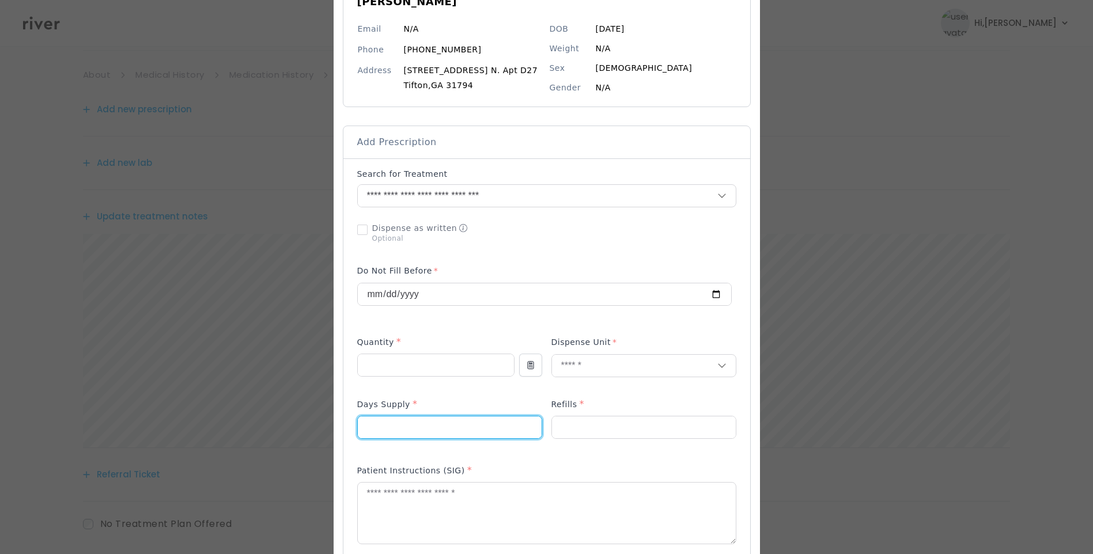
click at [436, 427] on input "number" at bounding box center [450, 428] width 184 height 22
type input "**"
click at [398, 508] on textarea at bounding box center [547, 513] width 378 height 61
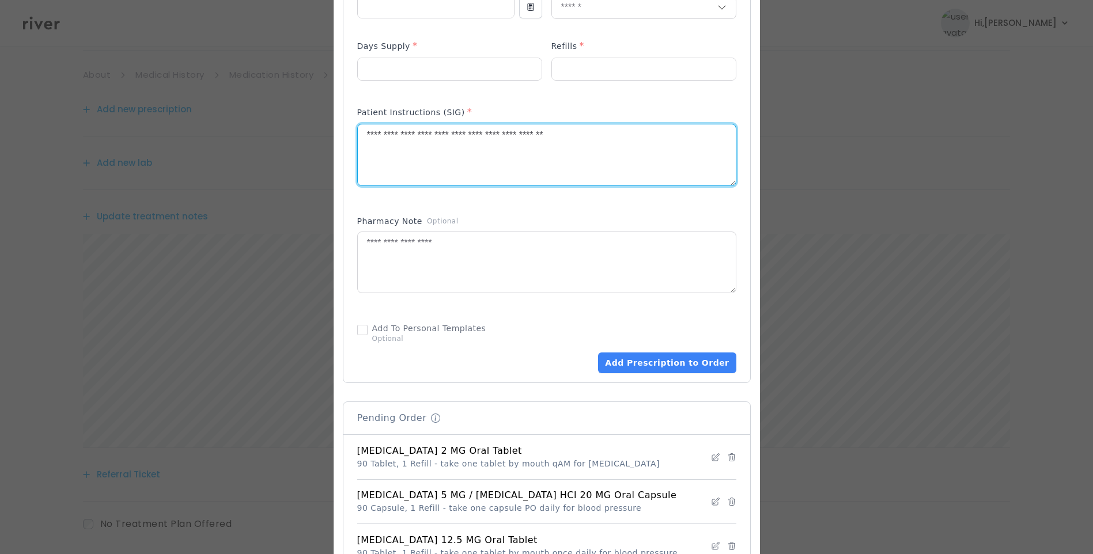
scroll to position [528, 0]
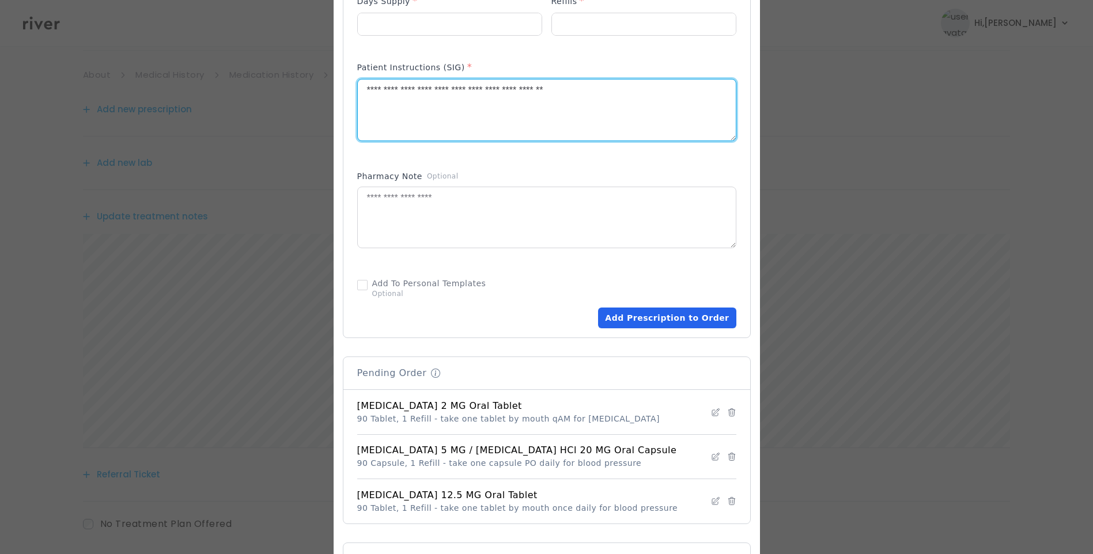
type textarea "**********"
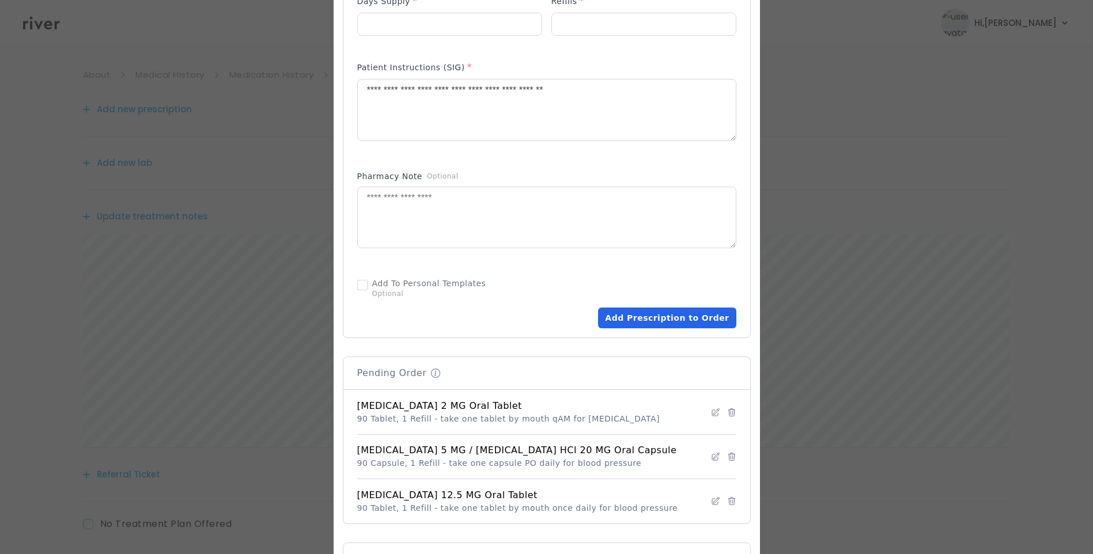
click at [672, 323] on button "Add Prescription to Order" at bounding box center [667, 318] width 138 height 21
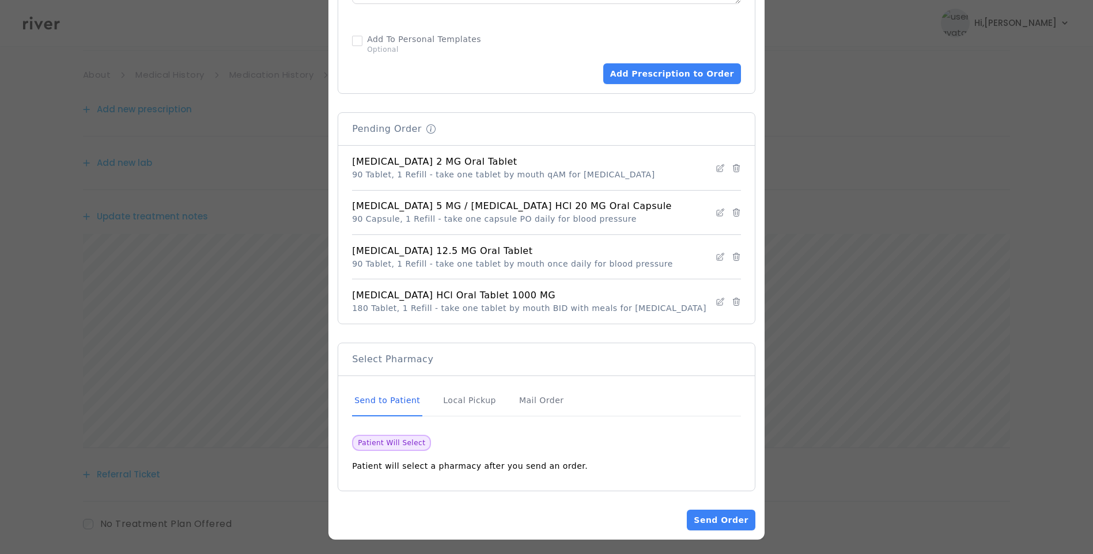
scroll to position [776, 0]
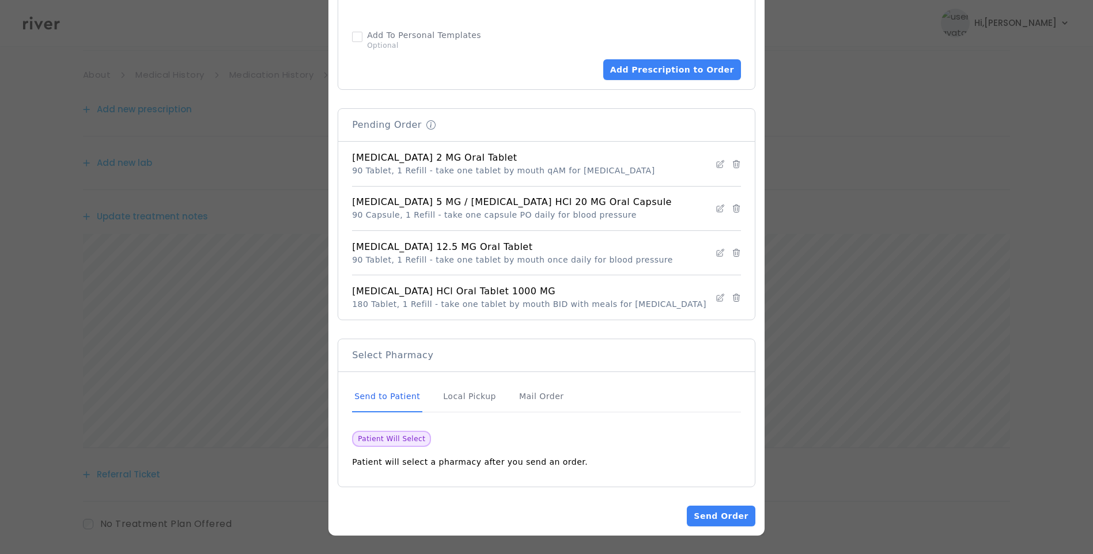
click at [378, 400] on div "Send to Patient" at bounding box center [387, 397] width 70 height 31
click at [730, 512] on button "Send Order" at bounding box center [721, 516] width 68 height 21
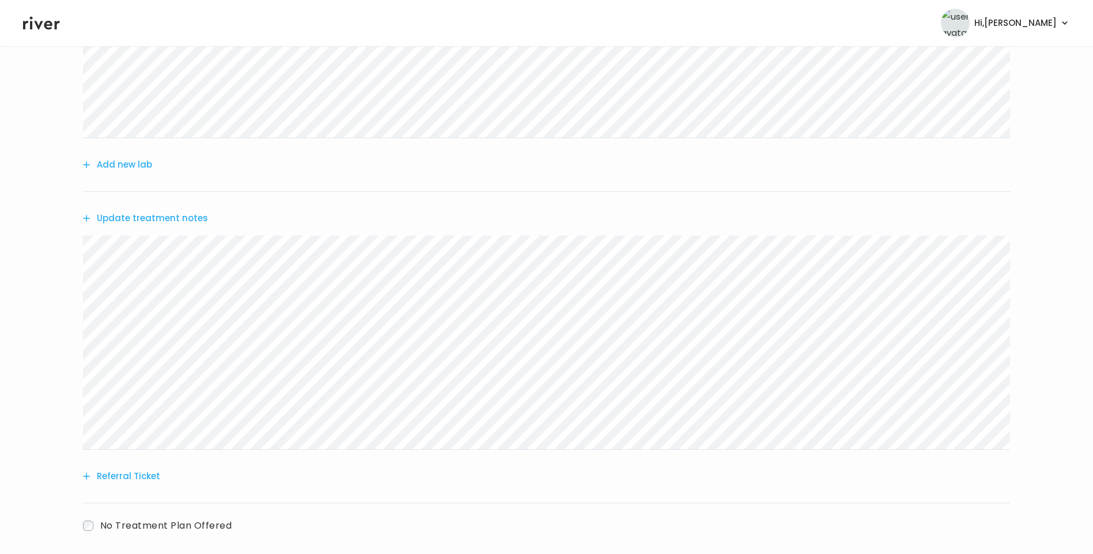
scroll to position [606, 0]
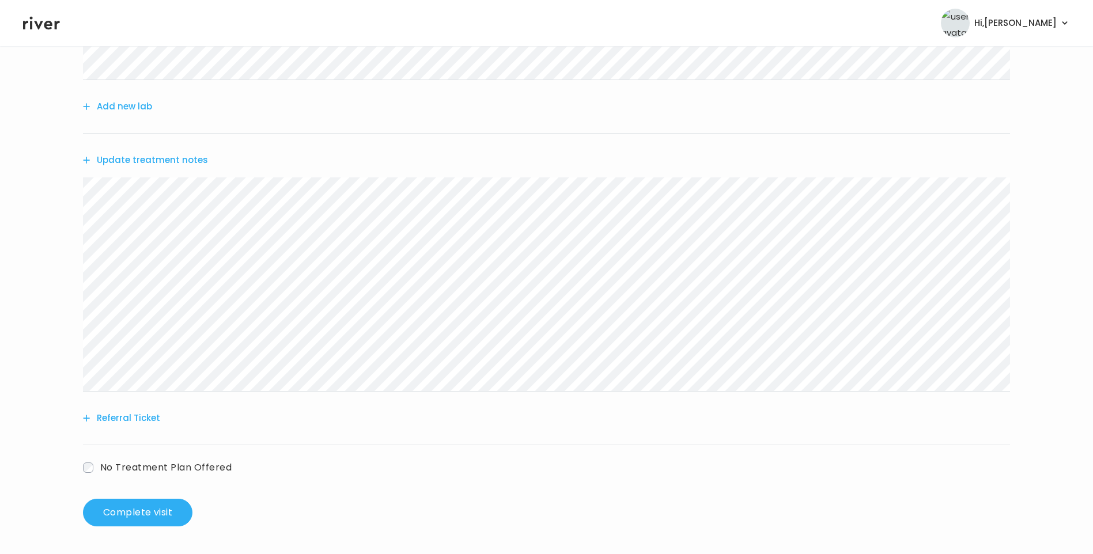
click at [184, 159] on button "Update treatment notes" at bounding box center [145, 160] width 125 height 16
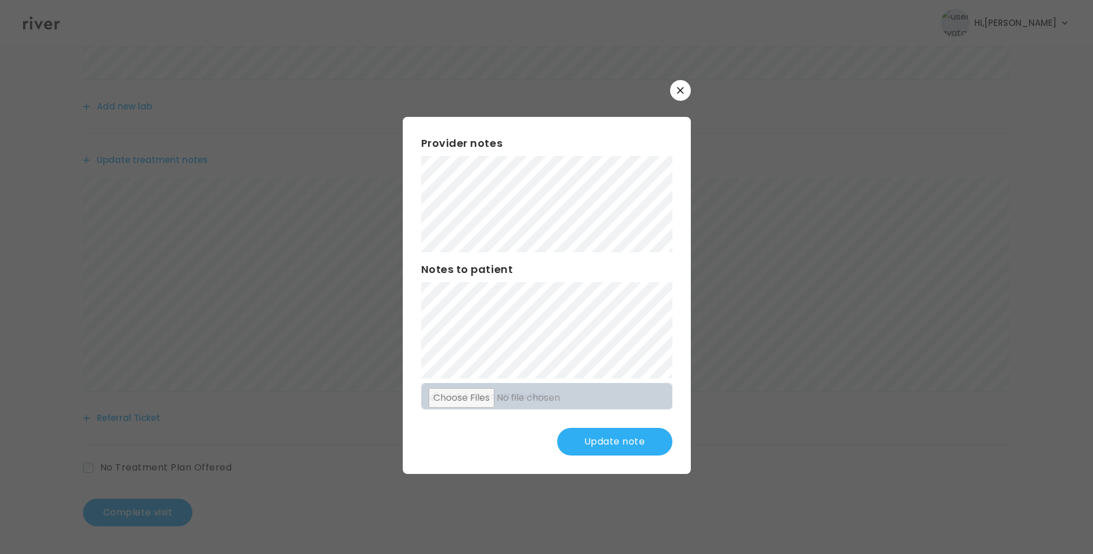
click at [627, 435] on button "Update note" at bounding box center [614, 442] width 115 height 28
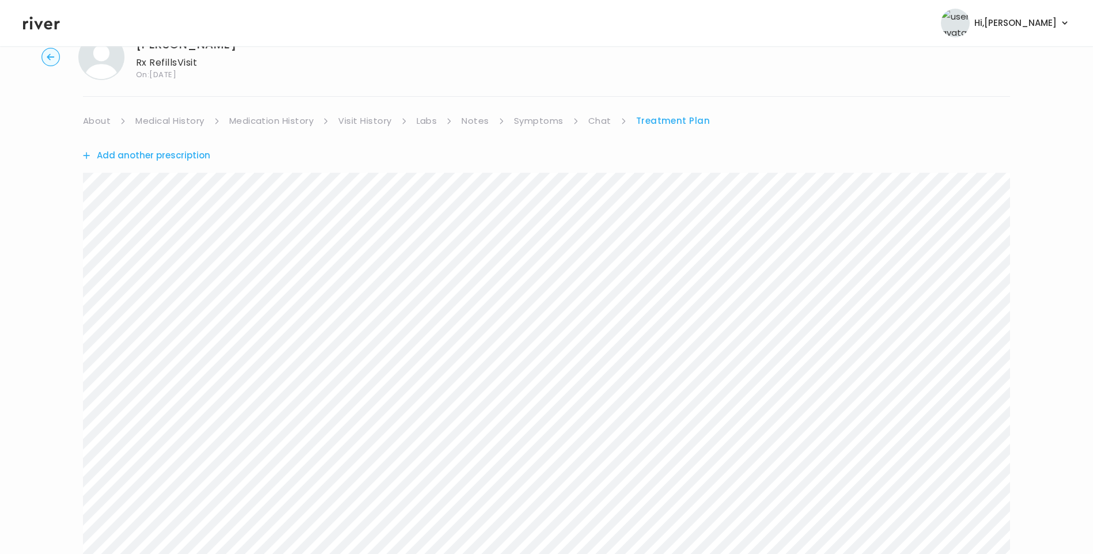
scroll to position [0, 0]
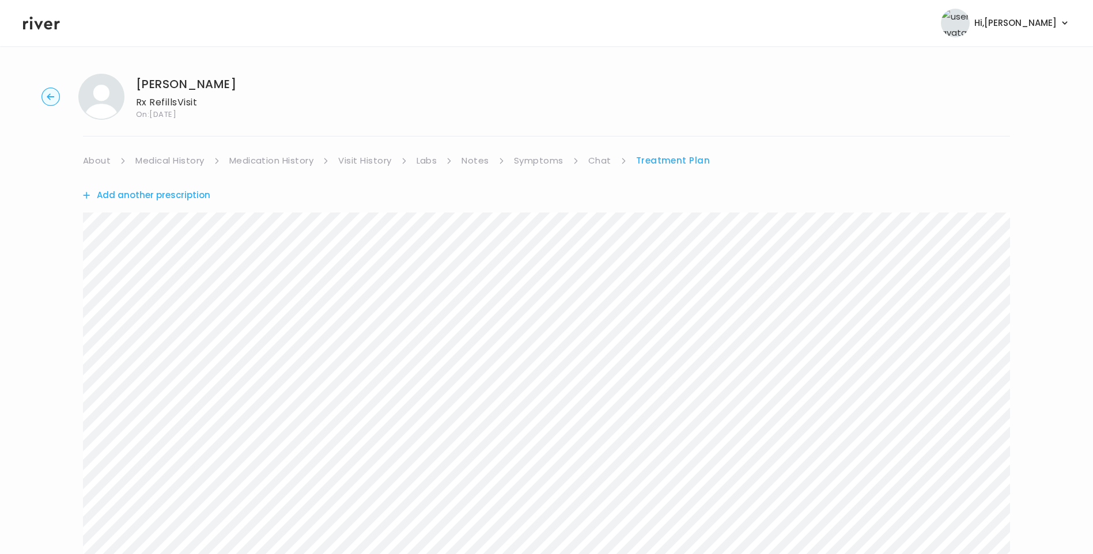
click at [598, 162] on link "Chat" at bounding box center [599, 161] width 23 height 16
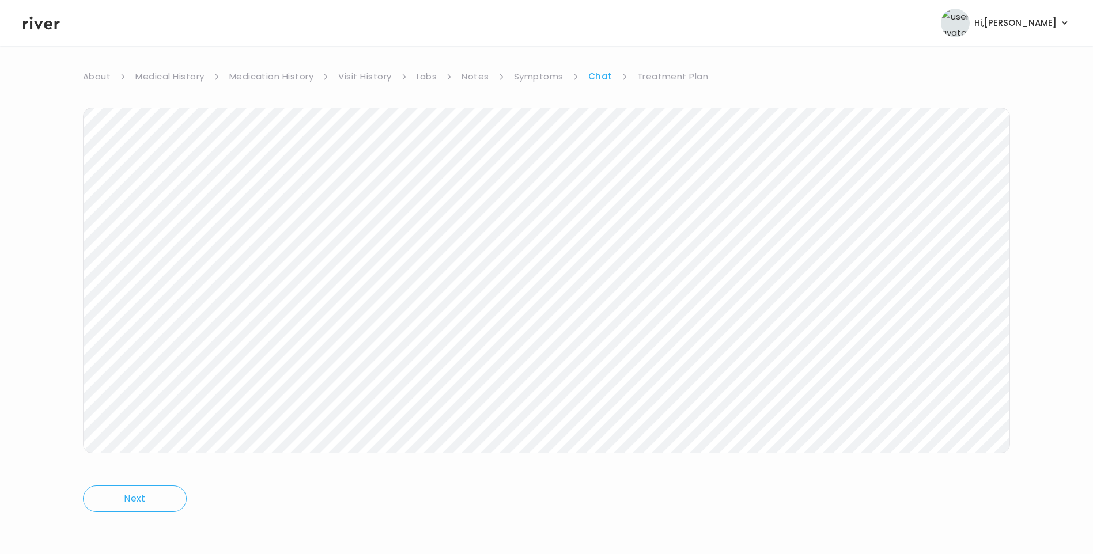
scroll to position [86, 0]
click at [668, 80] on link "Treatment Plan" at bounding box center [672, 75] width 71 height 16
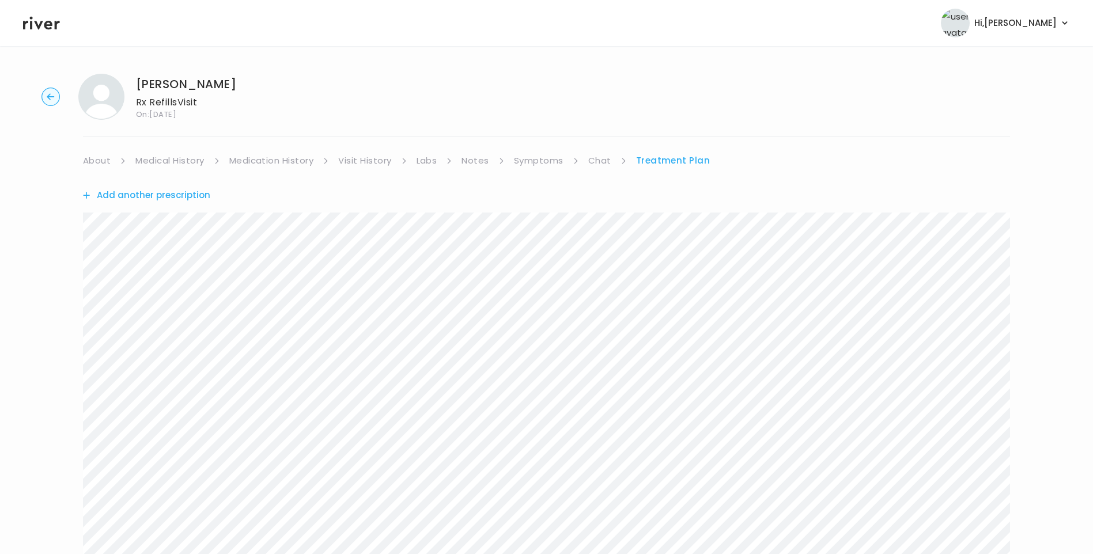
click at [94, 160] on link "About" at bounding box center [97, 161] width 28 height 16
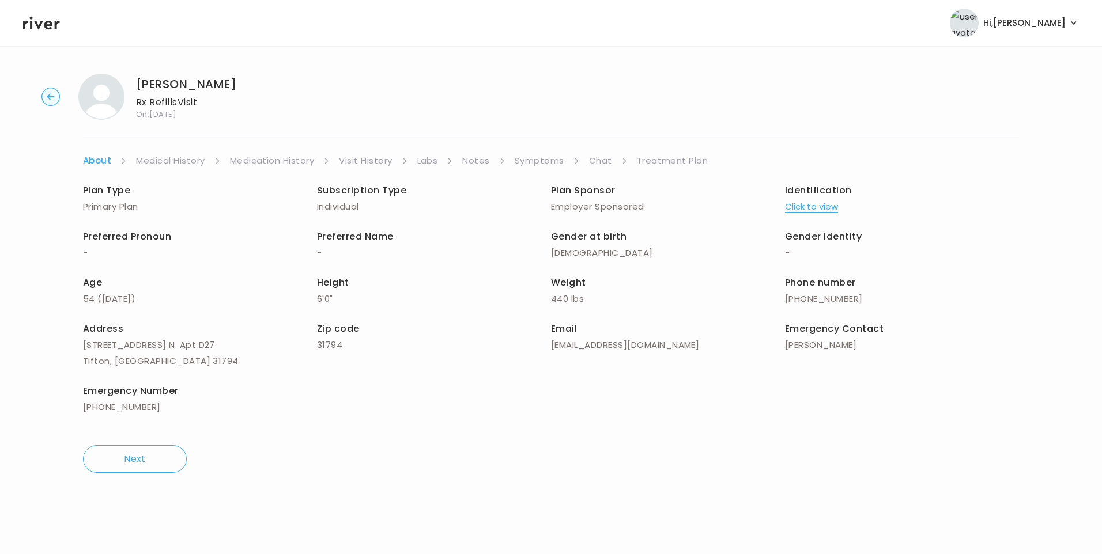
click at [666, 156] on link "Treatment Plan" at bounding box center [672, 161] width 71 height 16
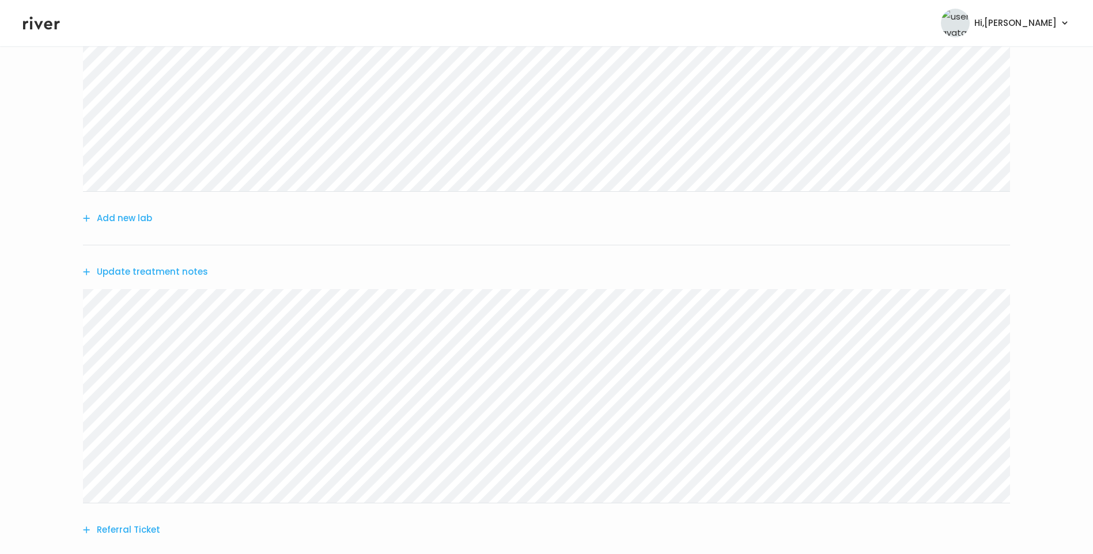
scroll to position [606, 0]
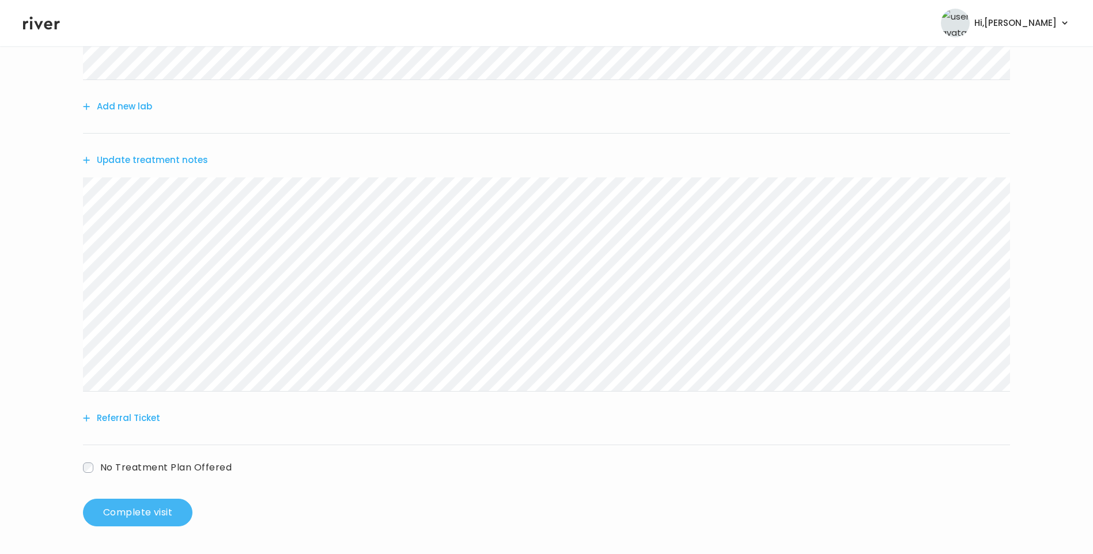
click at [134, 515] on button "Complete visit" at bounding box center [138, 513] width 110 height 28
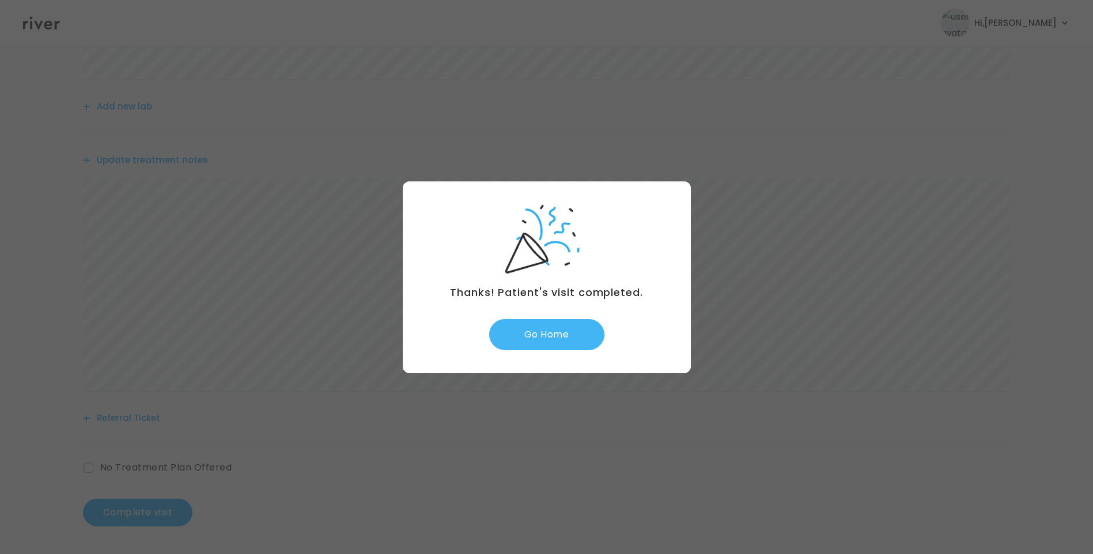
click at [558, 338] on button "Go Home" at bounding box center [546, 334] width 115 height 31
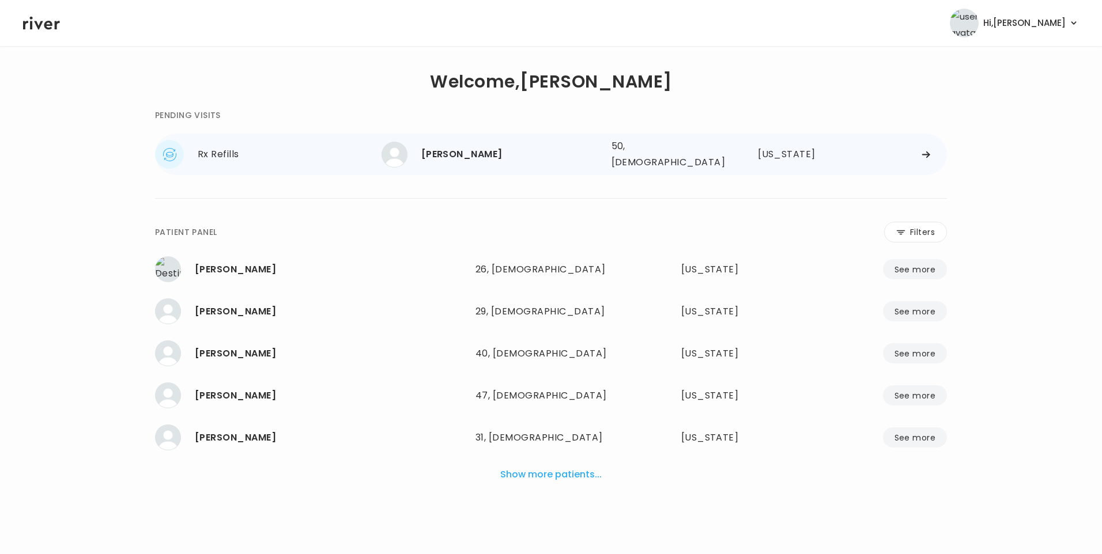
click at [471, 157] on div "[PERSON_NAME]" at bounding box center [511, 154] width 181 height 16
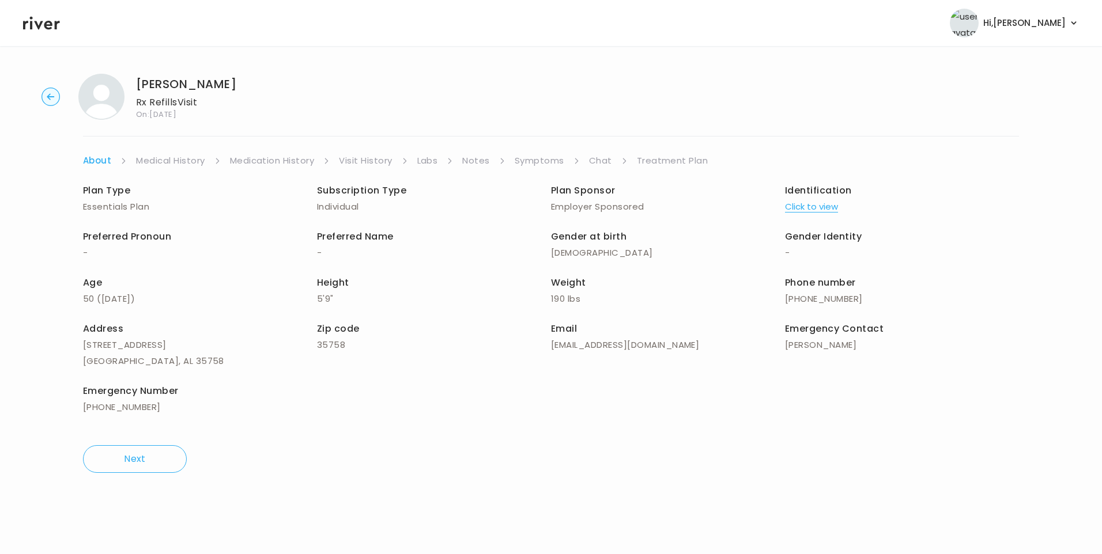
click at [603, 161] on link "Chat" at bounding box center [600, 161] width 23 height 16
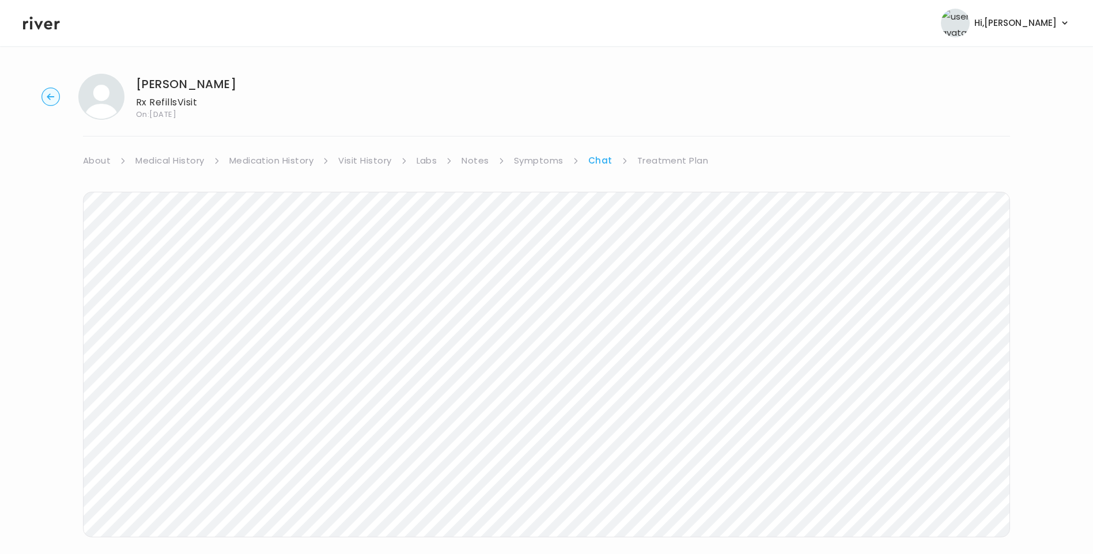
scroll to position [30, 0]
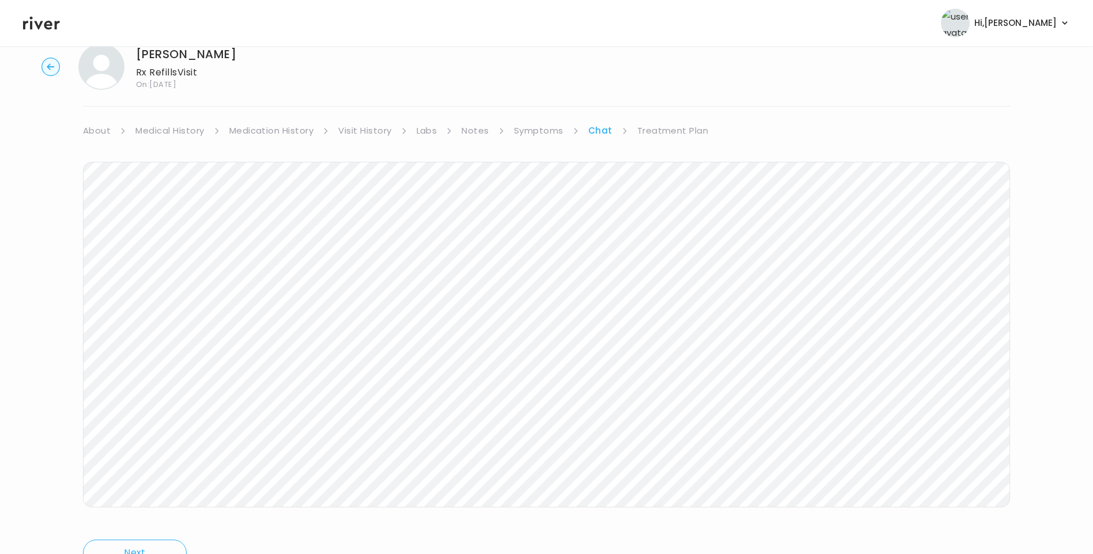
click at [50, 27] on icon at bounding box center [41, 22] width 37 height 17
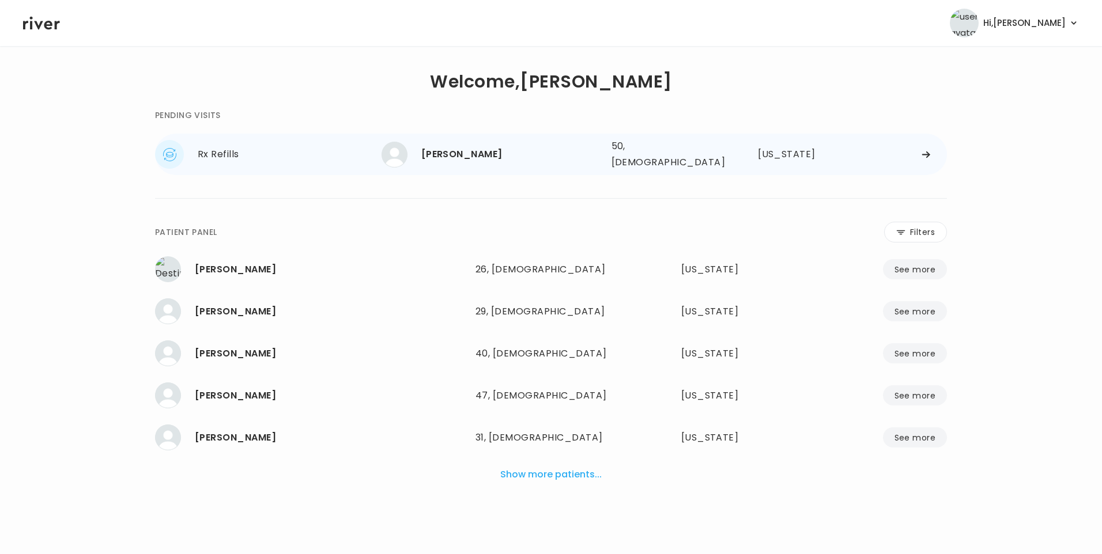
click at [448, 147] on div "[PERSON_NAME]" at bounding box center [511, 154] width 181 height 16
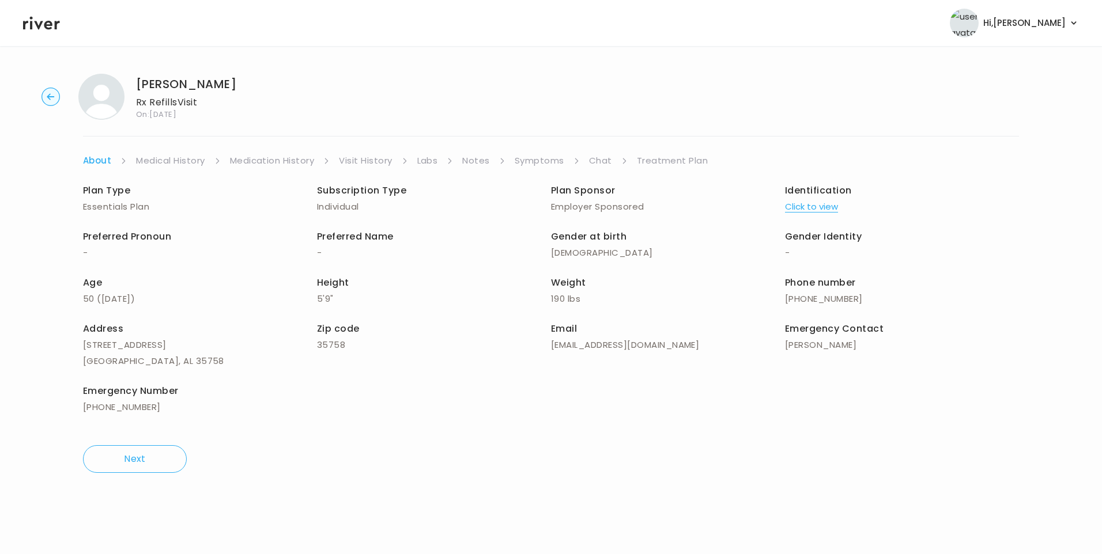
click at [604, 161] on link "Chat" at bounding box center [600, 161] width 23 height 16
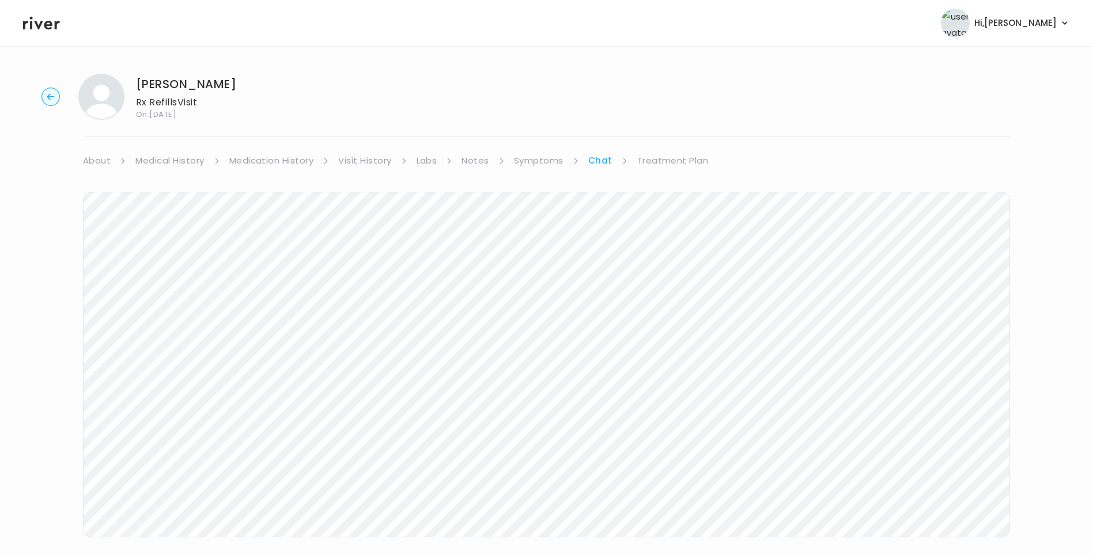
scroll to position [30, 0]
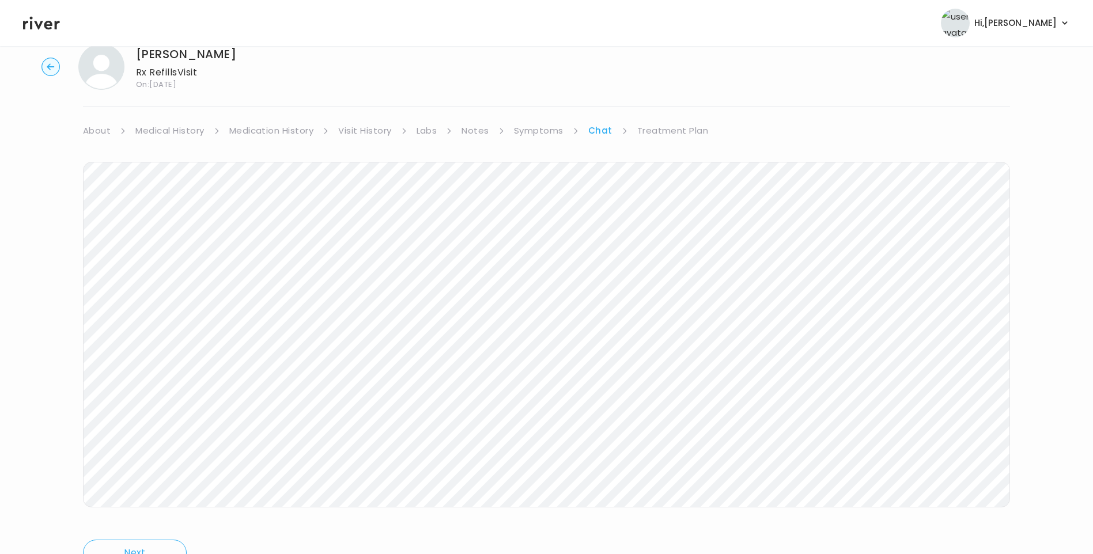
click at [40, 33] on header "Hi, [PERSON_NAME] Profile Logout" at bounding box center [546, 23] width 1093 height 46
click at [41, 25] on icon at bounding box center [41, 23] width 37 height 13
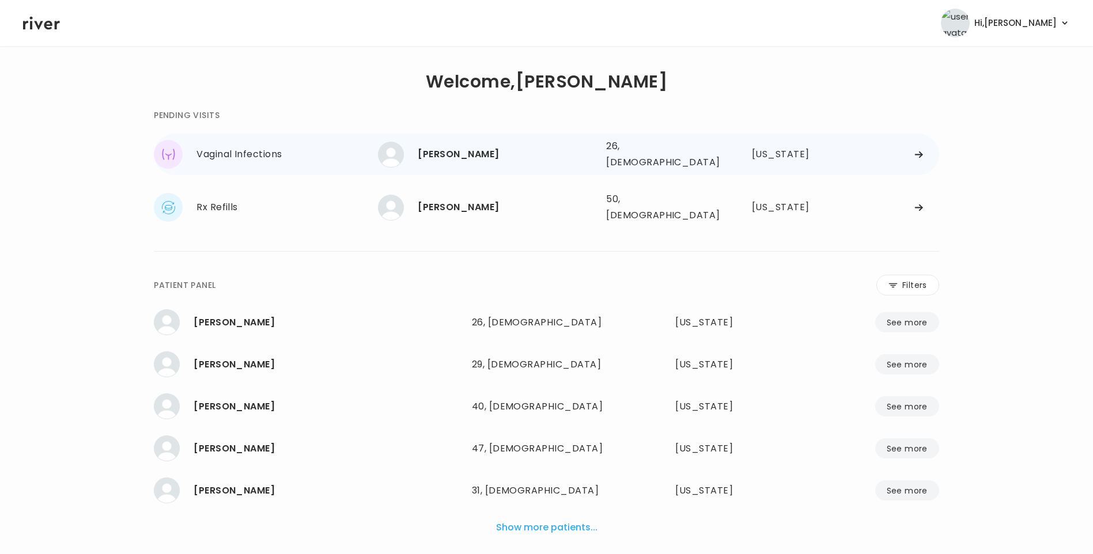
click at [481, 160] on div "[PERSON_NAME] 26, [DEMOGRAPHIC_DATA] See more" at bounding box center [487, 155] width 219 height 26
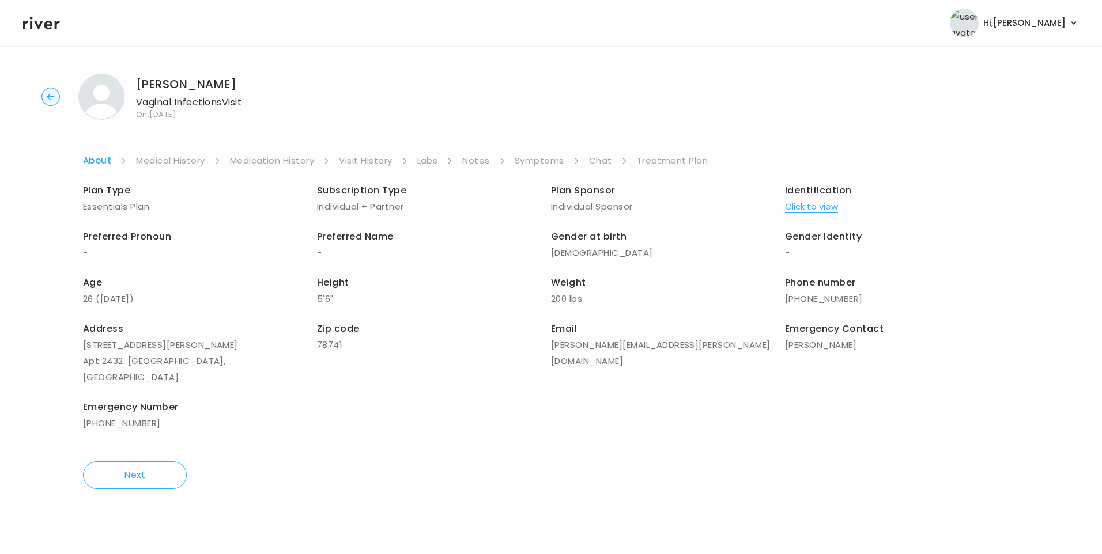
click at [534, 164] on link "Symptoms" at bounding box center [540, 161] width 50 height 16
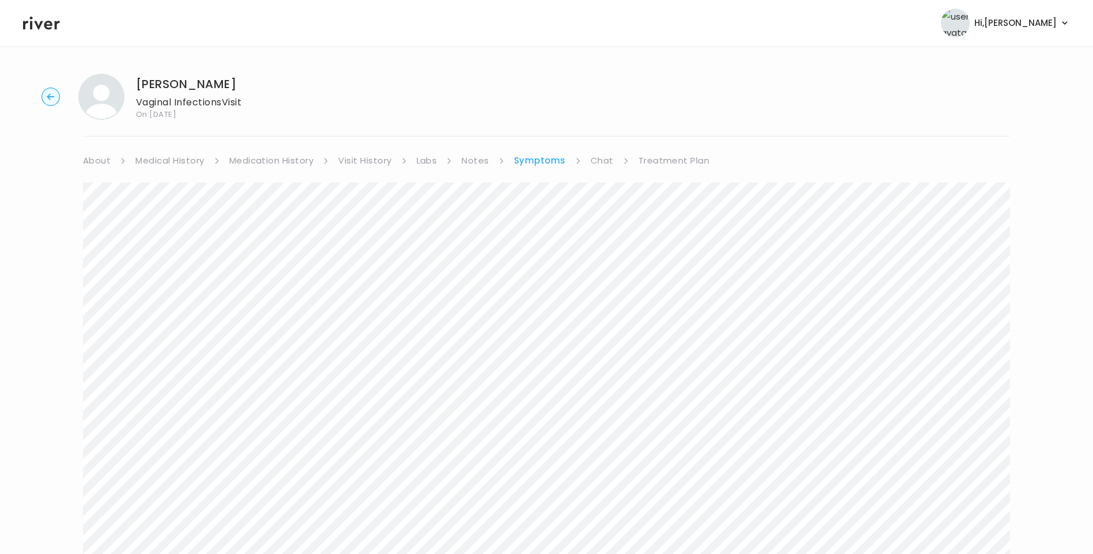
click at [380, 157] on link "Visit History" at bounding box center [364, 161] width 53 height 16
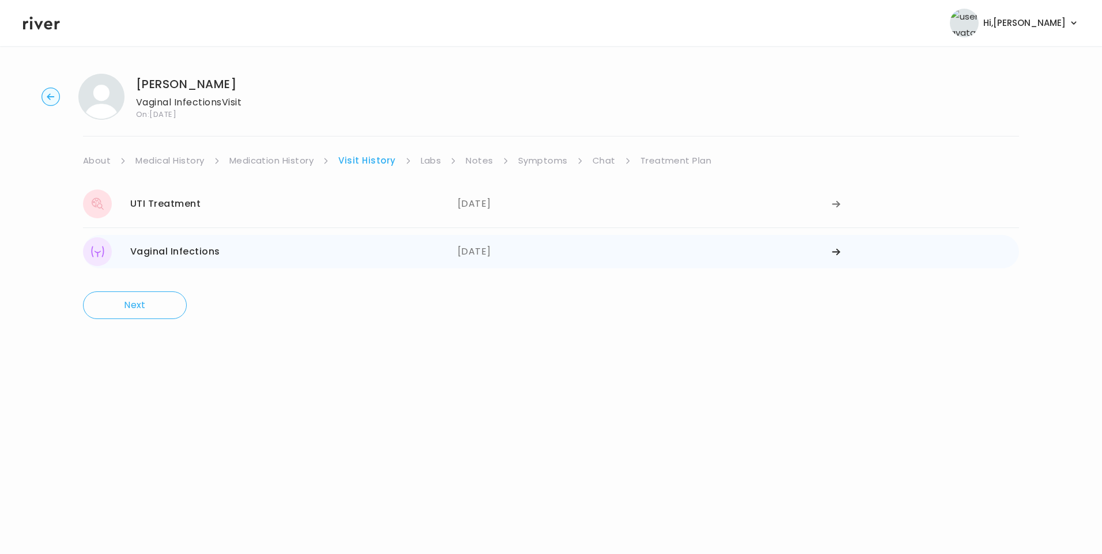
click at [481, 250] on div "[DATE]" at bounding box center [645, 251] width 375 height 29
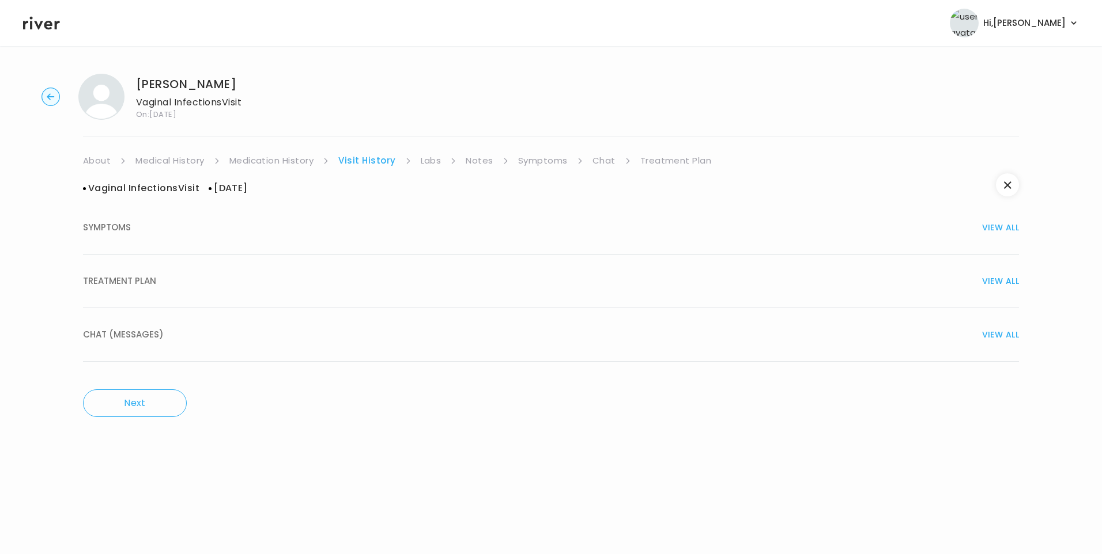
click at [135, 277] on span "TREATMENT PLAN" at bounding box center [119, 281] width 73 height 16
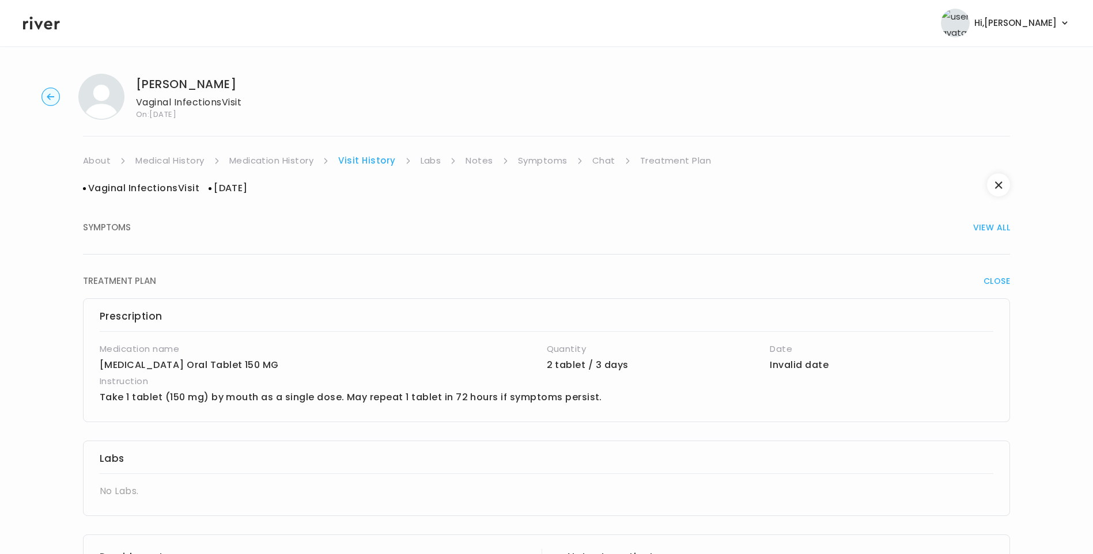
click at [597, 161] on link "Chat" at bounding box center [604, 161] width 23 height 16
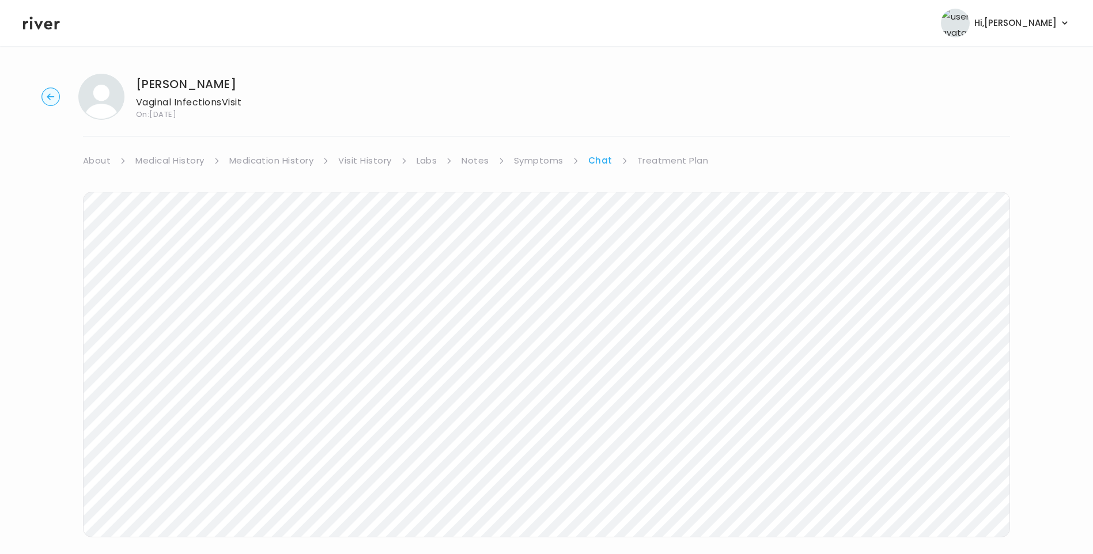
click at [541, 159] on link "Symptoms" at bounding box center [539, 161] width 50 height 16
click at [101, 154] on div "[PERSON_NAME] Vaginal Infections Visit On: [DATE] About Medical History Medicat…" at bounding box center [546, 383] width 1093 height 636
click at [103, 160] on link "About" at bounding box center [97, 161] width 28 height 16
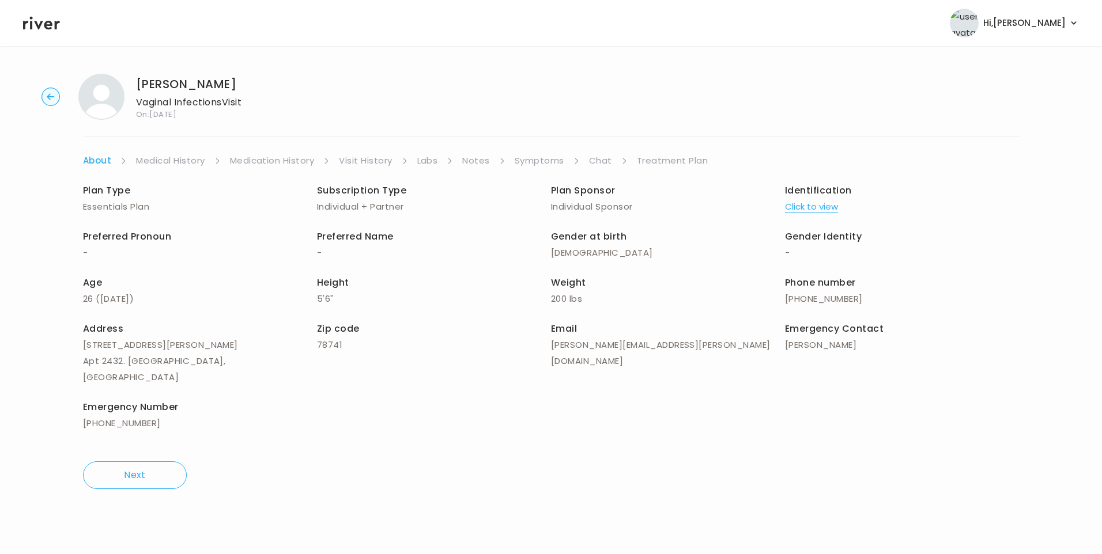
click at [597, 165] on link "Chat" at bounding box center [600, 161] width 23 height 16
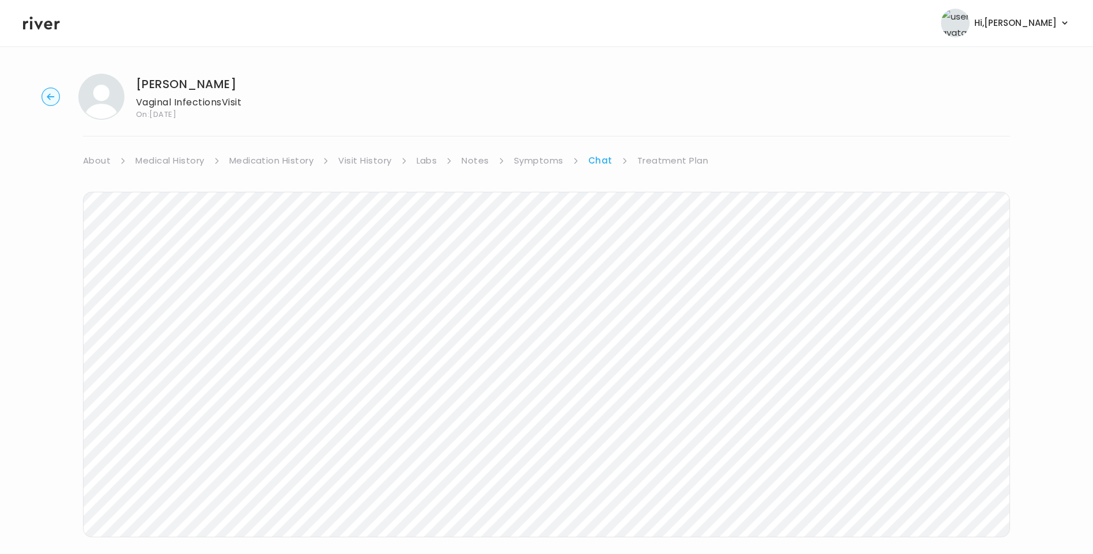
click at [541, 156] on link "Symptoms" at bounding box center [539, 161] width 50 height 16
click at [598, 164] on link "Chat" at bounding box center [602, 161] width 23 height 16
click at [475, 158] on link "Notes" at bounding box center [475, 161] width 27 height 16
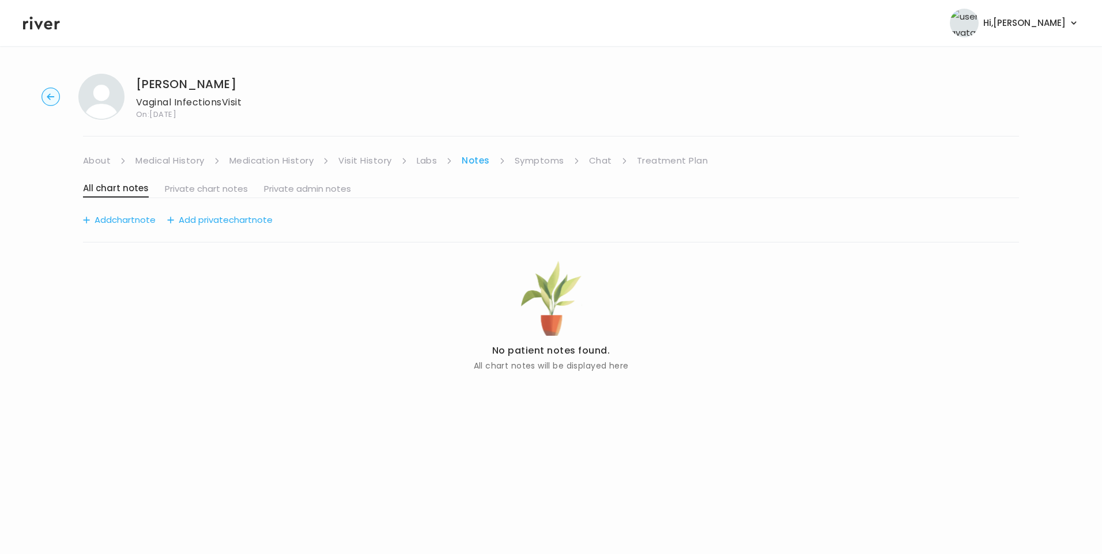
click at [542, 165] on link "Symptoms" at bounding box center [540, 161] width 50 height 16
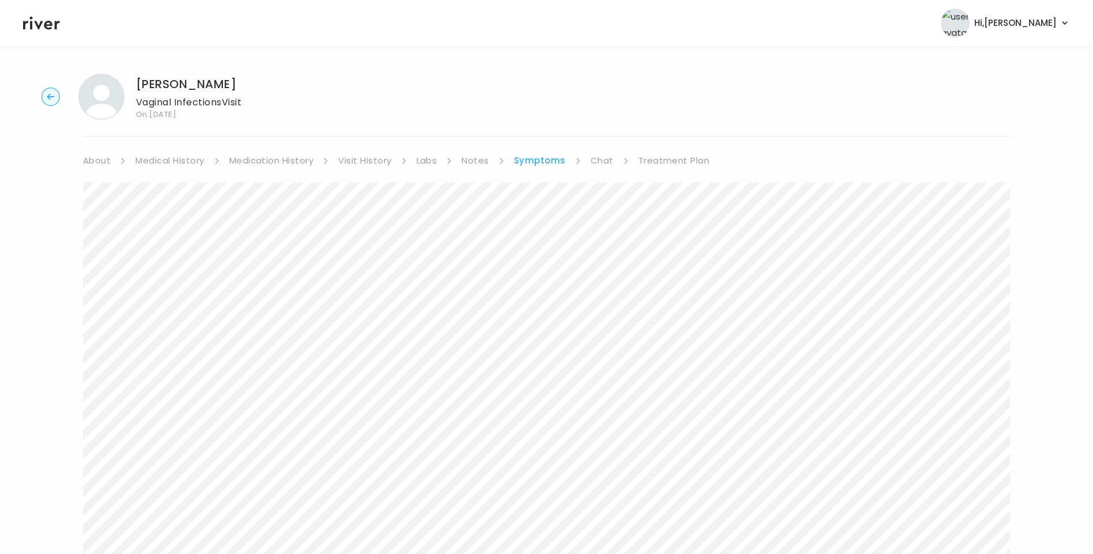
click at [270, 165] on link "Medication History" at bounding box center [271, 161] width 85 height 16
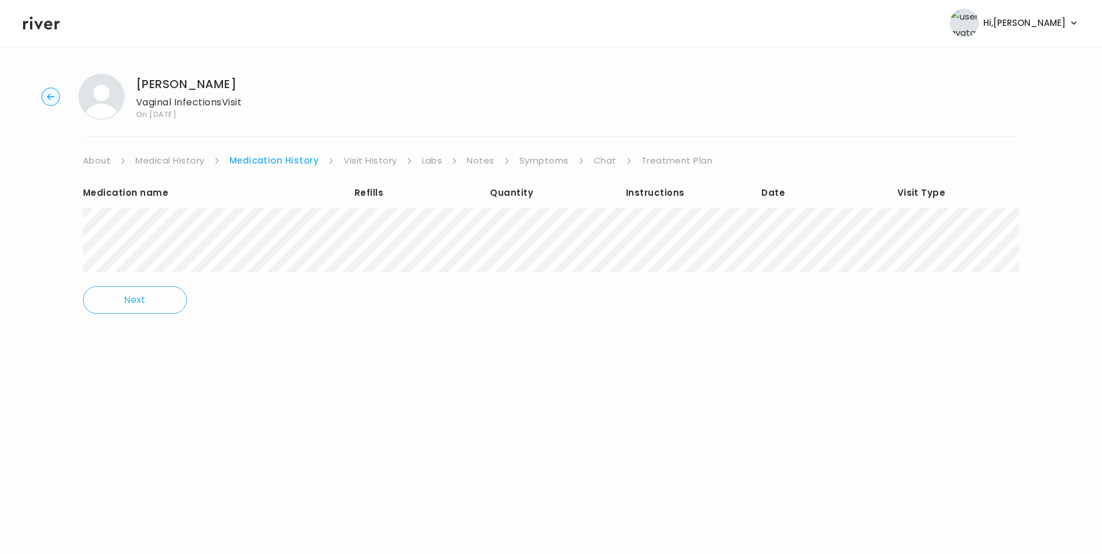
click at [363, 165] on link "Visit History" at bounding box center [370, 161] width 53 height 16
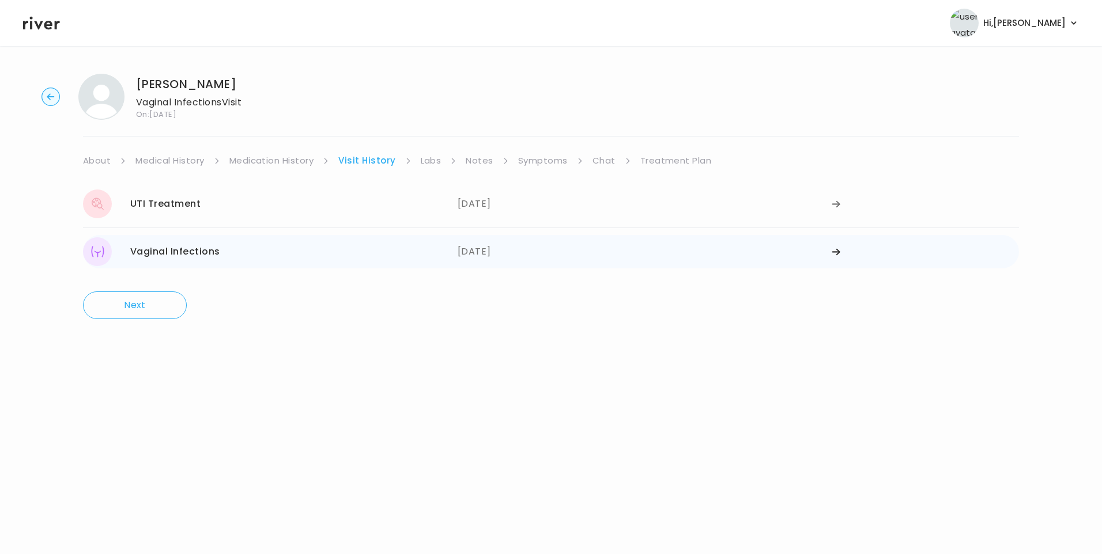
click at [286, 263] on div "Vaginal Infections [DATE]" at bounding box center [270, 251] width 375 height 29
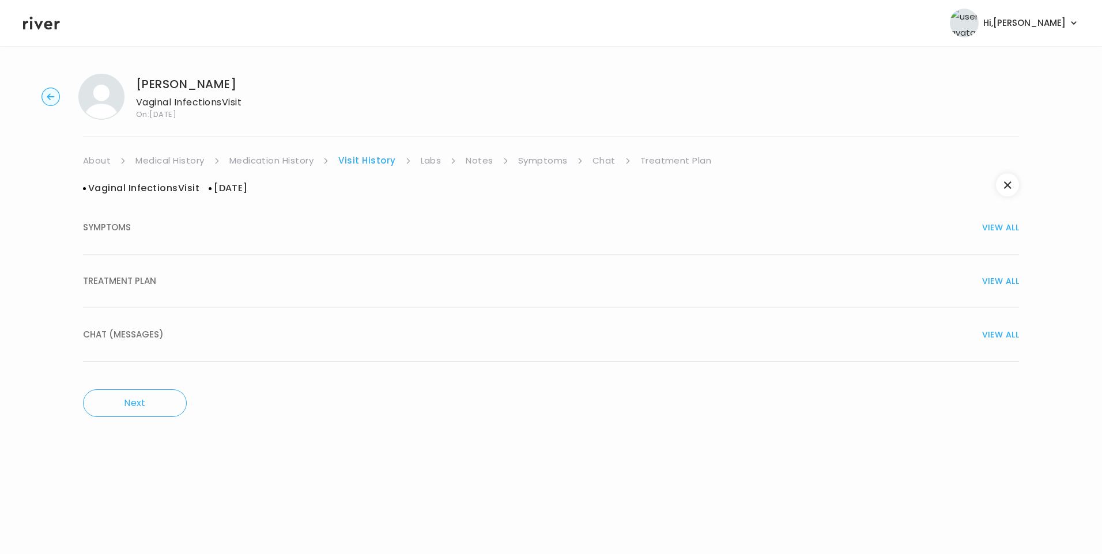
click at [139, 289] on button "TREATMENT PLAN VIEW ALL" at bounding box center [551, 282] width 936 height 54
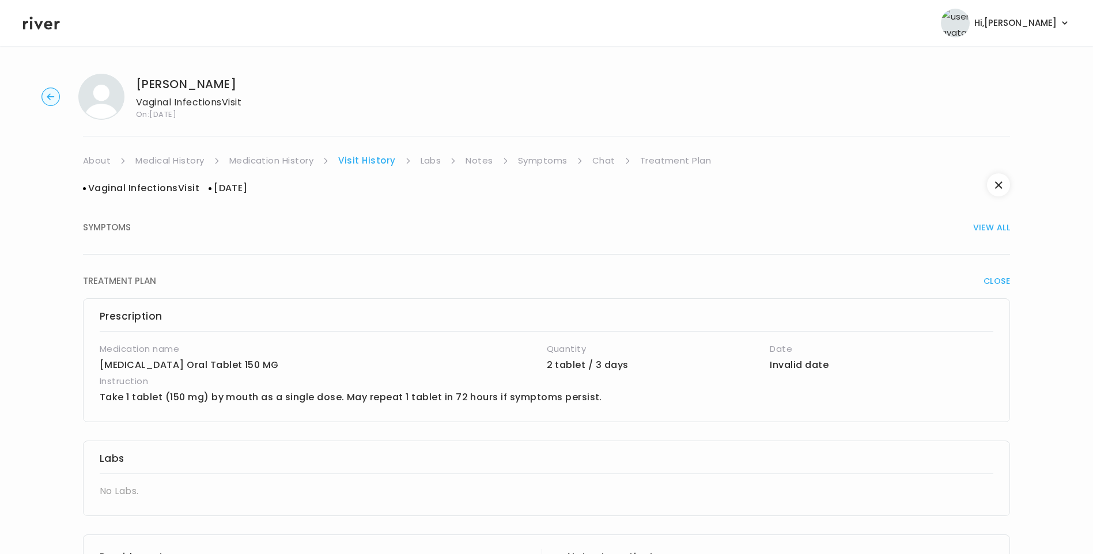
click at [598, 158] on link "Chat" at bounding box center [604, 161] width 23 height 16
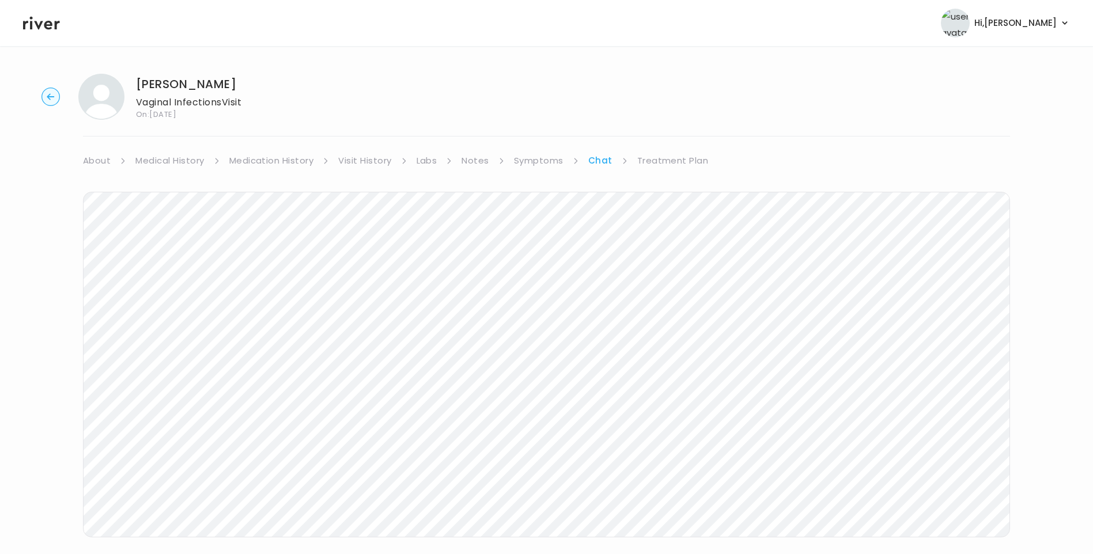
click at [1025, 516] on div "[PERSON_NAME] Vaginal Infections Visit On: [DATE] About Medical History Medicat…" at bounding box center [546, 343] width 1093 height 557
click at [267, 160] on link "Medication History" at bounding box center [271, 161] width 85 height 16
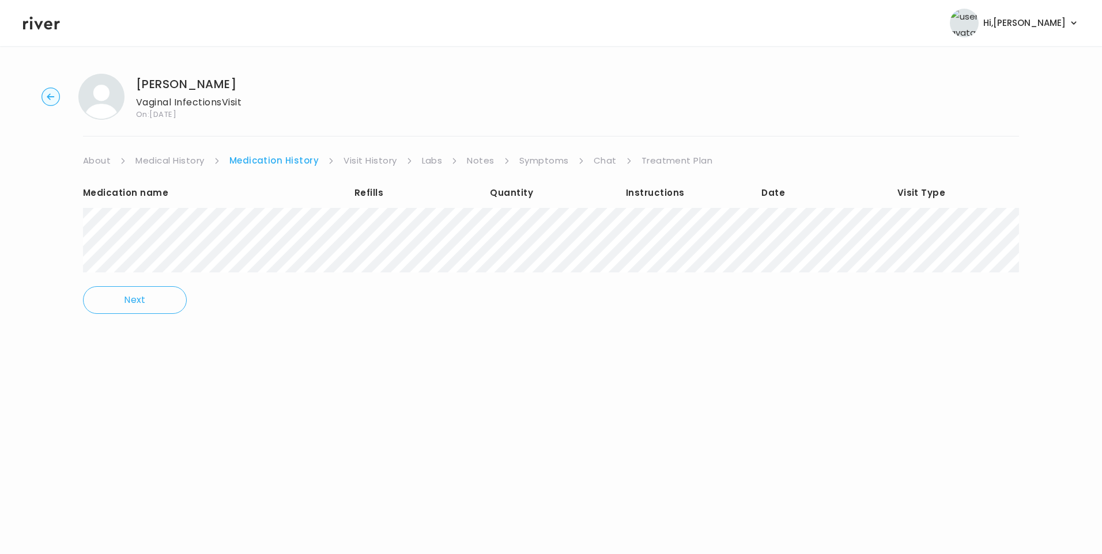
click at [680, 159] on link "Treatment Plan" at bounding box center [676, 161] width 71 height 16
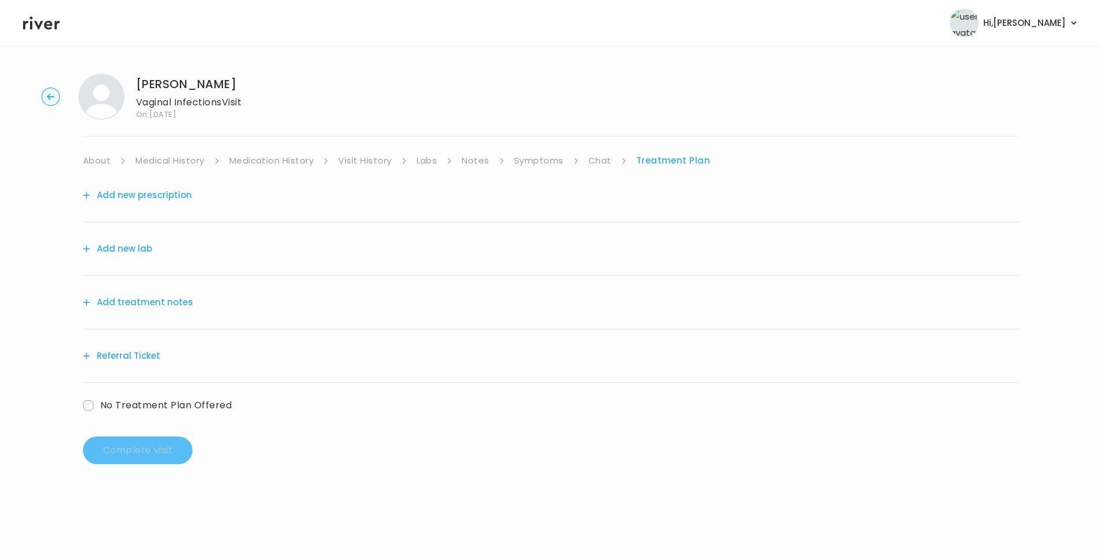
click at [605, 163] on link "Chat" at bounding box center [599, 161] width 23 height 16
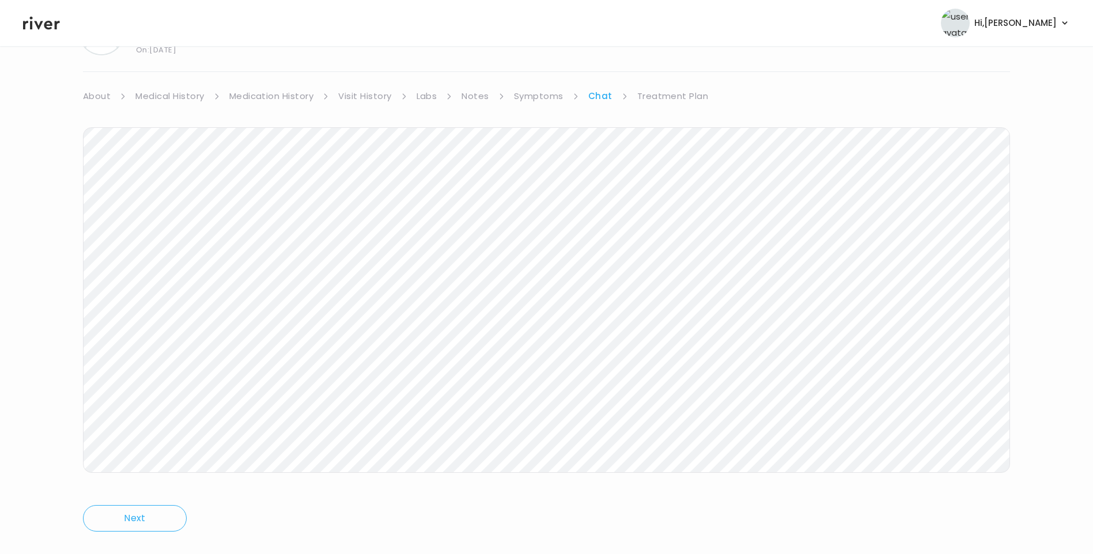
scroll to position [81, 0]
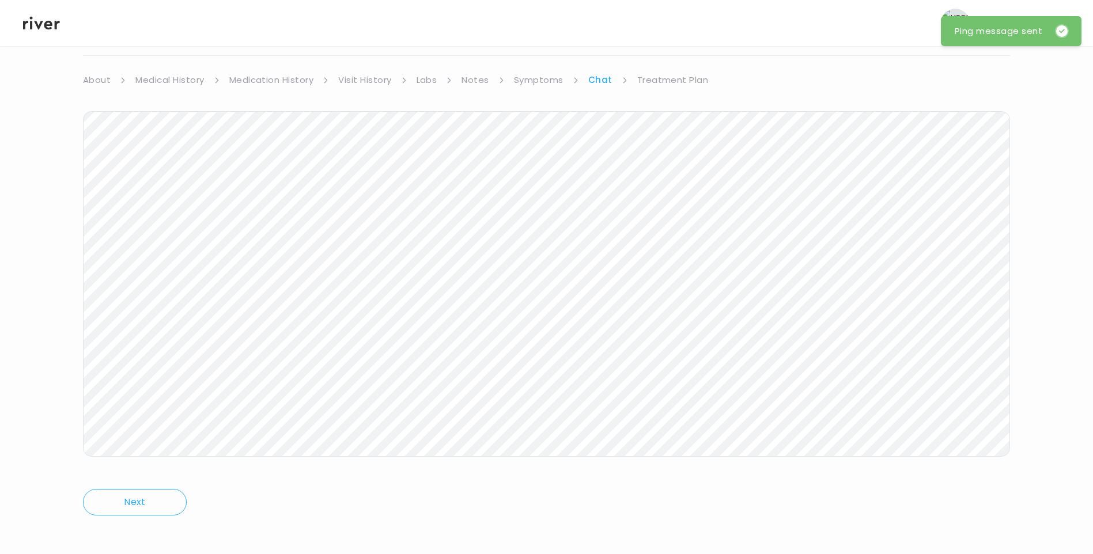
click at [347, 84] on link "Visit History" at bounding box center [364, 80] width 53 height 16
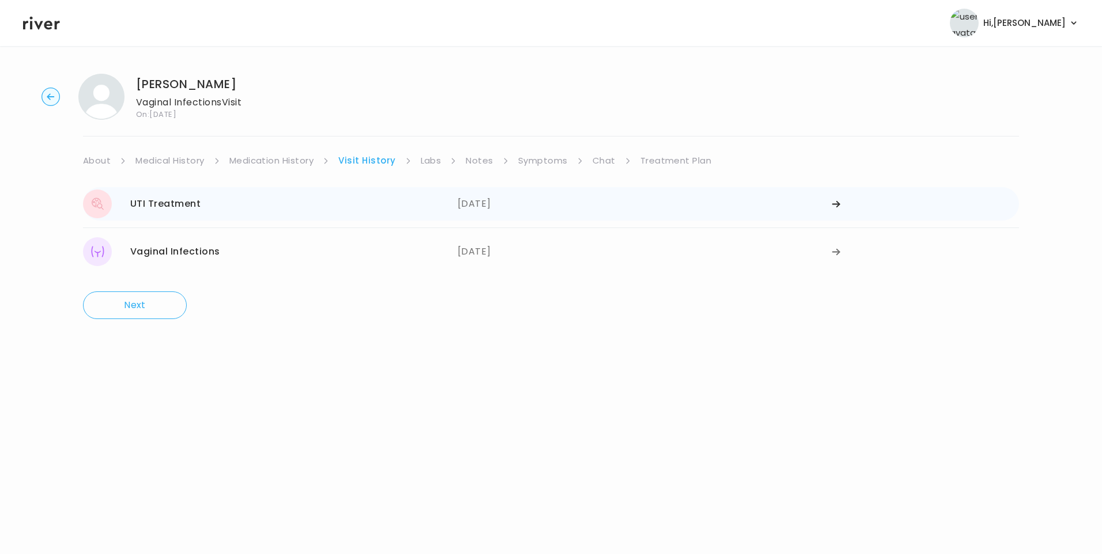
click at [219, 202] on div "UTI Treatment [DATE]" at bounding box center [270, 204] width 375 height 29
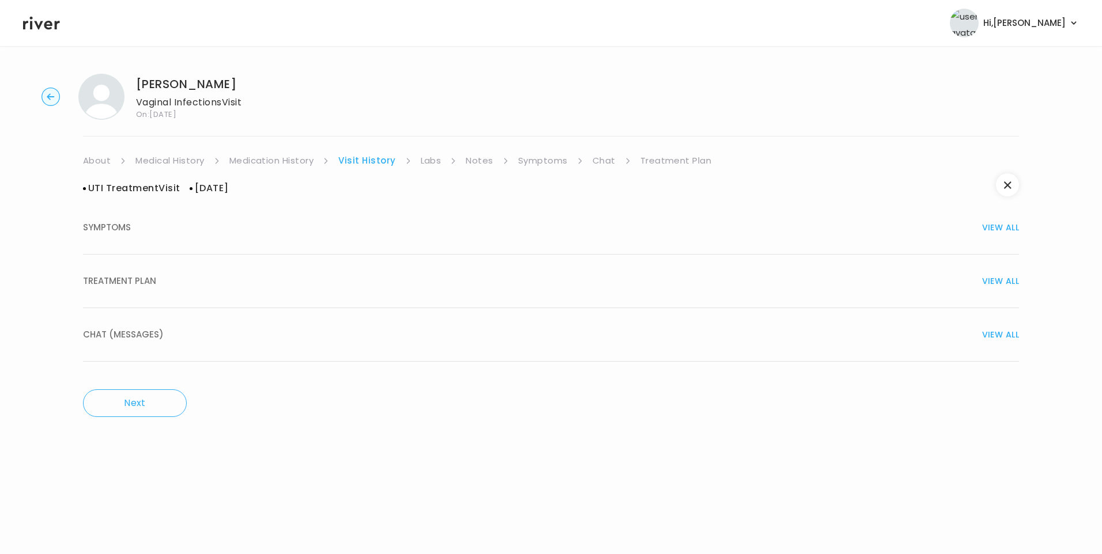
click at [167, 274] on div "TREATMENT PLAN VIEW ALL" at bounding box center [551, 281] width 936 height 16
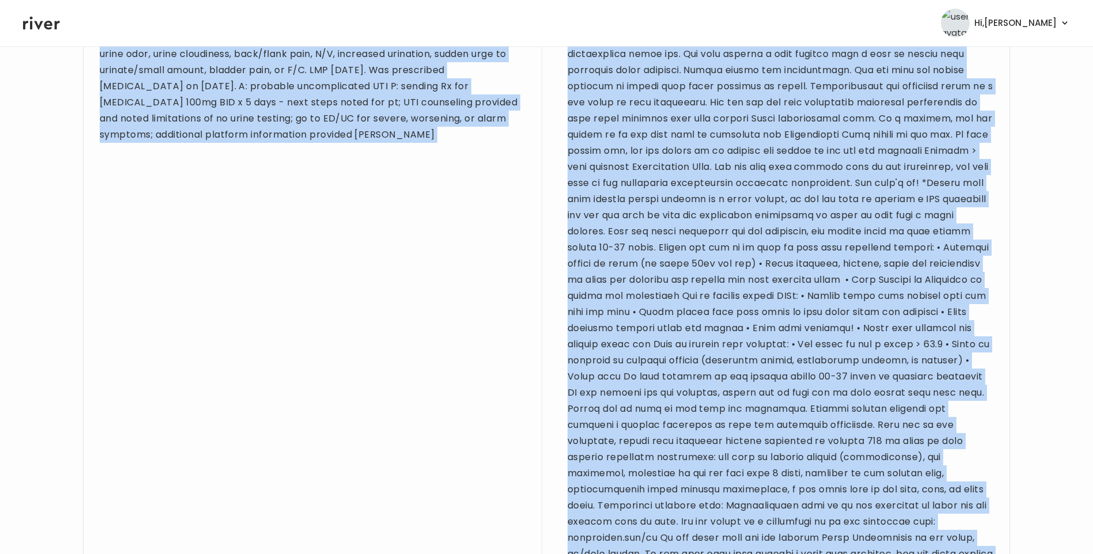
scroll to position [845, 0]
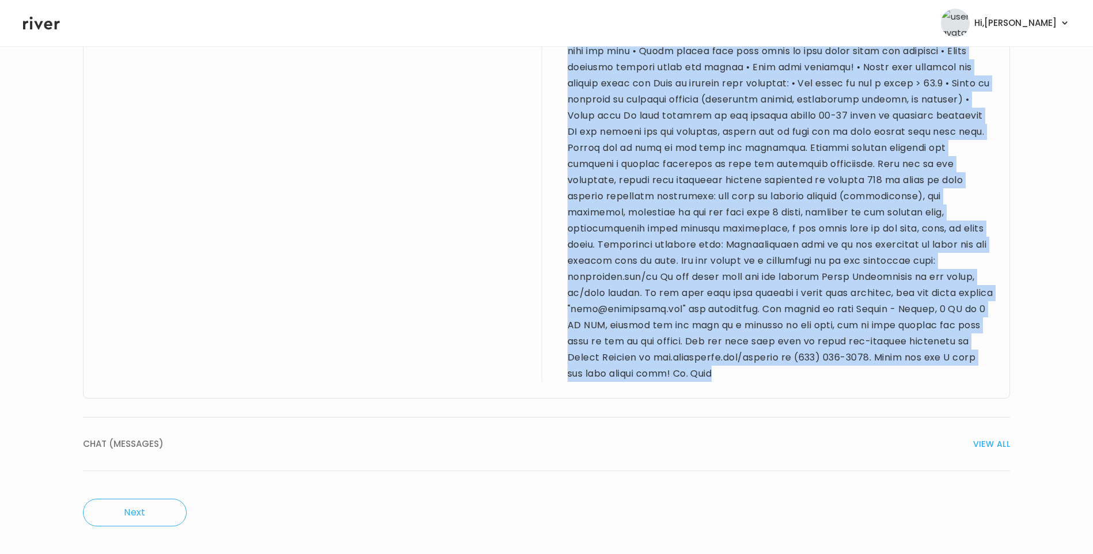
drag, startPoint x: 208, startPoint y: 405, endPoint x: 850, endPoint y: 378, distance: 642.1
click at [850, 378] on div "Provider notes [DEMOGRAPHIC_DATA] F for UTI visit. PMH sig for [MEDICAL_DATA], …" at bounding box center [546, 44] width 927 height 709
drag, startPoint x: 850, startPoint y: 378, endPoint x: 741, endPoint y: 216, distance: 195.2
copy div "[DEMOGRAPHIC_DATA] F for UTI visit. PMH sig for [MEDICAL_DATA], [MEDICAL_DATA],…"
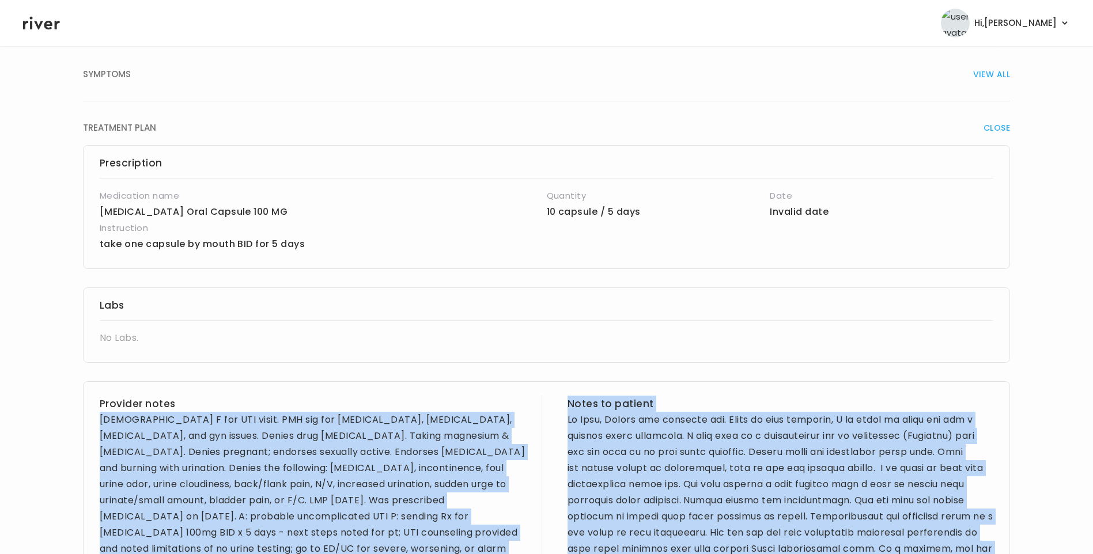
scroll to position [0, 0]
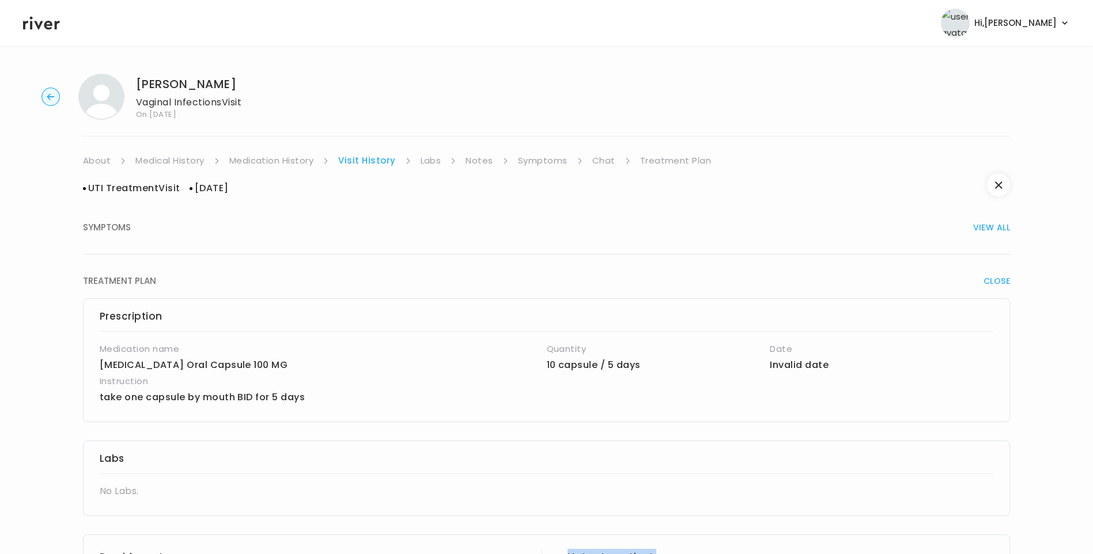
drag, startPoint x: 647, startPoint y: 156, endPoint x: 678, endPoint y: 168, distance: 33.4
click at [648, 156] on link "Treatment Plan" at bounding box center [675, 161] width 71 height 16
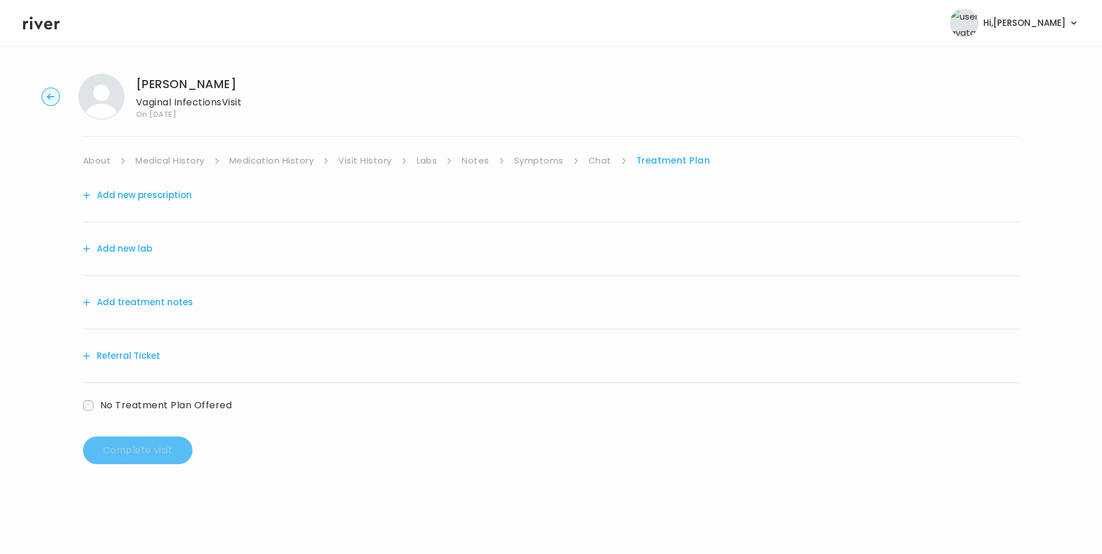
click at [172, 300] on button "Add treatment notes" at bounding box center [138, 303] width 110 height 16
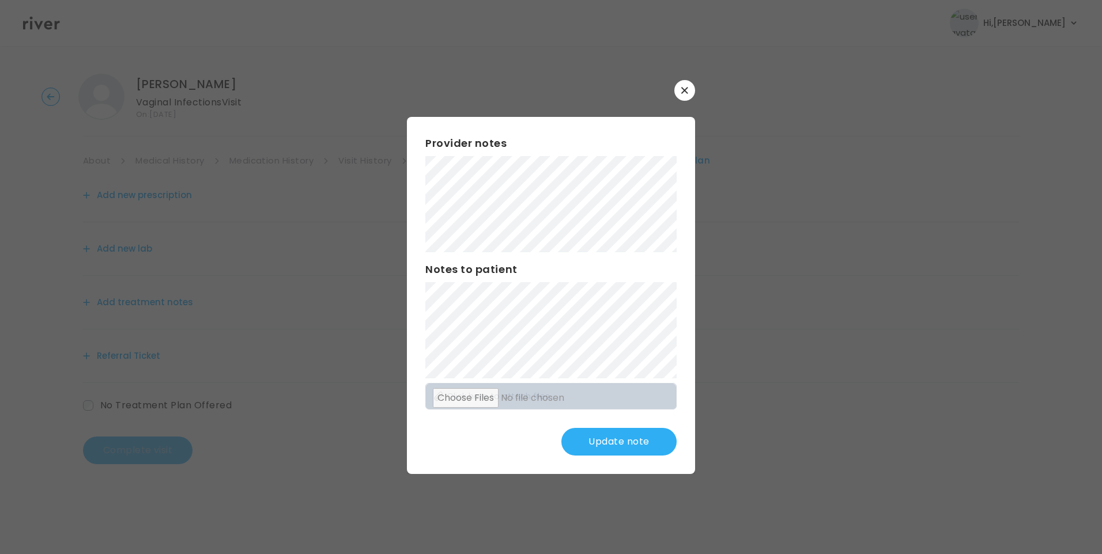
click at [631, 375] on div "Provider notes Notes to patient Click here to attach files Update note" at bounding box center [551, 295] width 288 height 357
click at [223, 155] on div "​ Provider notes Notes to patient Click here to attach files Update note" at bounding box center [551, 277] width 1102 height 554
click at [628, 434] on button "Update note" at bounding box center [618, 442] width 115 height 28
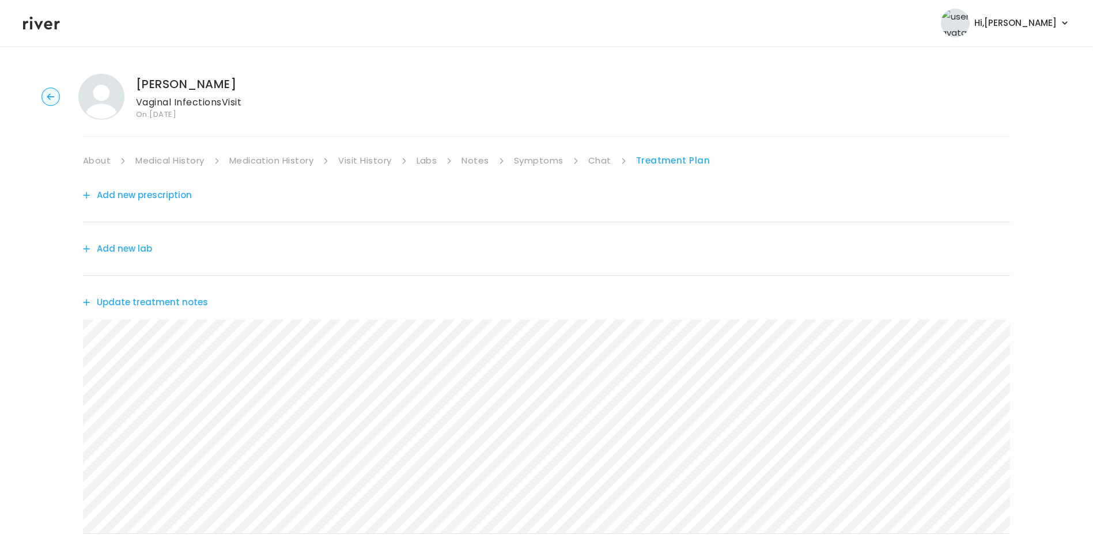
click at [157, 300] on button "Update treatment notes" at bounding box center [145, 303] width 125 height 16
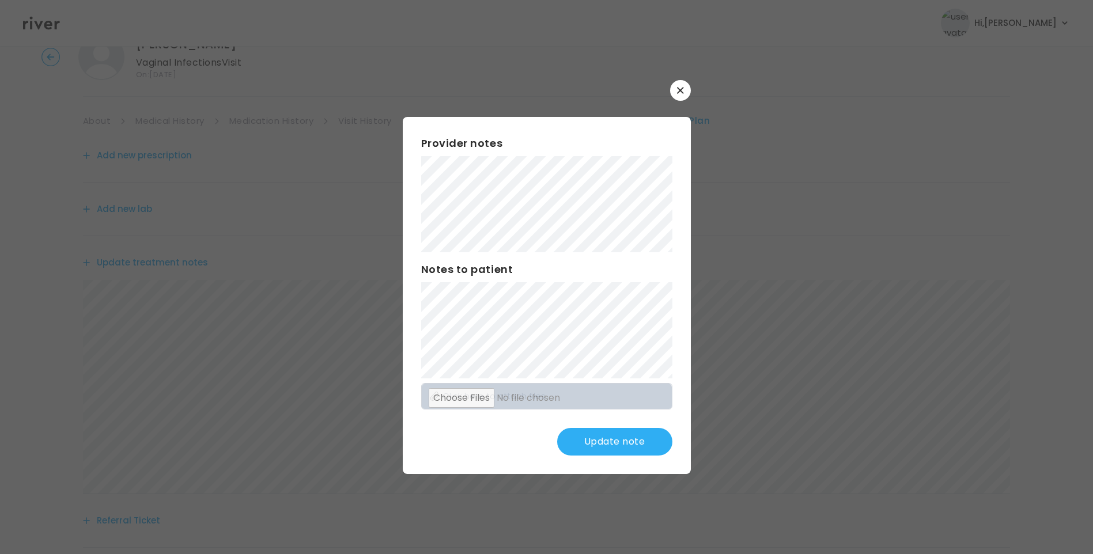
scroll to position [58, 0]
click at [627, 447] on button "Update note" at bounding box center [614, 442] width 115 height 28
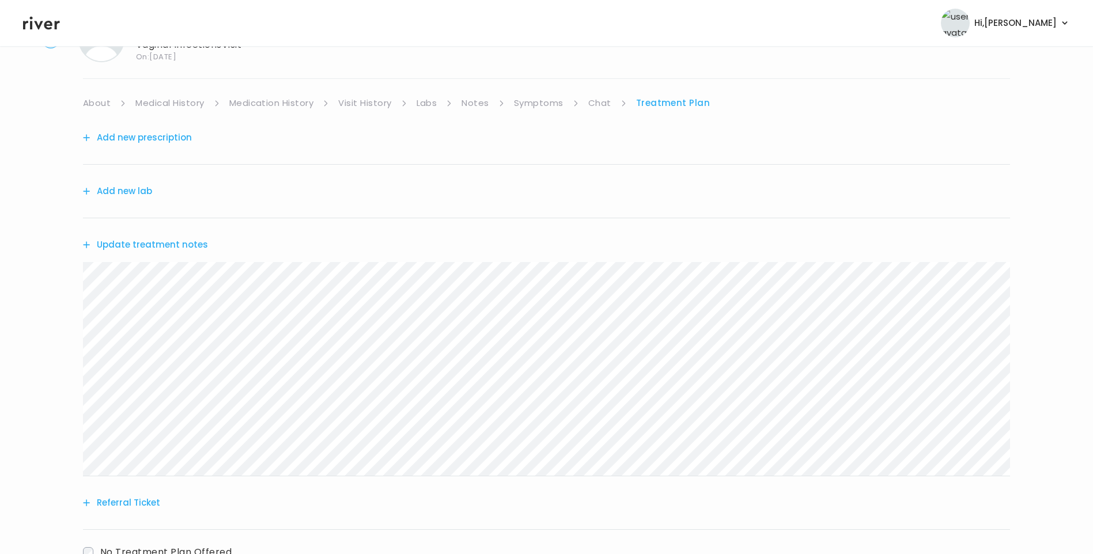
click at [606, 105] on link "Chat" at bounding box center [599, 103] width 23 height 16
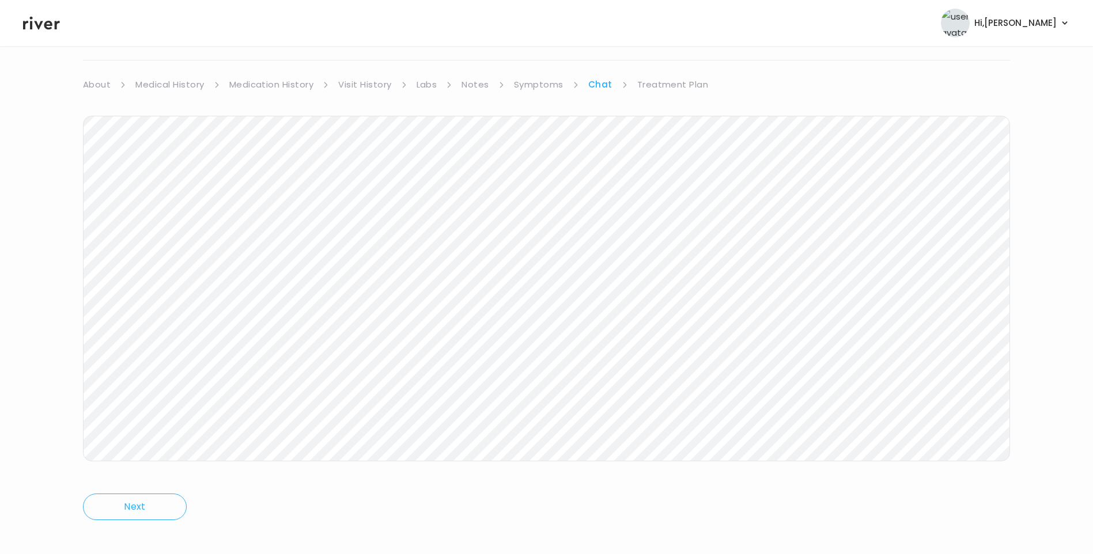
scroll to position [86, 0]
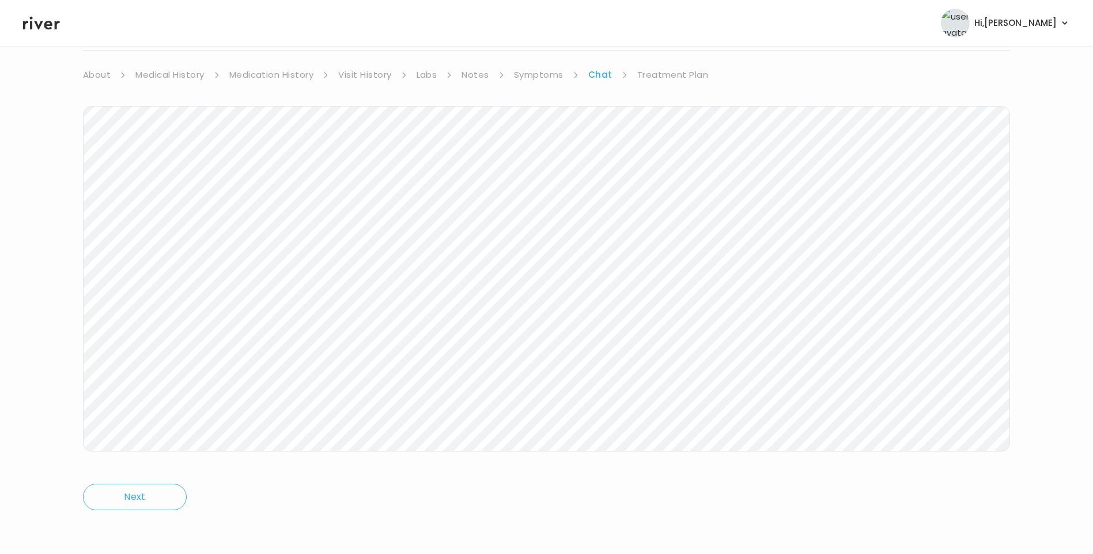
click at [536, 74] on link "Symptoms" at bounding box center [539, 75] width 50 height 16
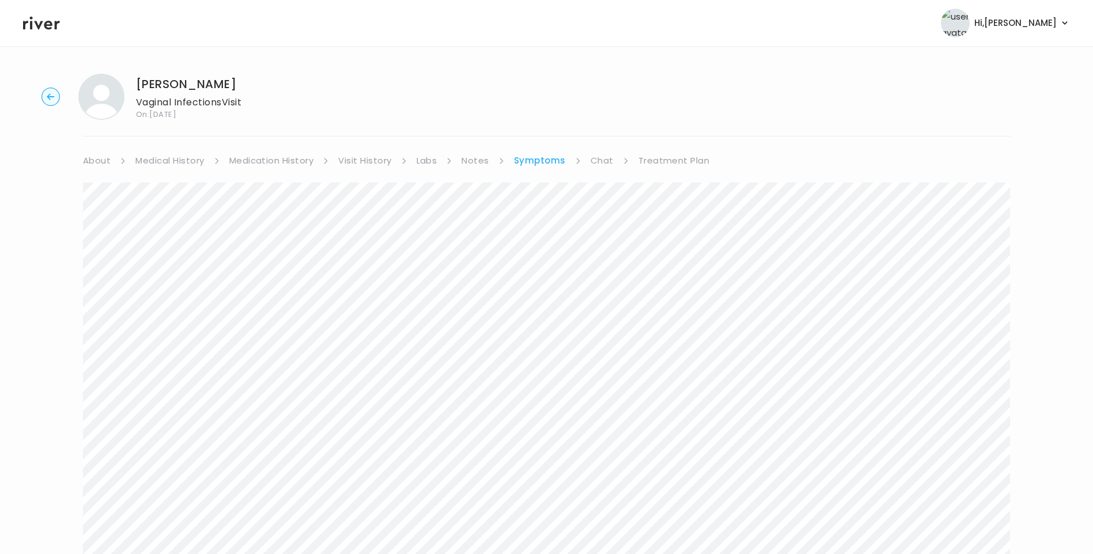
click at [681, 155] on link "Treatment Plan" at bounding box center [674, 161] width 71 height 16
click at [170, 301] on button "Update treatment notes" at bounding box center [145, 303] width 125 height 16
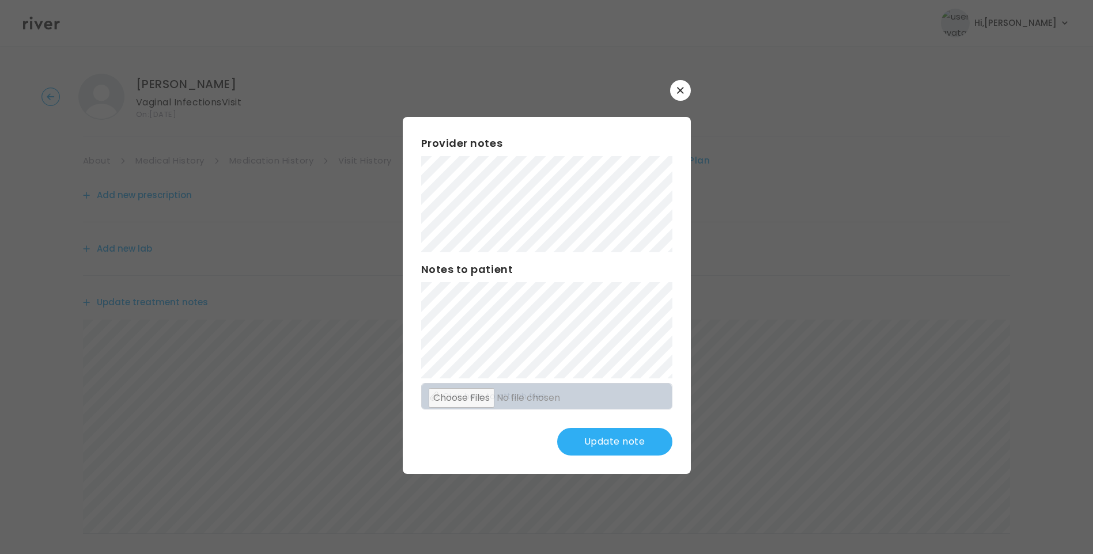
click at [621, 434] on button "Update note" at bounding box center [614, 442] width 115 height 28
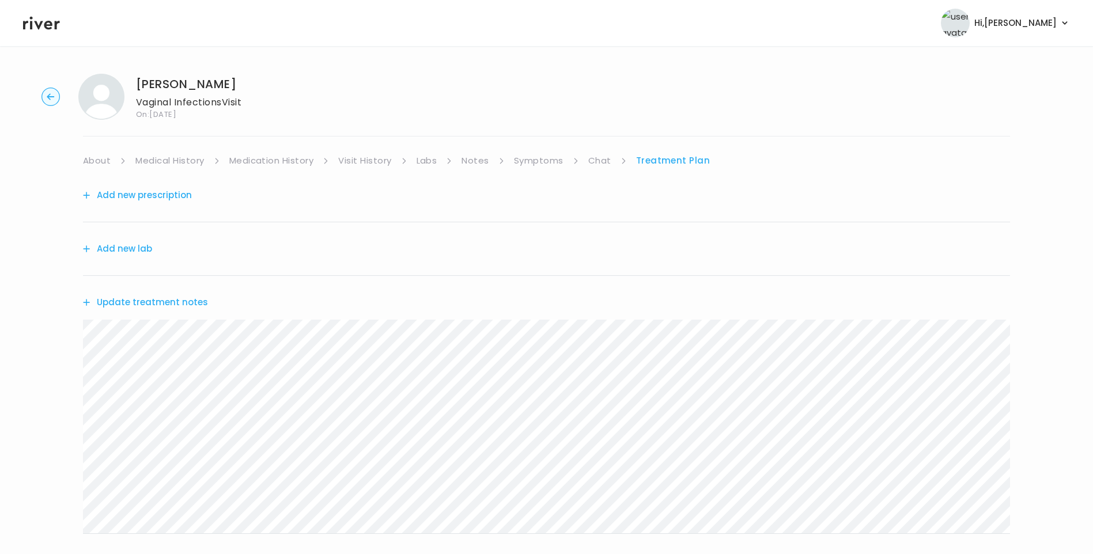
click at [598, 167] on link "Chat" at bounding box center [599, 161] width 23 height 16
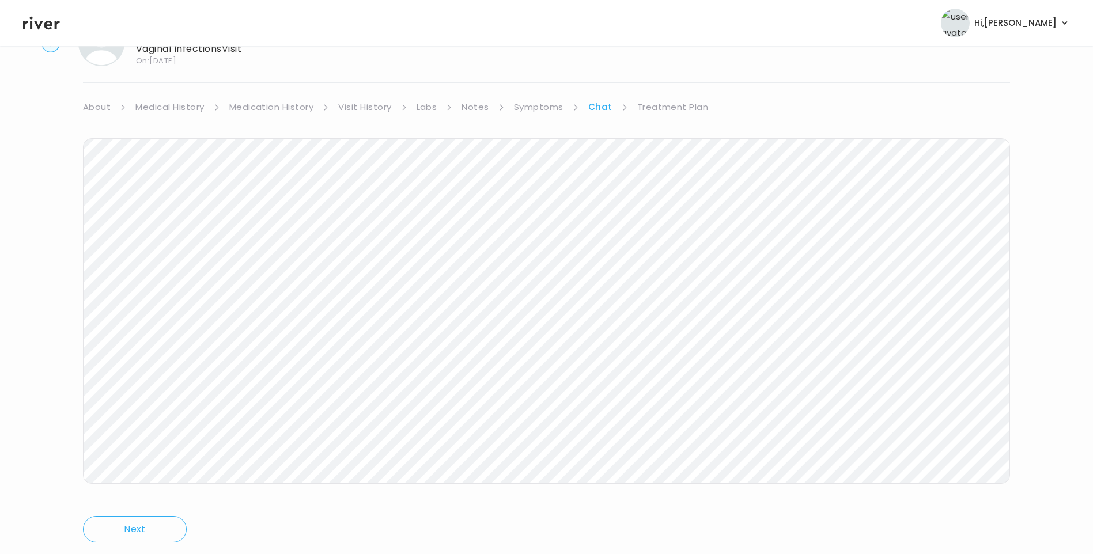
scroll to position [86, 0]
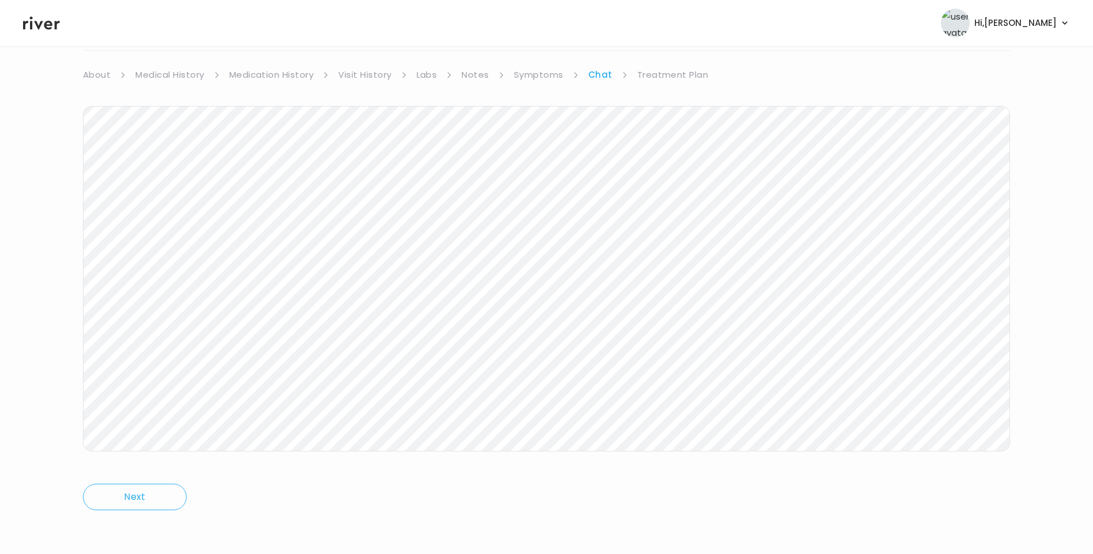
click at [678, 73] on link "Treatment Plan" at bounding box center [672, 75] width 71 height 16
click at [118, 163] on button "Add new lab" at bounding box center [117, 163] width 69 height 16
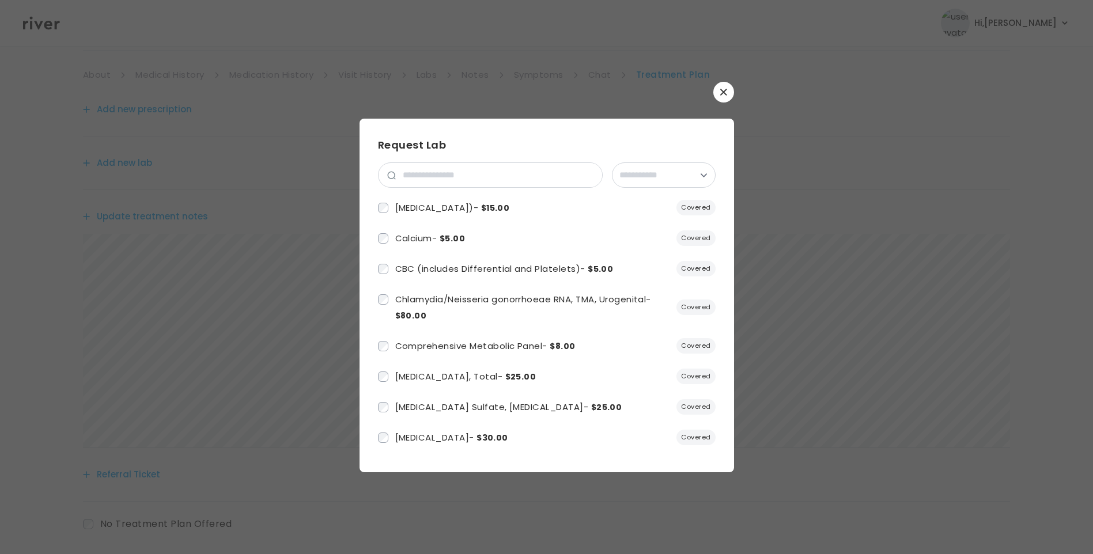
click at [722, 92] on icon "button" at bounding box center [723, 92] width 7 height 7
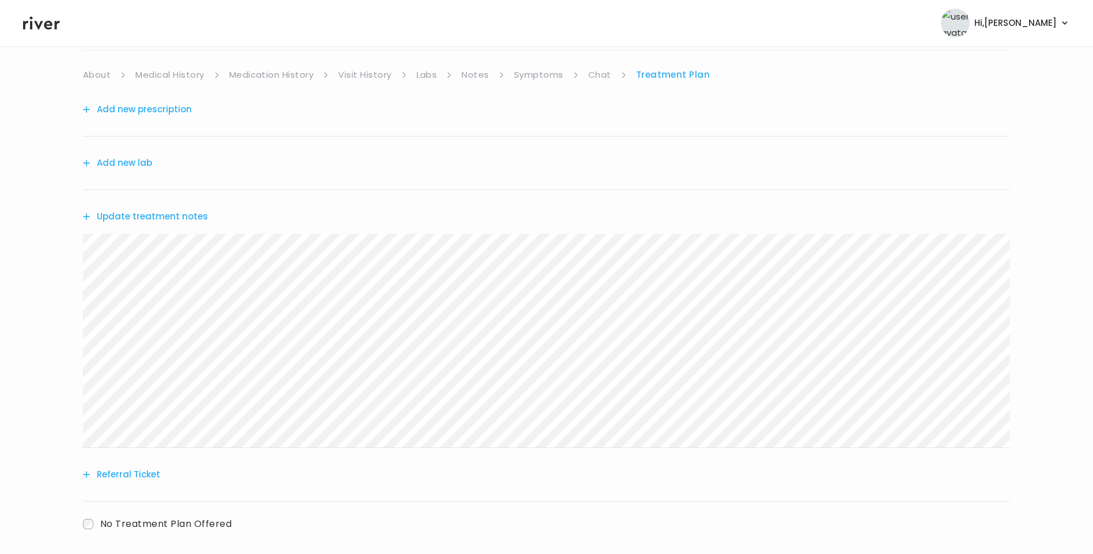
drag, startPoint x: 549, startPoint y: 70, endPoint x: 559, endPoint y: 81, distance: 15.1
click at [549, 71] on link "Symptoms" at bounding box center [539, 75] width 50 height 16
drag, startPoint x: 598, startPoint y: 66, endPoint x: 600, endPoint y: 77, distance: 10.5
click at [598, 69] on div "[PERSON_NAME] Vaginal Infections Visit On: [DATE] About Medical History Medicat…" at bounding box center [546, 297] width 1093 height 636
click at [601, 77] on link "Chat" at bounding box center [602, 75] width 23 height 16
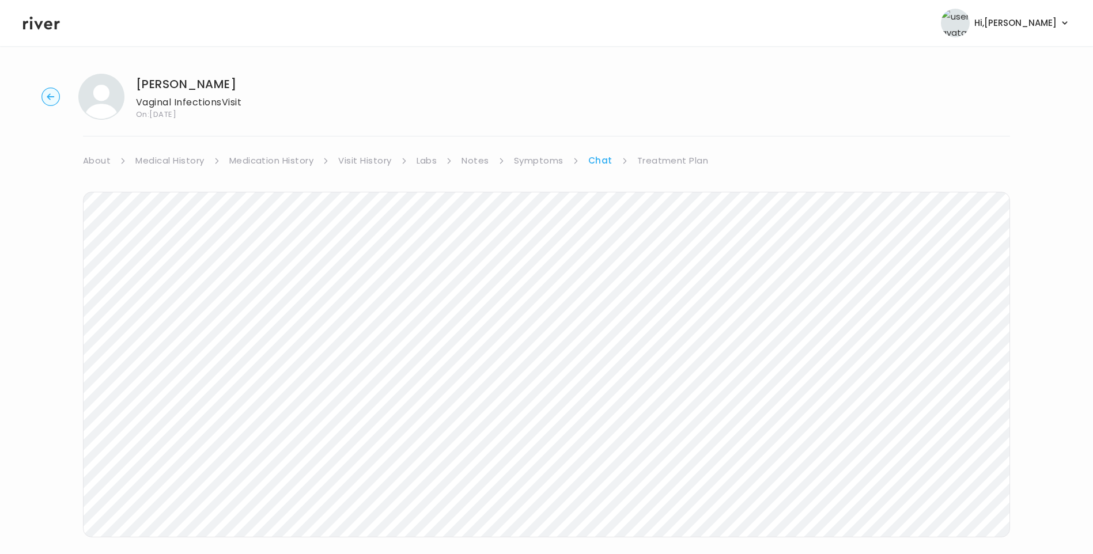
click at [34, 28] on icon at bounding box center [41, 22] width 37 height 17
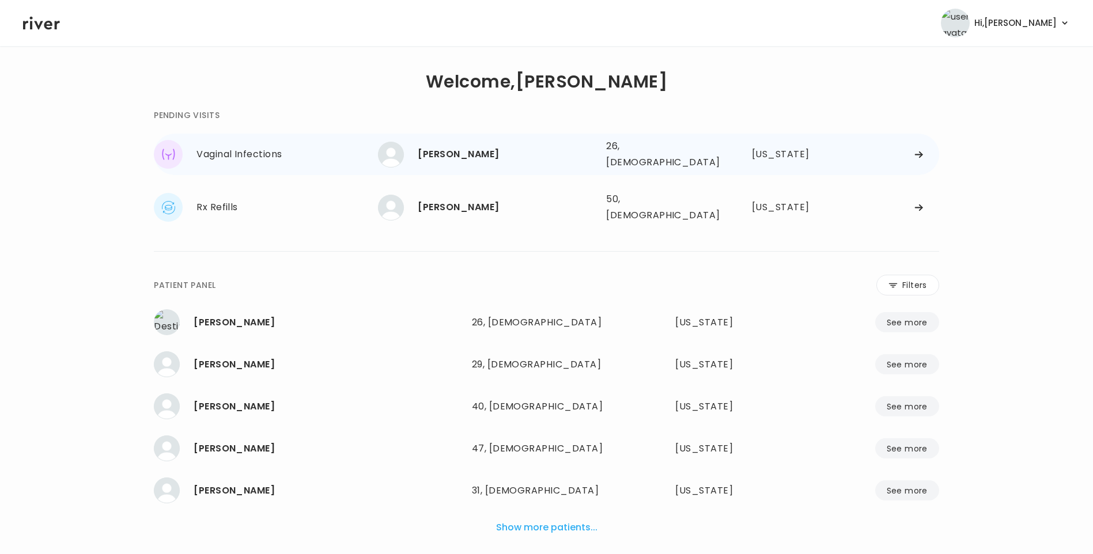
click at [469, 163] on div "Ruth Bennett 26, Female See more" at bounding box center [487, 155] width 219 height 26
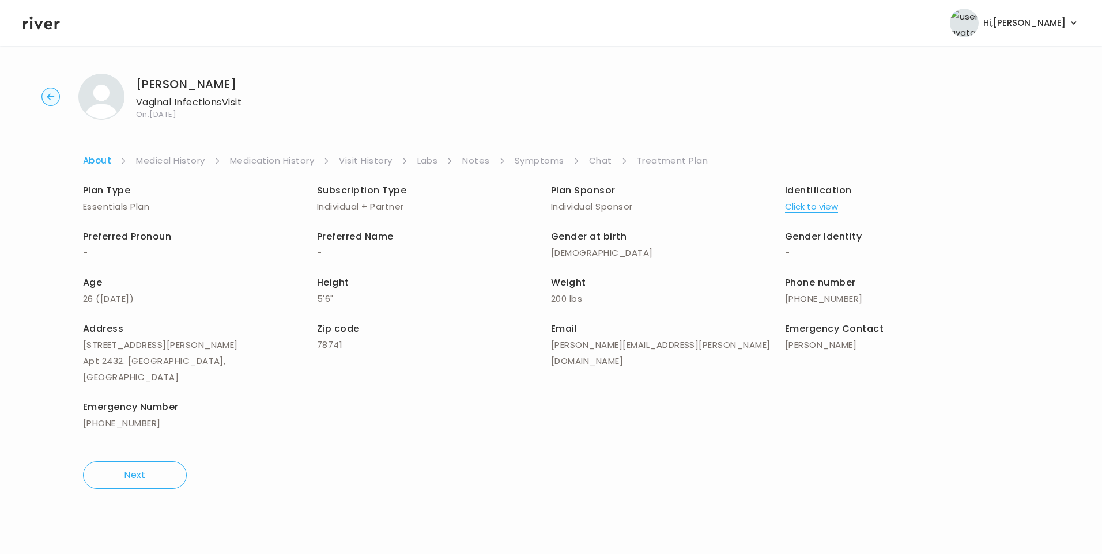
click at [665, 164] on link "Treatment Plan" at bounding box center [672, 161] width 71 height 16
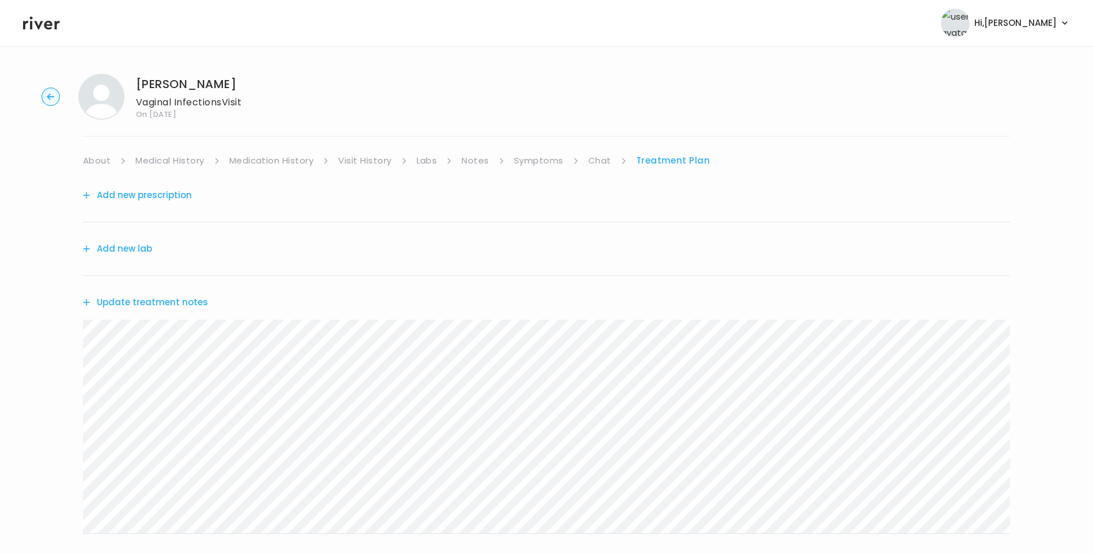
click at [588, 163] on link "Chat" at bounding box center [599, 161] width 23 height 16
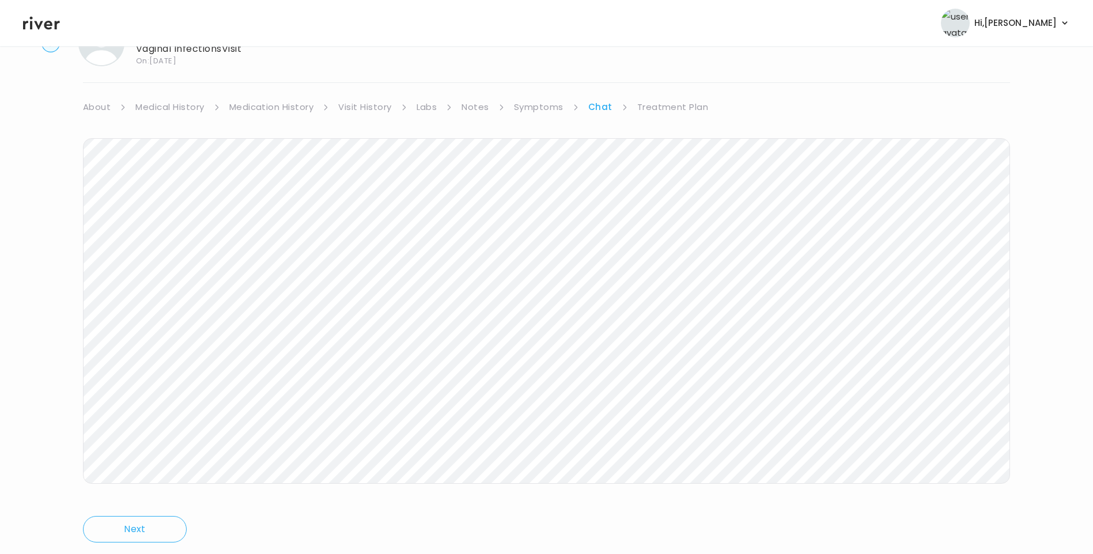
scroll to position [86, 0]
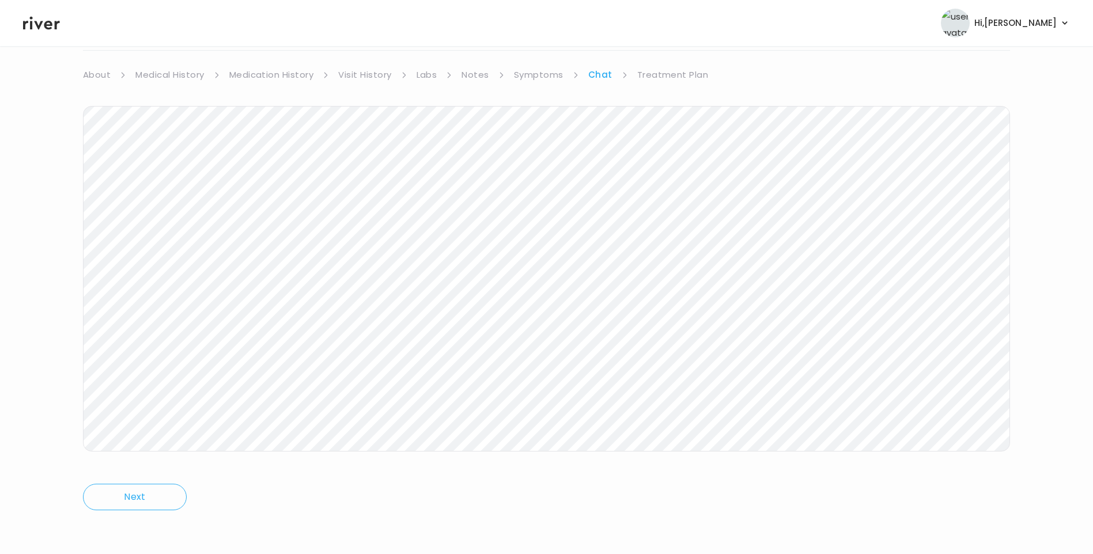
click at [33, 19] on icon at bounding box center [41, 22] width 37 height 17
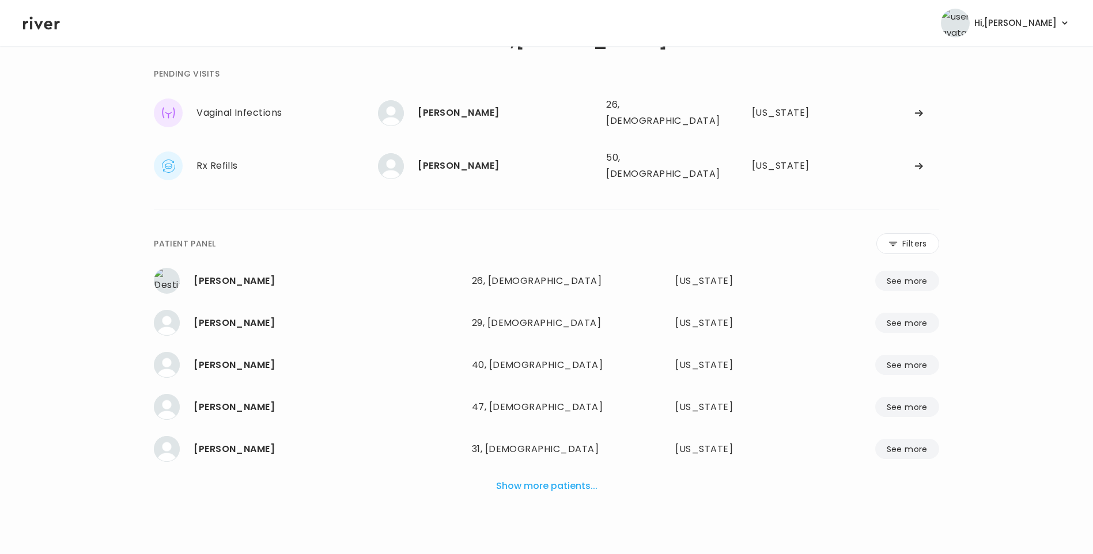
scroll to position [29, 0]
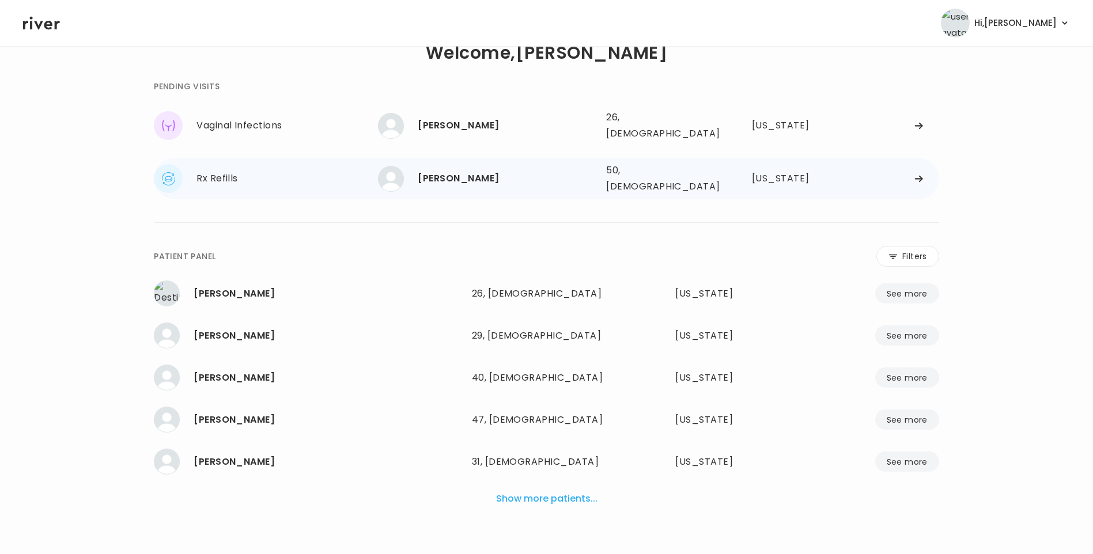
click at [471, 173] on div "[PERSON_NAME]" at bounding box center [507, 179] width 179 height 16
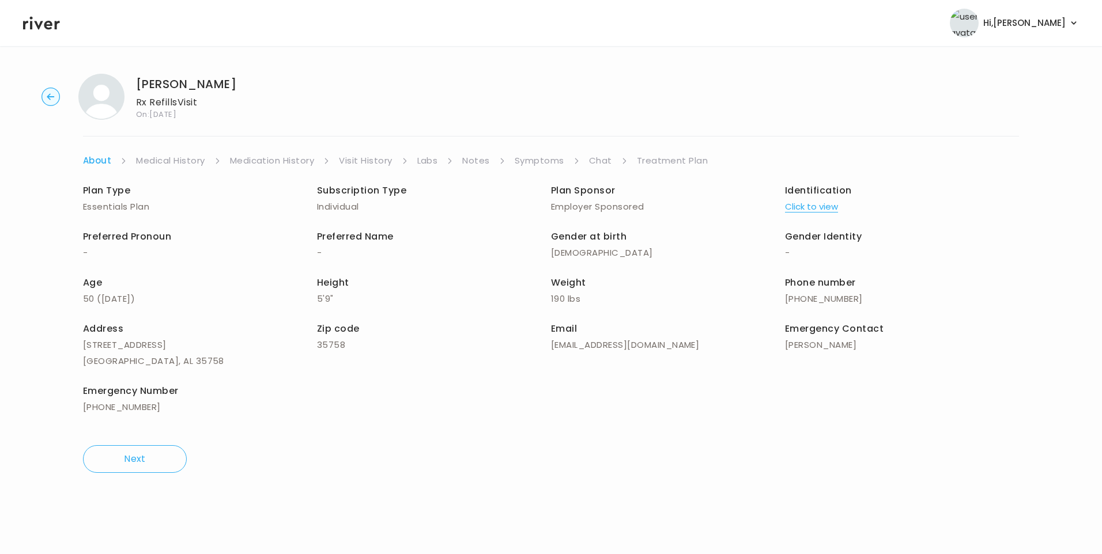
click at [601, 159] on link "Chat" at bounding box center [600, 161] width 23 height 16
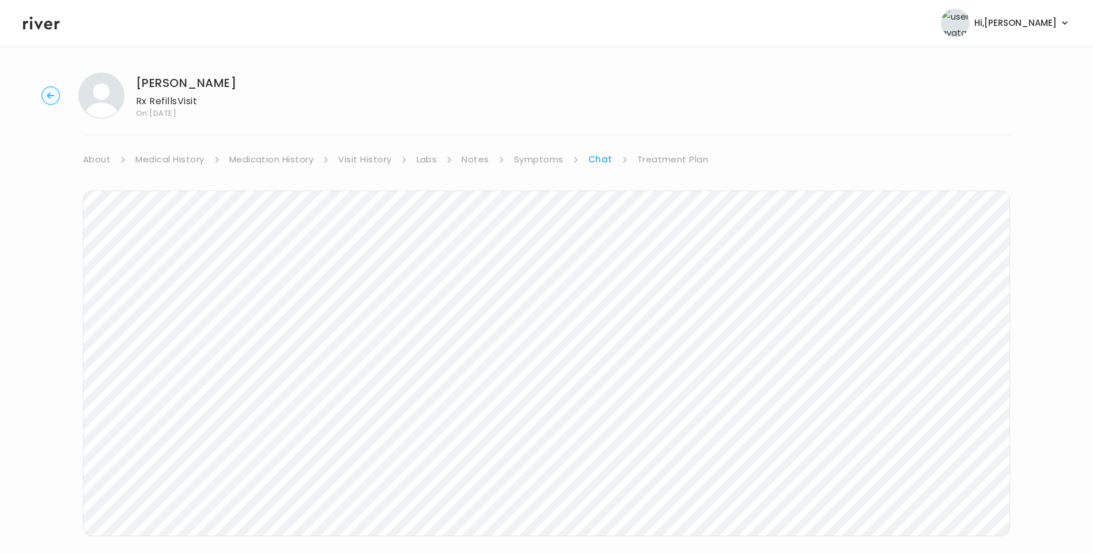
scroll to position [30, 0]
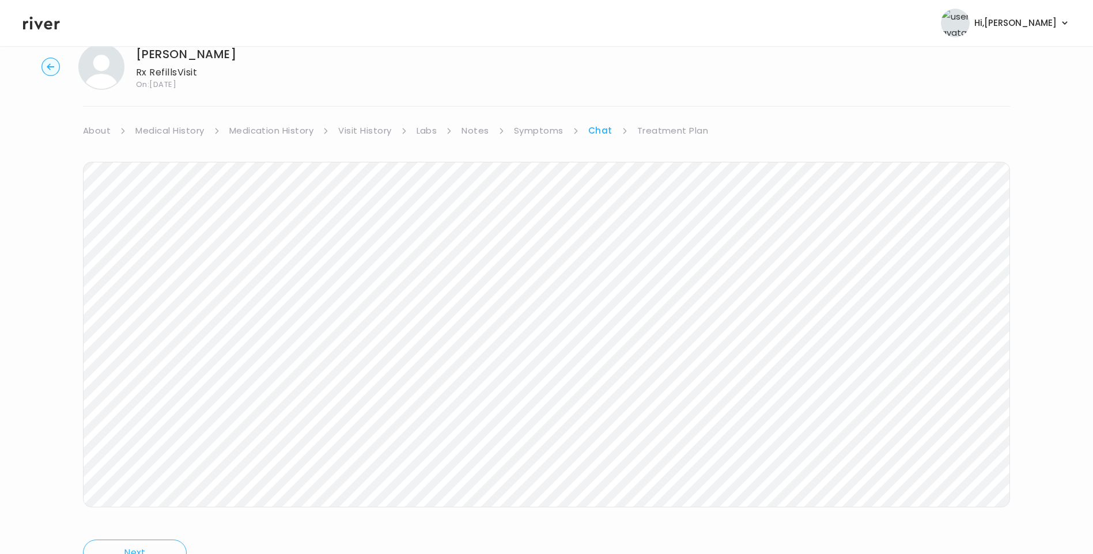
click at [42, 31] on icon at bounding box center [41, 22] width 37 height 17
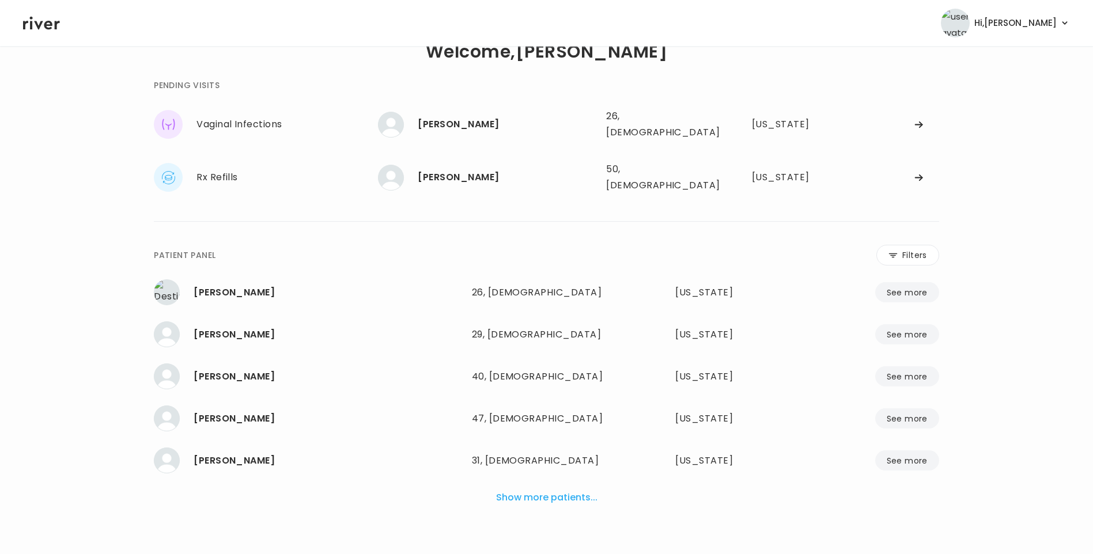
scroll to position [29, 0]
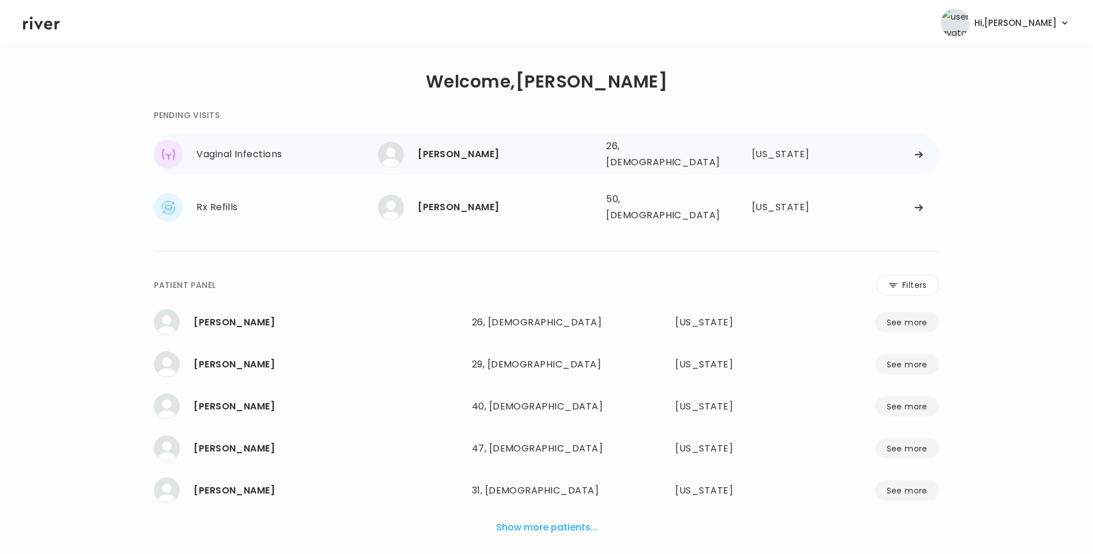
click at [452, 146] on div "[PERSON_NAME]" at bounding box center [507, 154] width 179 height 16
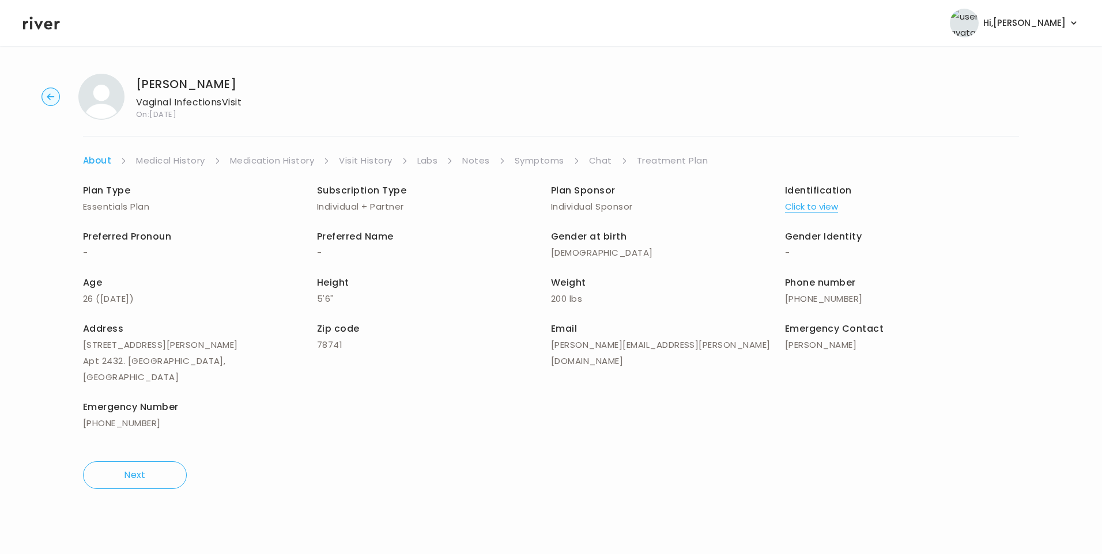
click at [604, 161] on link "Chat" at bounding box center [600, 161] width 23 height 16
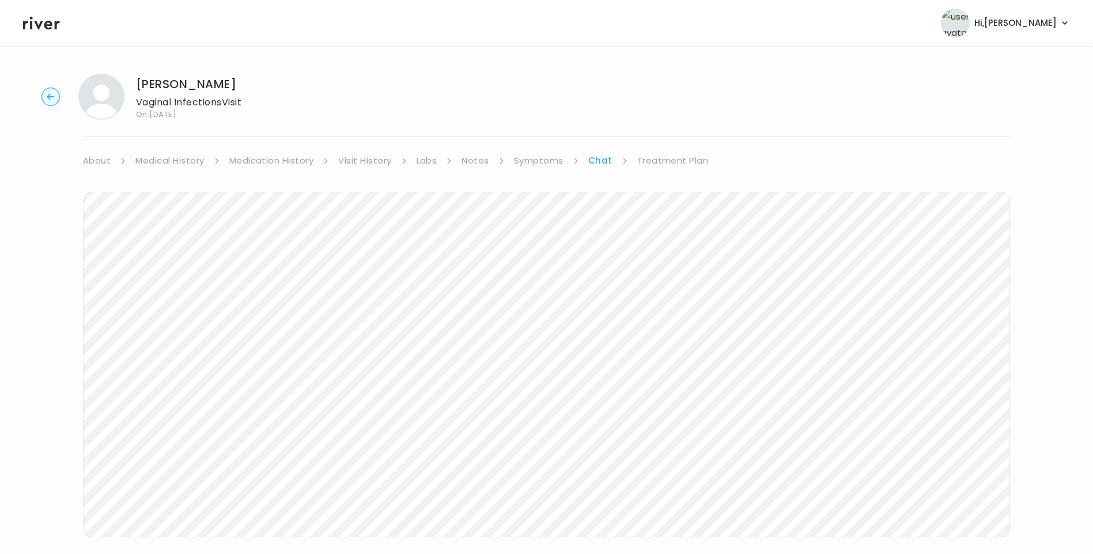
scroll to position [19, 0]
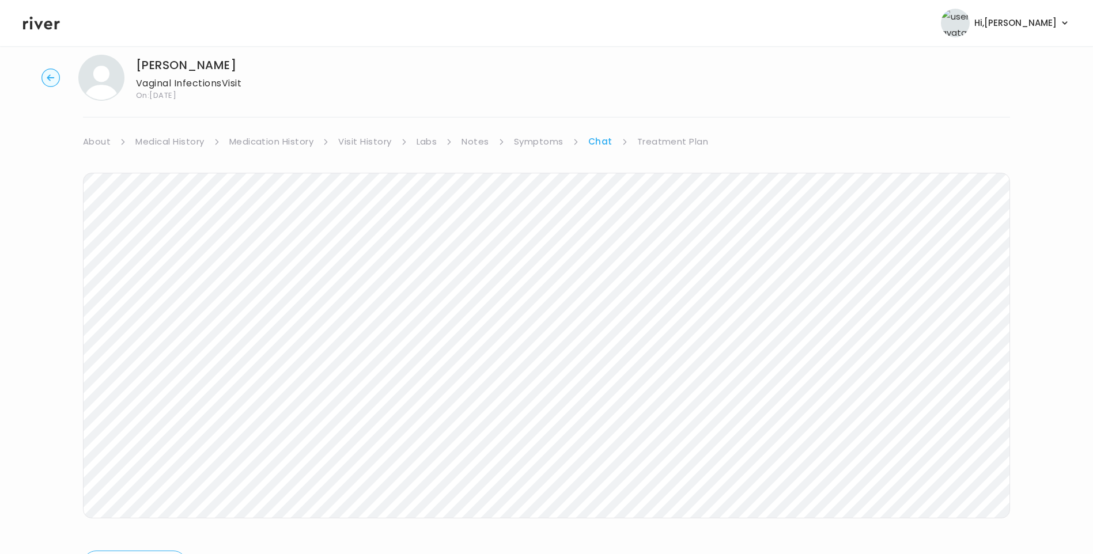
click at [41, 23] on icon at bounding box center [41, 23] width 37 height 13
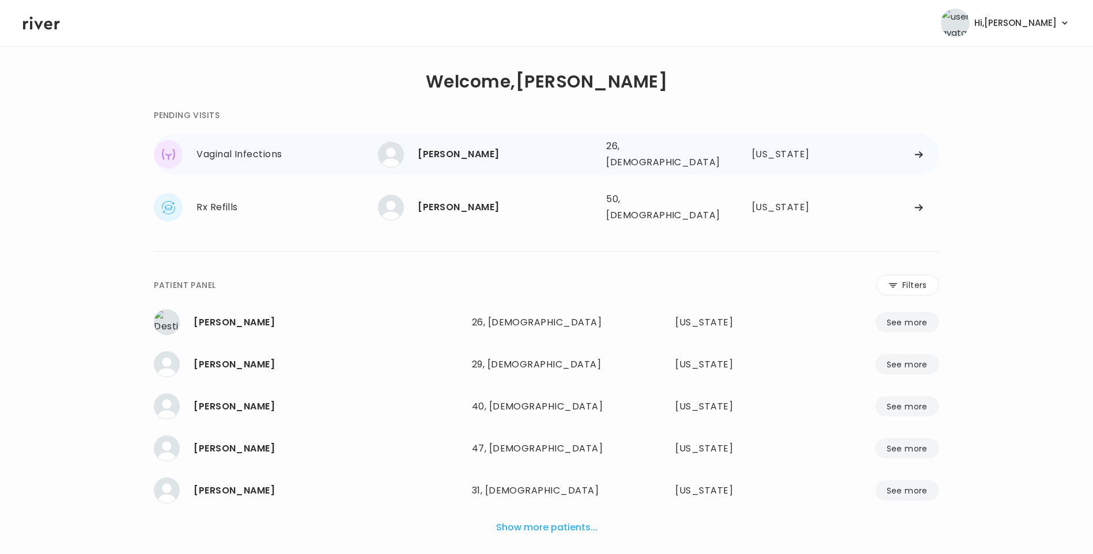
click at [461, 156] on div "[PERSON_NAME]" at bounding box center [507, 154] width 179 height 16
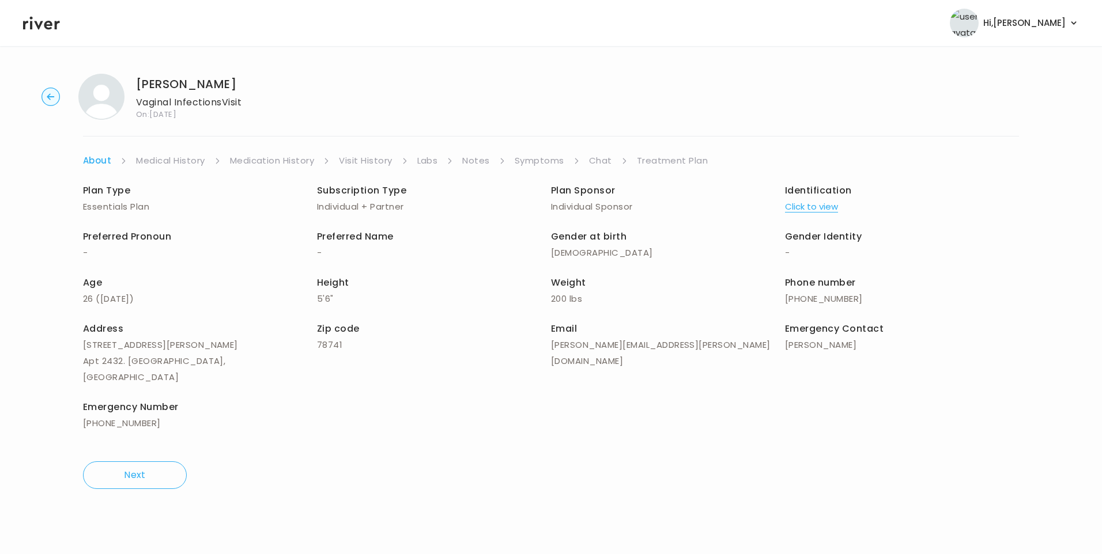
drag, startPoint x: 590, startPoint y: 160, endPoint x: 596, endPoint y: 163, distance: 7.2
click at [590, 160] on link "Chat" at bounding box center [600, 161] width 23 height 16
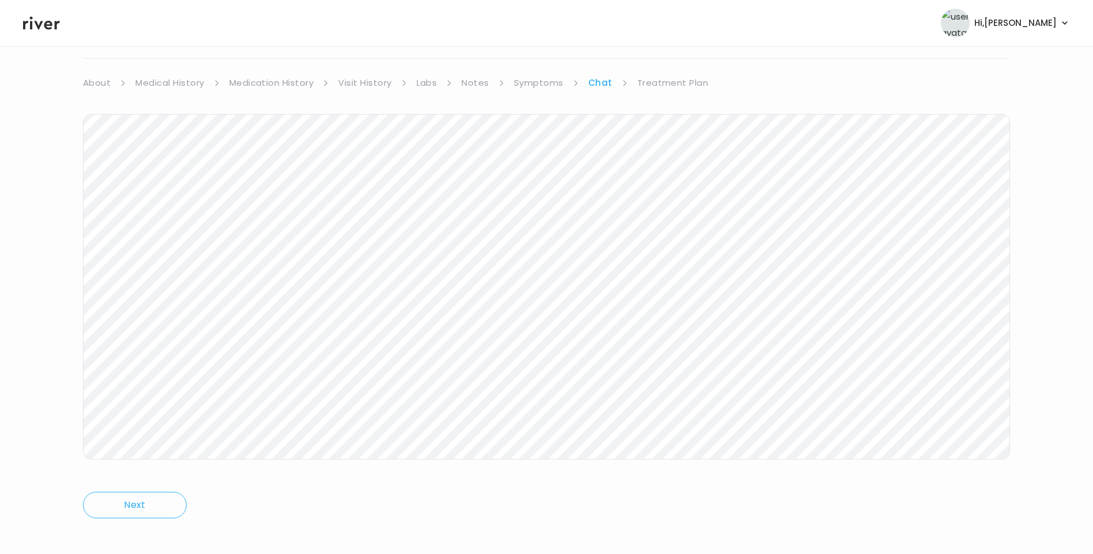
scroll to position [86, 0]
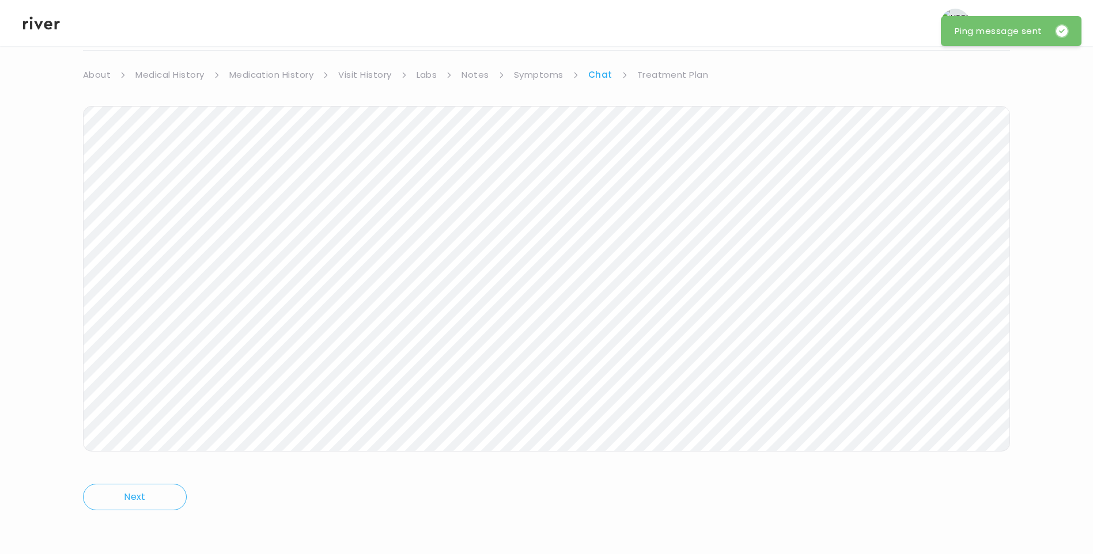
click at [41, 16] on icon at bounding box center [41, 22] width 37 height 17
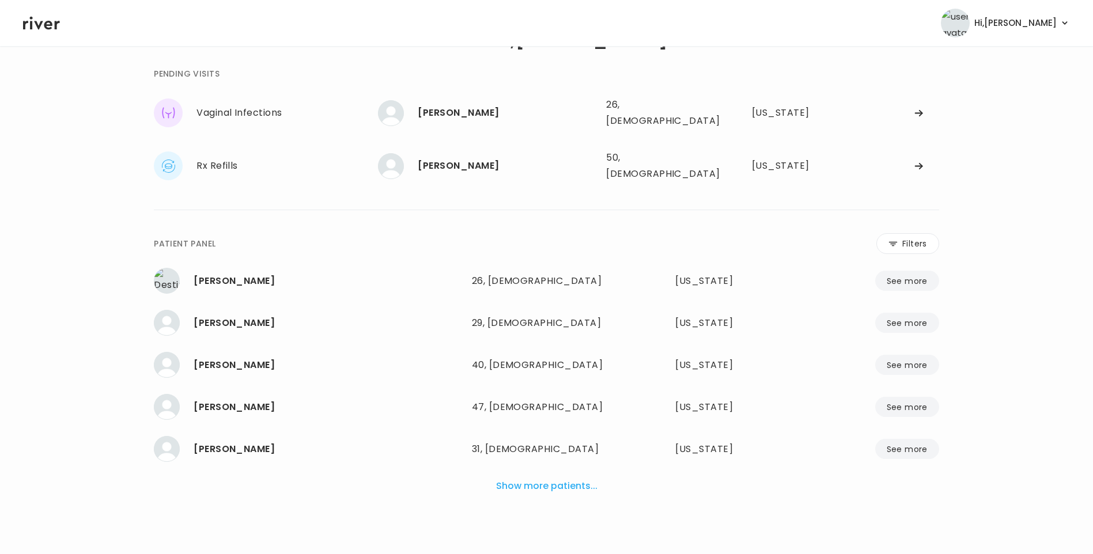
scroll to position [29, 0]
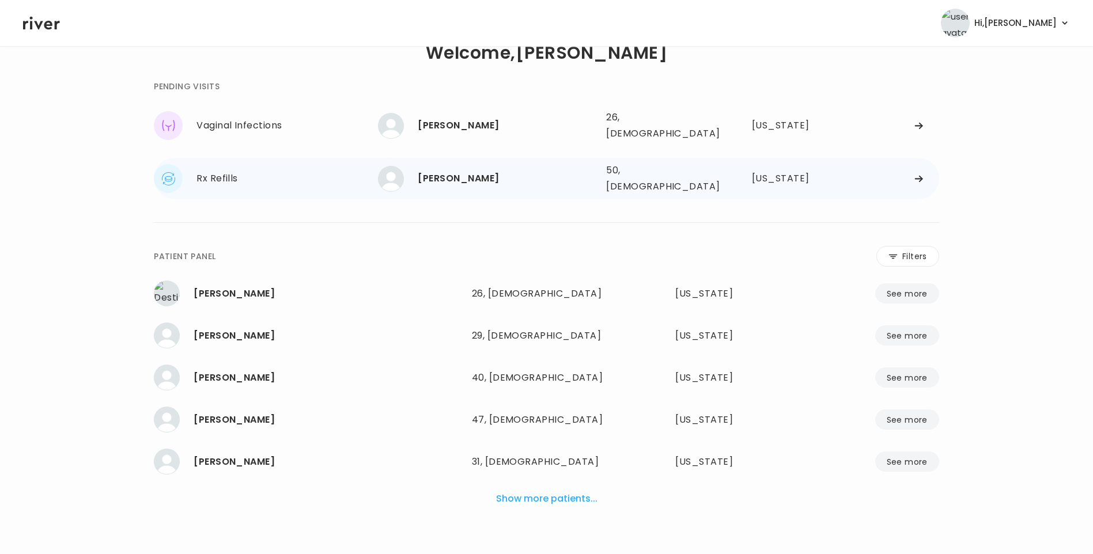
click at [448, 178] on div "RITA SHEPARD 50, Female See more" at bounding box center [487, 179] width 219 height 26
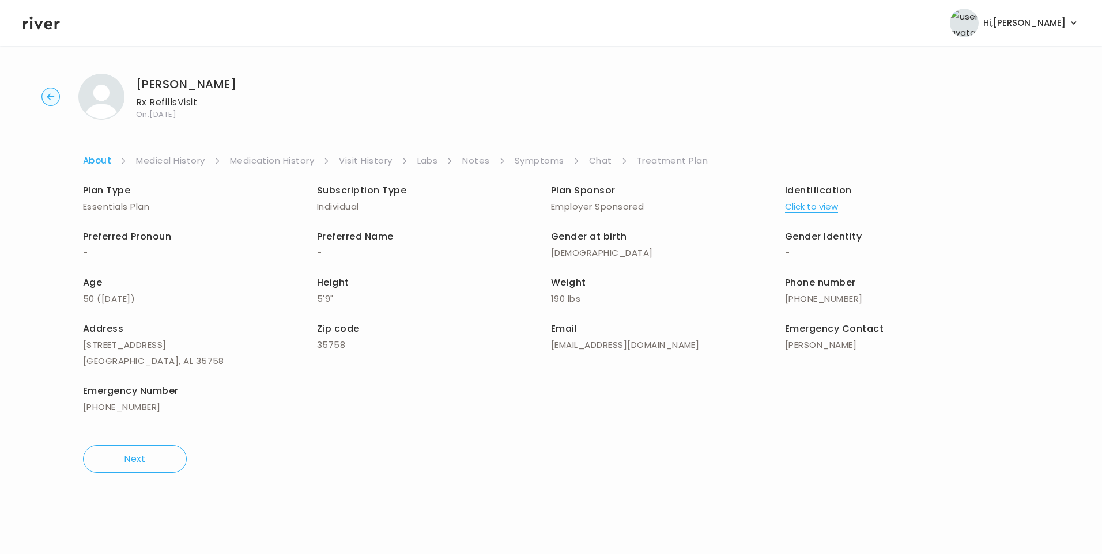
click at [597, 157] on link "Chat" at bounding box center [600, 161] width 23 height 16
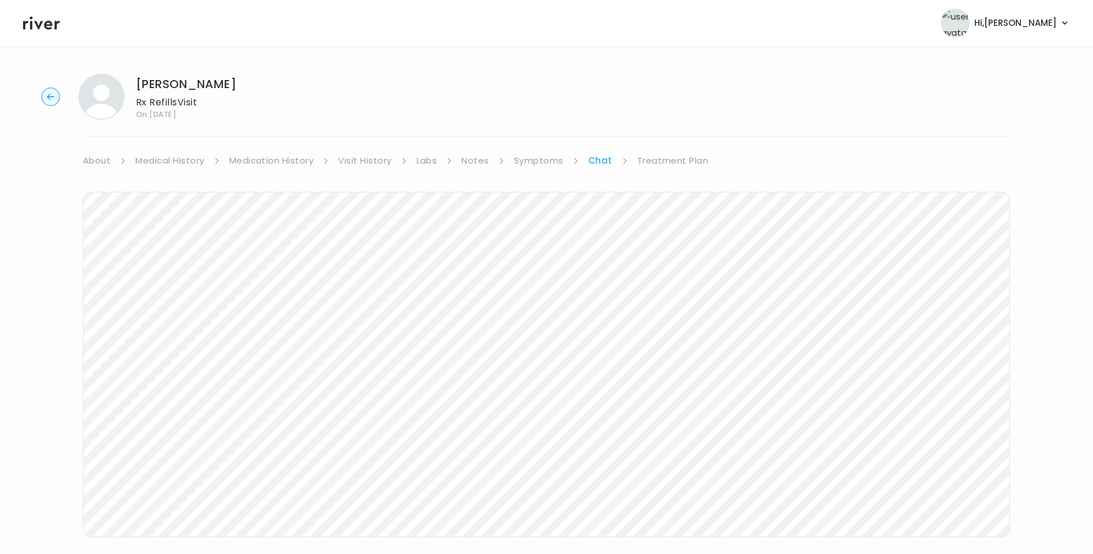
scroll to position [11, 0]
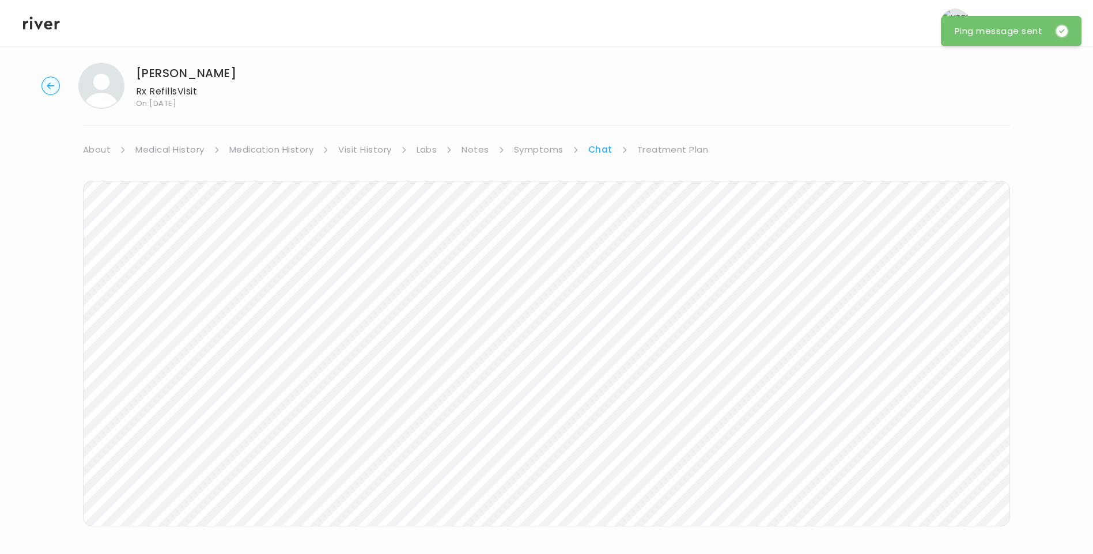
click at [40, 22] on icon at bounding box center [41, 22] width 37 height 17
